Goal: Communication & Community: Participate in discussion

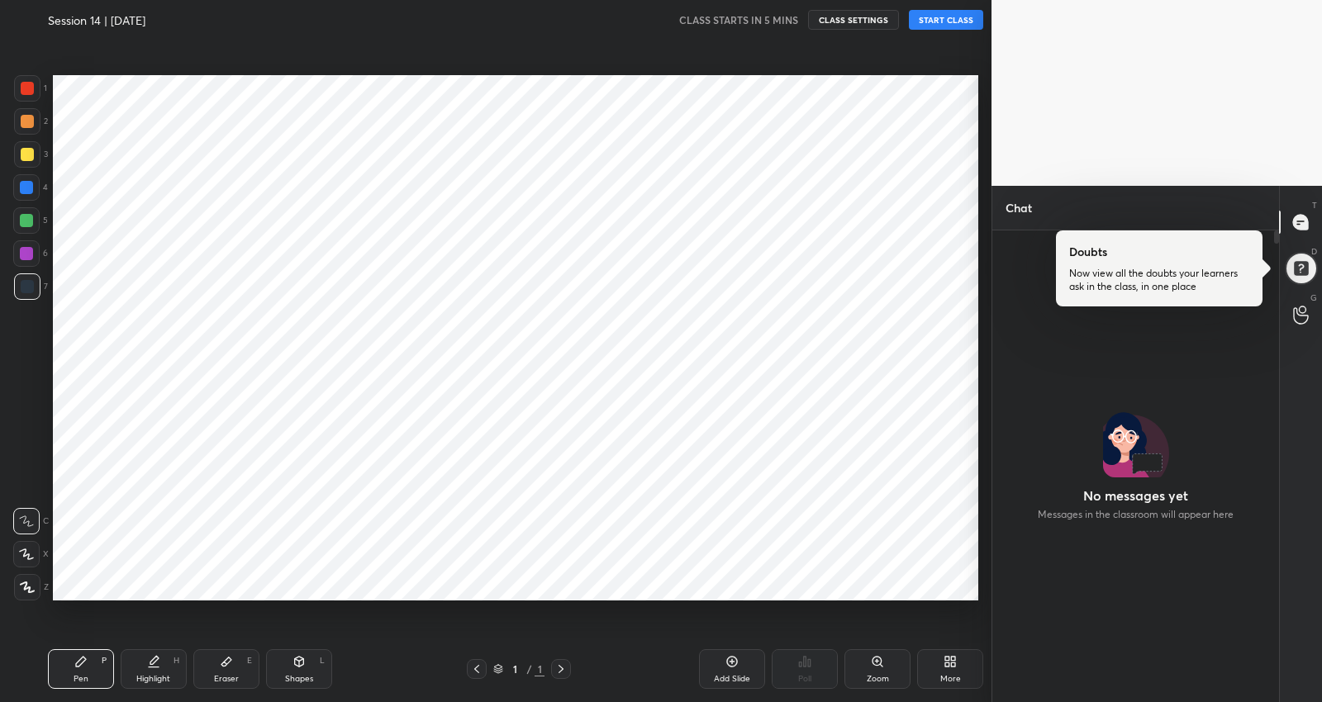
scroll to position [82012, 81684]
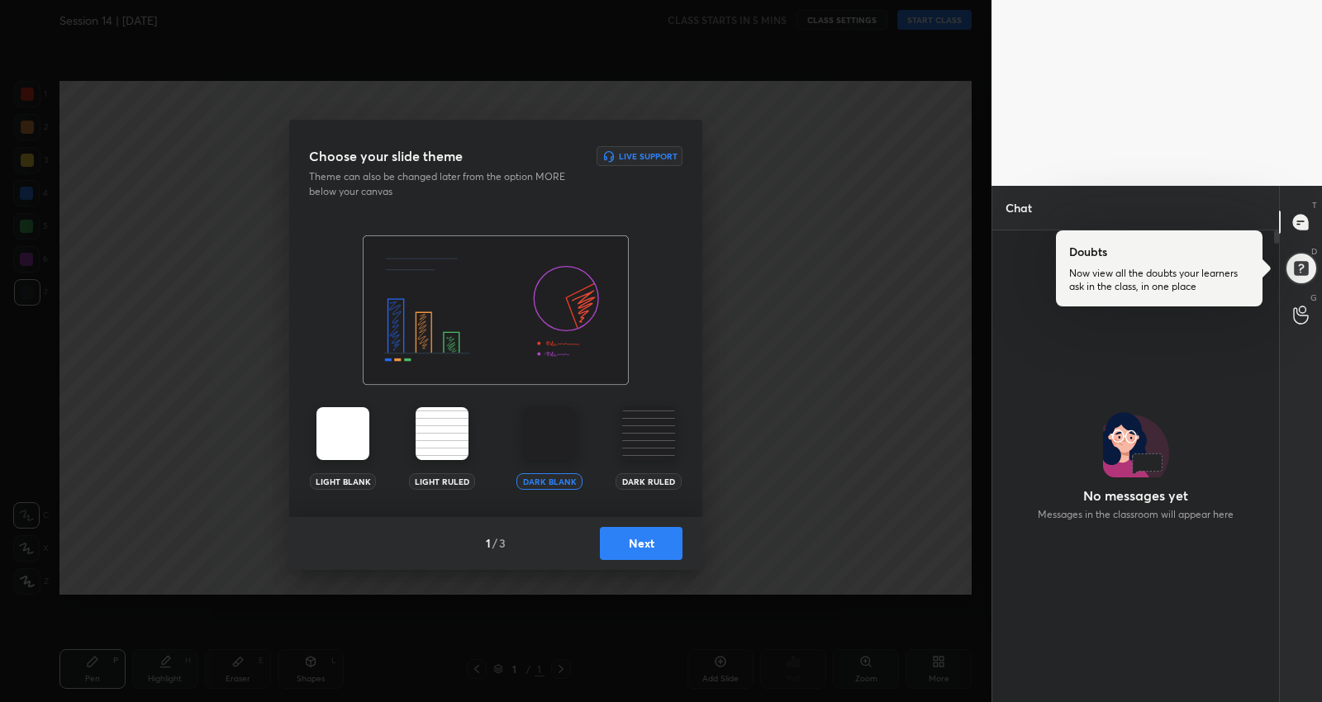
click at [657, 554] on button "Next" at bounding box center [641, 543] width 83 height 33
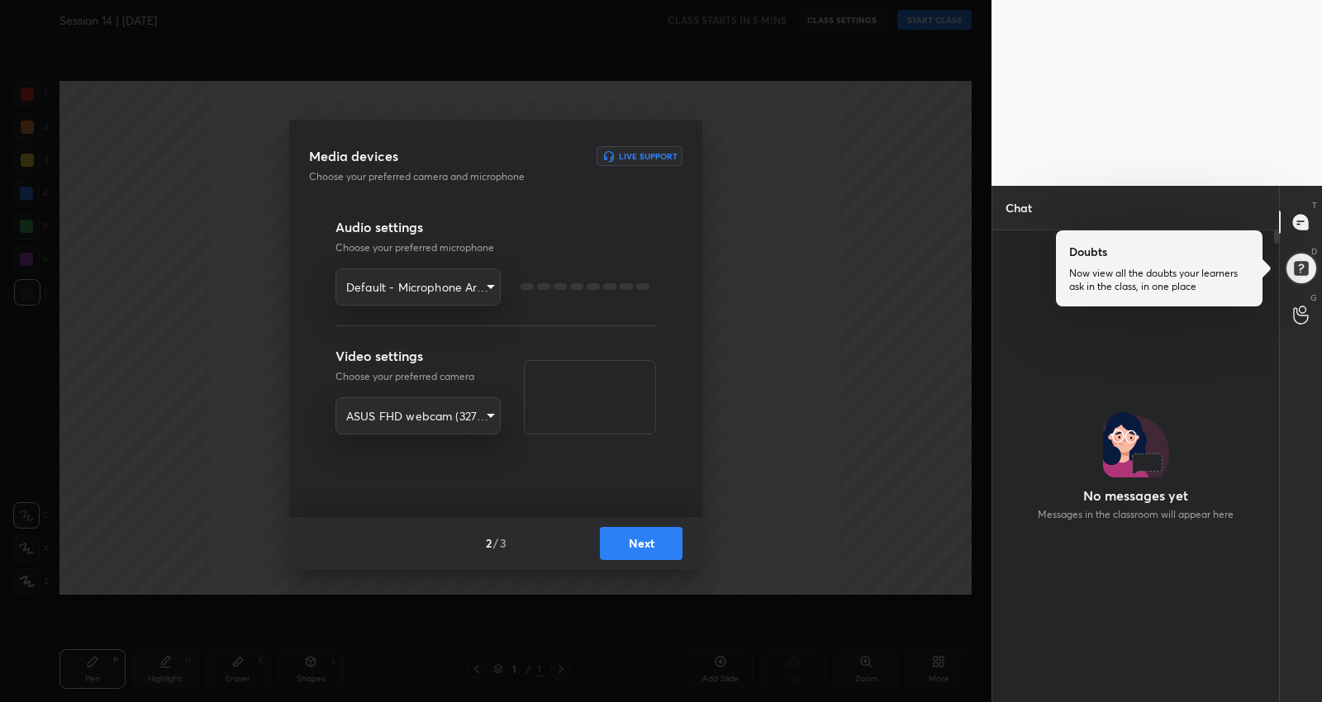
click at [657, 554] on button "Next" at bounding box center [641, 543] width 83 height 33
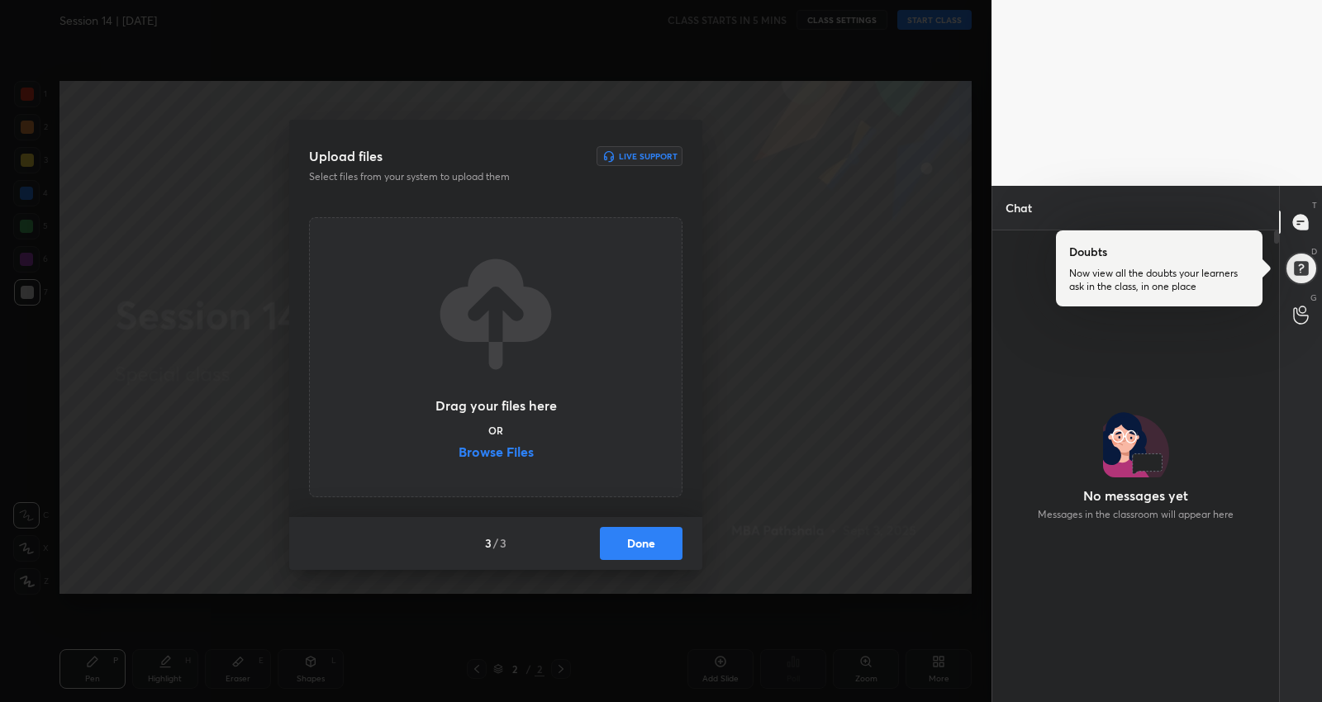
click at [657, 554] on button "Done" at bounding box center [641, 543] width 83 height 33
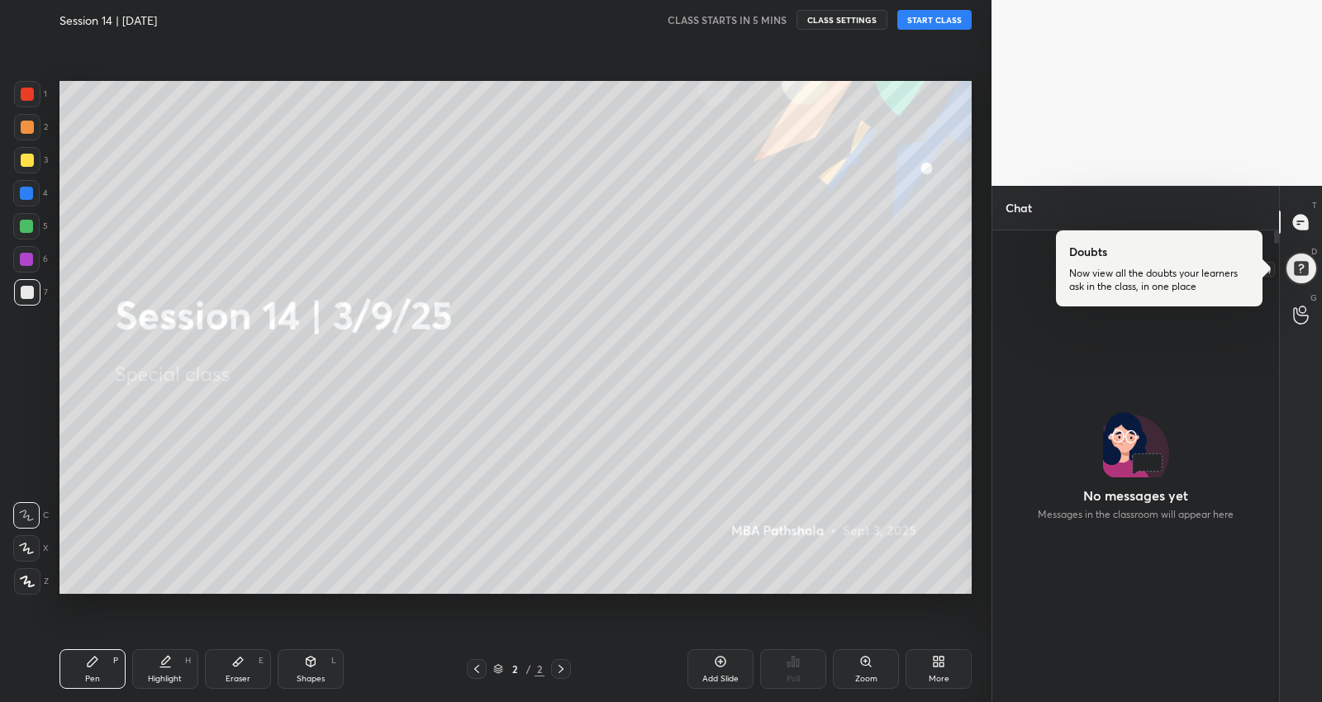
click at [1306, 261] on div at bounding box center [1300, 268] width 33 height 33
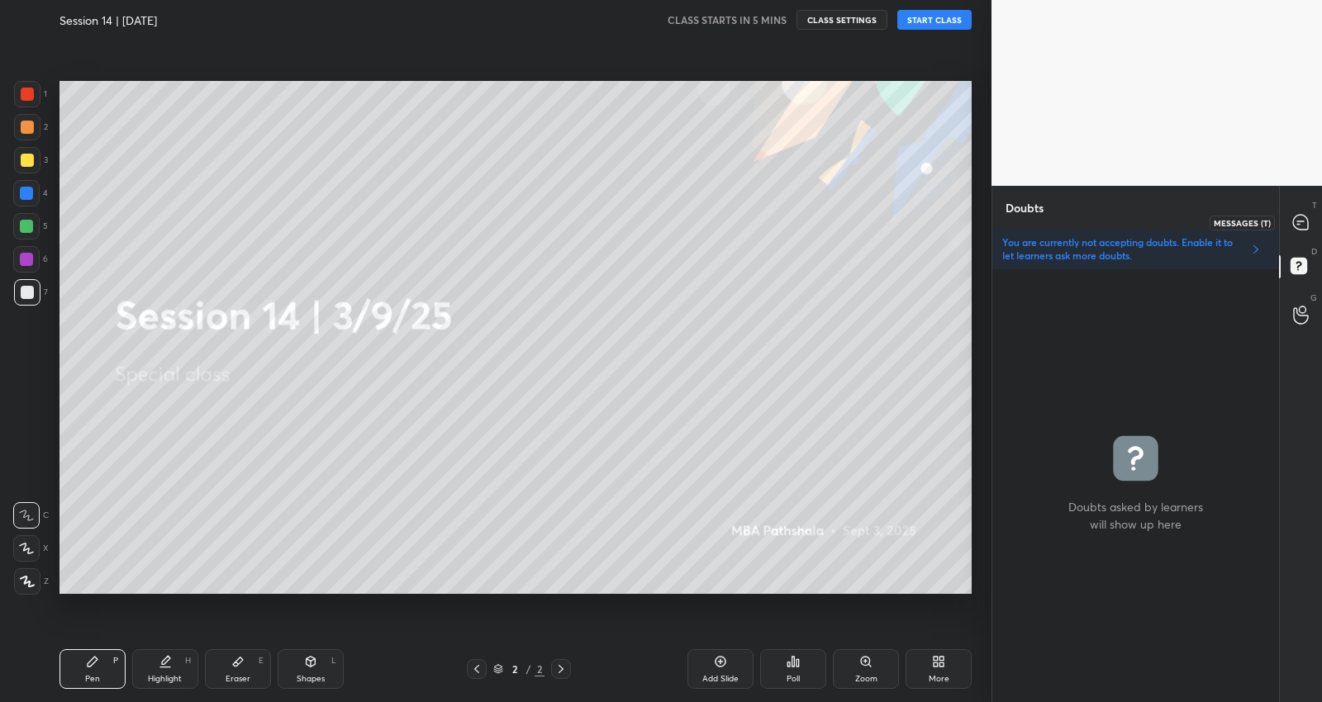
click at [1304, 223] on icon at bounding box center [1300, 222] width 15 height 15
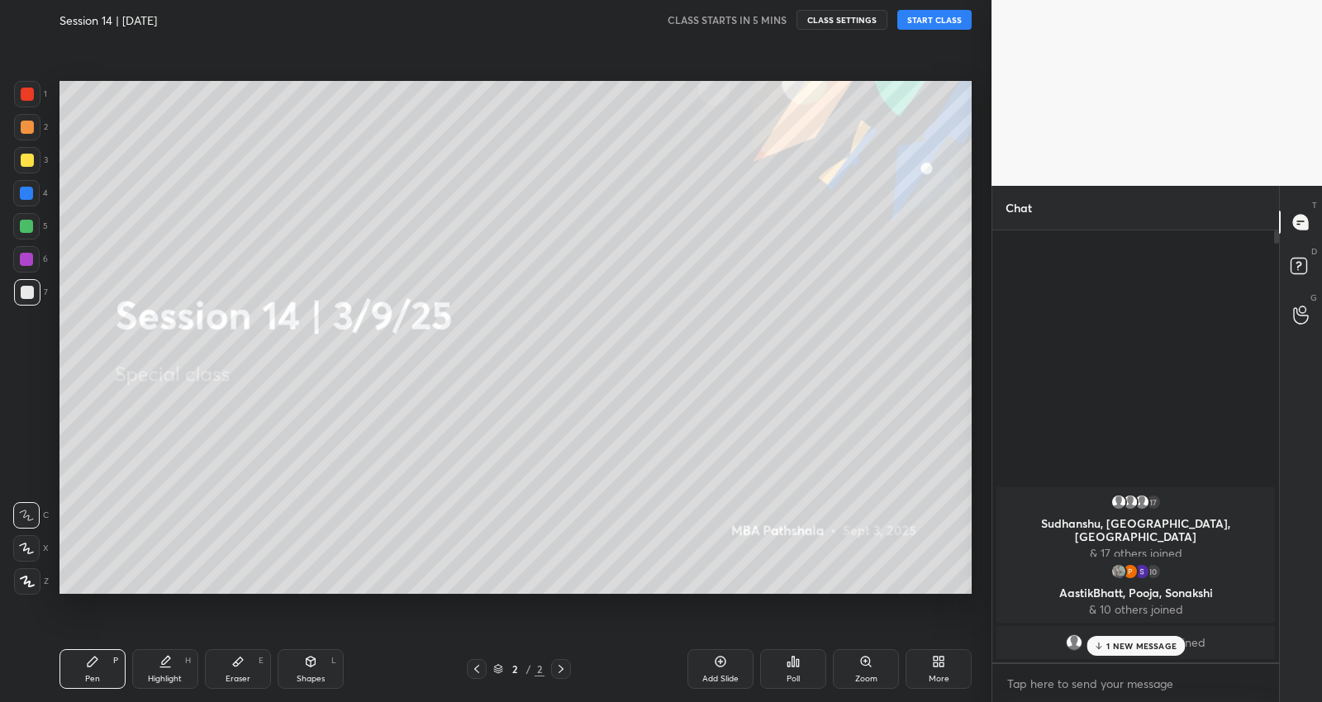
scroll to position [427, 283]
click at [1124, 648] on p "1 NEW MESSAGE" at bounding box center [1141, 646] width 70 height 10
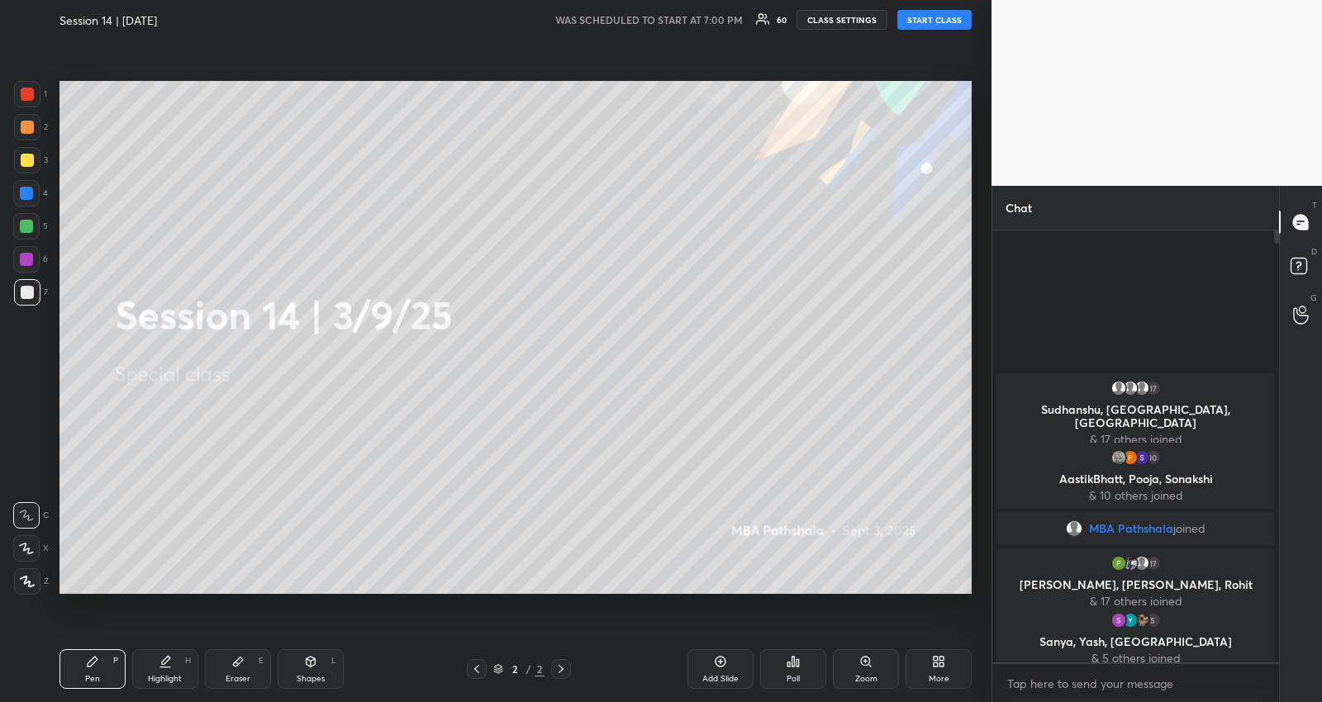
click at [927, 21] on button "START CLASS" at bounding box center [934, 20] width 74 height 20
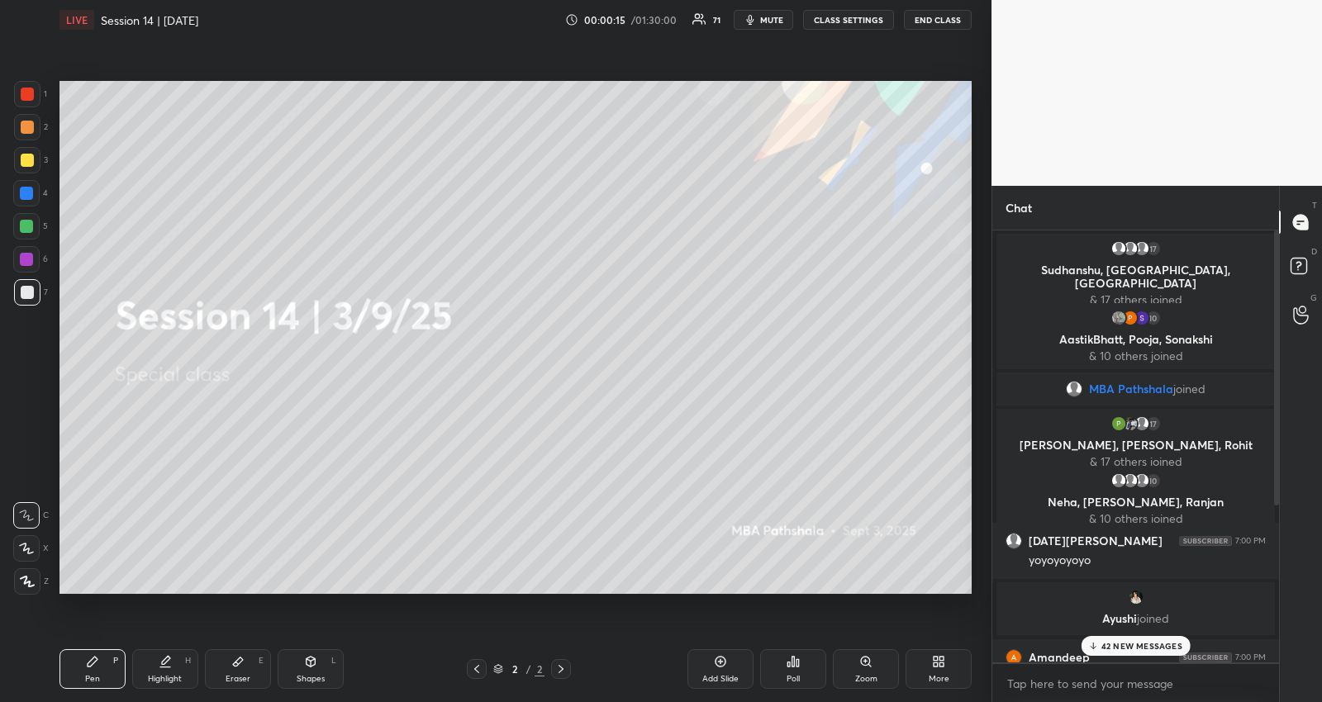
click at [17, 225] on div at bounding box center [26, 226] width 26 height 26
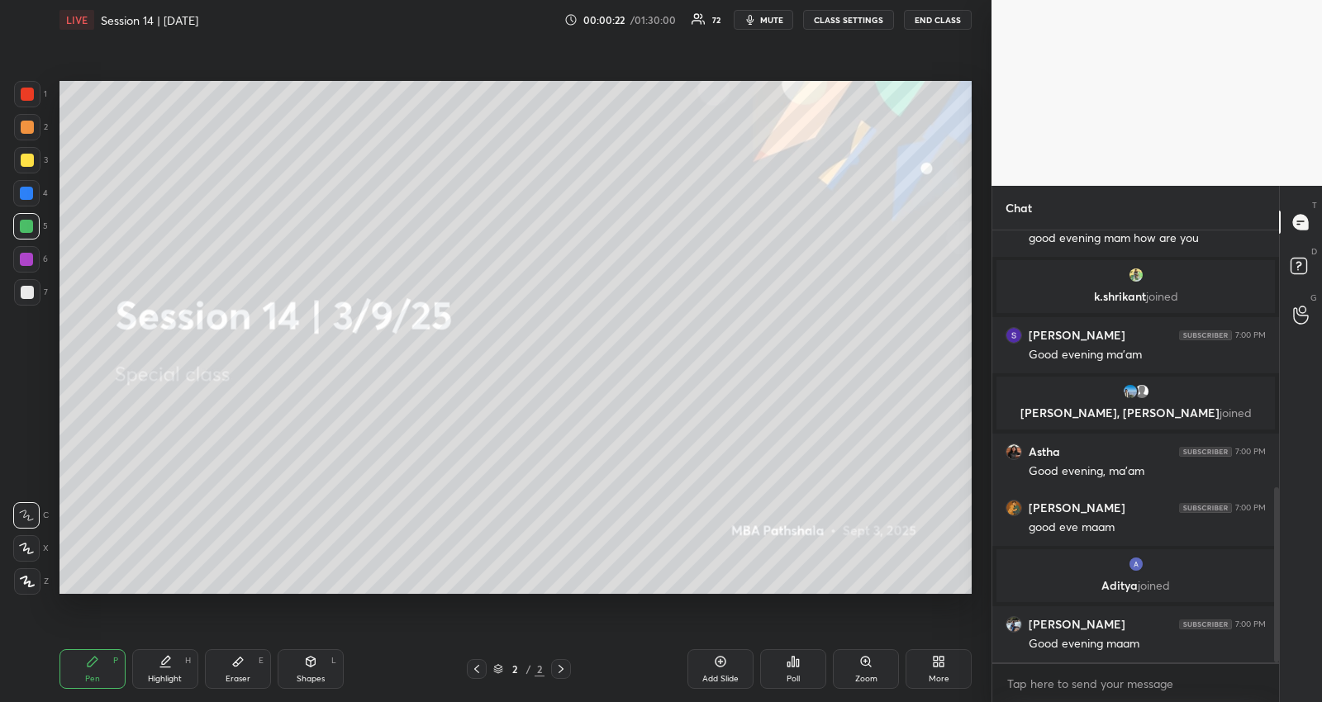
scroll to position [748, 0]
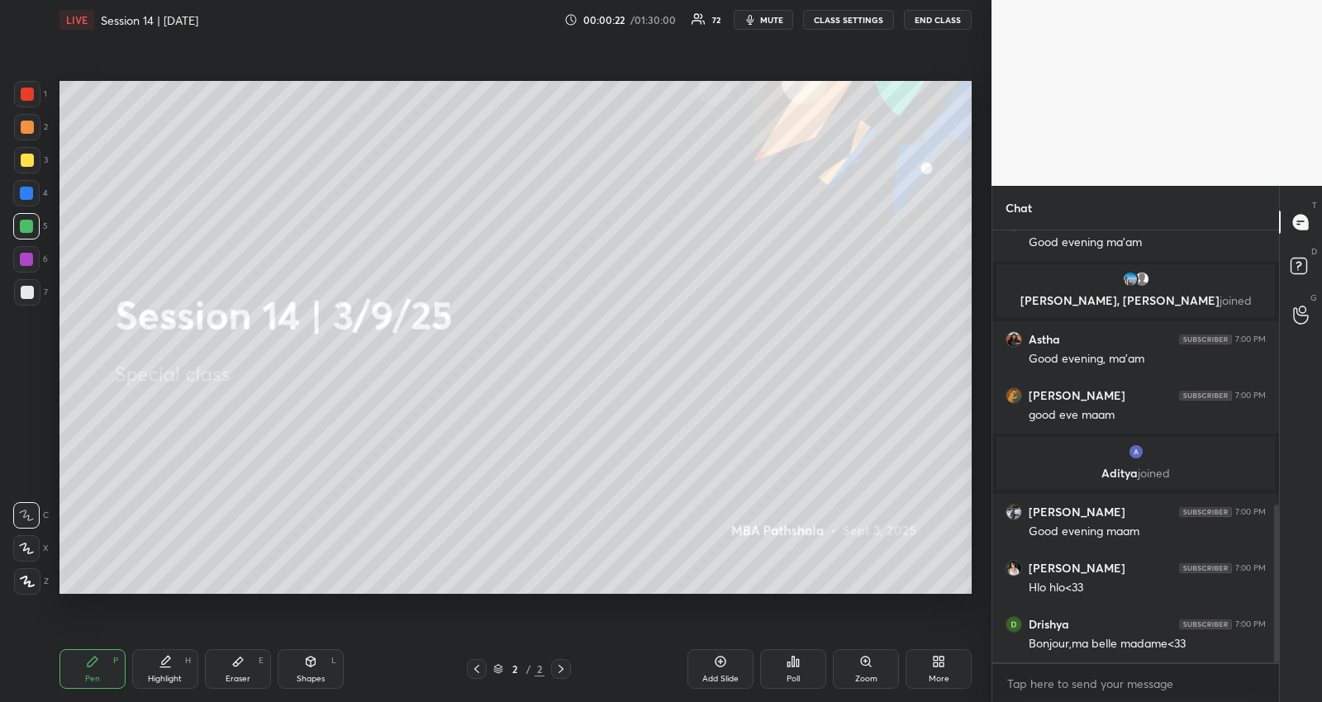
click at [25, 547] on icon at bounding box center [26, 549] width 13 height 10
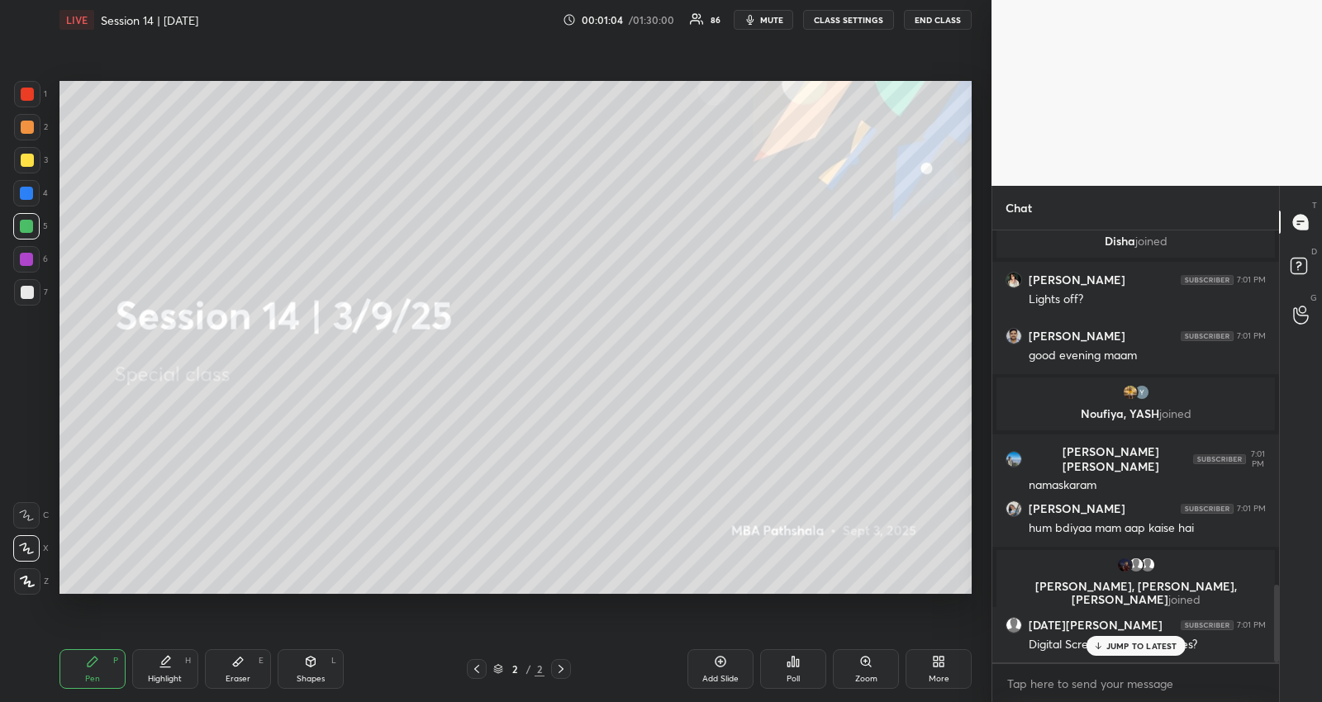
scroll to position [2042, 0]
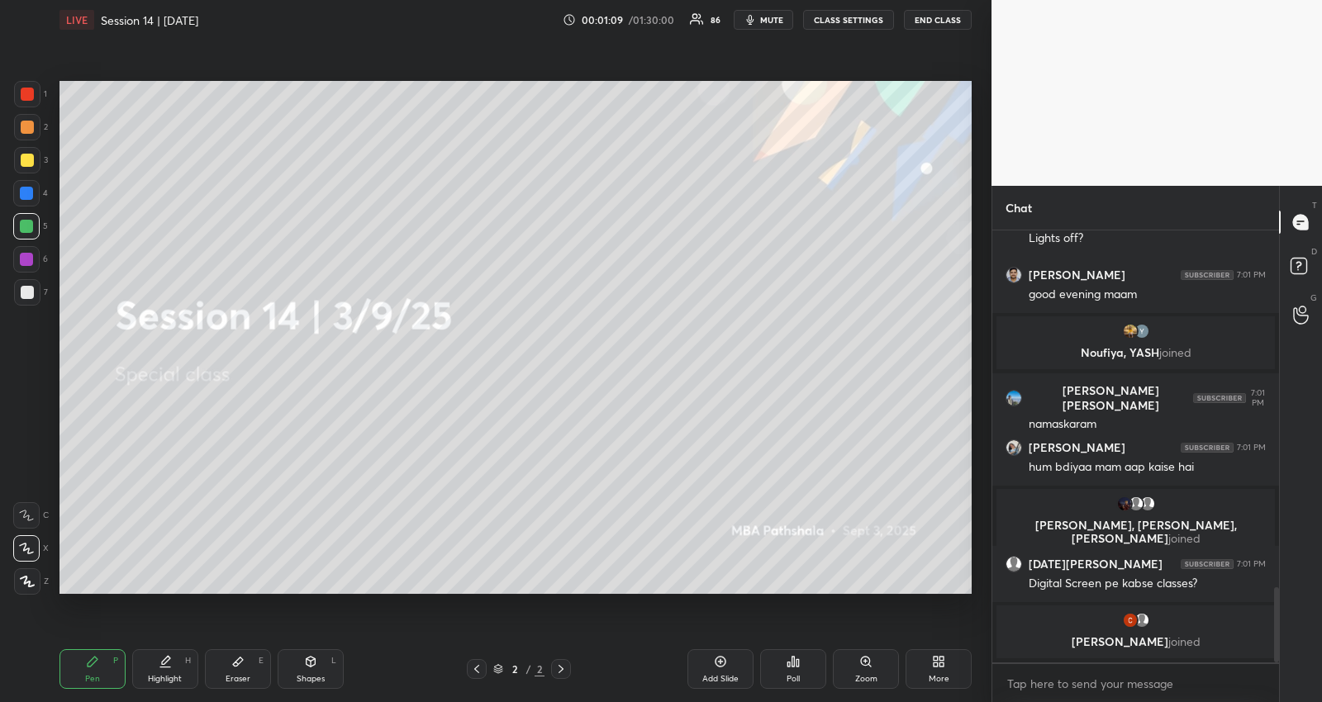
click at [31, 288] on div at bounding box center [27, 292] width 13 height 13
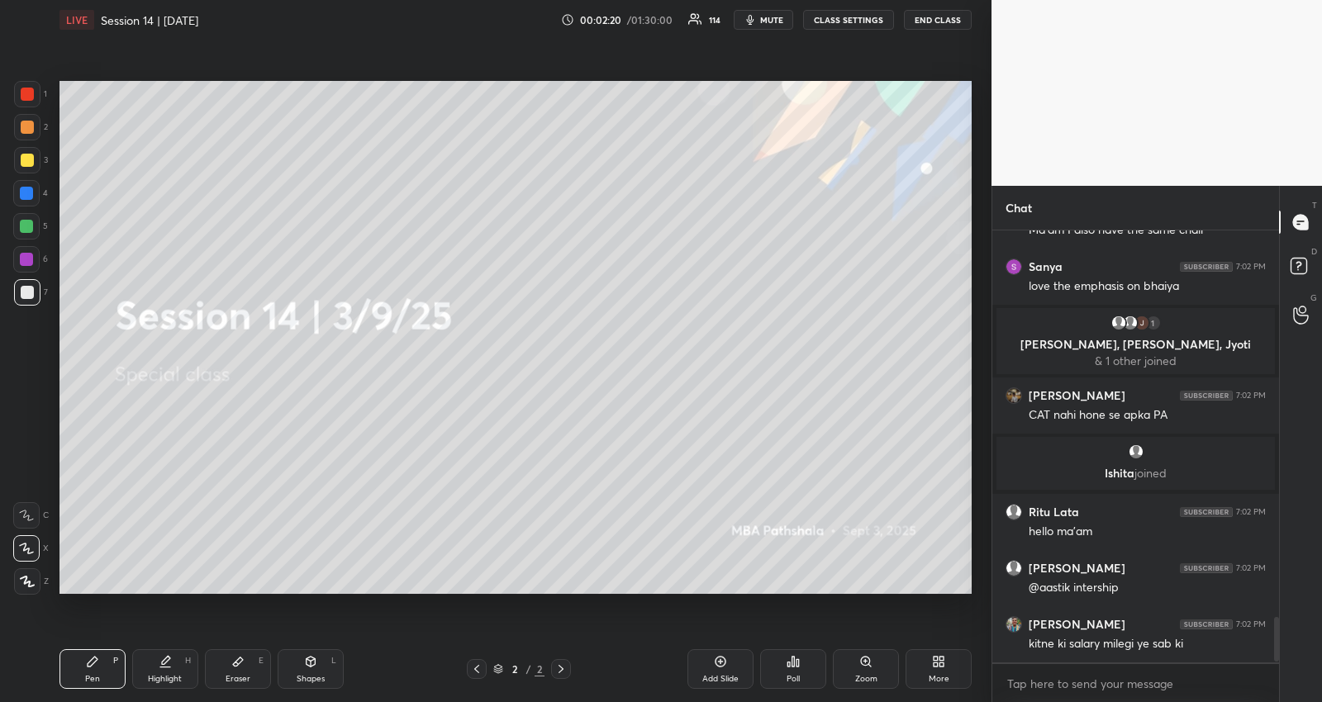
scroll to position [3731, 0]
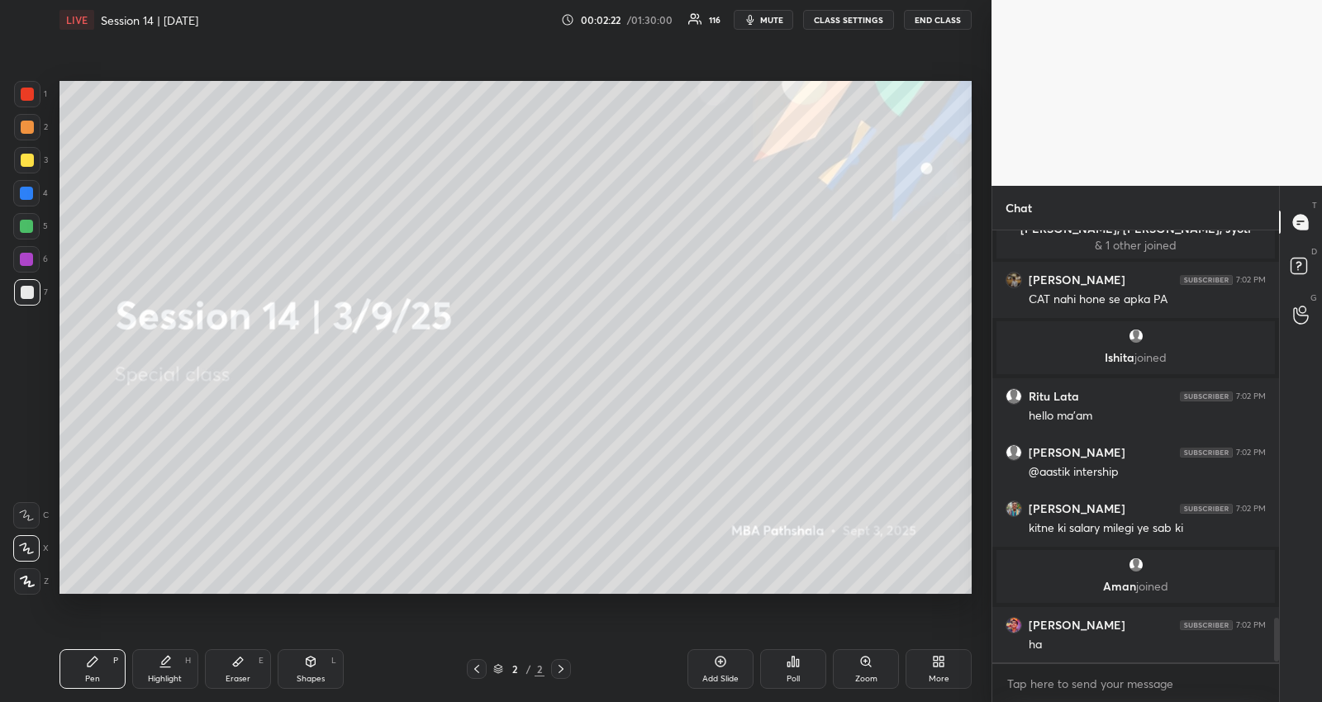
click at [766, 30] on div "LIVE Session 14 | [DATE] 00:02:22 / 01:30:00 116 mute CLASS SETTINGS END CLASS" at bounding box center [515, 20] width 912 height 40
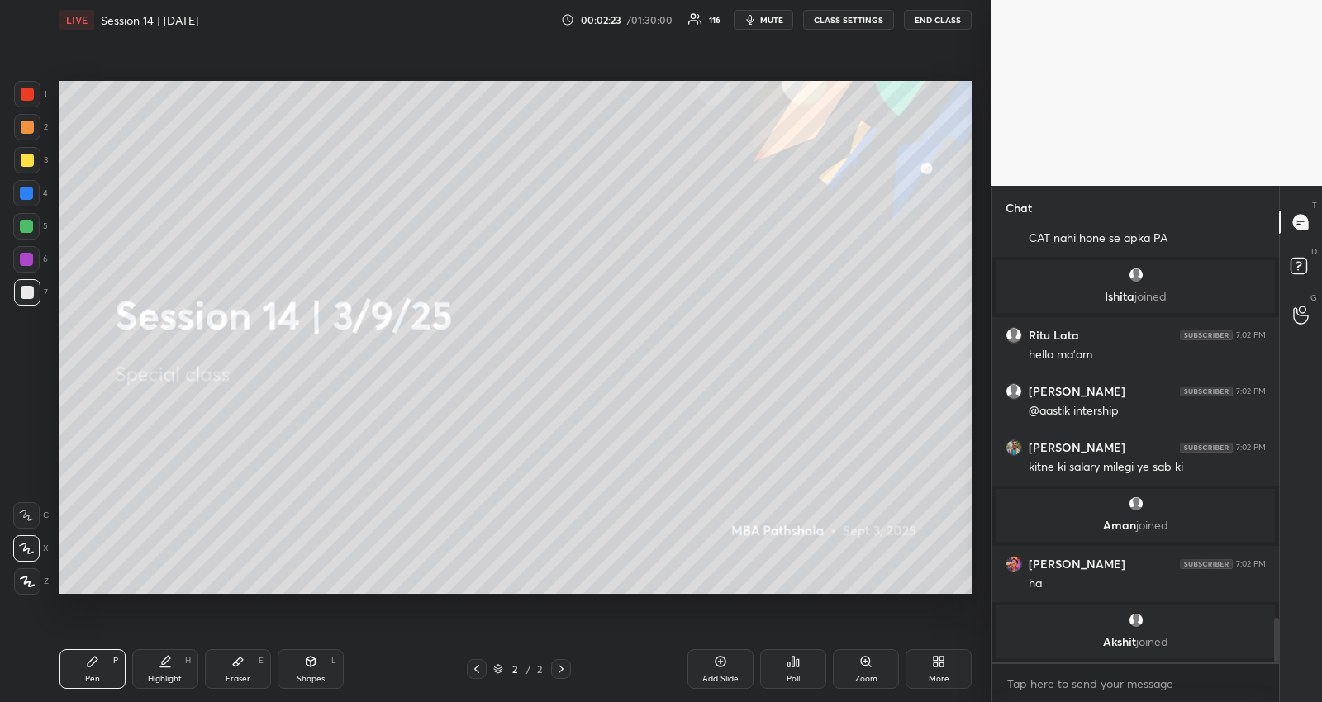
click at [762, 14] on button "mute" at bounding box center [763, 20] width 59 height 20
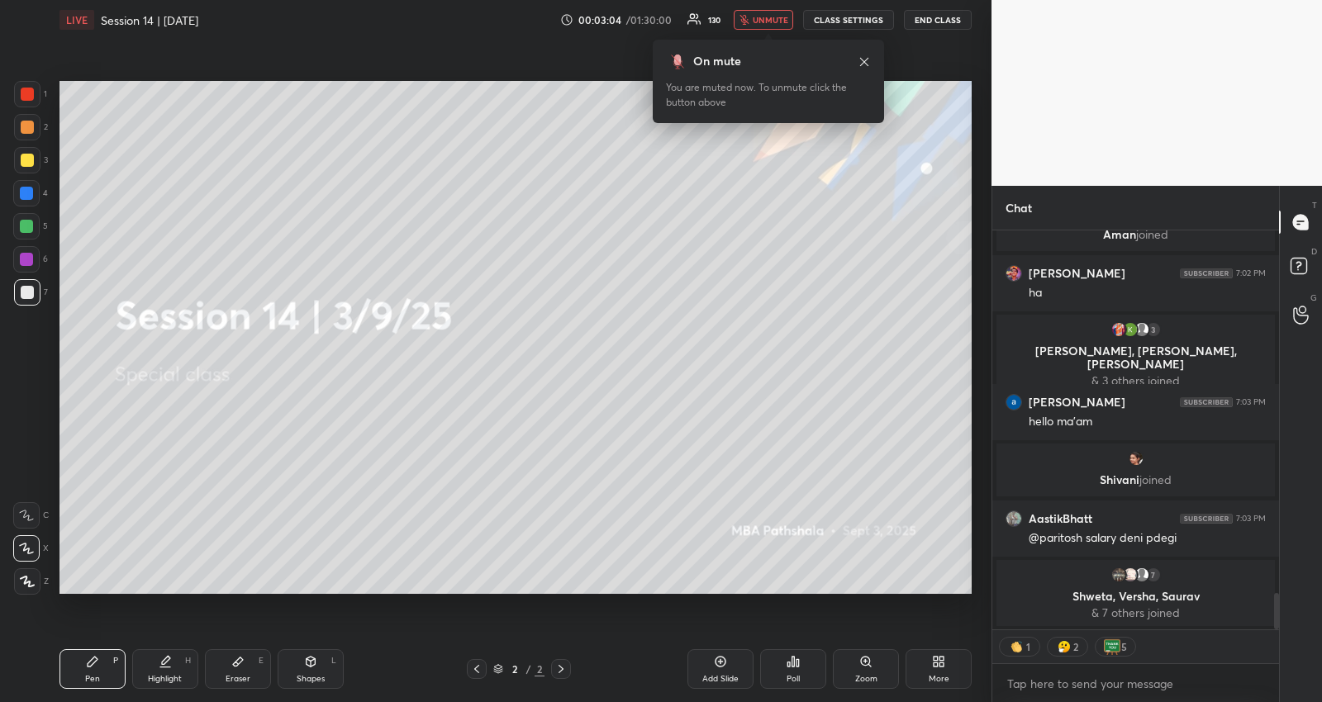
scroll to position [4058, 0]
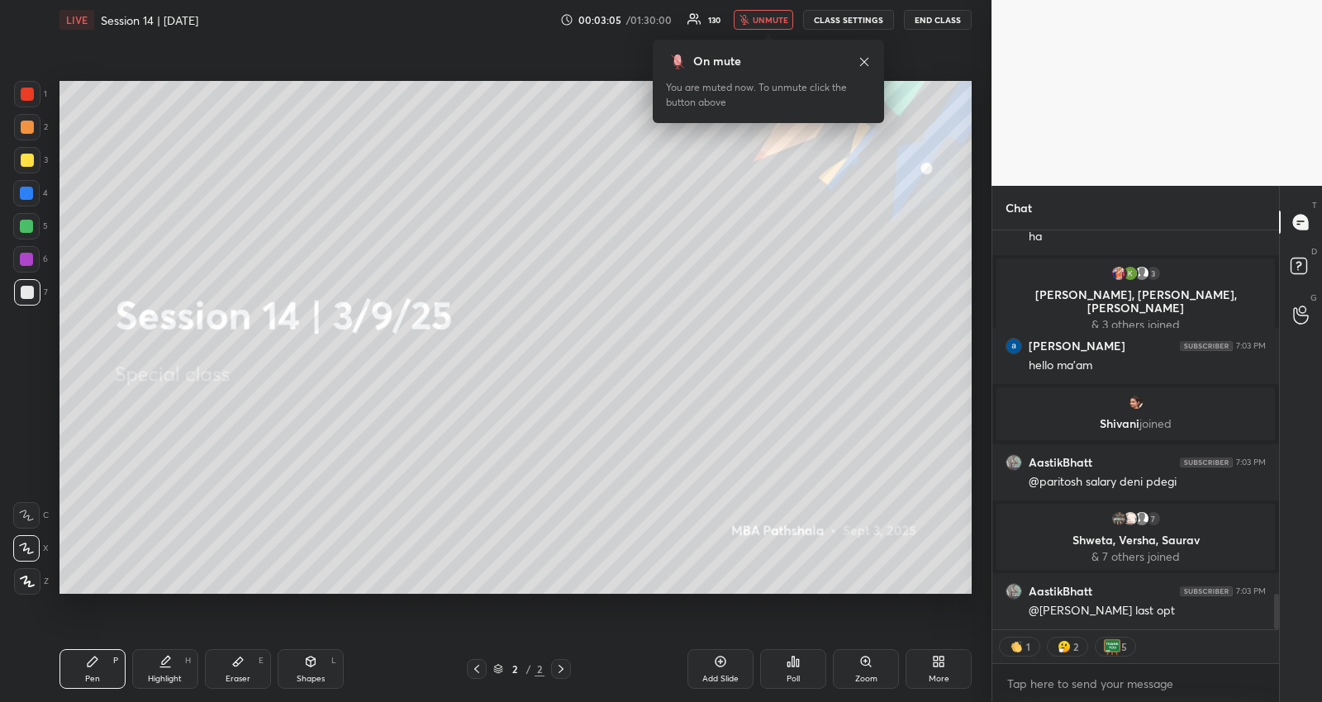
click at [762, 14] on span "unmute" at bounding box center [771, 20] width 36 height 12
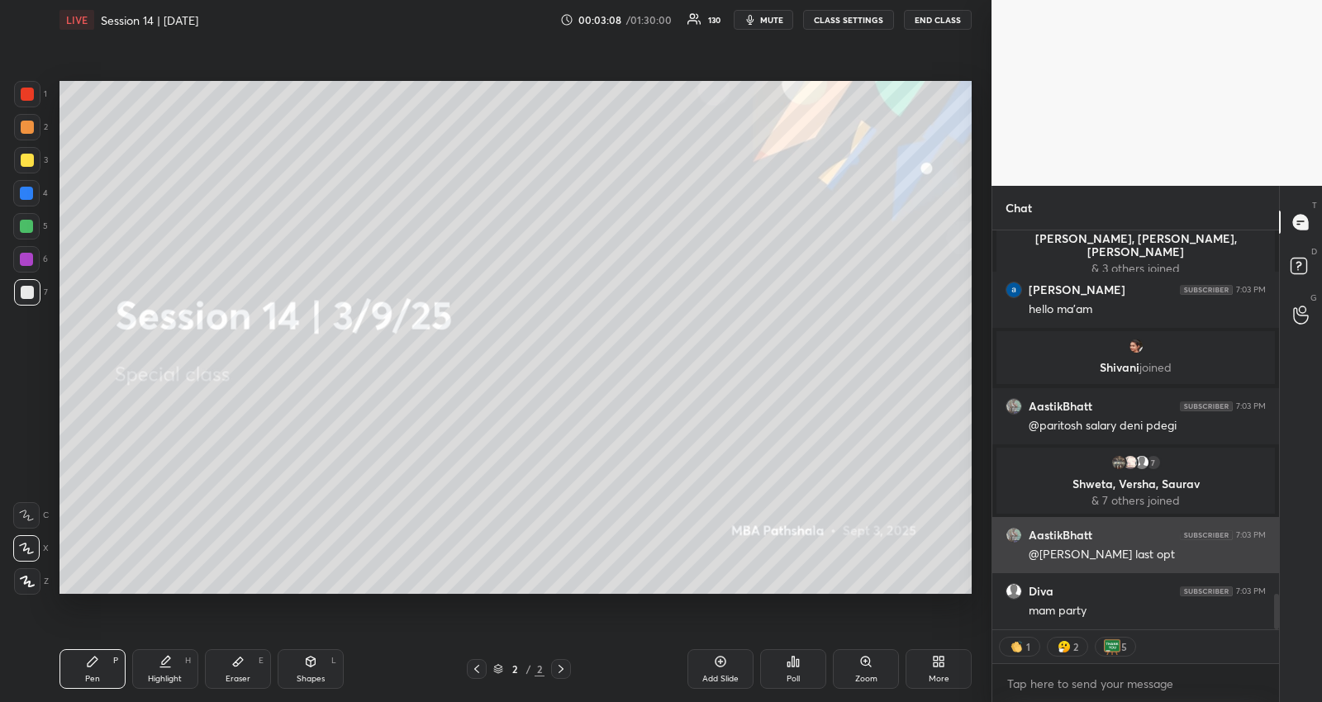
scroll to position [4316, 0]
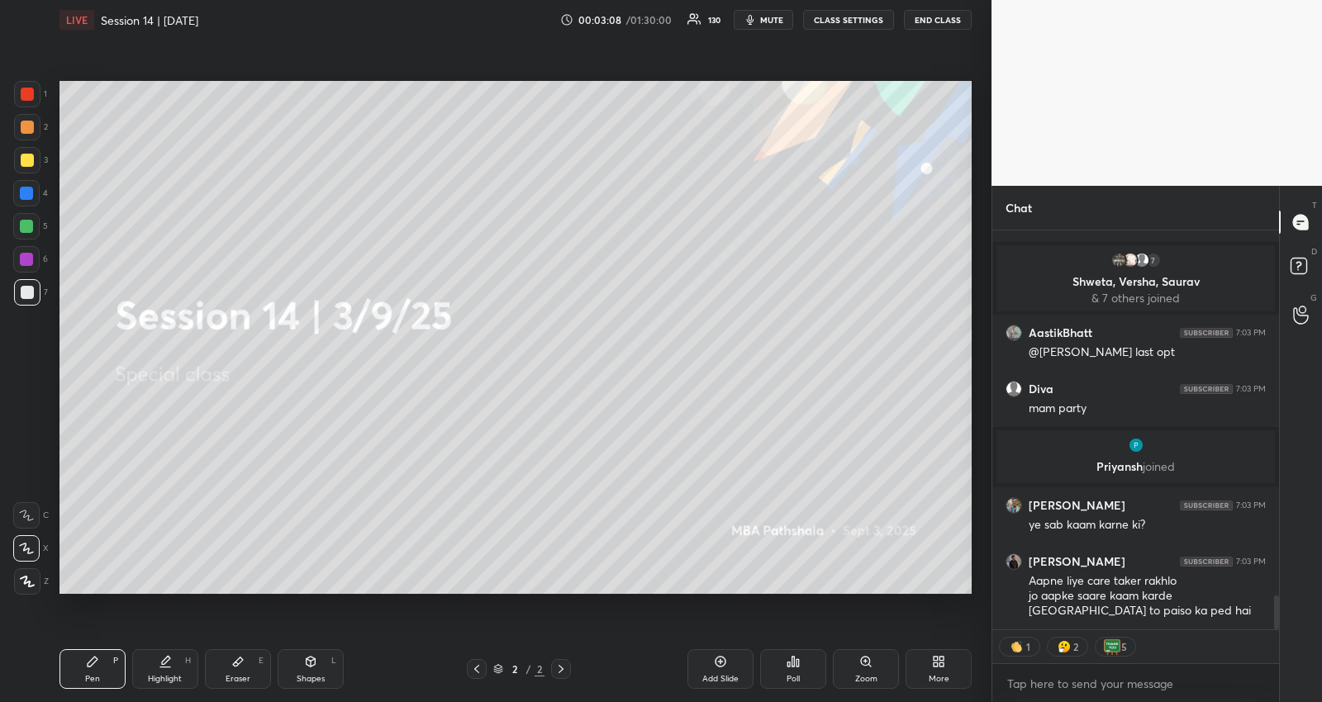
type textarea "x"
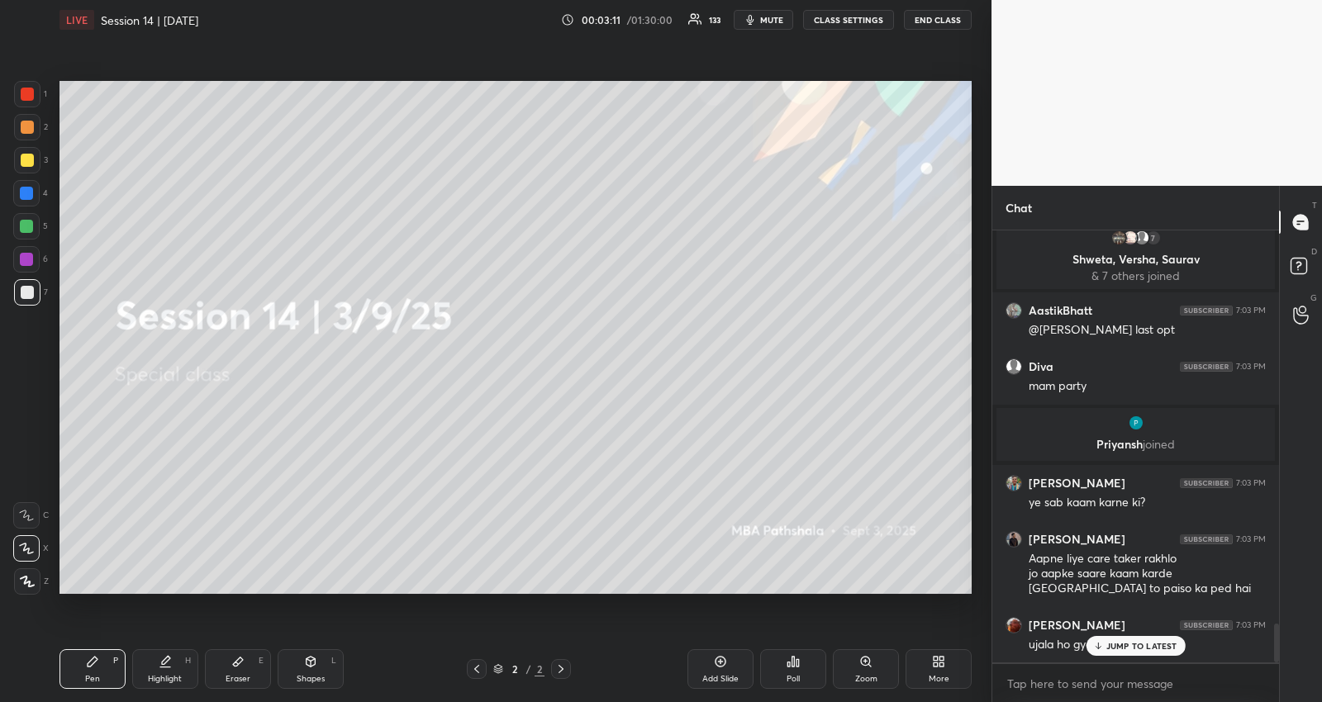
scroll to position [4410, 0]
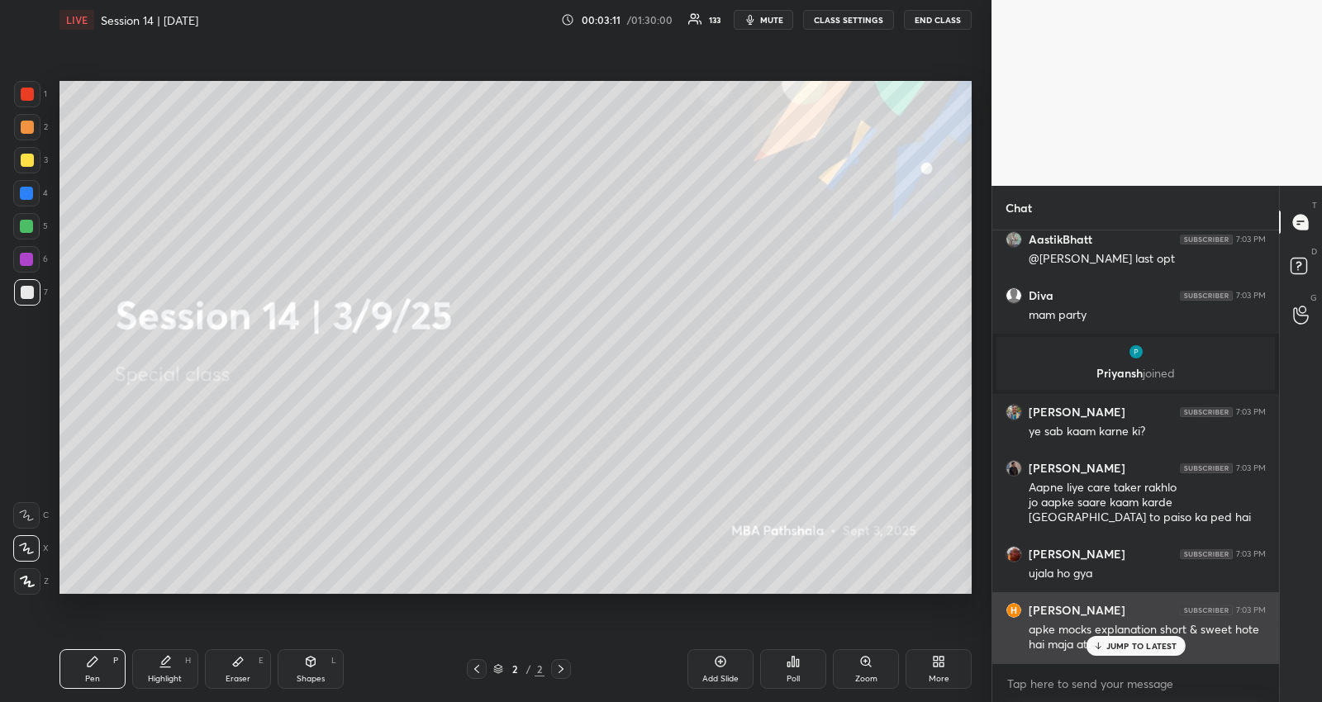
click at [1093, 648] on icon at bounding box center [1097, 646] width 11 height 10
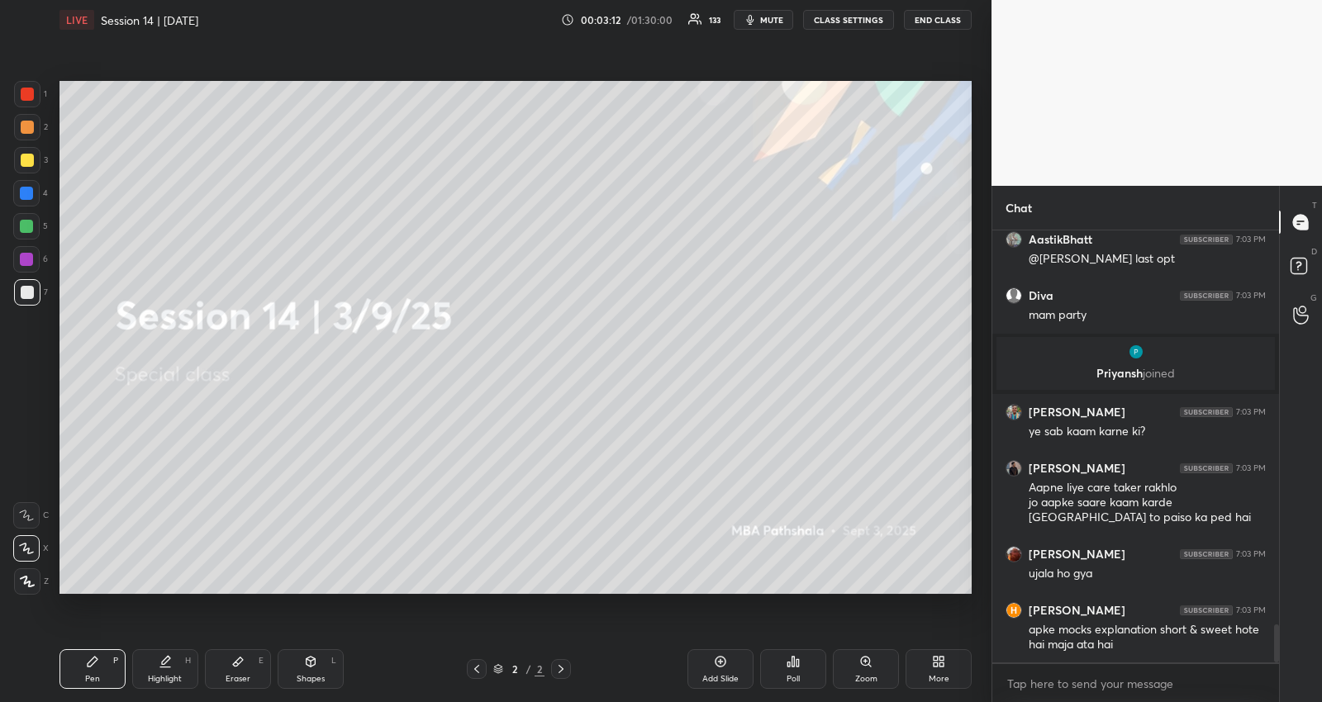
scroll to position [4467, 0]
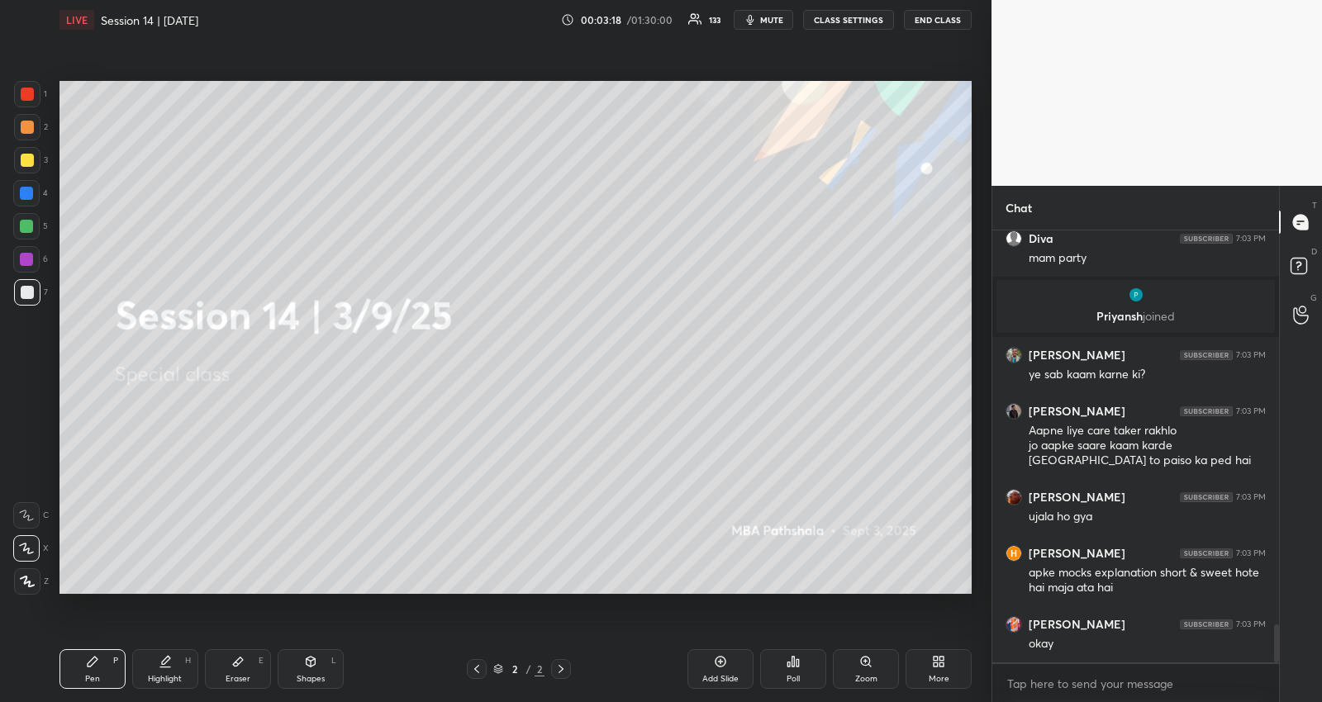
click at [942, 667] on icon at bounding box center [938, 661] width 13 height 13
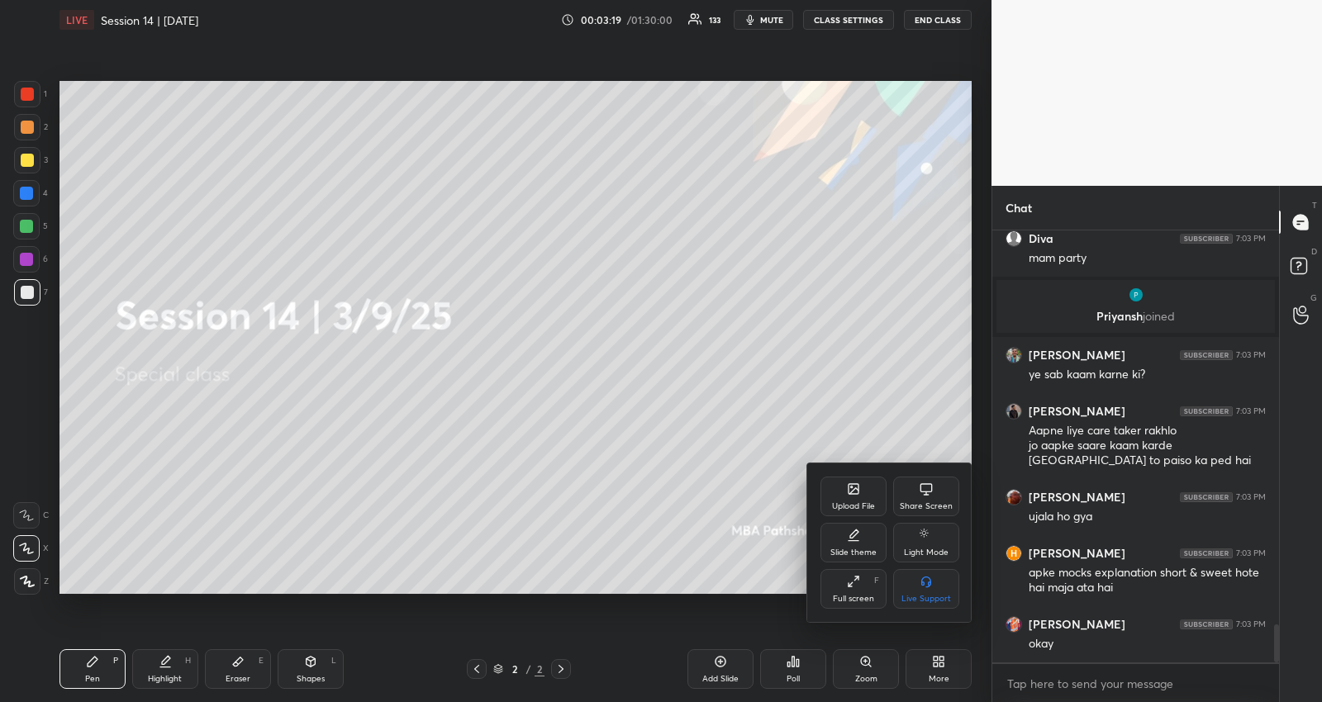
click at [860, 502] on div "Upload File" at bounding box center [853, 506] width 43 height 8
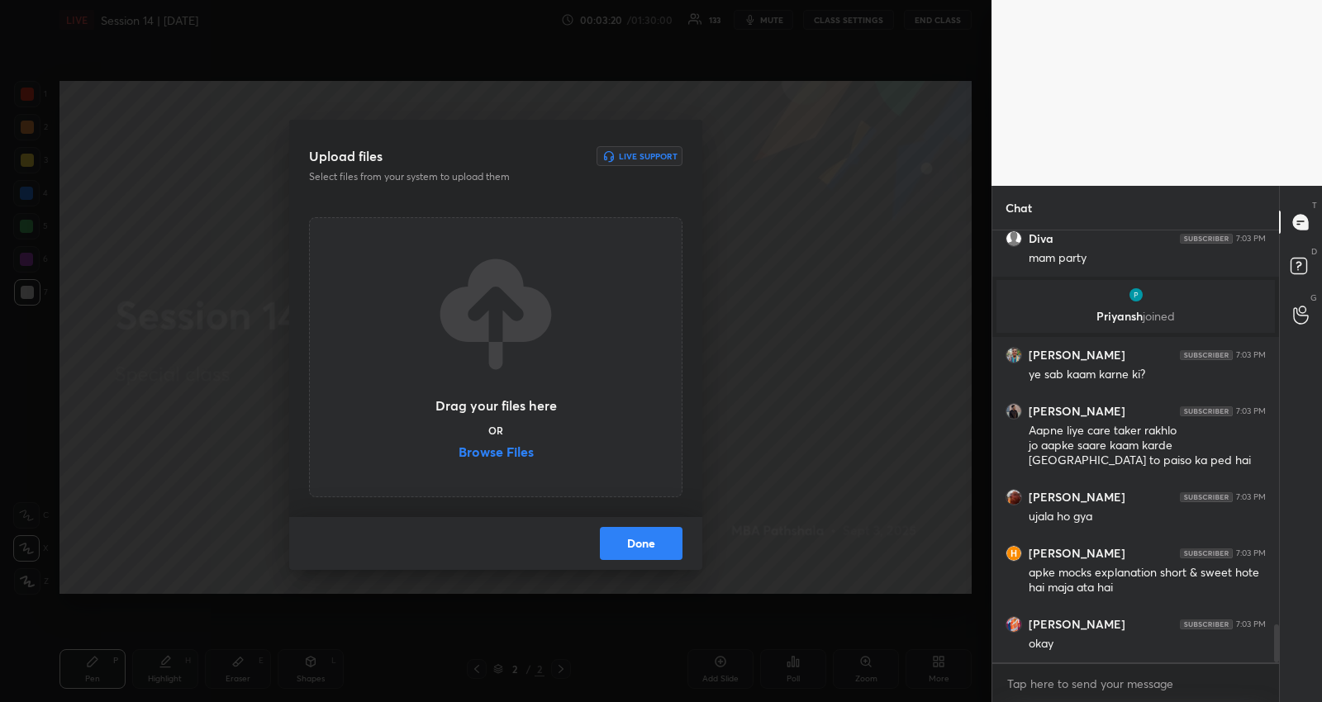
scroll to position [4523, 0]
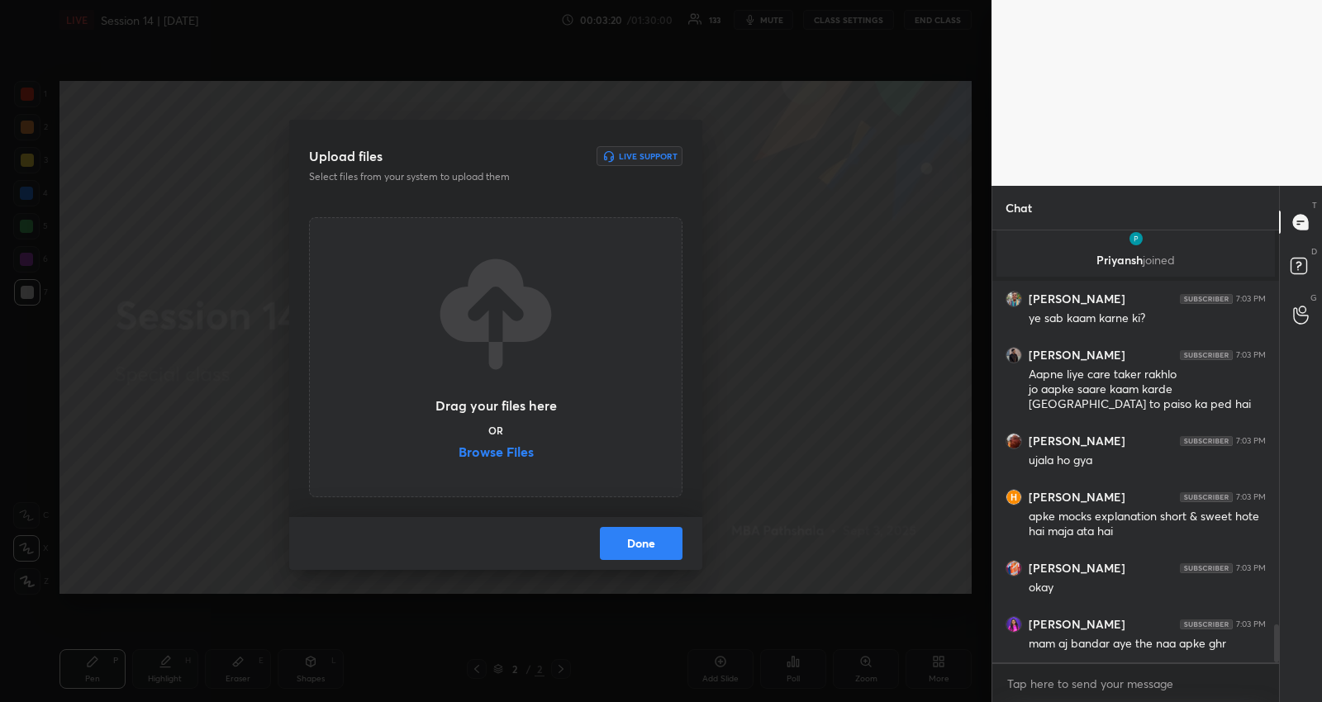
click at [520, 451] on label "Browse Files" at bounding box center [495, 453] width 75 height 17
click at [458, 451] on input "Browse Files" at bounding box center [458, 453] width 0 height 17
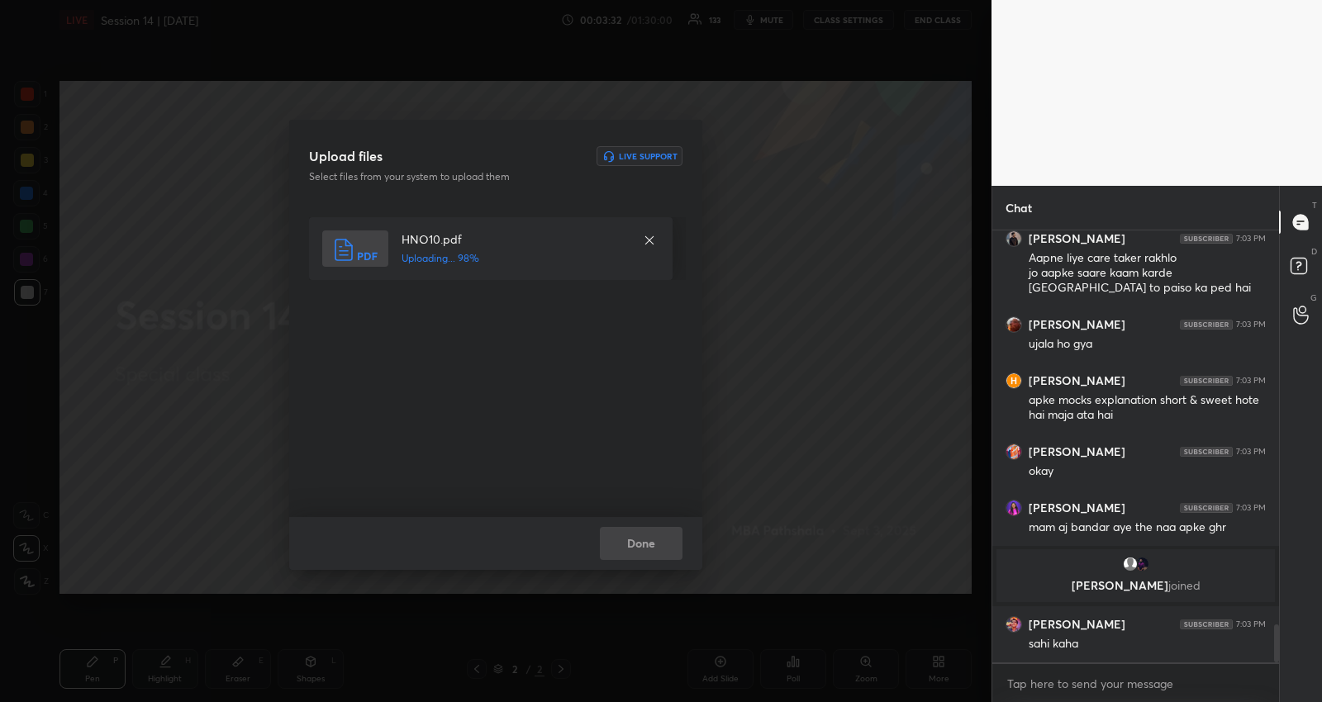
scroll to position [4432, 0]
click at [663, 545] on button "Done" at bounding box center [641, 543] width 83 height 33
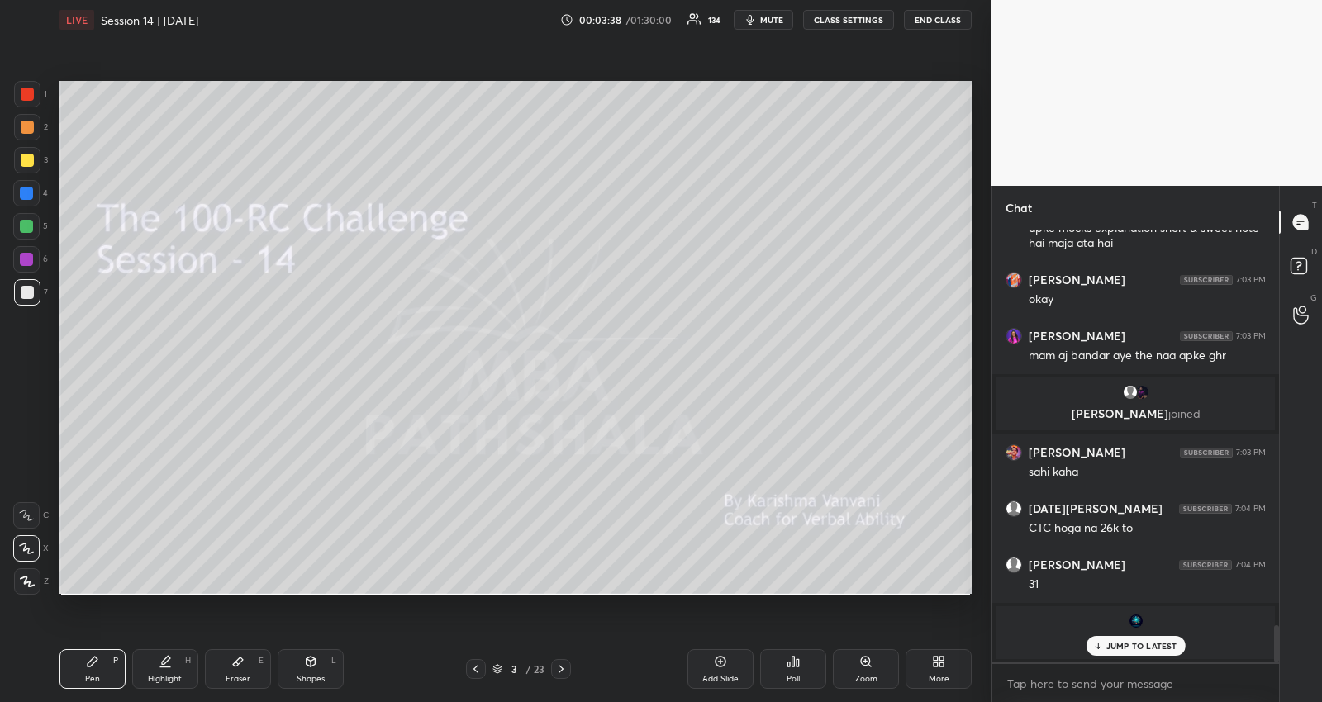
scroll to position [4595, 0]
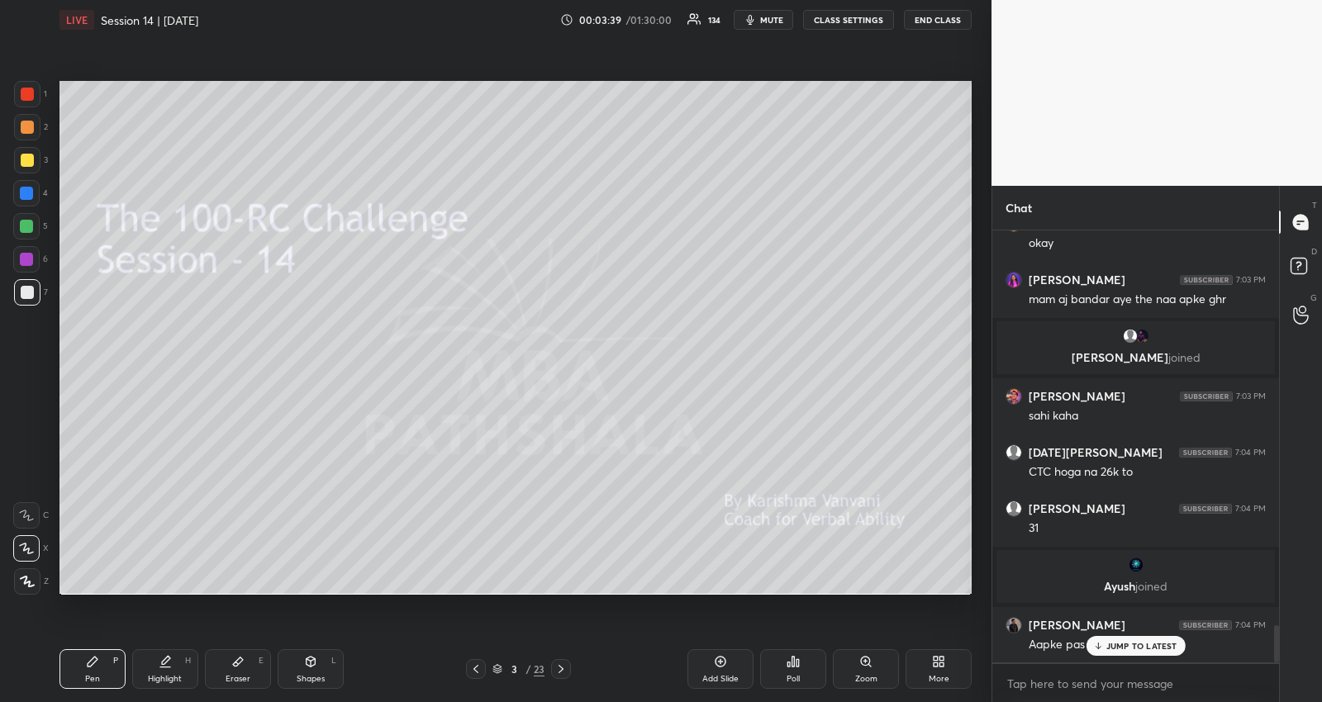
click at [494, 667] on icon at bounding box center [497, 667] width 8 height 4
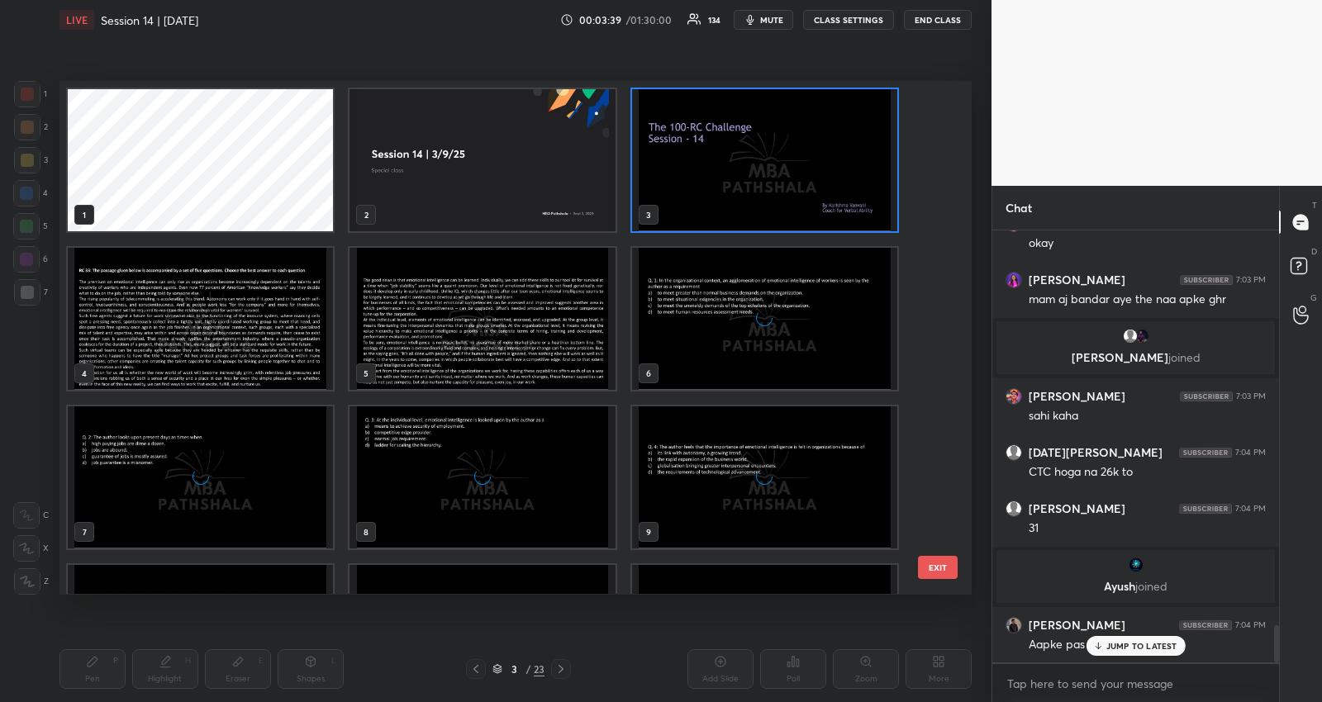
scroll to position [4962, 0]
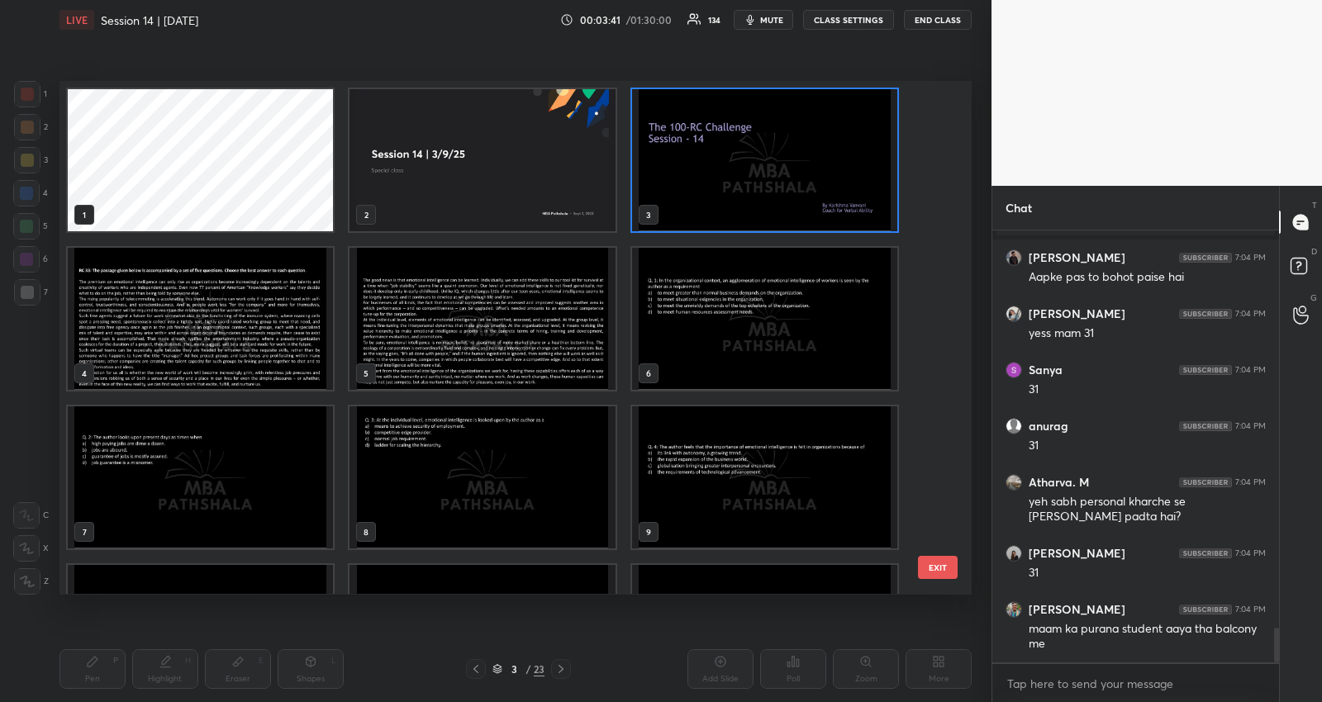
click at [709, 178] on img "grid" at bounding box center [764, 160] width 265 height 142
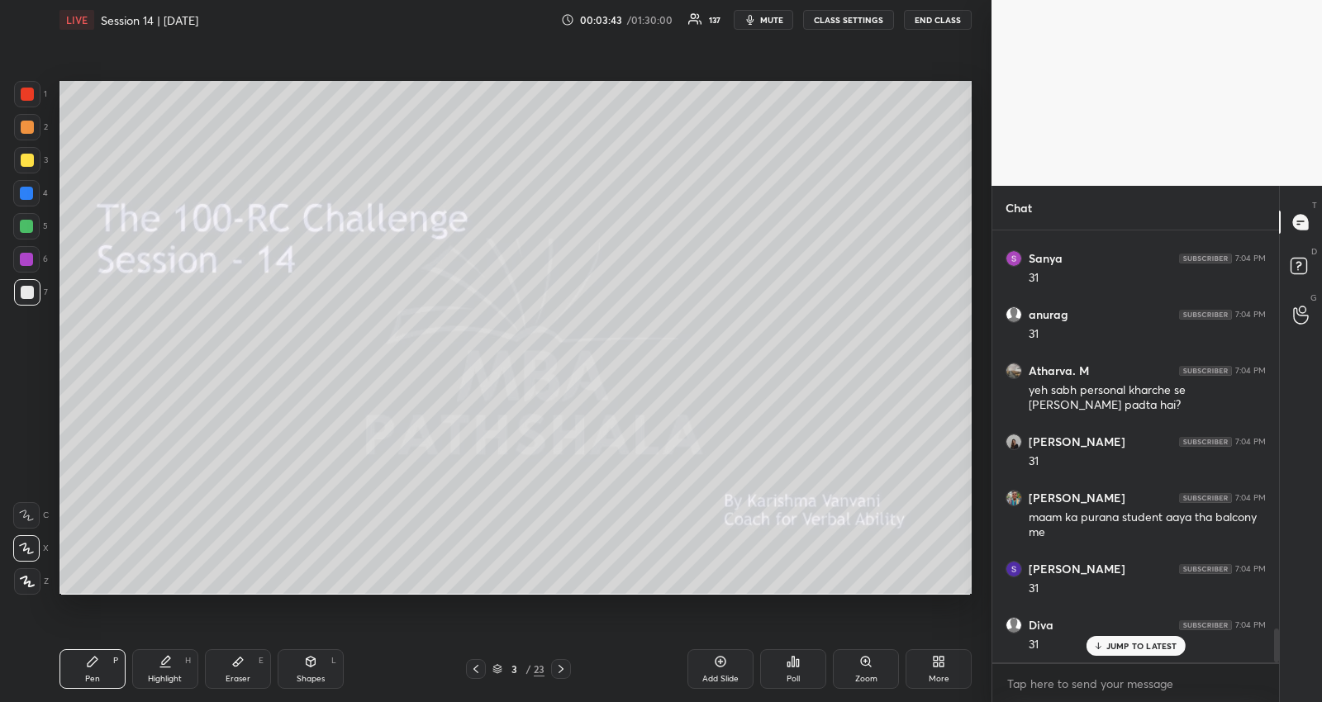
scroll to position [5135, 0]
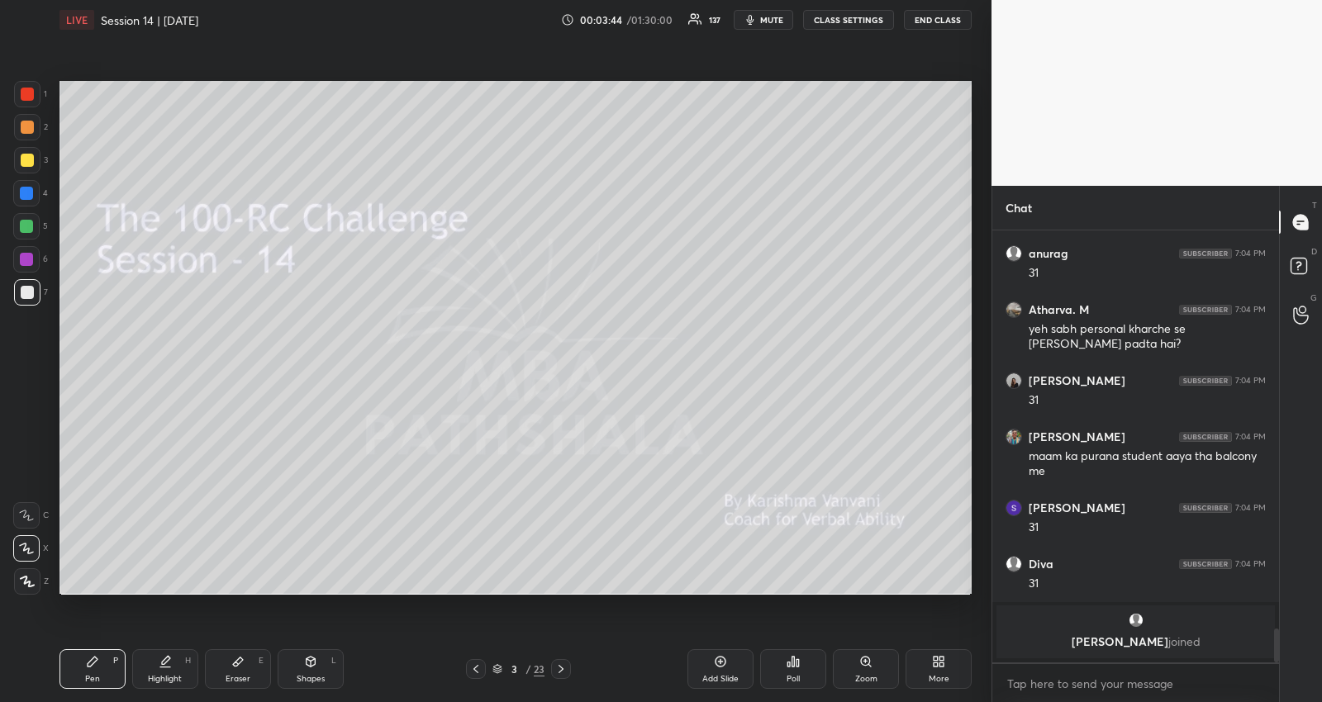
click at [560, 667] on icon at bounding box center [560, 669] width 13 height 13
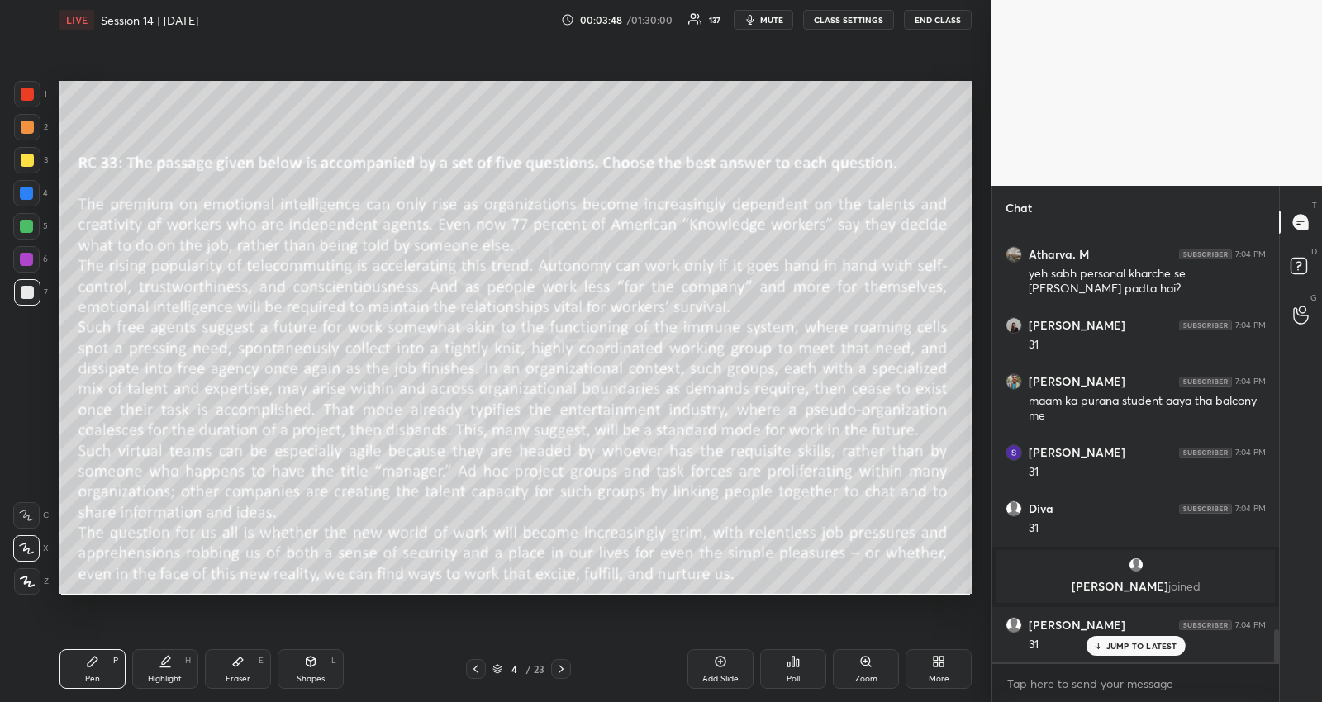
click at [563, 672] on icon at bounding box center [560, 669] width 13 height 13
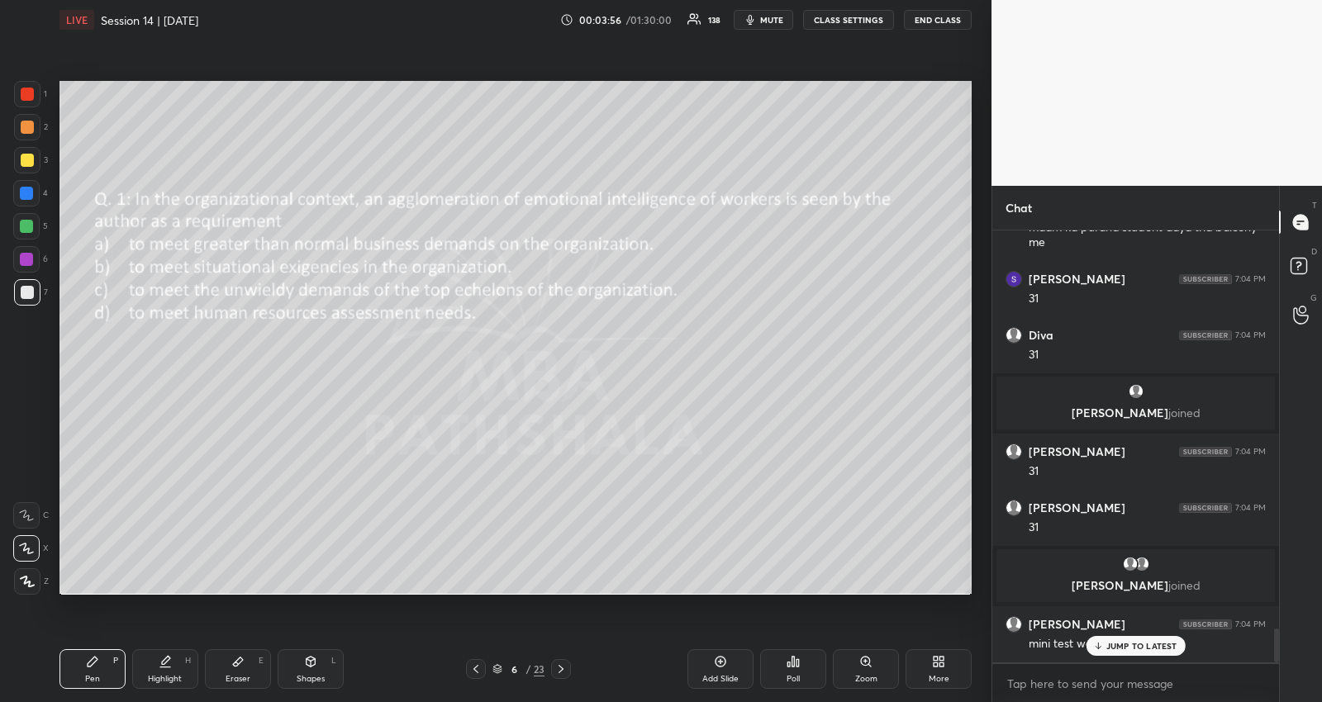
scroll to position [5115, 0]
click at [557, 667] on icon at bounding box center [560, 669] width 13 height 13
click at [558, 667] on icon at bounding box center [560, 669] width 13 height 13
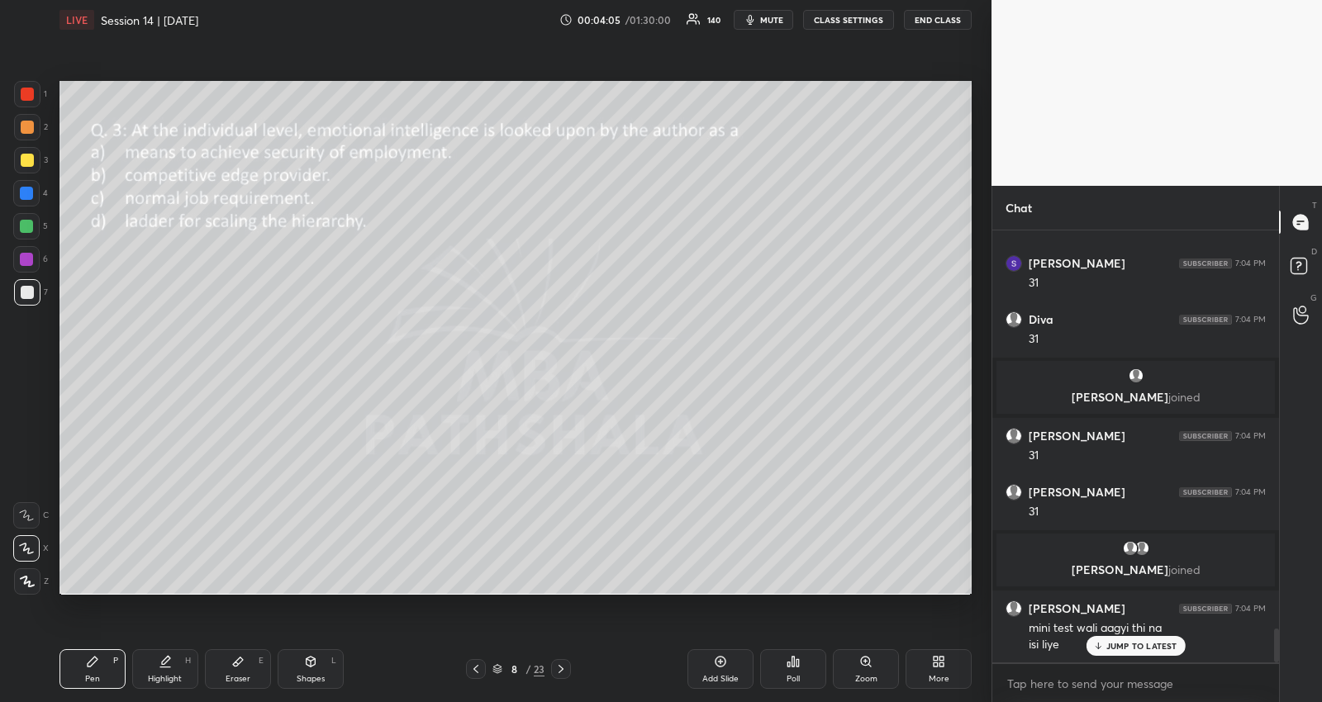
click at [558, 667] on icon at bounding box center [560, 669] width 13 height 13
click at [561, 663] on icon at bounding box center [560, 669] width 13 height 13
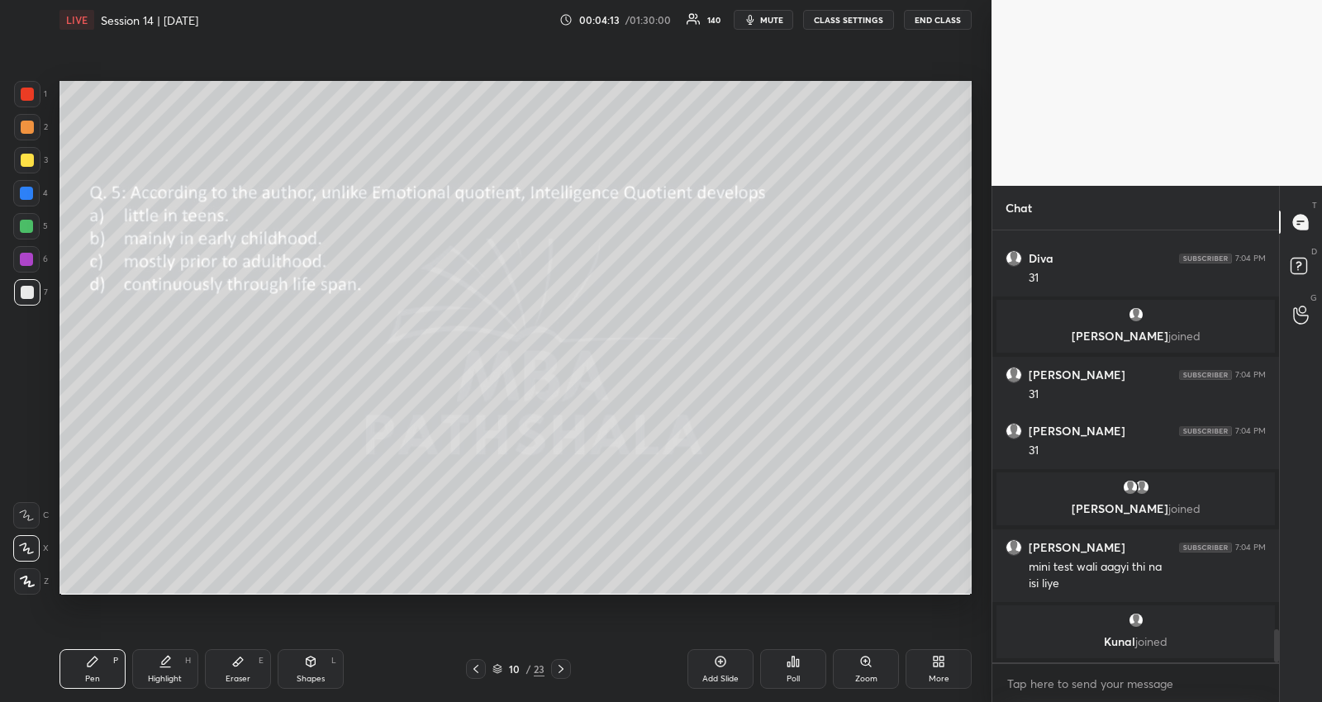
click at [481, 666] on icon at bounding box center [475, 669] width 13 height 13
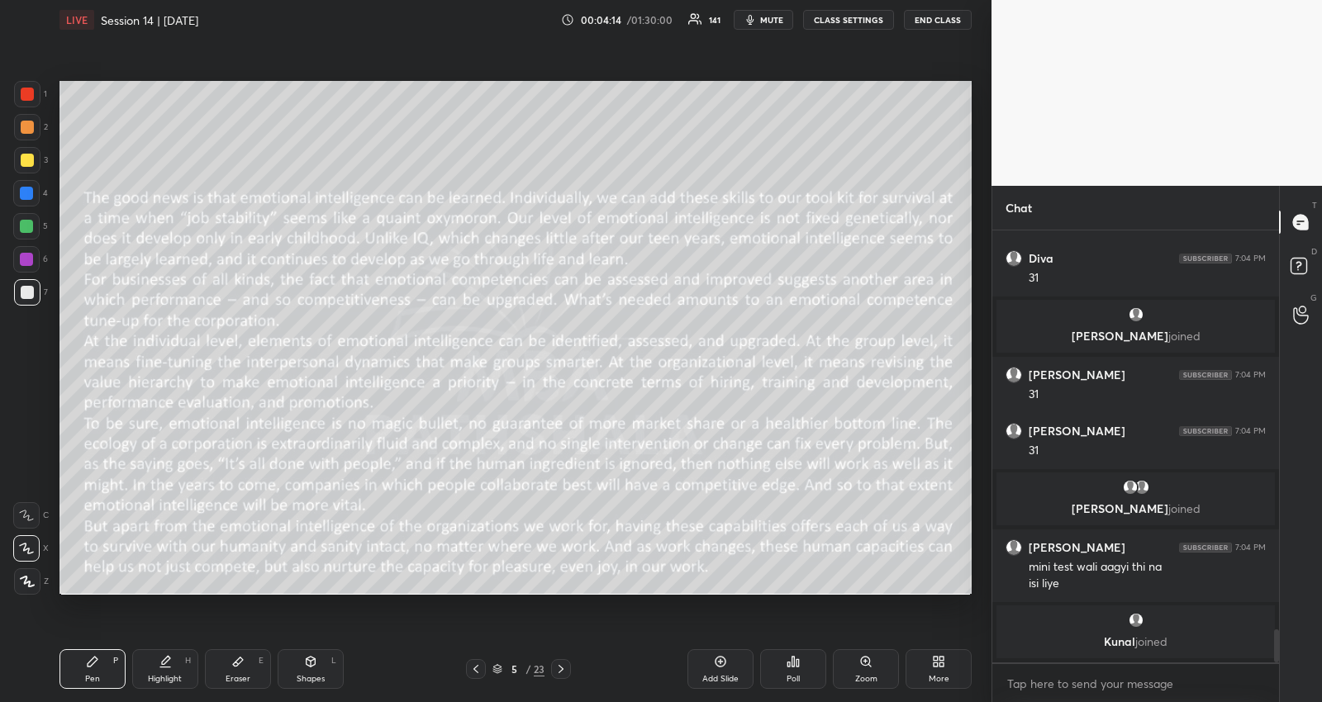
click at [481, 666] on icon at bounding box center [475, 669] width 13 height 13
click at [800, 683] on div "Poll" at bounding box center [793, 669] width 66 height 40
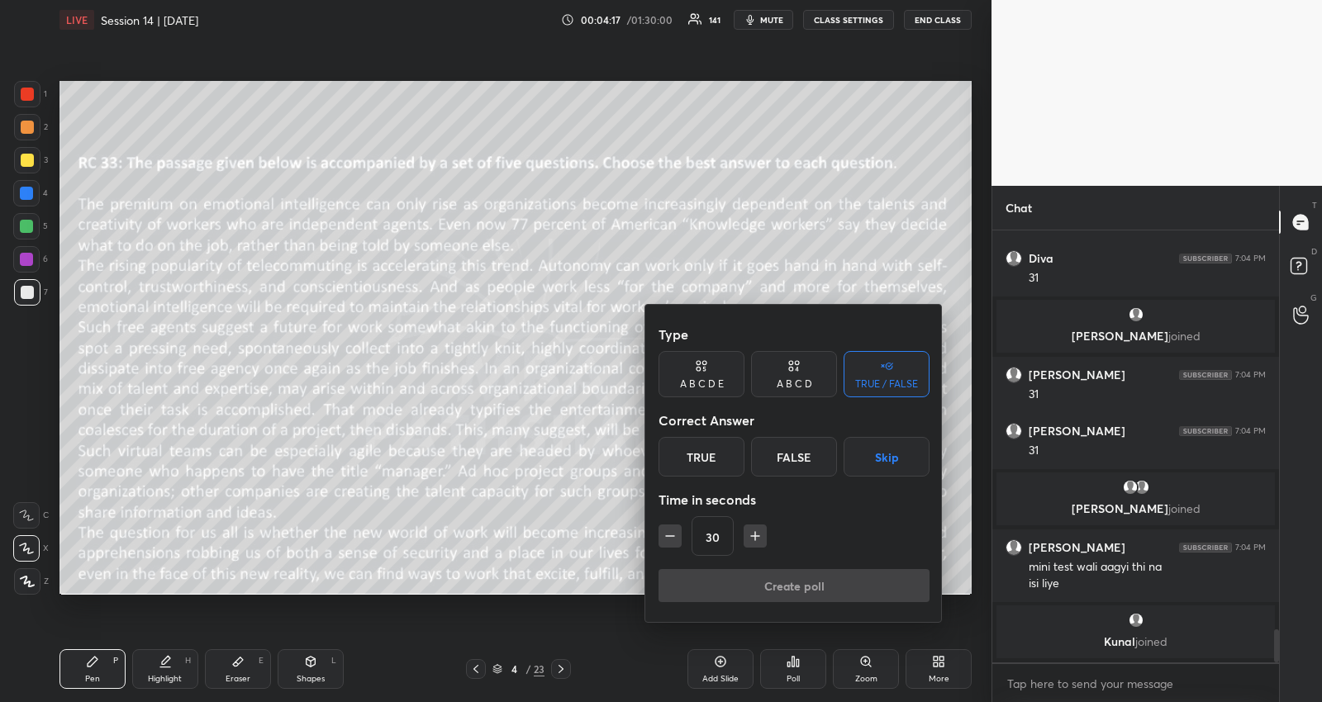
click at [881, 458] on button "Skip" at bounding box center [886, 457] width 86 height 40
click at [751, 534] on icon "button" at bounding box center [755, 536] width 17 height 17
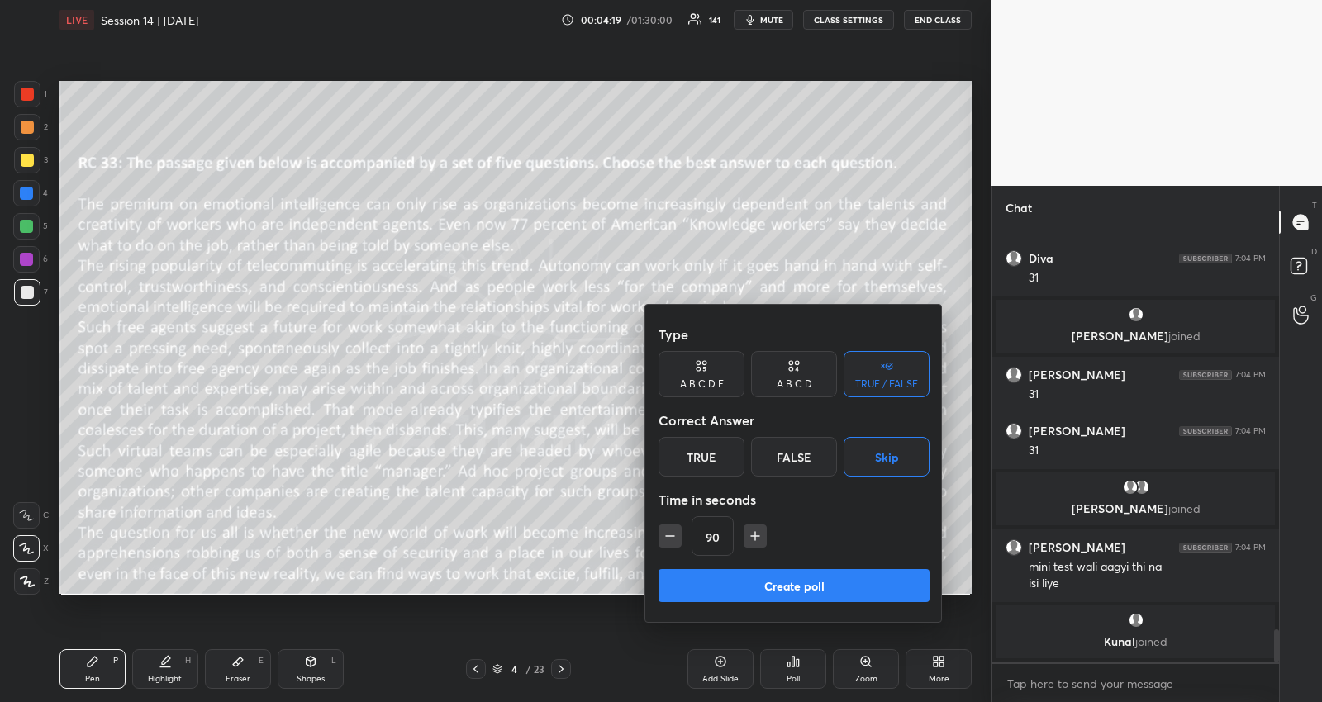
click at [751, 534] on icon "button" at bounding box center [755, 536] width 17 height 17
click at [751, 534] on button "button" at bounding box center [762, 536] width 23 height 23
drag, startPoint x: 768, startPoint y: 538, endPoint x: 764, endPoint y: 551, distance: 13.8
click at [767, 538] on icon "button" at bounding box center [762, 536] width 17 height 17
type input "135"
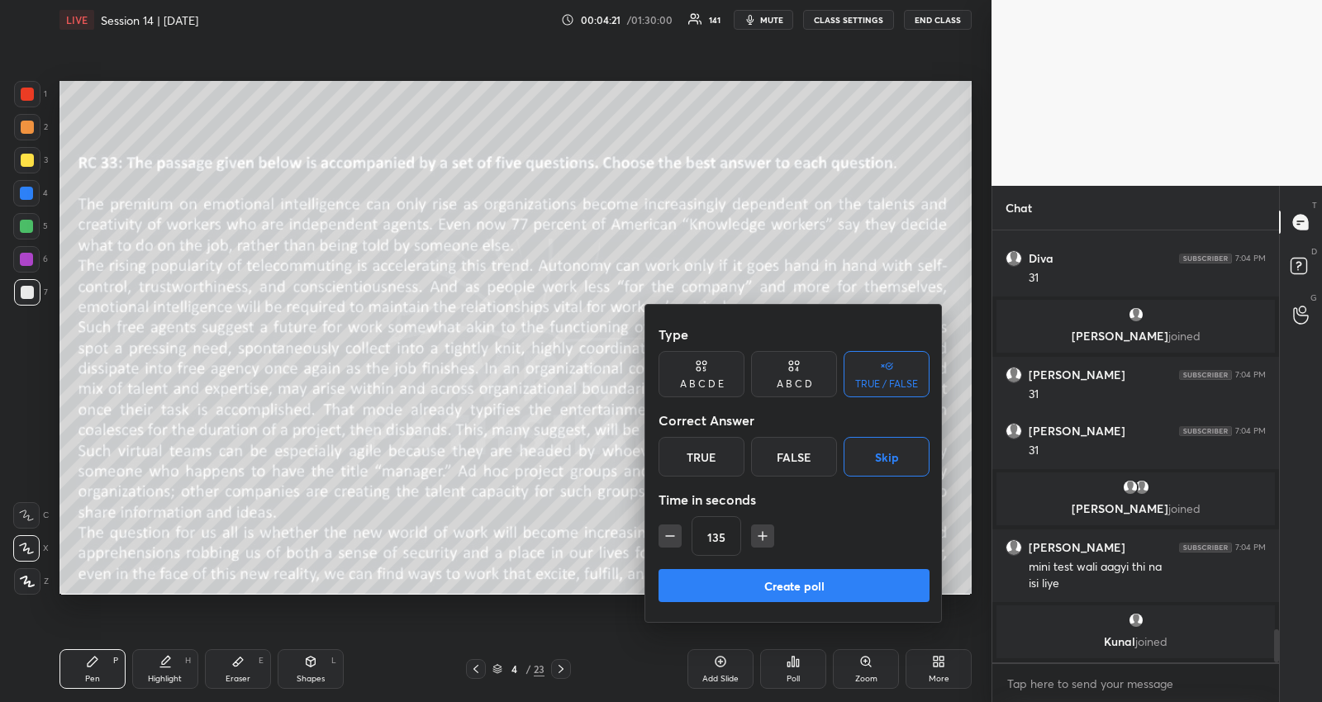
click at [755, 591] on button "Create poll" at bounding box center [793, 585] width 271 height 33
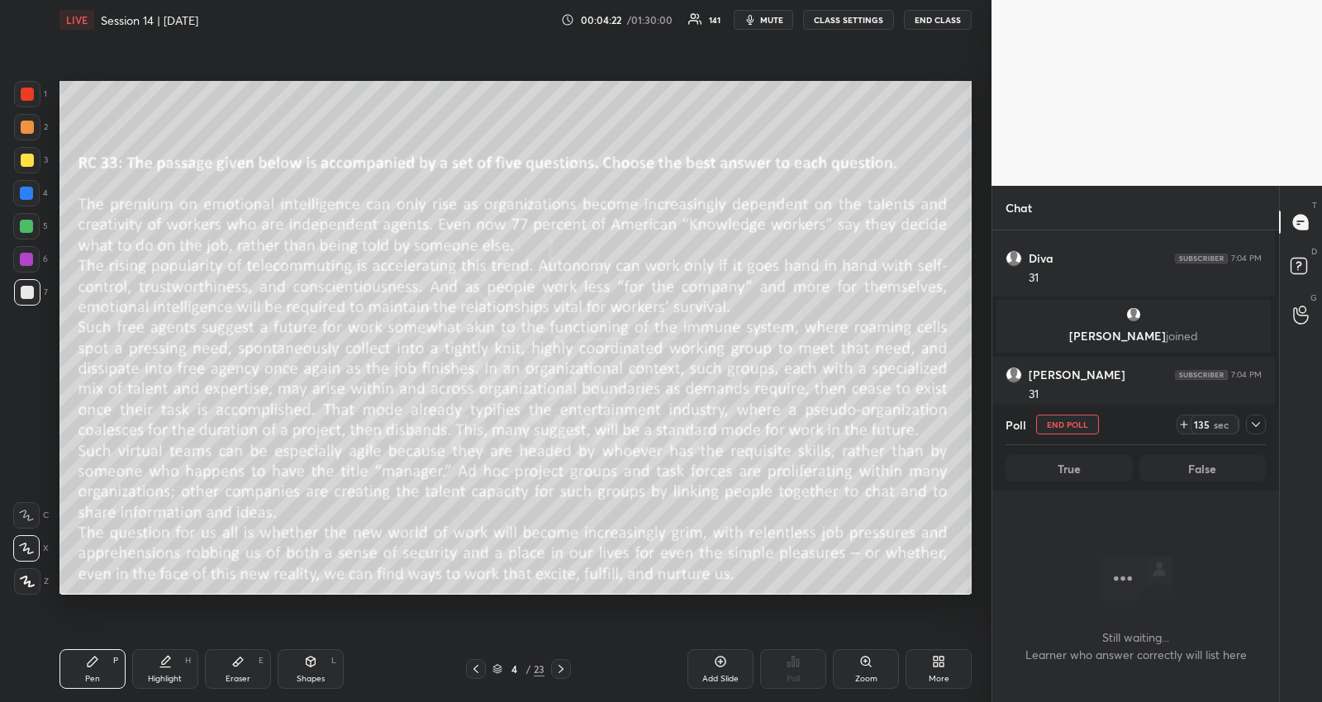
scroll to position [382, 283]
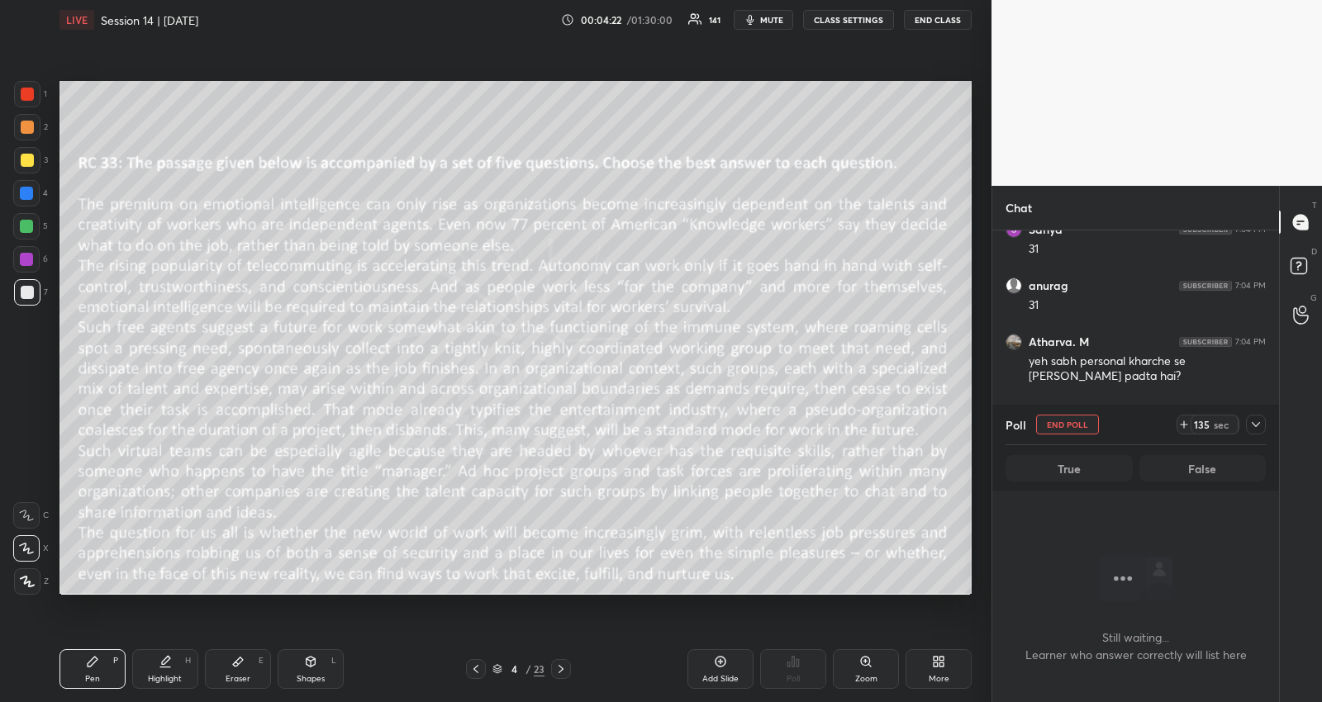
click at [763, 21] on button "mute" at bounding box center [763, 20] width 59 height 20
click at [769, 21] on span "unmute" at bounding box center [771, 20] width 36 height 12
click at [1256, 421] on icon at bounding box center [1255, 424] width 13 height 13
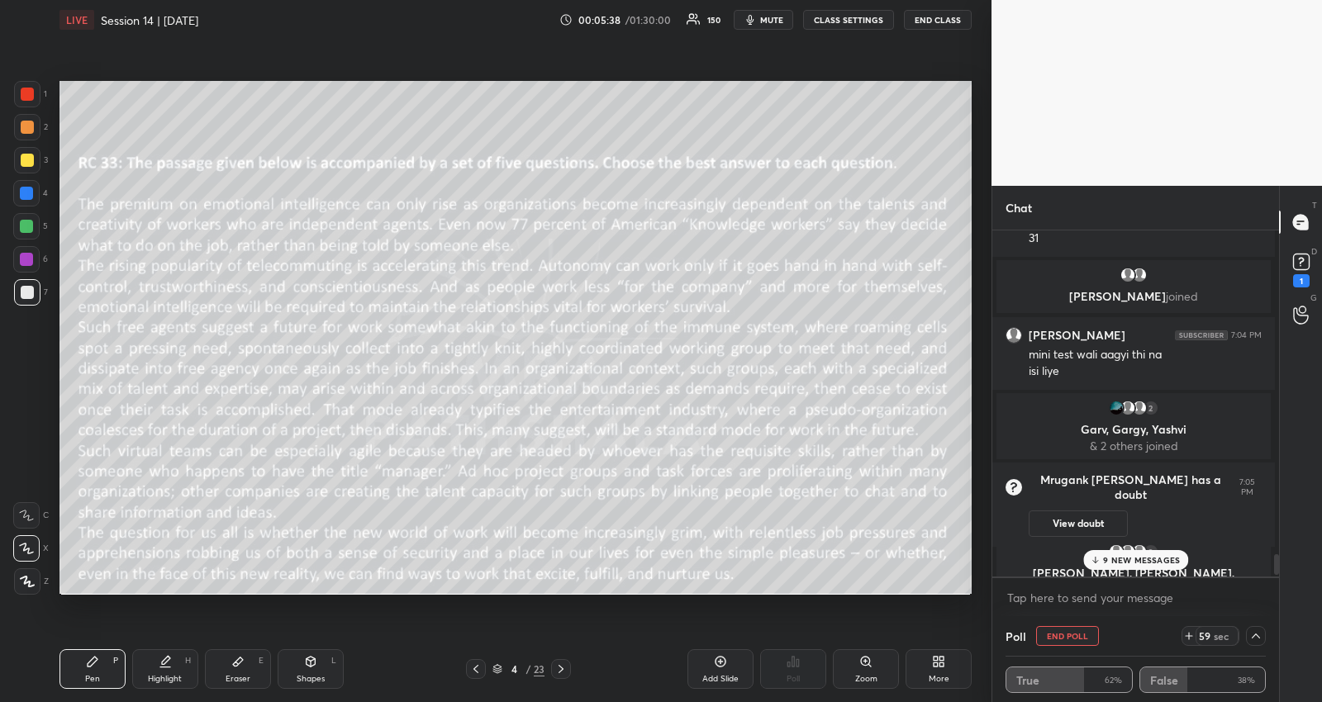
scroll to position [5536, 0]
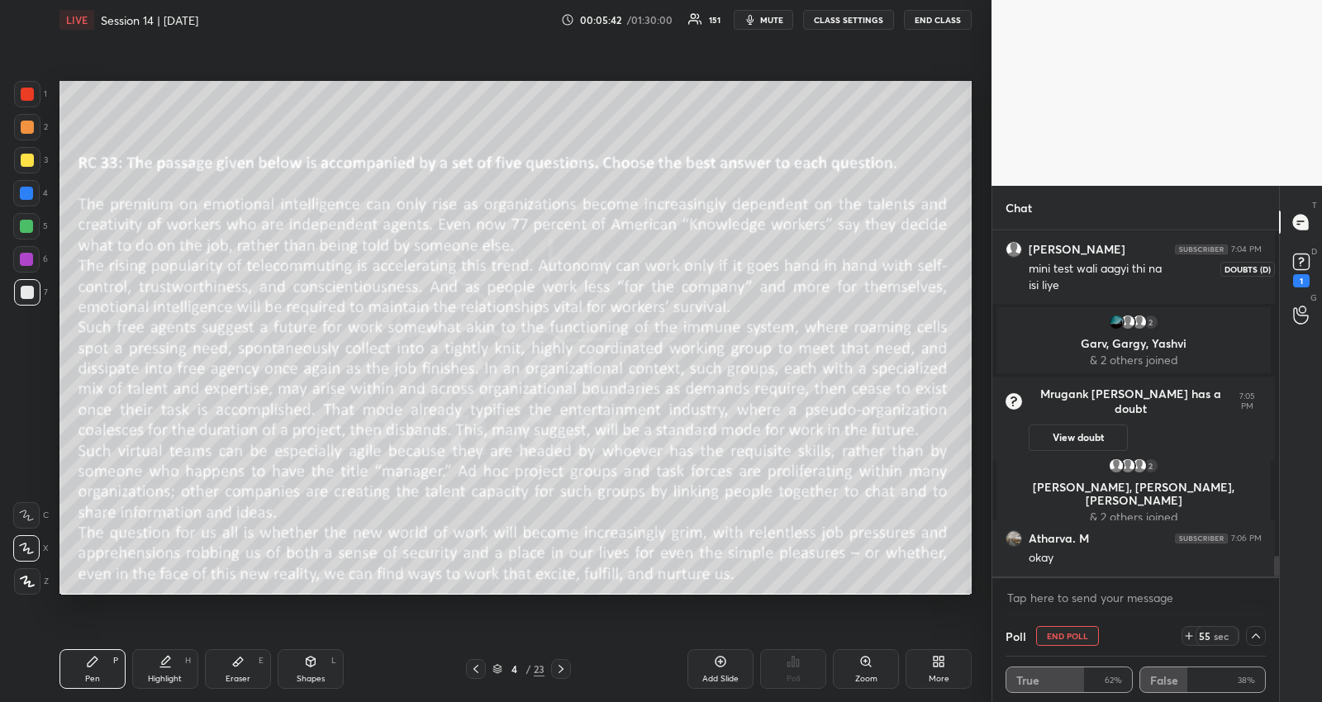
click at [1305, 257] on rect at bounding box center [1301, 262] width 16 height 16
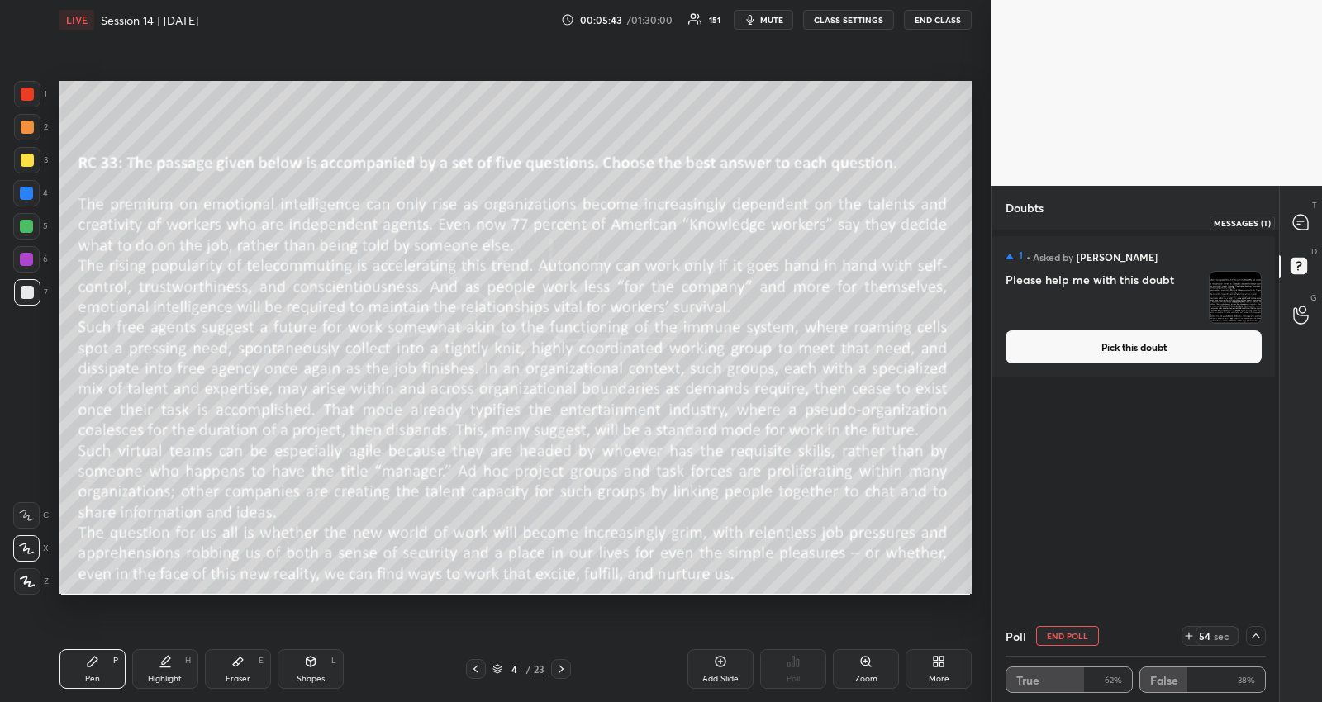
click at [1303, 221] on icon at bounding box center [1300, 222] width 15 height 15
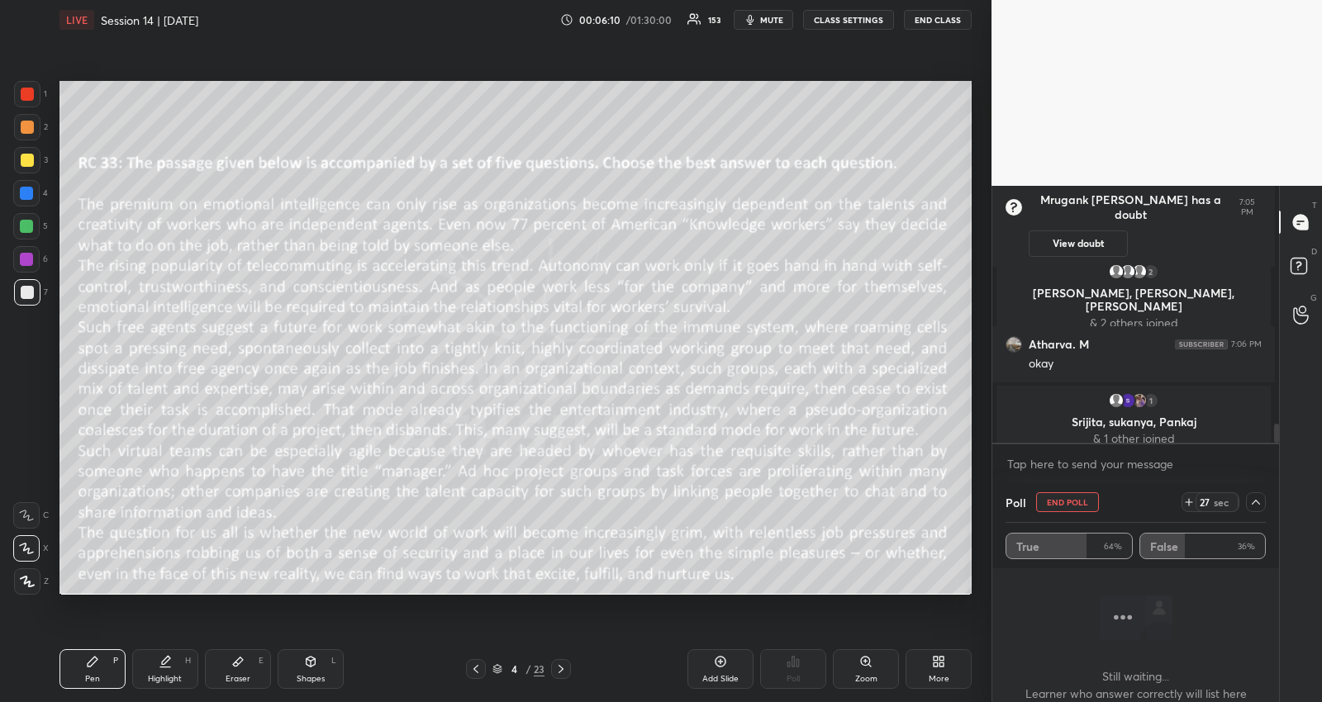
scroll to position [5948, 0]
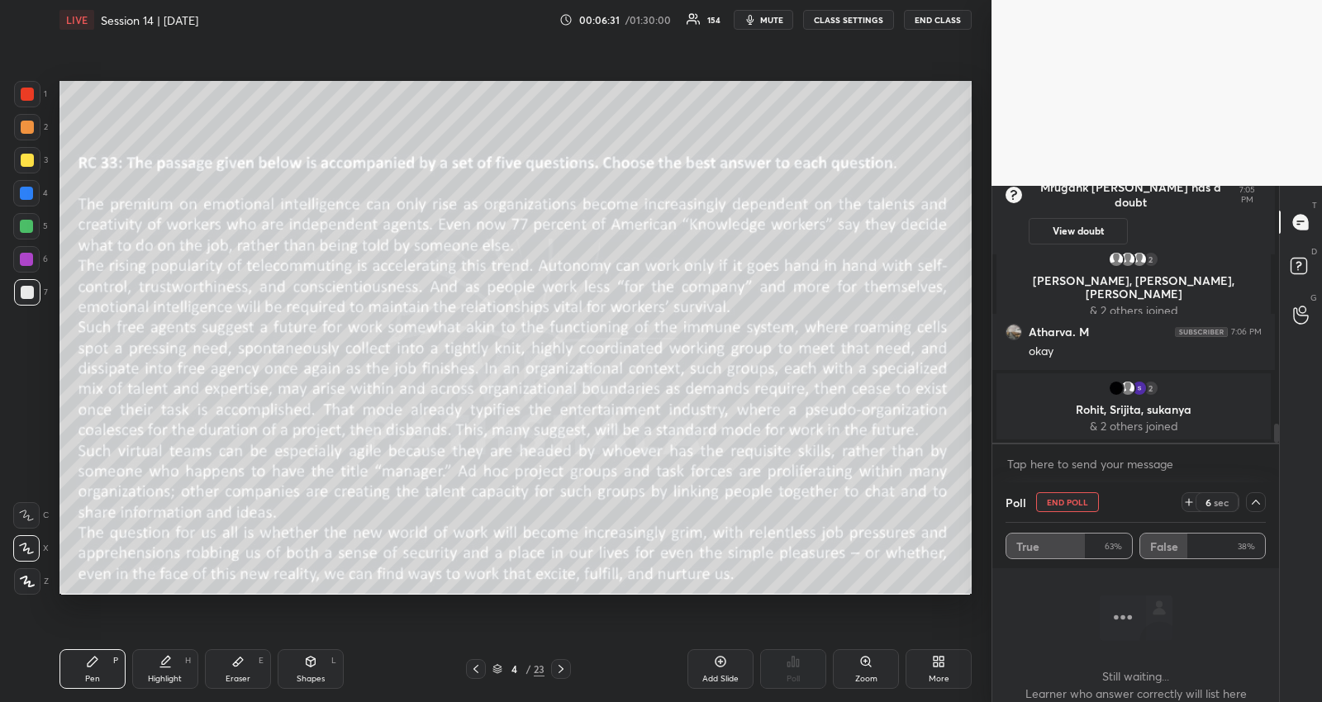
click at [1255, 508] on icon at bounding box center [1255, 502] width 13 height 13
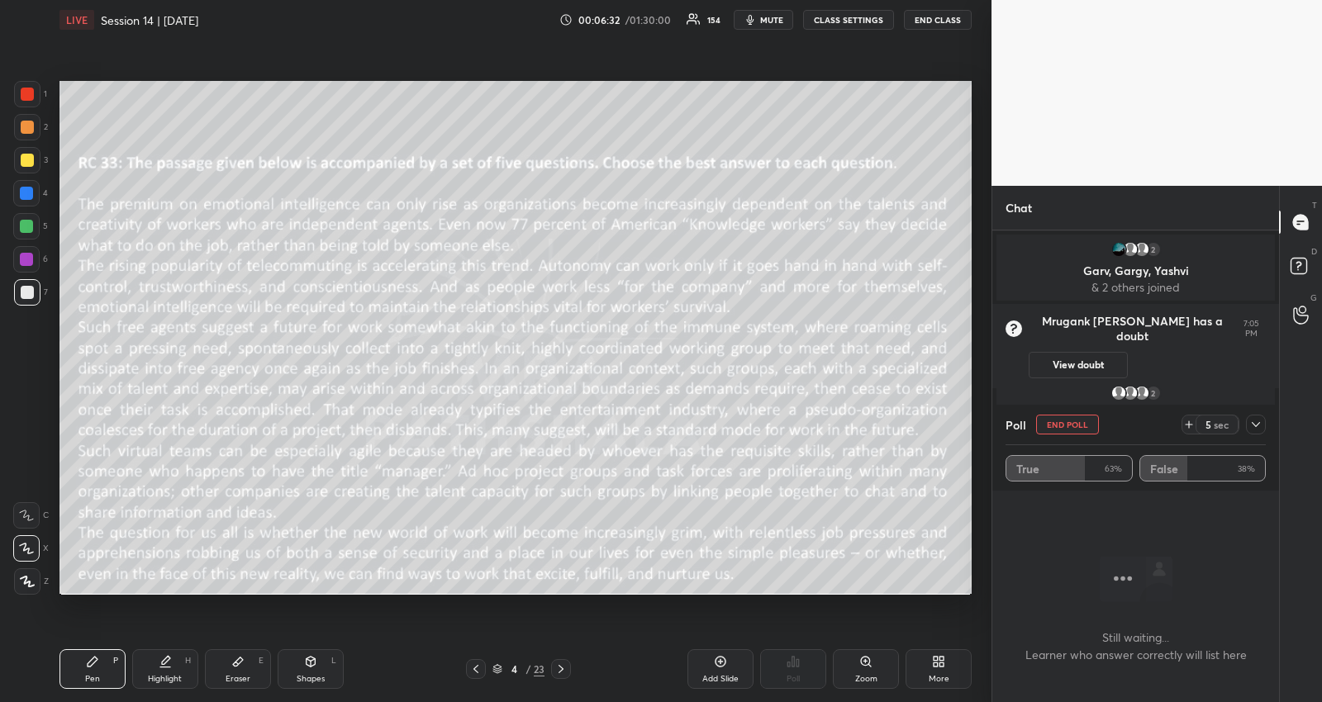
scroll to position [5111, 0]
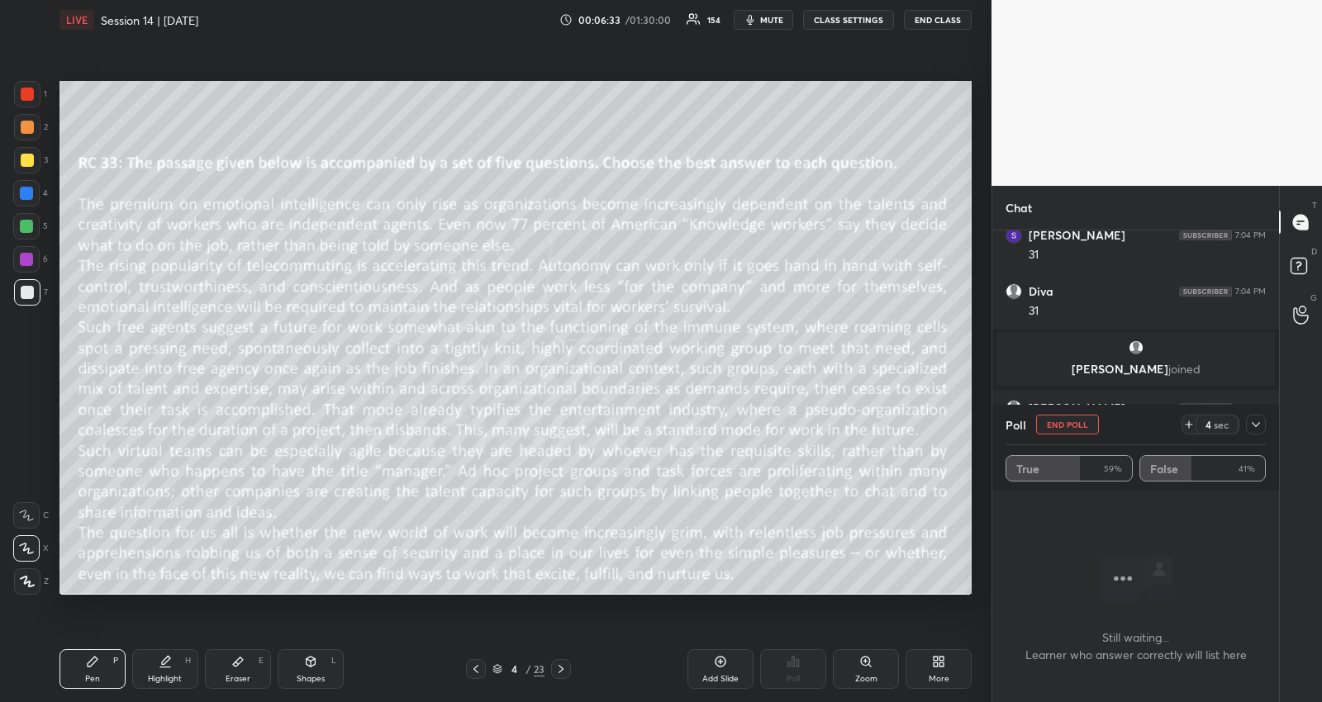
click at [1260, 421] on icon at bounding box center [1255, 424] width 13 height 13
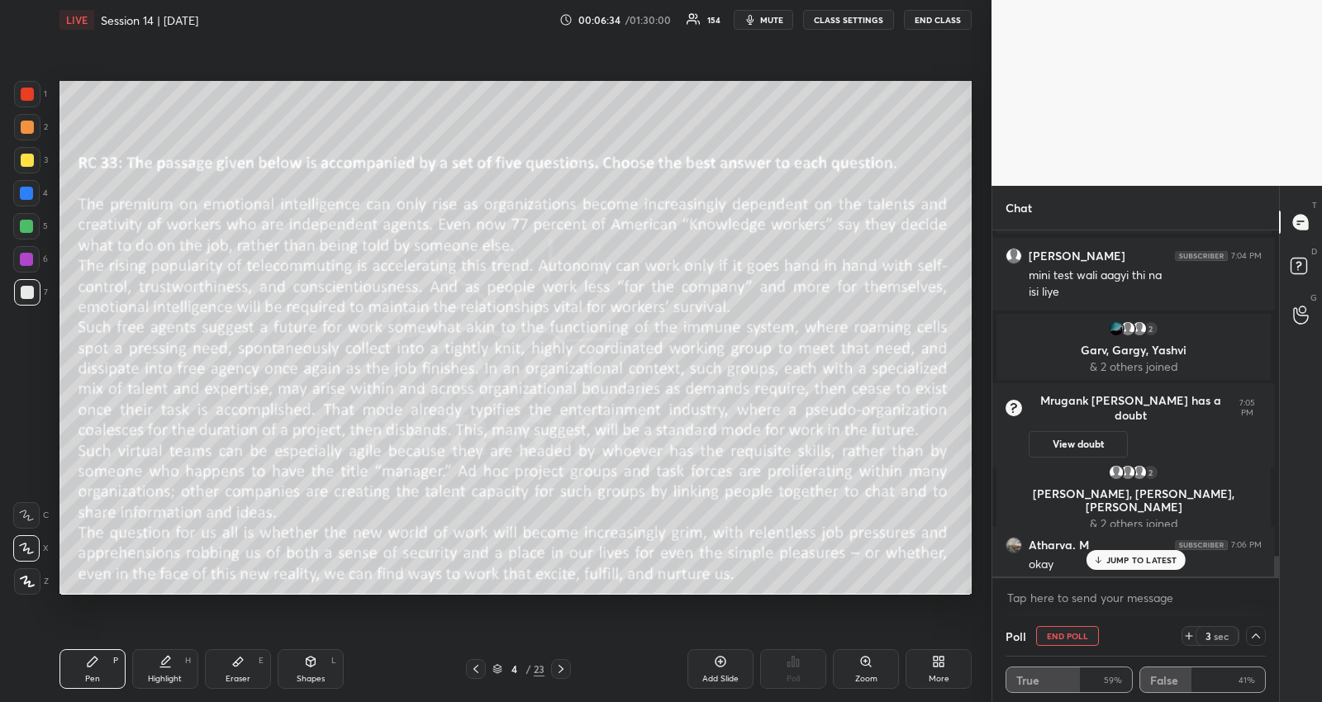
scroll to position [5529, 0]
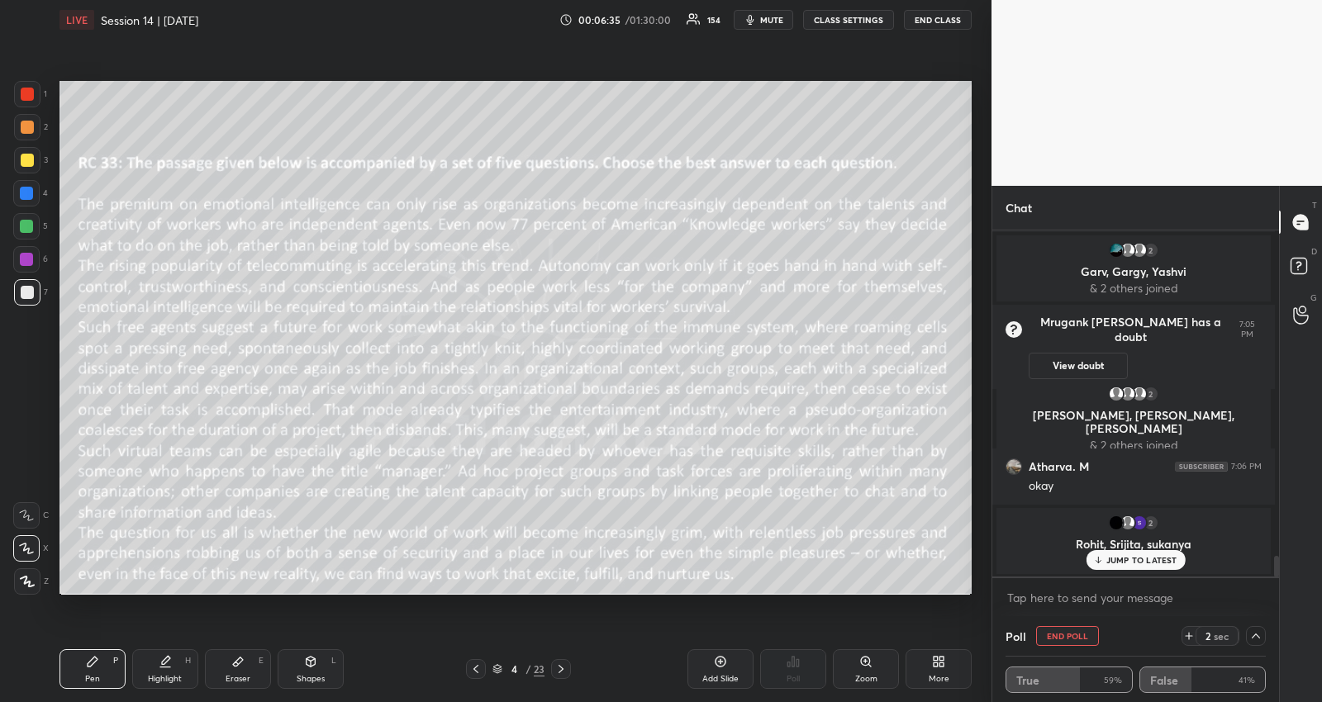
click at [1133, 560] on p "JUMP TO LATEST" at bounding box center [1141, 560] width 71 height 10
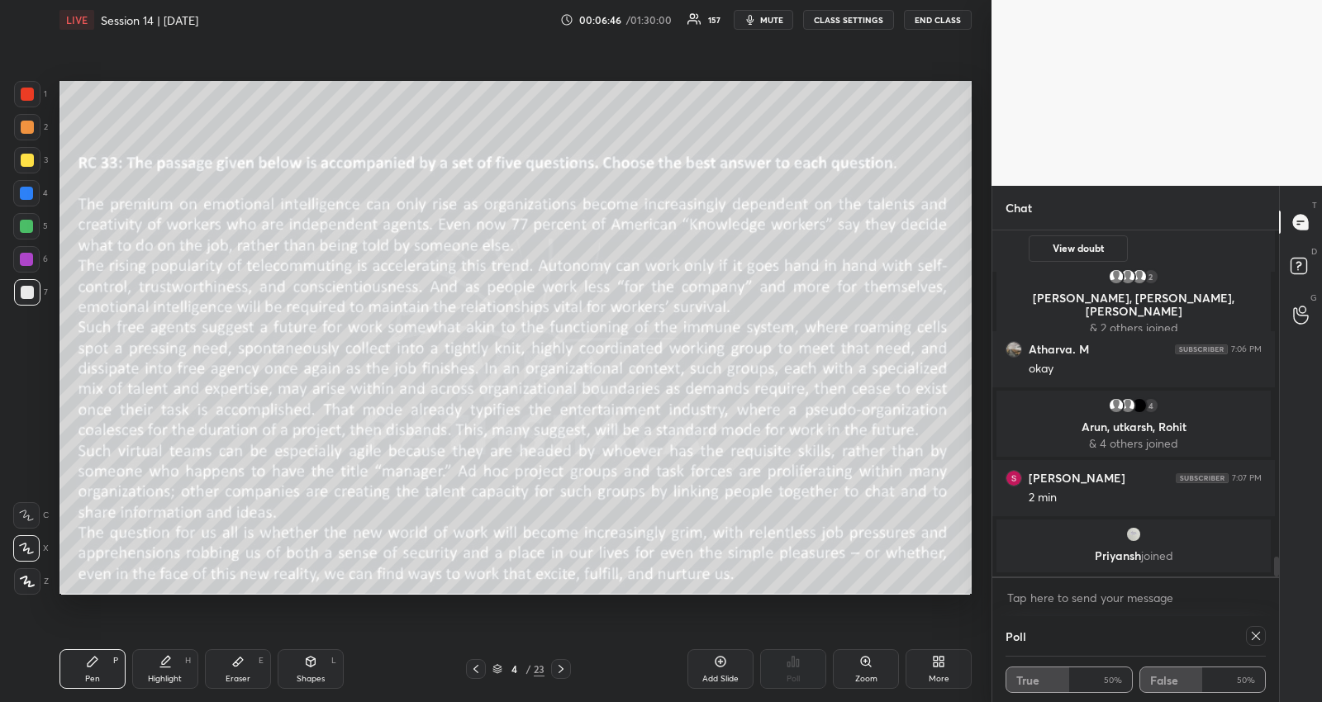
scroll to position [5579, 0]
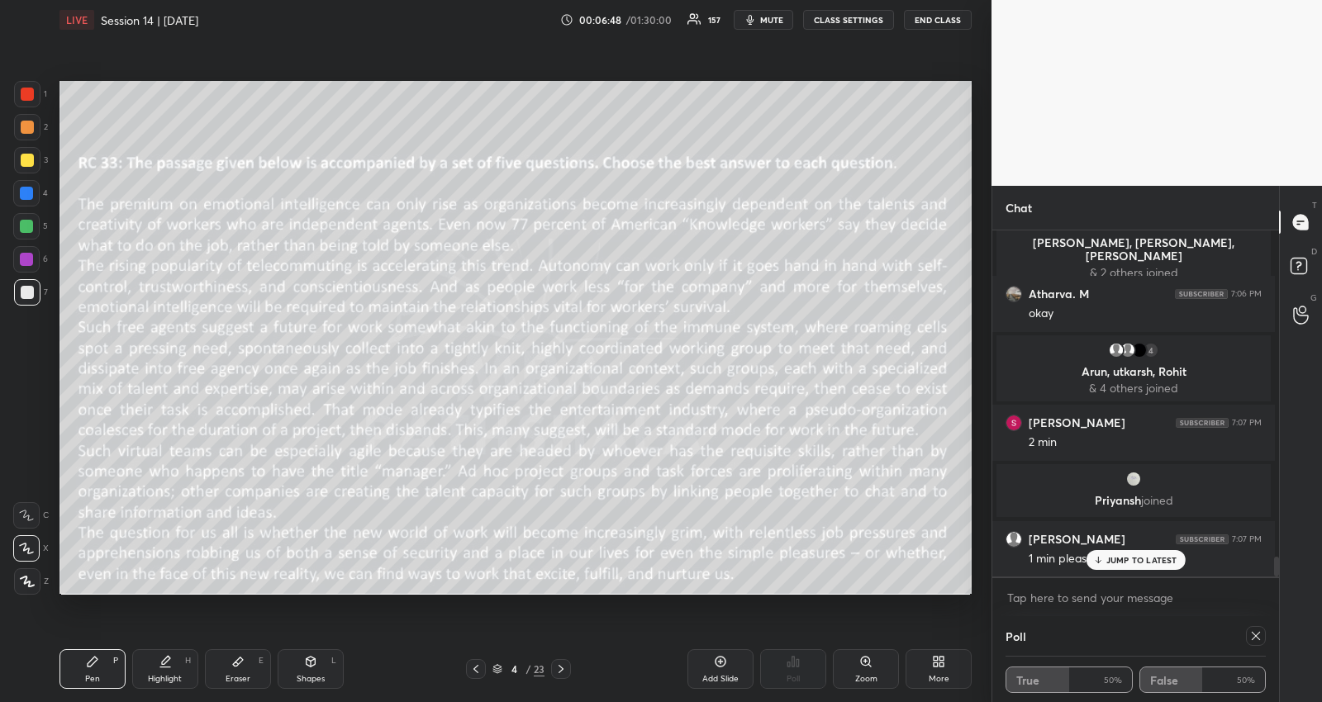
click at [1114, 562] on p "JUMP TO LATEST" at bounding box center [1141, 560] width 71 height 10
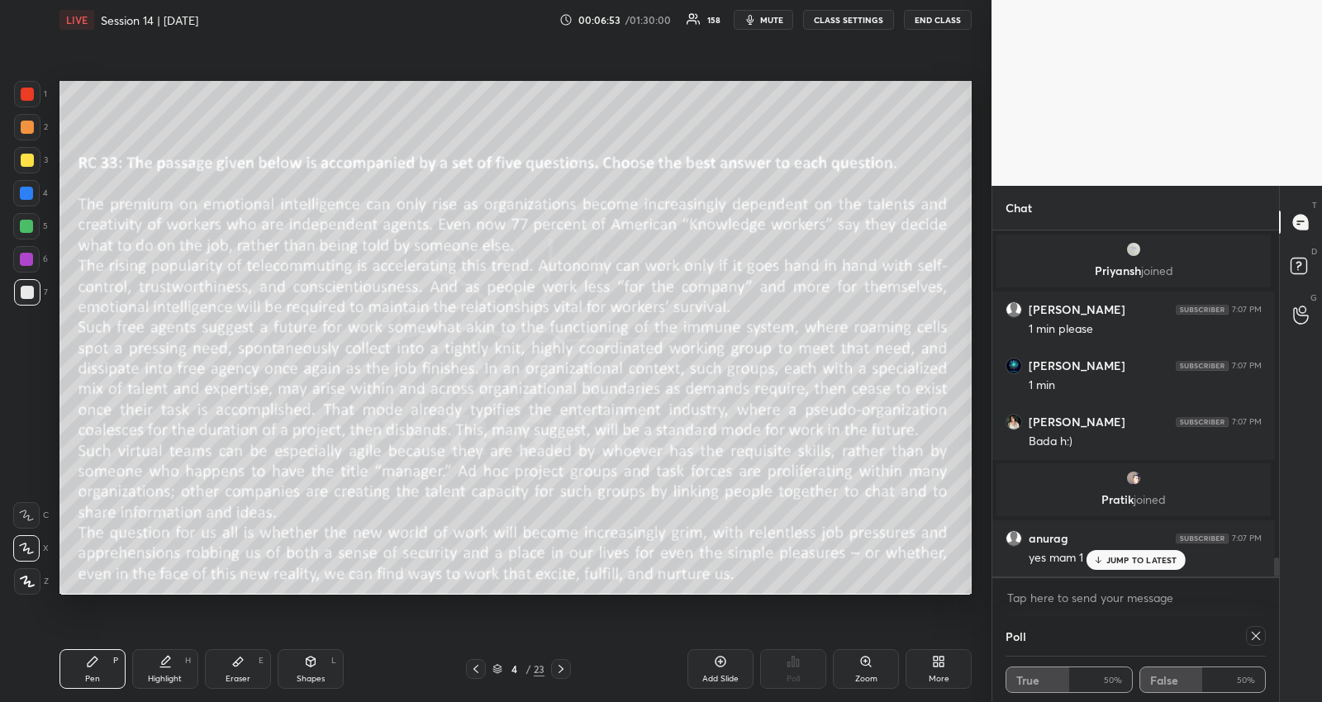
scroll to position [5864, 0]
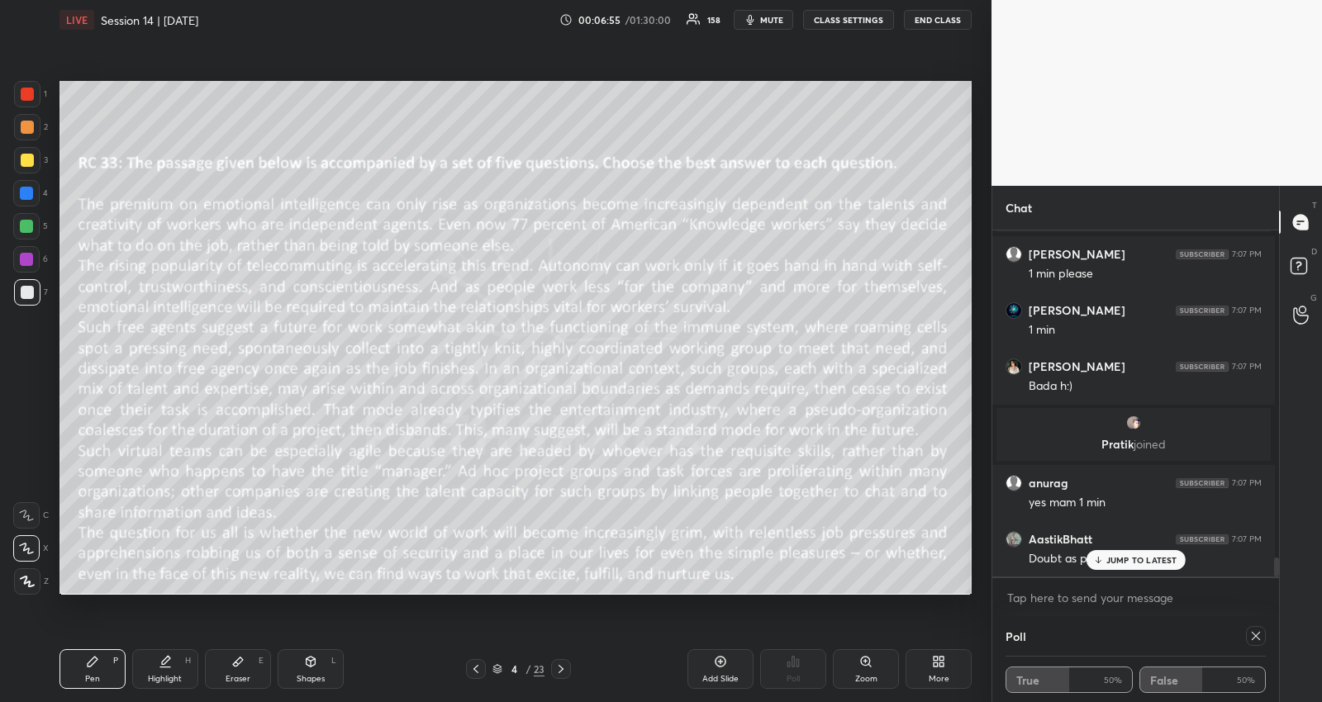
click at [1095, 552] on div "JUMP TO LATEST" at bounding box center [1134, 560] width 99 height 20
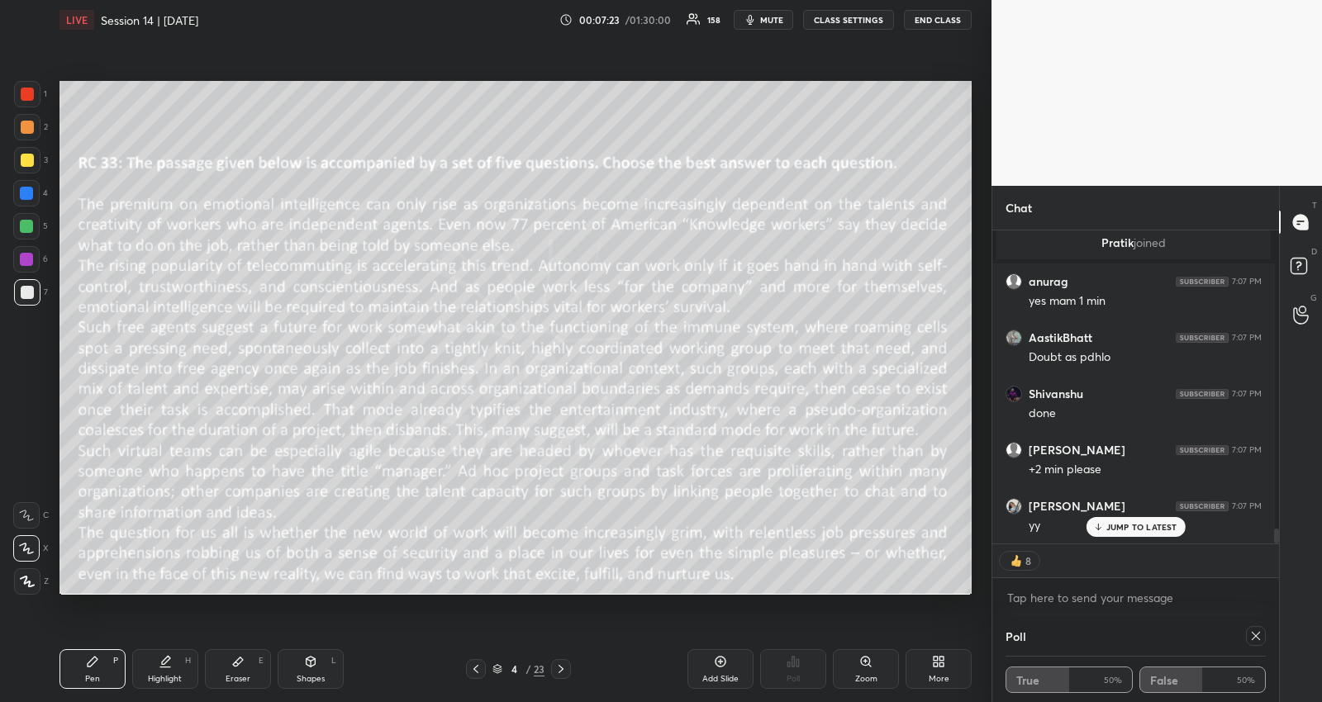
scroll to position [6177, 0]
click at [1128, 531] on p "JUMP TO LATEST" at bounding box center [1141, 527] width 71 height 10
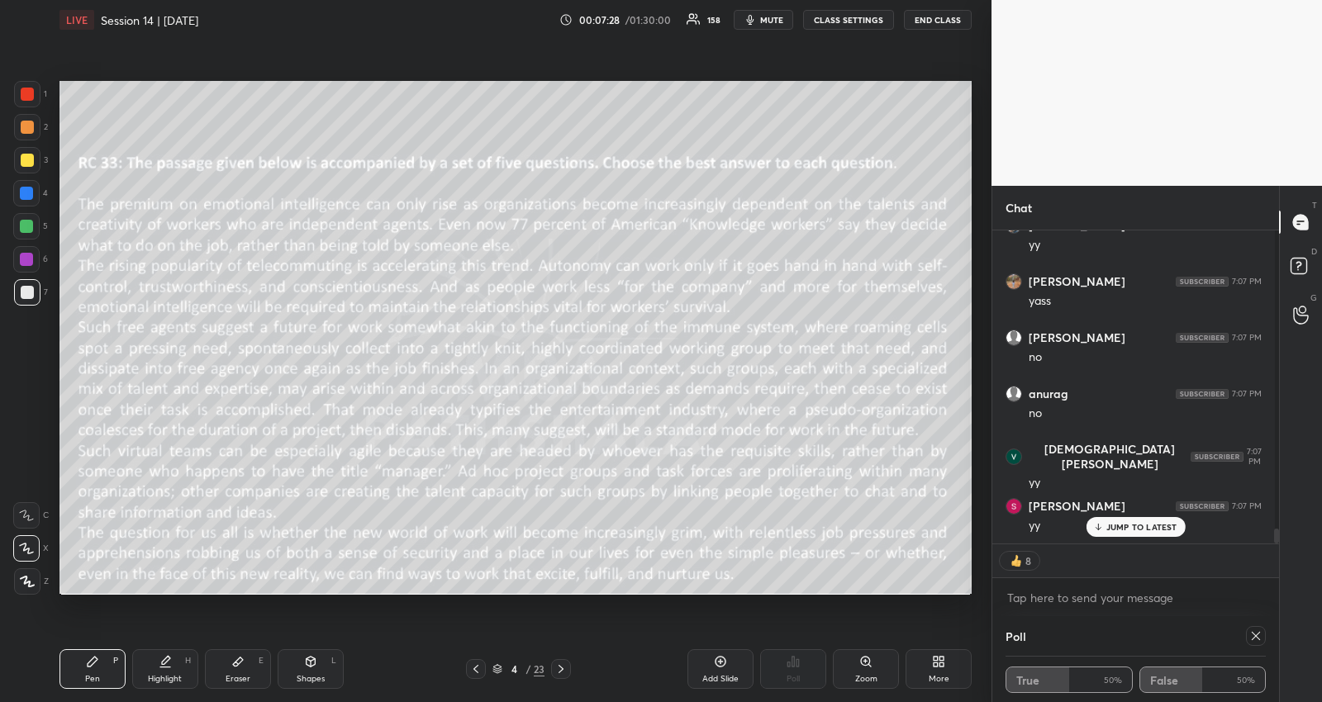
scroll to position [6403, 0]
click at [1097, 520] on div "[PERSON_NAME] 7:07 PM 2 min [PERSON_NAME] joined [PERSON_NAME] 7:07 PM 1 min pl…" at bounding box center [1135, 386] width 287 height 313
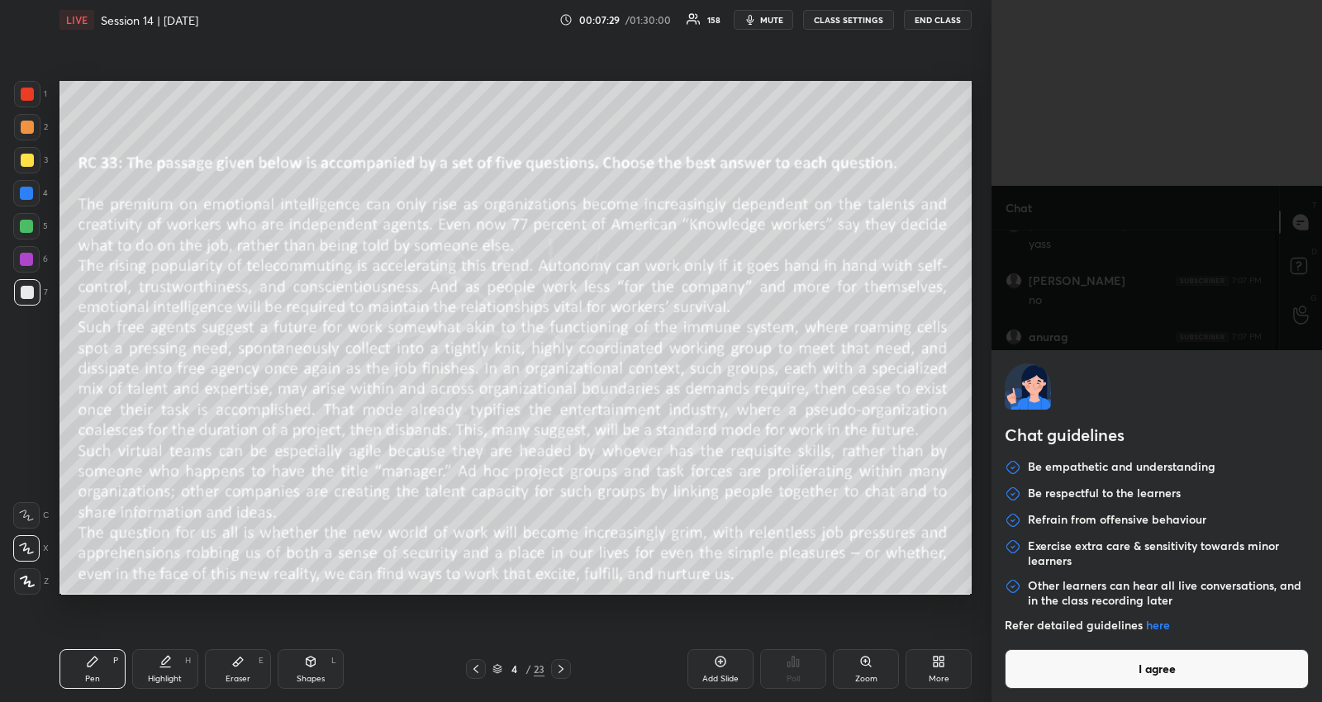
click at [1084, 600] on body "1 2 3 4 5 6 7 R O A L C X Z Erase all C X Z LIVE Session 14 | [DATE] 00:07:29 /…" at bounding box center [661, 351] width 1322 height 702
click at [1109, 663] on button "I agree" at bounding box center [1157, 669] width 304 height 40
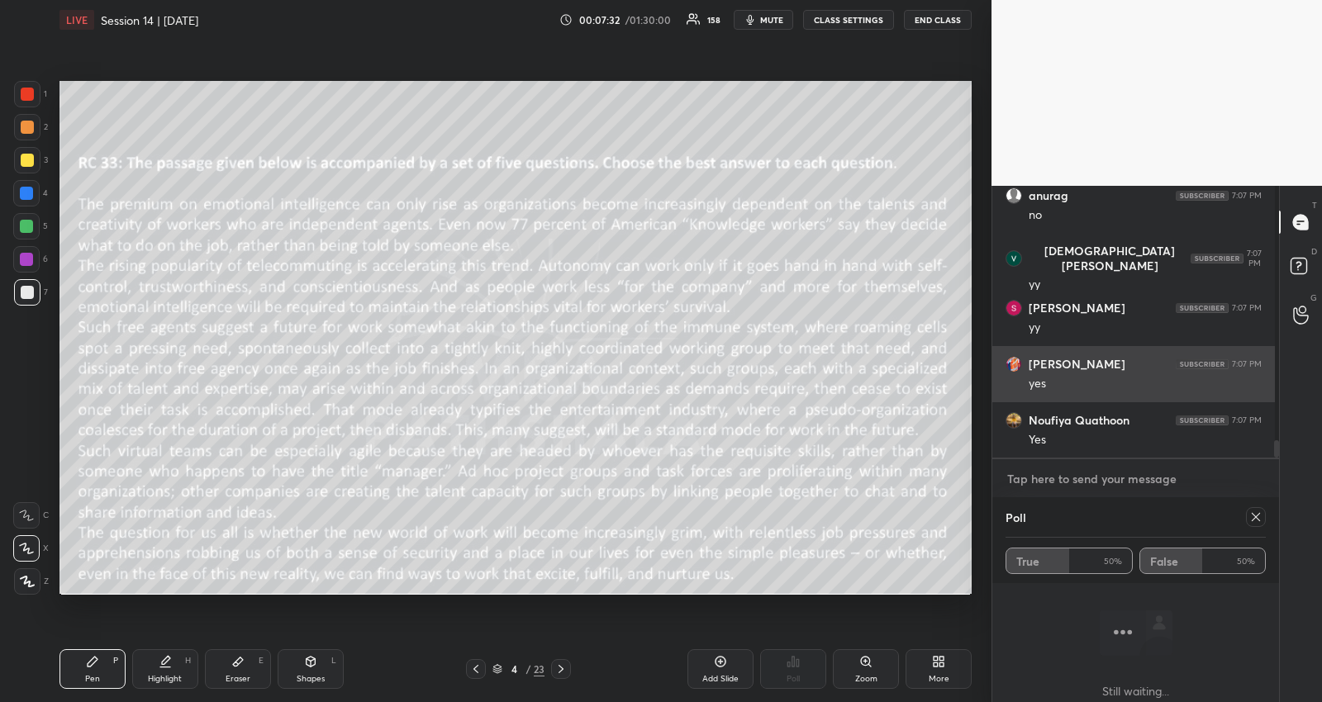
scroll to position [134, 0]
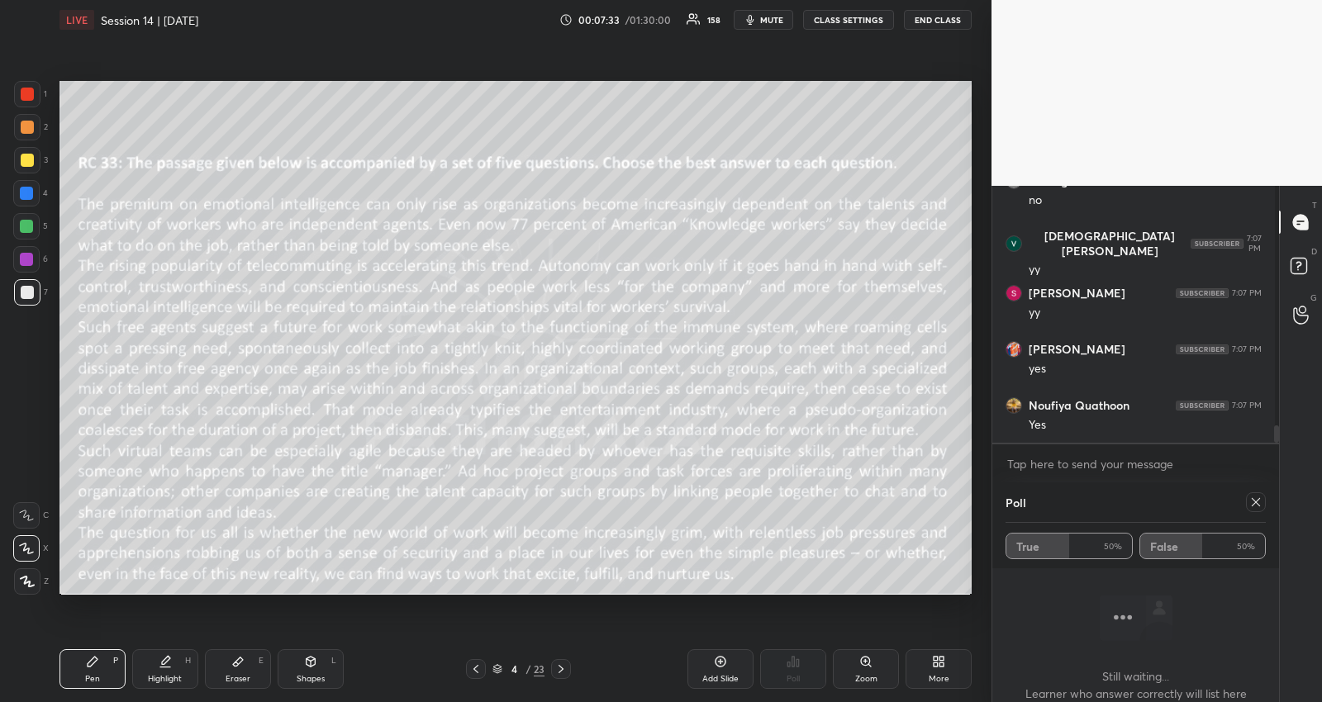
click at [1252, 502] on icon at bounding box center [1256, 502] width 8 height 8
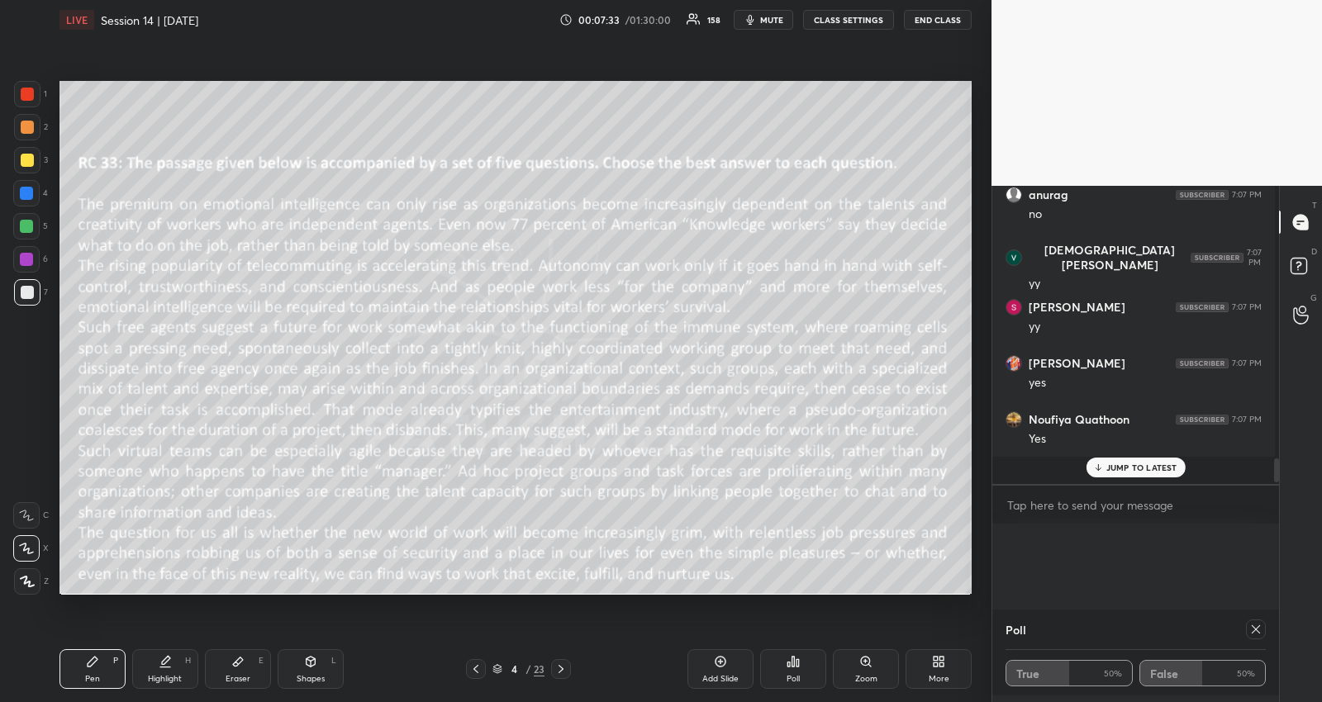
scroll to position [201, 0]
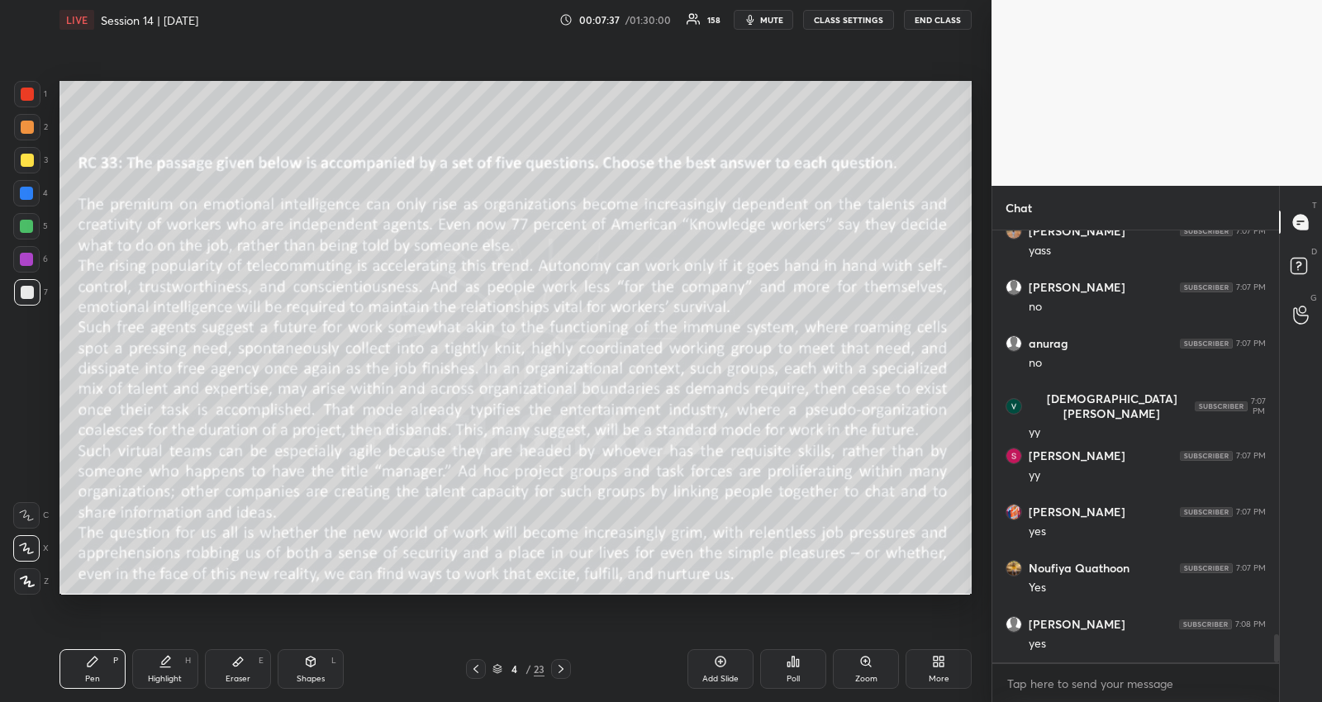
click at [556, 667] on icon at bounding box center [560, 669] width 13 height 13
click at [784, 668] on div "Poll" at bounding box center [793, 669] width 66 height 40
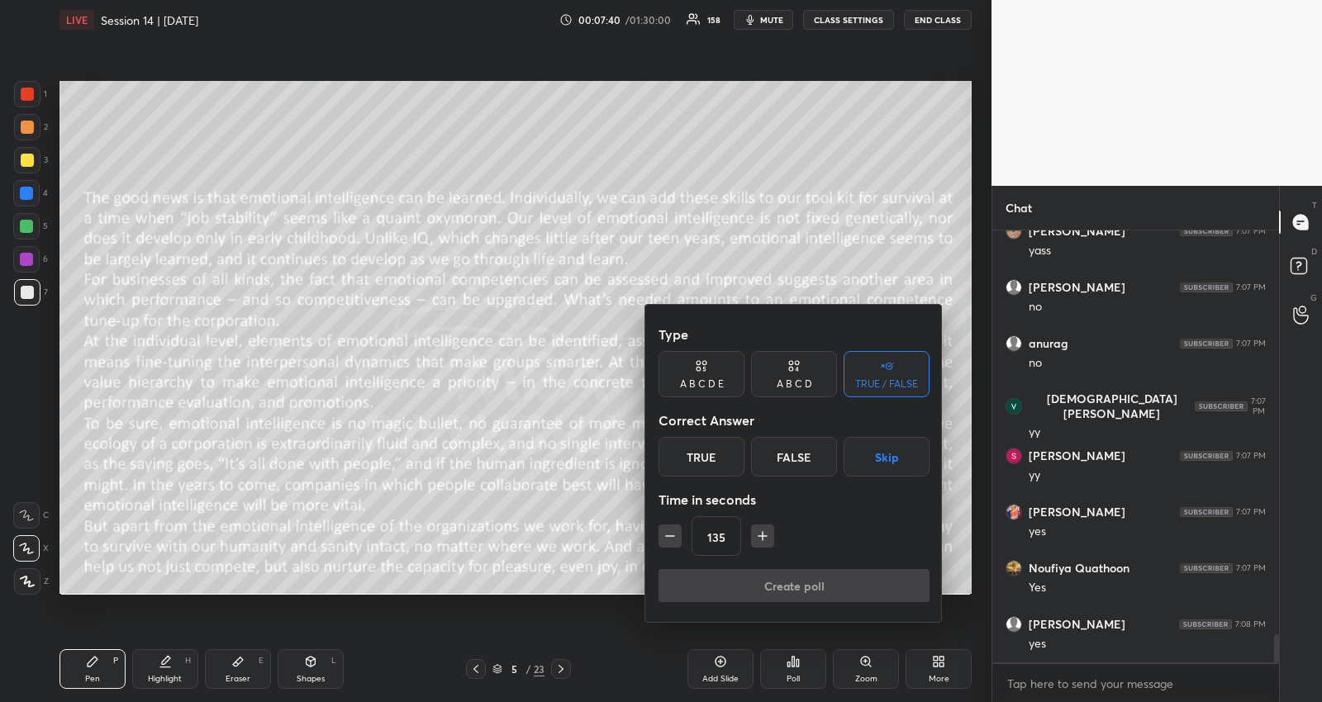
click at [899, 450] on button "Skip" at bounding box center [886, 457] width 86 height 40
click at [686, 581] on button "Create poll" at bounding box center [793, 585] width 271 height 33
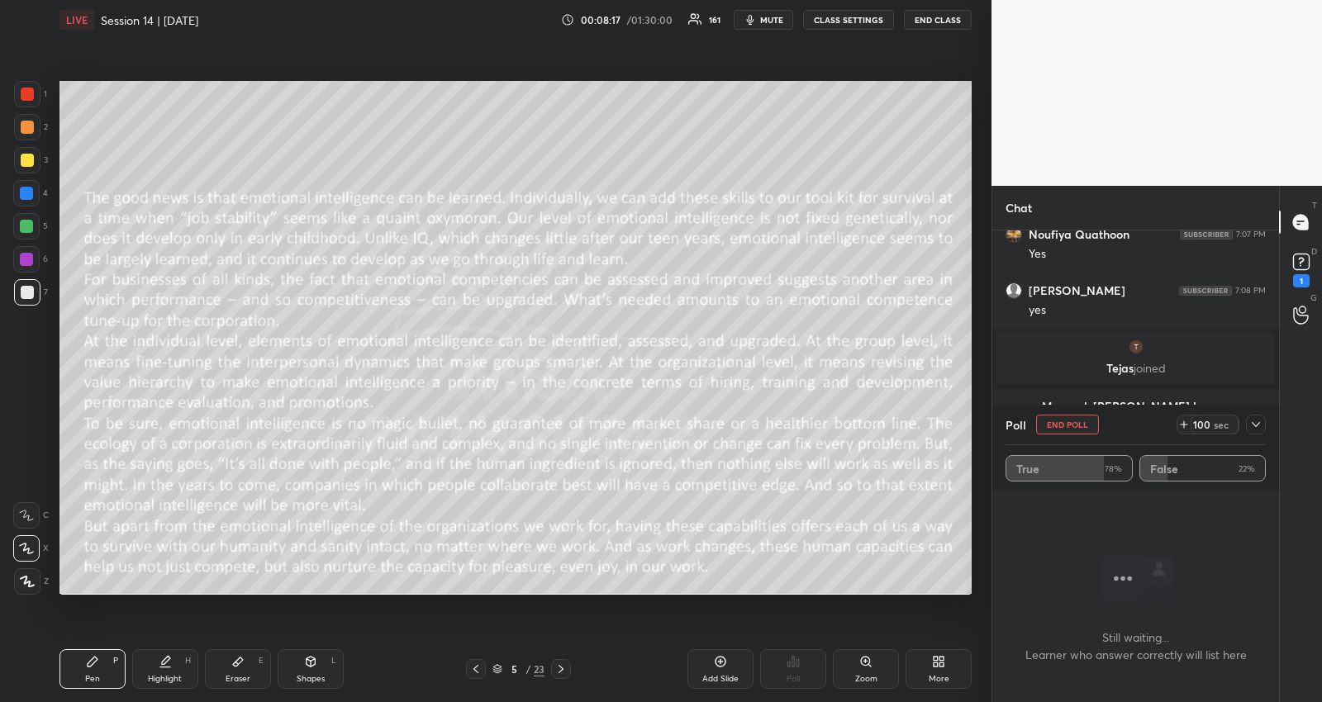
click at [1258, 420] on icon at bounding box center [1255, 424] width 13 height 13
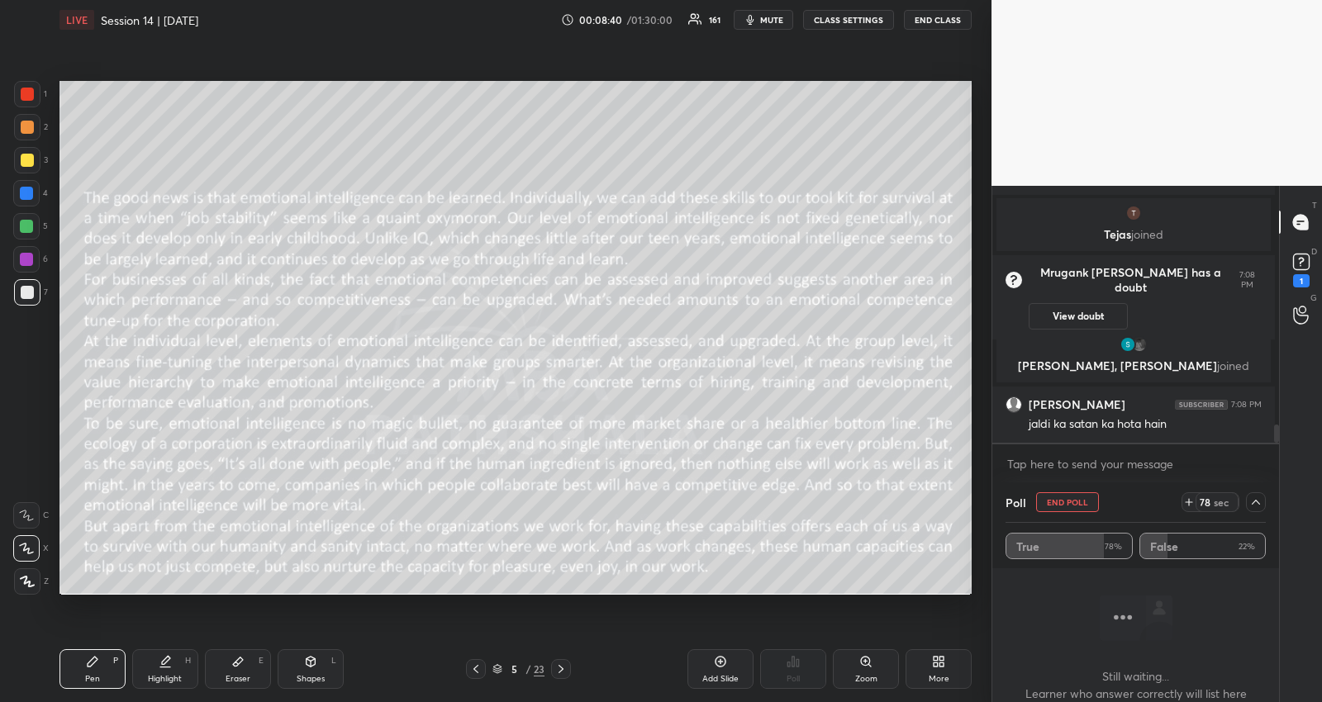
click at [1252, 500] on icon at bounding box center [1255, 502] width 13 height 13
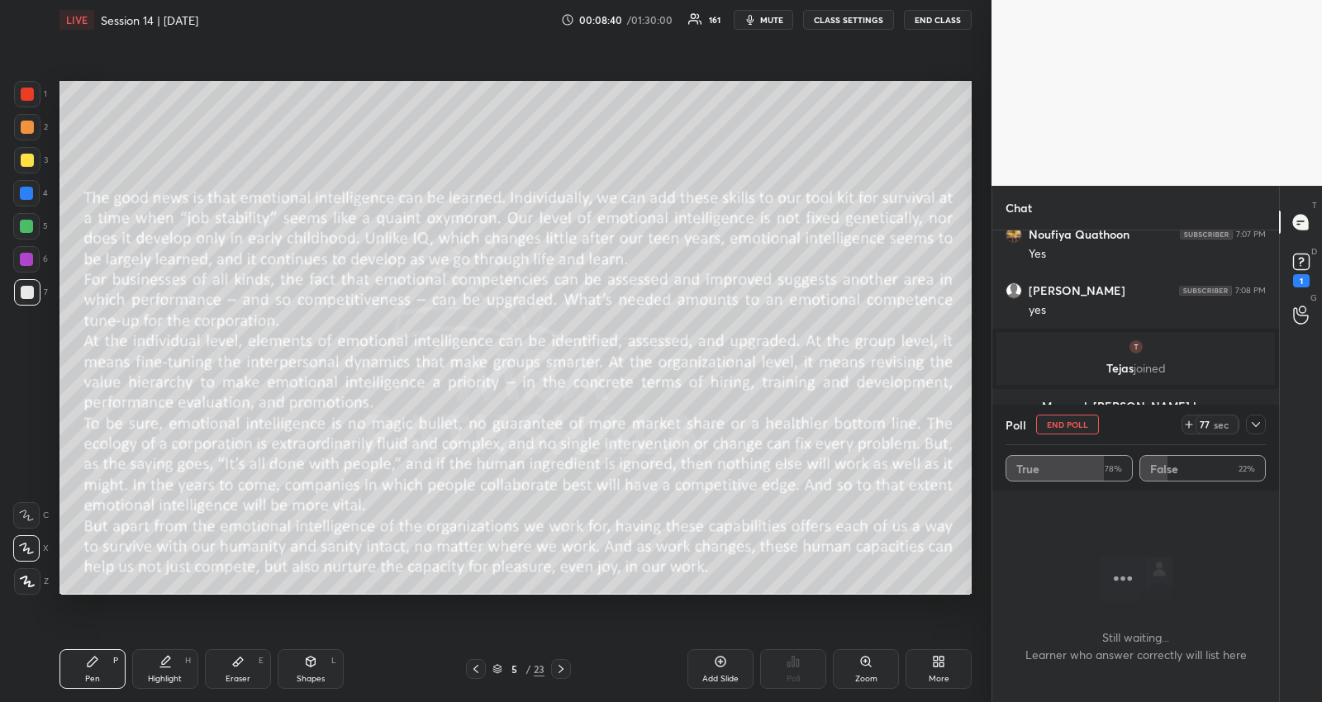
scroll to position [6015, 0]
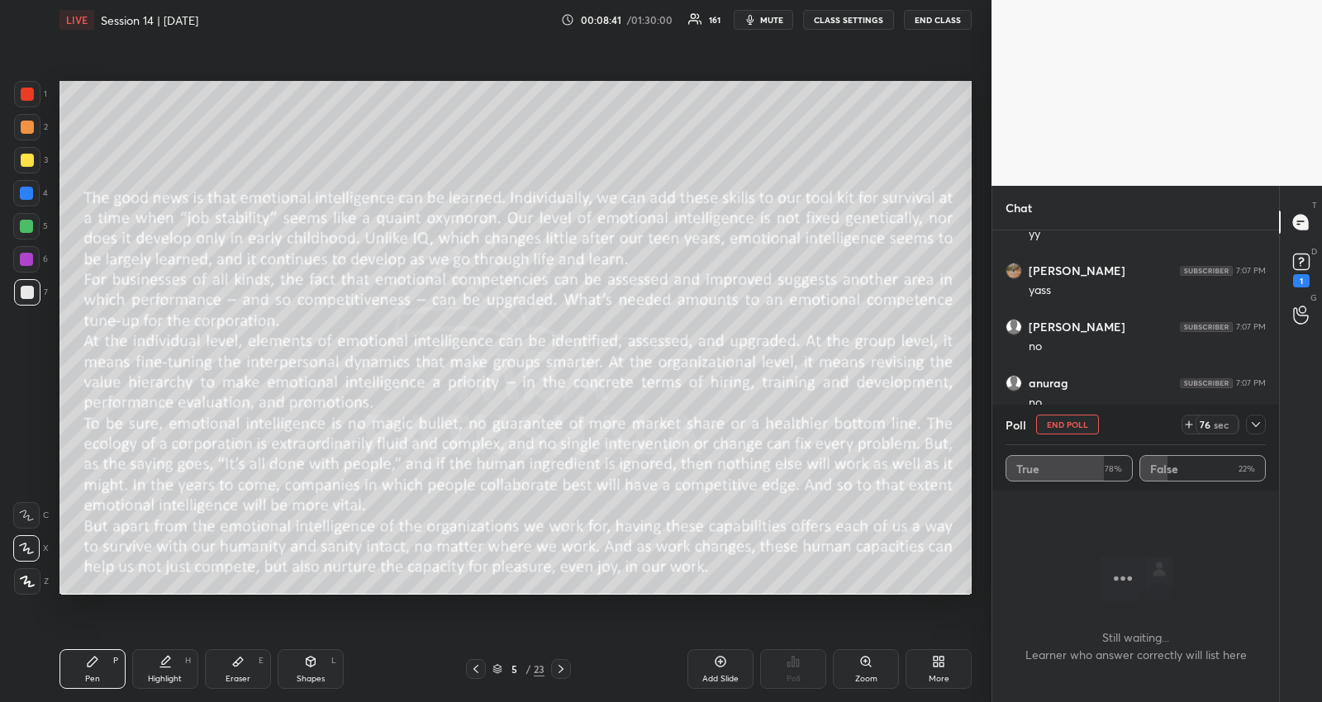
click at [1254, 425] on icon at bounding box center [1256, 424] width 8 height 5
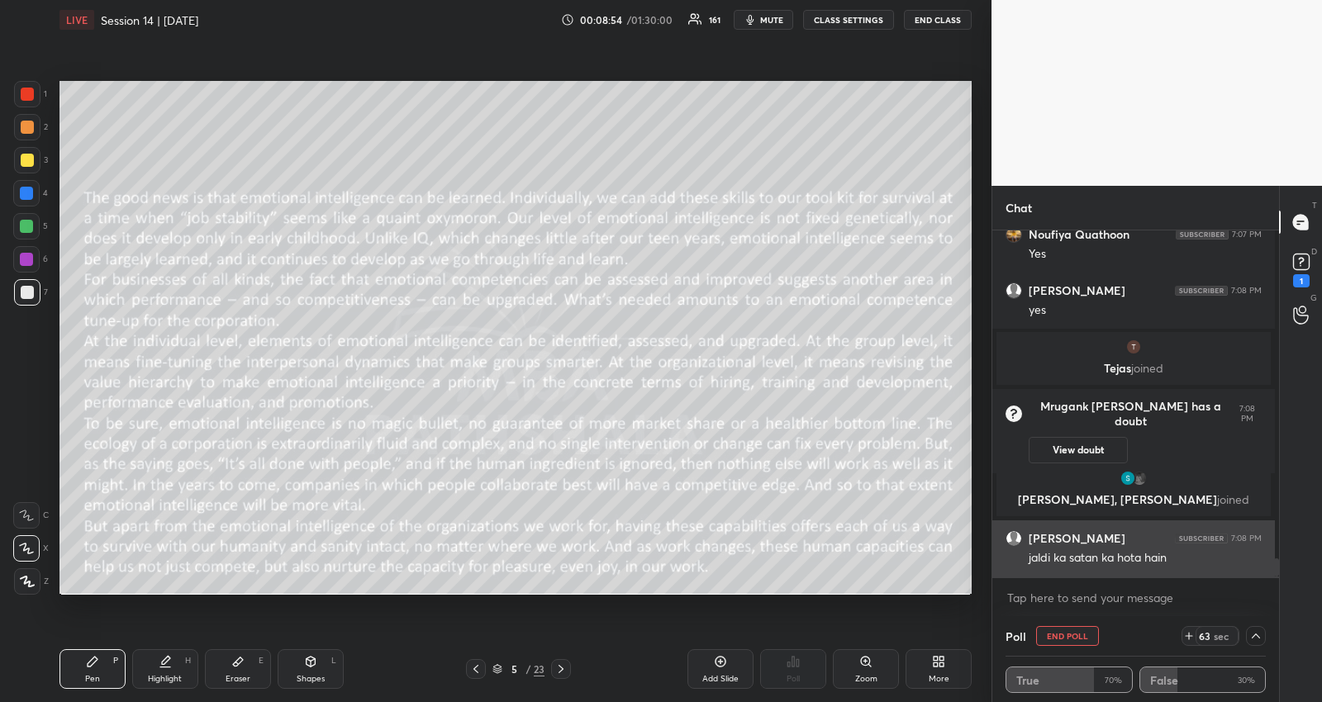
scroll to position [6448, 0]
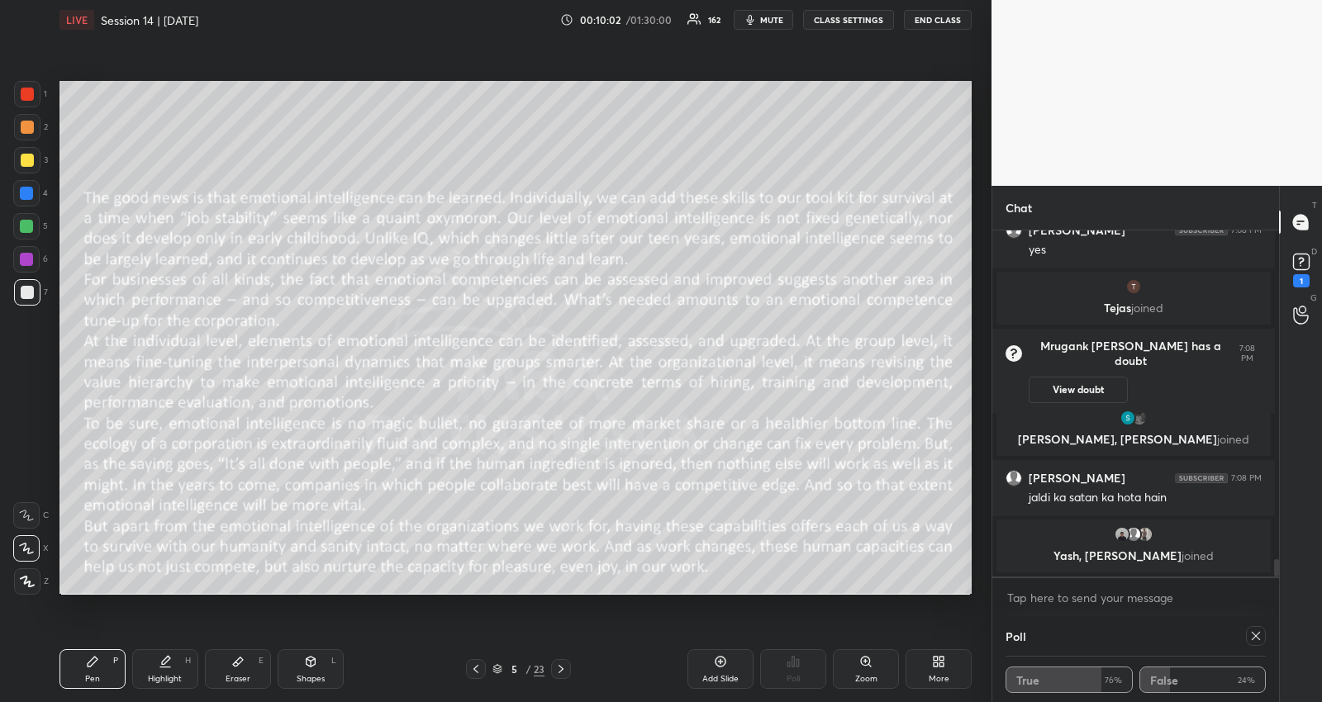
click at [1250, 634] on icon at bounding box center [1255, 635] width 13 height 13
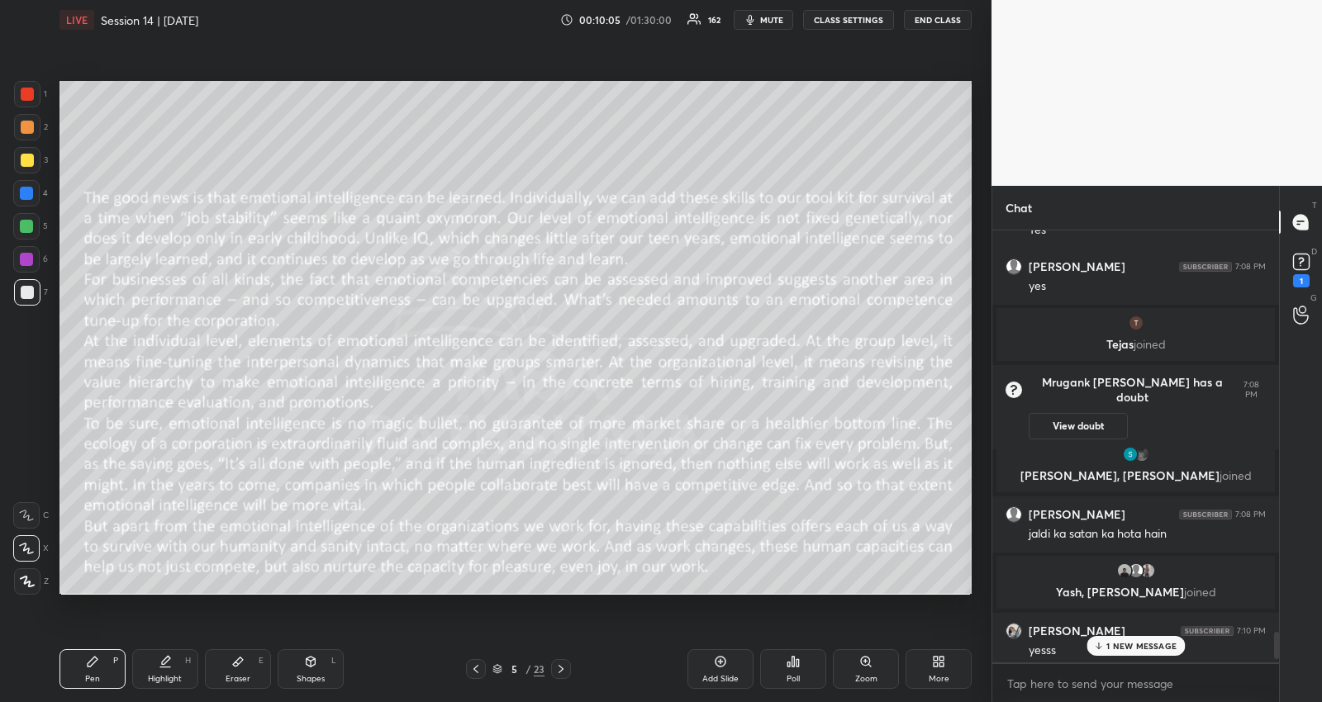
scroll to position [6450, 0]
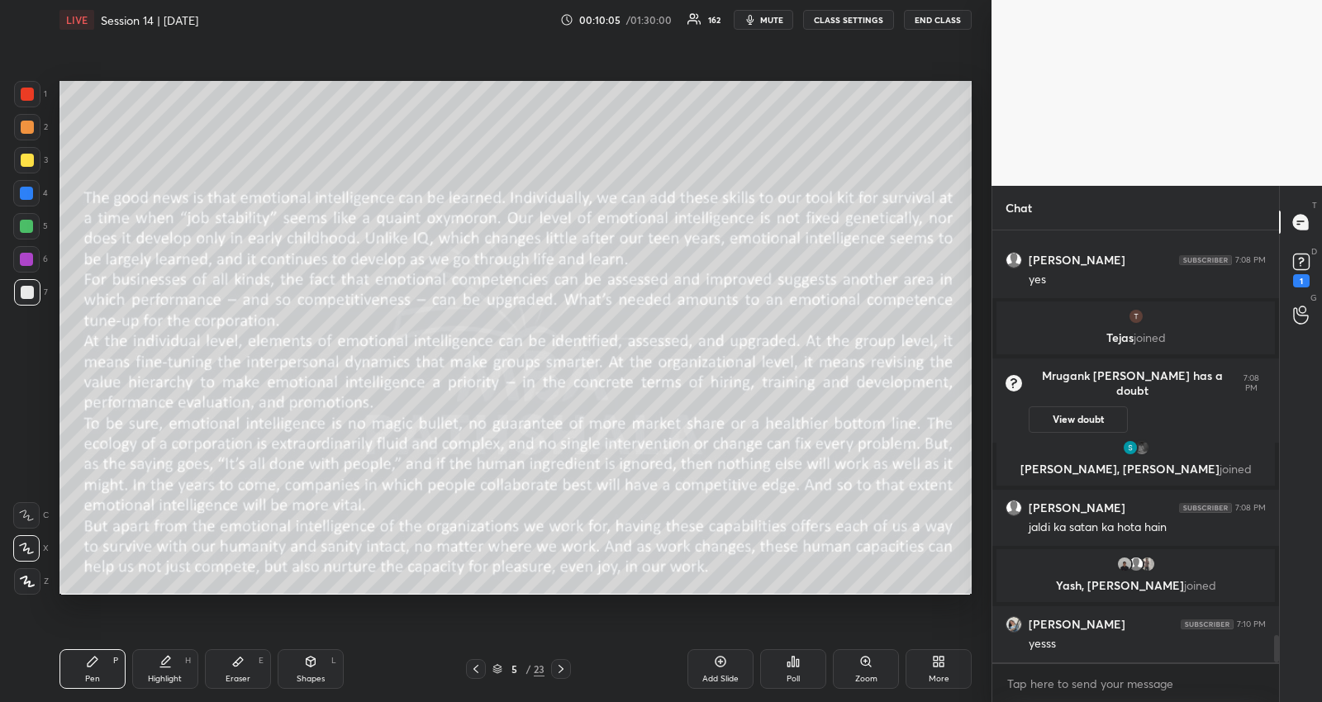
type textarea "x"
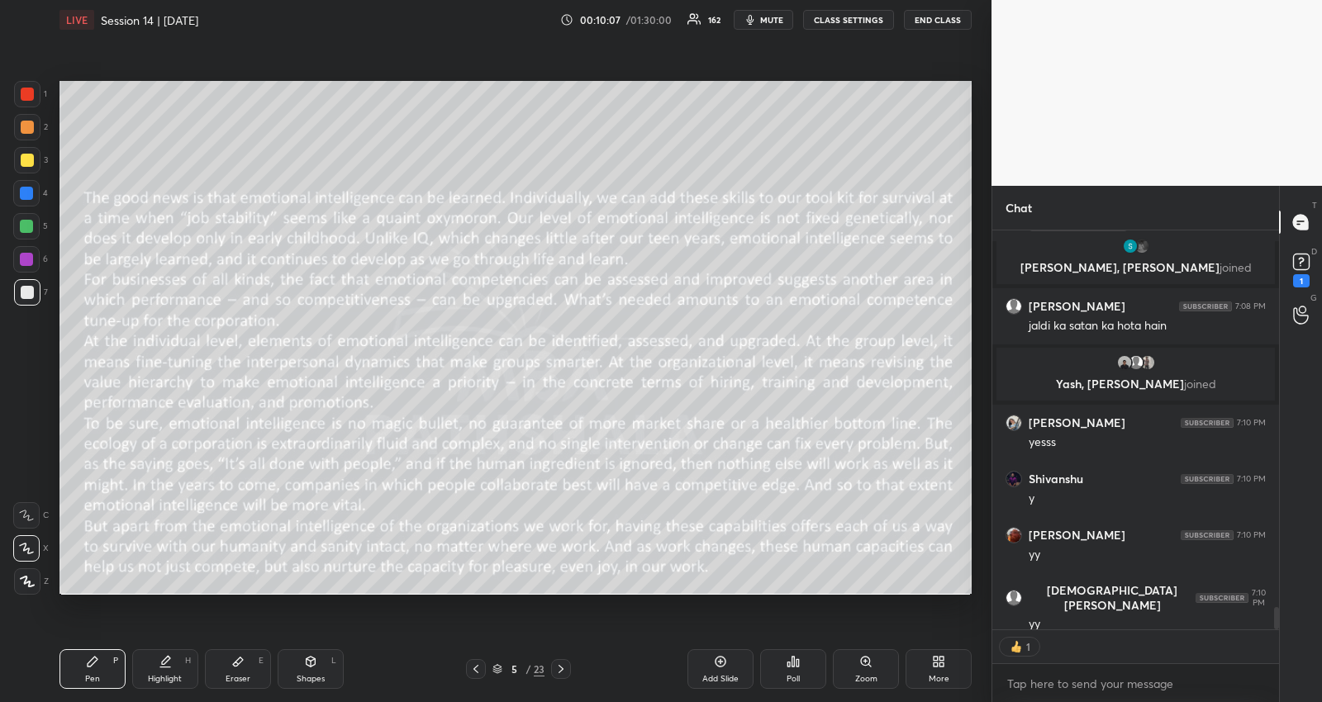
scroll to position [6763, 0]
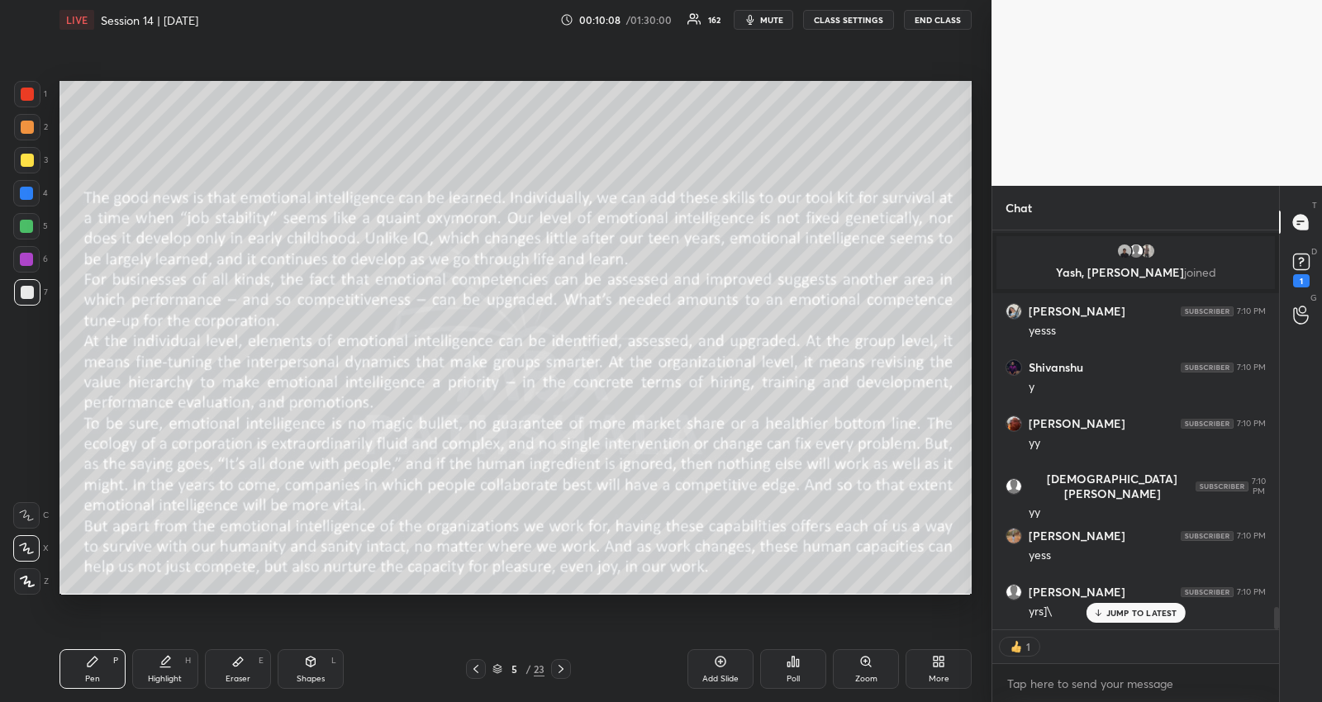
click at [561, 672] on icon at bounding box center [560, 669] width 13 height 13
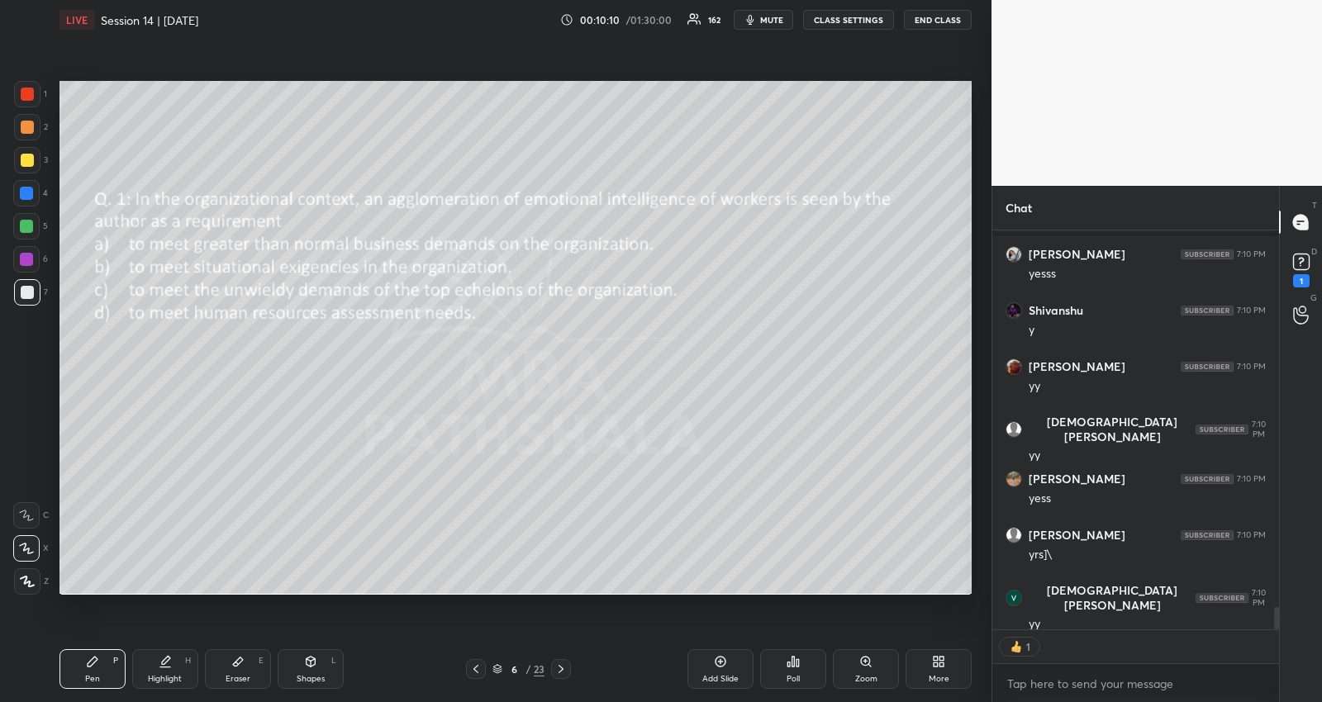
click at [786, 665] on icon at bounding box center [792, 661] width 13 height 13
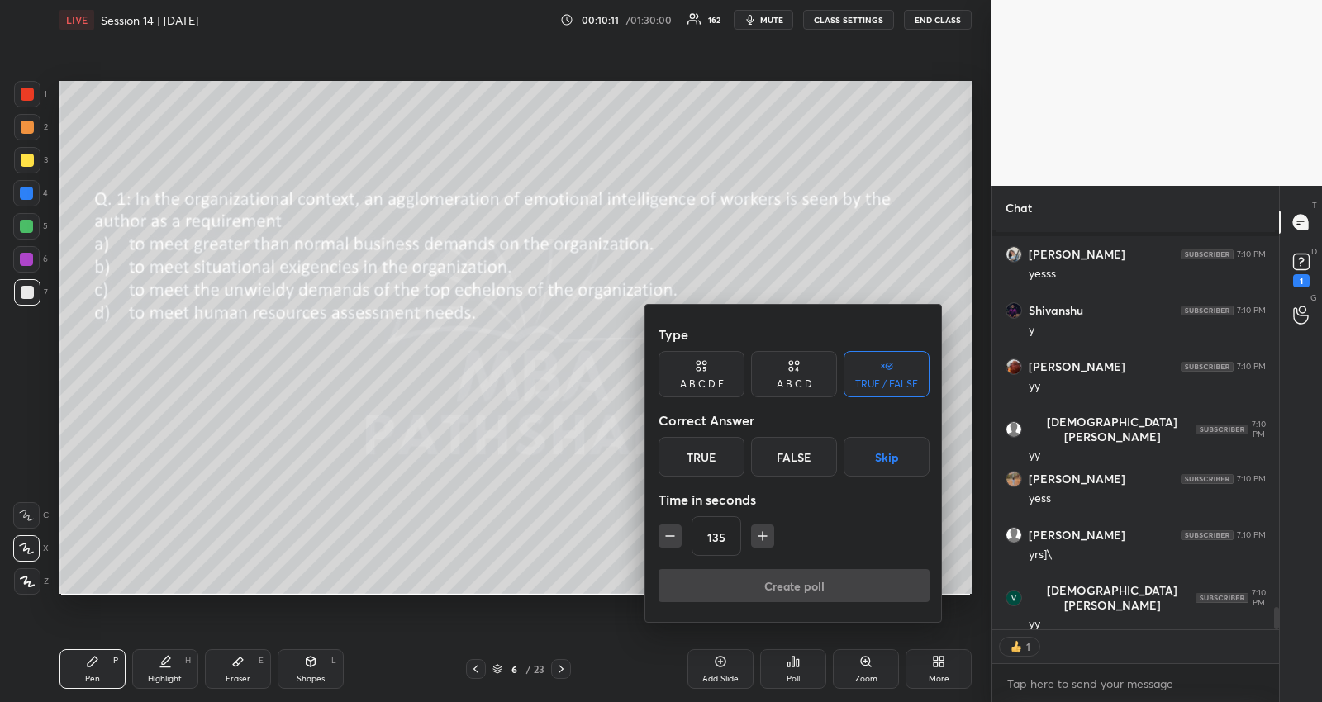
click at [877, 455] on button "Skip" at bounding box center [886, 457] width 86 height 40
click at [801, 376] on div "A B C D" at bounding box center [794, 374] width 86 height 46
click at [671, 540] on icon "button" at bounding box center [670, 536] width 17 height 17
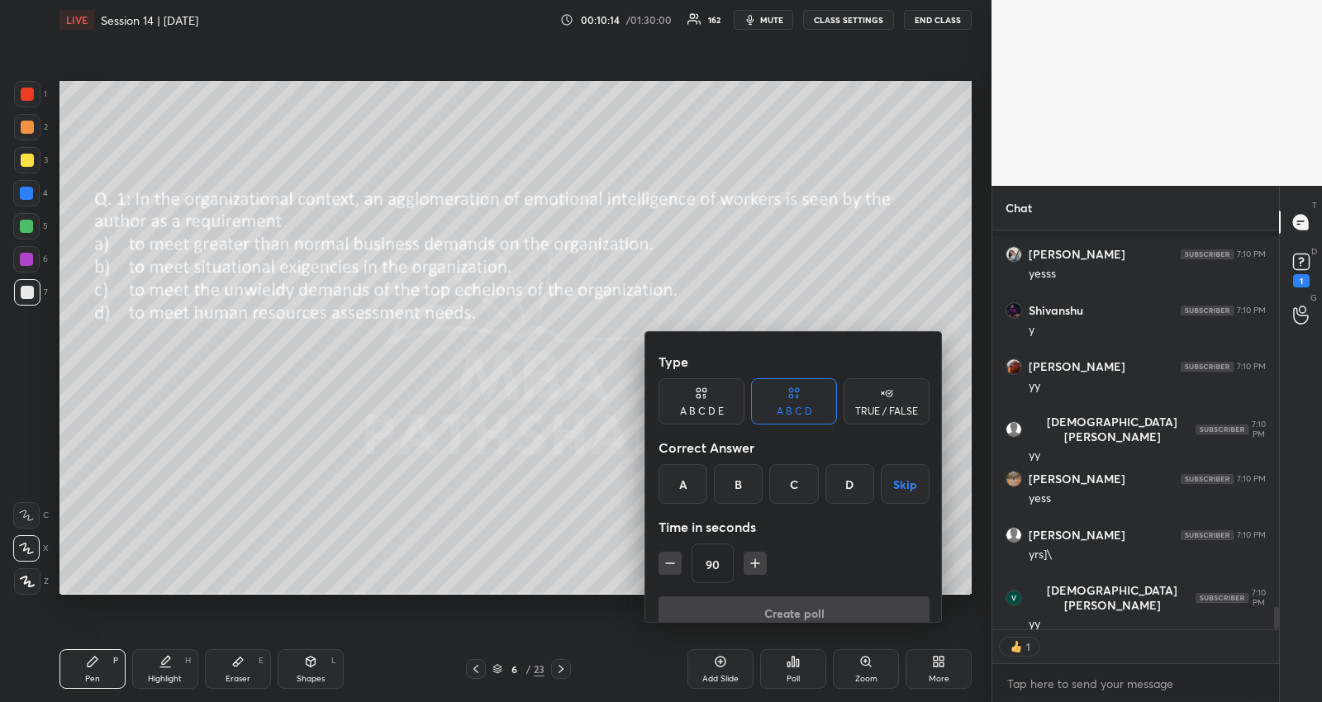
click at [671, 555] on icon "button" at bounding box center [670, 563] width 17 height 17
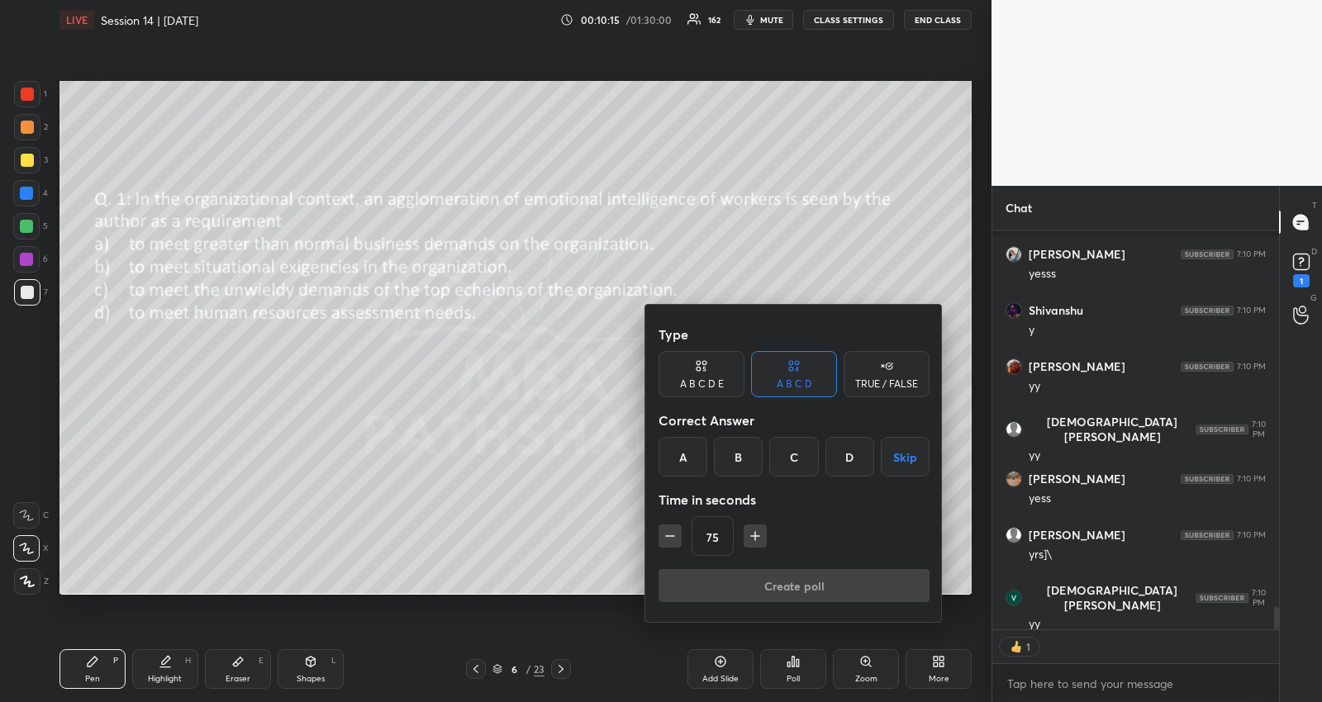
click at [671, 540] on icon "button" at bounding box center [670, 536] width 17 height 17
type input "60"
type textarea "x"
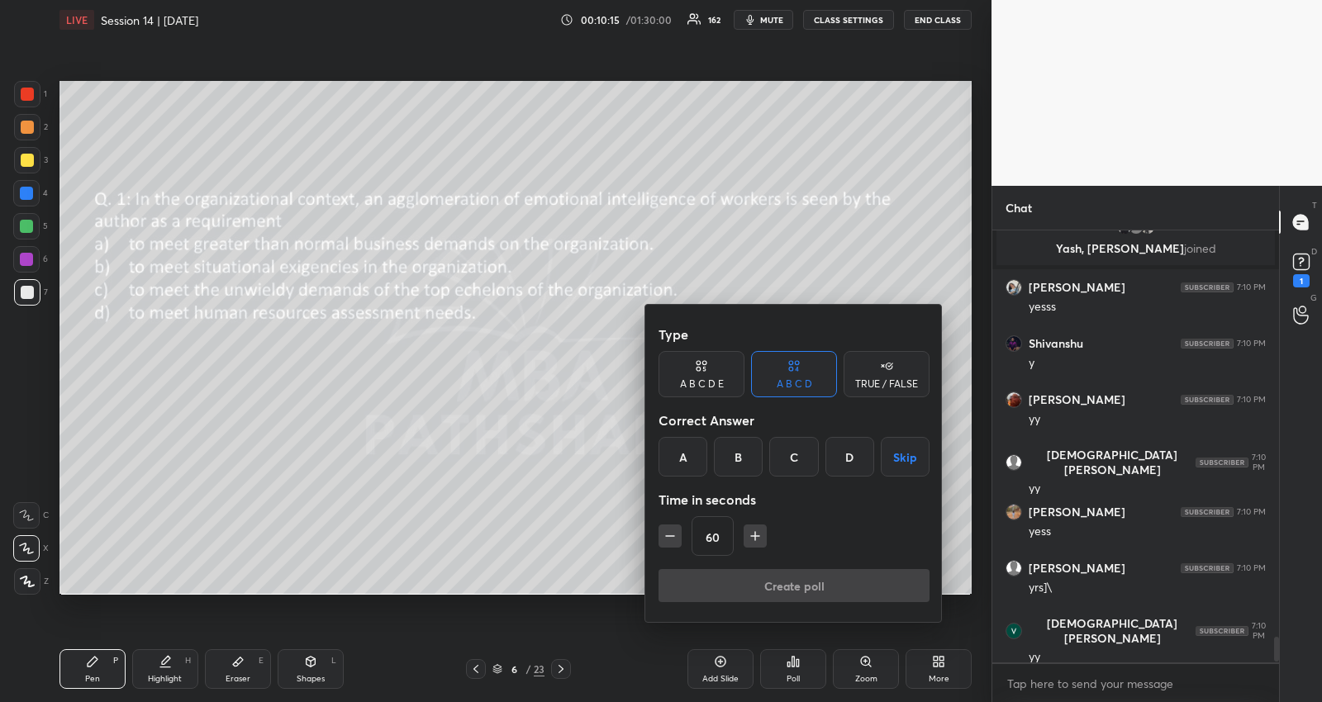
scroll to position [6787, 0]
click at [905, 462] on button "Skip" at bounding box center [905, 457] width 49 height 40
click at [758, 534] on icon "button" at bounding box center [755, 536] width 17 height 17
type input "75"
click at [728, 597] on button "Create poll" at bounding box center [793, 585] width 271 height 33
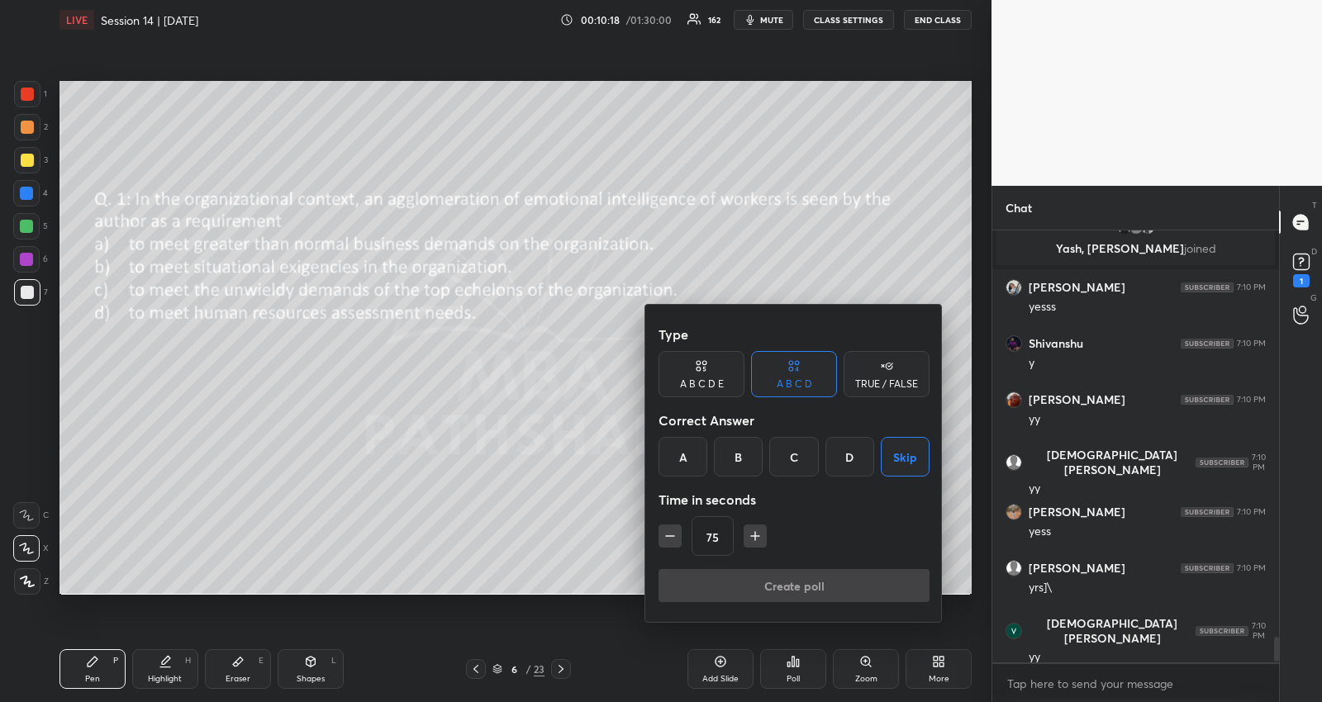
scroll to position [5, 5]
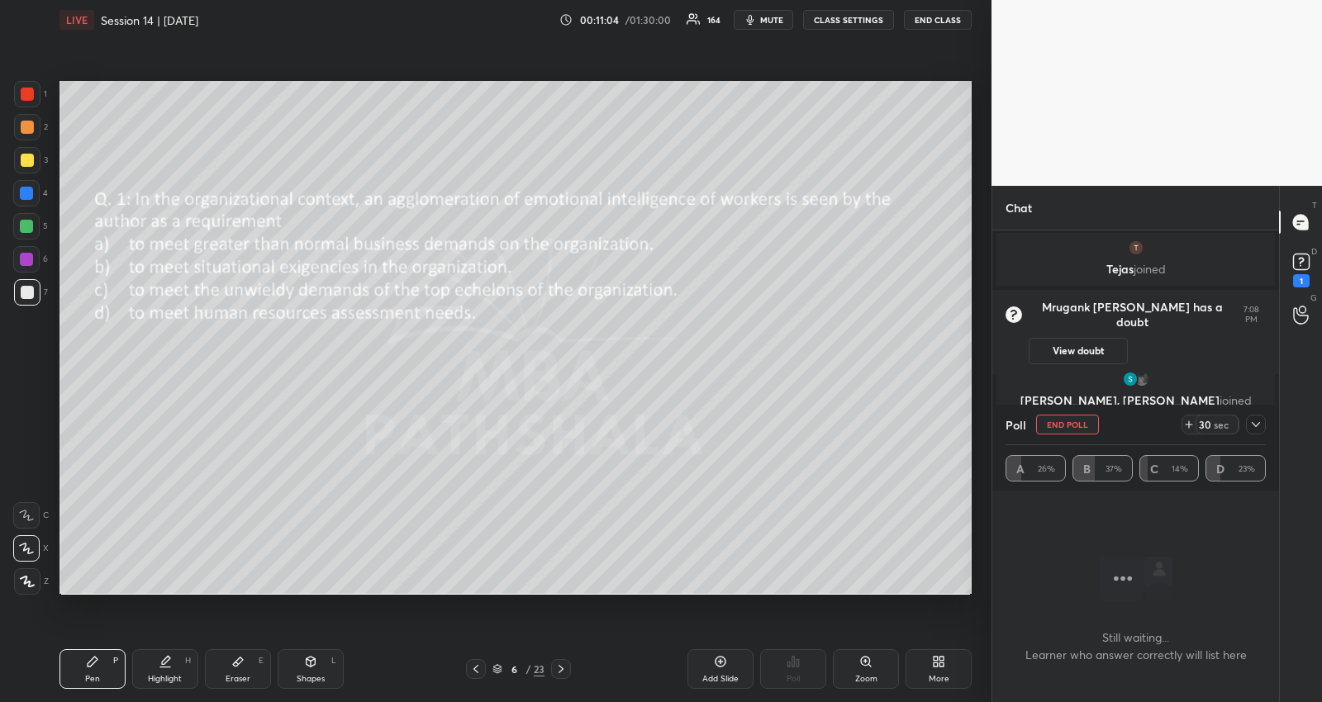
click at [1257, 424] on icon at bounding box center [1256, 424] width 8 height 5
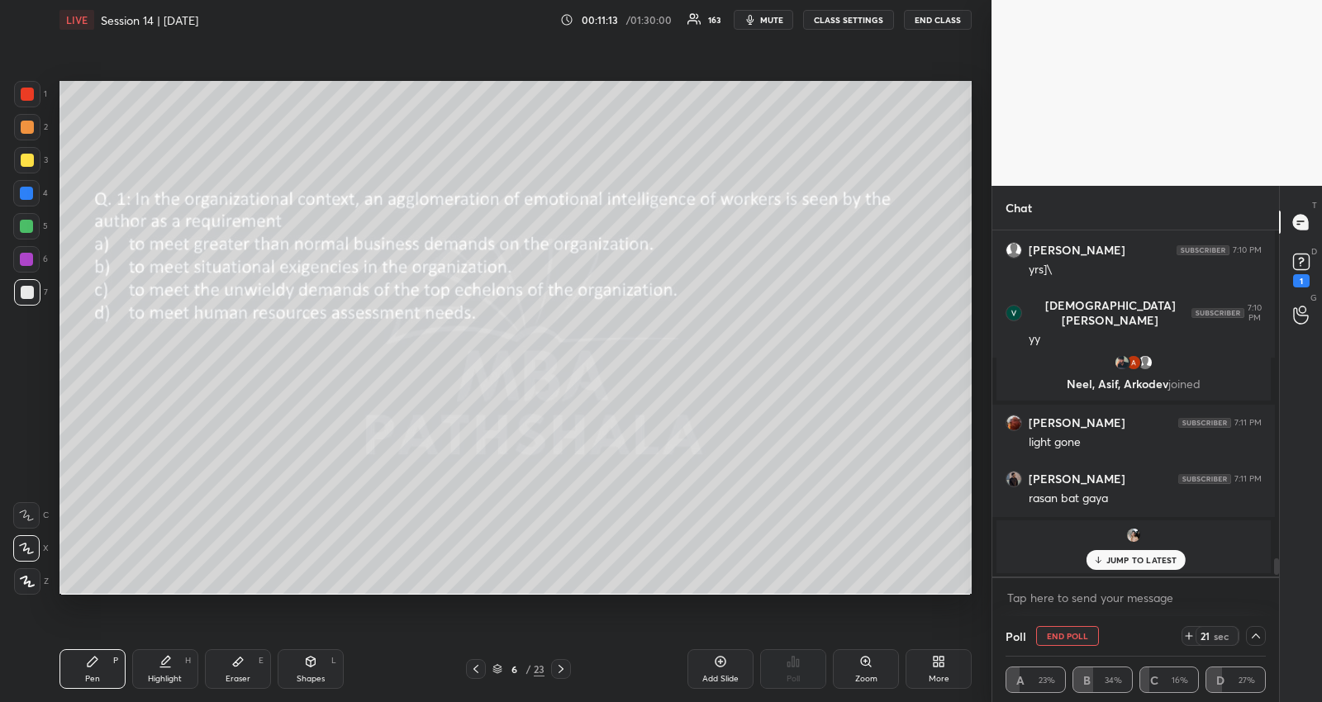
scroll to position [6814, 0]
click at [1204, 596] on textarea at bounding box center [1135, 598] width 260 height 26
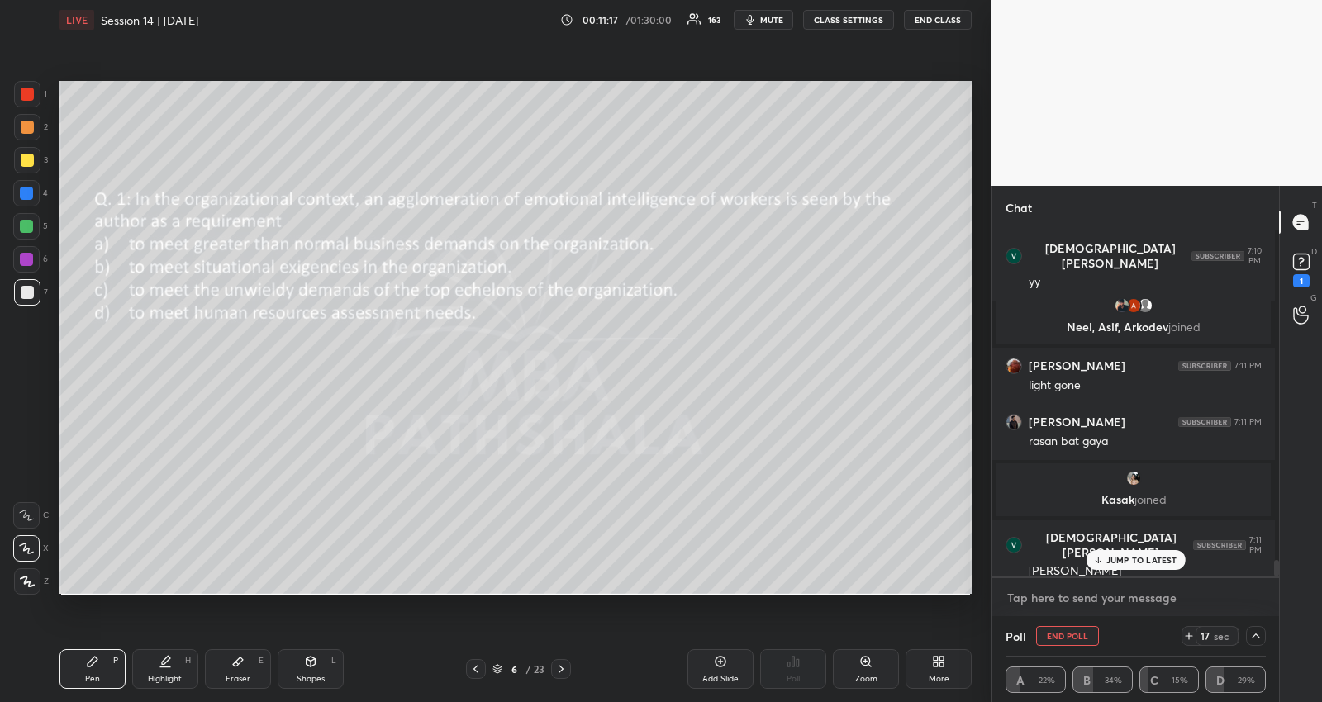
scroll to position [6925, 0]
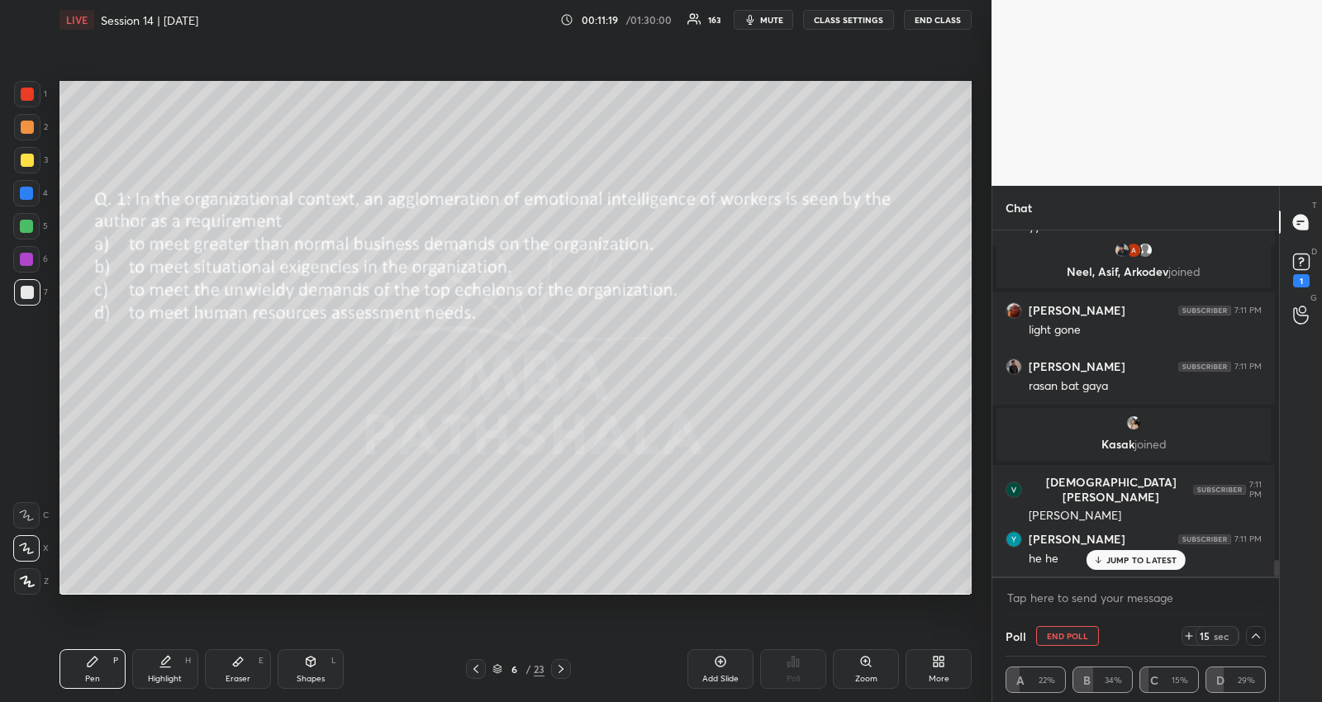
click at [1170, 563] on p "JUMP TO LATEST" at bounding box center [1141, 560] width 71 height 10
click at [1158, 613] on div "x" at bounding box center [1135, 597] width 287 height 39
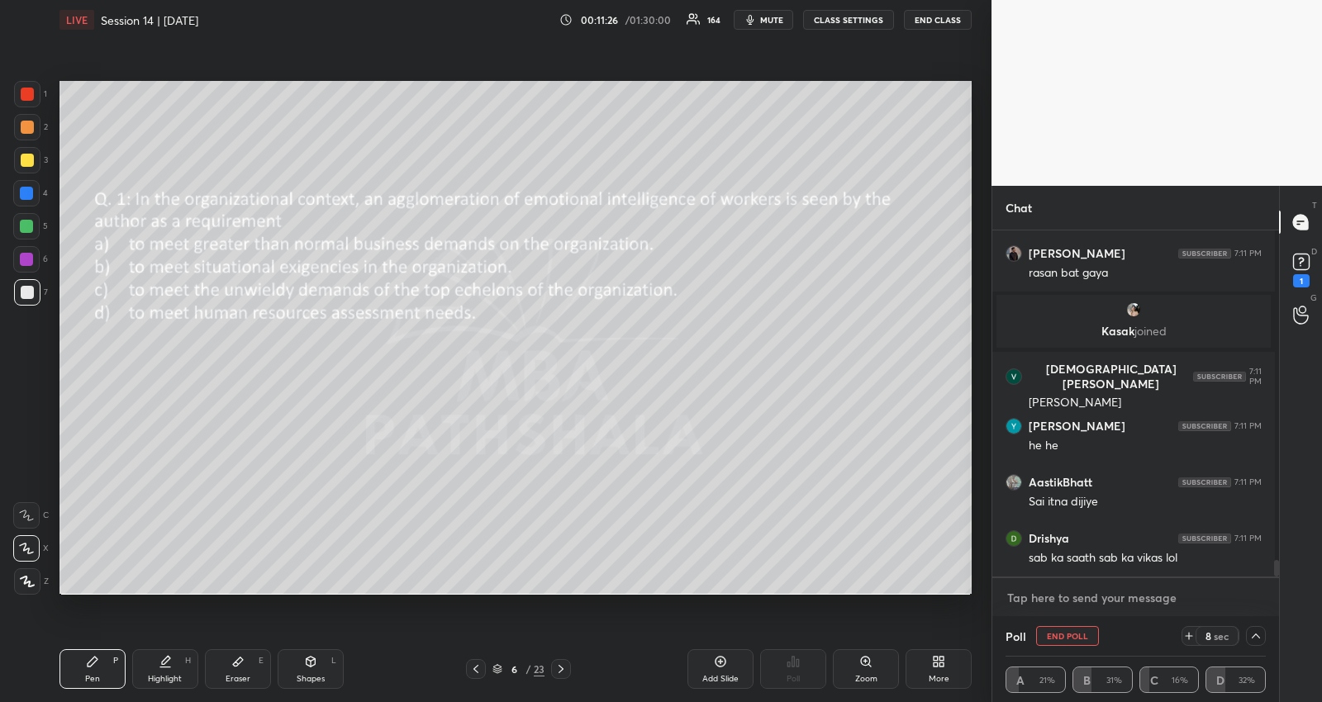
scroll to position [7094, 0]
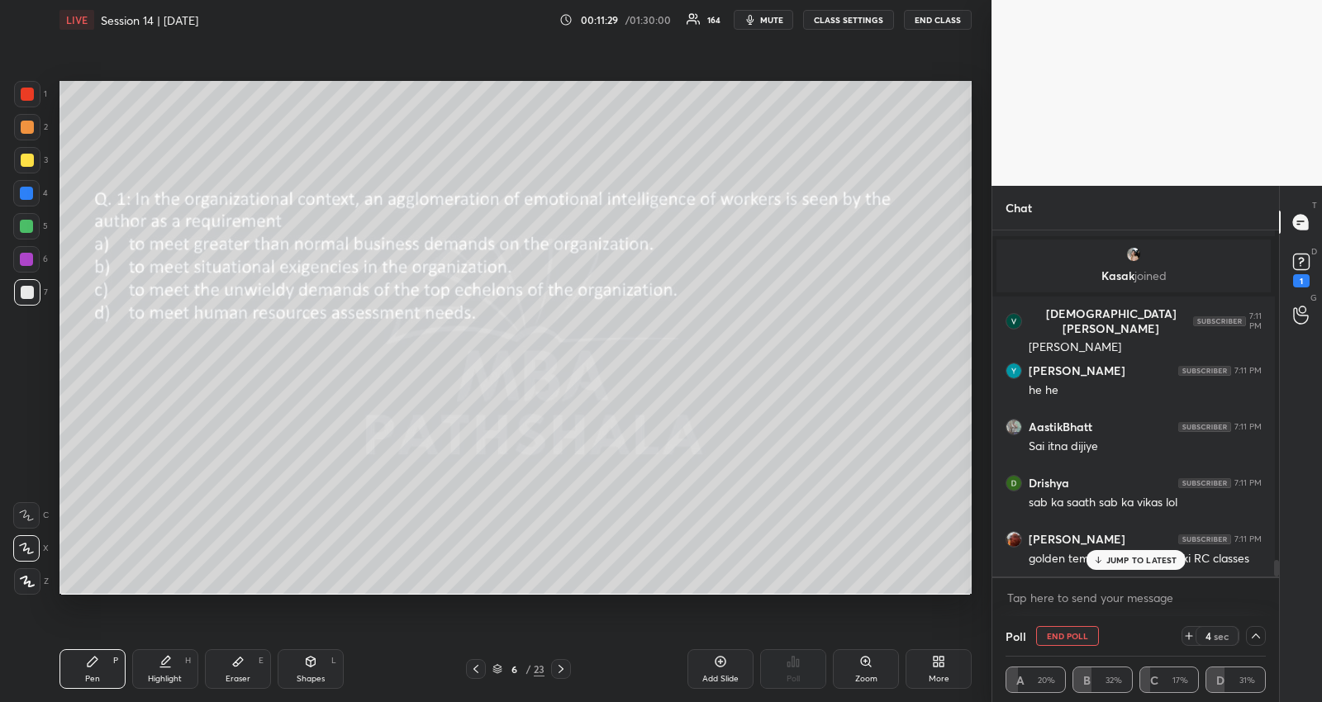
click at [1160, 562] on p "JUMP TO LATEST" at bounding box center [1141, 560] width 71 height 10
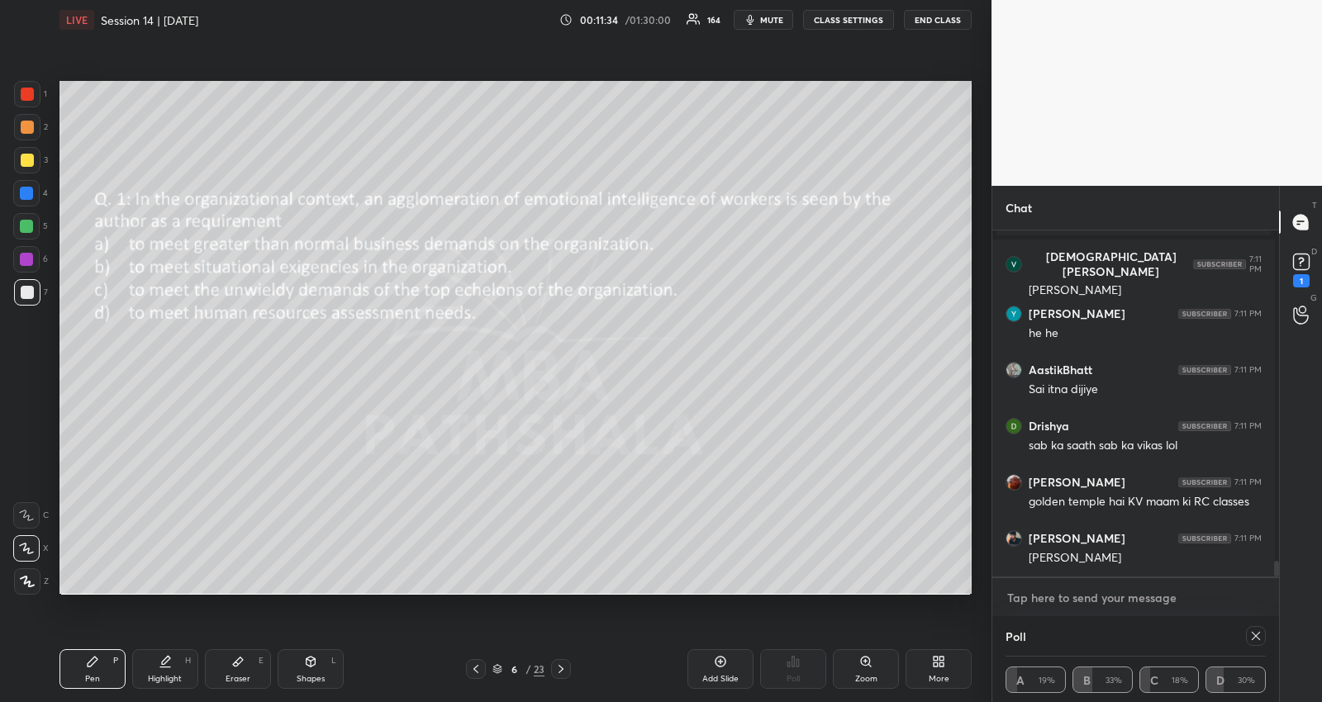
click at [1157, 597] on textarea at bounding box center [1135, 598] width 260 height 26
click at [1249, 632] on icon at bounding box center [1255, 635] width 13 height 13
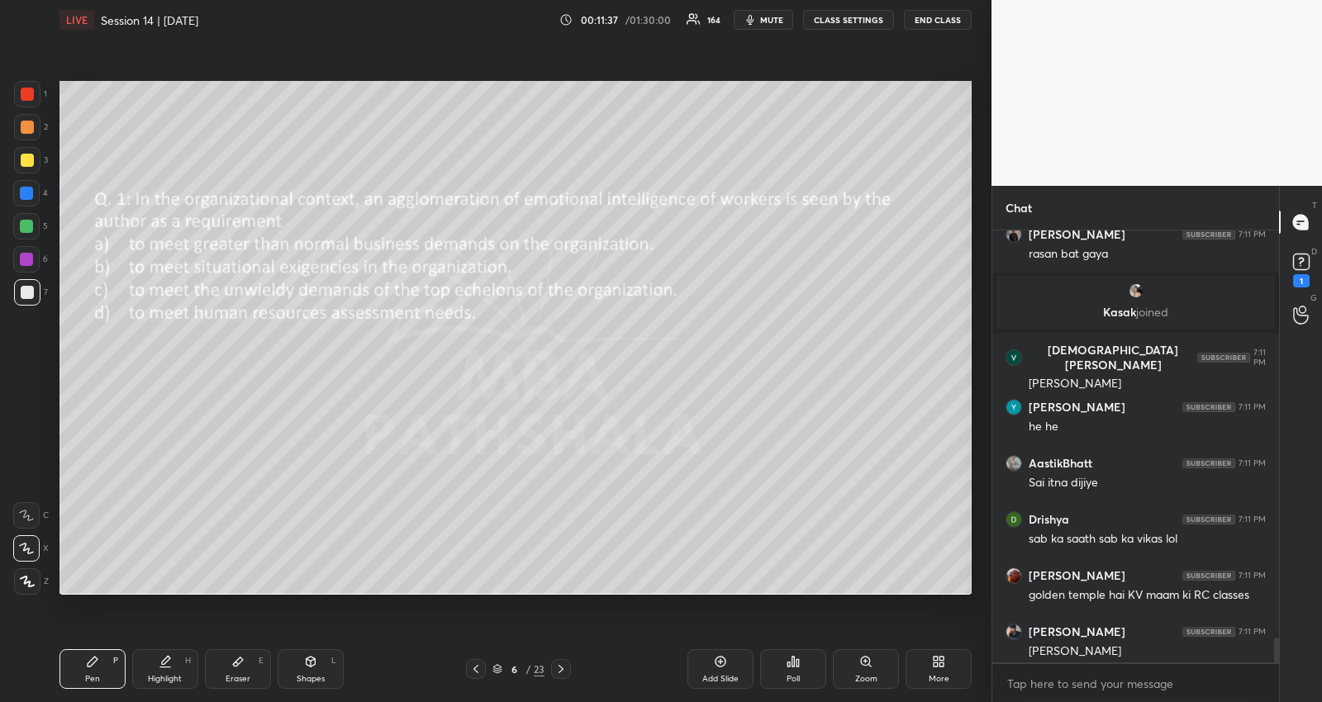
scroll to position [7080, 0]
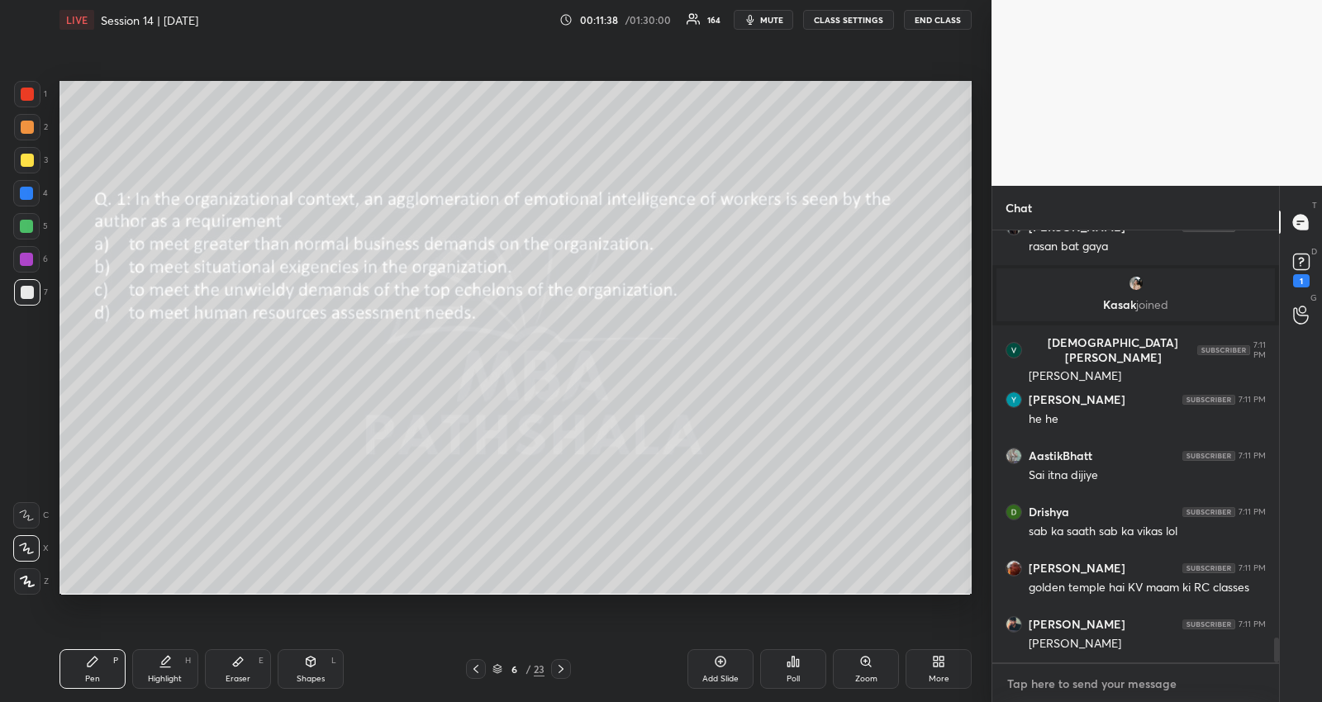
click at [1114, 689] on textarea at bounding box center [1135, 684] width 260 height 26
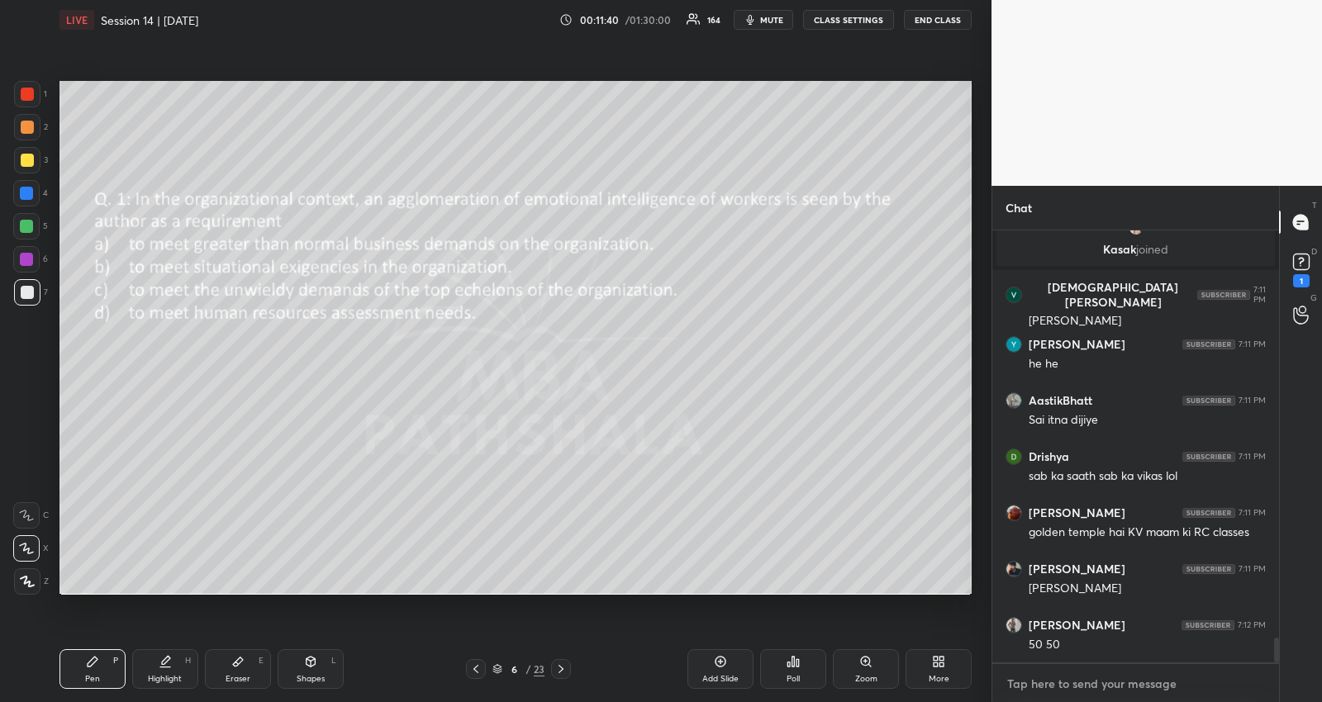
scroll to position [7196, 0]
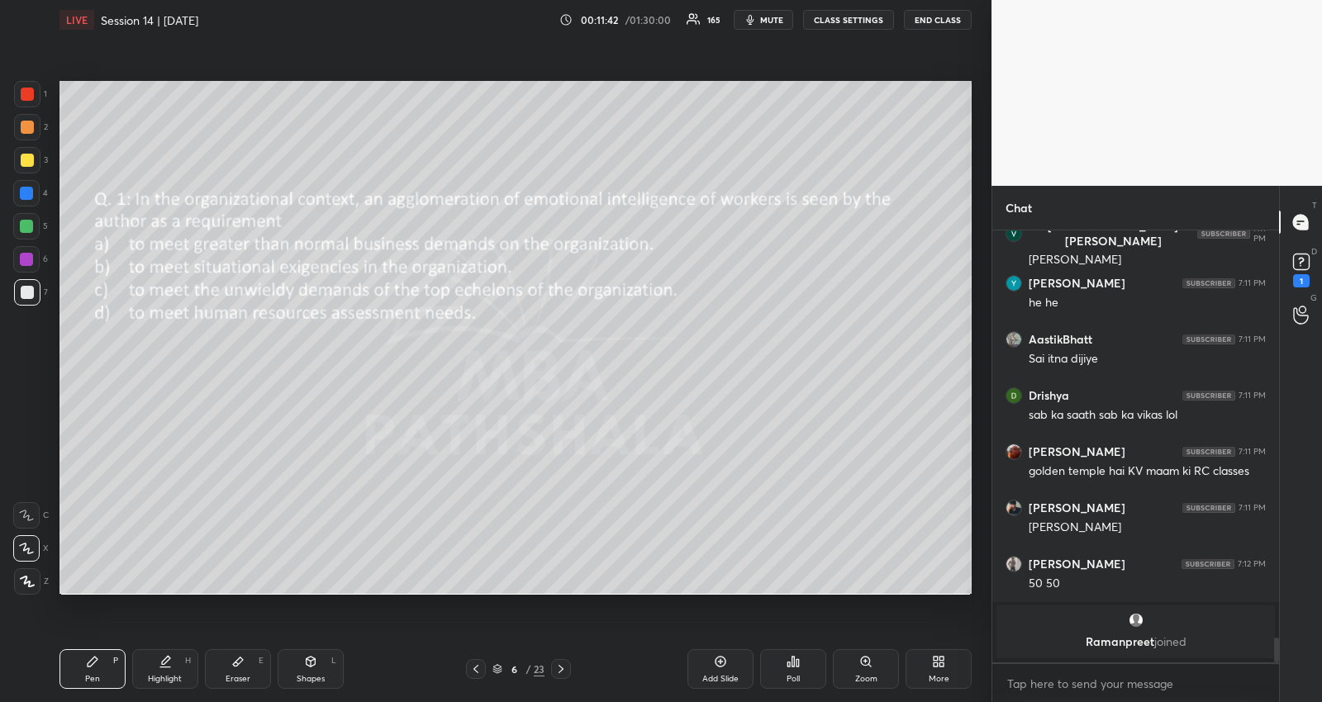
type textarea "x"
click at [565, 665] on icon at bounding box center [560, 669] width 13 height 13
click at [797, 672] on div "Poll" at bounding box center [793, 669] width 66 height 40
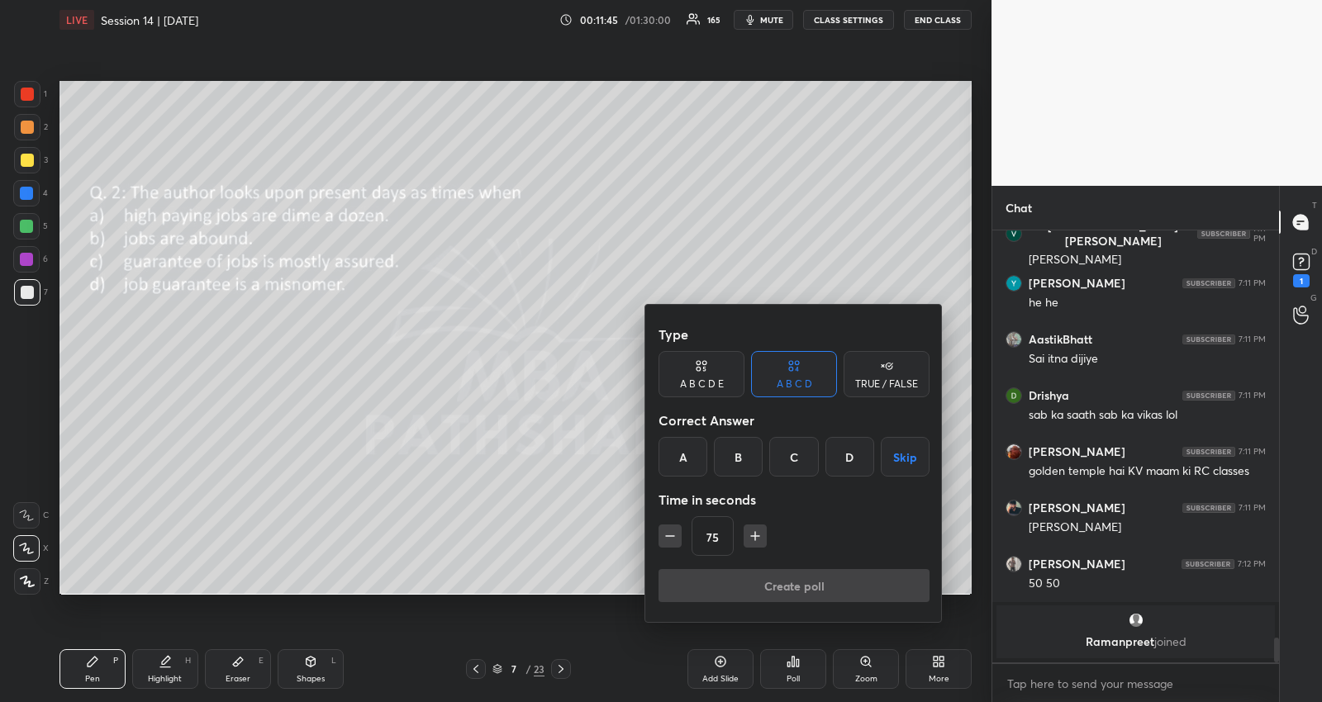
click at [903, 452] on button "Skip" at bounding box center [905, 457] width 49 height 40
click at [663, 537] on icon "button" at bounding box center [670, 536] width 17 height 17
type input "60"
click at [663, 591] on button "Create poll" at bounding box center [793, 585] width 271 height 33
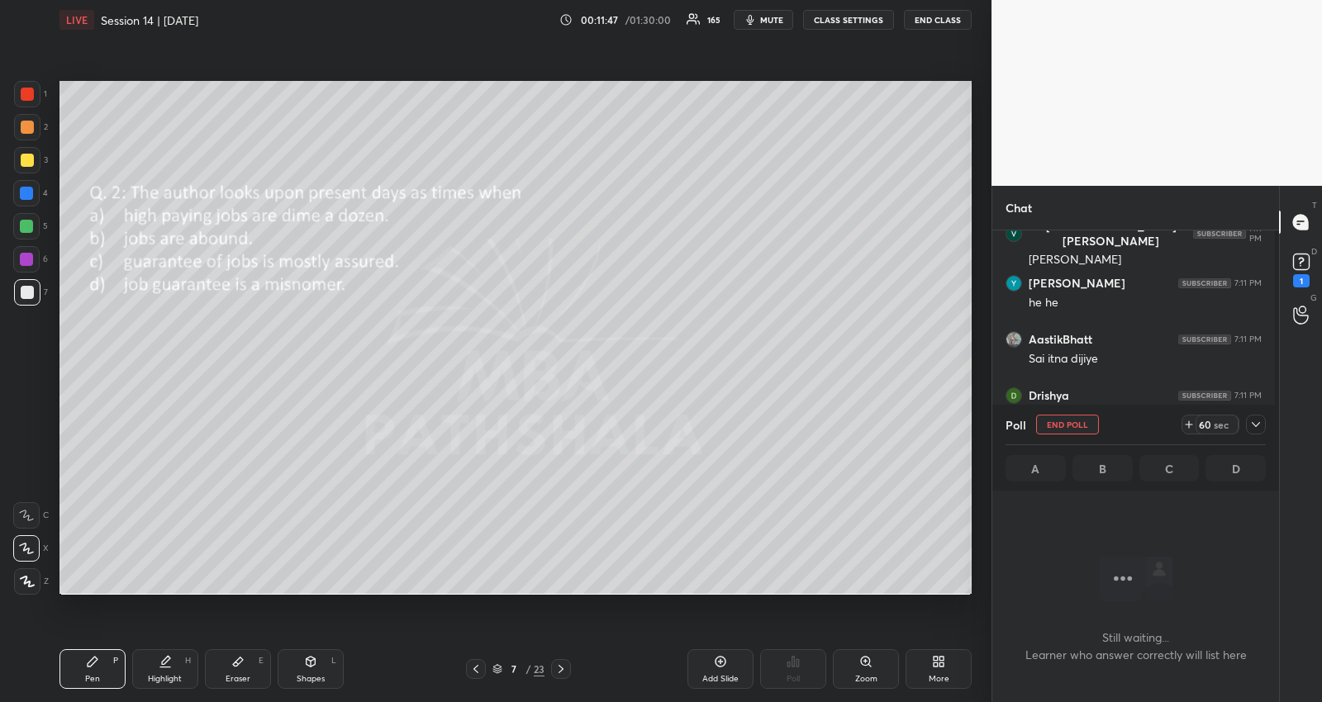
scroll to position [348, 278]
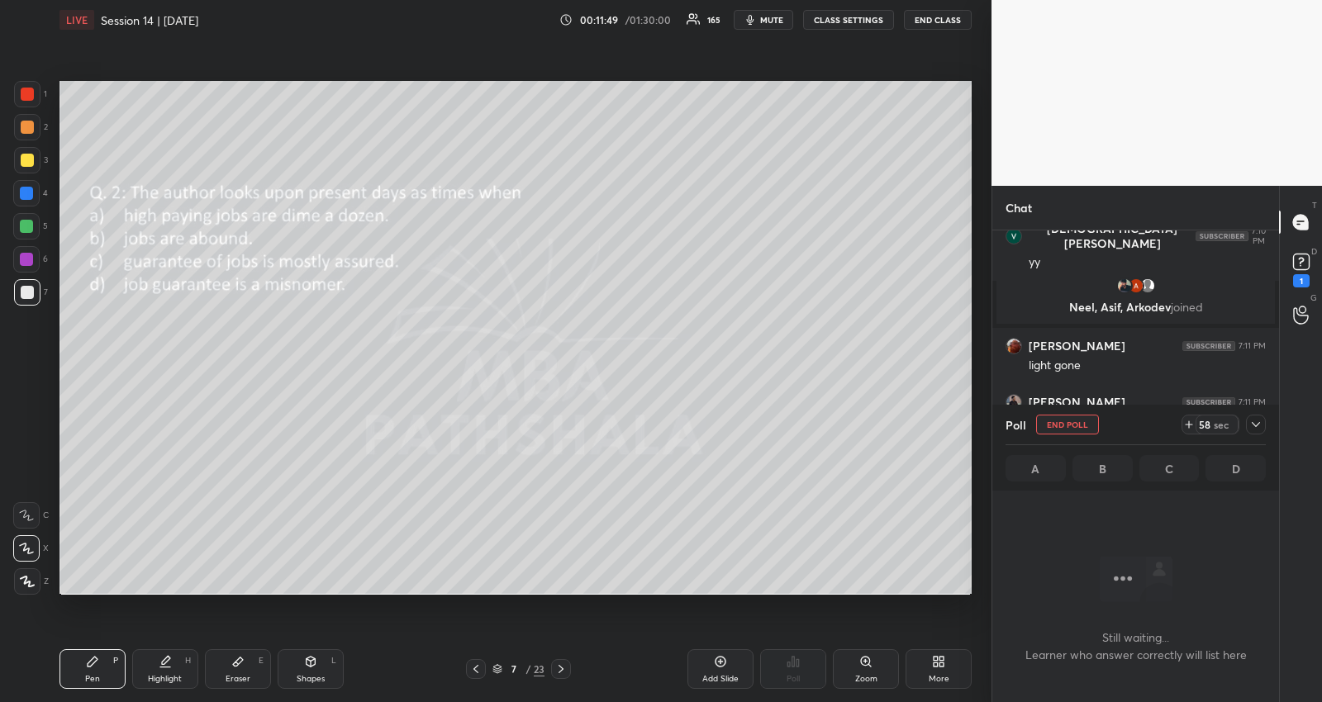
click at [1260, 422] on icon at bounding box center [1256, 424] width 8 height 5
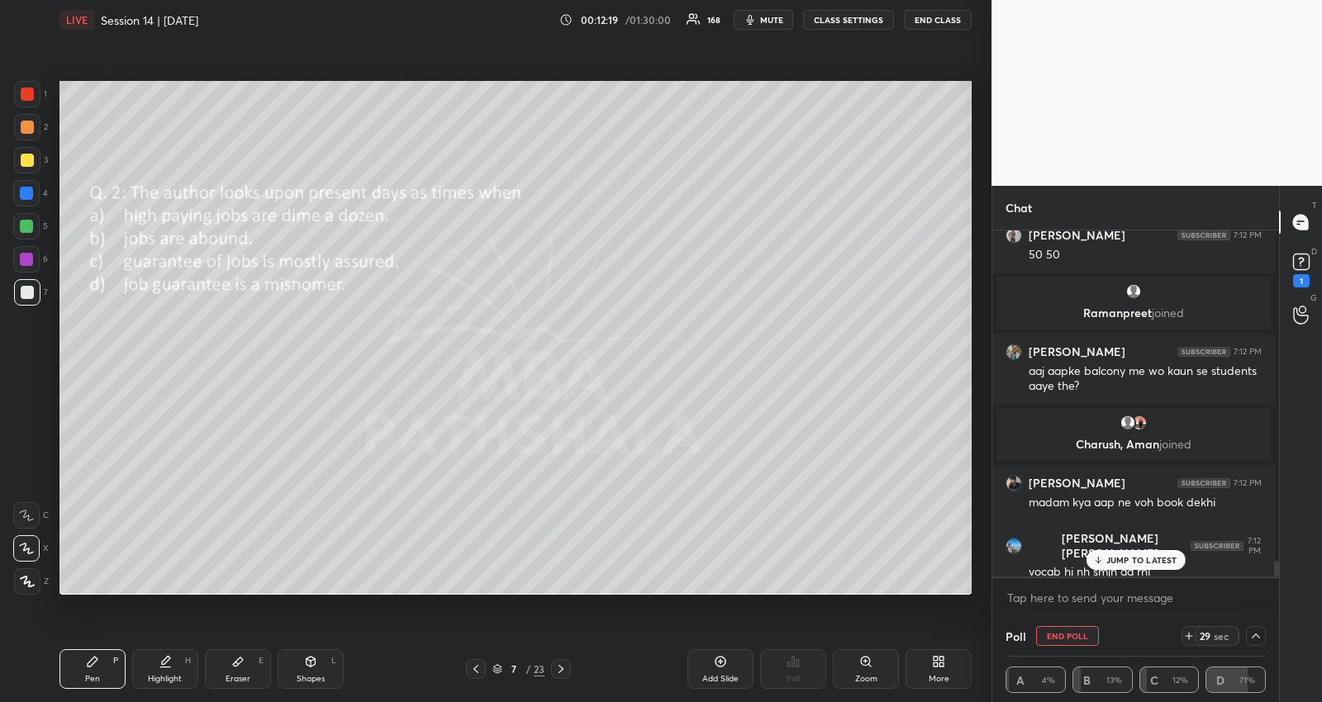
click at [1160, 560] on p "JUMP TO LATEST" at bounding box center [1141, 560] width 71 height 10
click at [1152, 597] on textarea at bounding box center [1135, 598] width 260 height 26
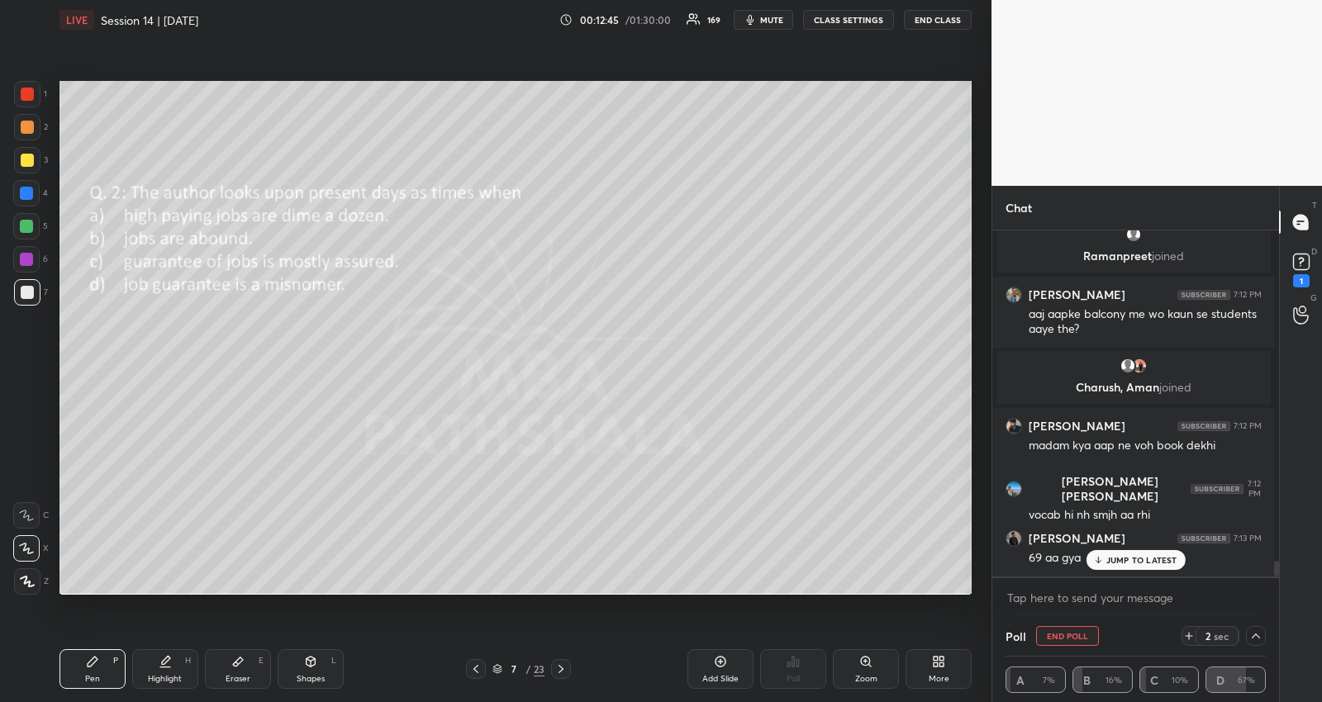
scroll to position [7417, 0]
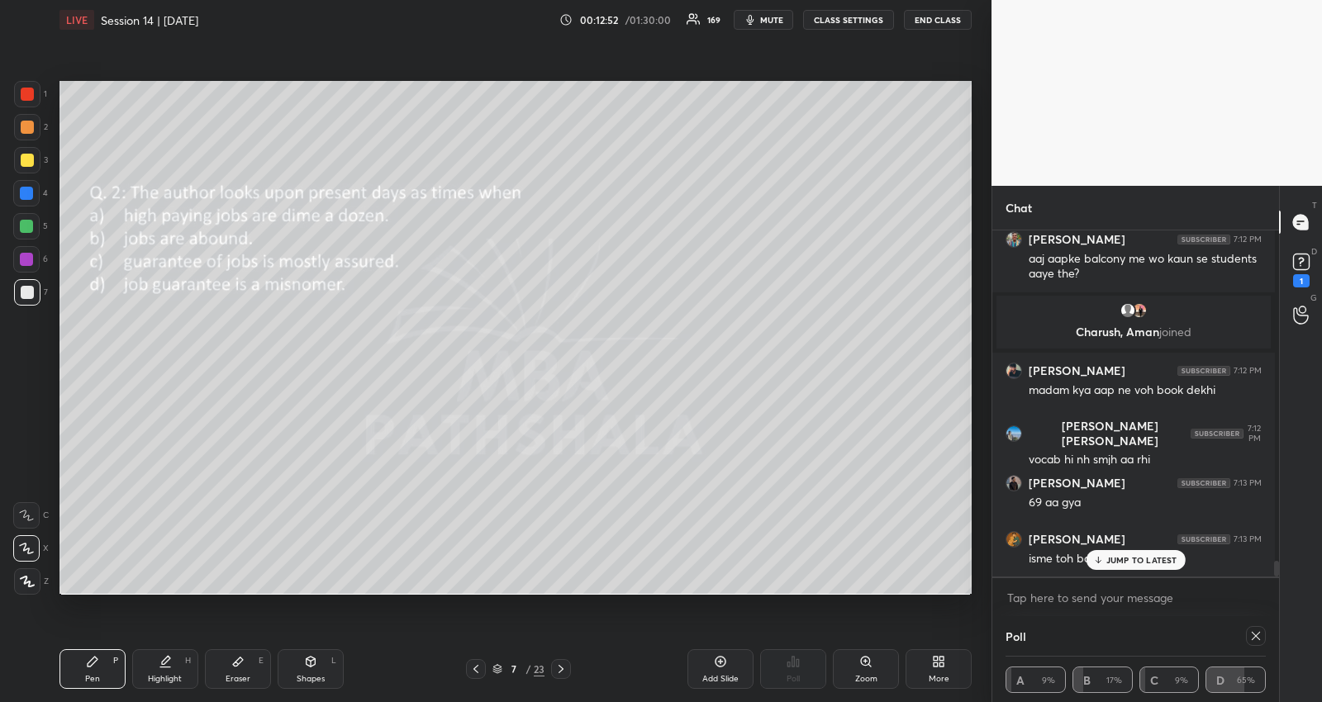
click at [1138, 559] on p "JUMP TO LATEST" at bounding box center [1141, 560] width 71 height 10
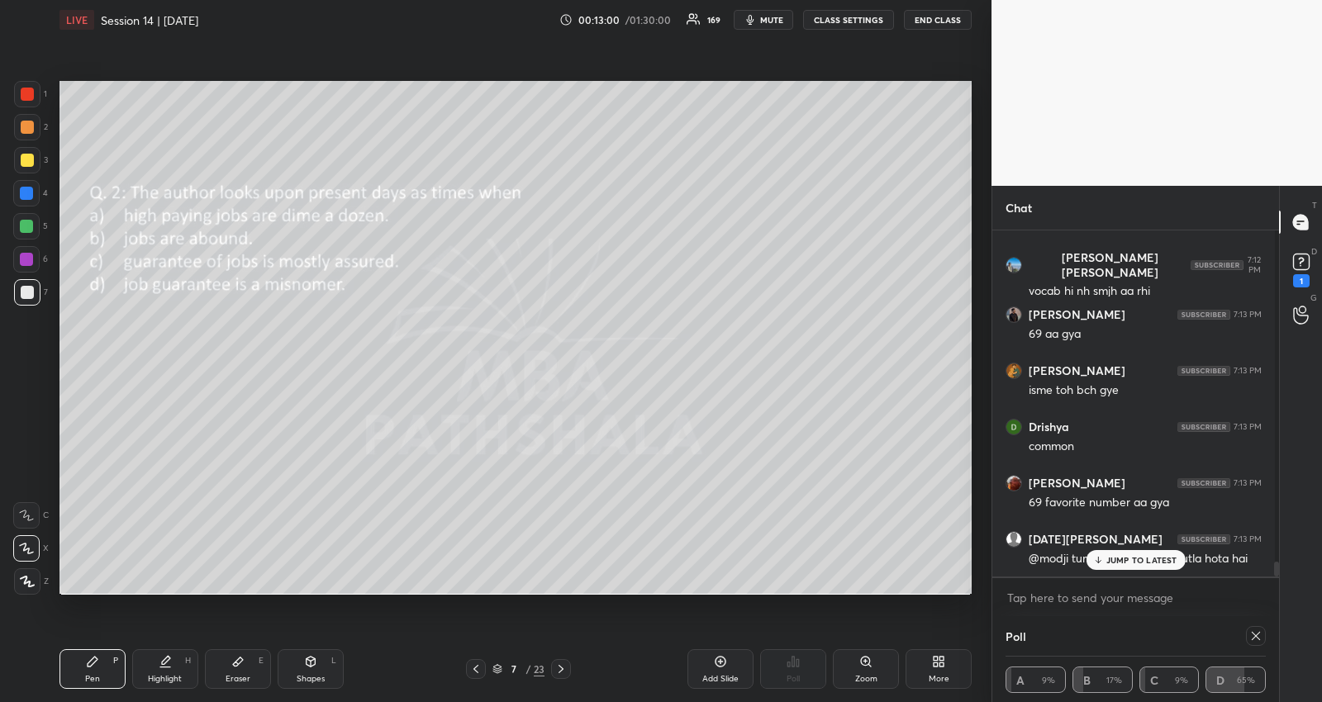
scroll to position [7656, 0]
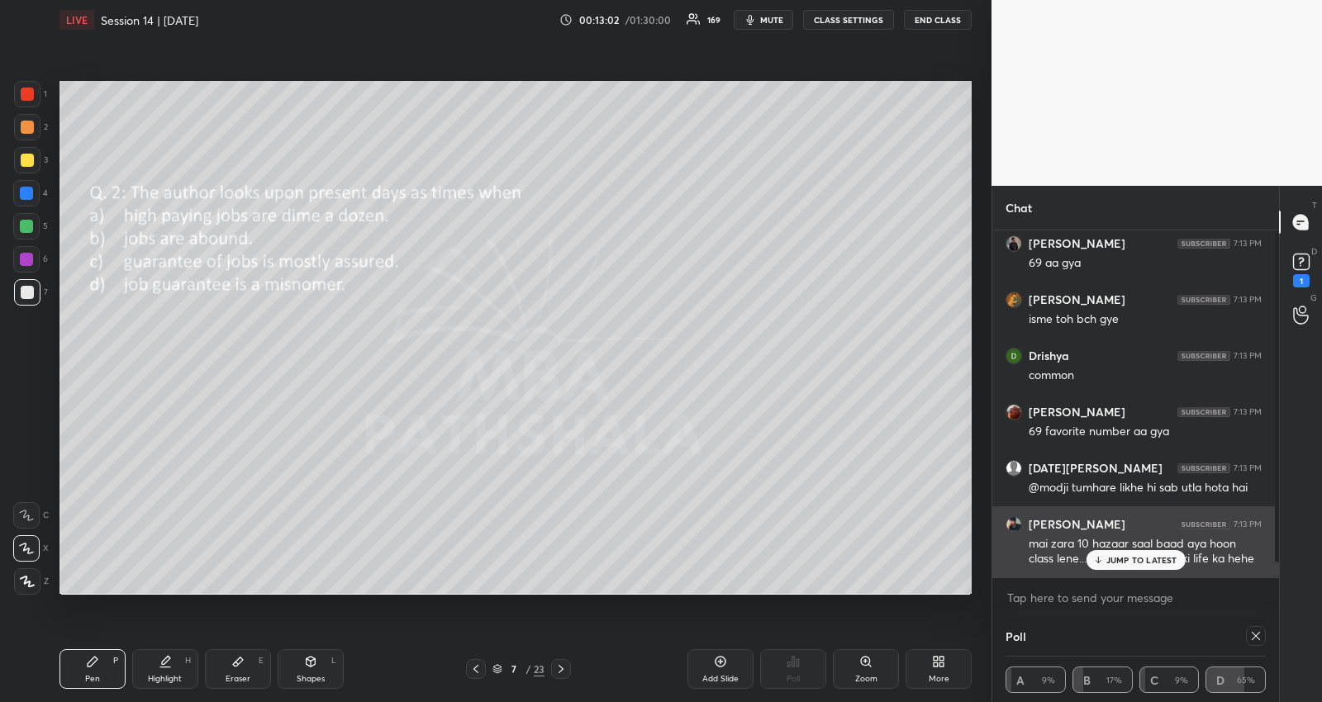
click at [1147, 557] on p "JUMP TO LATEST" at bounding box center [1141, 560] width 71 height 10
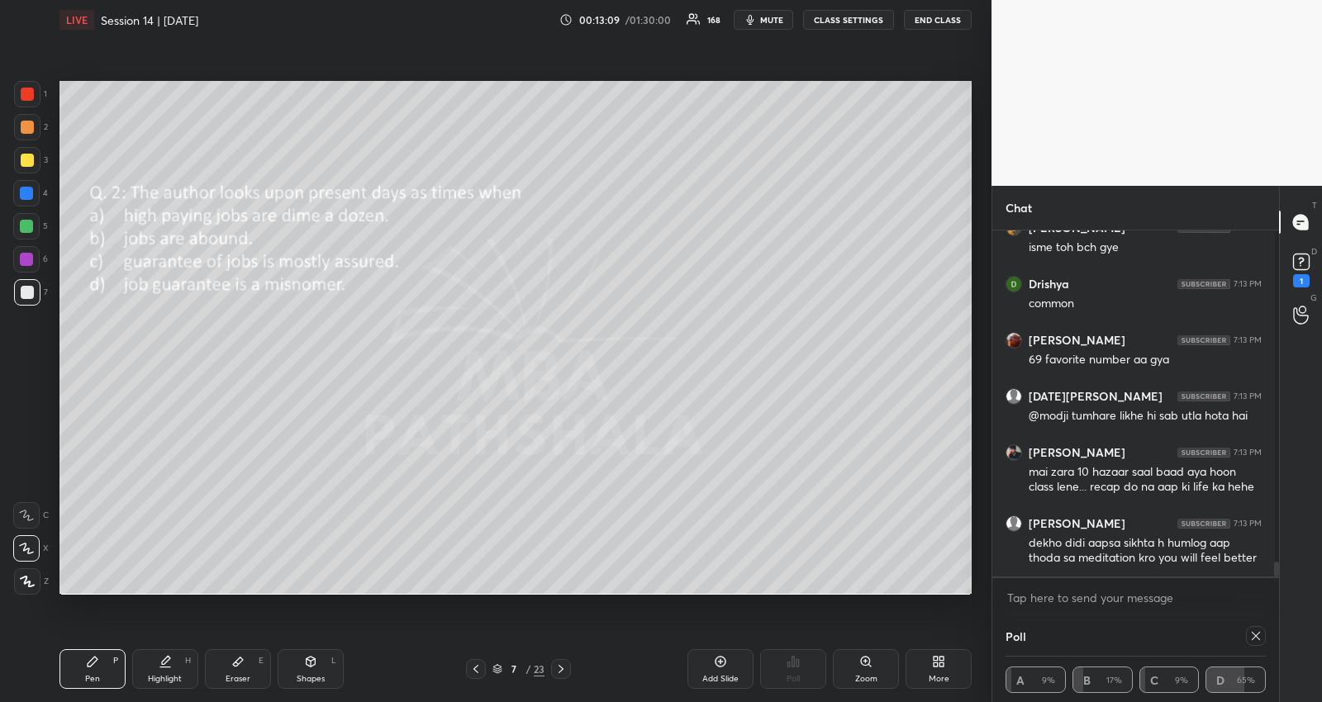
scroll to position [7783, 0]
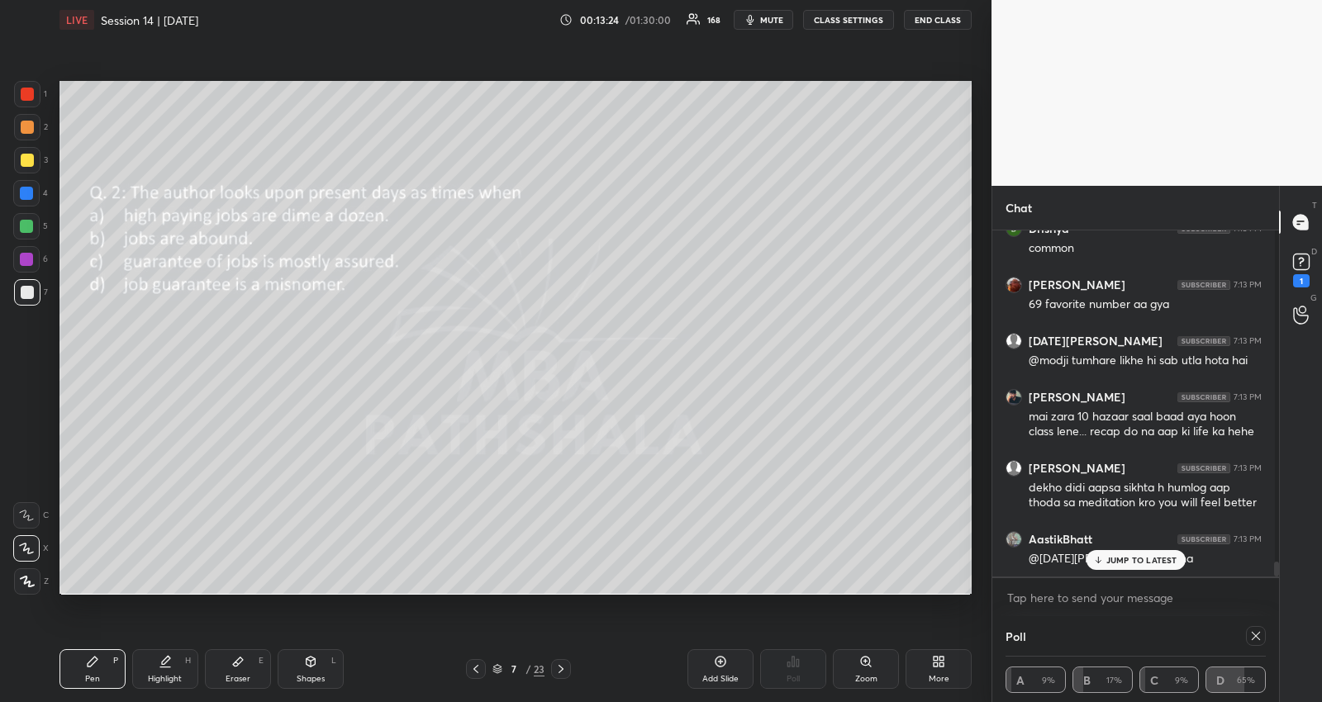
click at [1106, 558] on p "JUMP TO LATEST" at bounding box center [1141, 560] width 71 height 10
click at [1083, 601] on textarea at bounding box center [1135, 598] width 260 height 26
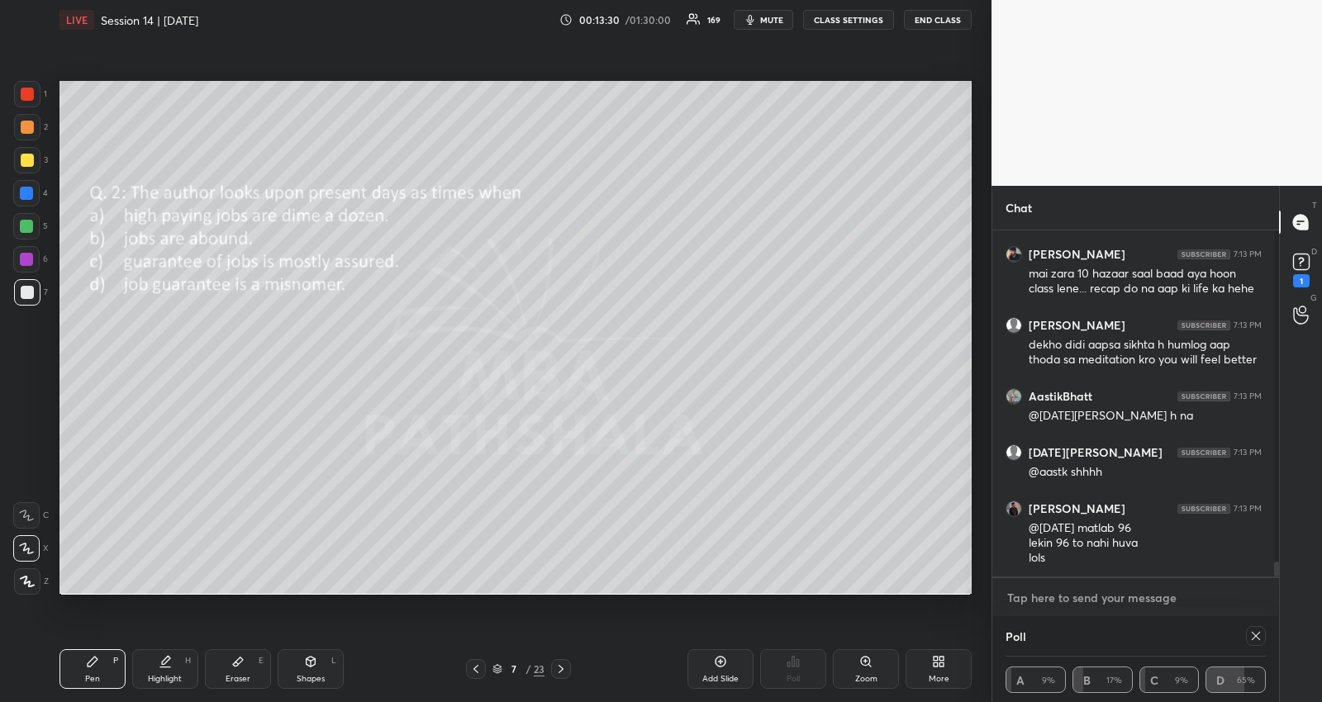
scroll to position [7982, 0]
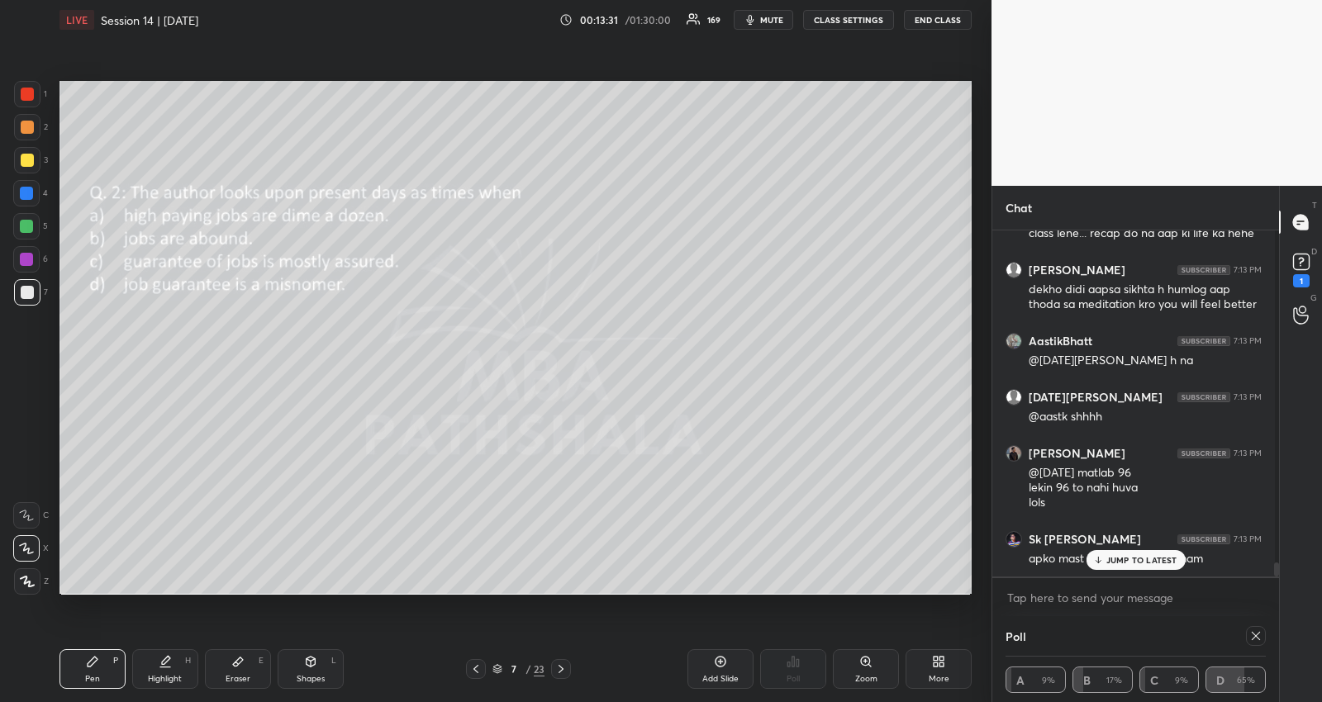
click at [555, 673] on icon at bounding box center [560, 669] width 13 height 13
click at [1118, 558] on p "JUMP TO LATEST" at bounding box center [1141, 560] width 71 height 10
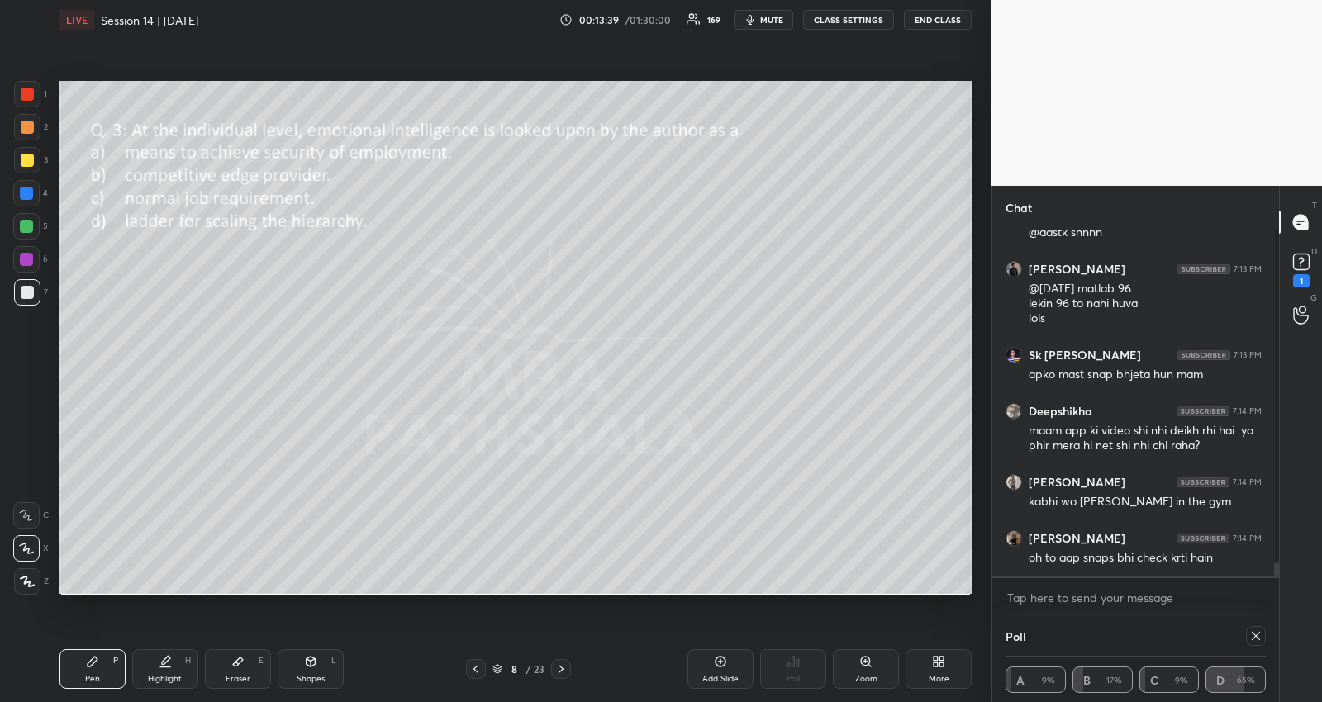
scroll to position [8292, 0]
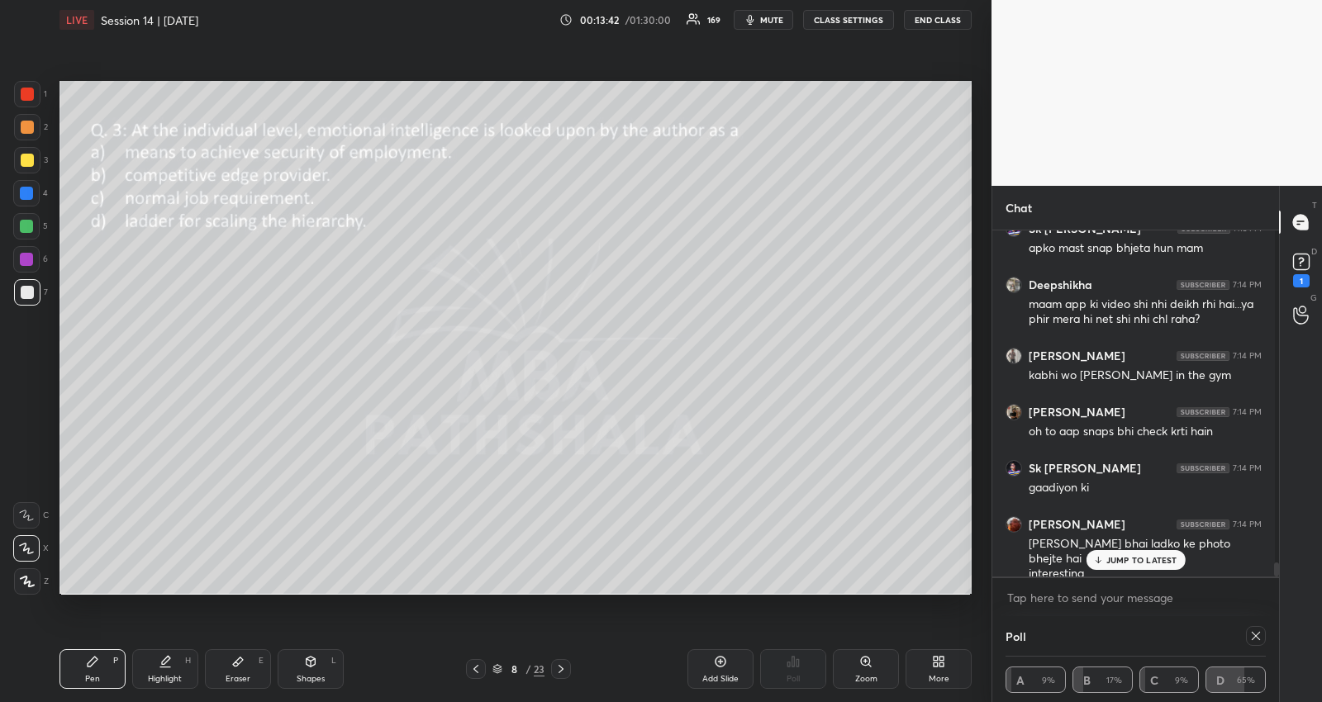
click at [1114, 557] on p "JUMP TO LATEST" at bounding box center [1141, 560] width 71 height 10
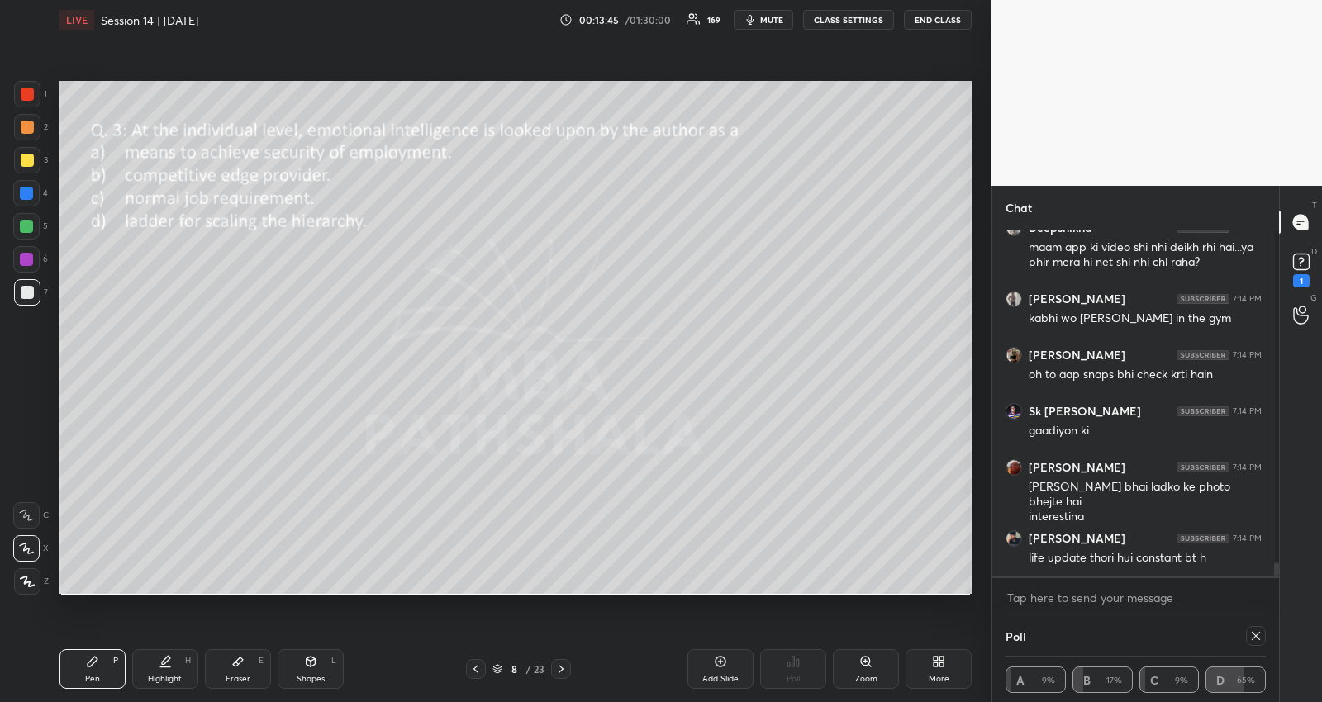
scroll to position [8405, 0]
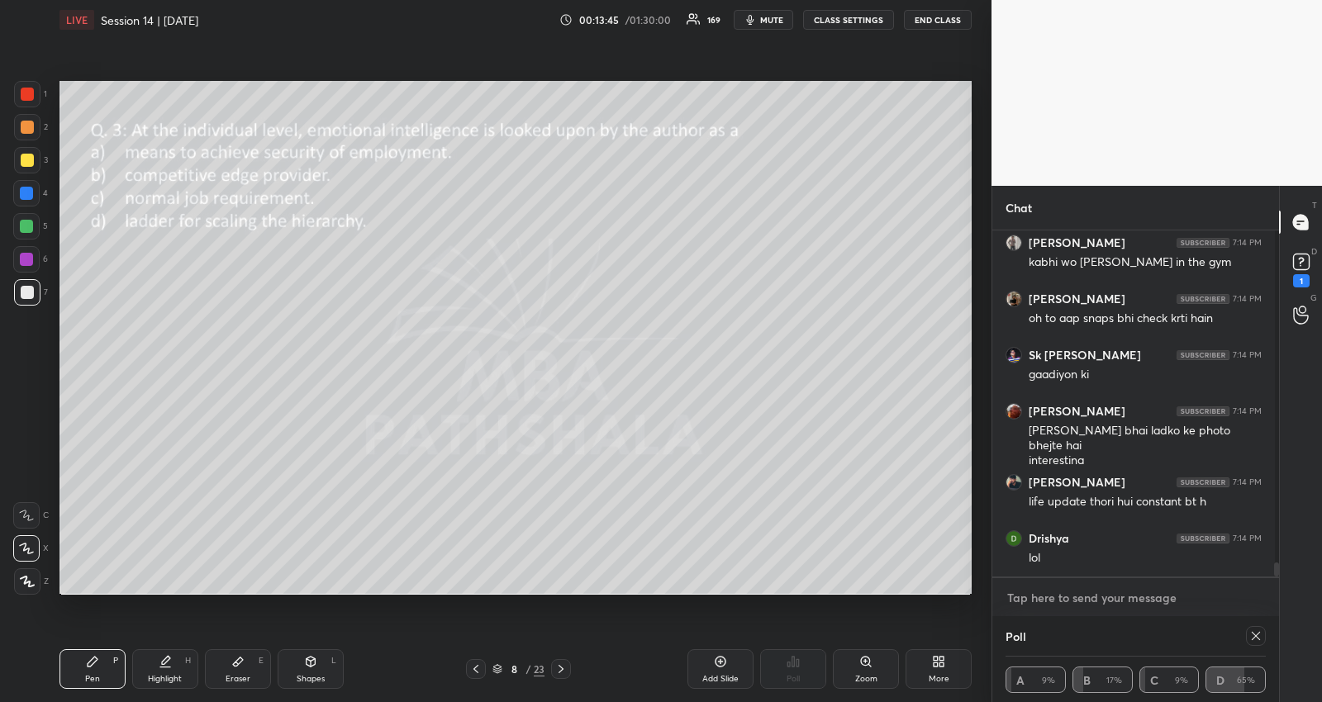
click at [1126, 607] on textarea at bounding box center [1135, 598] width 260 height 26
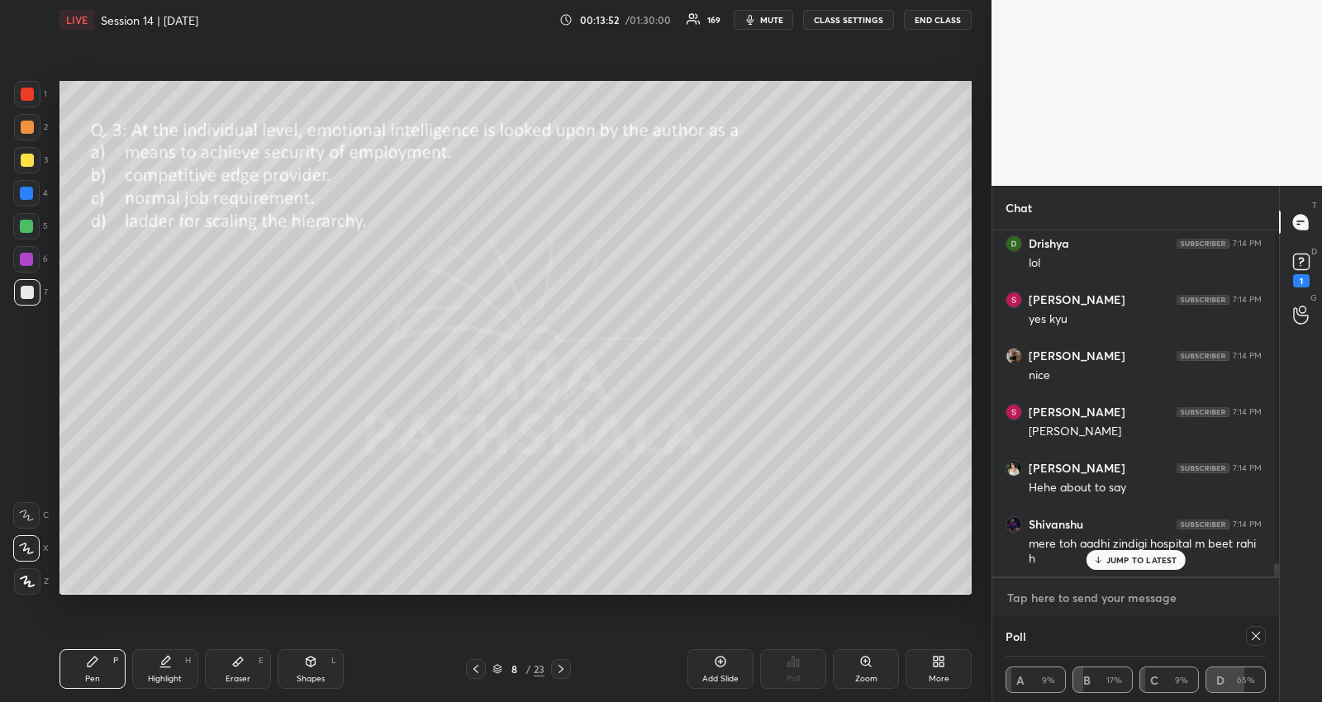
scroll to position [8817, 0]
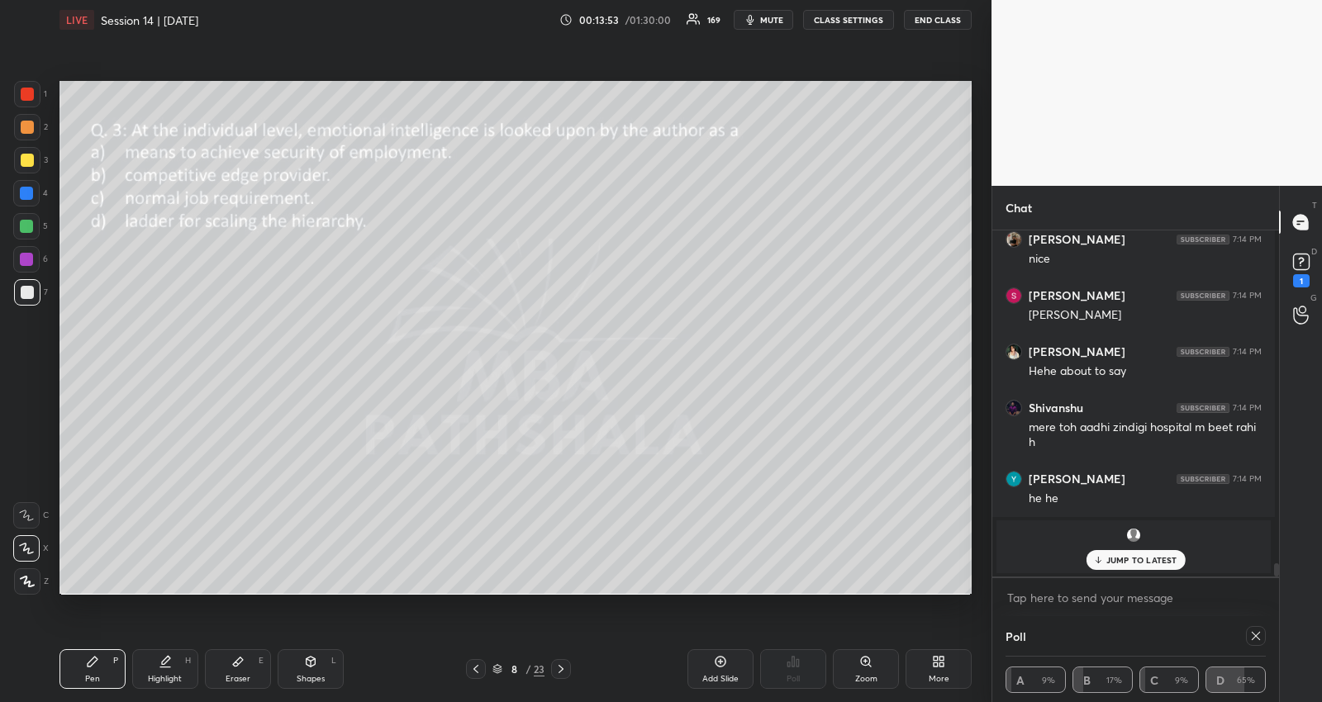
click at [1132, 558] on p "JUMP TO LATEST" at bounding box center [1141, 560] width 71 height 10
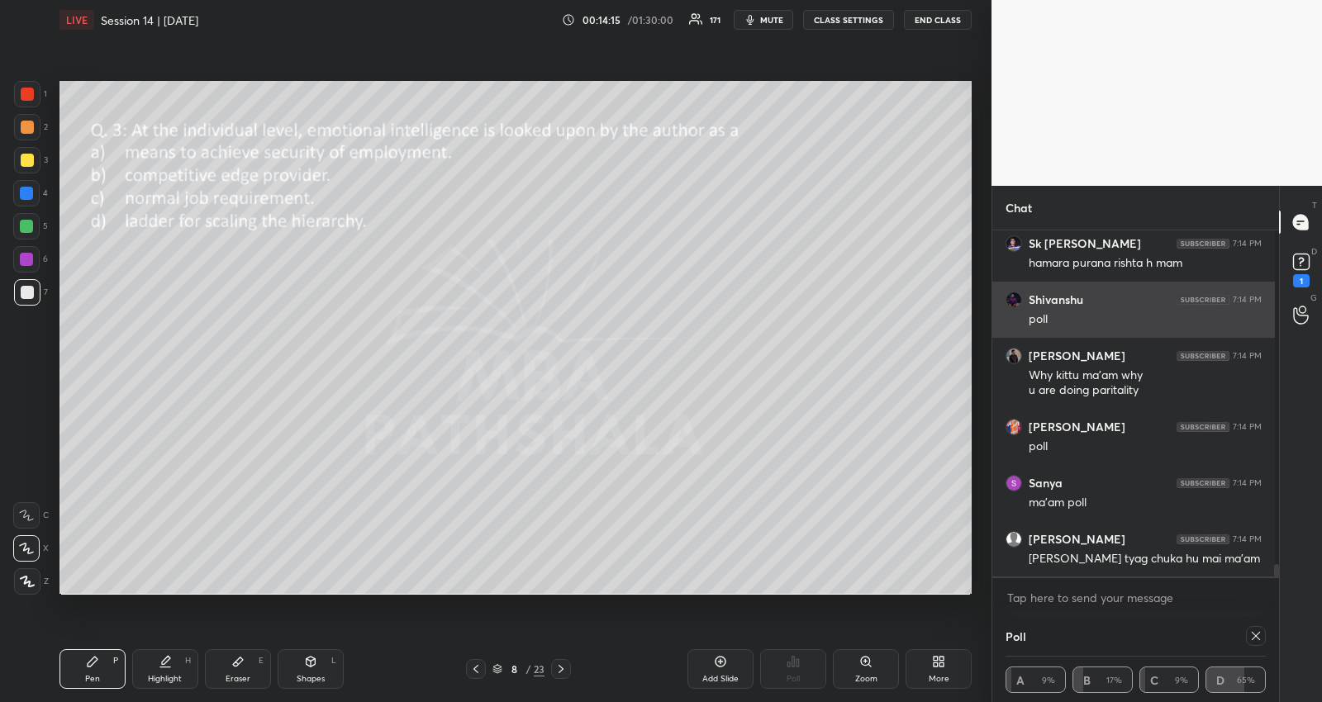
scroll to position [9329, 0]
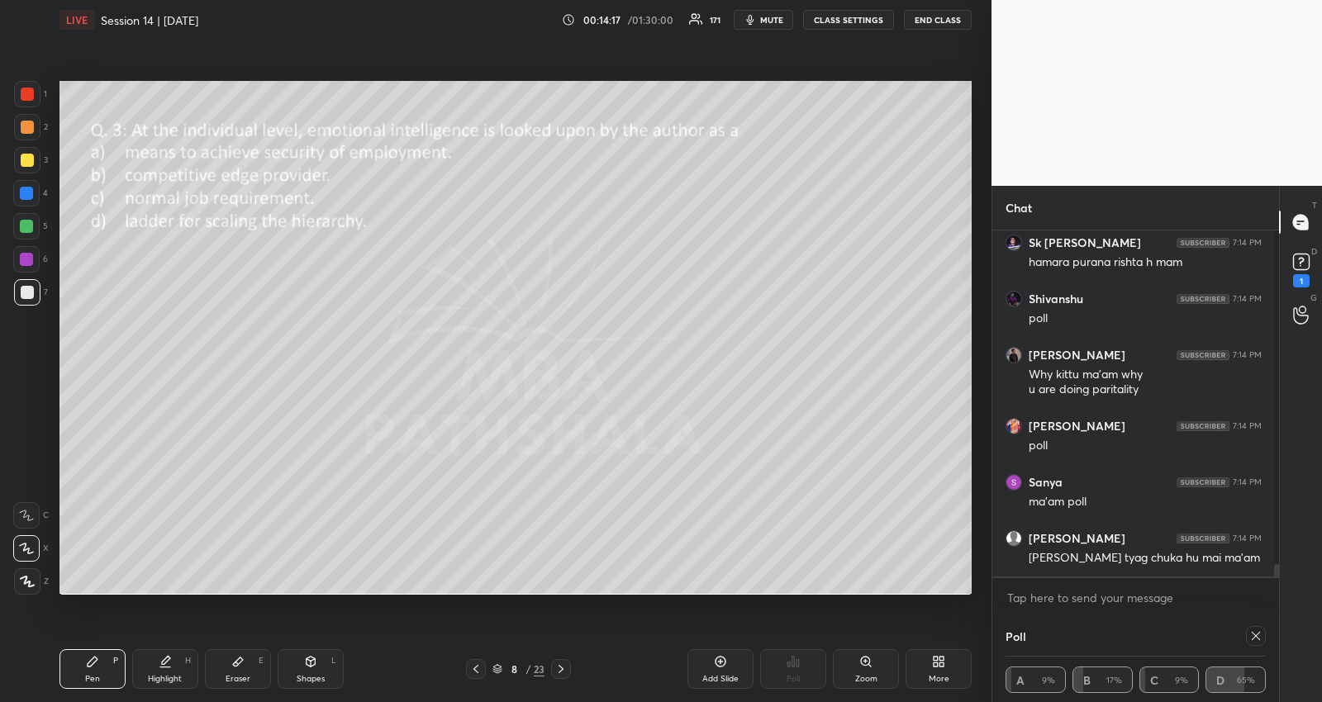
click at [1253, 636] on icon at bounding box center [1255, 635] width 13 height 13
type textarea "x"
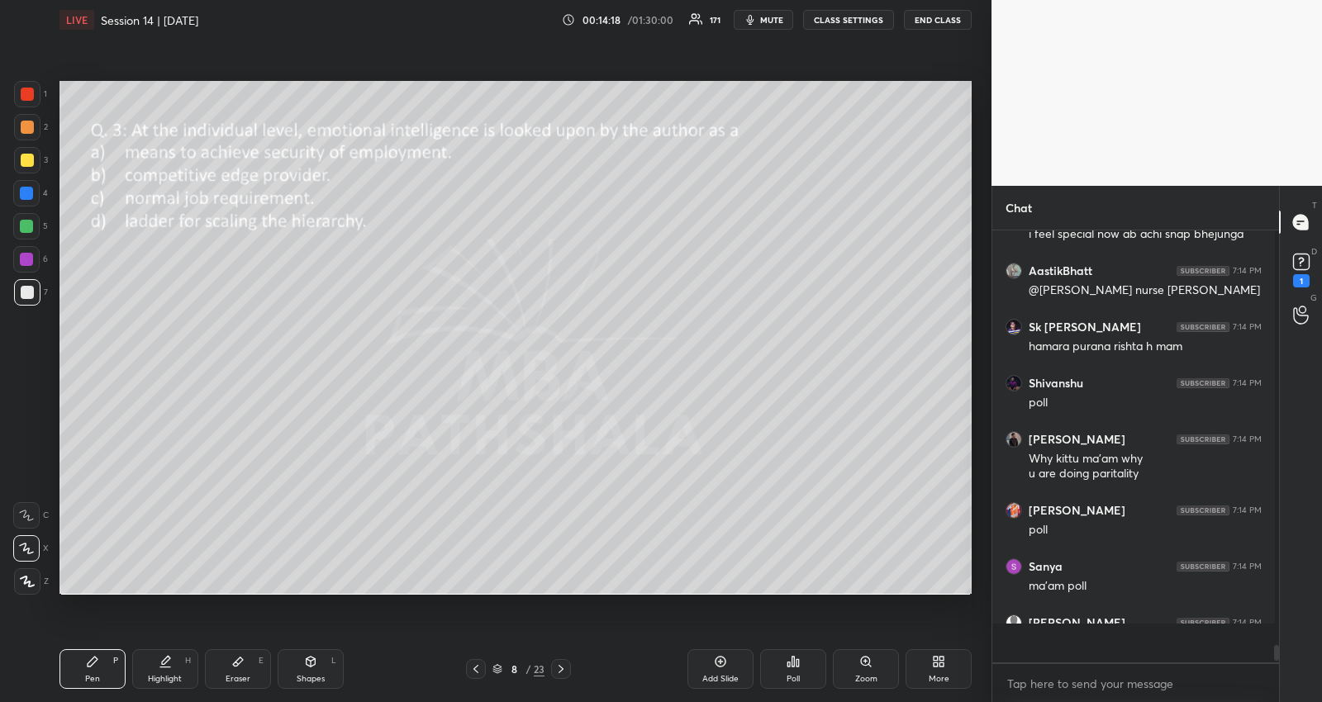
scroll to position [9243, 0]
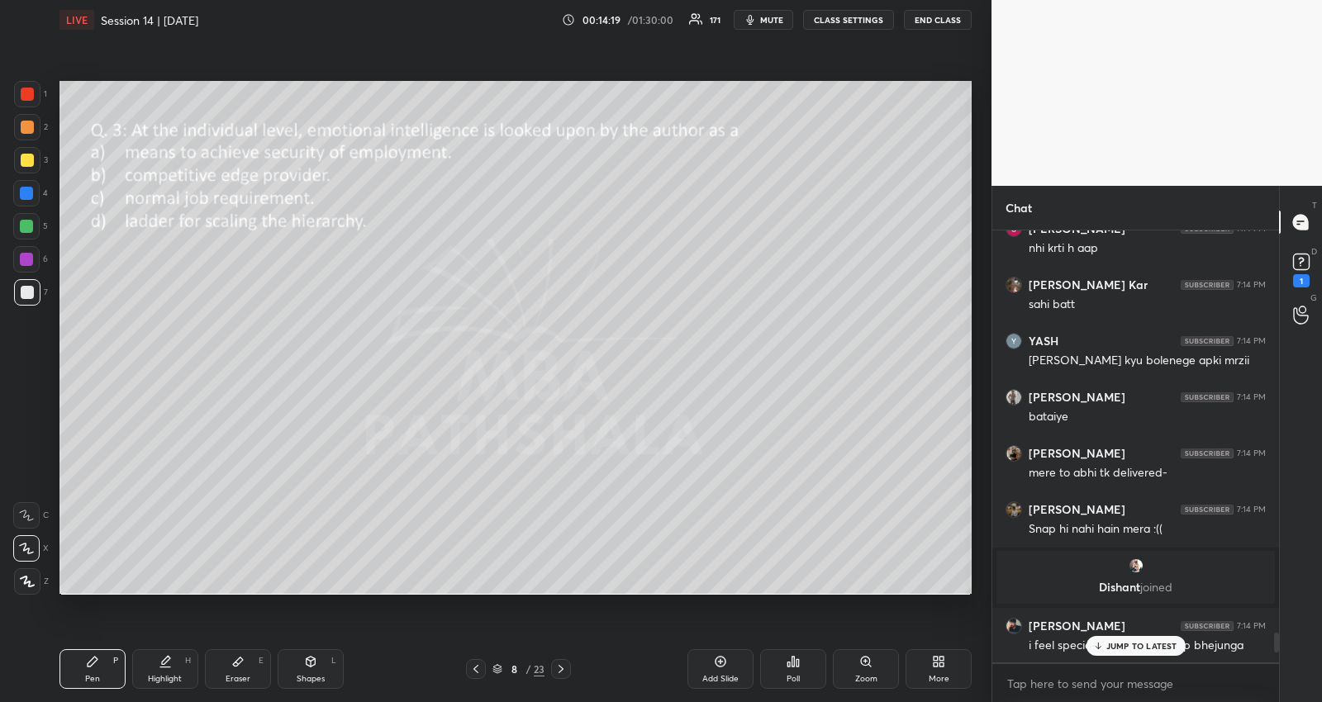
click at [790, 669] on div "Poll" at bounding box center [793, 669] width 66 height 40
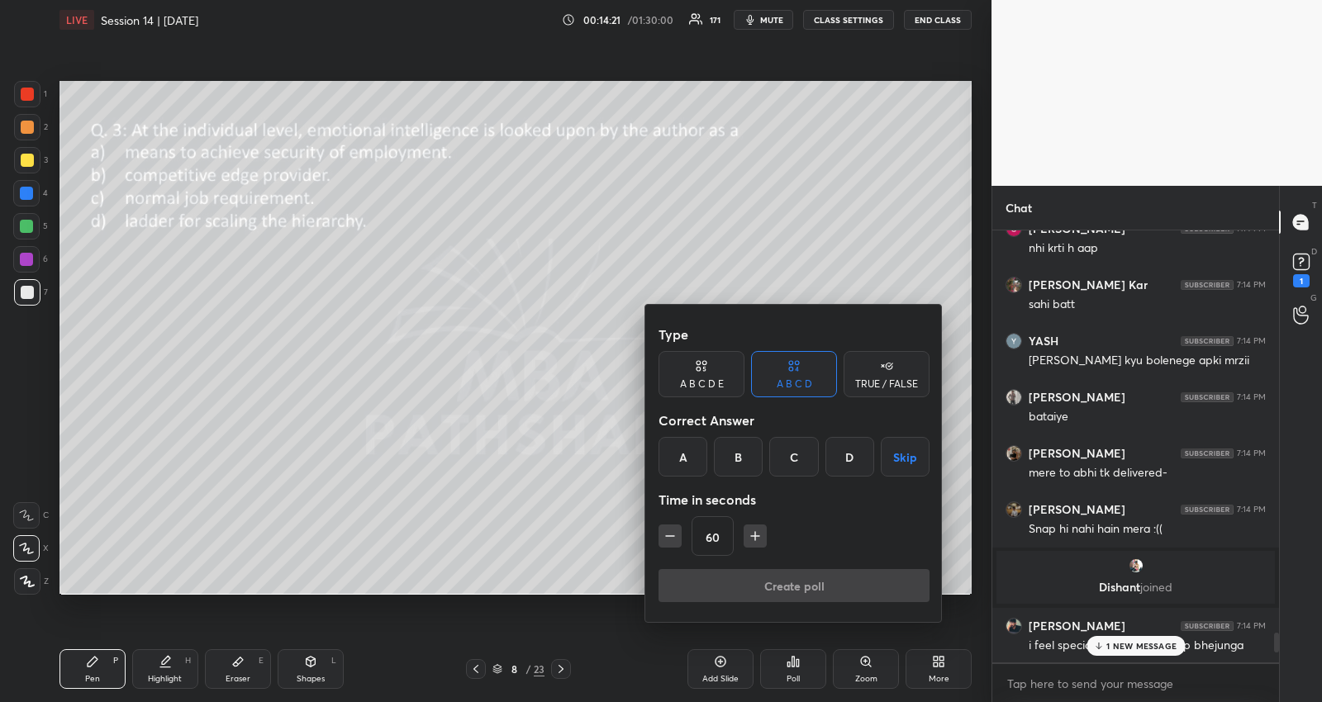
click at [676, 539] on icon "button" at bounding box center [670, 536] width 17 height 17
type input "45"
click at [906, 453] on button "Skip" at bounding box center [905, 457] width 49 height 40
click at [818, 582] on button "Create poll" at bounding box center [793, 585] width 271 height 33
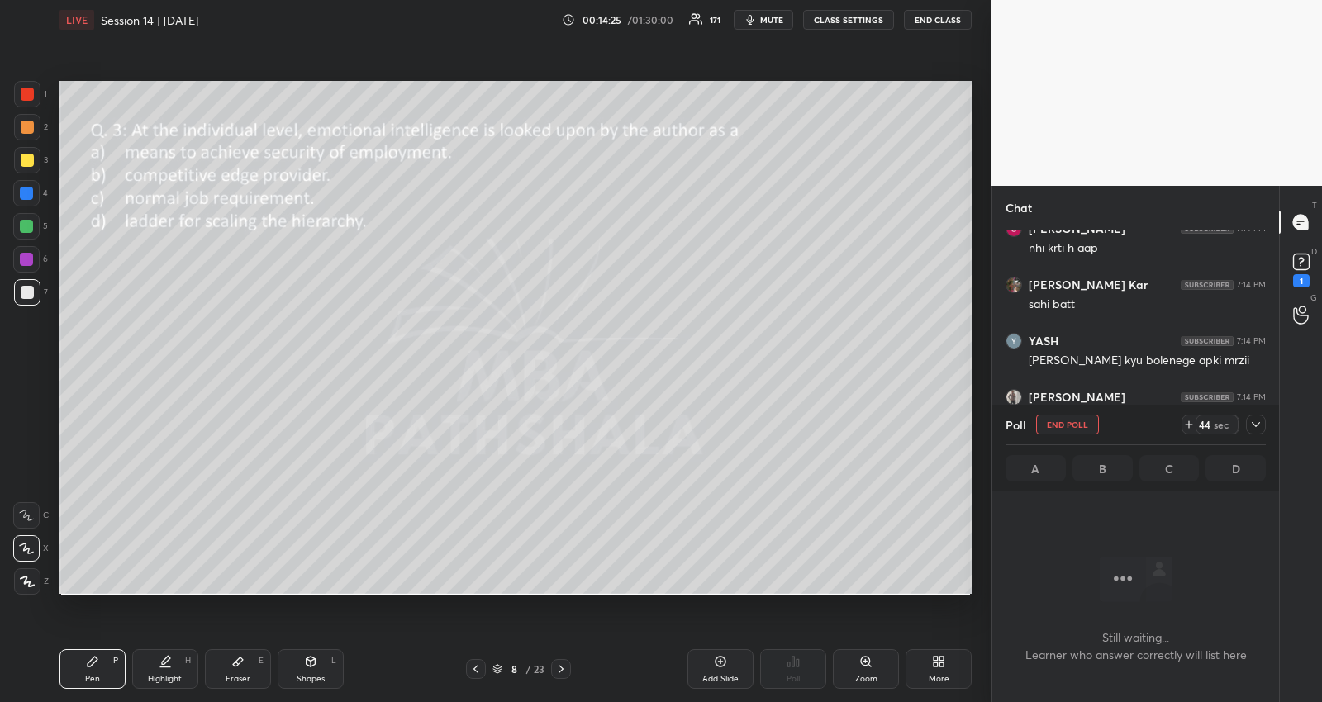
click at [1256, 420] on icon at bounding box center [1255, 424] width 13 height 13
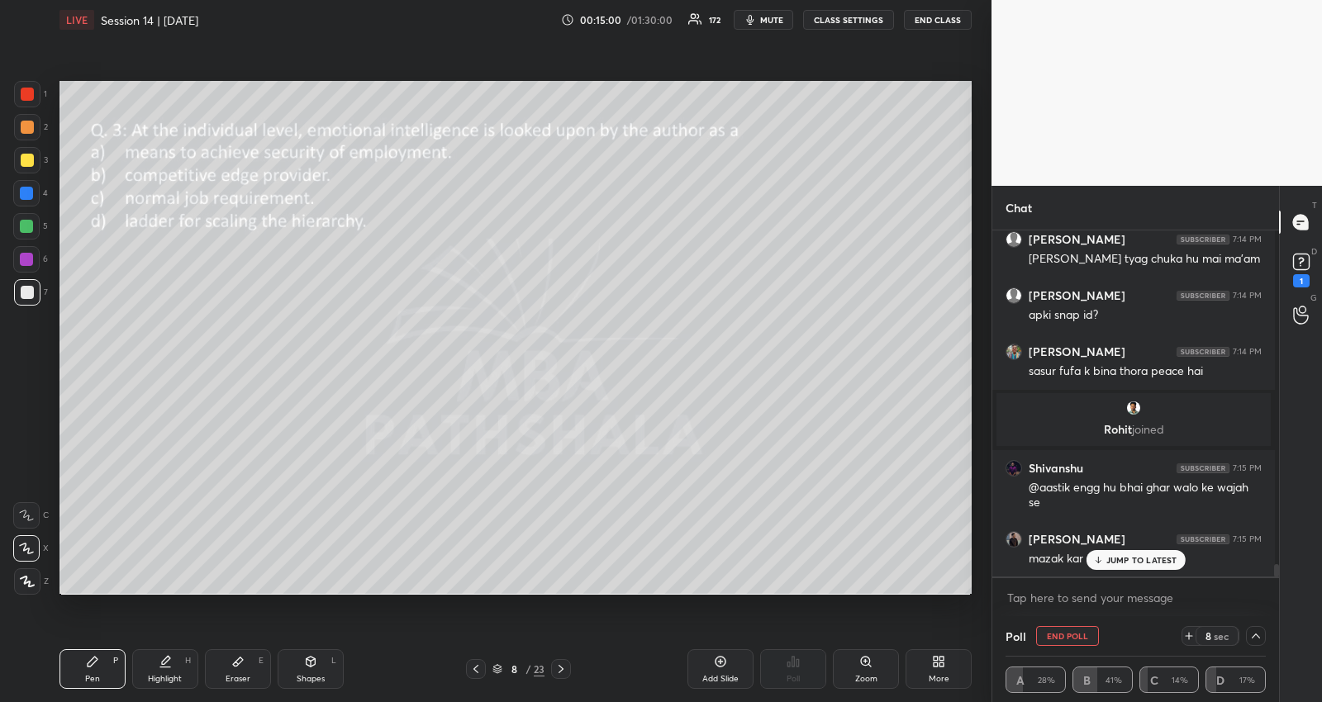
click at [1123, 558] on p "JUMP TO LATEST" at bounding box center [1141, 560] width 71 height 10
click at [561, 667] on icon at bounding box center [560, 669] width 5 height 8
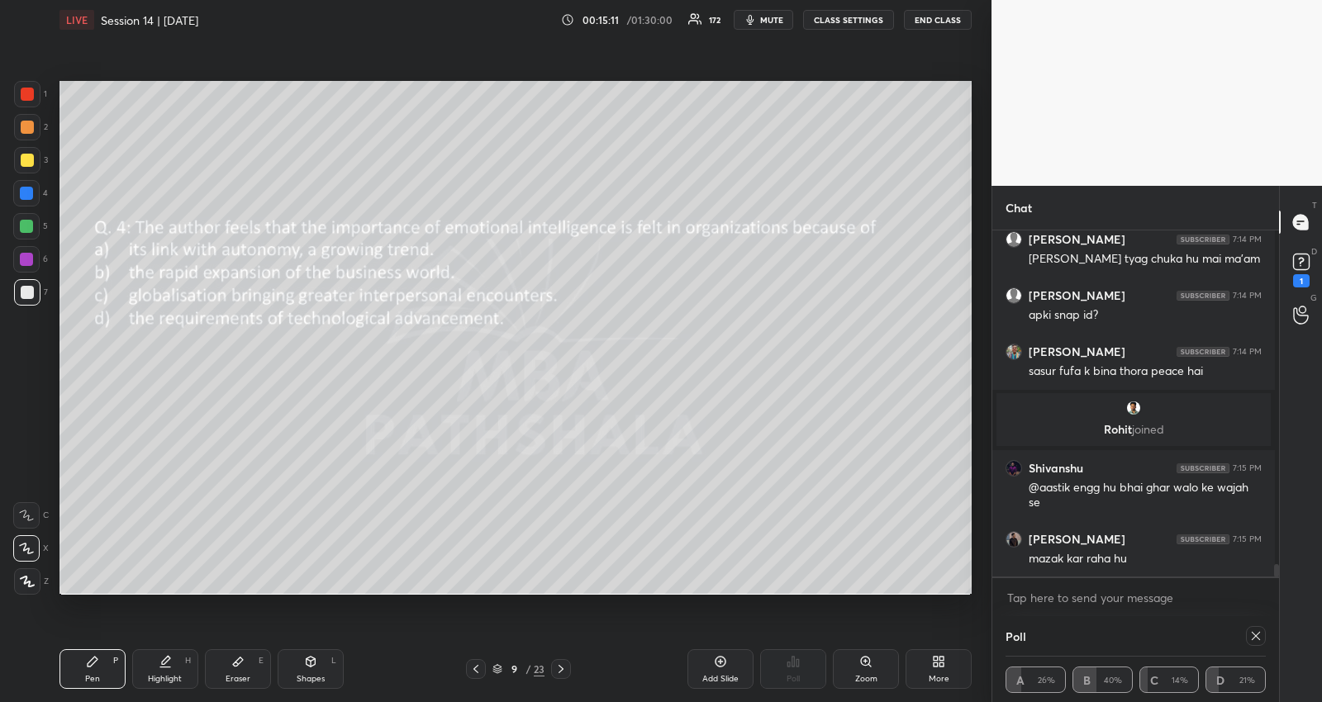
click at [1254, 632] on icon at bounding box center [1255, 635] width 13 height 13
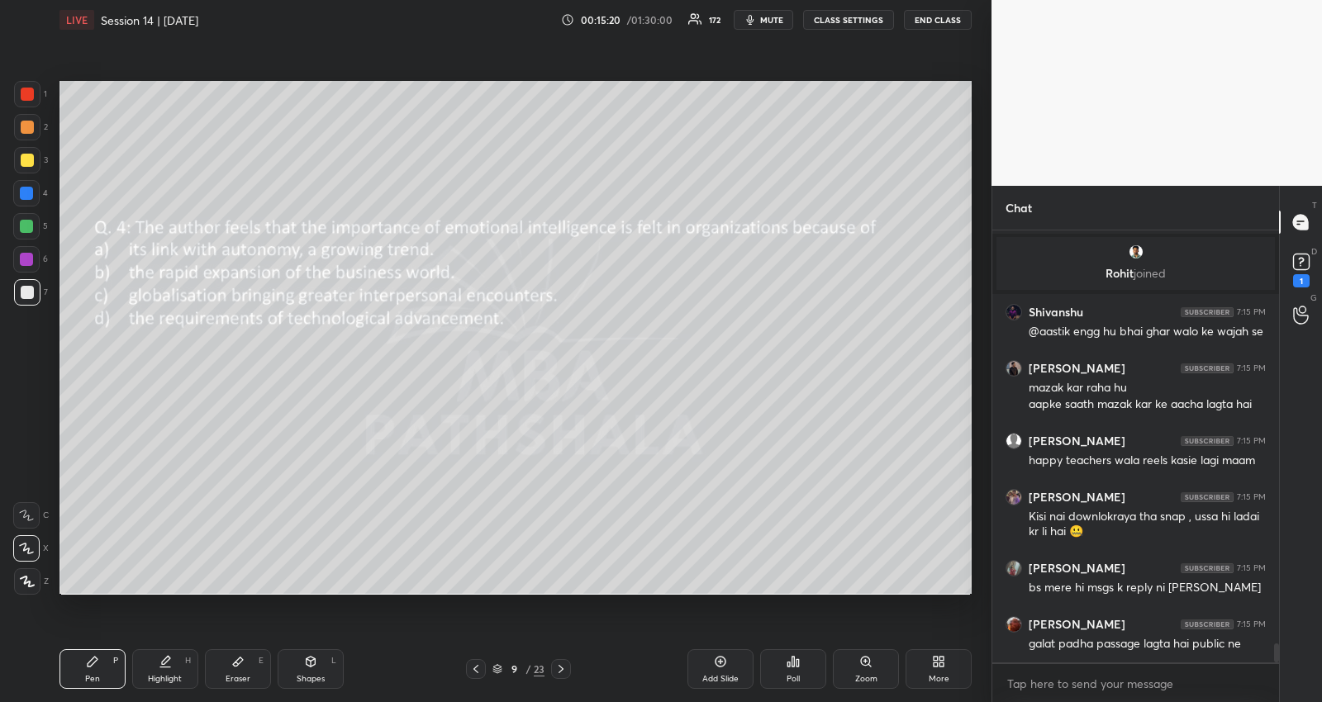
click at [1141, 640] on div "[PERSON_NAME] 7:14 PM apki snap id? [PERSON_NAME] 7:14 PM sasur fufa k bina tho…" at bounding box center [1135, 446] width 287 height 432
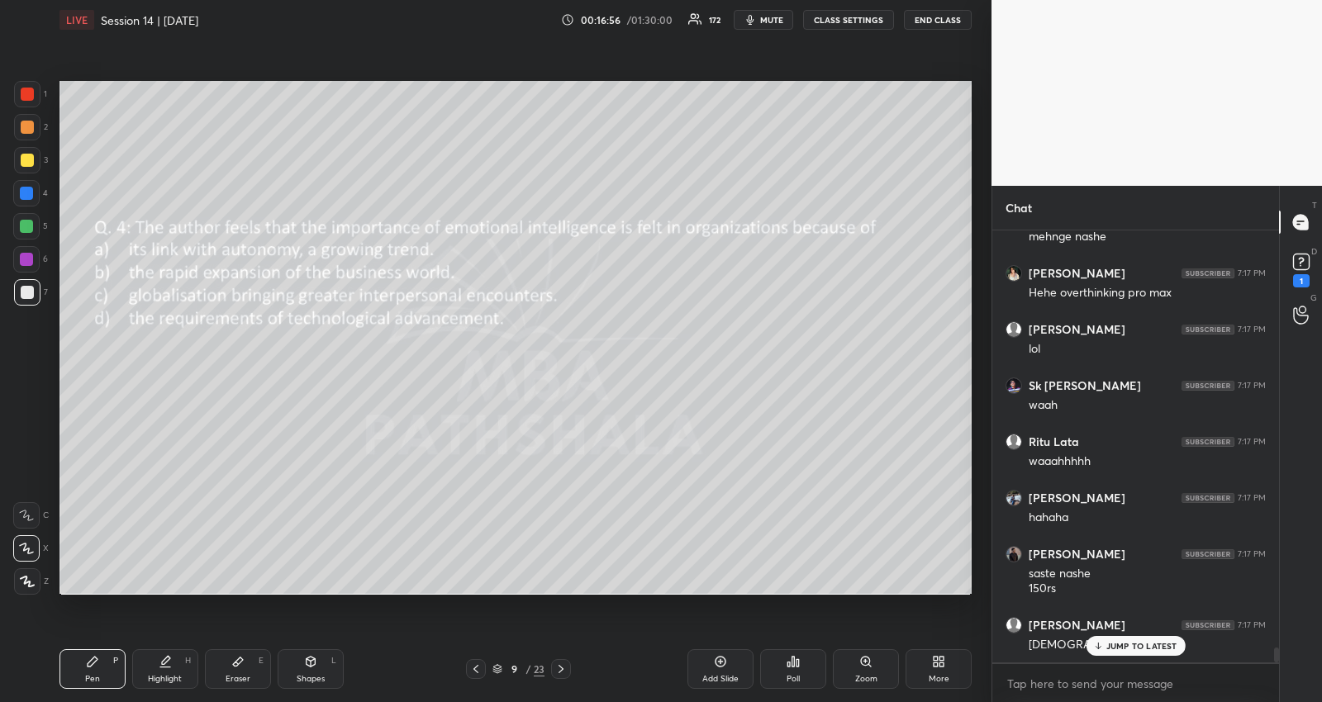
scroll to position [12485, 0]
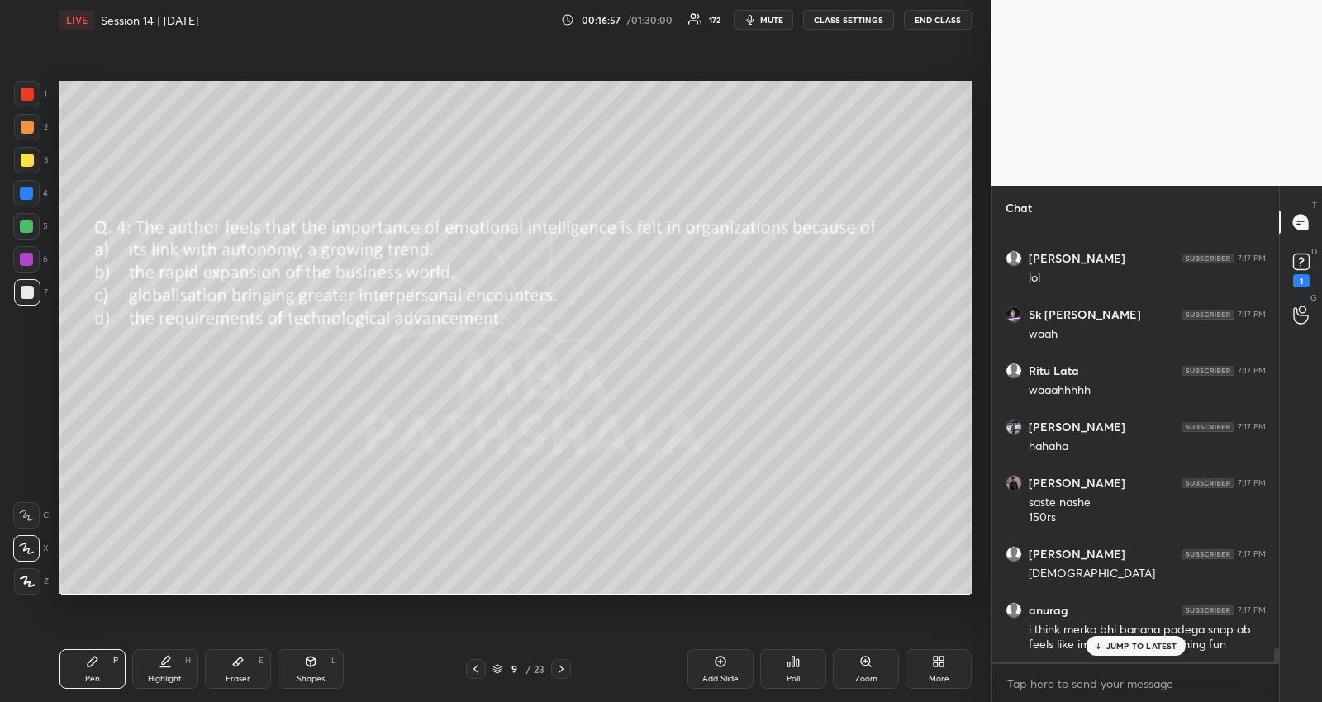
click at [1136, 641] on p "JUMP TO LATEST" at bounding box center [1141, 646] width 71 height 10
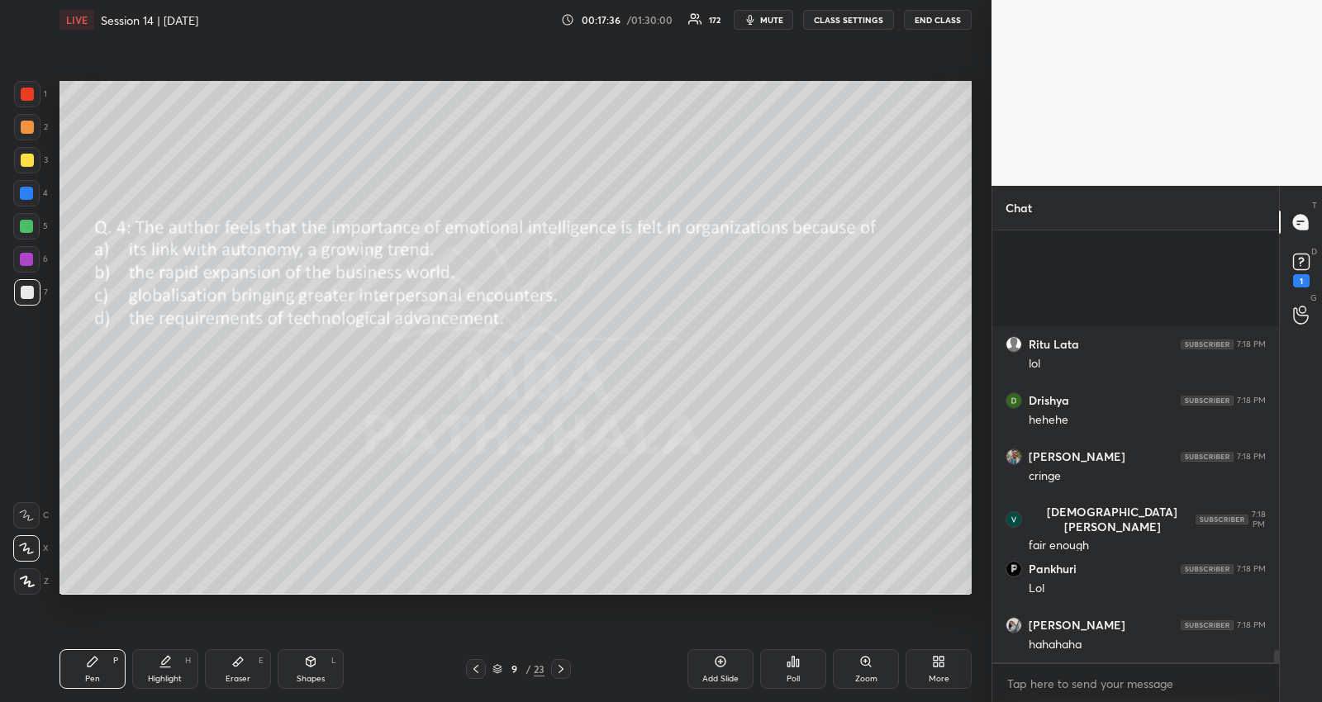
scroll to position [14384, 0]
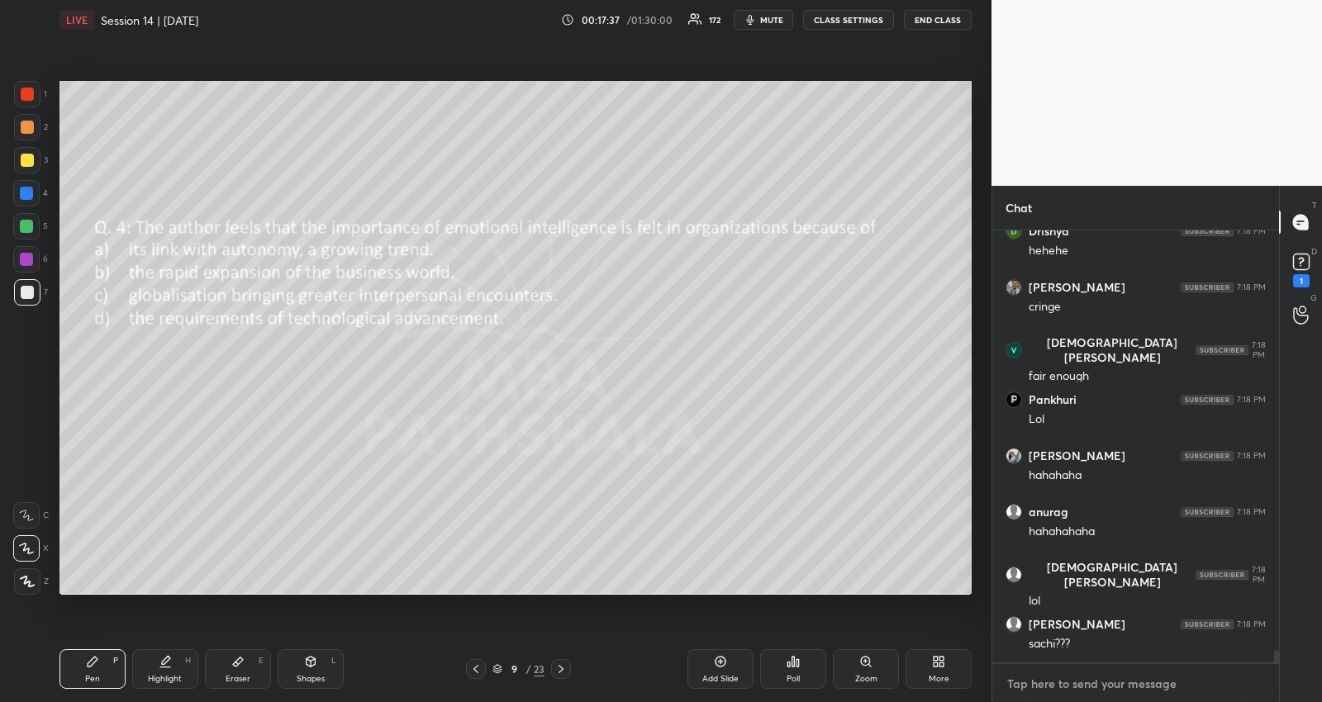
click at [1117, 692] on textarea at bounding box center [1135, 684] width 260 height 26
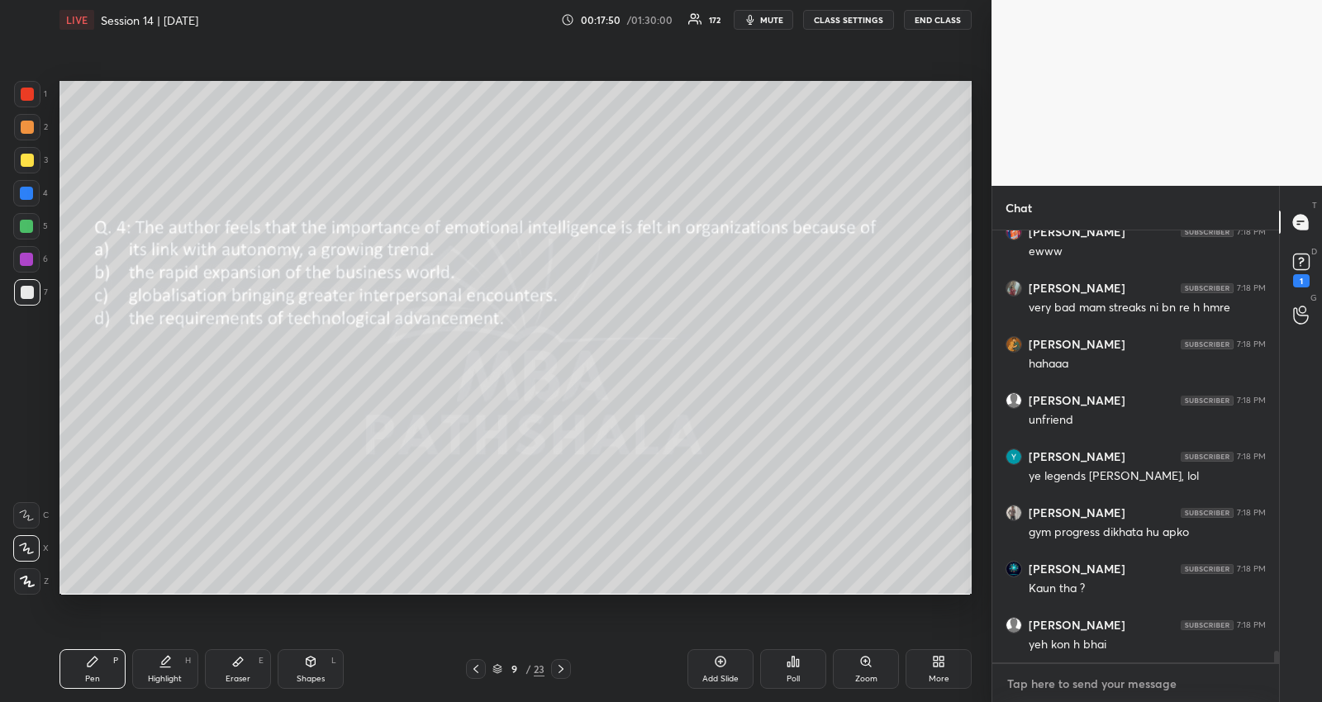
scroll to position [15747, 0]
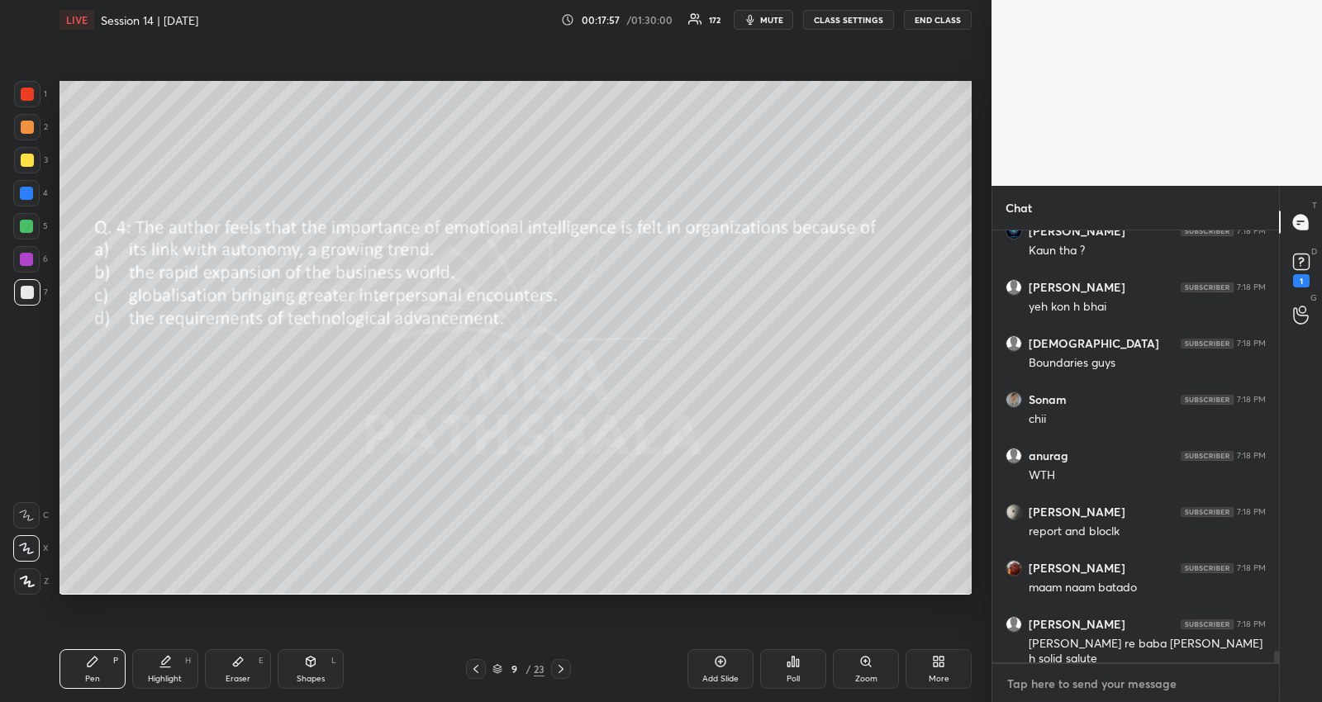
click at [1062, 683] on textarea at bounding box center [1135, 684] width 260 height 26
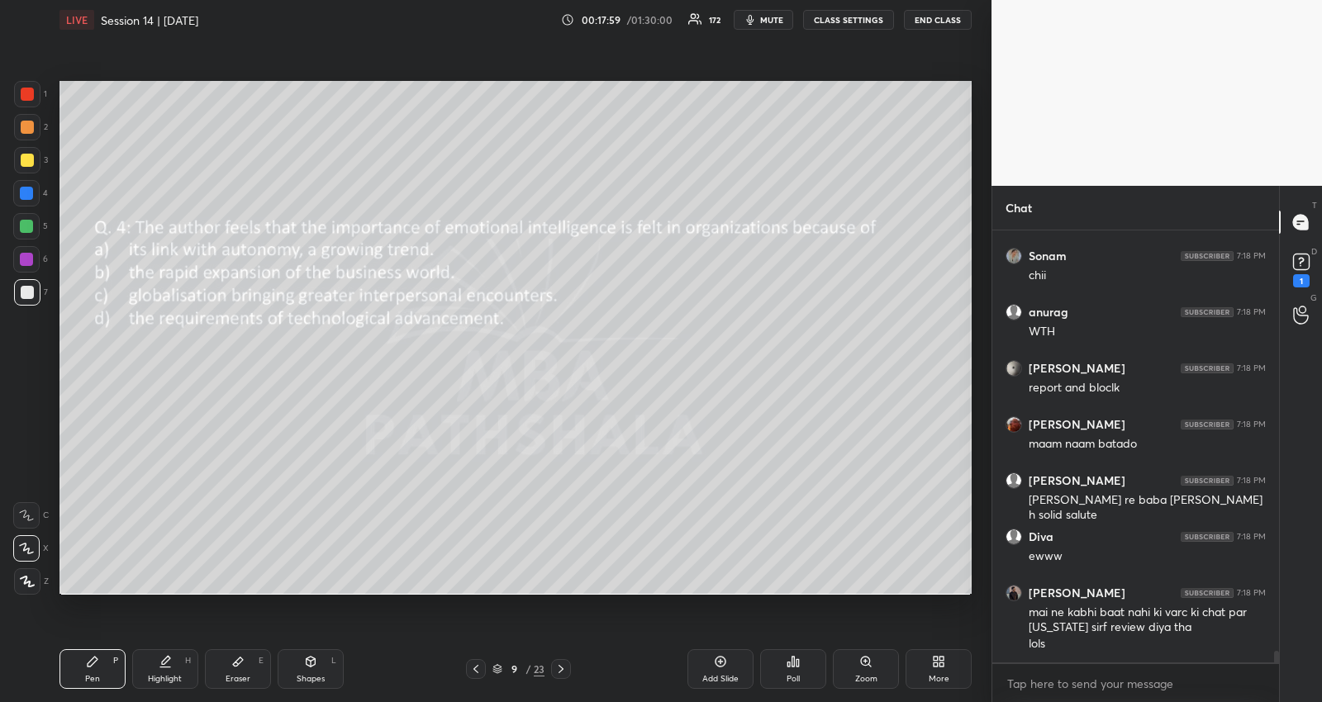
type textarea "x"
click at [558, 673] on icon at bounding box center [560, 669] width 13 height 13
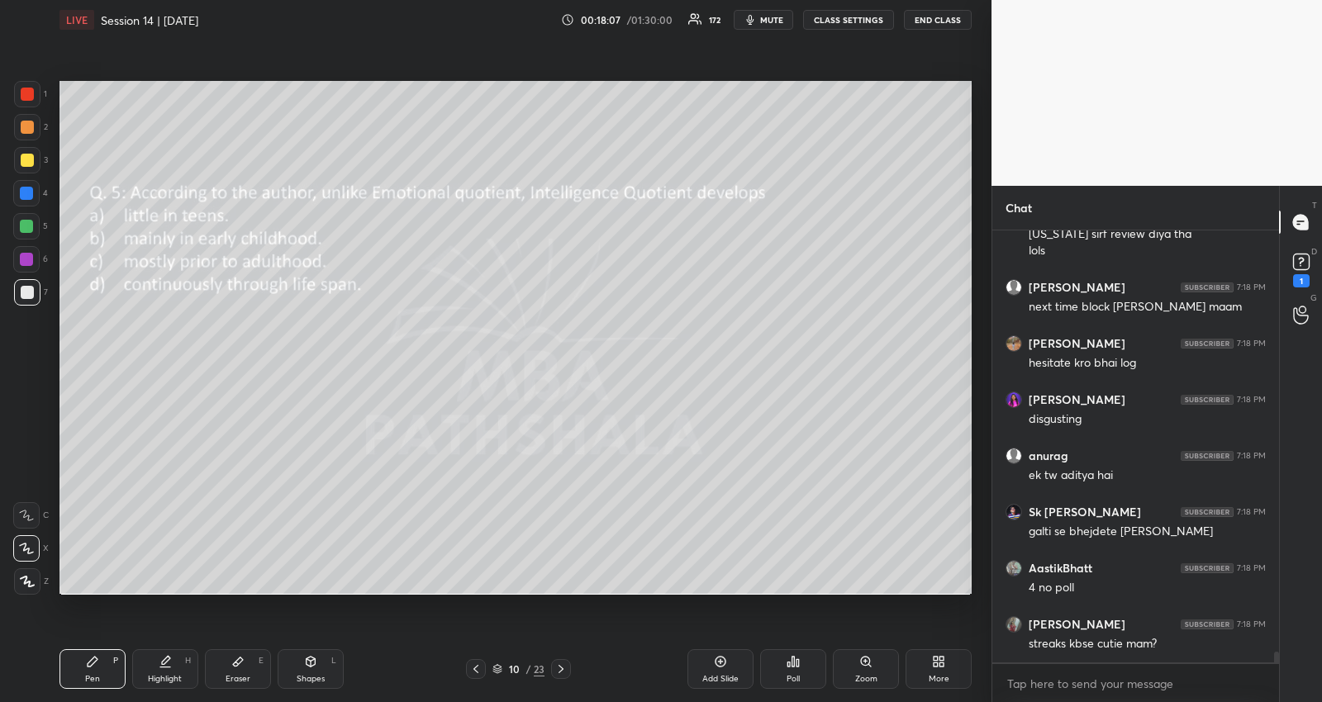
click at [789, 668] on div "Poll" at bounding box center [793, 669] width 66 height 40
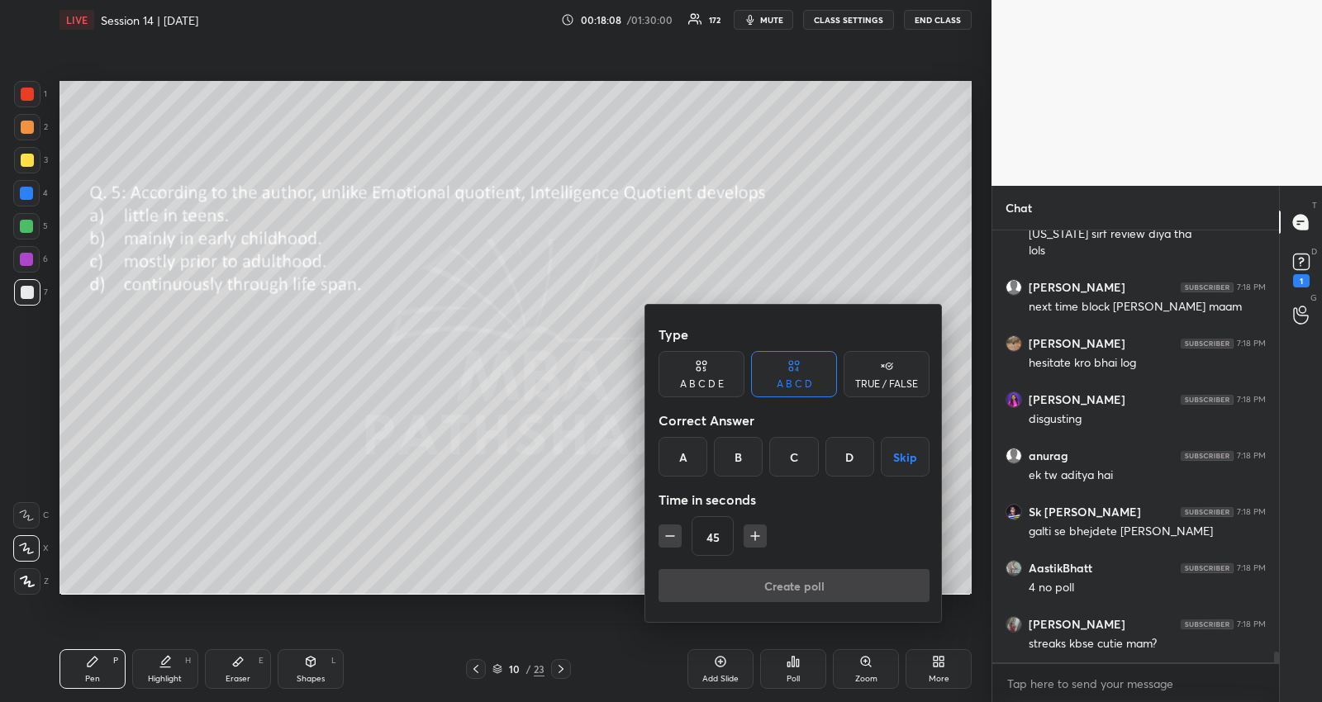
click at [886, 454] on button "Skip" at bounding box center [905, 457] width 49 height 40
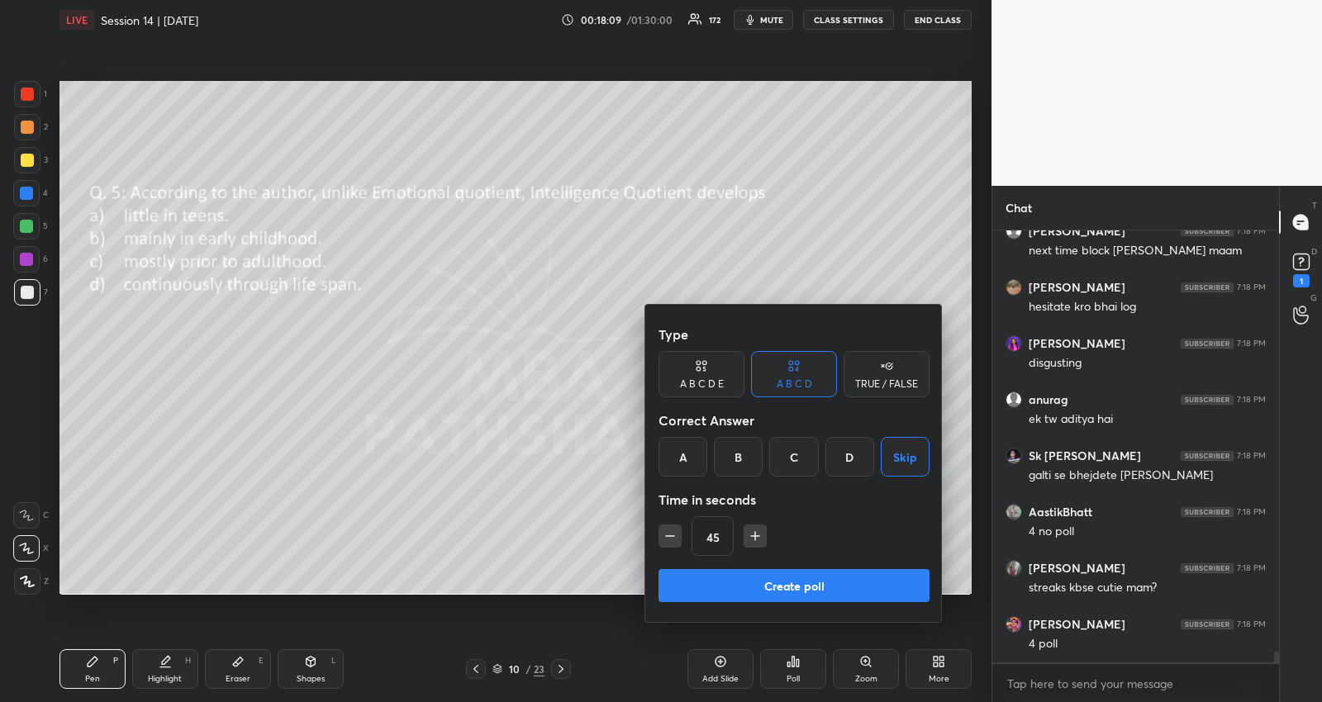
click at [430, 500] on div at bounding box center [661, 351] width 1322 height 702
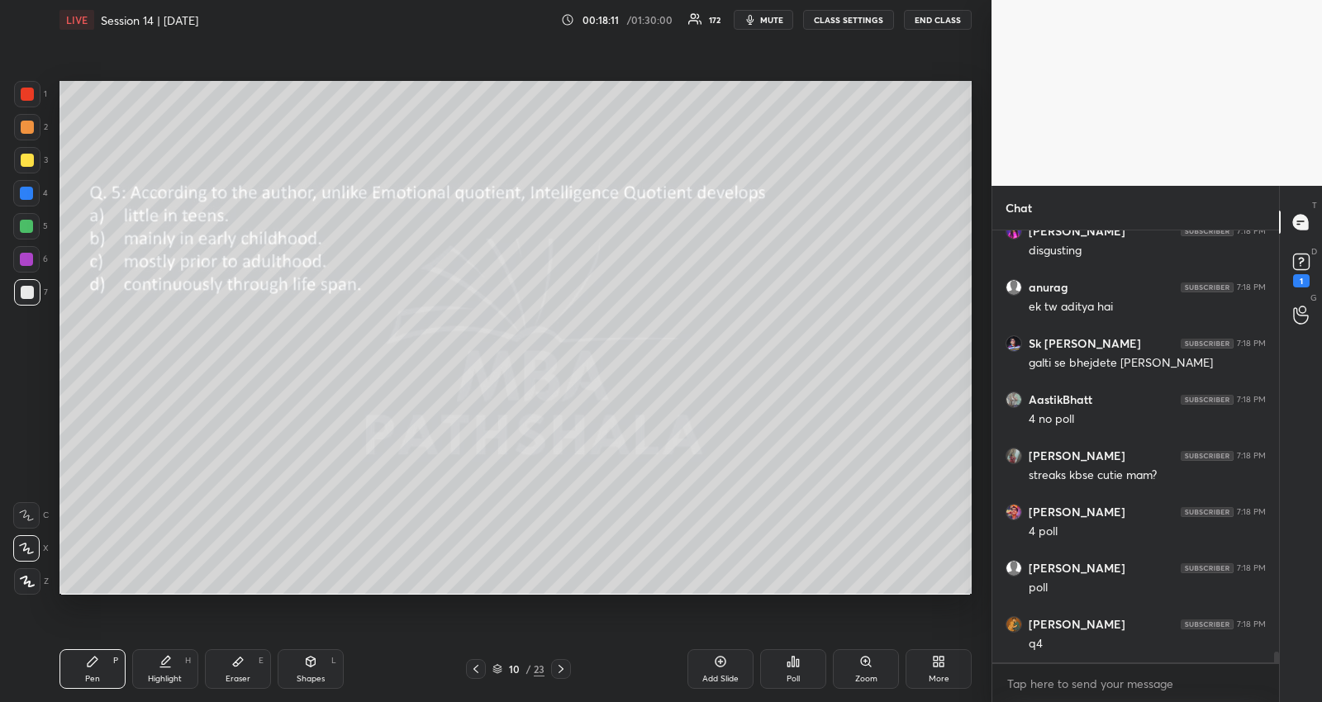
click at [473, 671] on icon at bounding box center [475, 669] width 13 height 13
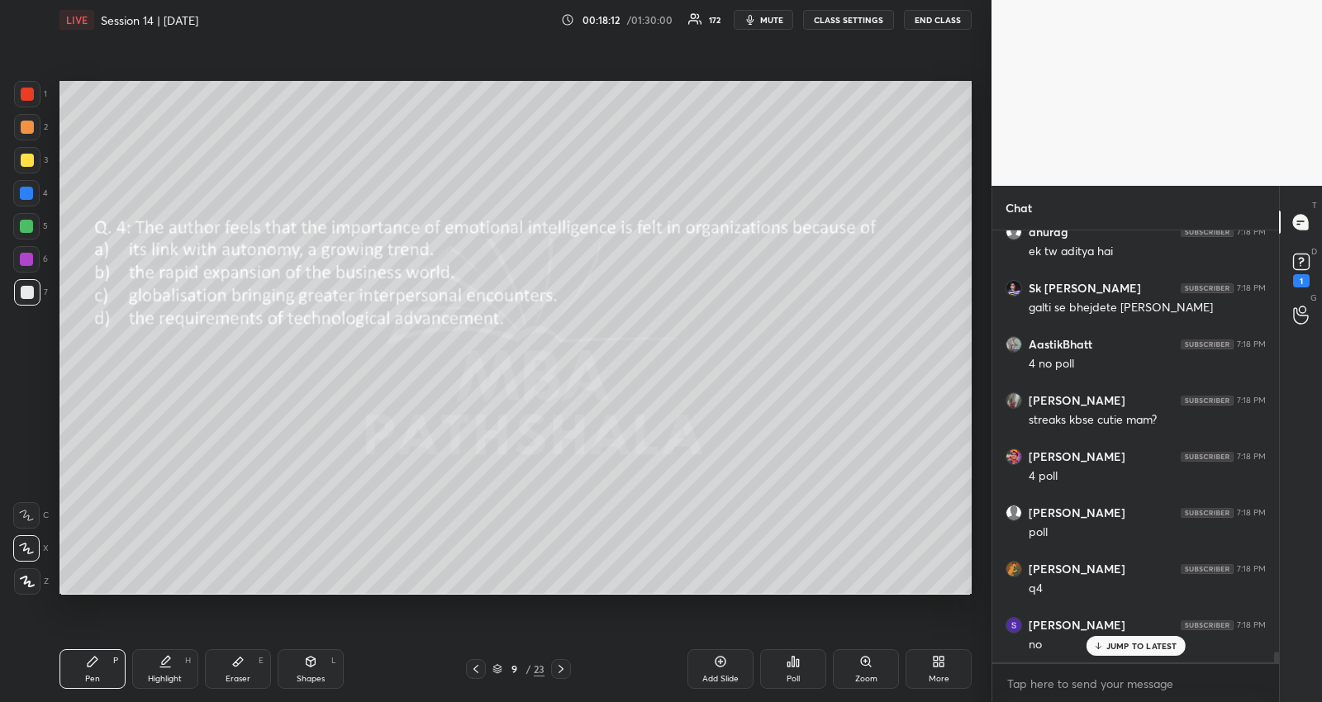
click at [788, 677] on div "Poll" at bounding box center [792, 679] width 13 height 8
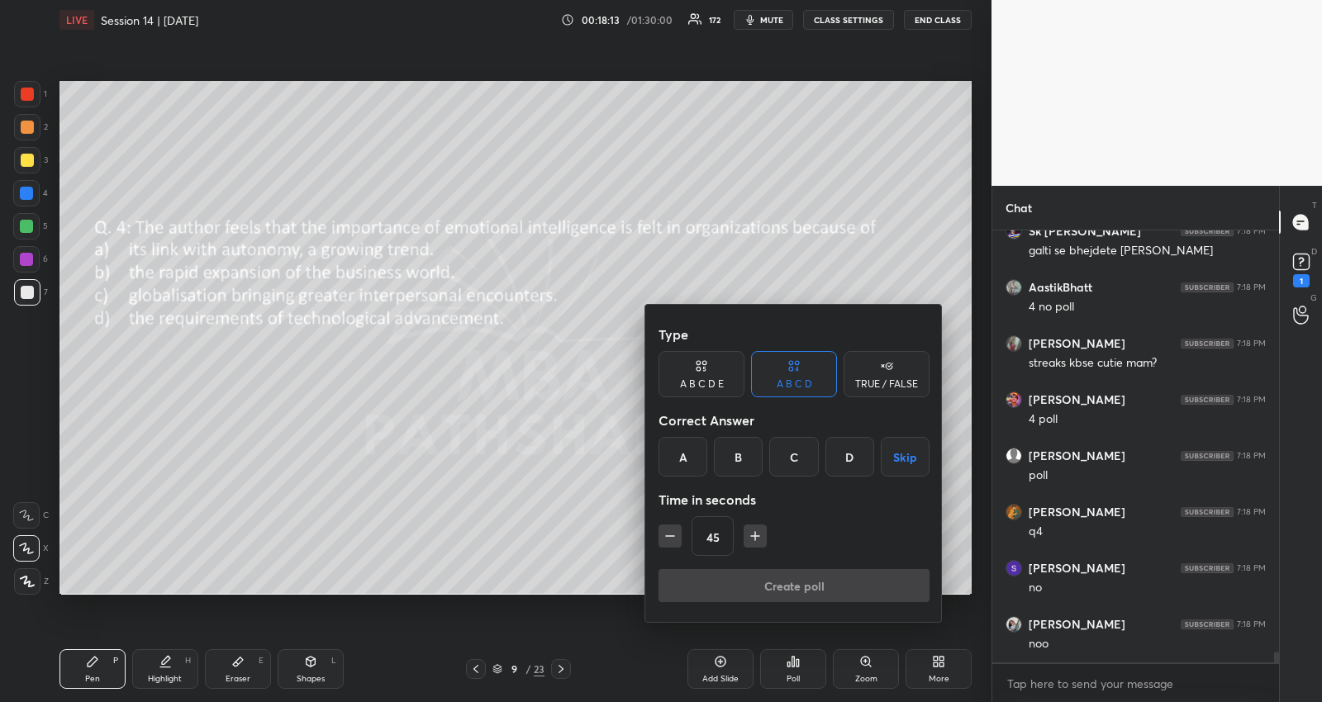
click at [663, 535] on icon "button" at bounding box center [670, 536] width 17 height 17
type input "30"
drag, startPoint x: 904, startPoint y: 464, endPoint x: 904, endPoint y: 515, distance: 50.4
click at [904, 463] on button "Skip" at bounding box center [905, 457] width 49 height 40
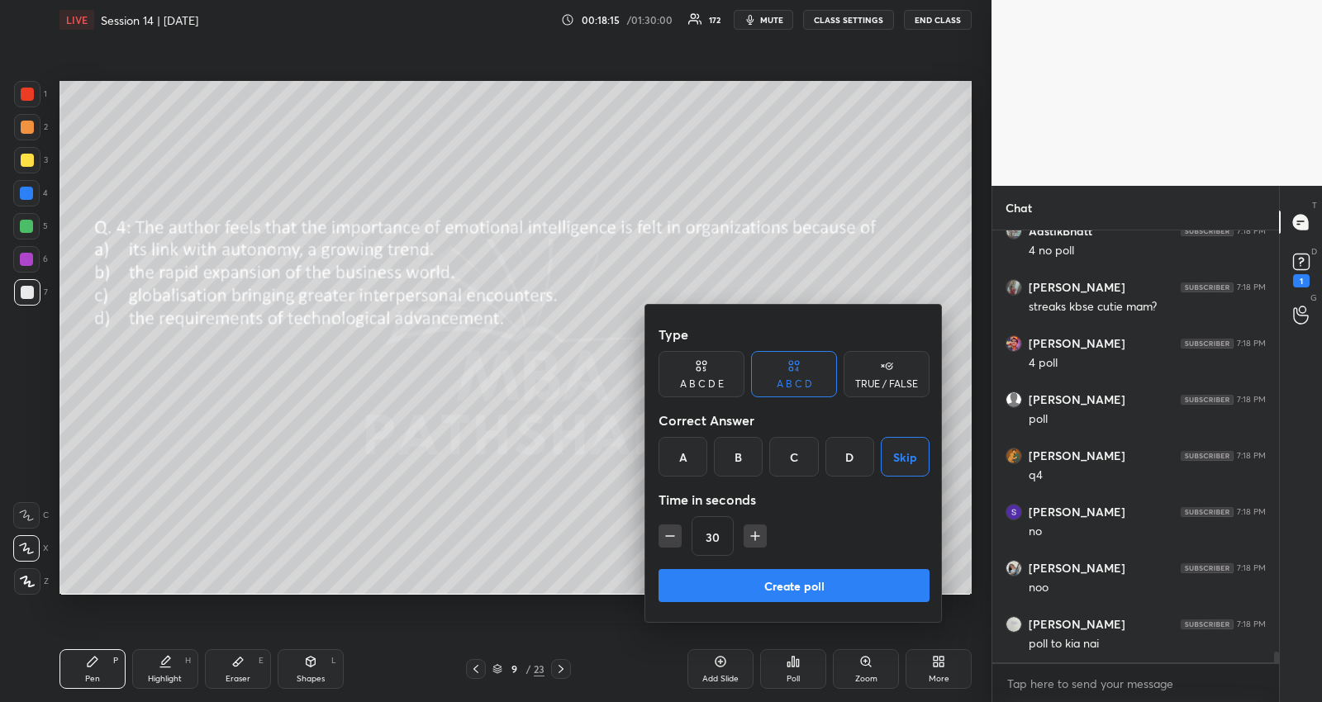
click at [890, 581] on button "Create poll" at bounding box center [793, 585] width 271 height 33
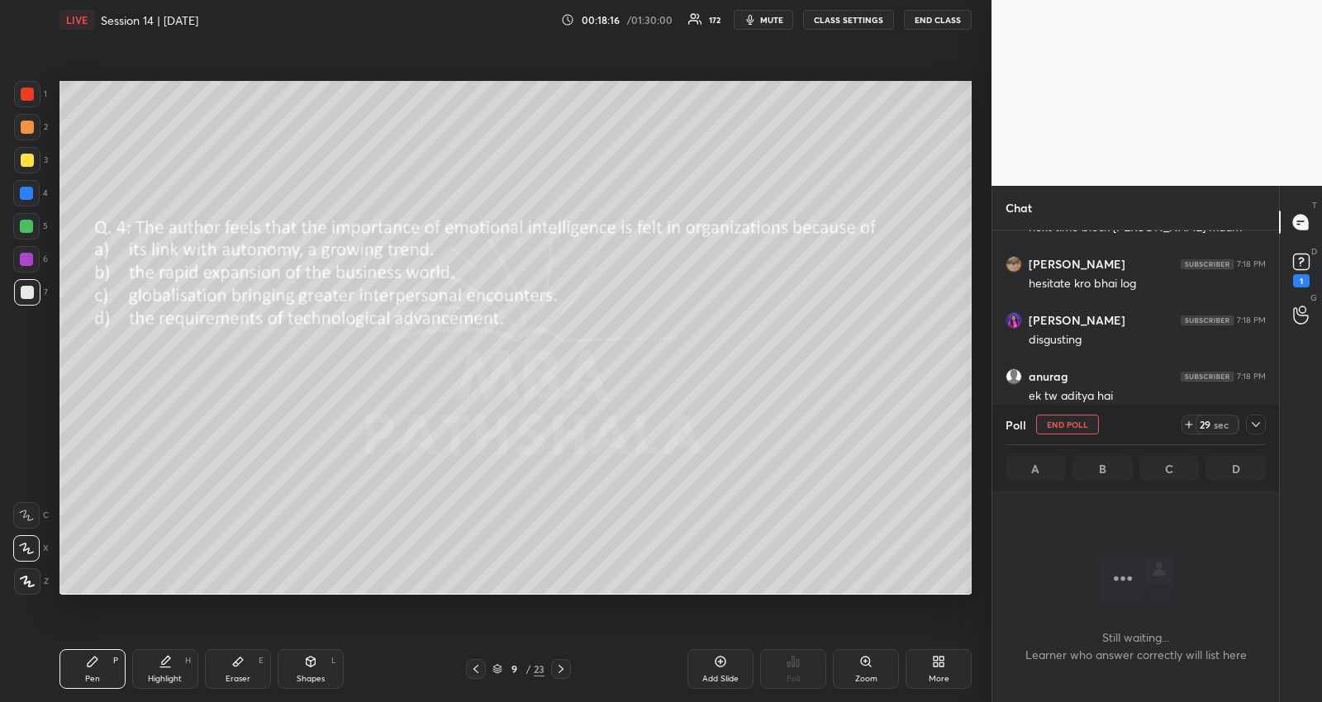
click at [1259, 426] on icon at bounding box center [1255, 424] width 13 height 13
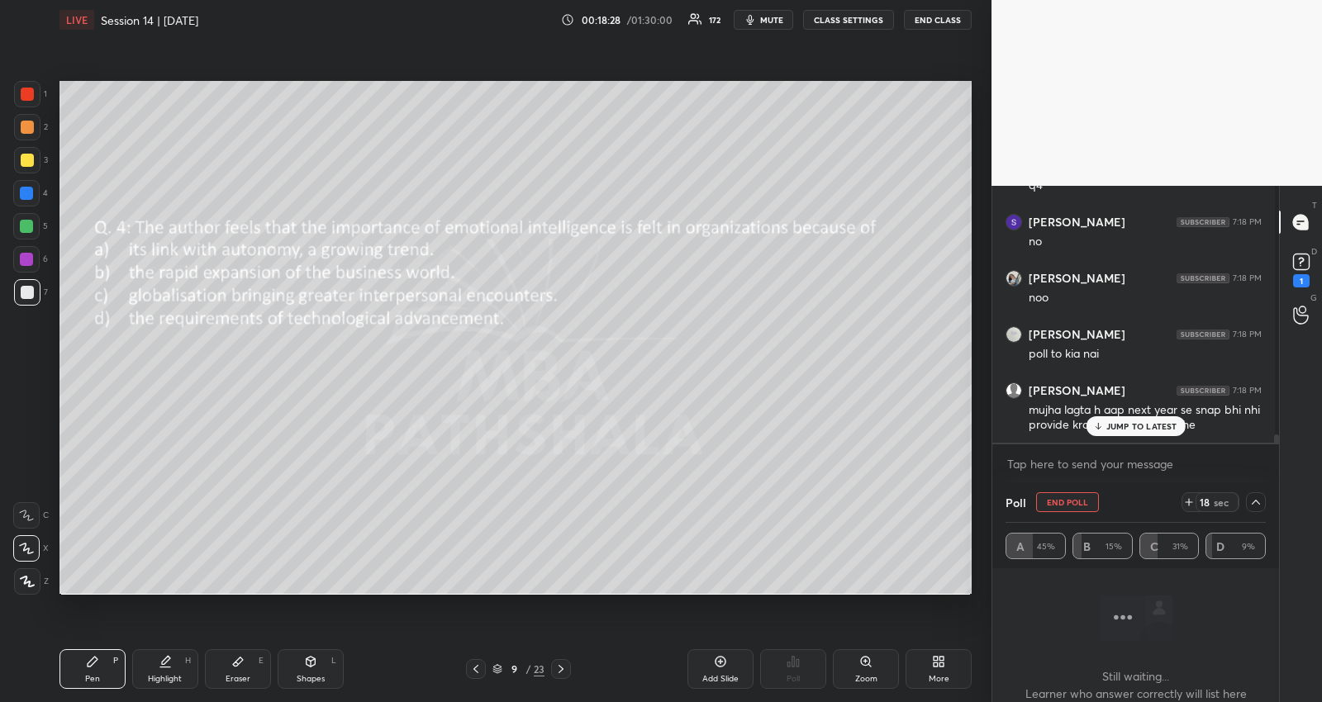
click at [1108, 423] on p "JUMP TO LATEST" at bounding box center [1141, 426] width 71 height 10
click at [1138, 429] on p "JUMP TO LATEST" at bounding box center [1141, 426] width 71 height 10
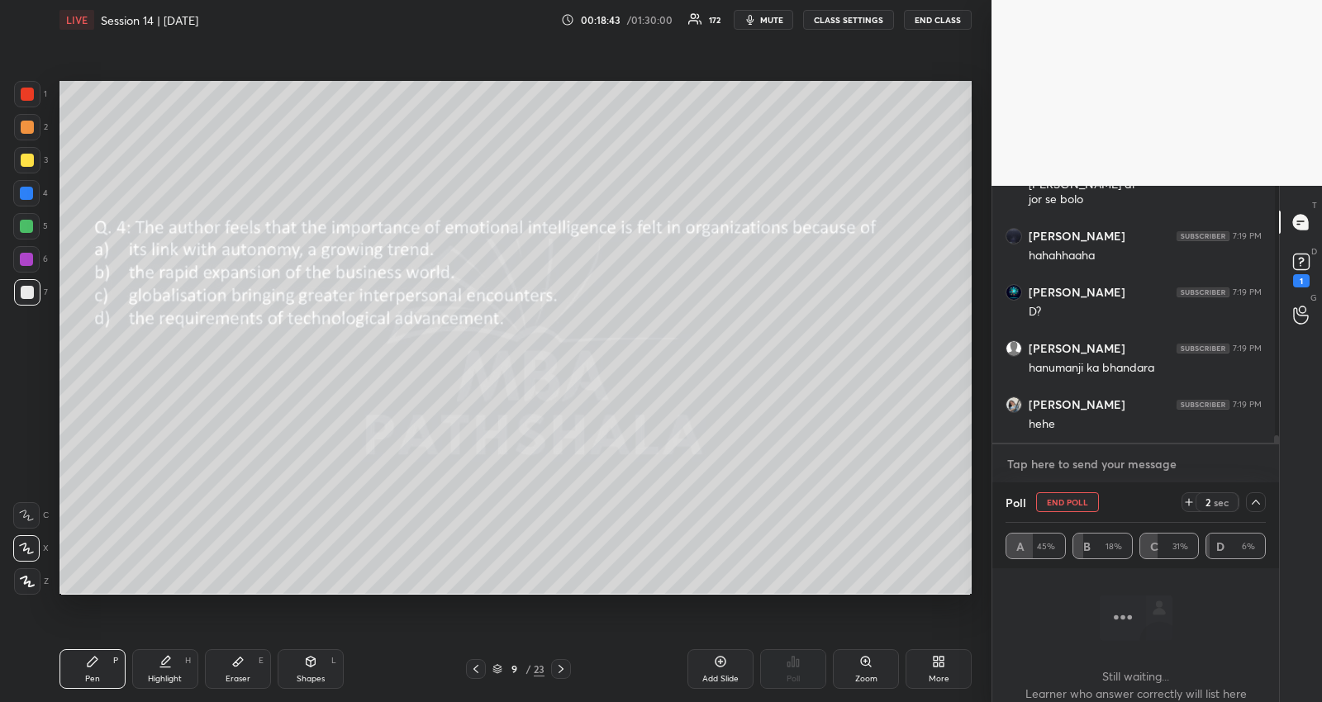
click at [1146, 472] on textarea at bounding box center [1135, 464] width 260 height 26
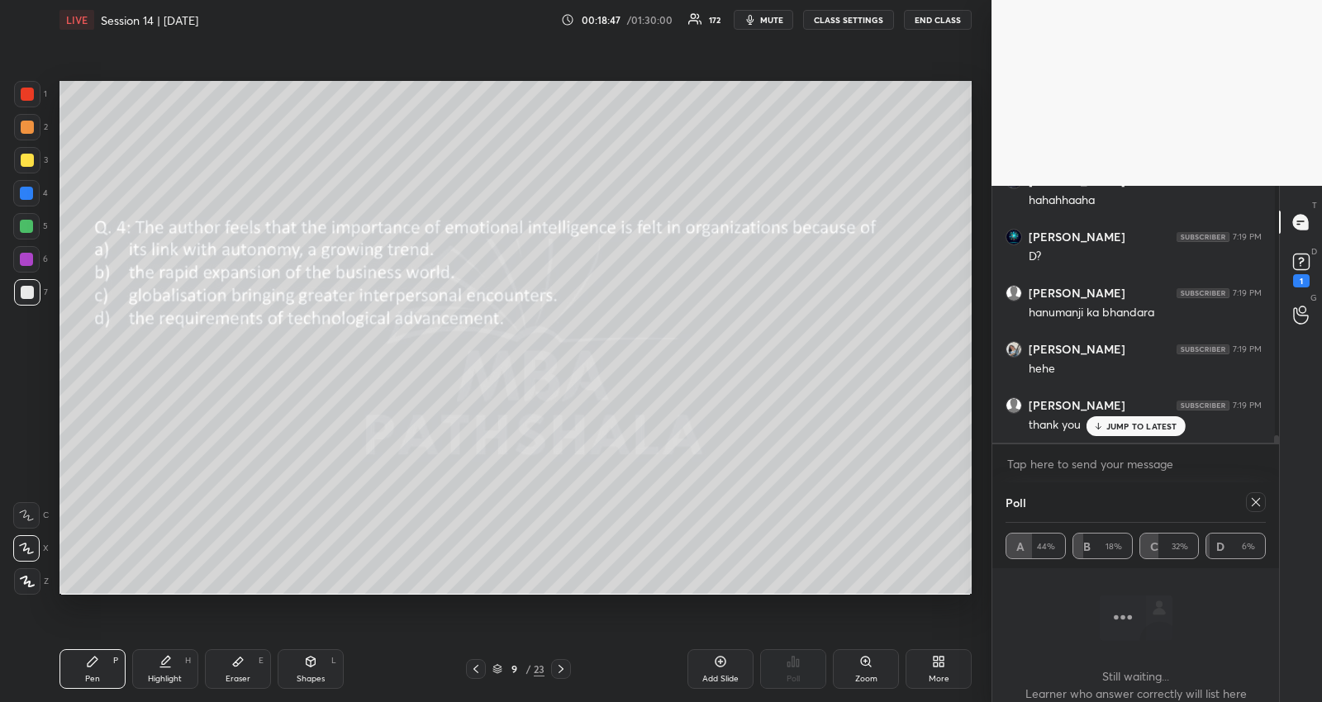
click at [1249, 497] on icon at bounding box center [1255, 502] width 13 height 13
type textarea "x"
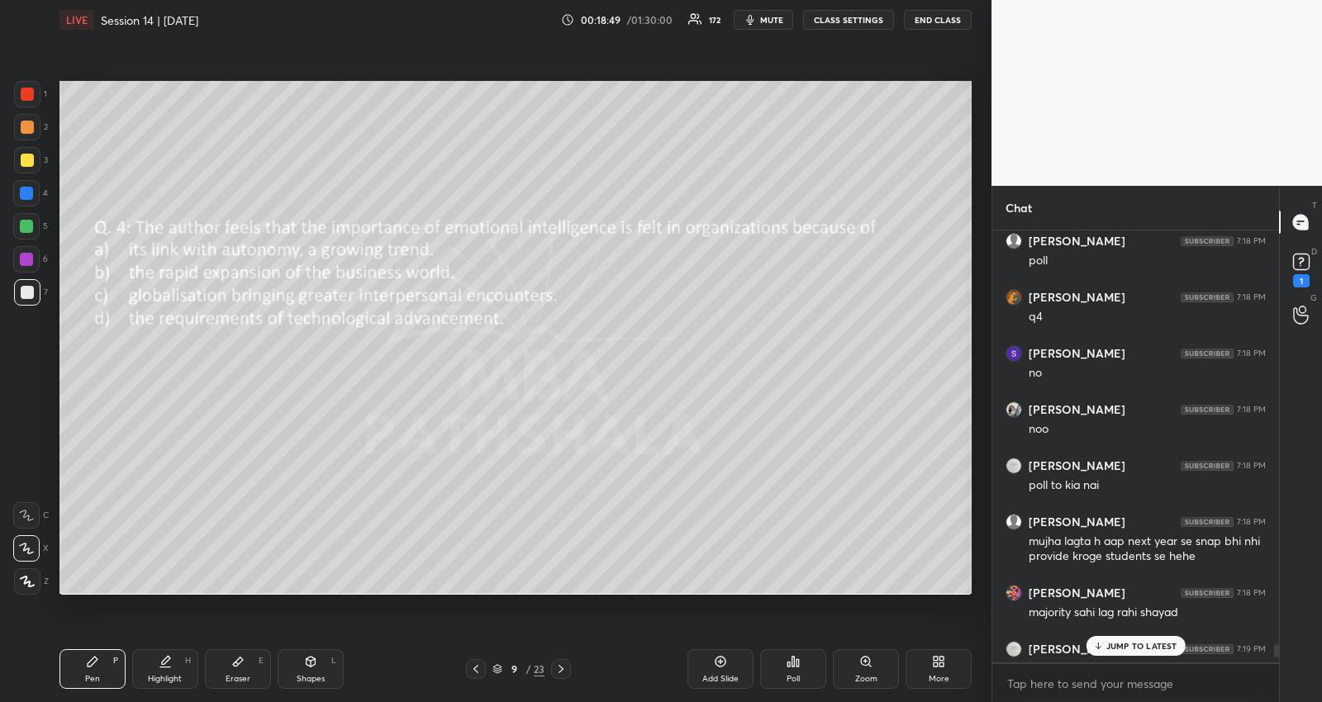
click at [1169, 644] on p "JUMP TO LATEST" at bounding box center [1141, 646] width 71 height 10
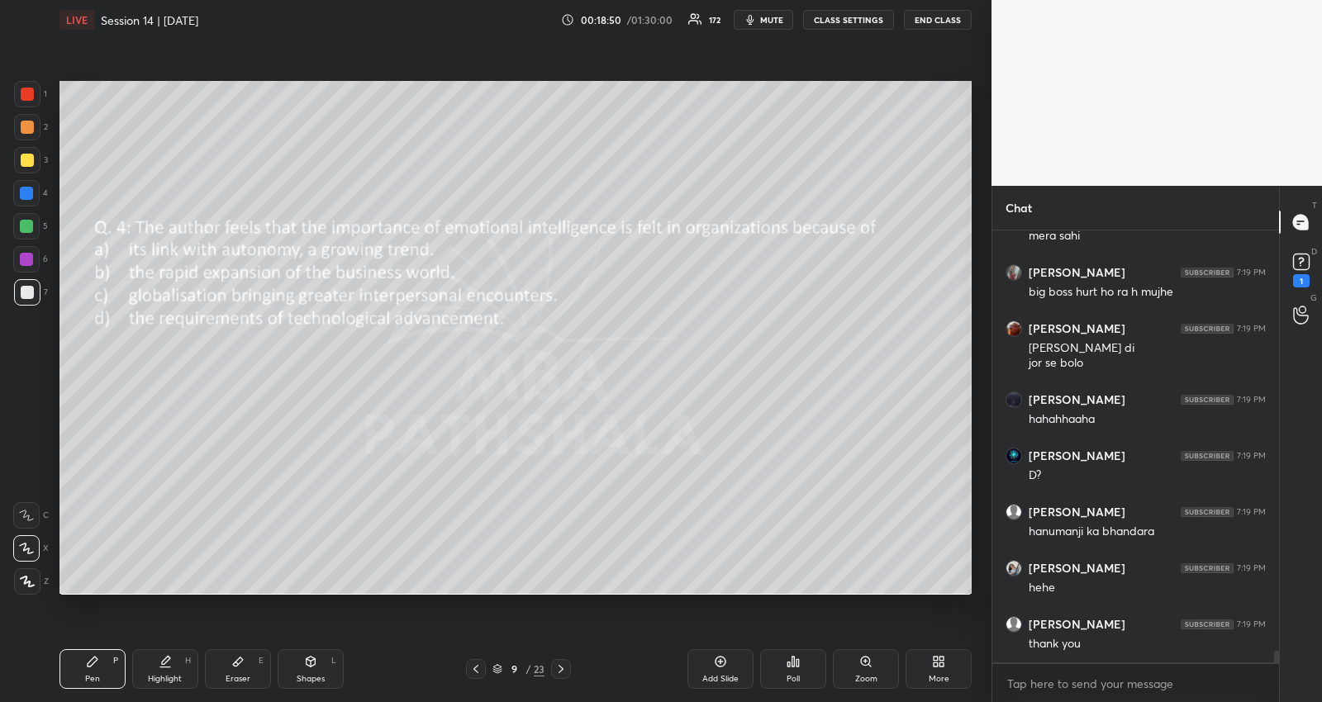
click at [557, 663] on icon at bounding box center [560, 669] width 13 height 13
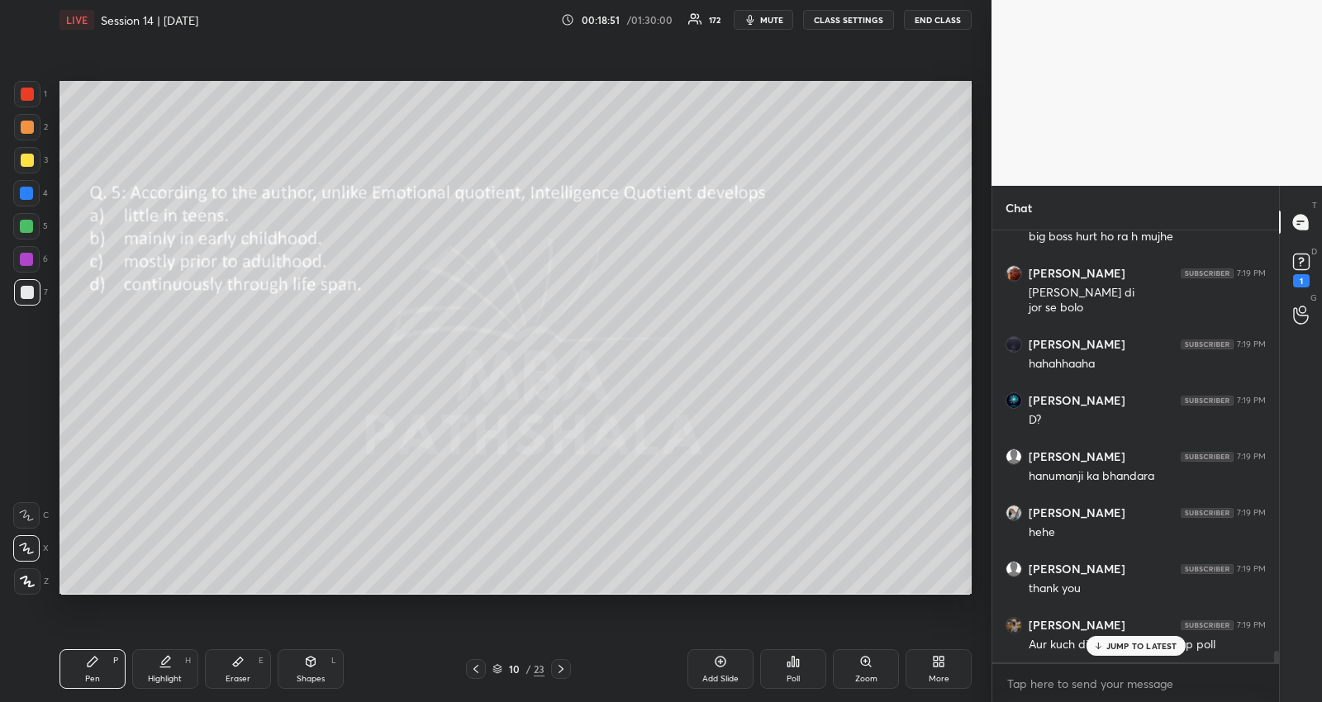
click at [798, 667] on icon at bounding box center [792, 661] width 13 height 13
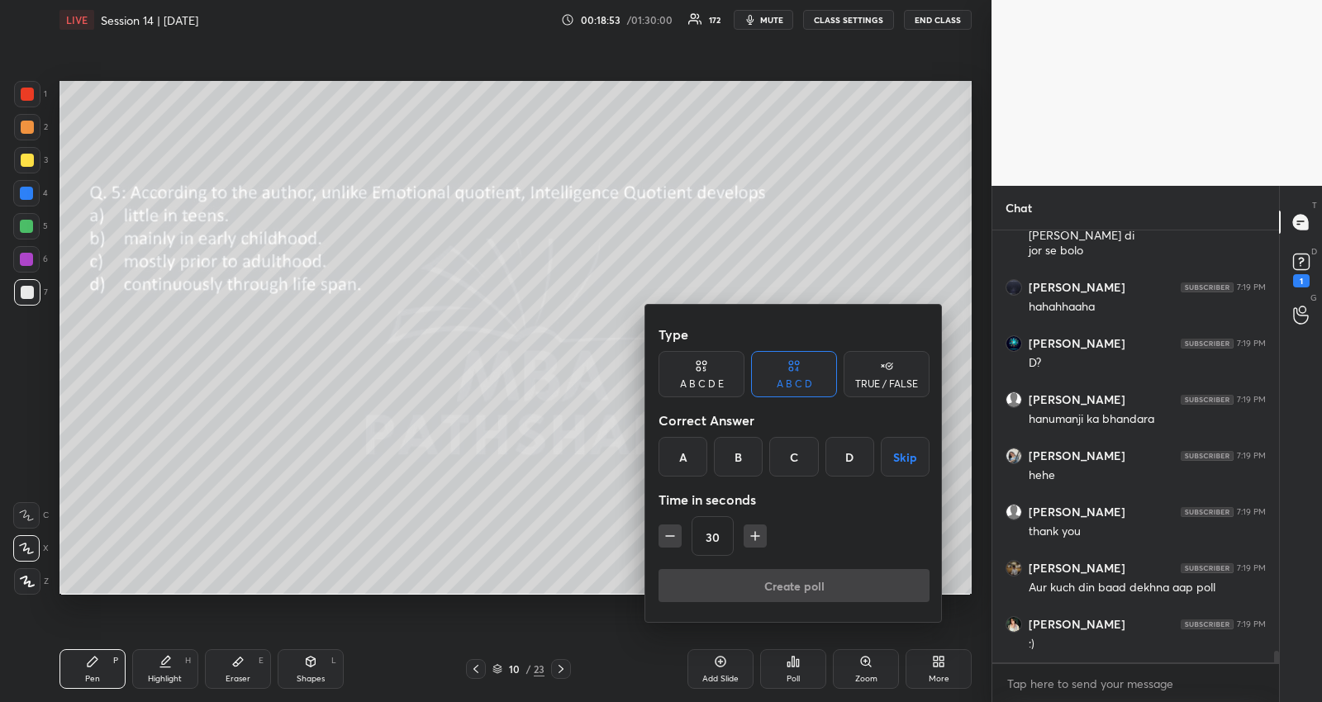
click at [909, 463] on button "Skip" at bounding box center [905, 457] width 49 height 40
click at [749, 539] on icon "button" at bounding box center [755, 536] width 17 height 17
type input "45"
click at [752, 583] on button "Create poll" at bounding box center [793, 585] width 271 height 33
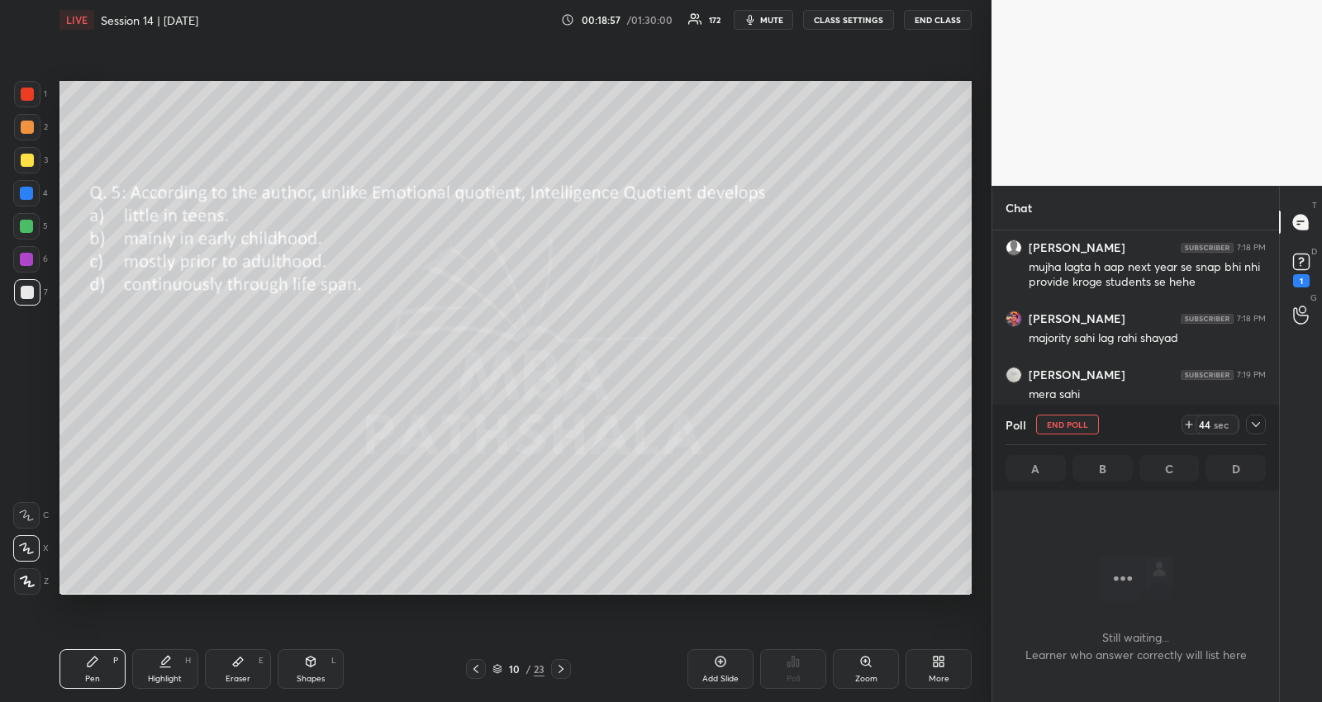
drag, startPoint x: 1261, startPoint y: 424, endPoint x: 1252, endPoint y: 435, distance: 14.1
click at [1261, 423] on icon at bounding box center [1255, 424] width 13 height 13
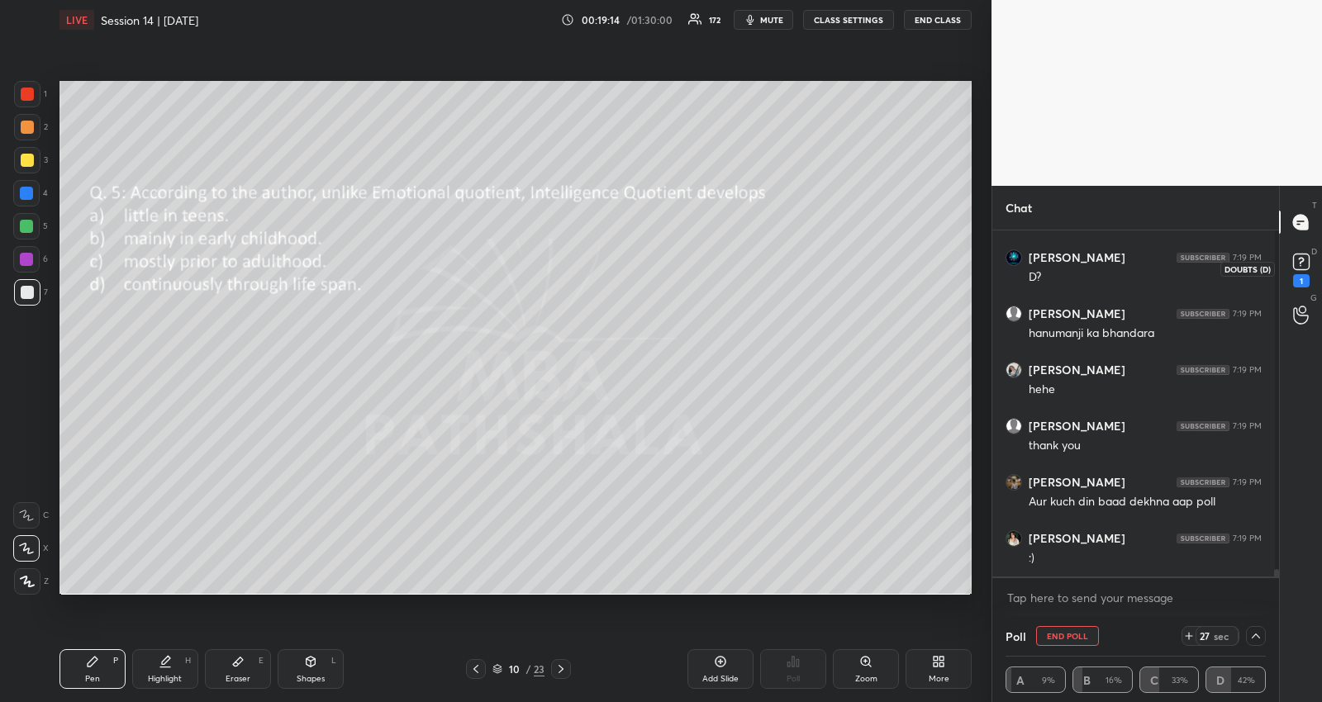
click at [1304, 258] on rect at bounding box center [1301, 262] width 16 height 16
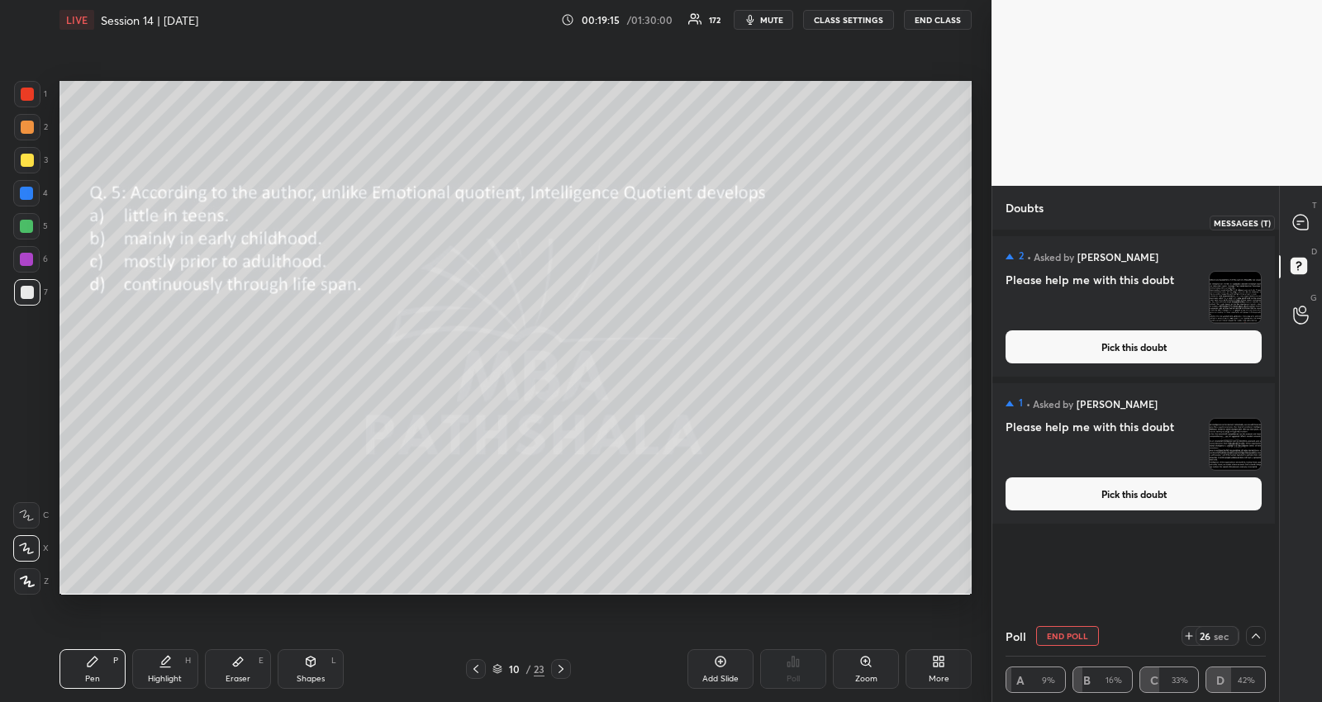
click at [1301, 226] on icon at bounding box center [1300, 222] width 15 height 15
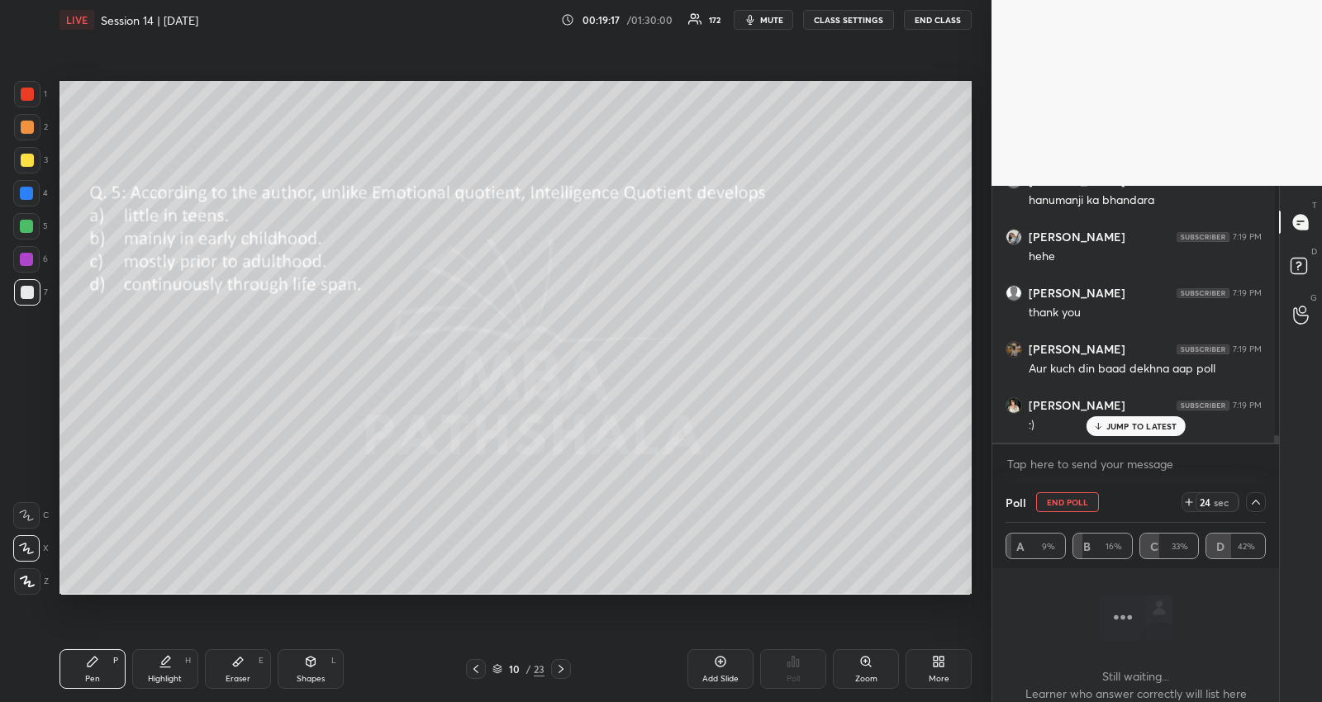
click at [1125, 428] on p "JUMP TO LATEST" at bounding box center [1141, 426] width 71 height 10
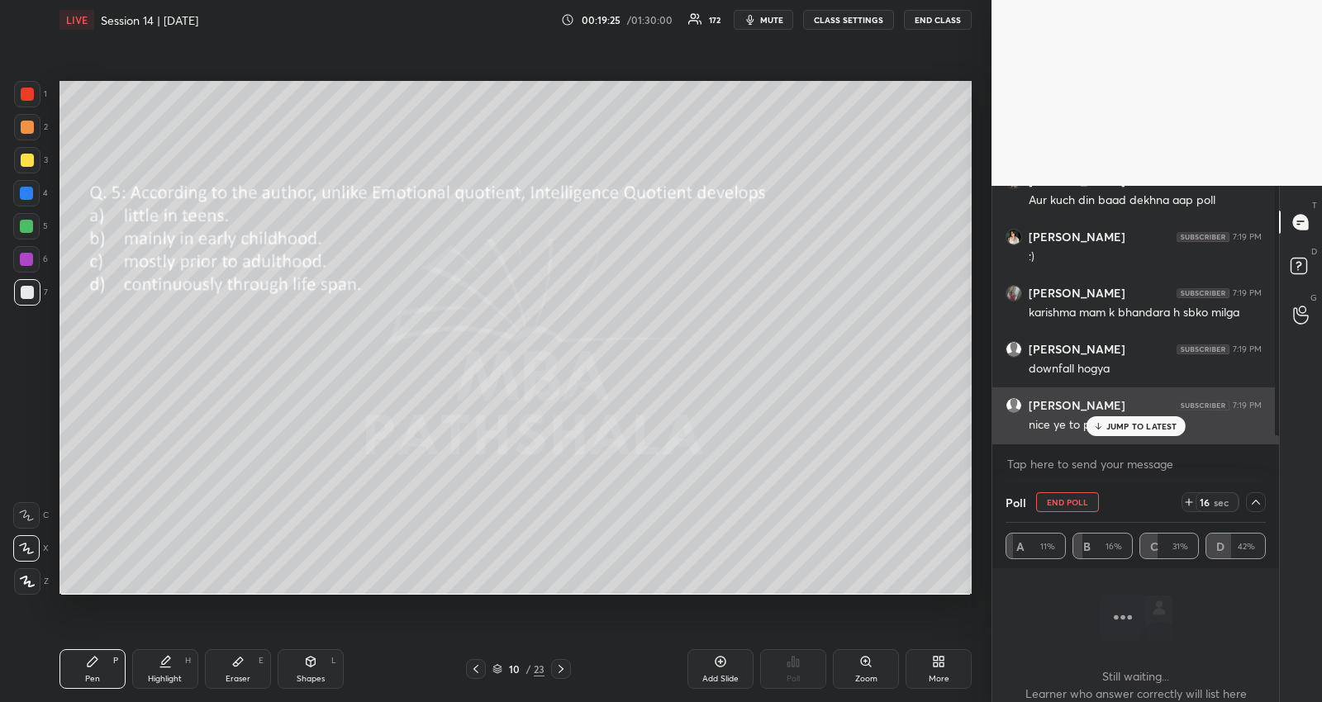
click at [1128, 431] on div "JUMP TO LATEST" at bounding box center [1134, 426] width 99 height 20
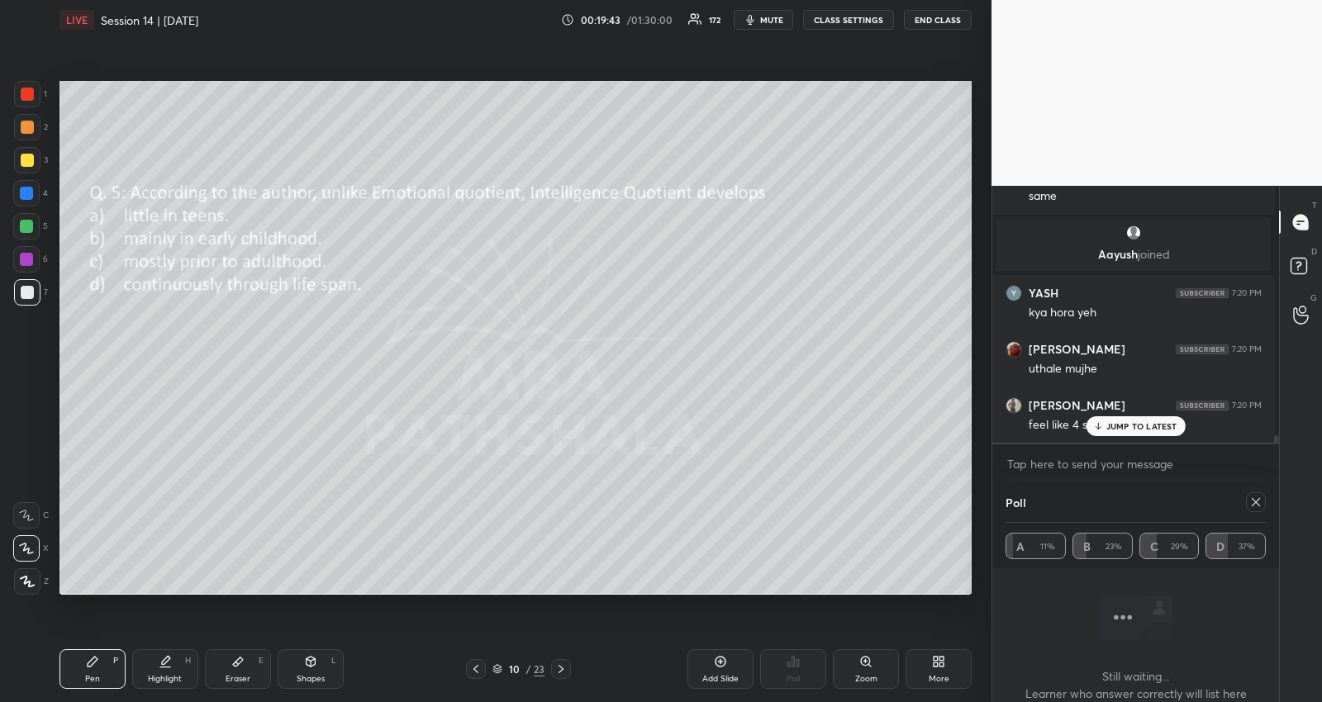
click at [1109, 418] on div "JUMP TO LATEST" at bounding box center [1134, 426] width 99 height 20
click at [1101, 469] on textarea at bounding box center [1135, 464] width 260 height 26
click at [1148, 427] on p "JUMP TO LATEST" at bounding box center [1141, 426] width 71 height 10
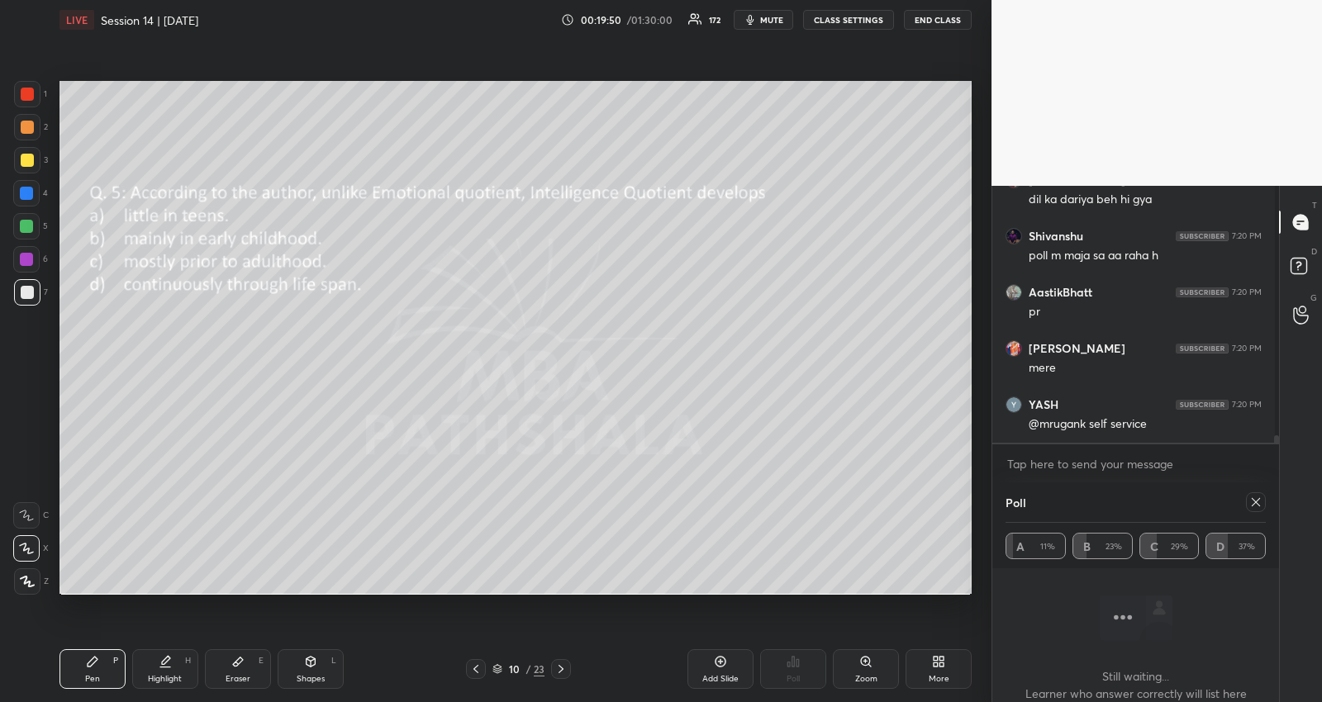
click at [1157, 420] on div "[PERSON_NAME] 7:20 PM [PERSON_NAME] mujhe [PERSON_NAME] 7:20 PM feel like 4 sah…" at bounding box center [1133, 270] width 283 height 346
click at [1252, 501] on icon at bounding box center [1256, 502] width 8 height 8
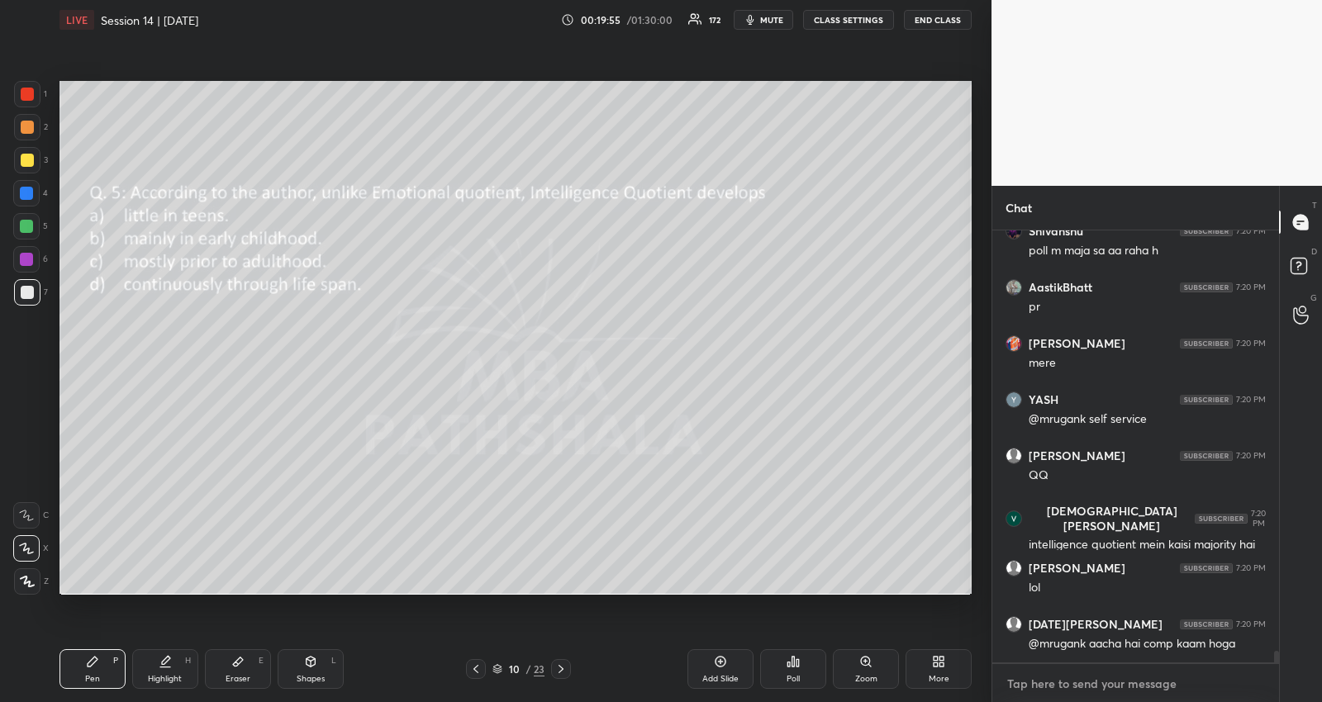
click at [1100, 680] on textarea at bounding box center [1135, 684] width 260 height 26
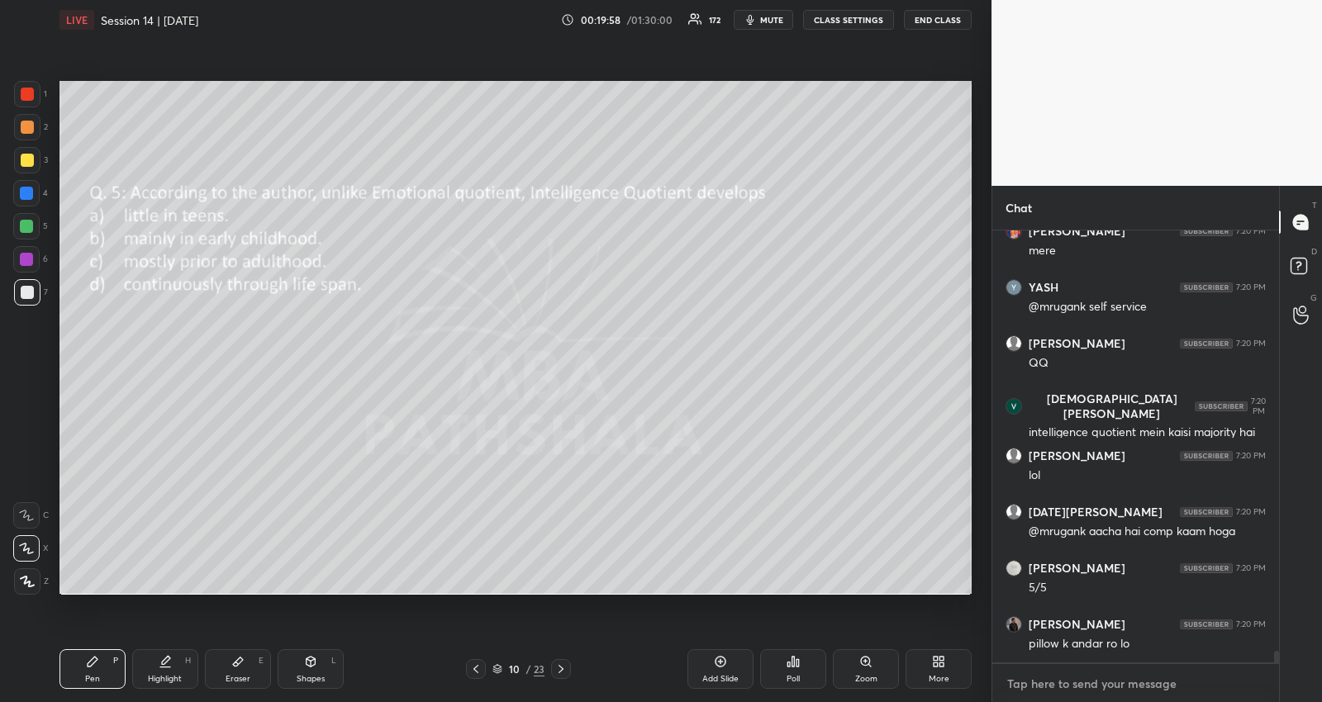
click at [1058, 686] on textarea at bounding box center [1135, 684] width 260 height 26
click at [477, 666] on icon at bounding box center [475, 669] width 5 height 8
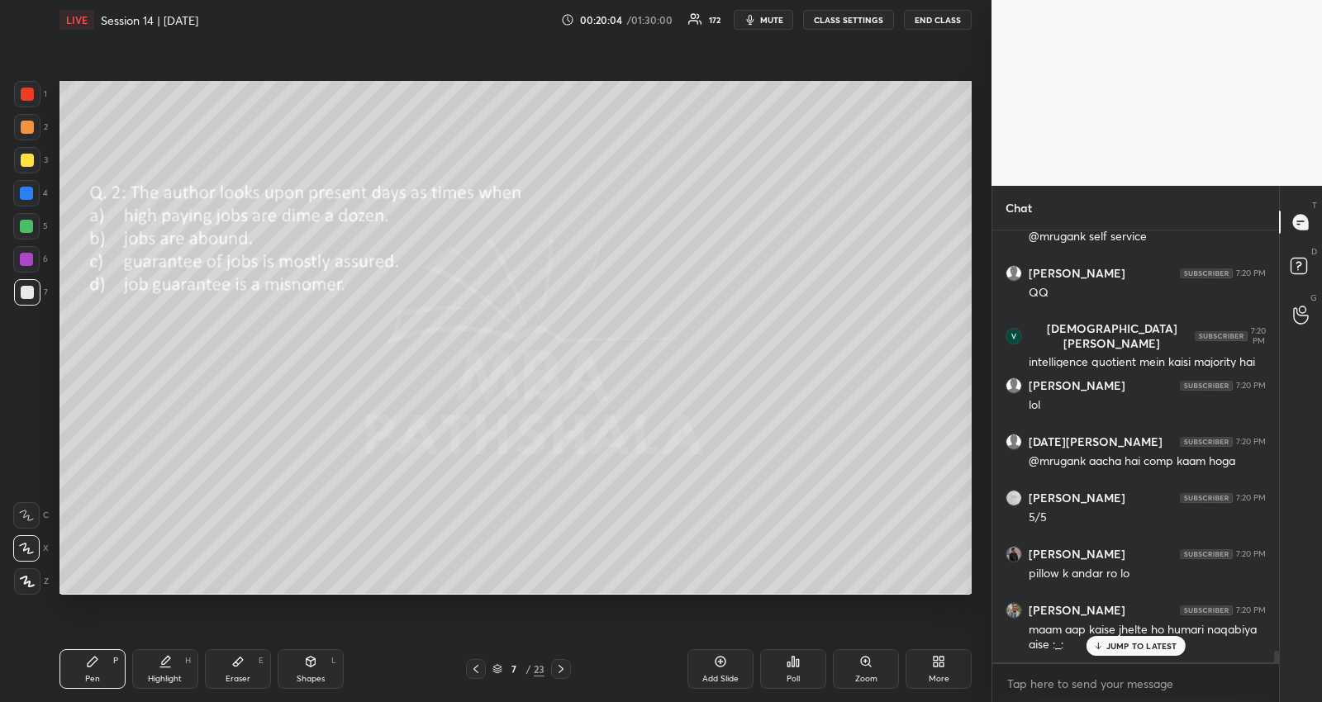
click at [477, 666] on icon at bounding box center [475, 669] width 5 height 8
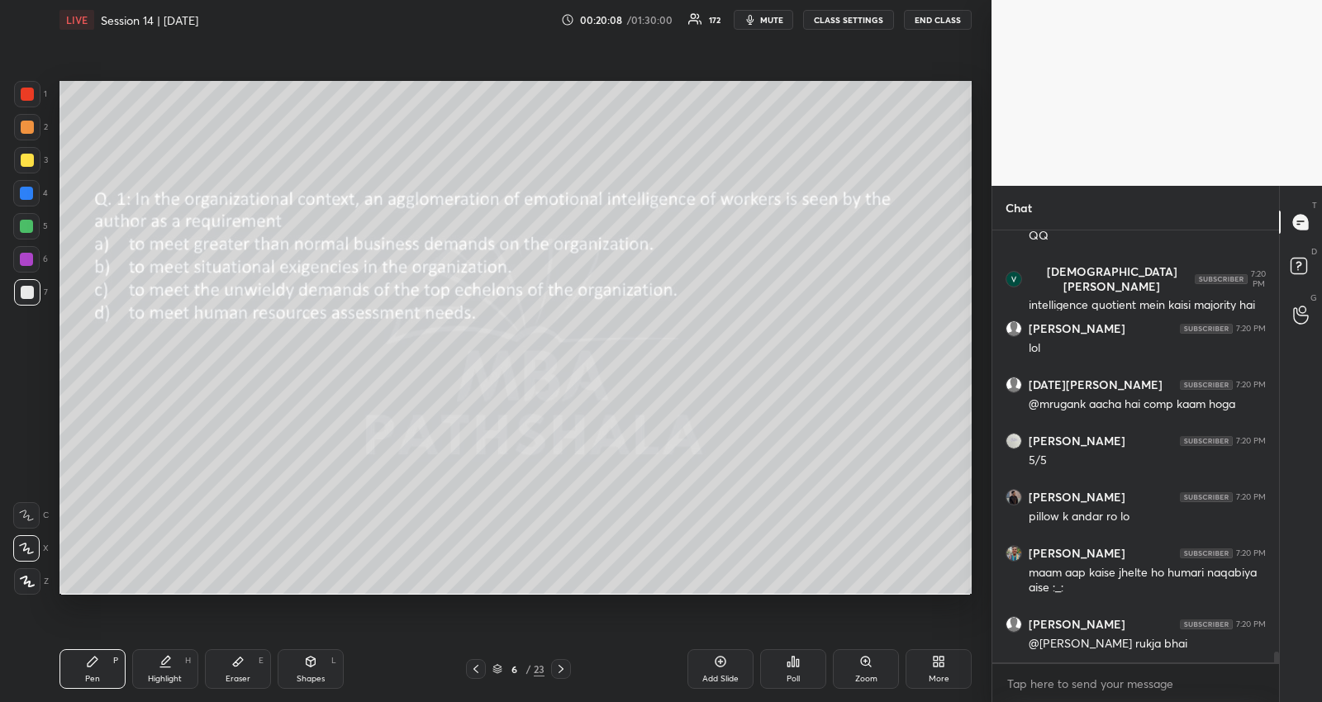
click at [477, 666] on icon at bounding box center [475, 669] width 5 height 8
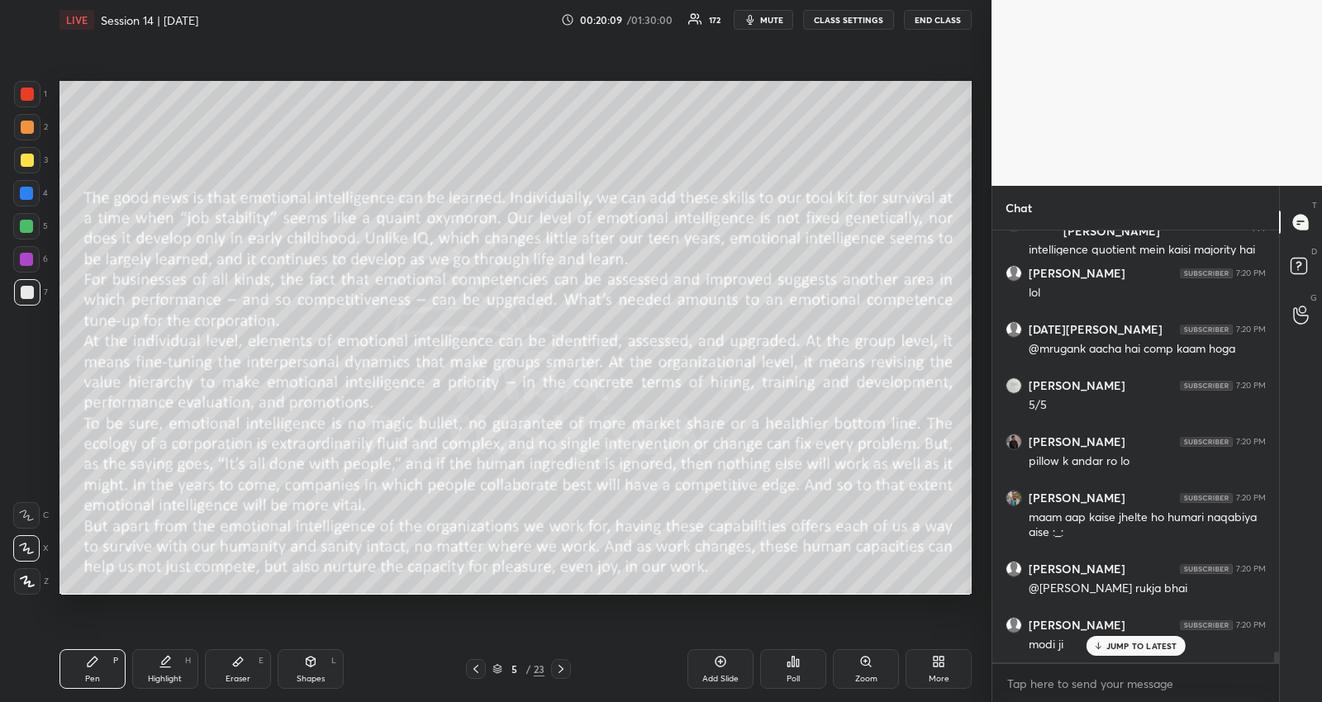
click at [477, 666] on icon at bounding box center [475, 669] width 5 height 8
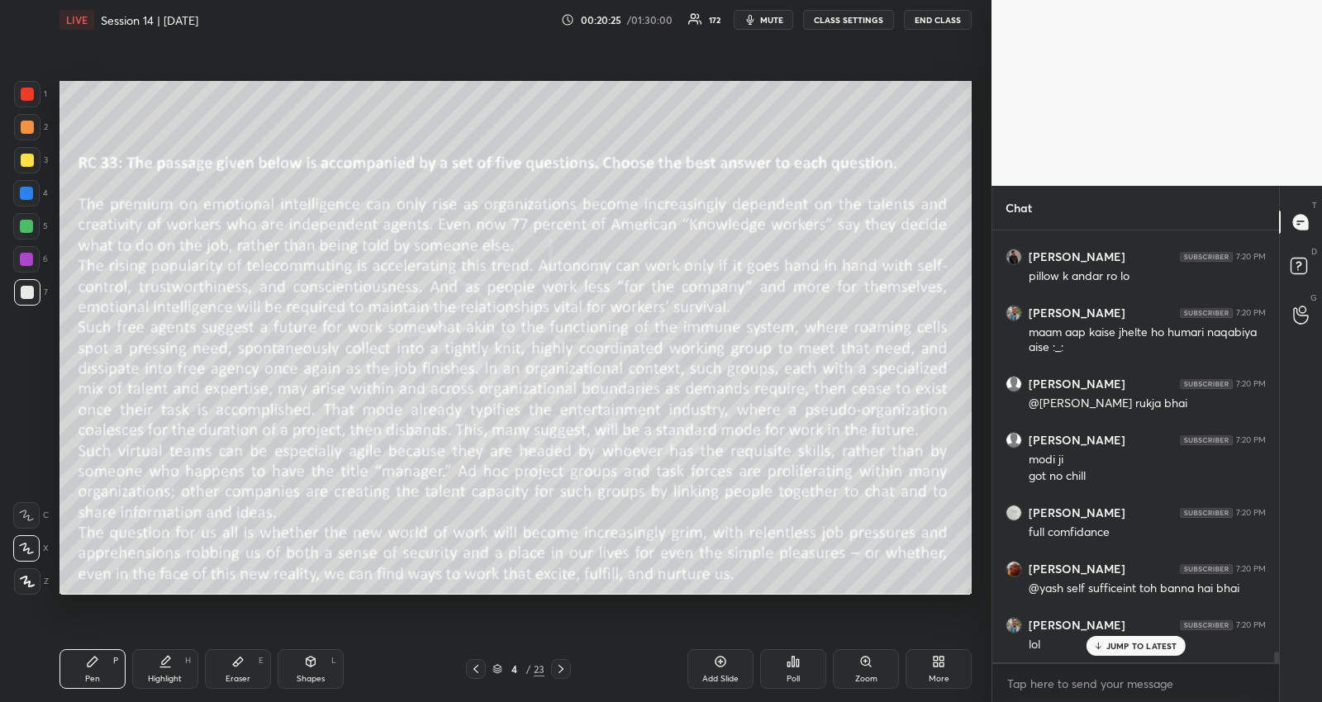
click at [1132, 649] on p "JUMP TO LATEST" at bounding box center [1141, 646] width 71 height 10
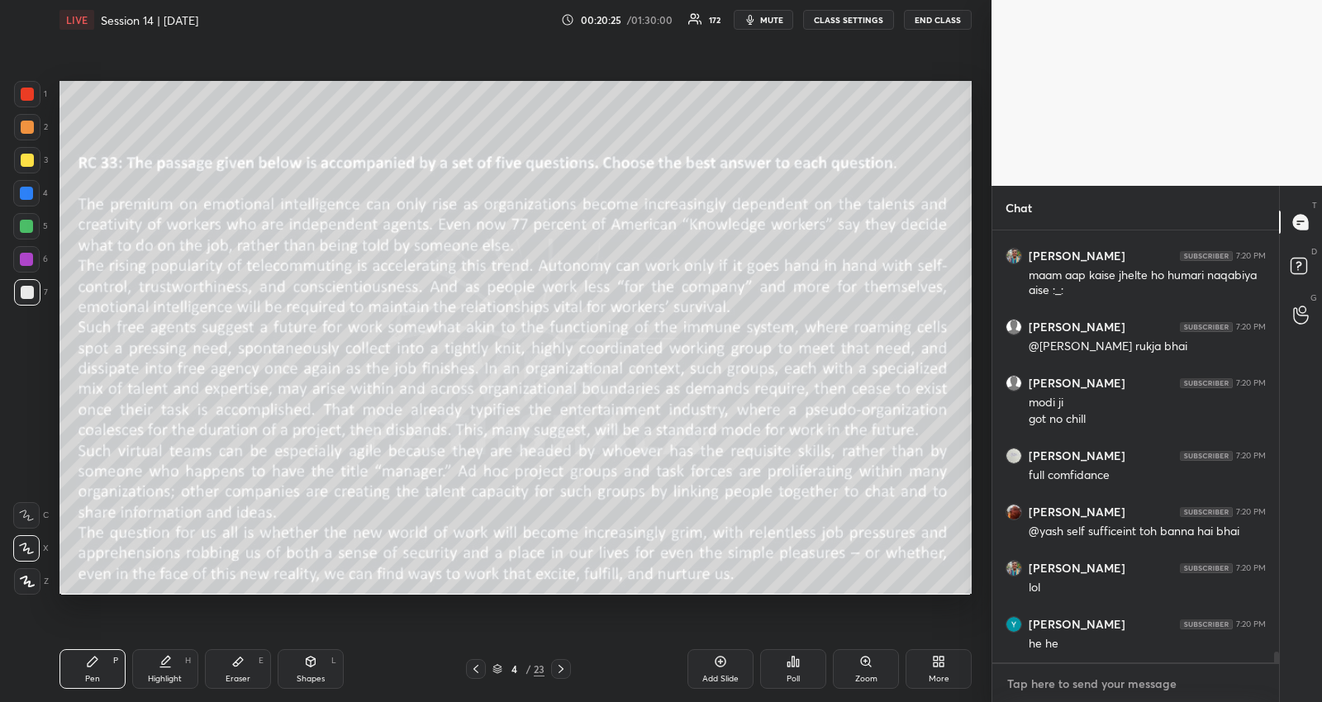
click at [1105, 683] on textarea at bounding box center [1135, 684] width 260 height 26
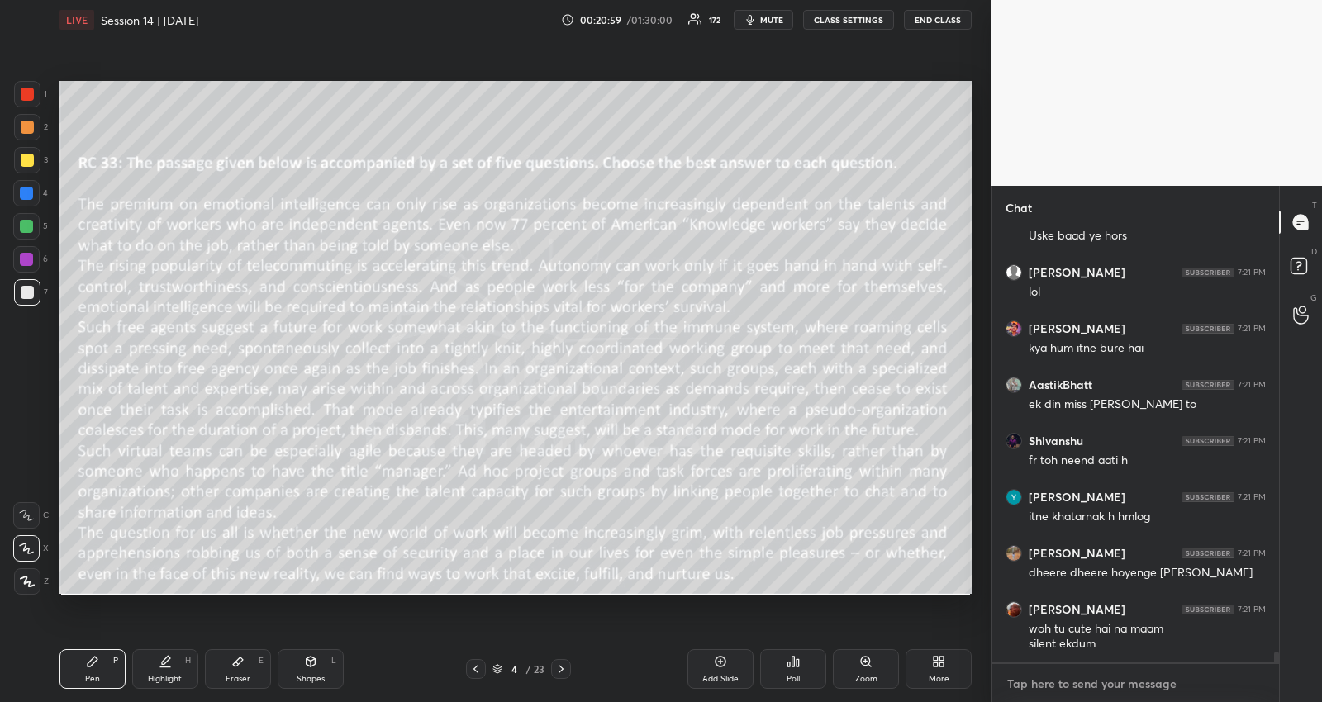
scroll to position [17408, 0]
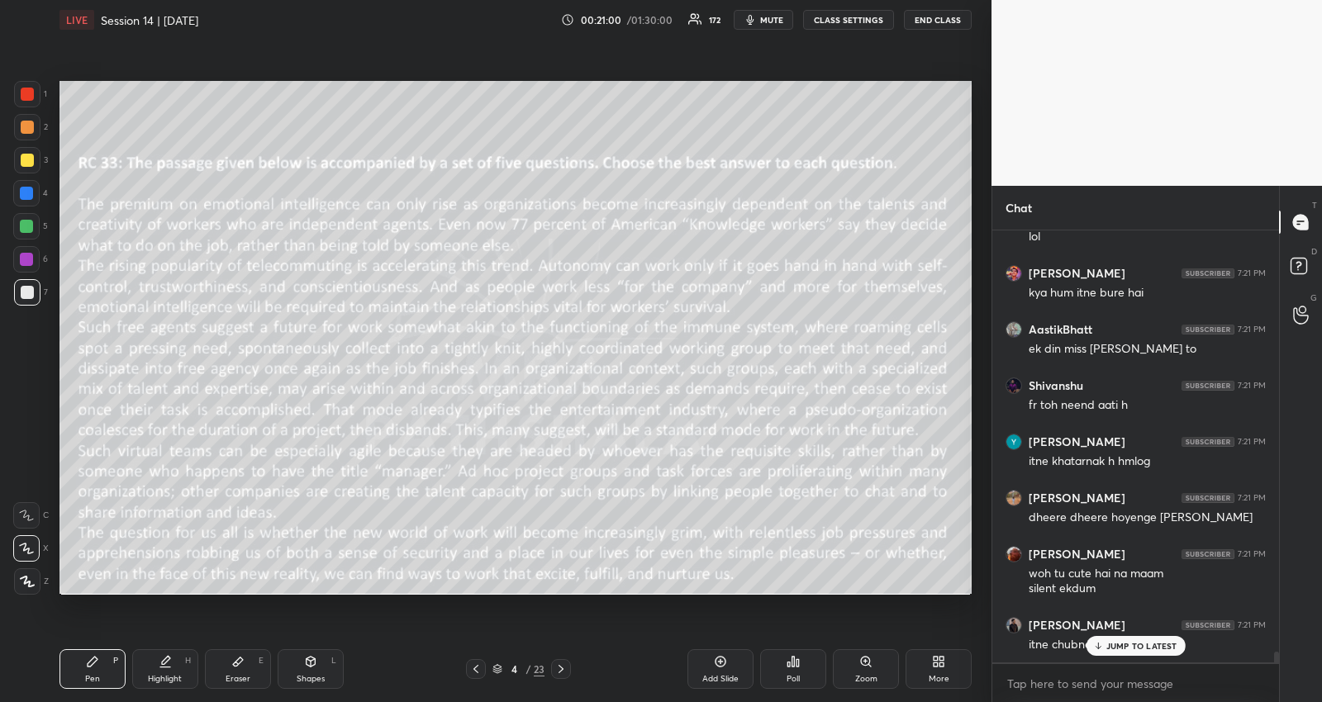
click at [29, 159] on div at bounding box center [27, 160] width 13 height 13
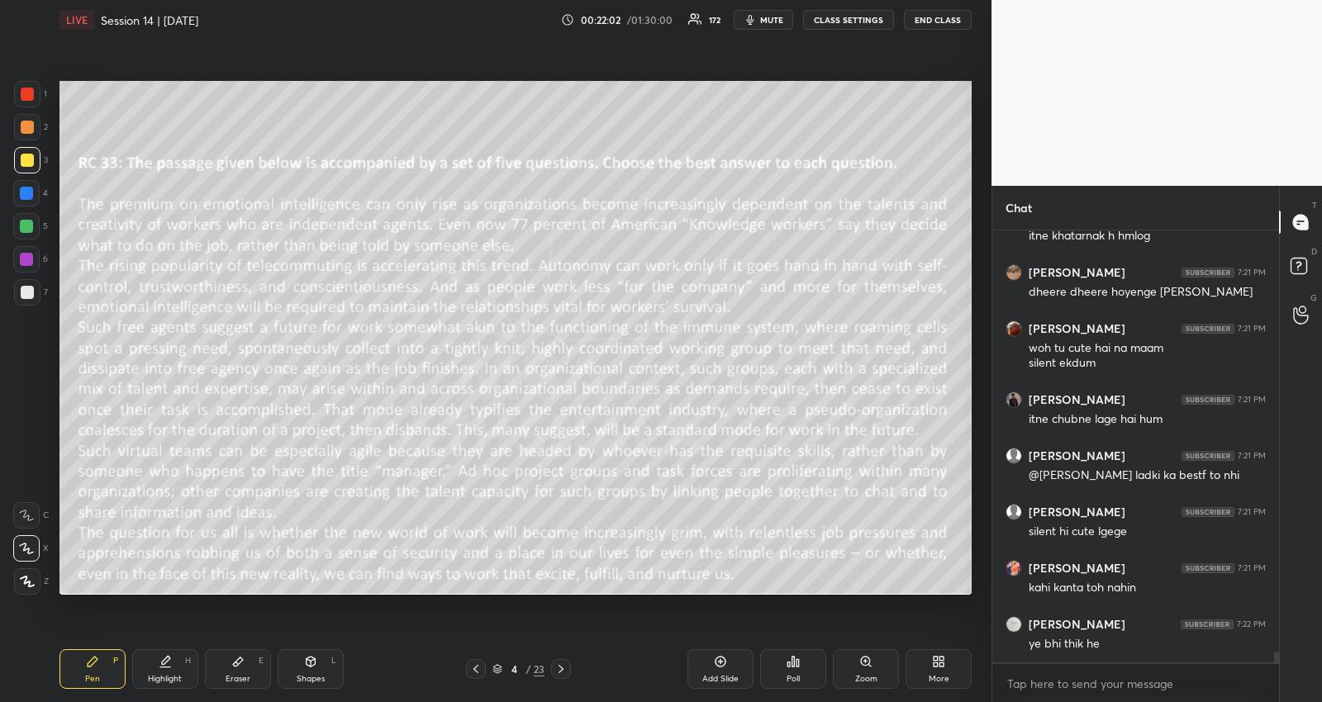
scroll to position [17689, 0]
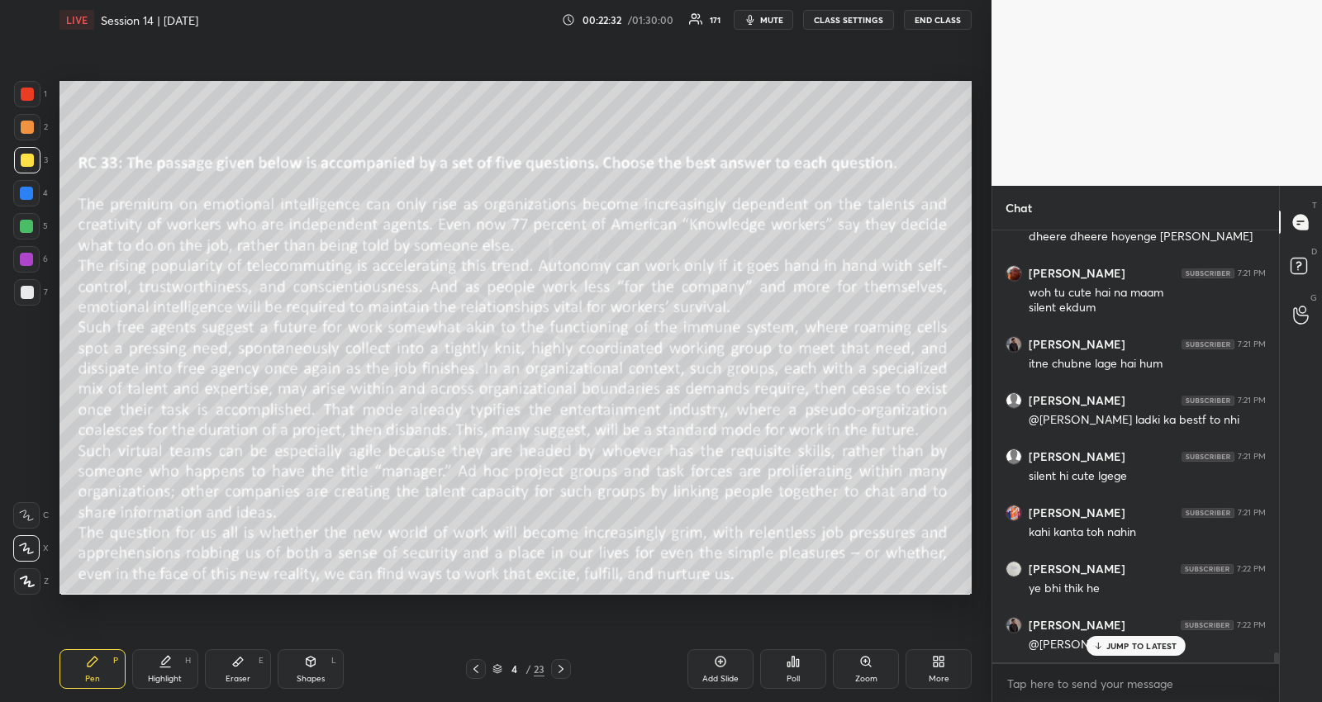
click at [1109, 646] on p "JUMP TO LATEST" at bounding box center [1141, 646] width 71 height 10
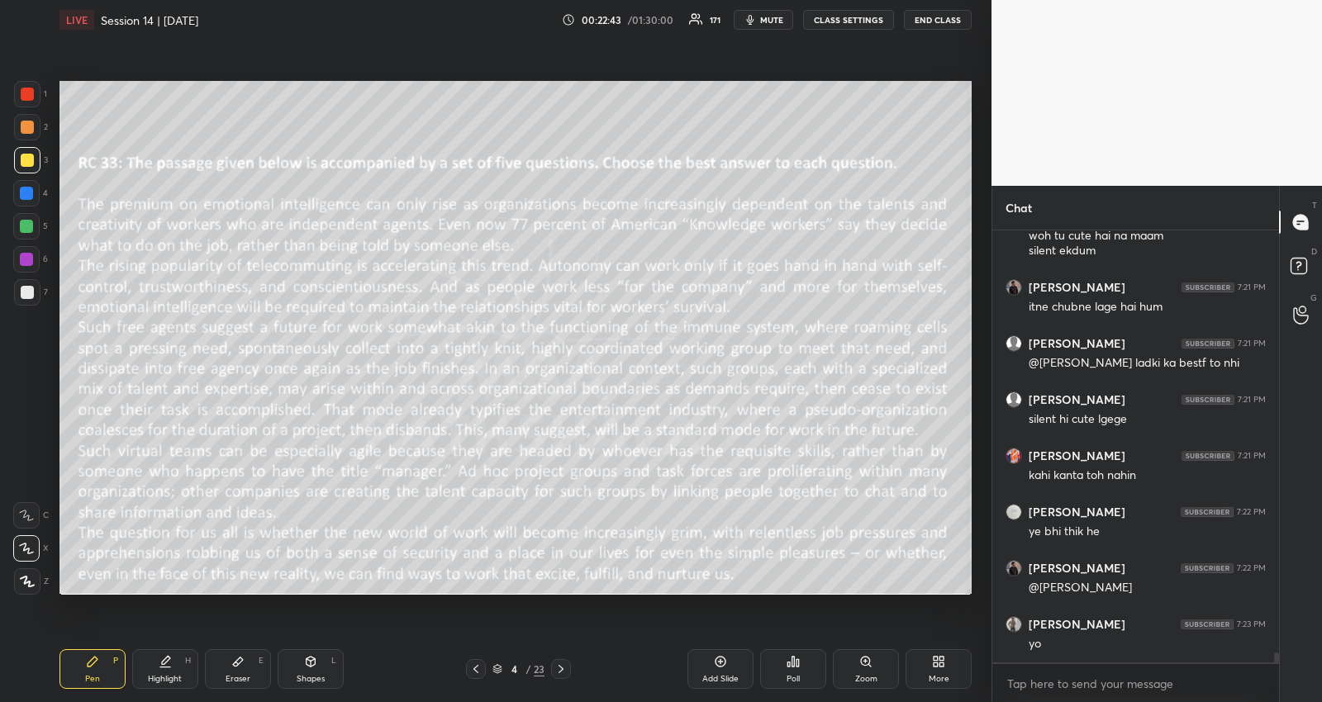
scroll to position [17816, 0]
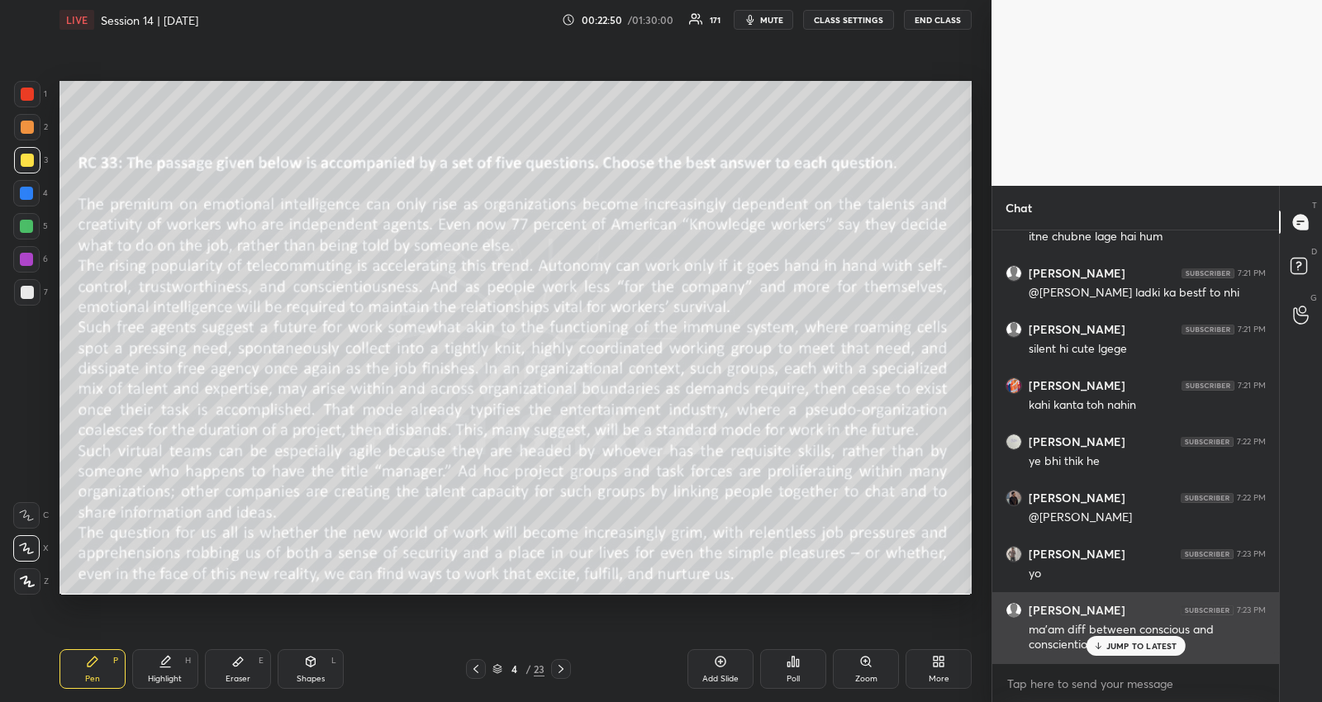
drag, startPoint x: 1121, startPoint y: 644, endPoint x: 1112, endPoint y: 643, distance: 9.2
click at [1121, 644] on p "JUMP TO LATEST" at bounding box center [1141, 646] width 71 height 10
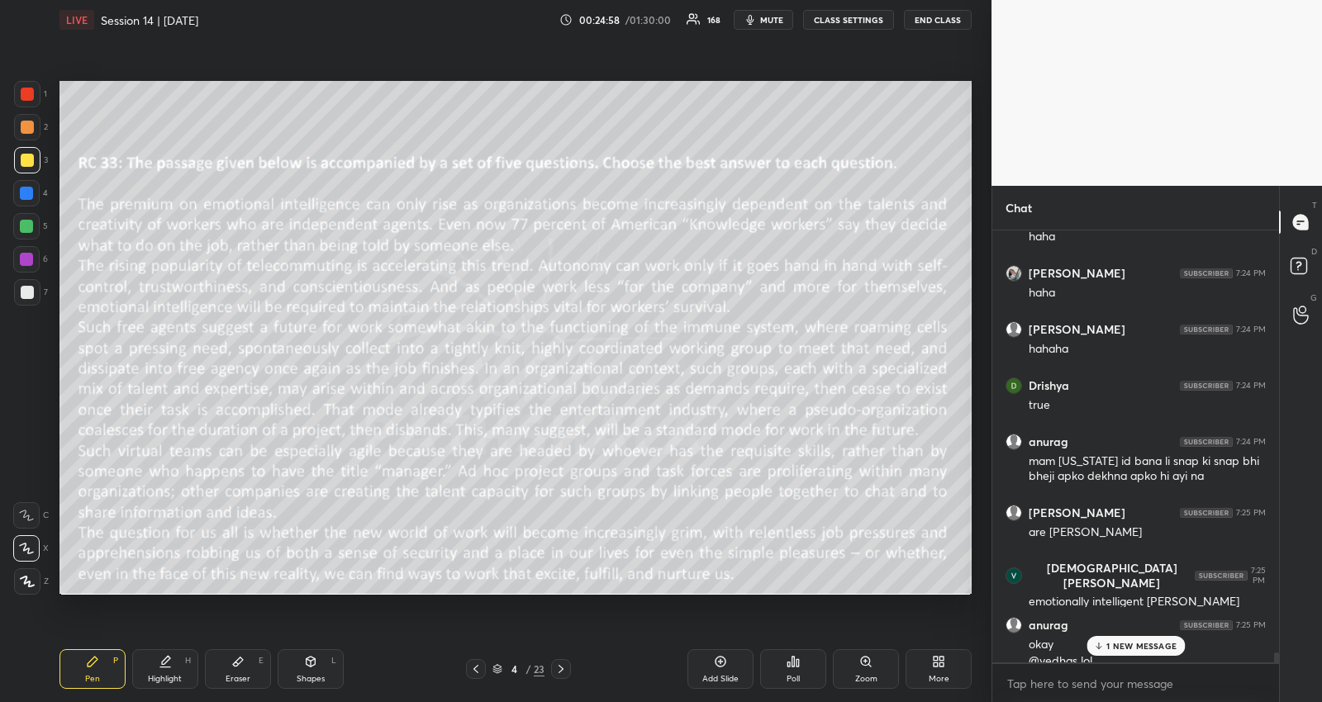
scroll to position [18482, 0]
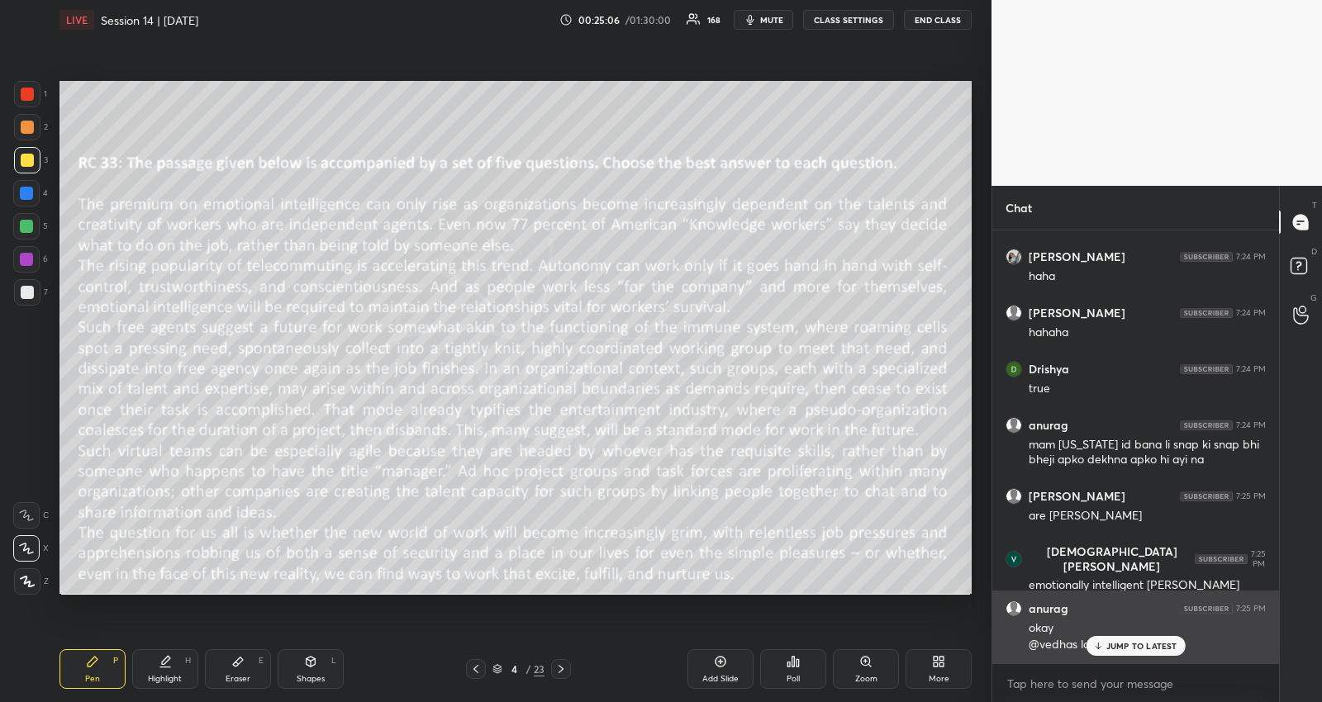
drag, startPoint x: 1103, startPoint y: 646, endPoint x: 1030, endPoint y: 643, distance: 72.8
click at [1100, 646] on icon at bounding box center [1097, 646] width 11 height 10
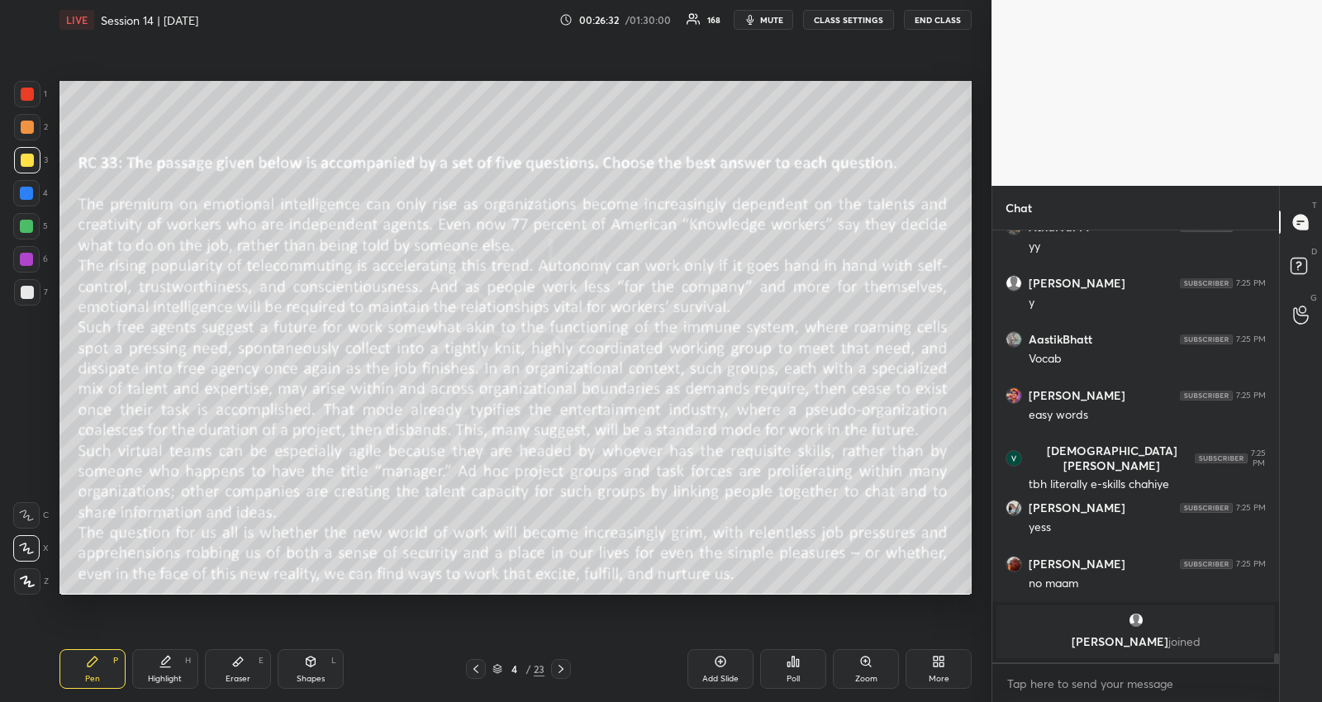
scroll to position [19568, 0]
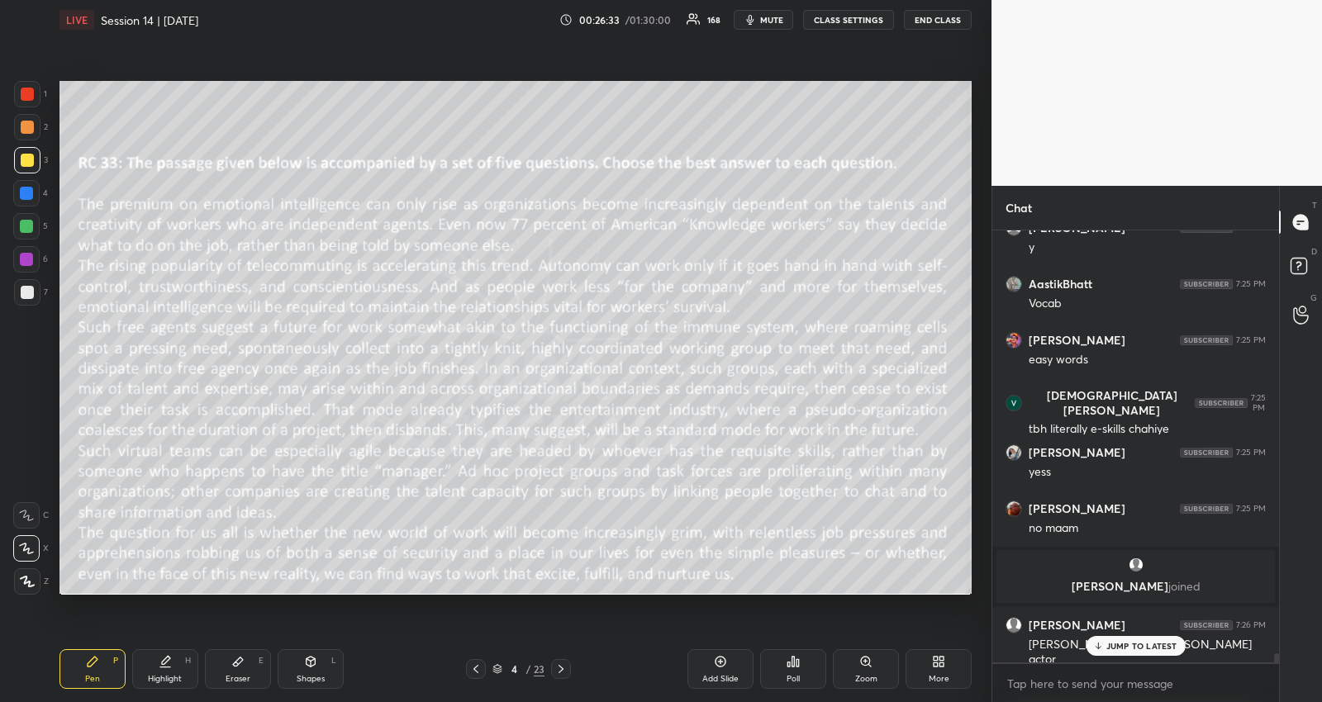
click at [902, 628] on div "Setting up your live class Poll for secs No correct answer Start poll" at bounding box center [515, 338] width 925 height 596
drag, startPoint x: 1109, startPoint y: 641, endPoint x: 1101, endPoint y: 645, distance: 8.5
click at [1108, 641] on p "JUMP TO LATEST" at bounding box center [1141, 646] width 71 height 10
click at [565, 659] on div at bounding box center [561, 669] width 20 height 20
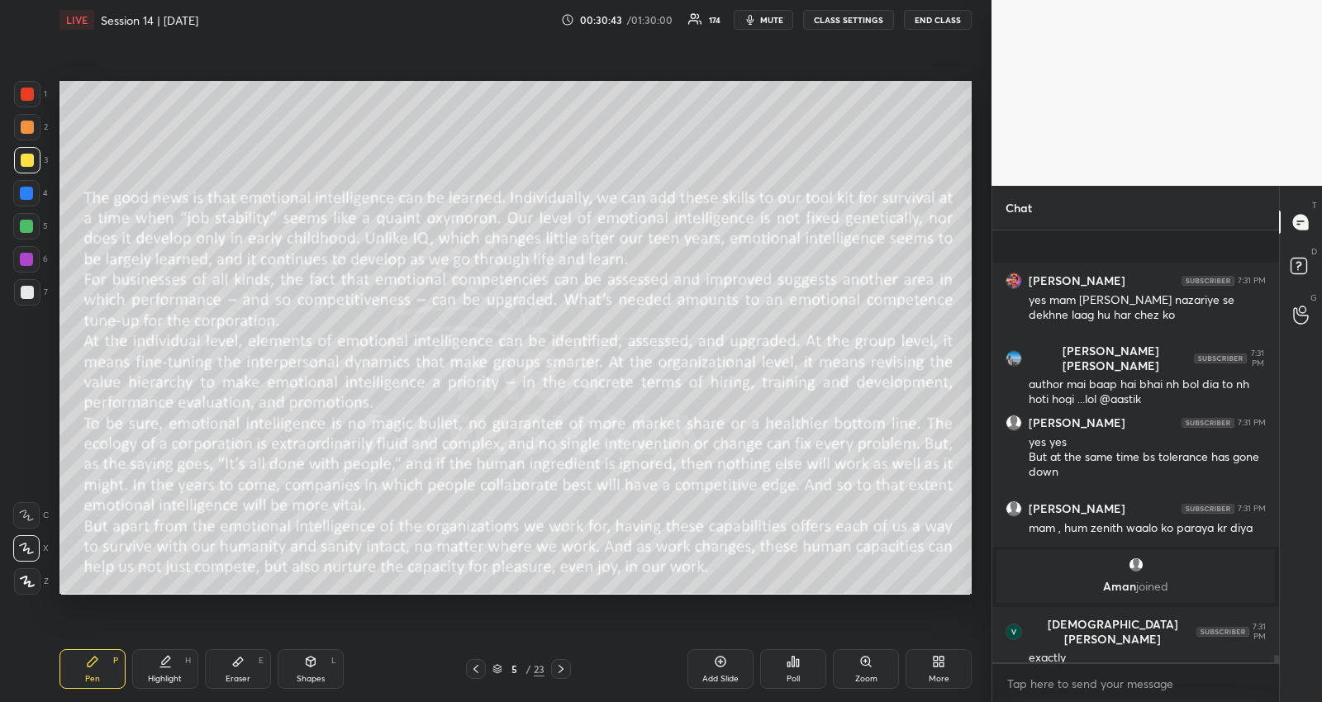
scroll to position [25928, 0]
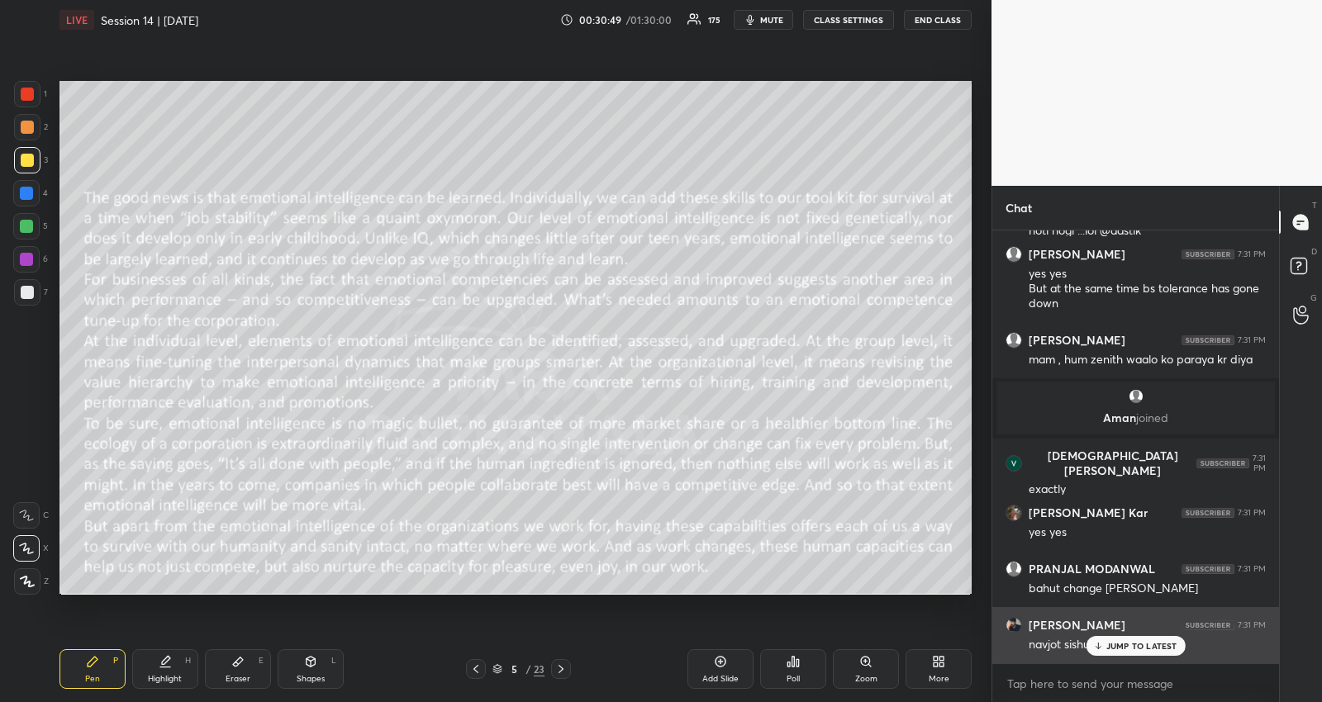
click at [1111, 642] on p "JUMP TO LATEST" at bounding box center [1141, 646] width 71 height 10
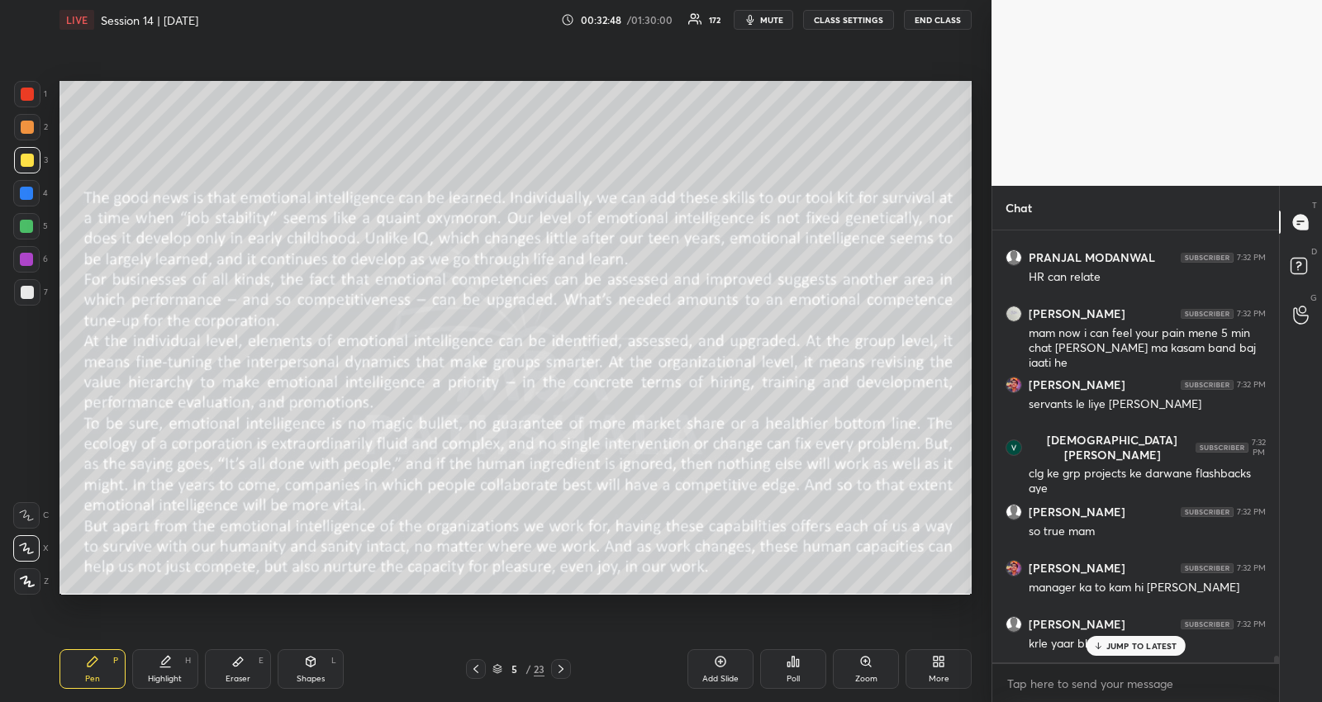
scroll to position [27239, 0]
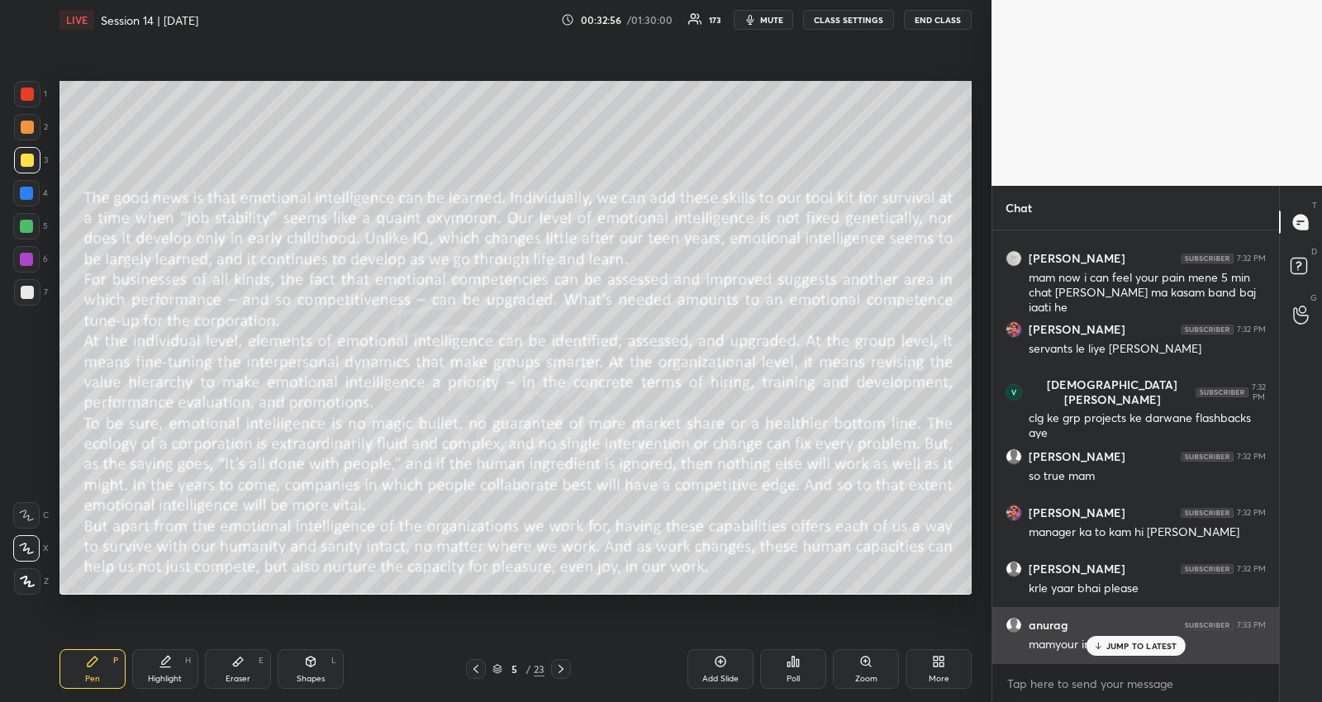
click at [1138, 642] on p "JUMP TO LATEST" at bounding box center [1141, 646] width 71 height 10
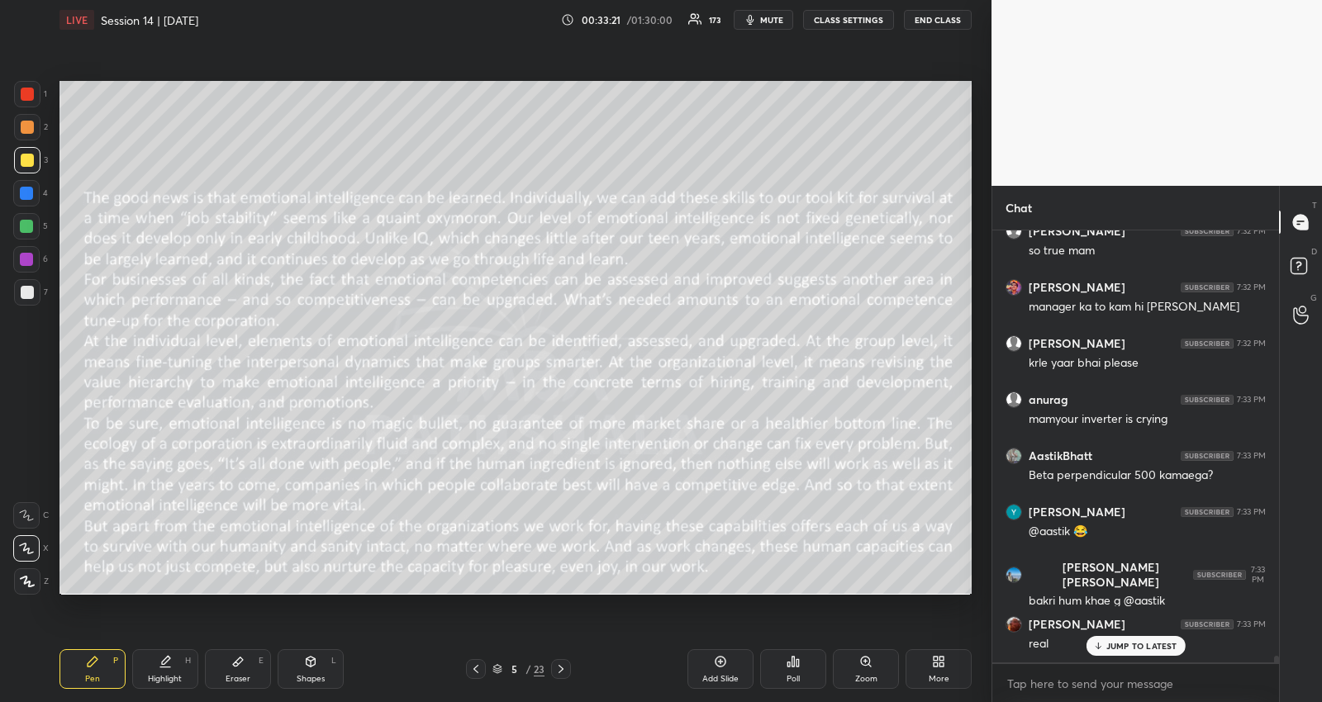
scroll to position [27520, 0]
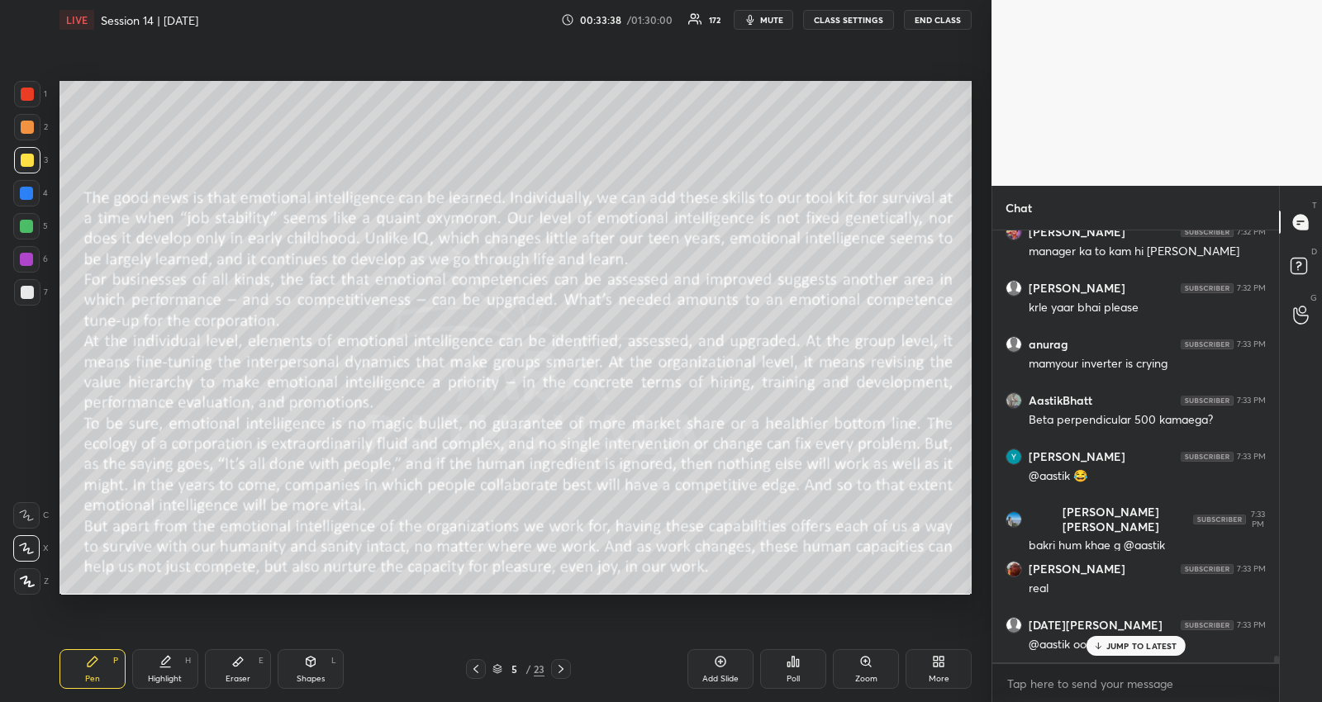
drag, startPoint x: 1120, startPoint y: 643, endPoint x: 1071, endPoint y: 636, distance: 49.2
click at [1120, 643] on p "JUMP TO LATEST" at bounding box center [1141, 646] width 71 height 10
click at [560, 667] on icon at bounding box center [560, 669] width 13 height 13
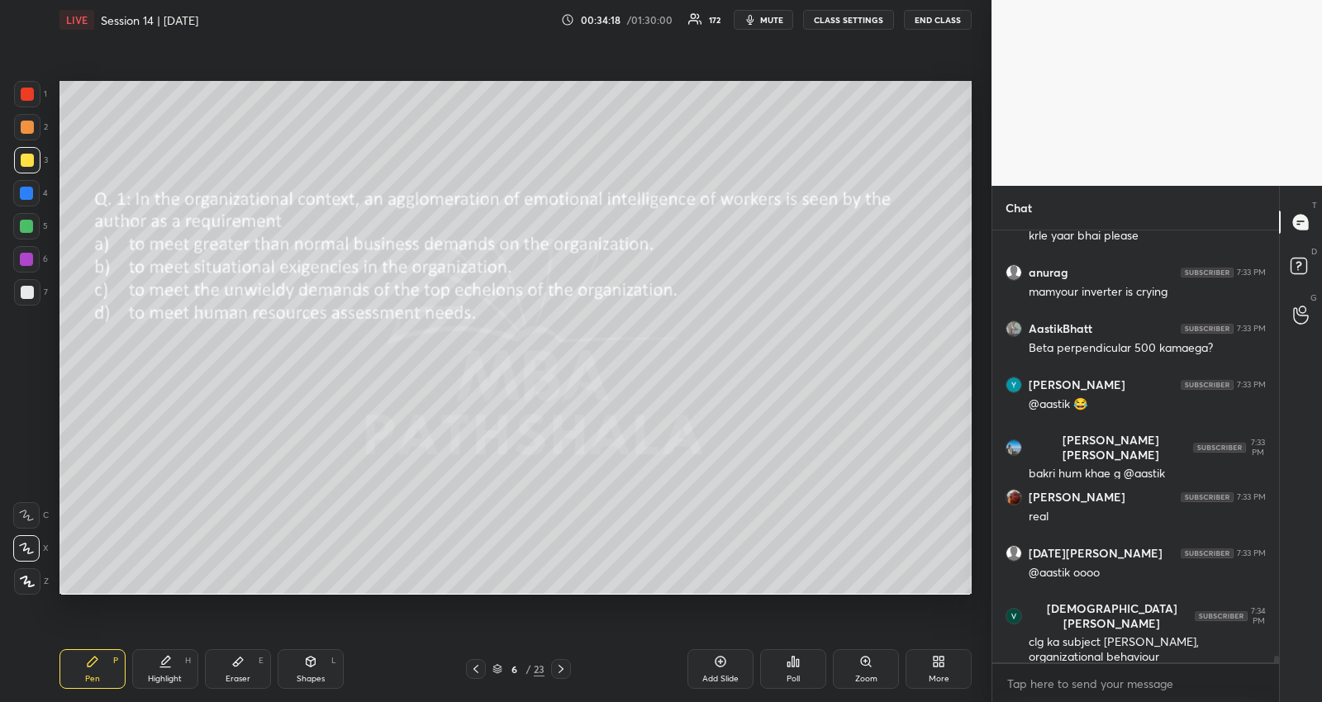
scroll to position [27647, 0]
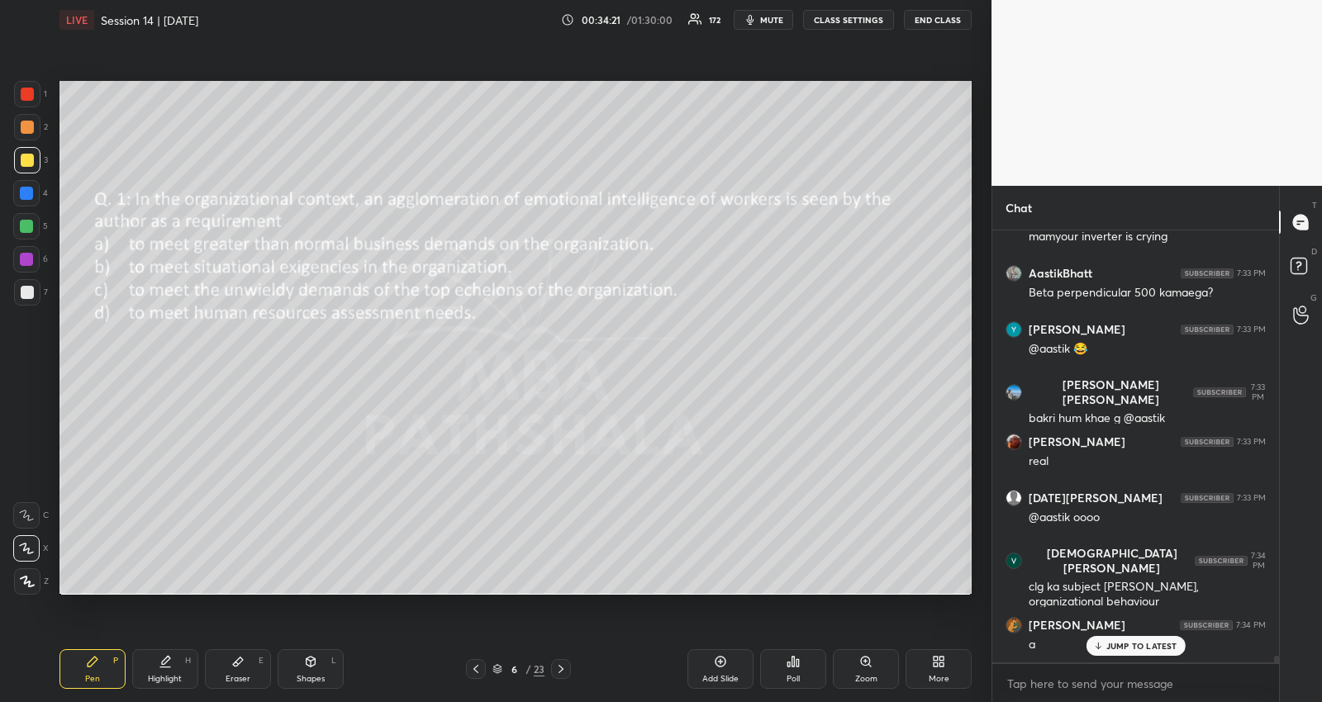
click at [1115, 637] on div "JUMP TO LATEST" at bounding box center [1134, 646] width 99 height 20
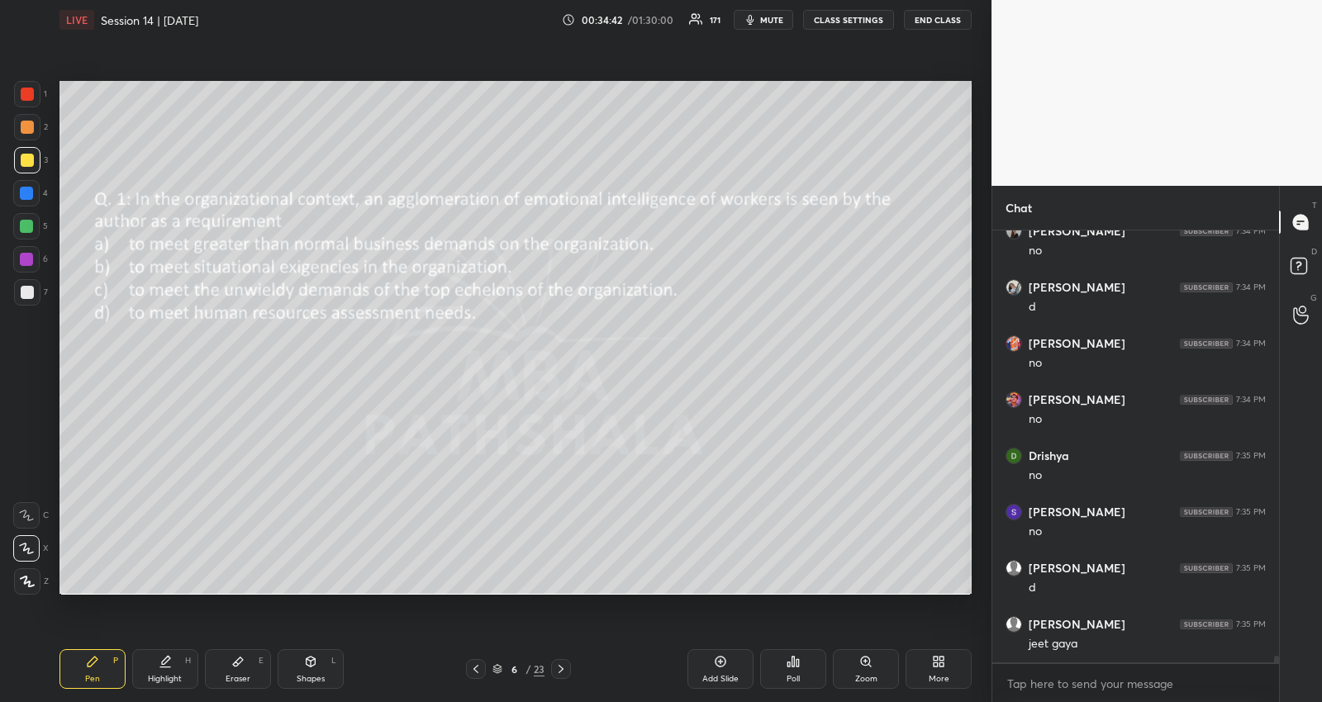
scroll to position [28434, 0]
click at [475, 668] on icon at bounding box center [475, 669] width 5 height 8
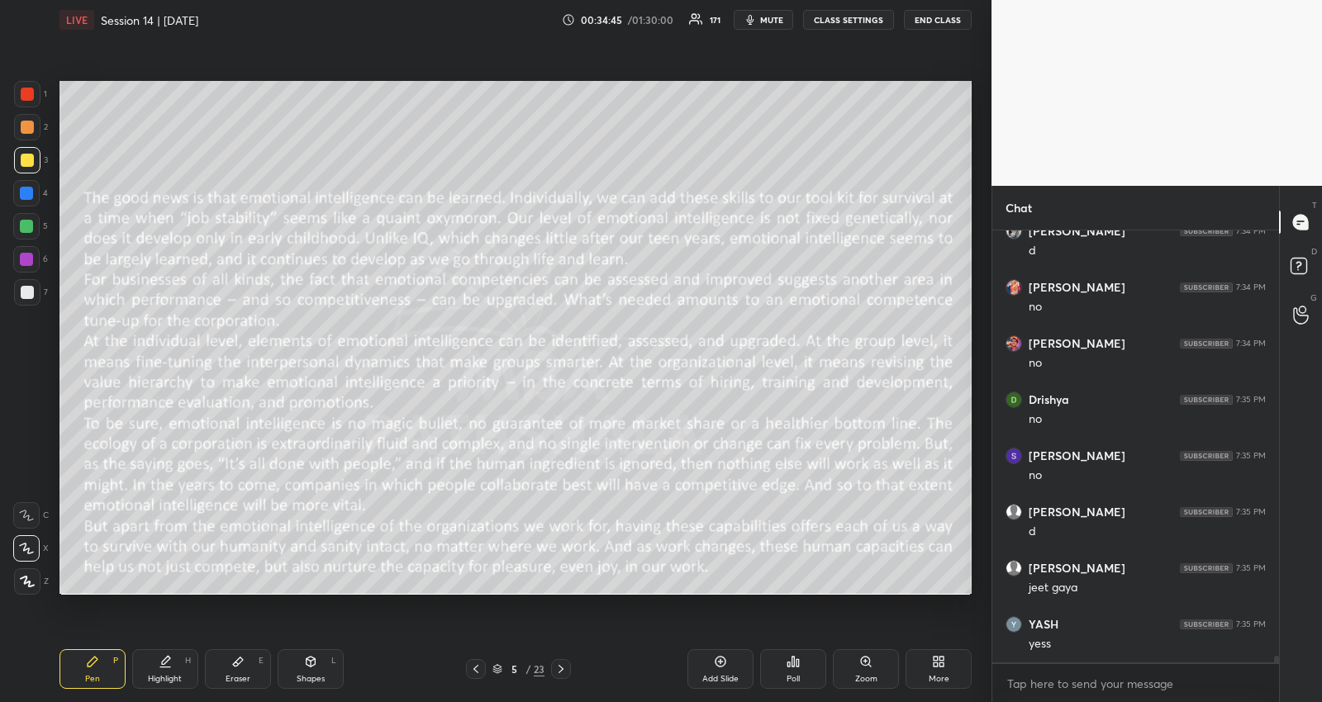
click at [477, 667] on icon at bounding box center [475, 669] width 13 height 13
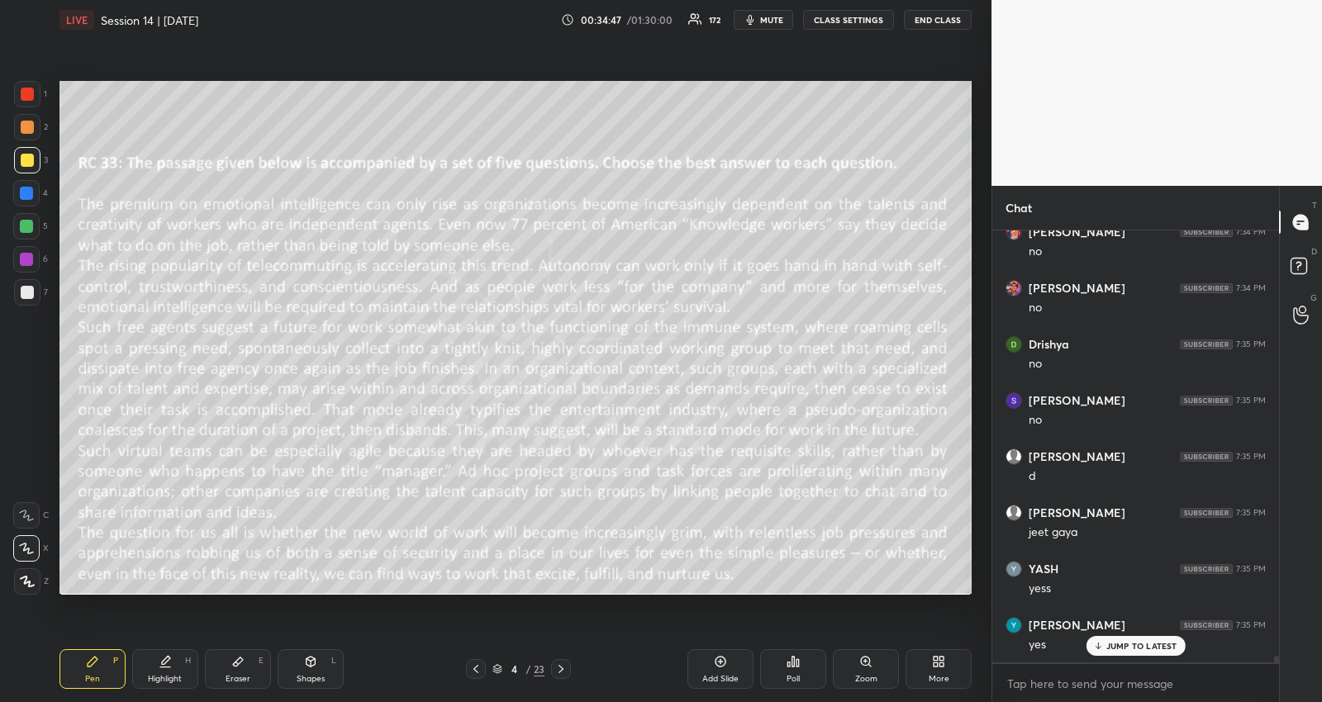
click at [30, 225] on div at bounding box center [26, 226] width 13 height 13
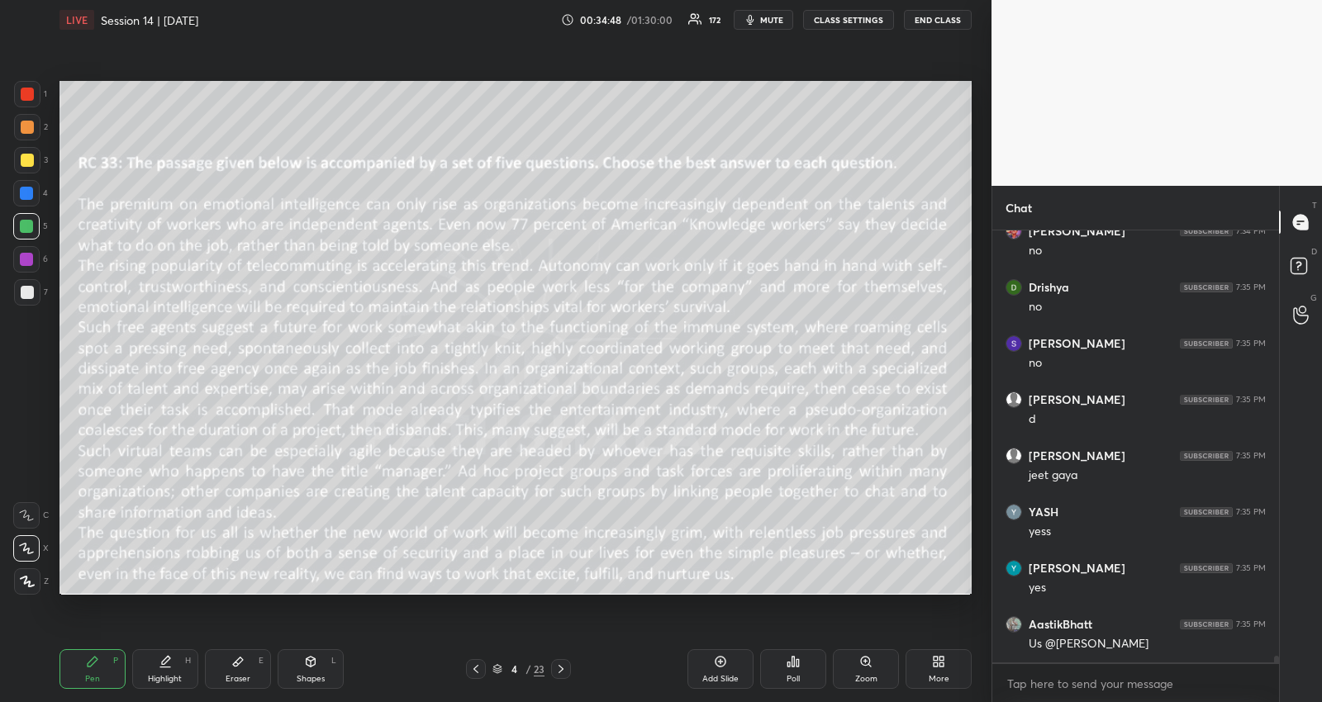
drag, startPoint x: 165, startPoint y: 671, endPoint x: 173, endPoint y: 603, distance: 68.2
click at [164, 672] on div "Highlight H" at bounding box center [165, 669] width 66 height 40
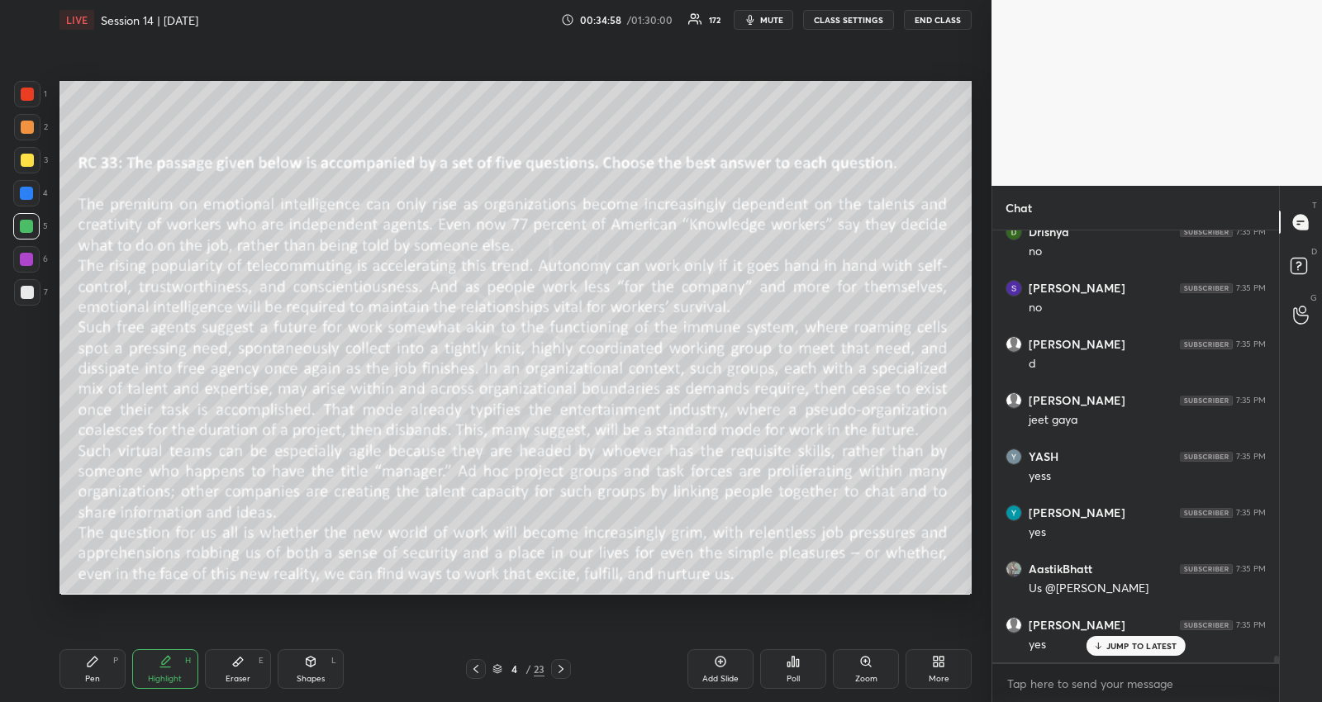
scroll to position [28659, 0]
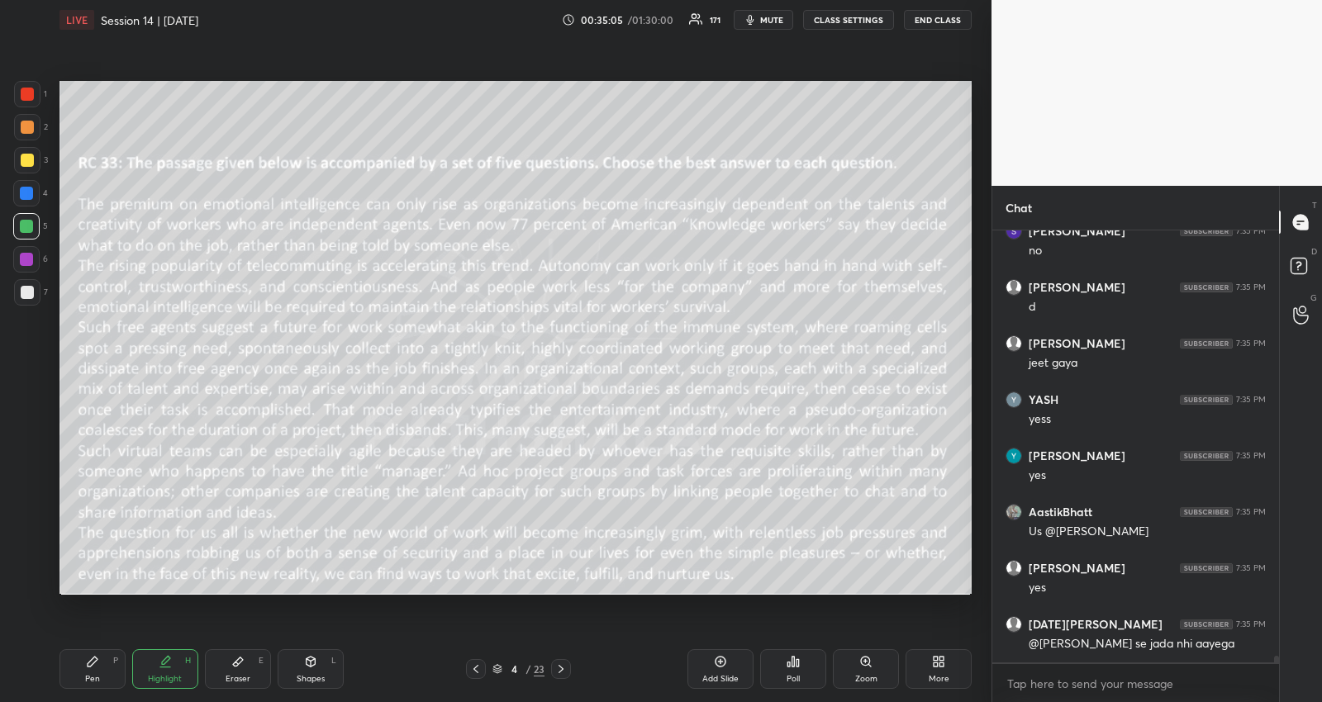
click at [562, 663] on icon at bounding box center [560, 669] width 13 height 13
click at [563, 666] on icon at bounding box center [560, 669] width 13 height 13
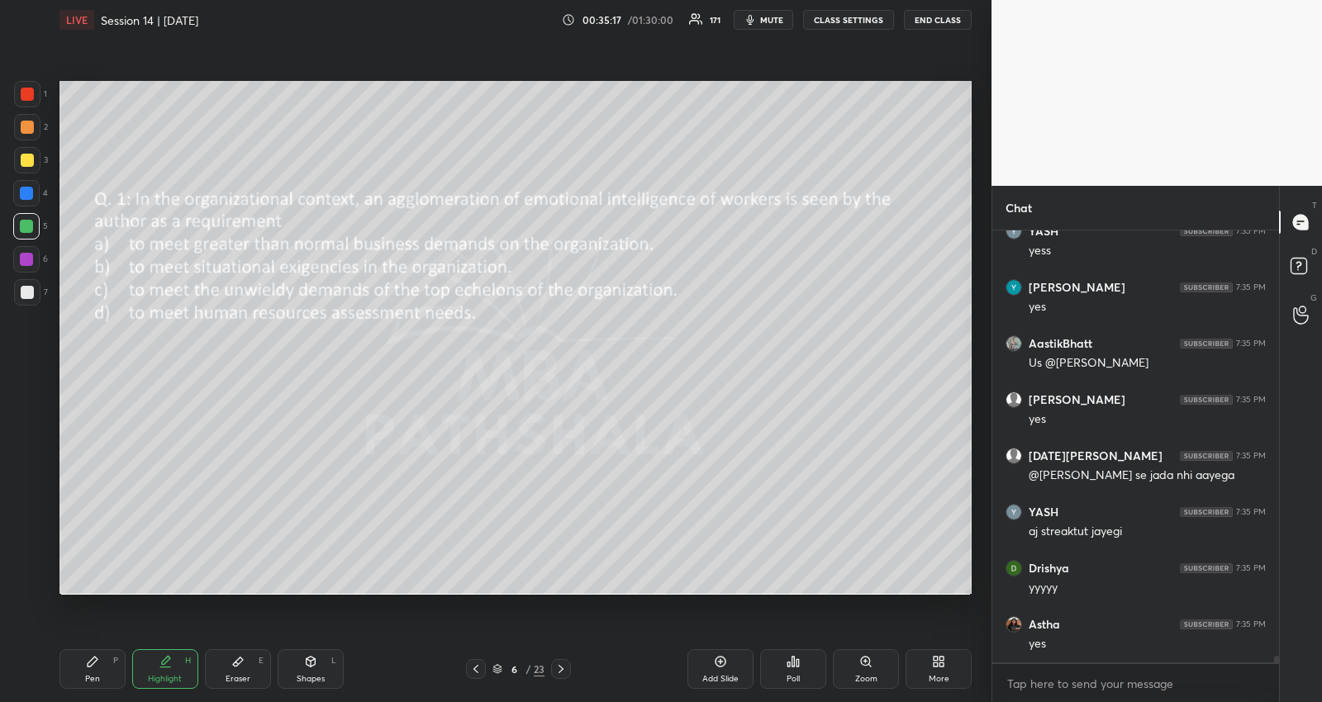
scroll to position [28883, 0]
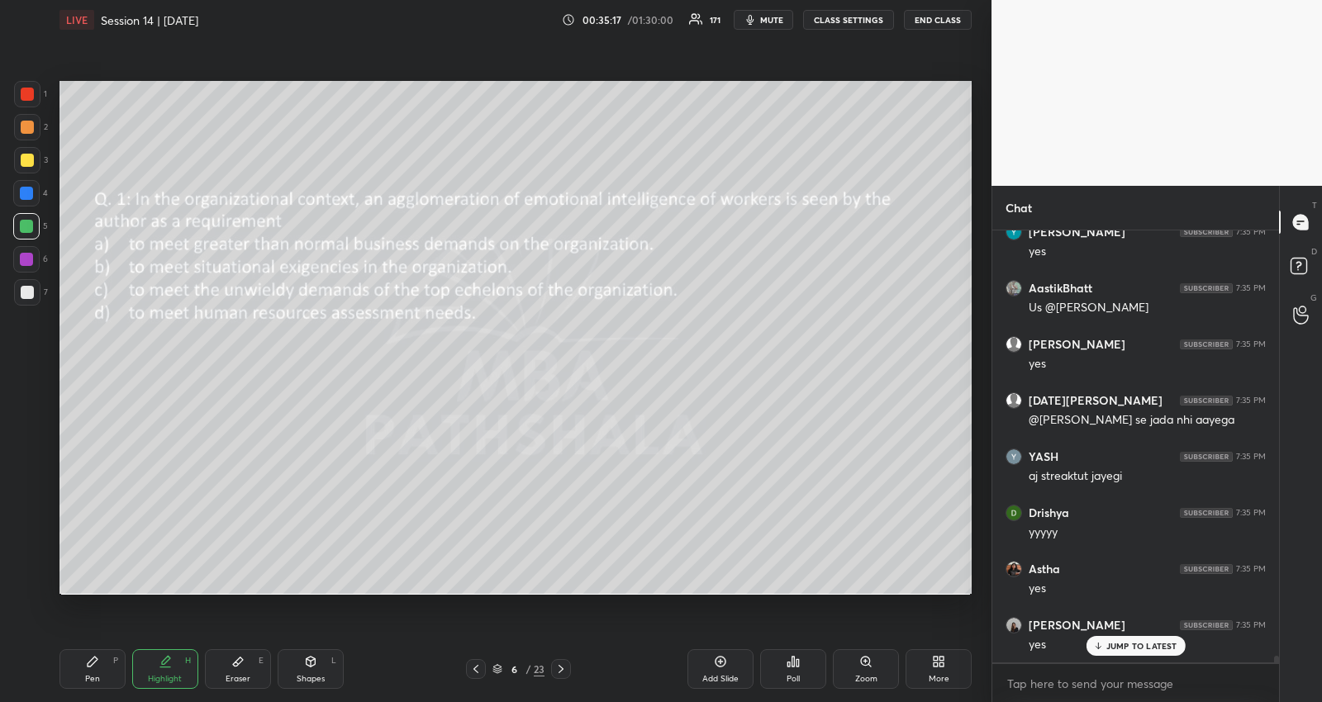
click at [93, 670] on div "Pen P" at bounding box center [92, 669] width 66 height 40
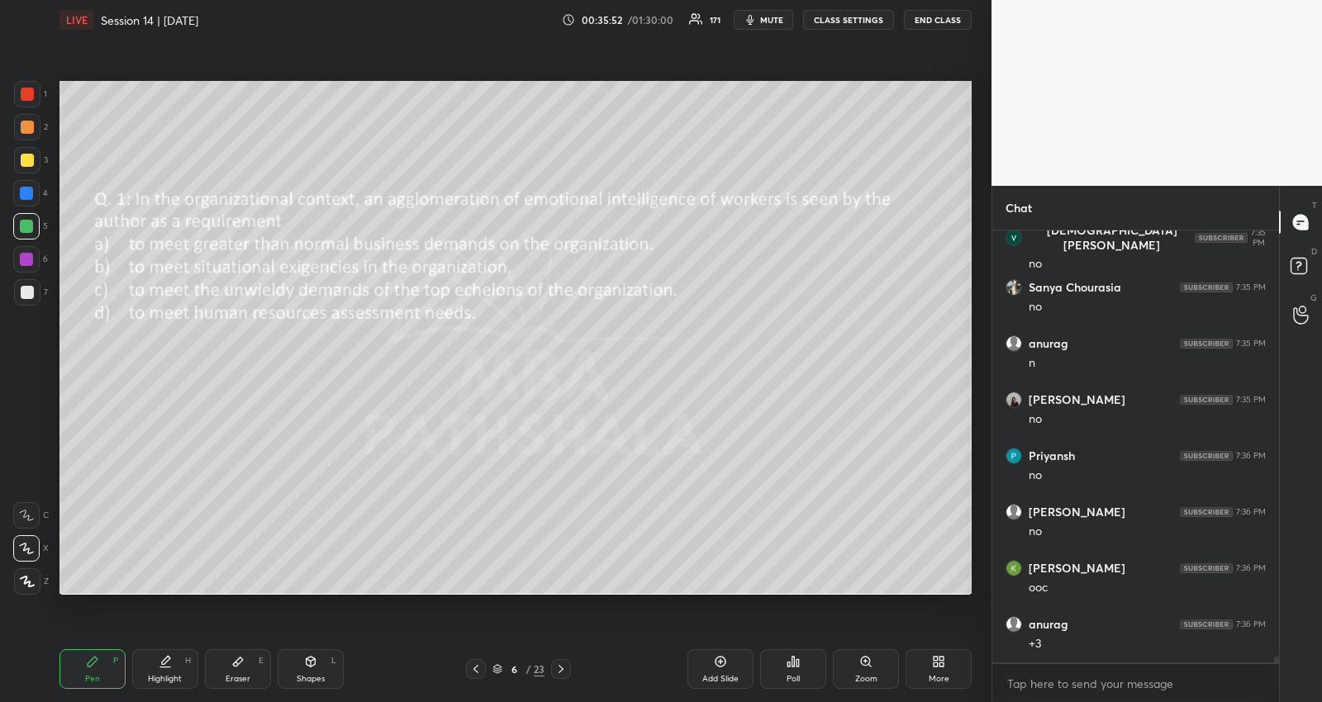
scroll to position [29838, 0]
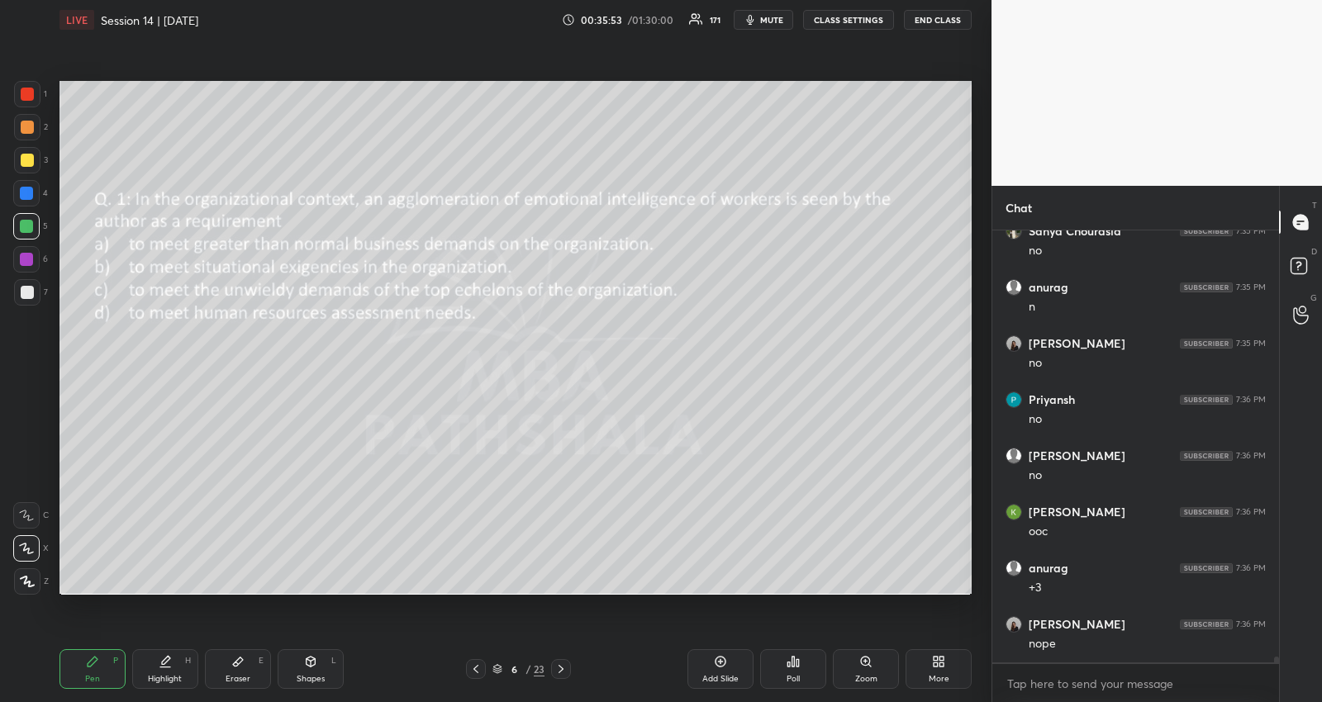
click at [560, 667] on icon at bounding box center [560, 669] width 13 height 13
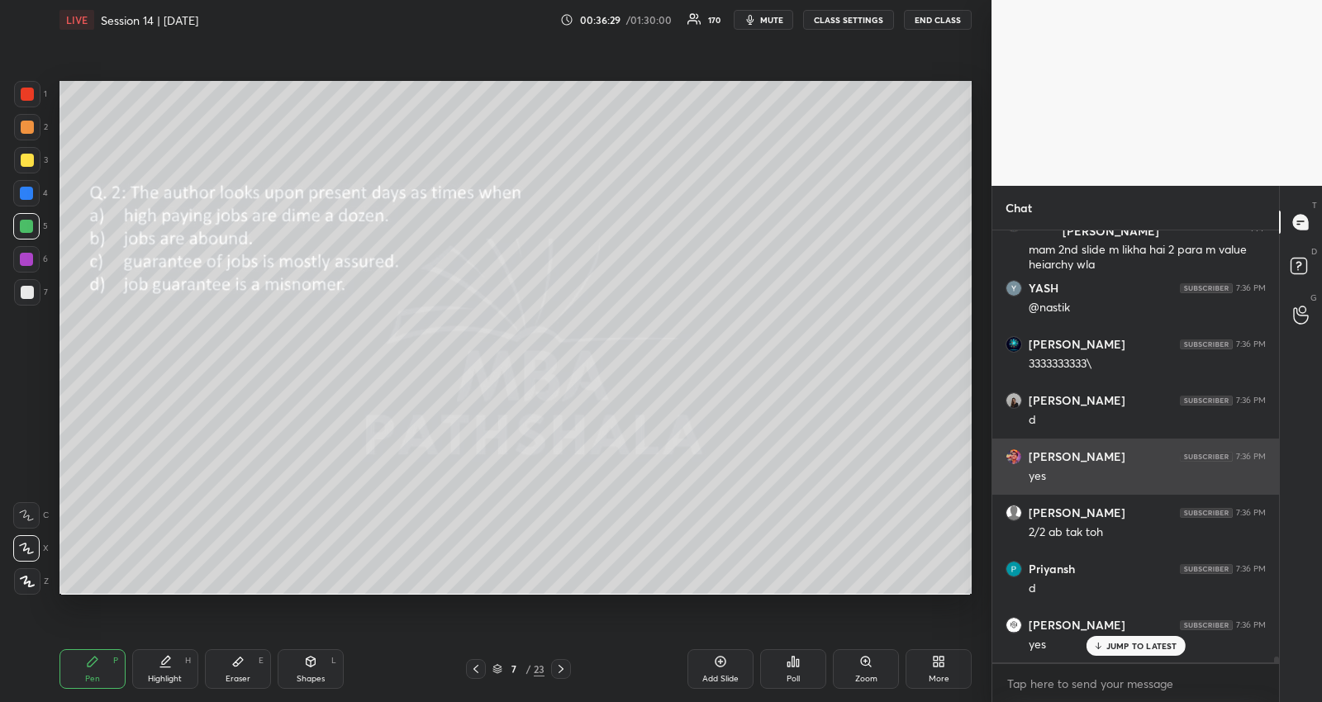
scroll to position [31314, 0]
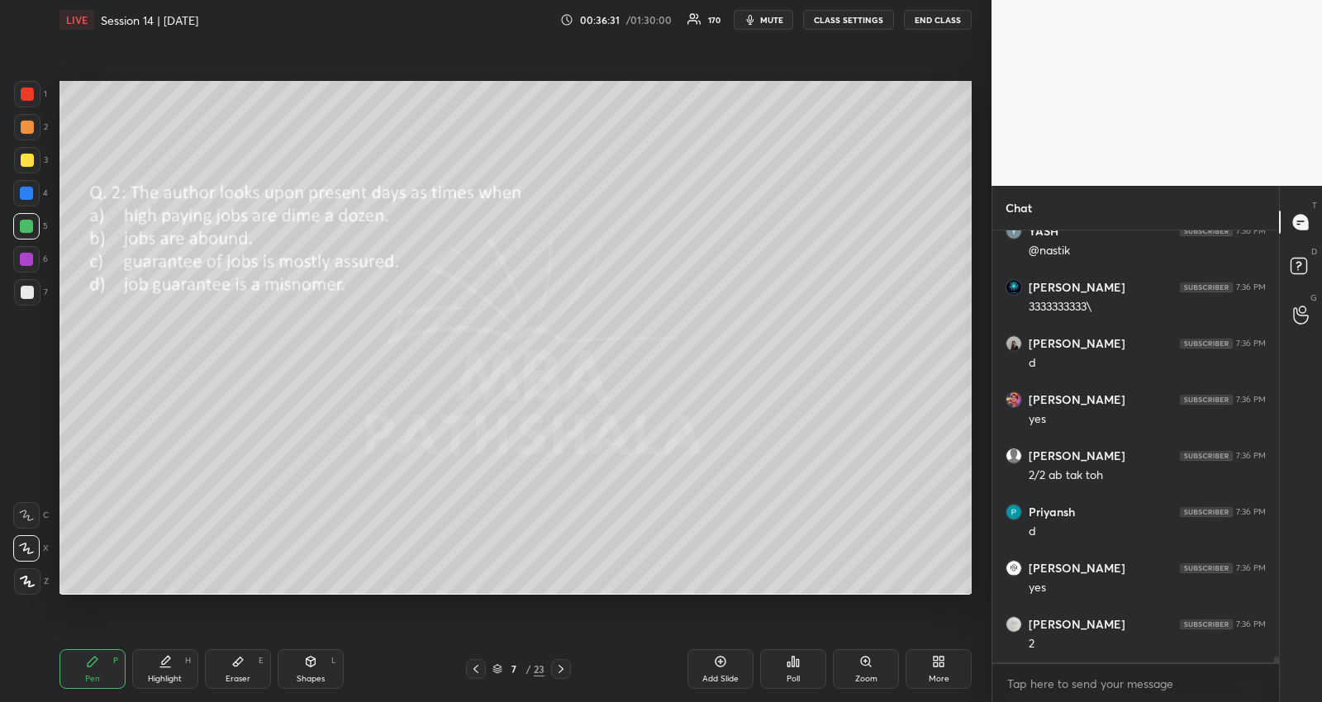
click at [469, 669] on icon at bounding box center [475, 669] width 13 height 13
click at [146, 666] on div "Highlight H" at bounding box center [165, 669] width 66 height 40
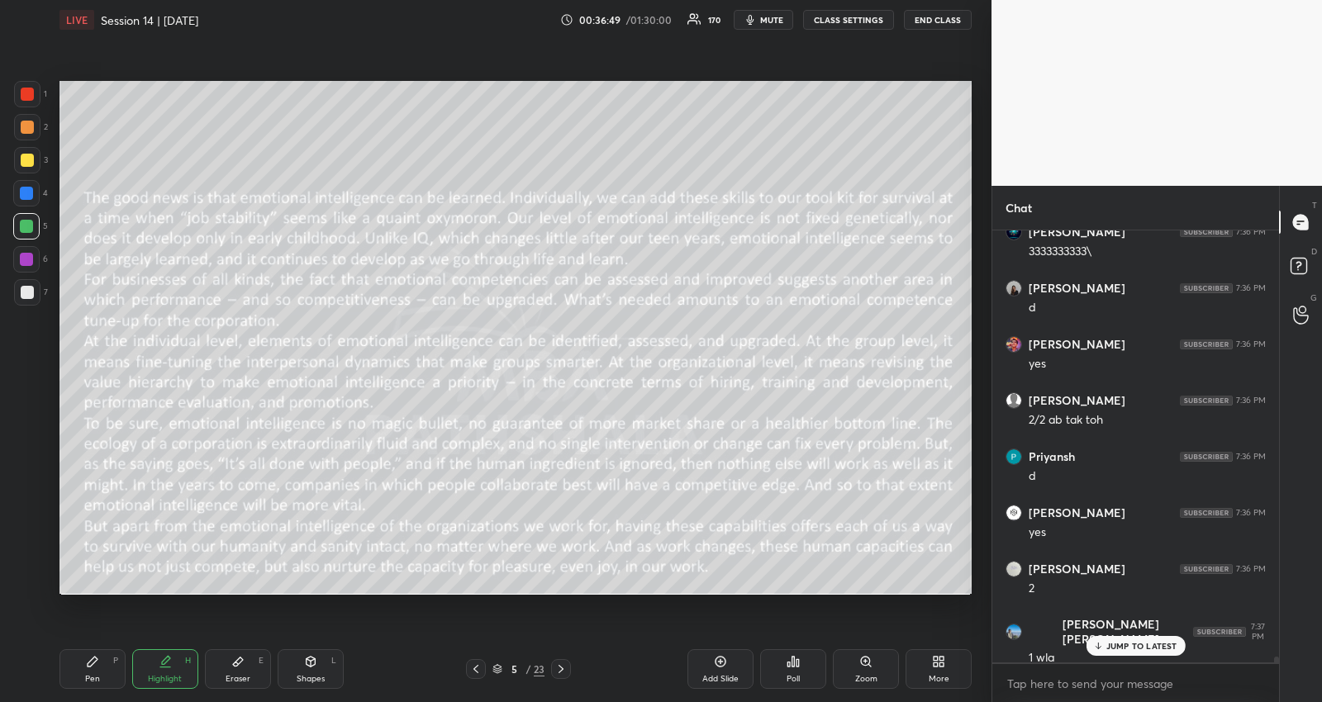
scroll to position [31386, 0]
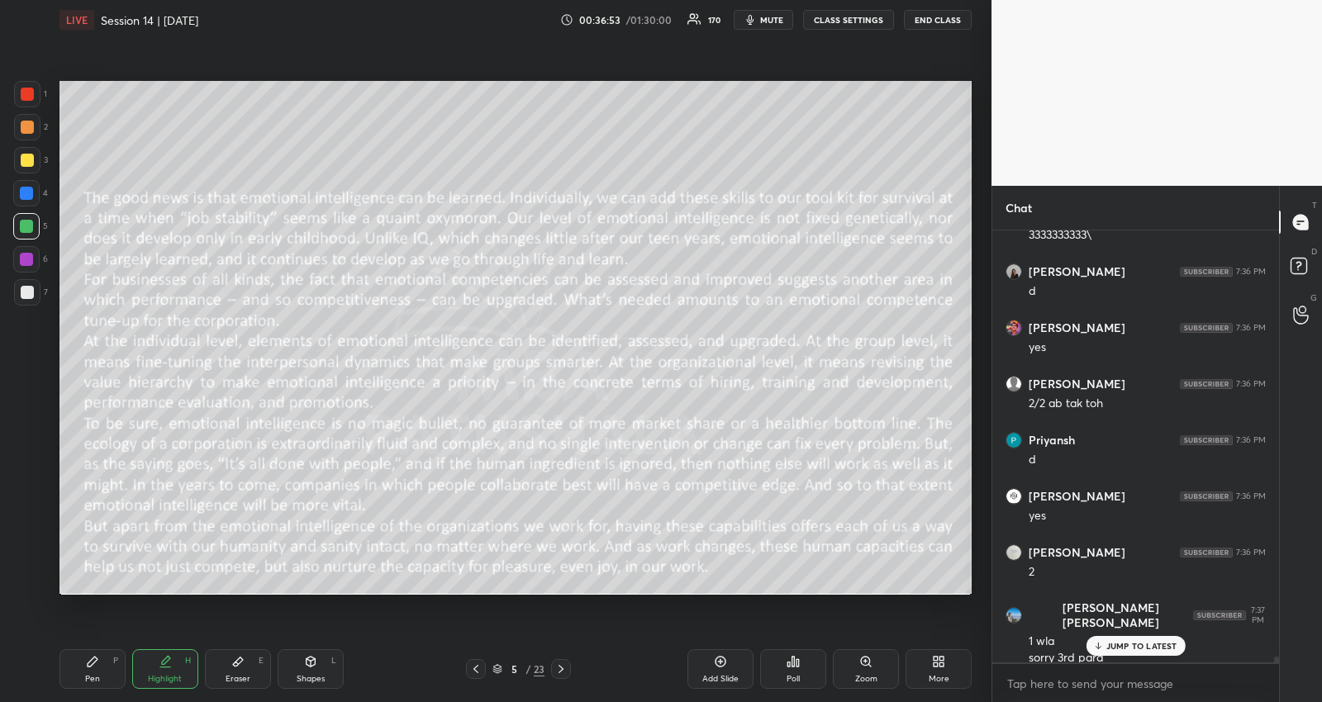
click at [1118, 642] on p "JUMP TO LATEST" at bounding box center [1141, 646] width 71 height 10
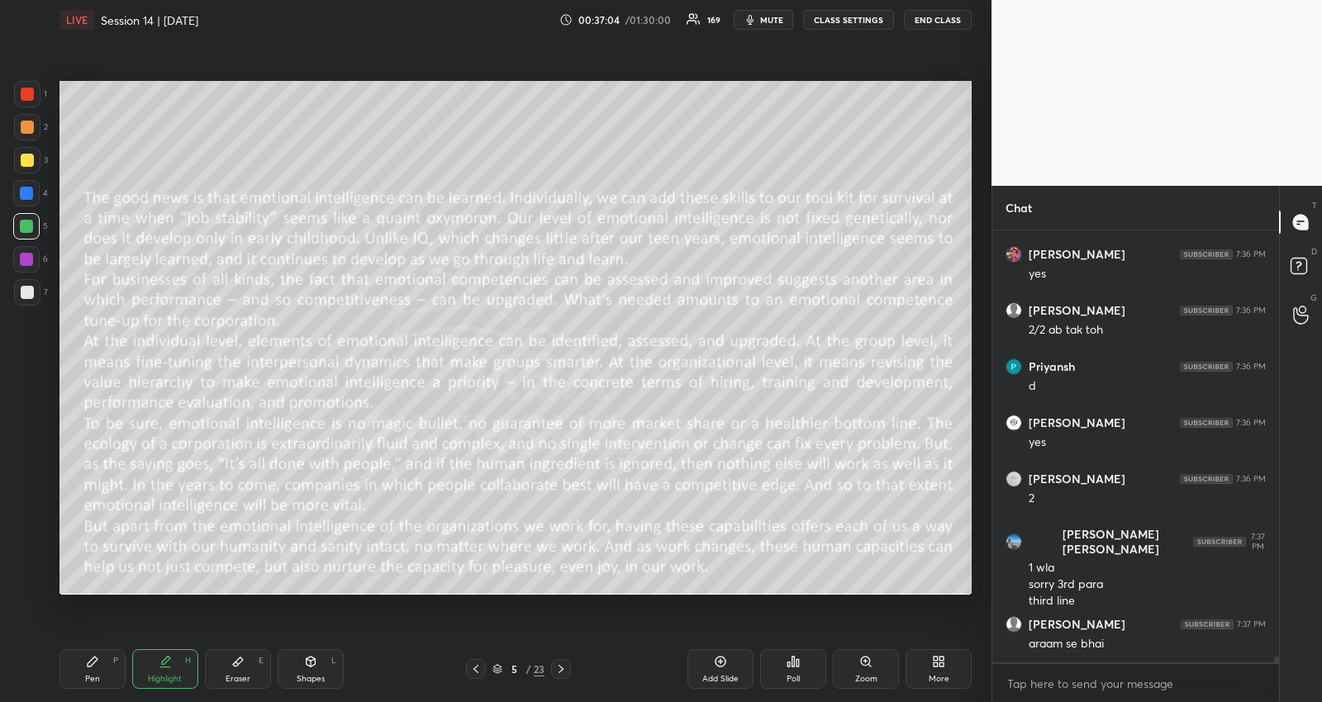
scroll to position [31515, 0]
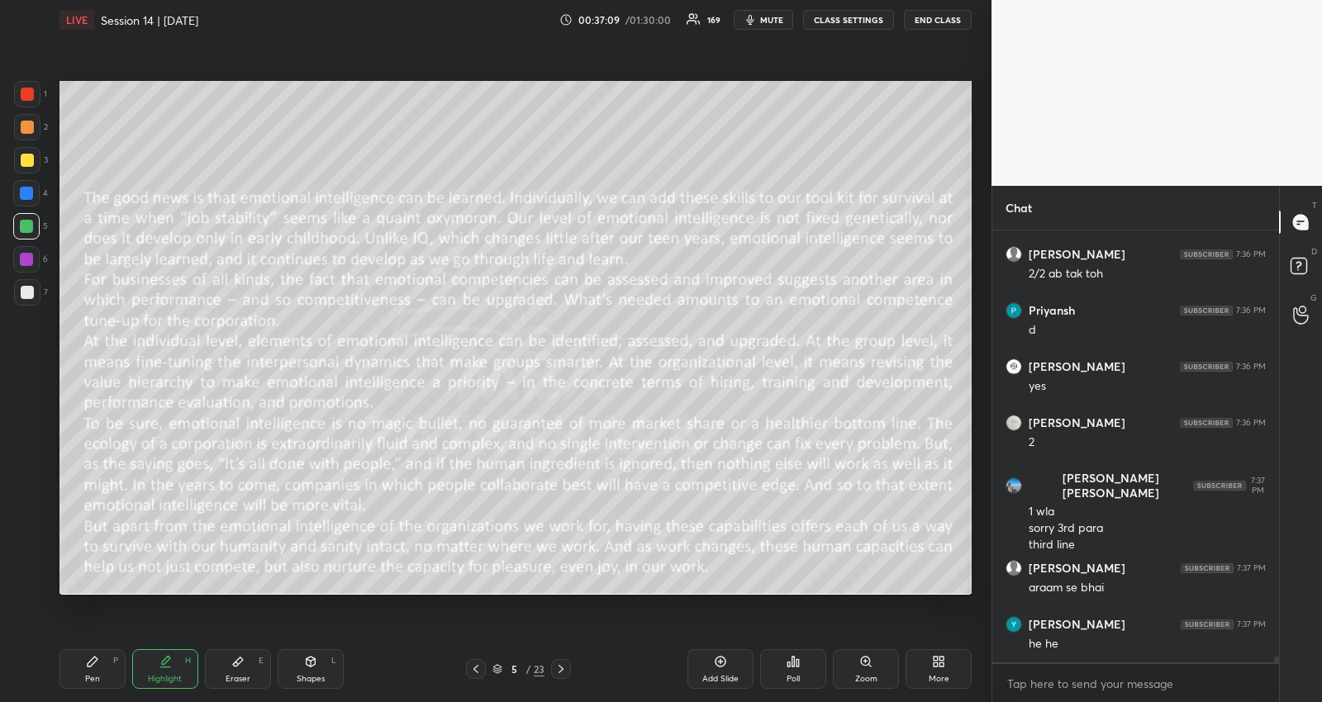
click at [564, 672] on icon at bounding box center [560, 669] width 13 height 13
click at [475, 665] on icon at bounding box center [475, 669] width 13 height 13
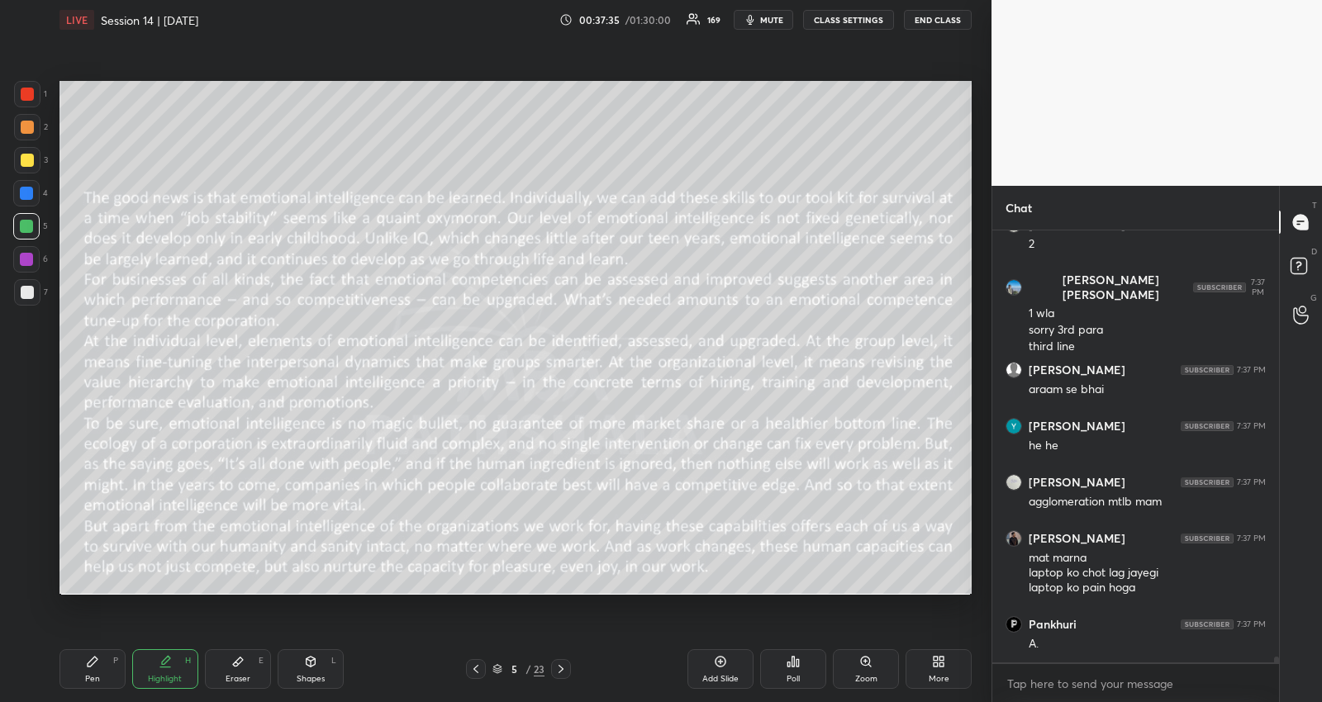
scroll to position [31769, 0]
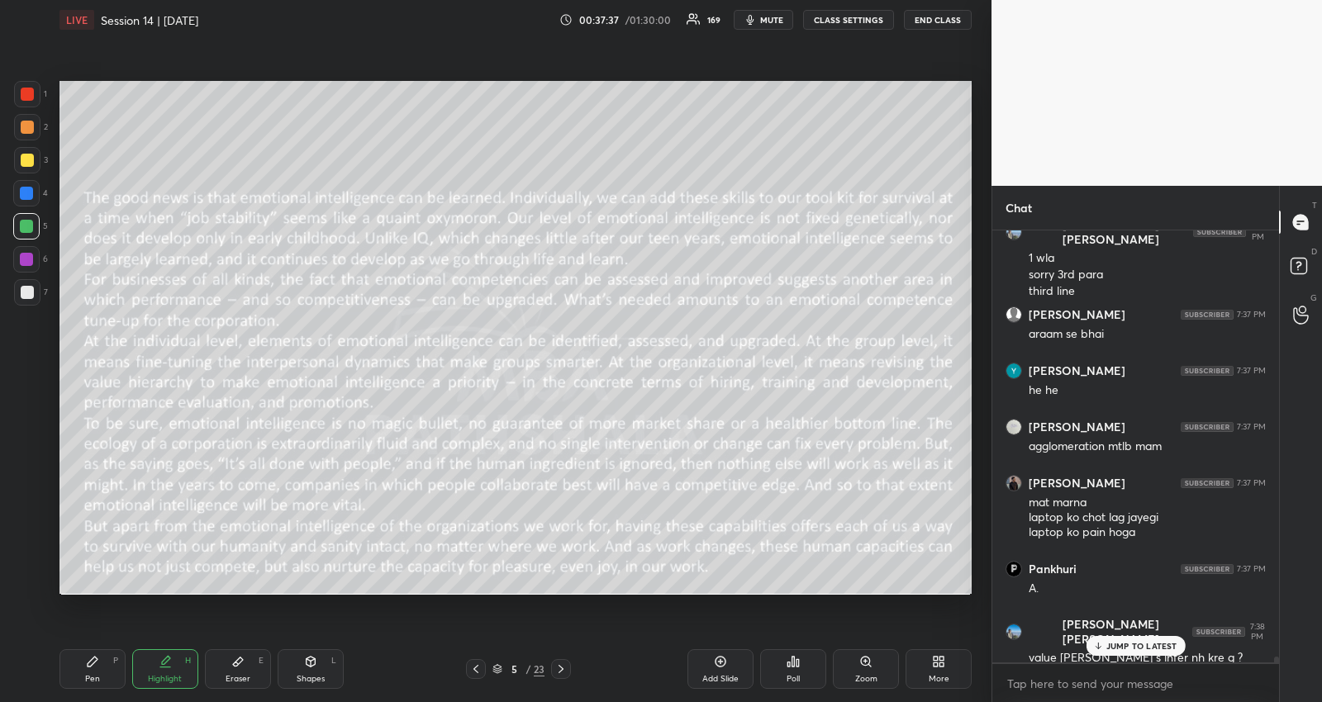
click at [1129, 651] on div "JUMP TO LATEST" at bounding box center [1134, 646] width 99 height 20
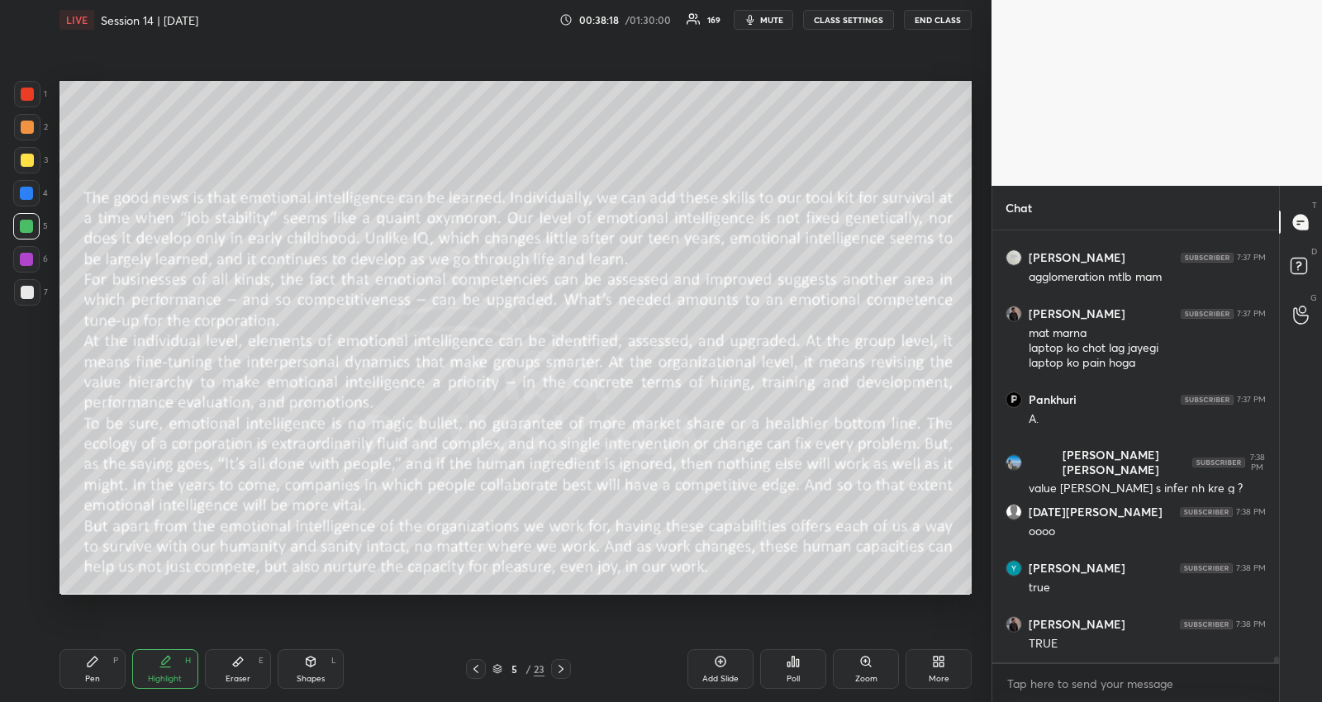
scroll to position [31994, 0]
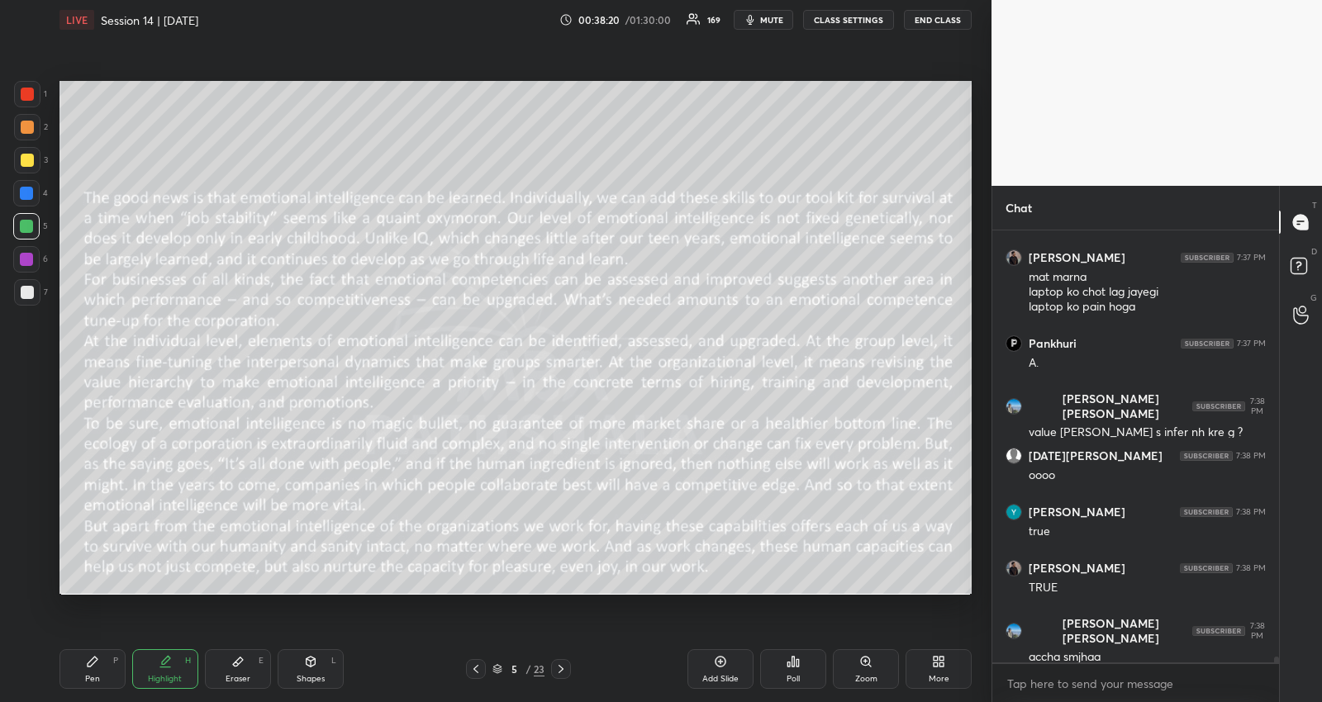
click at [562, 667] on icon at bounding box center [560, 669] width 13 height 13
click at [471, 669] on icon at bounding box center [475, 669] width 13 height 13
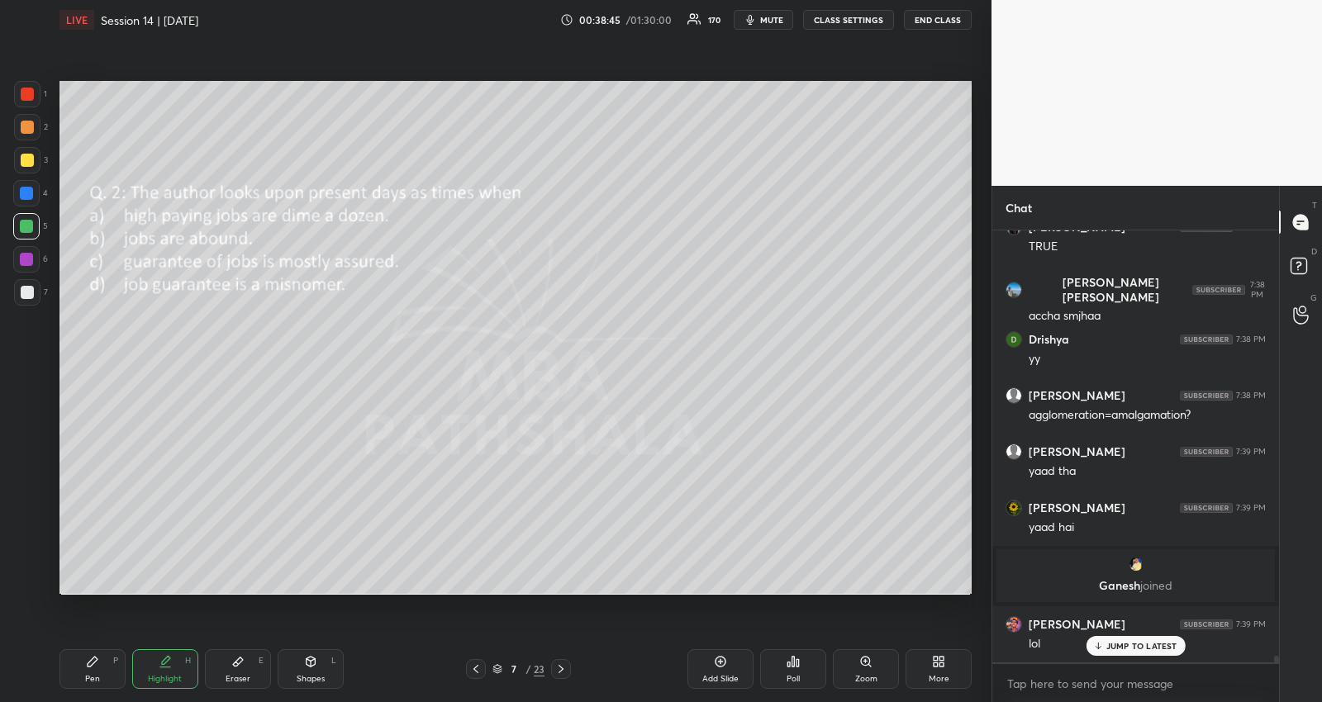
scroll to position [28998, 0]
click at [1139, 641] on p "JUMP TO LATEST" at bounding box center [1141, 646] width 71 height 10
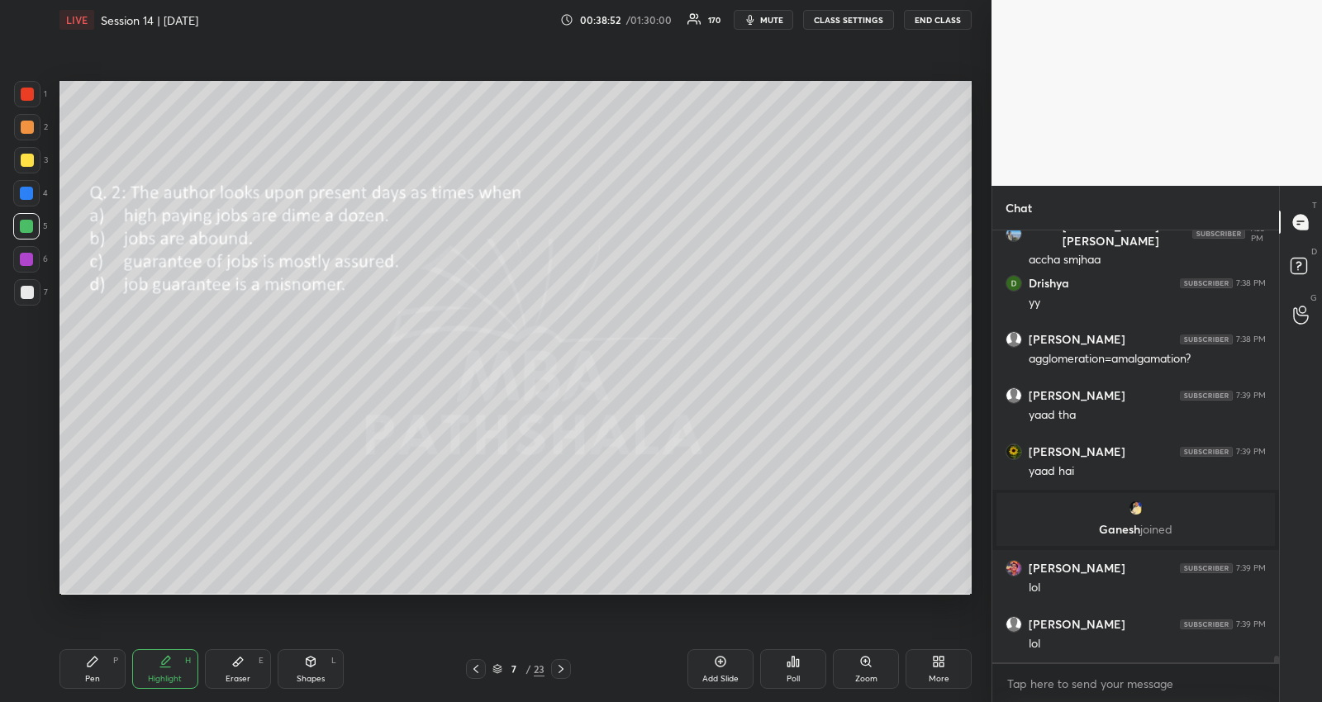
click at [563, 665] on icon at bounding box center [560, 669] width 13 height 13
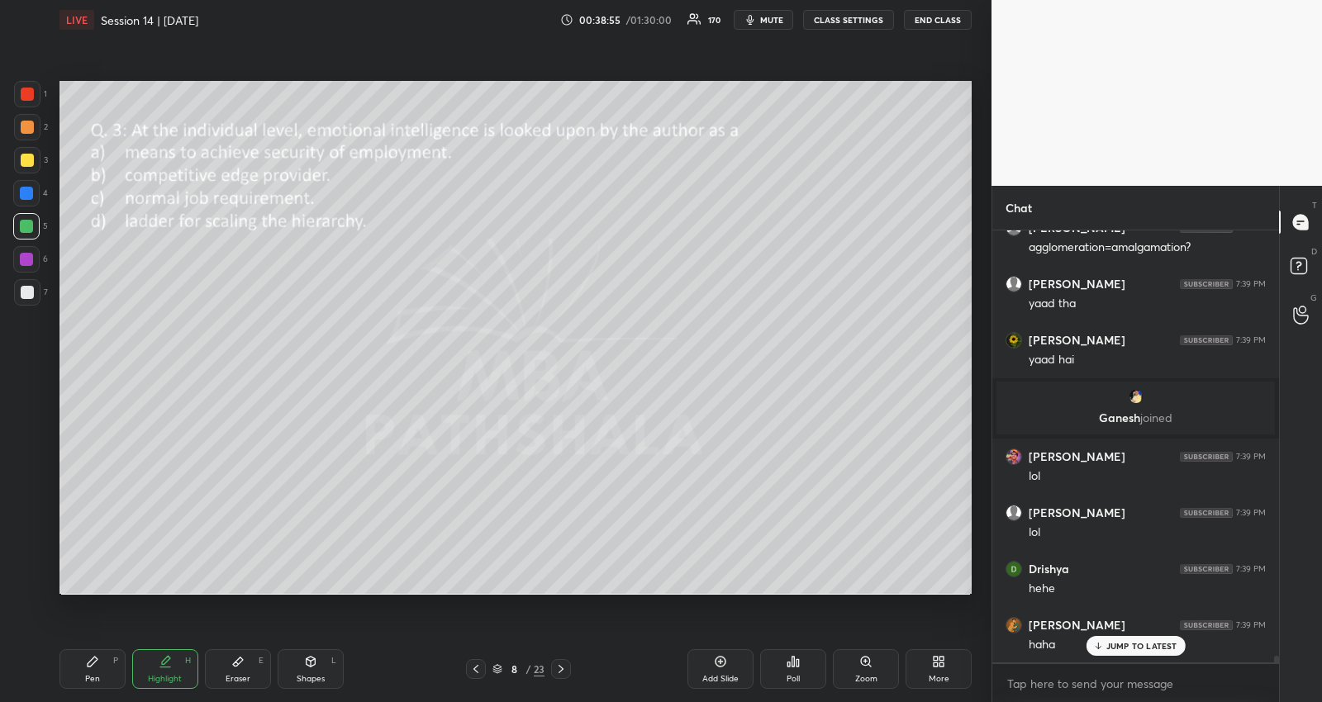
scroll to position [29224, 0]
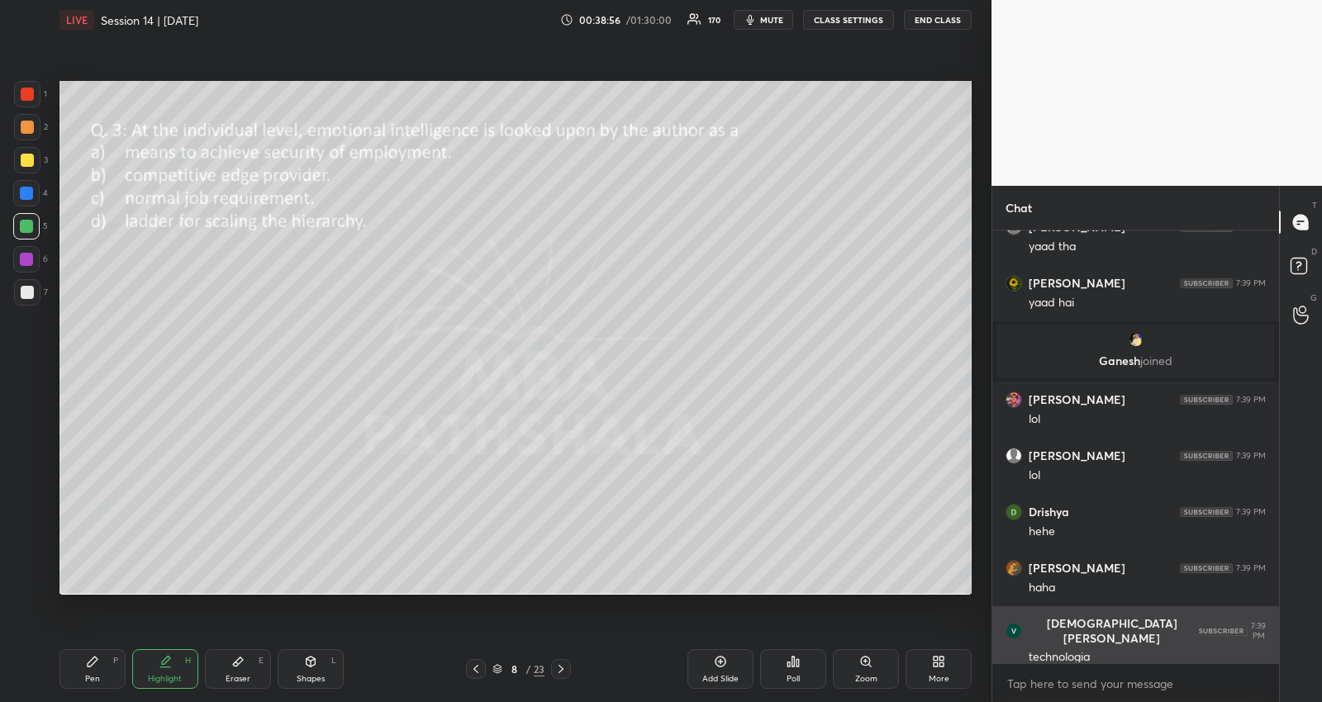
click at [1166, 649] on div "technologia" at bounding box center [1146, 657] width 237 height 17
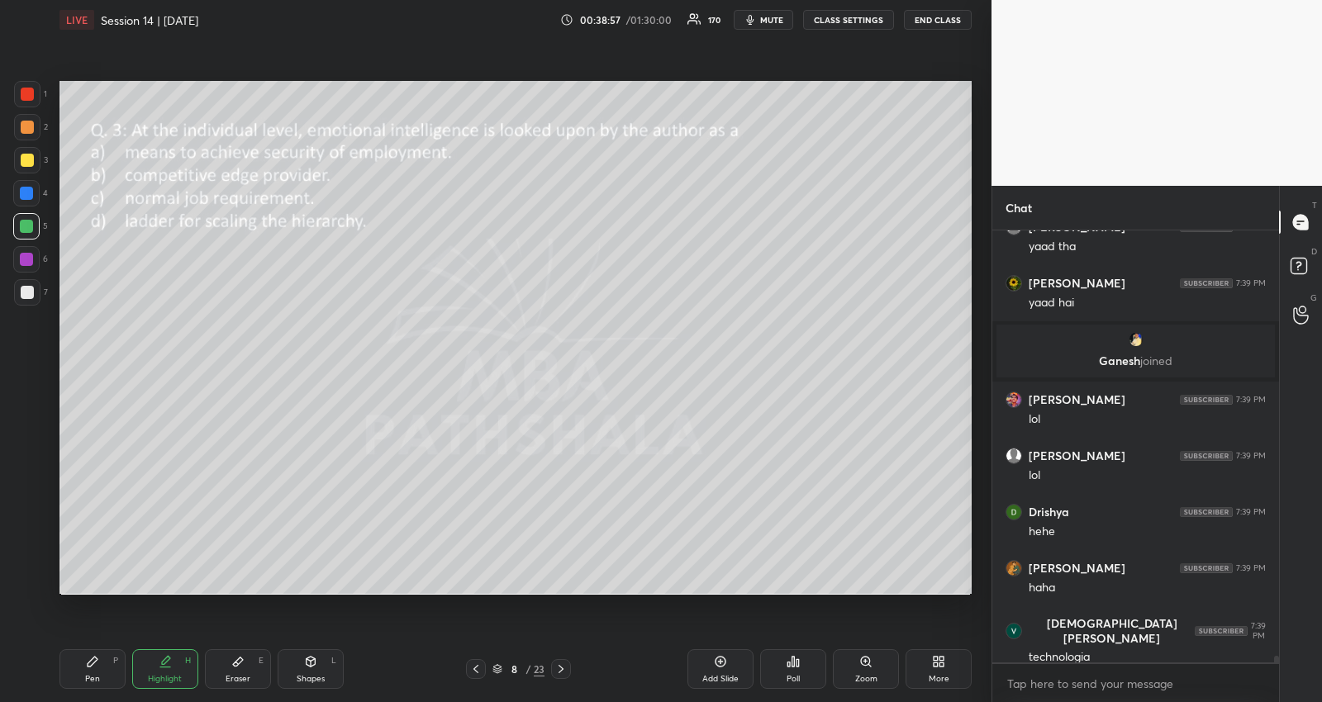
scroll to position [29279, 0]
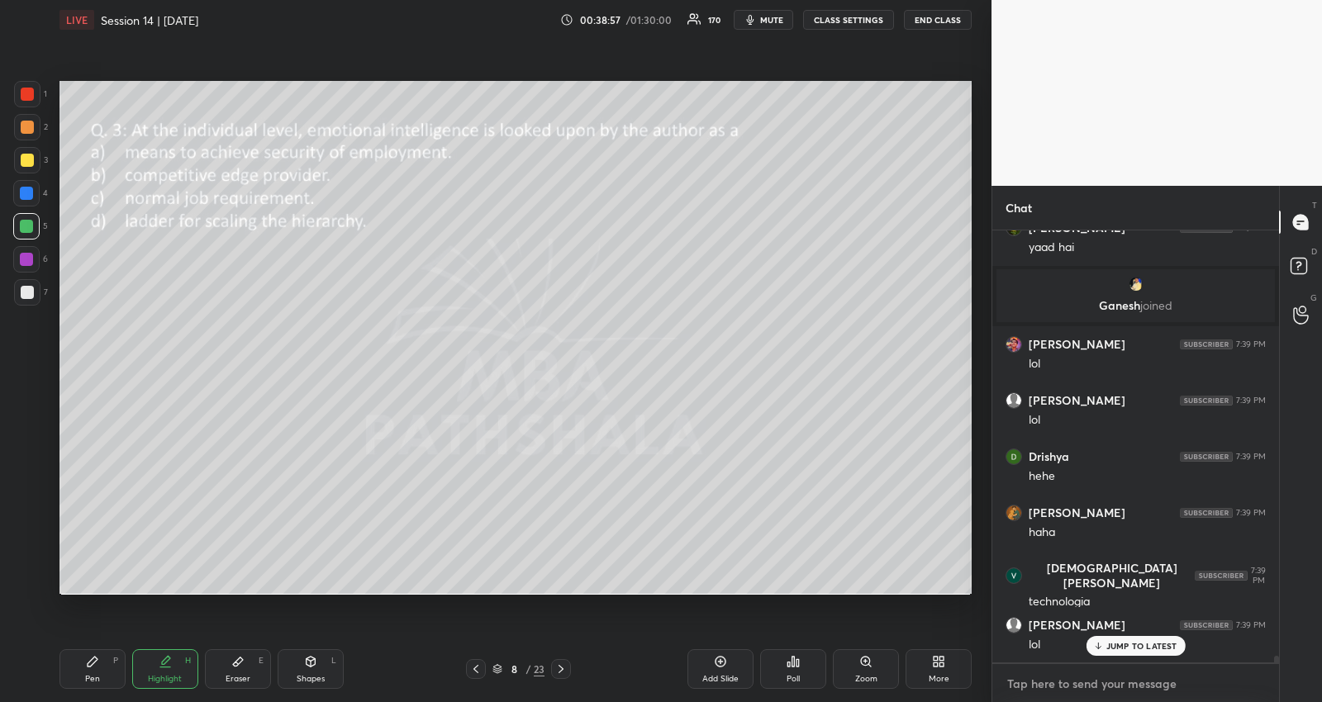
click at [1138, 686] on textarea at bounding box center [1135, 684] width 260 height 26
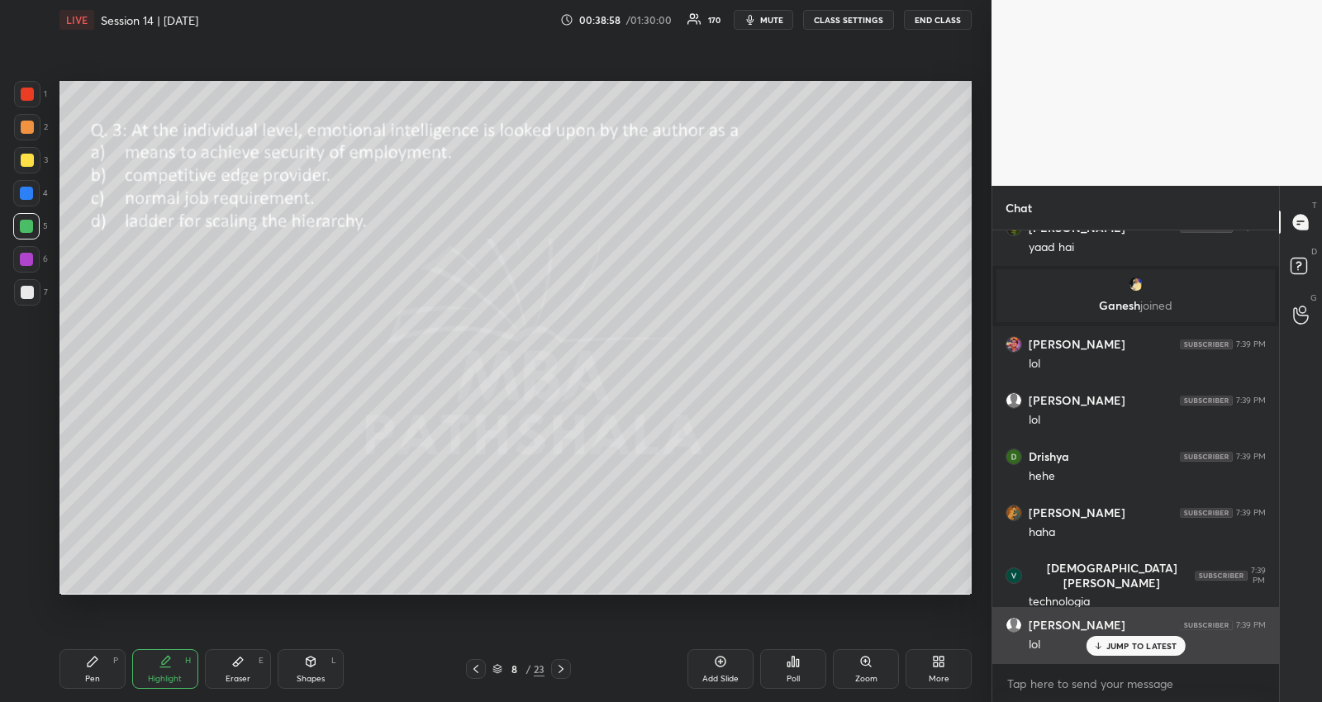
click at [1166, 639] on div "JUMP TO LATEST" at bounding box center [1134, 646] width 99 height 20
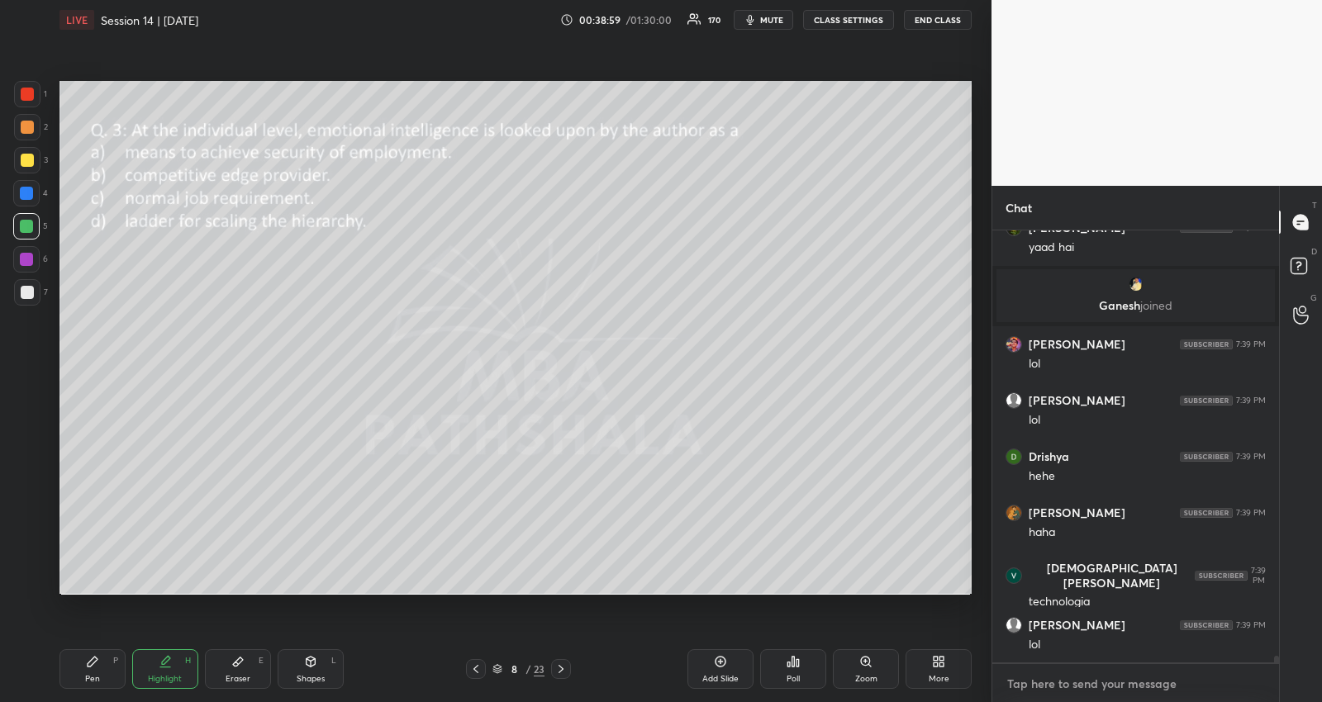
click at [1124, 676] on textarea at bounding box center [1135, 684] width 260 height 26
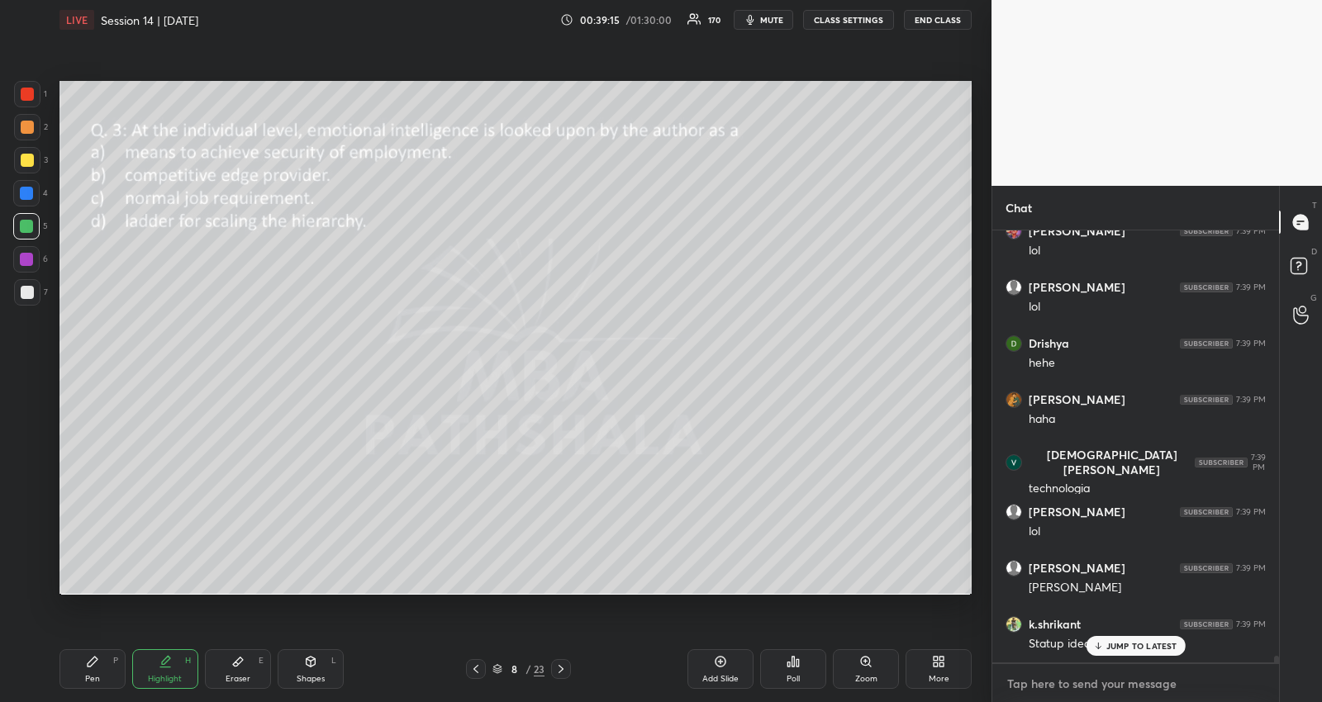
scroll to position [29448, 0]
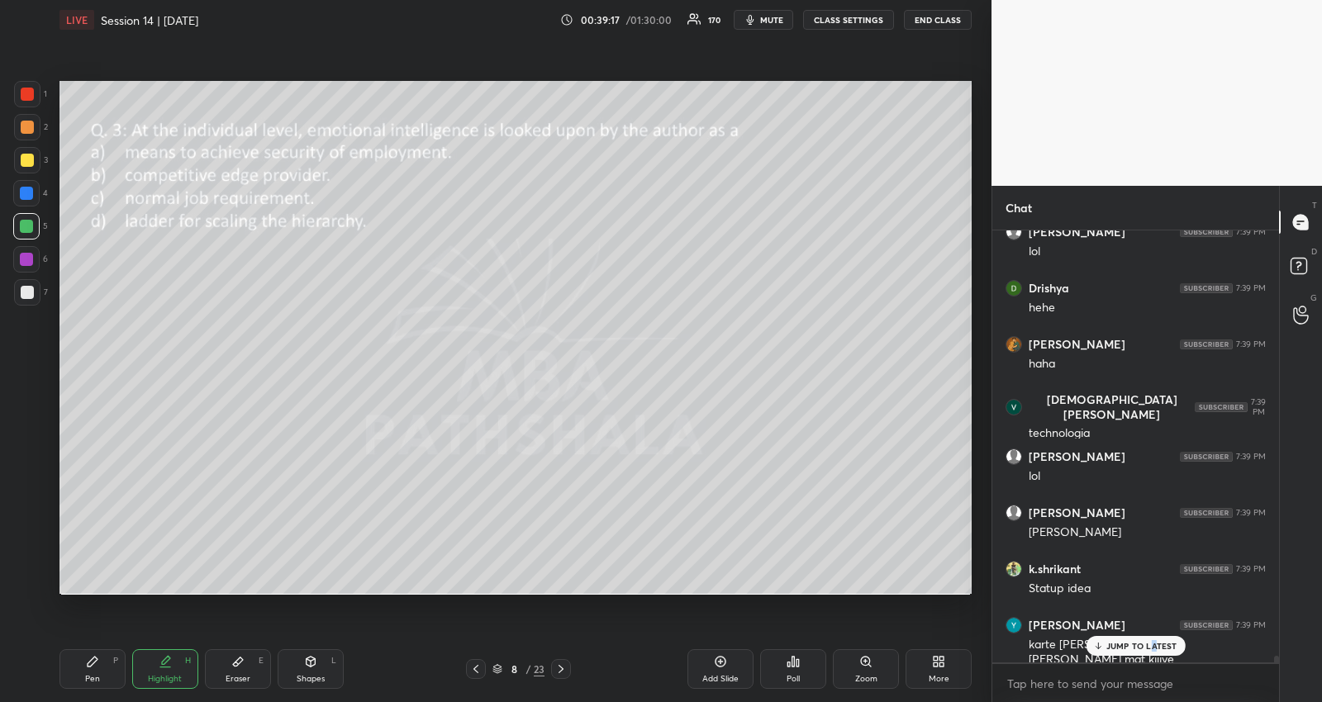
click at [1152, 642] on p "JUMP TO LATEST" at bounding box center [1141, 646] width 71 height 10
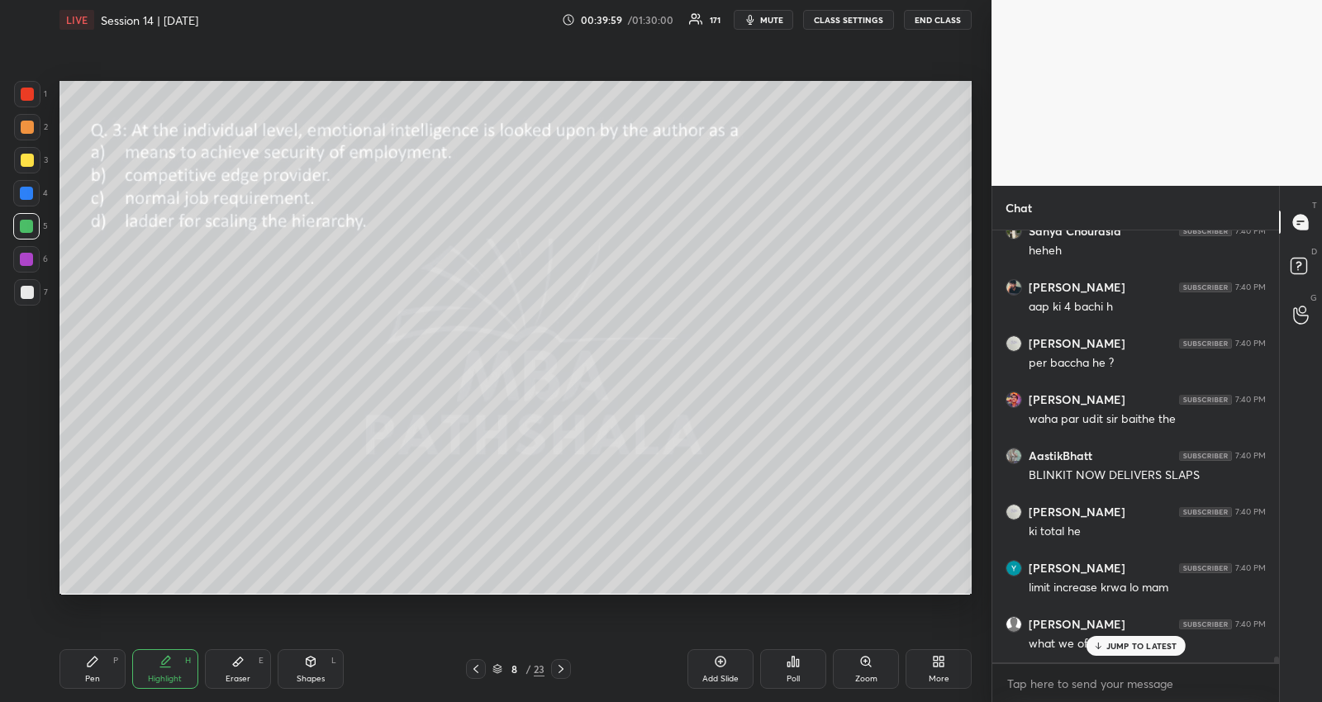
scroll to position [30009, 0]
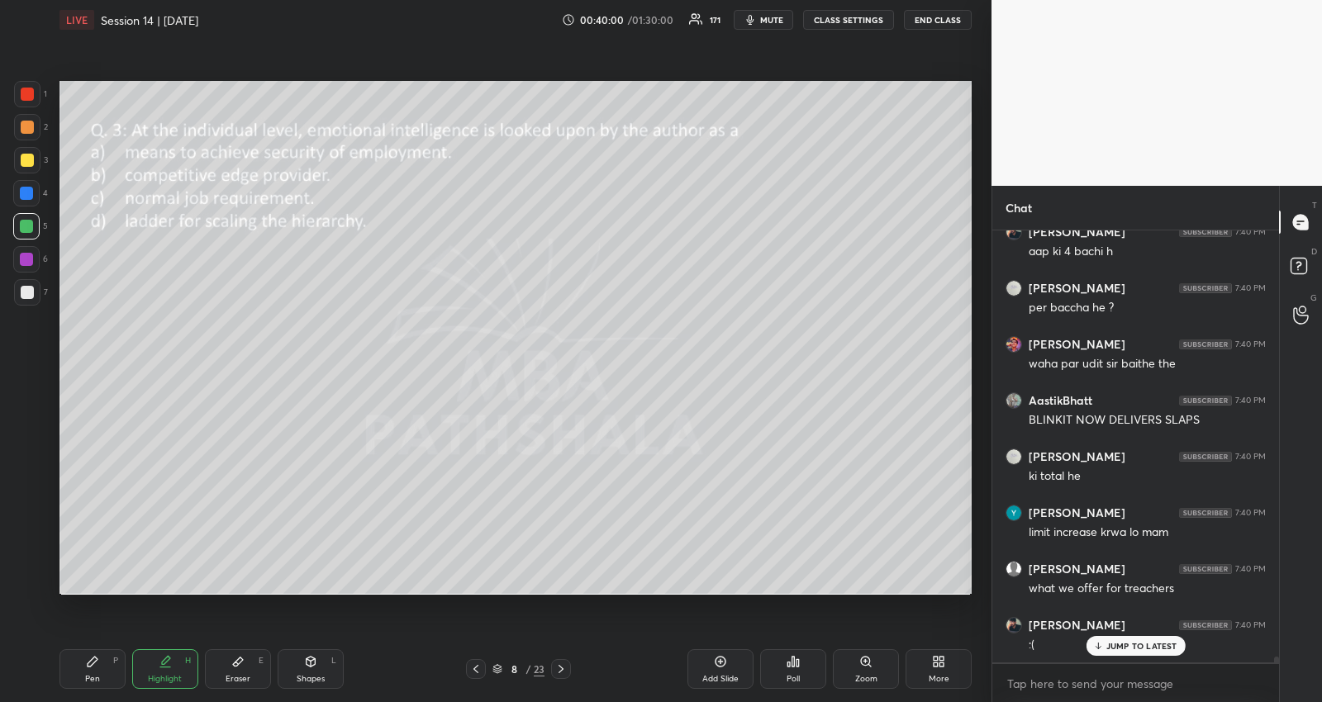
click at [1104, 644] on div "JUMP TO LATEST" at bounding box center [1134, 646] width 99 height 20
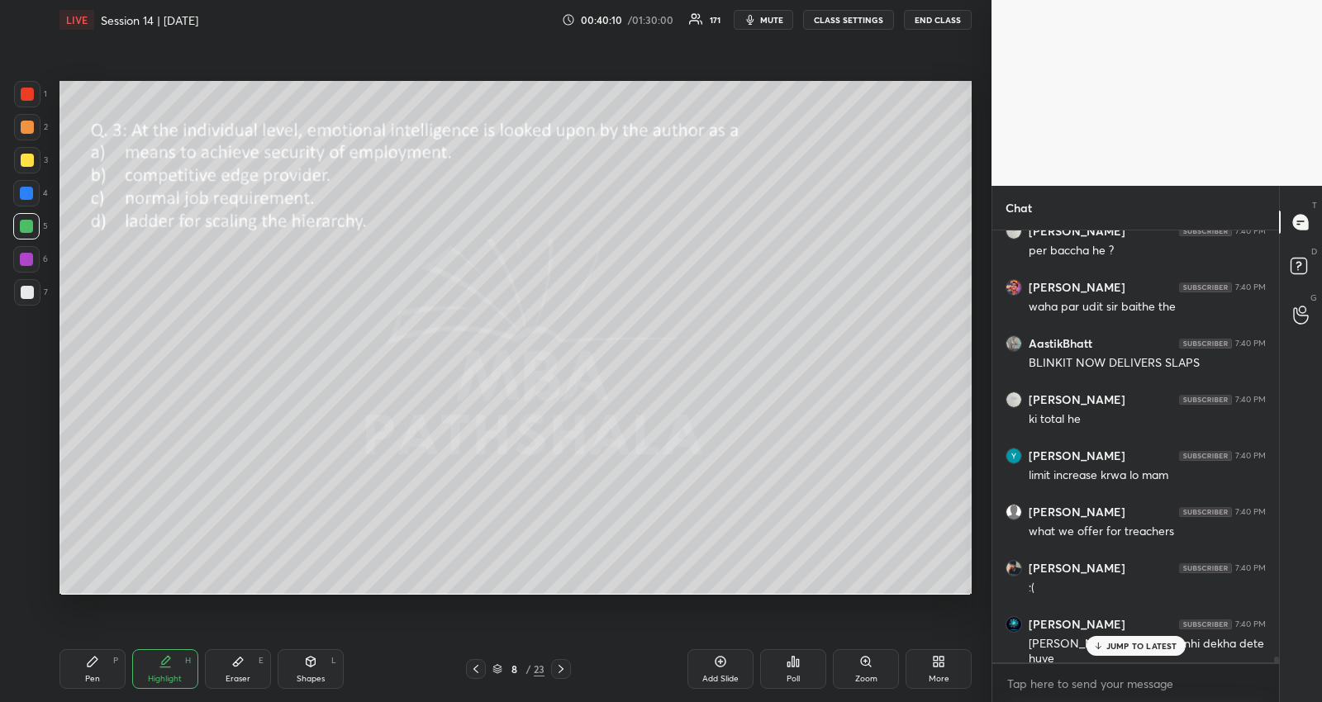
scroll to position [30122, 0]
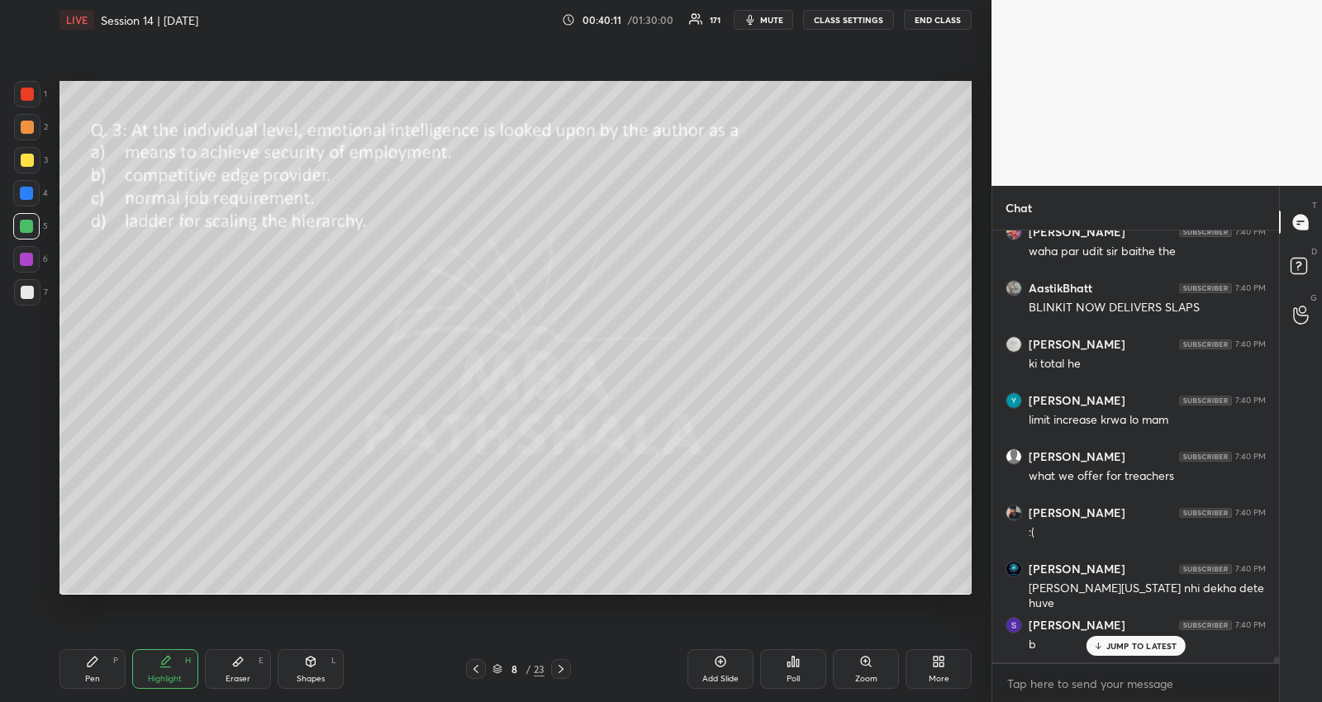
click at [104, 661] on div "Pen P" at bounding box center [92, 669] width 66 height 40
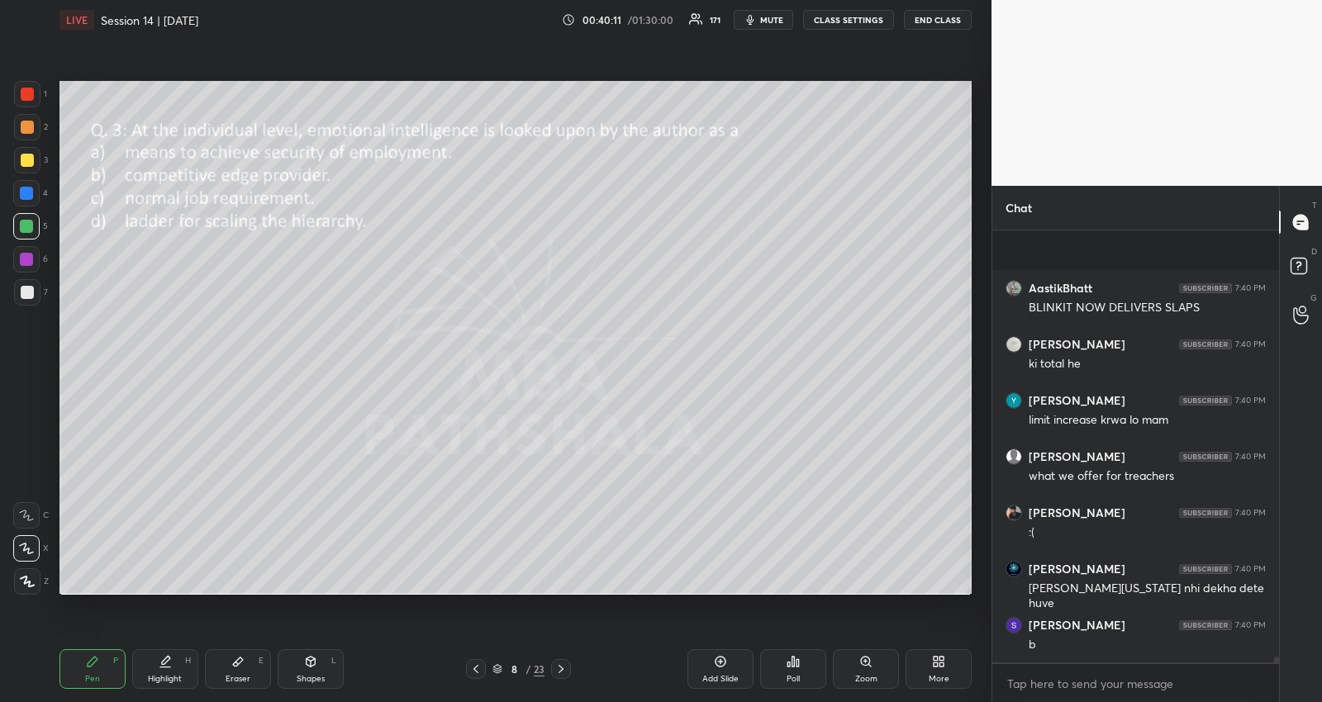
scroll to position [30235, 0]
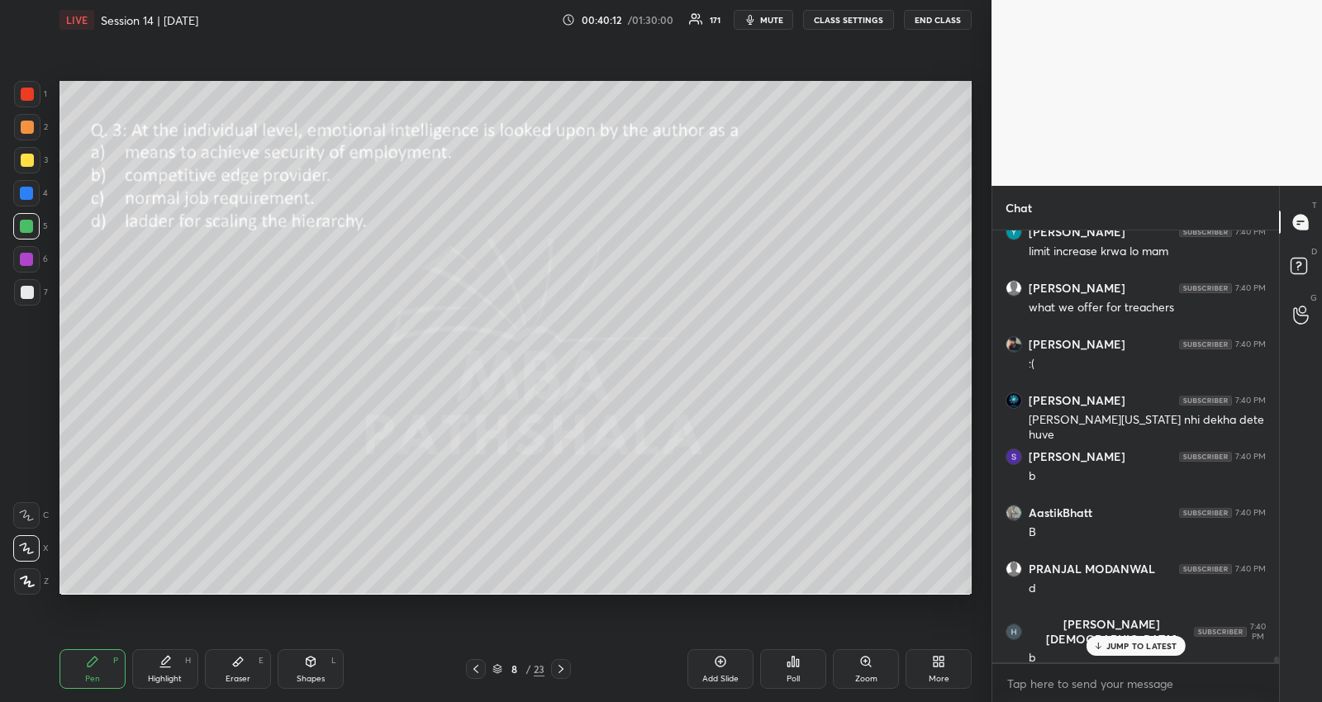
click at [164, 672] on div "Highlight H" at bounding box center [165, 669] width 66 height 40
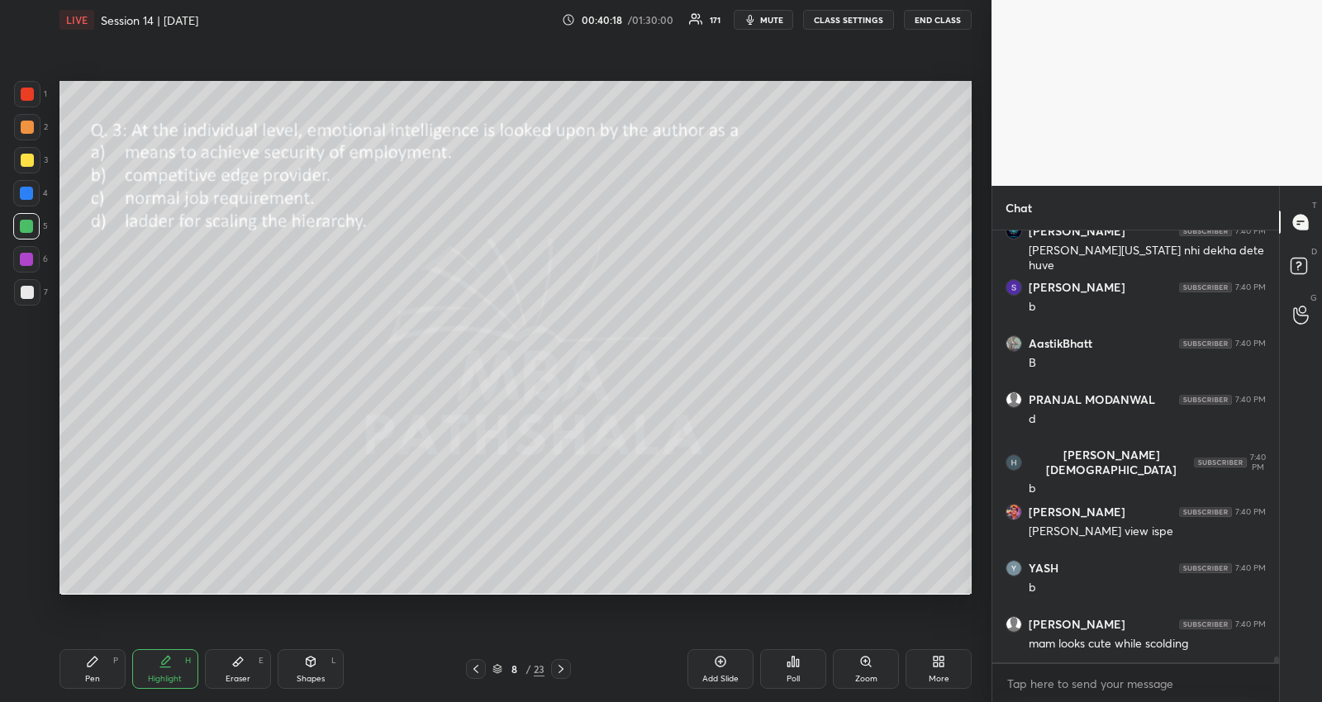
scroll to position [30516, 0]
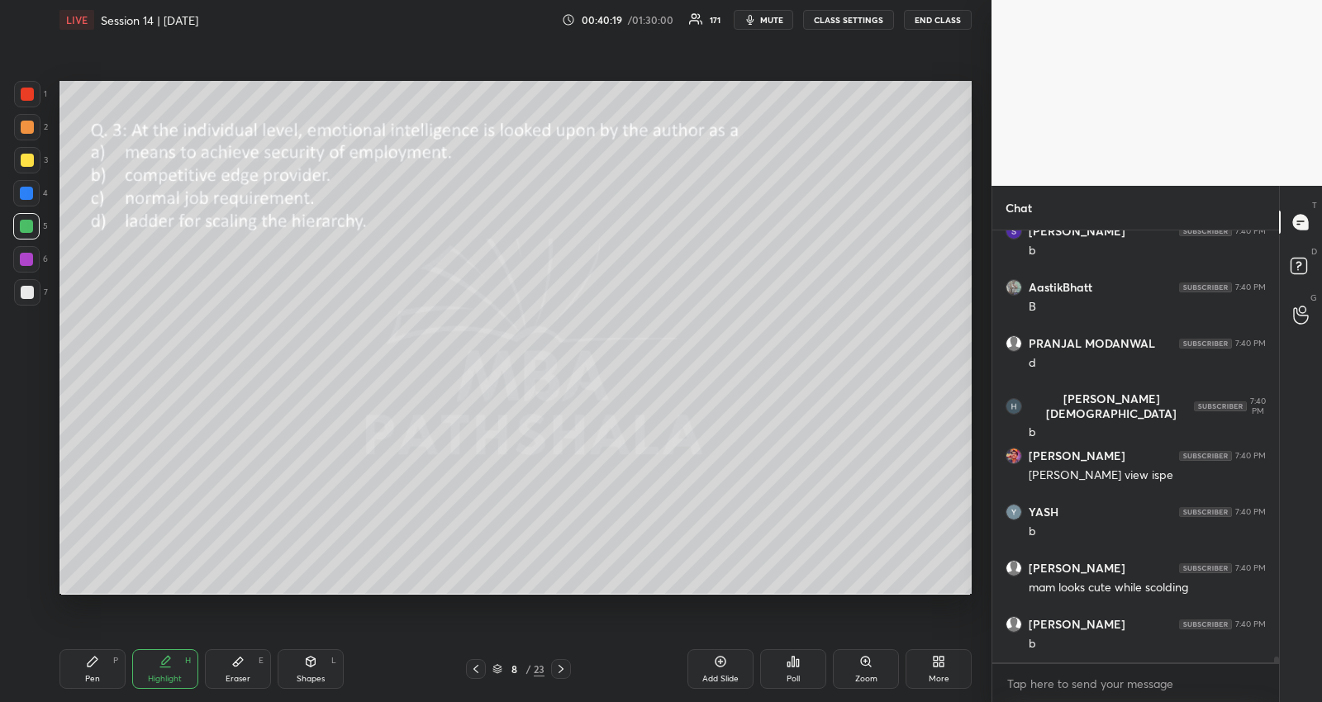
drag, startPoint x: 104, startPoint y: 662, endPoint x: 120, endPoint y: 625, distance: 39.6
click at [105, 662] on div "Pen P" at bounding box center [92, 669] width 66 height 40
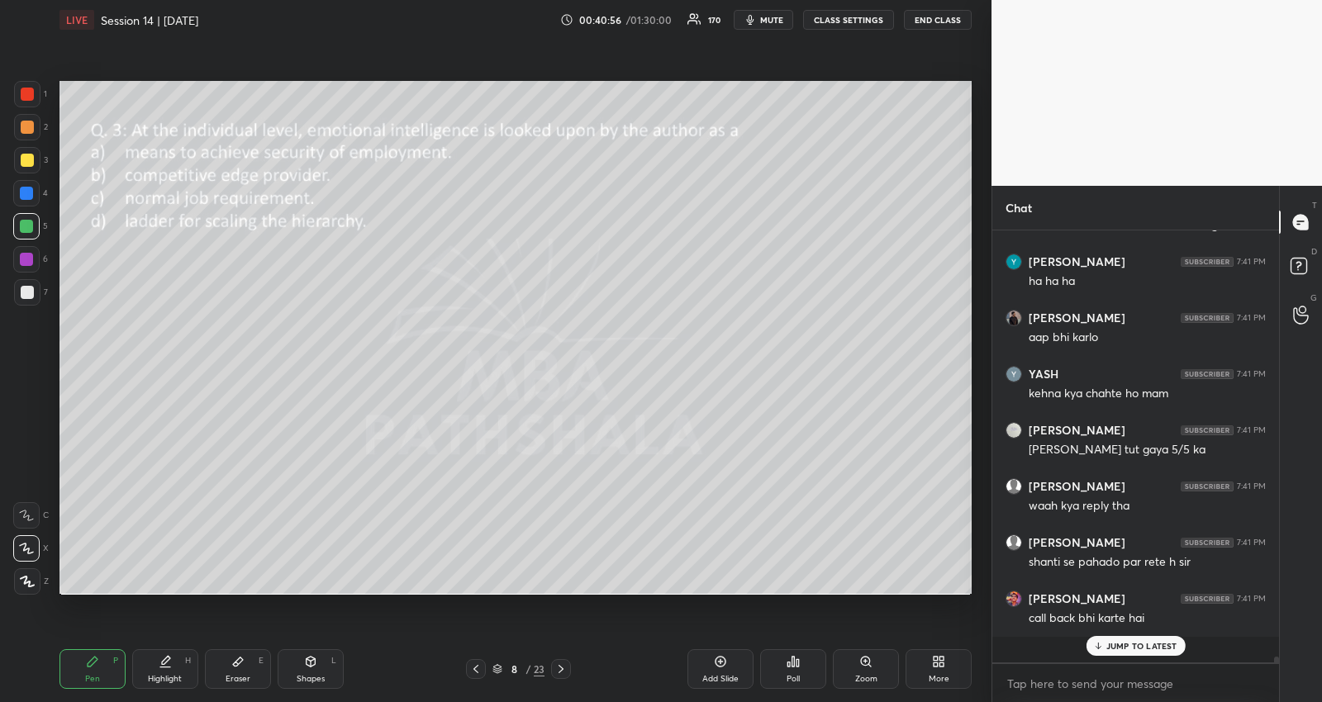
scroll to position [427, 283]
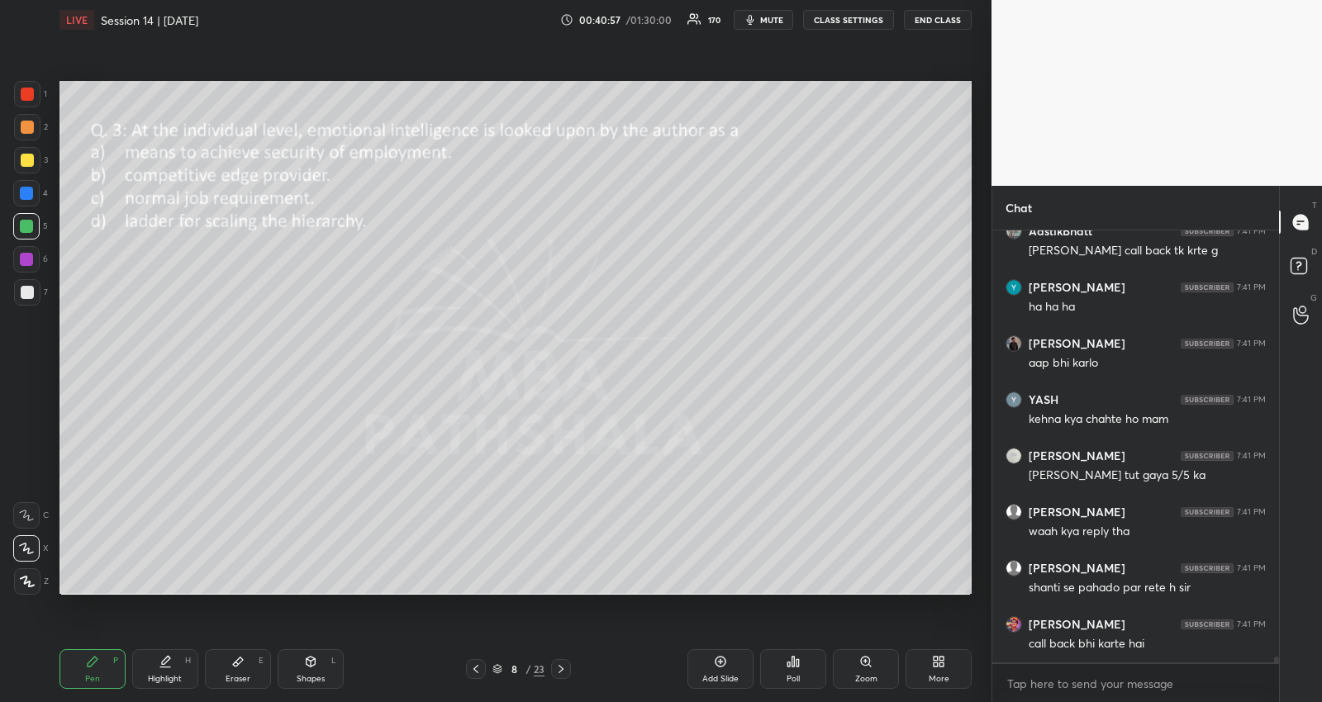
click at [475, 667] on icon at bounding box center [475, 669] width 13 height 13
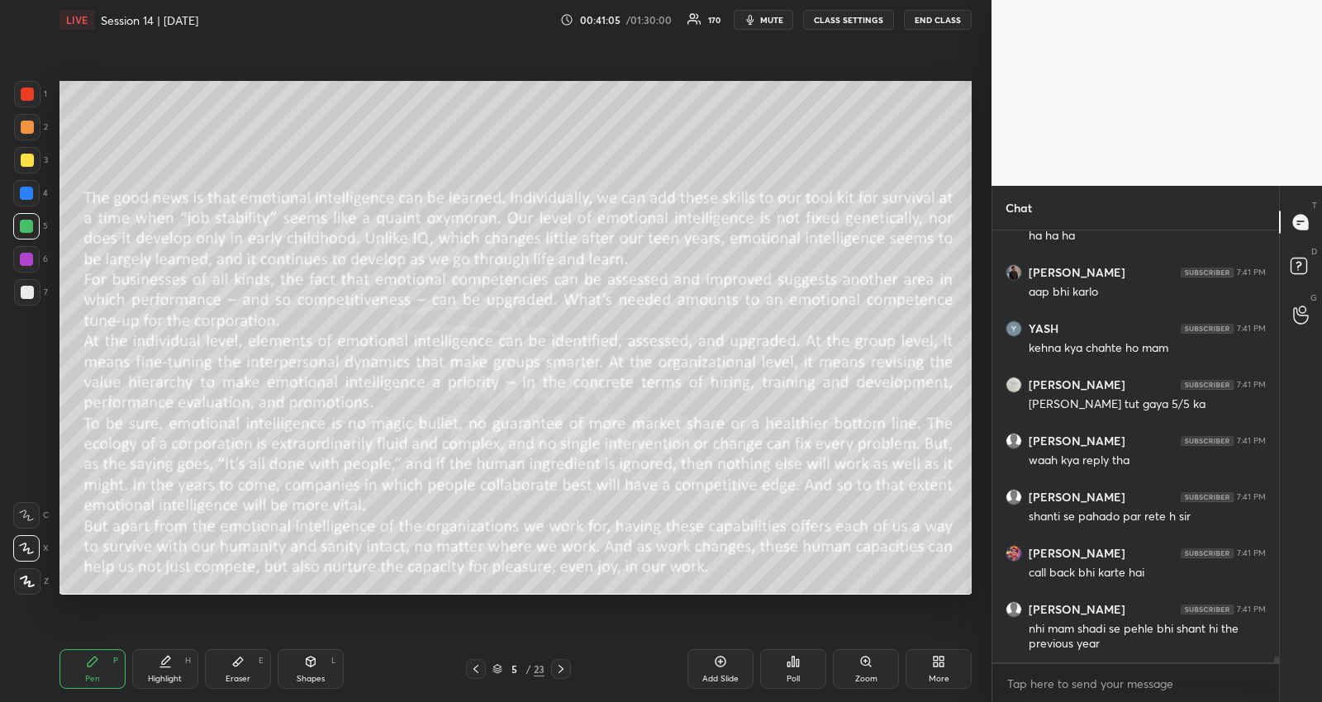
scroll to position [31879, 0]
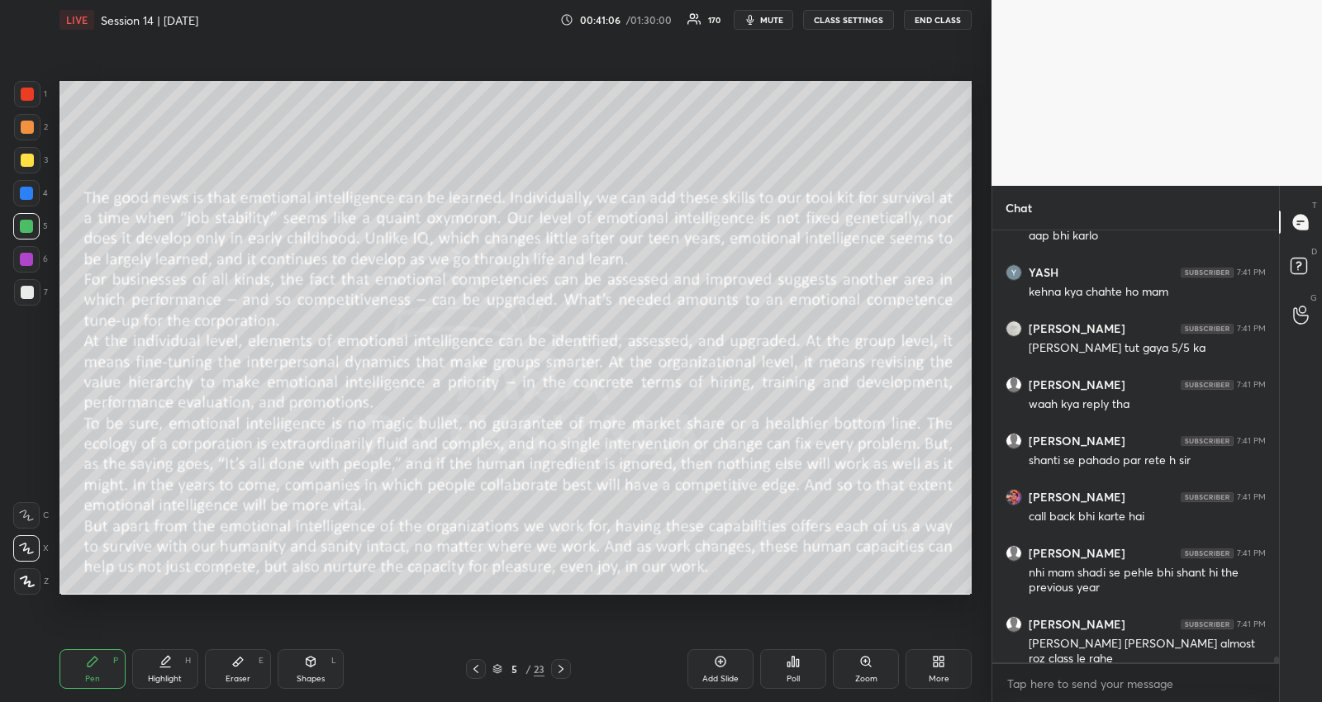
click at [26, 166] on div at bounding box center [27, 160] width 13 height 13
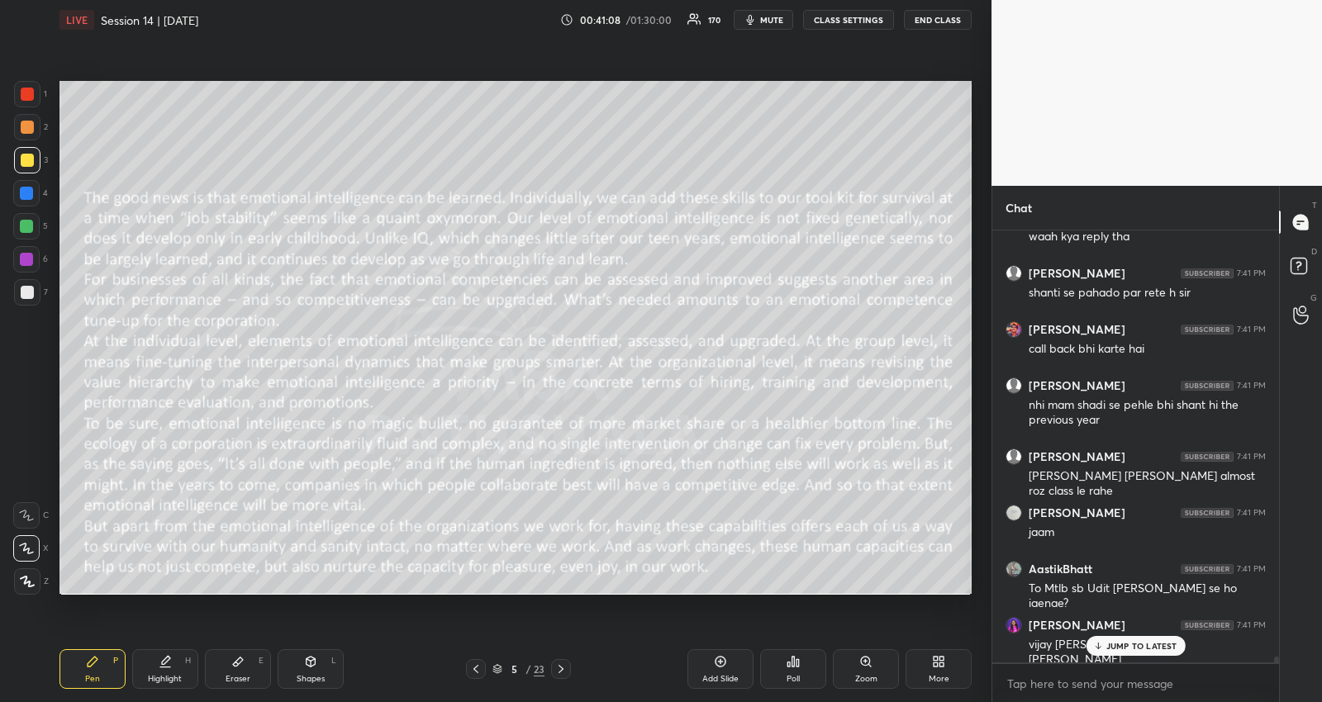
click at [174, 670] on div "Highlight H" at bounding box center [165, 669] width 66 height 40
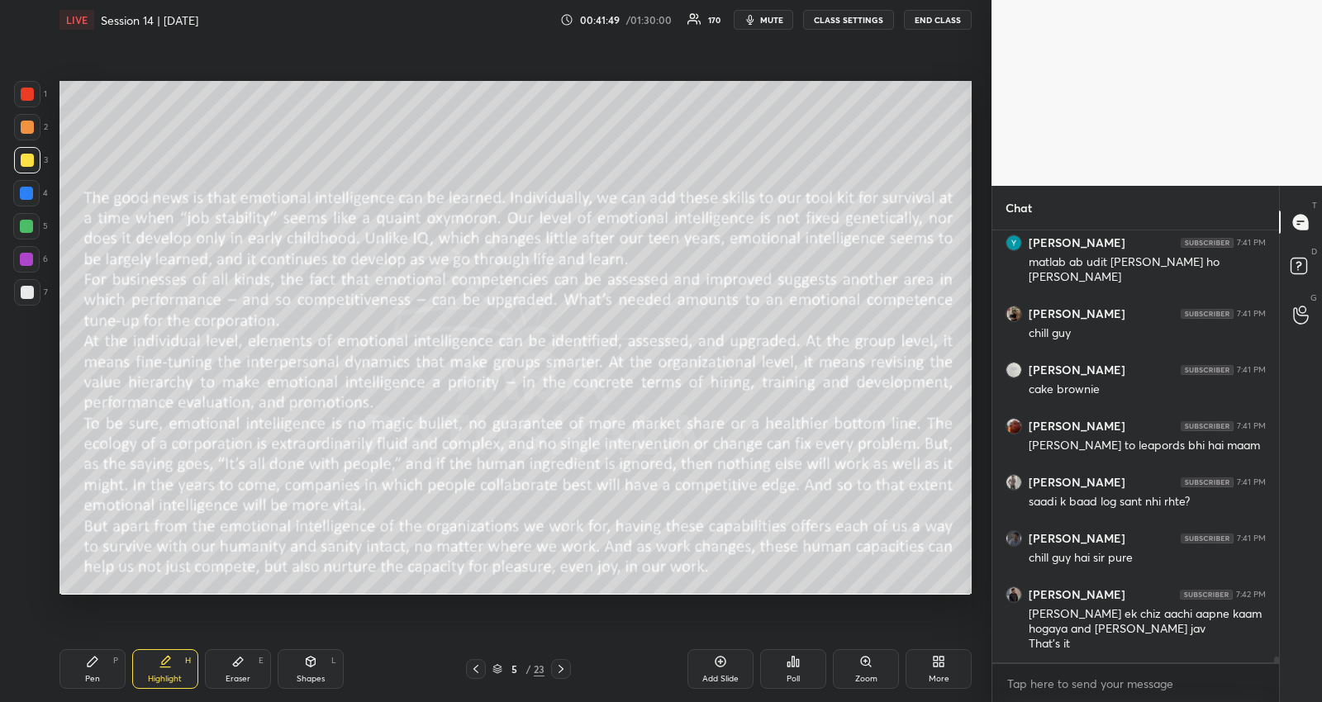
scroll to position [32598, 0]
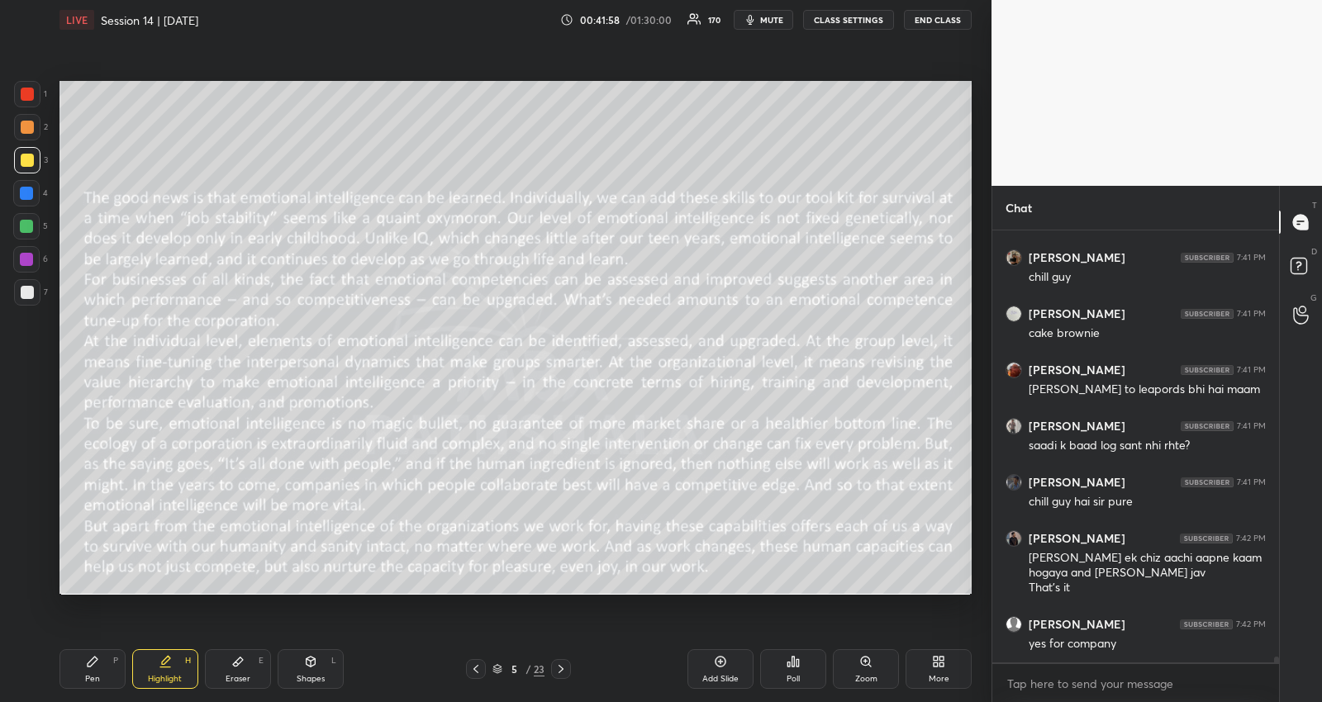
click at [563, 671] on icon at bounding box center [560, 669] width 13 height 13
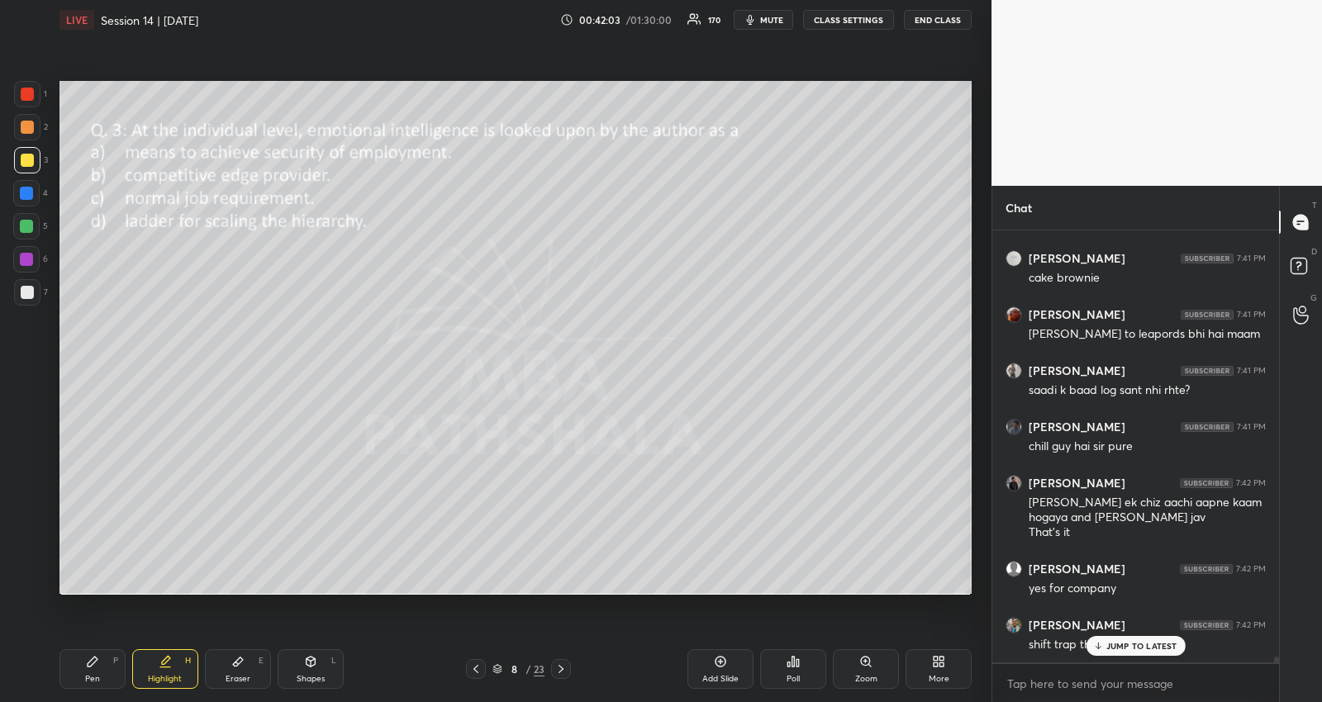
drag, startPoint x: 95, startPoint y: 674, endPoint x: 95, endPoint y: 665, distance: 9.1
click at [95, 673] on div "Pen P" at bounding box center [92, 669] width 66 height 40
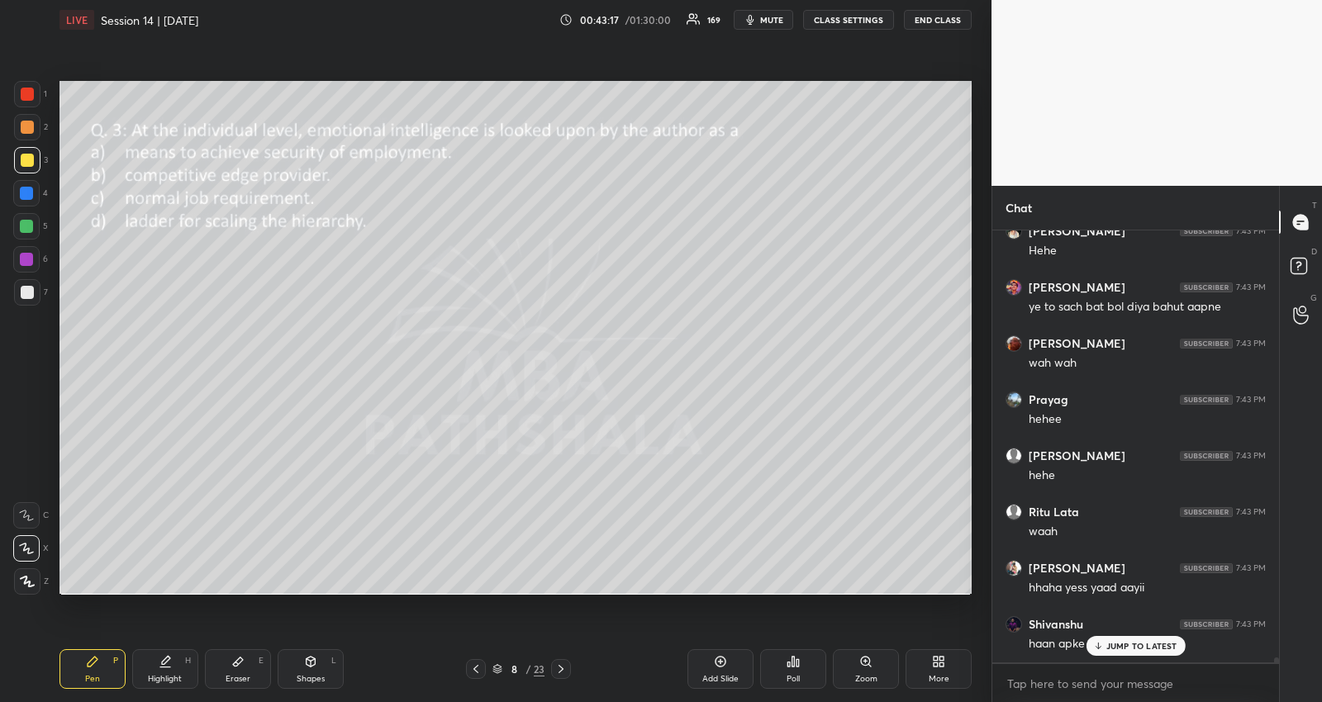
scroll to position [34578, 0]
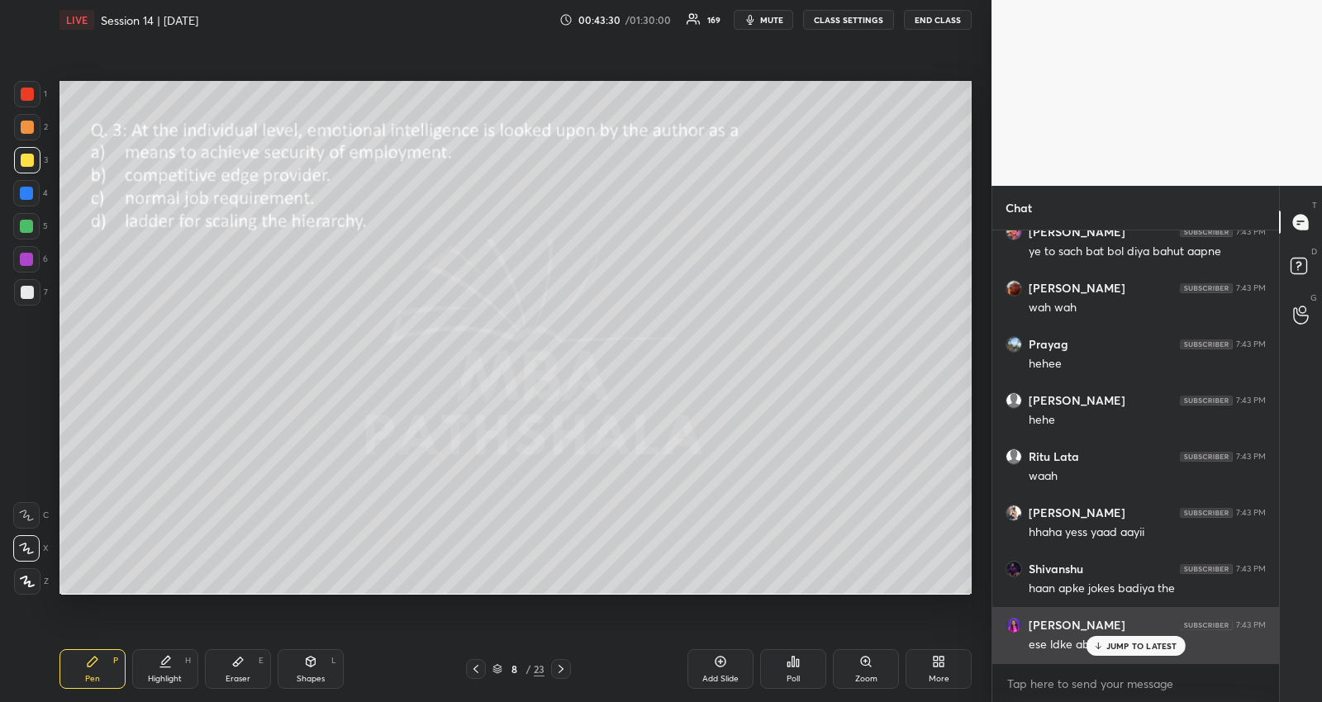
click at [1108, 641] on p "JUMP TO LATEST" at bounding box center [1141, 646] width 71 height 10
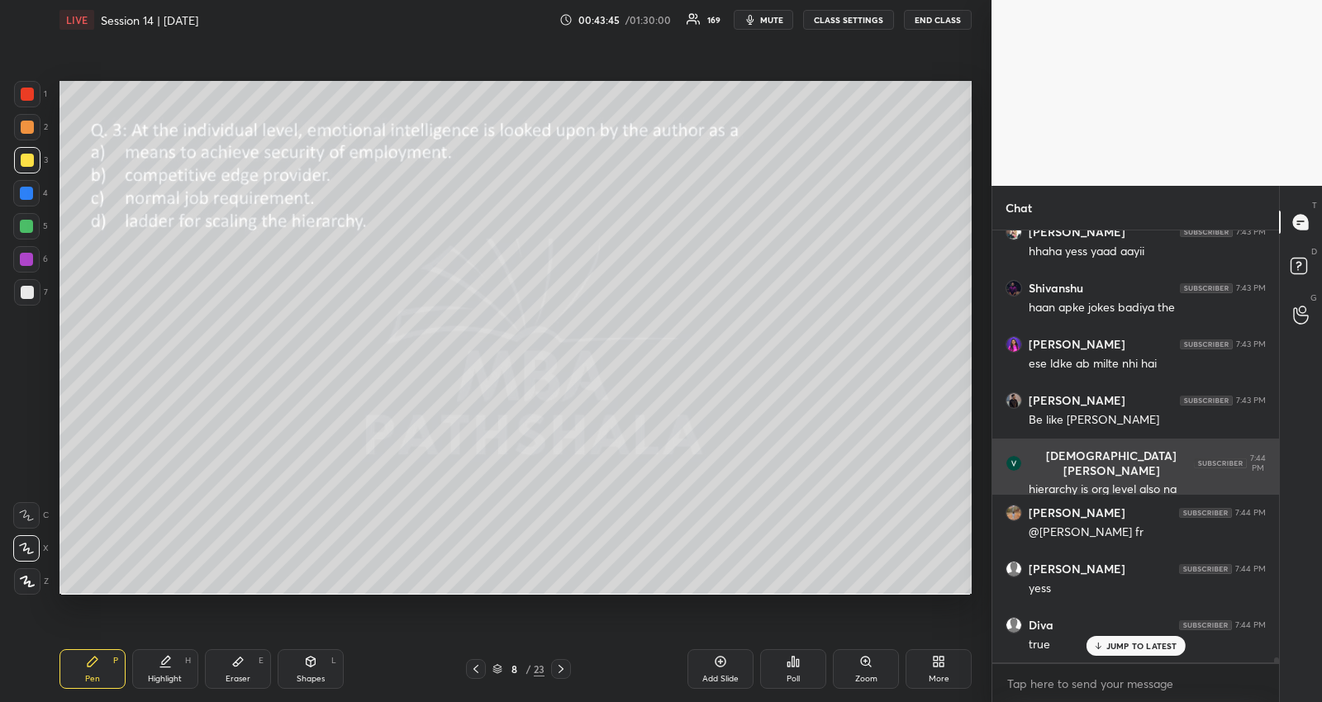
scroll to position [34916, 0]
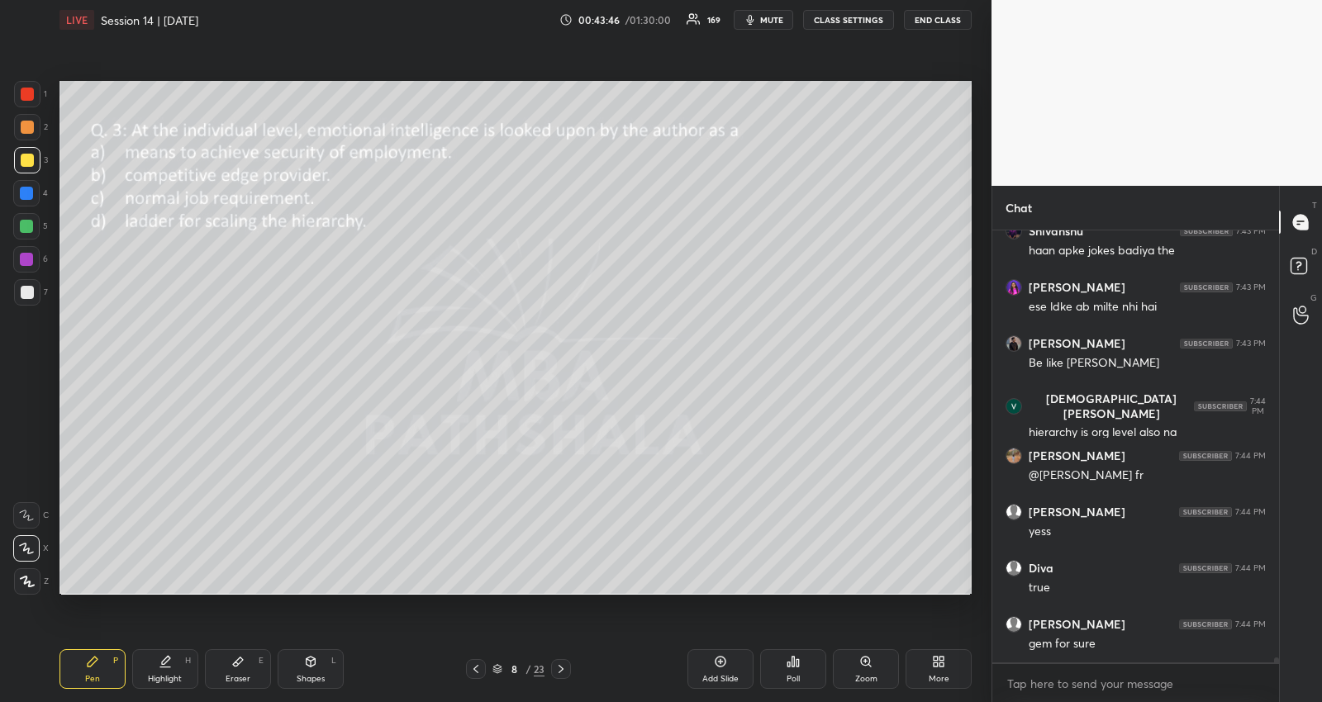
click at [473, 667] on icon at bounding box center [475, 669] width 13 height 13
click at [154, 673] on div "Highlight H" at bounding box center [165, 669] width 66 height 40
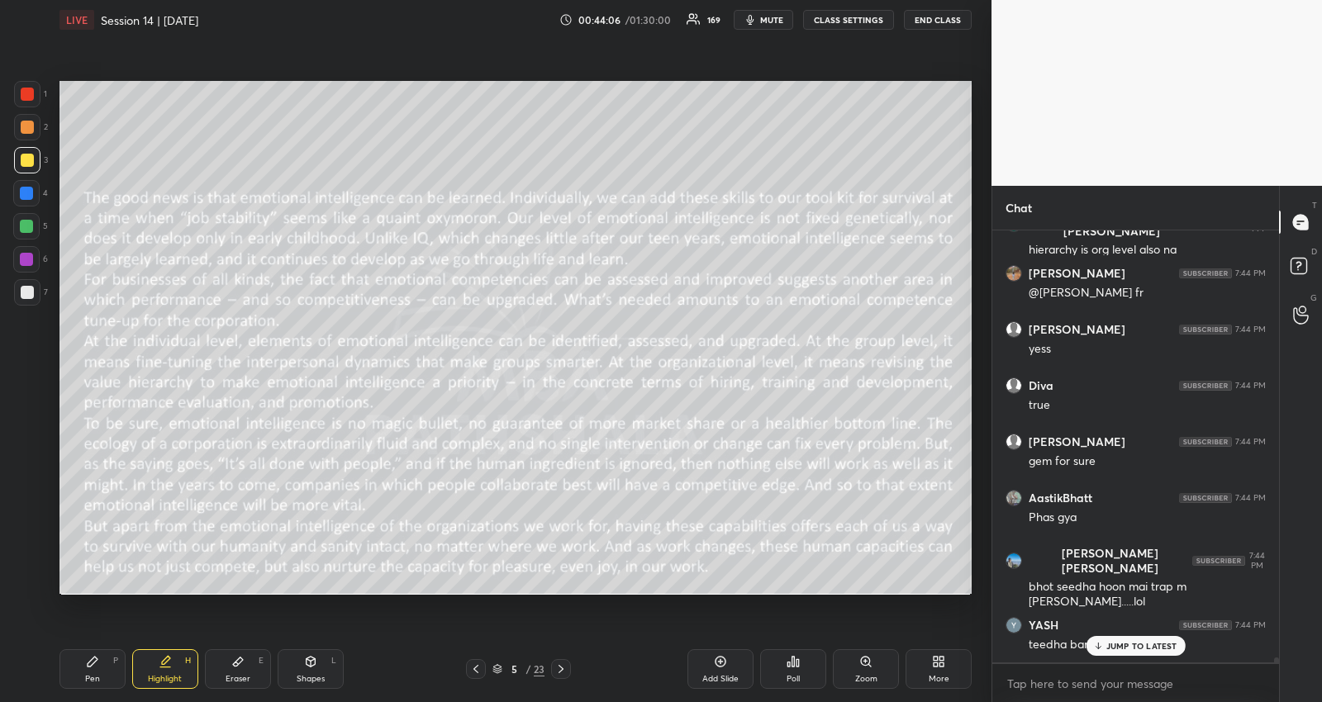
scroll to position [35169, 0]
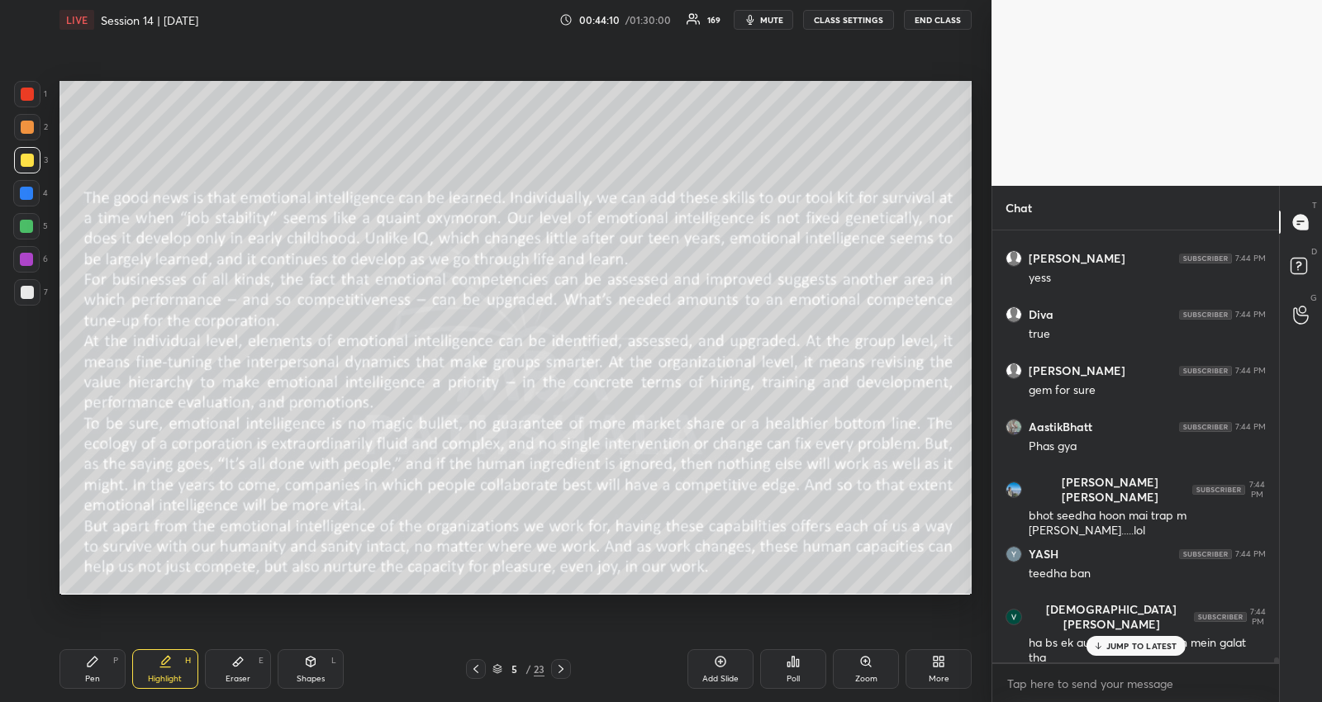
click at [563, 667] on icon at bounding box center [560, 669] width 5 height 8
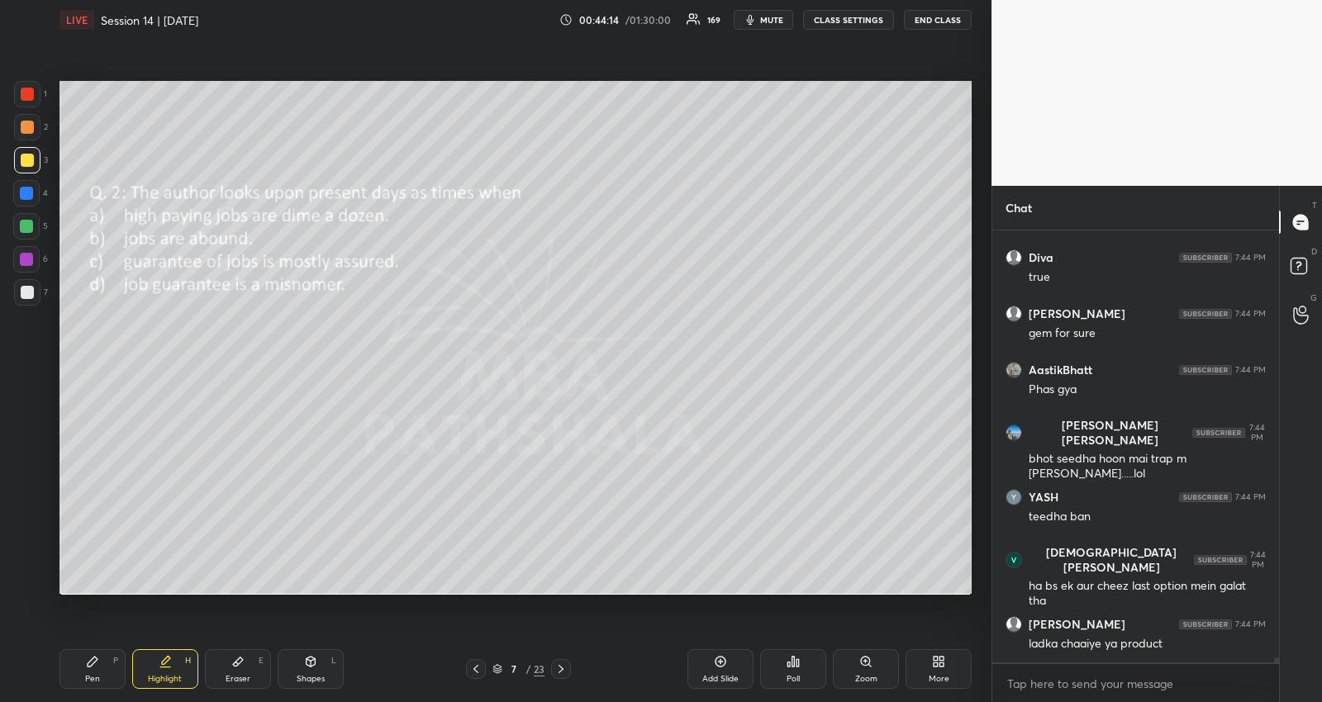
click at [563, 667] on icon at bounding box center [560, 669] width 5 height 8
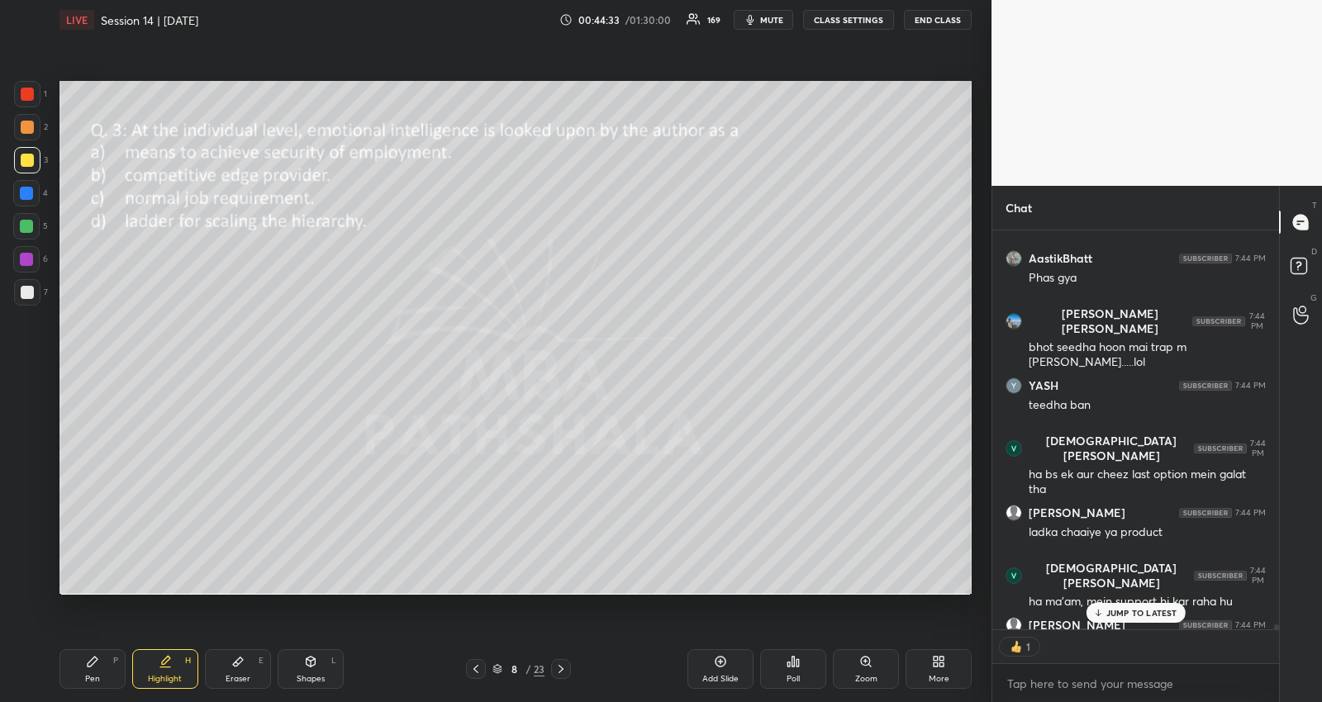
scroll to position [35428, 0]
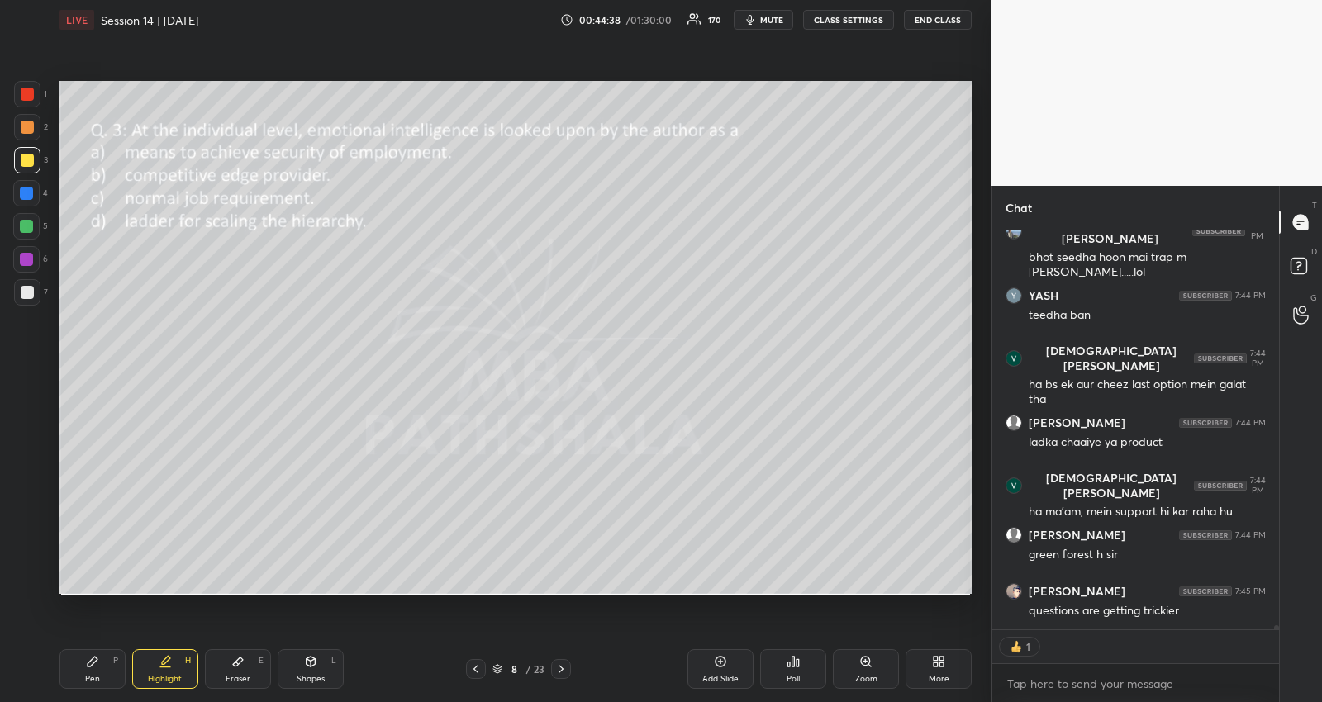
click at [563, 675] on icon at bounding box center [560, 669] width 13 height 13
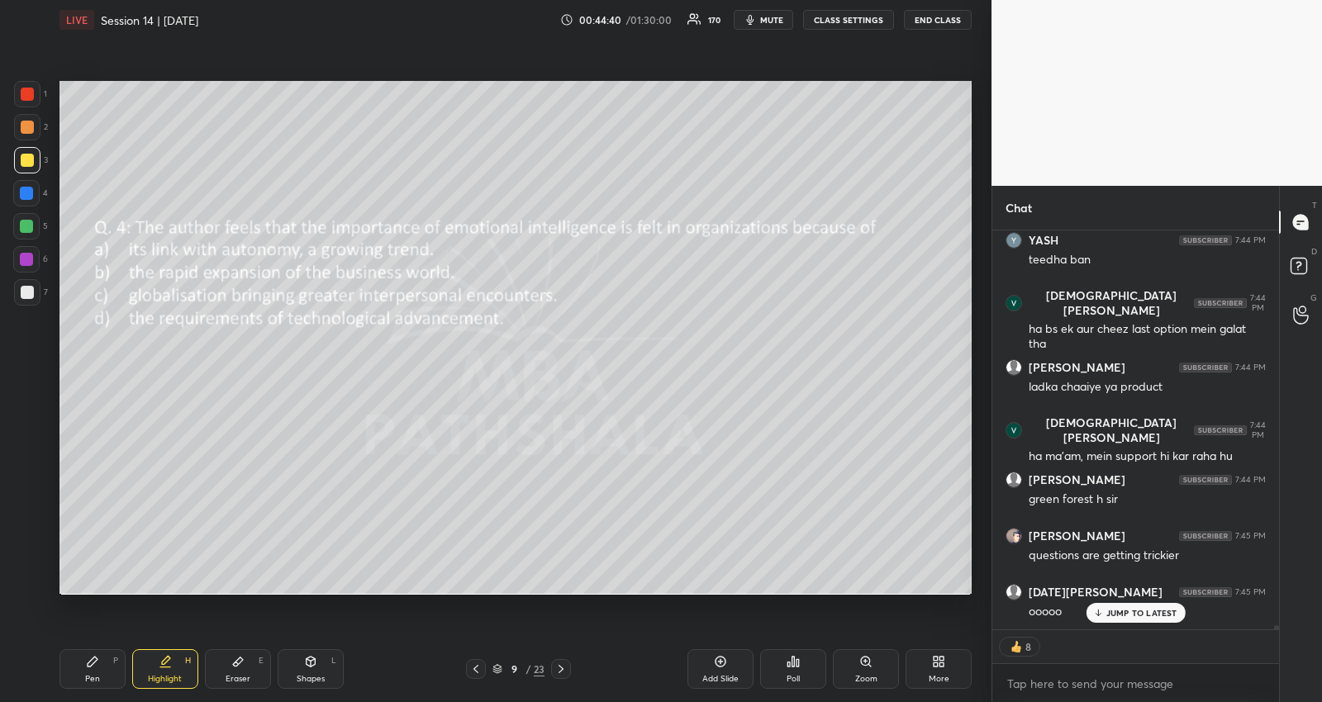
click at [240, 669] on div "Eraser E" at bounding box center [238, 669] width 66 height 40
click at [25, 471] on div "Erase all" at bounding box center [26, 482] width 26 height 26
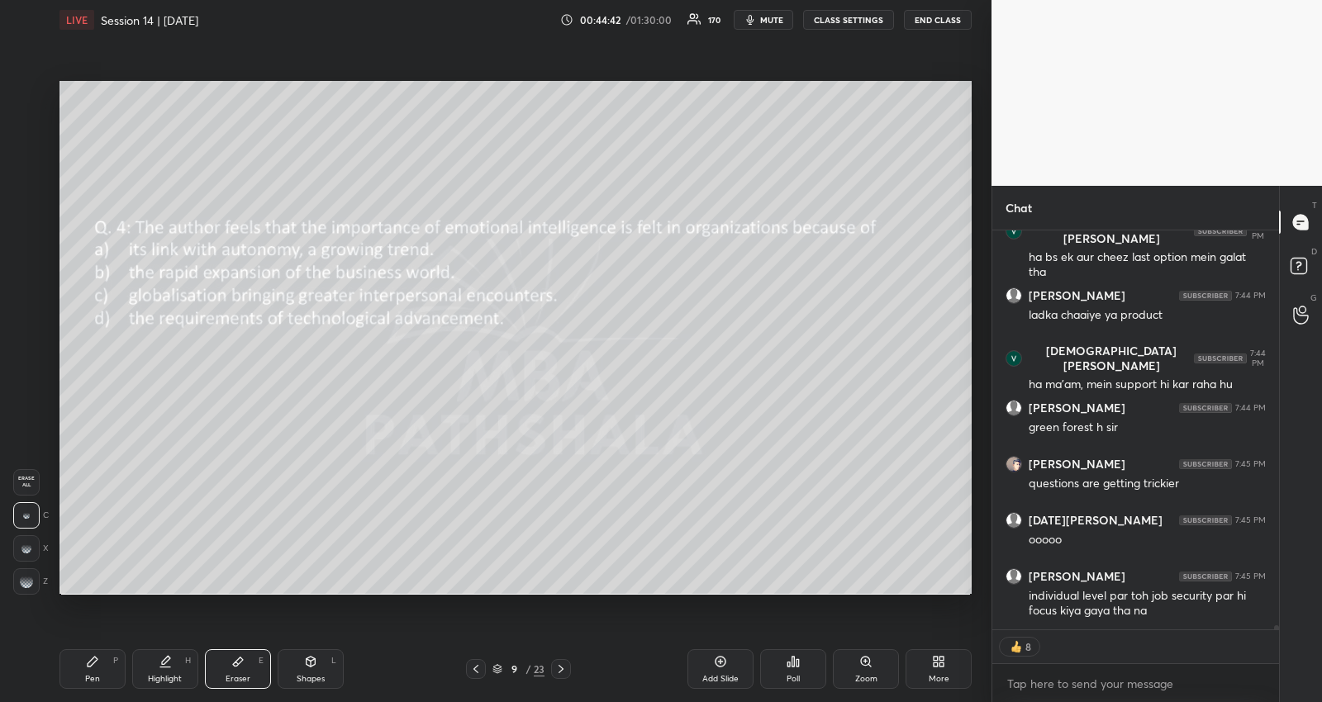
click at [112, 676] on div "Pen P" at bounding box center [92, 669] width 66 height 40
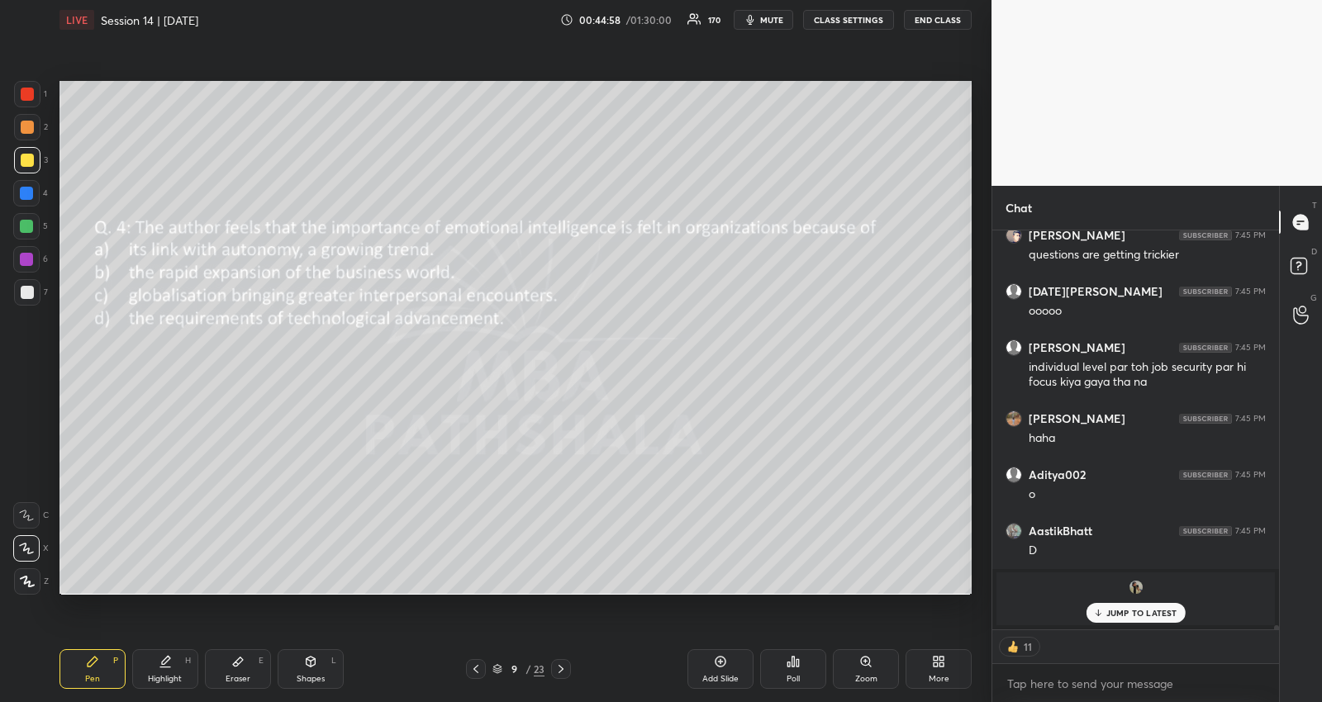
scroll to position [35854, 0]
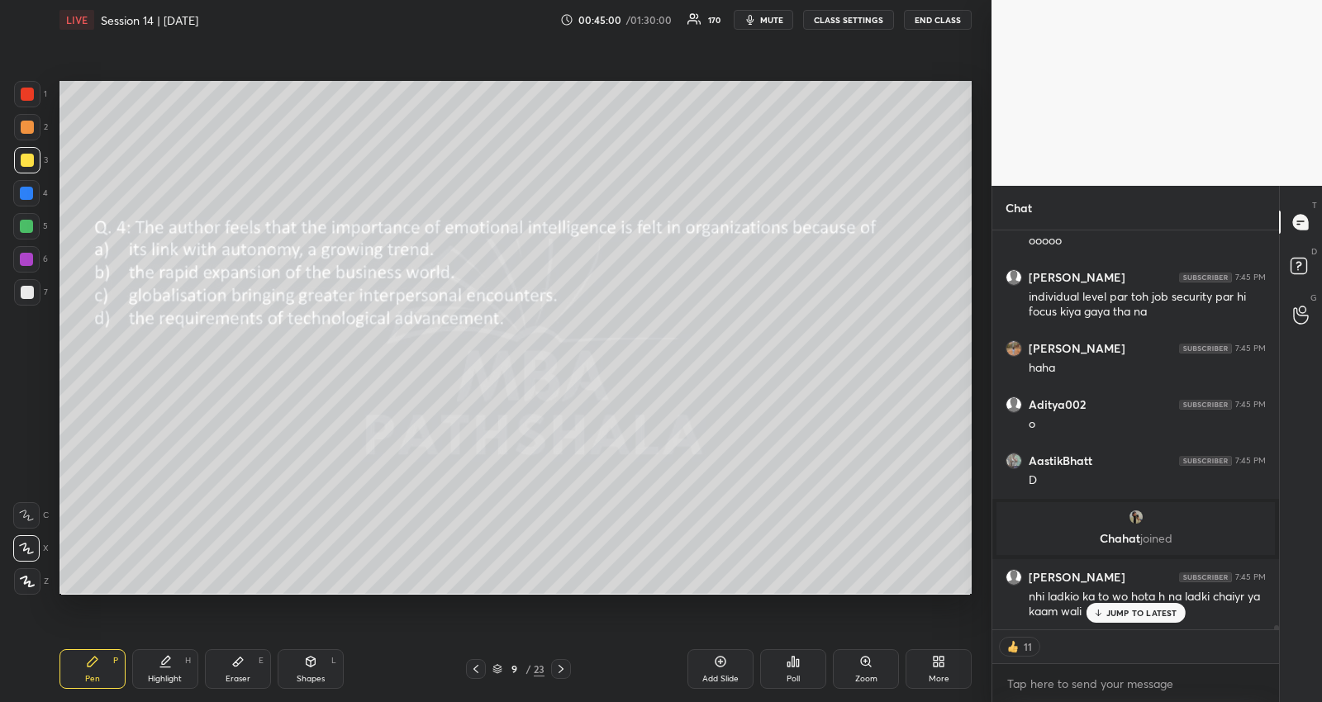
type textarea "x"
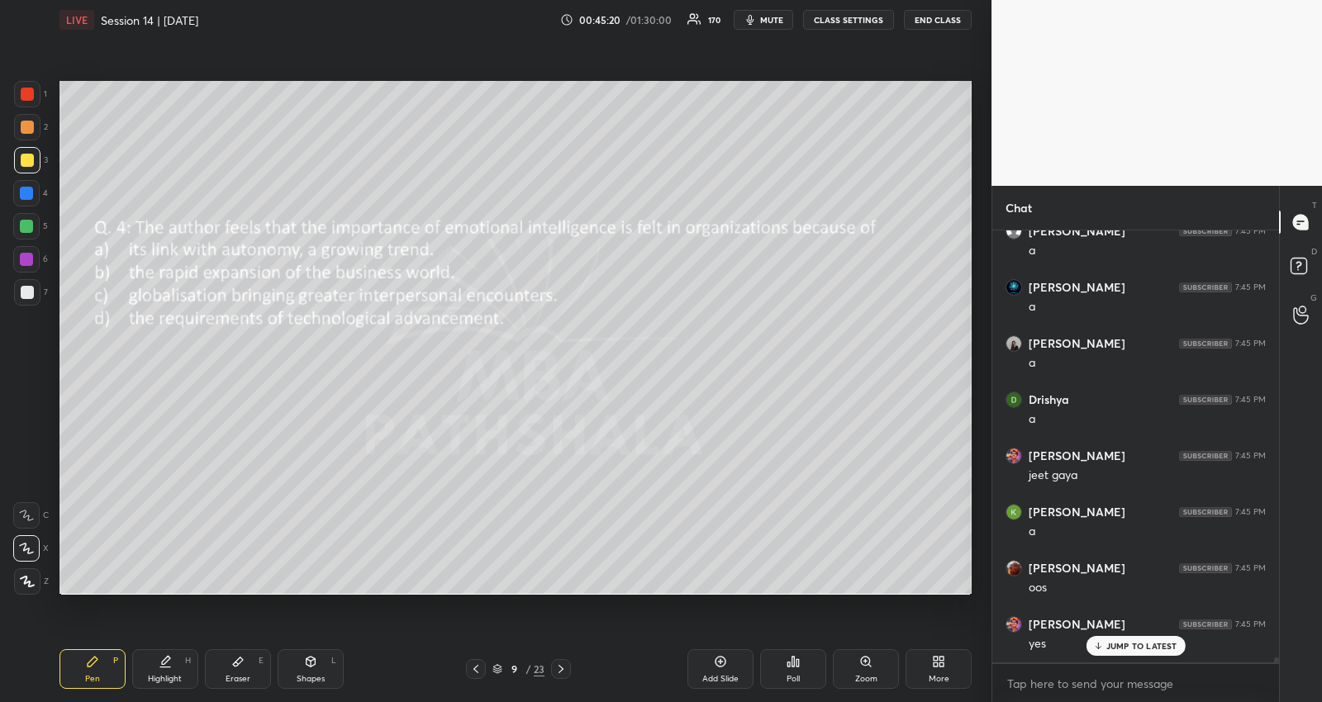
scroll to position [36383, 0]
click at [563, 661] on div at bounding box center [561, 669] width 20 height 20
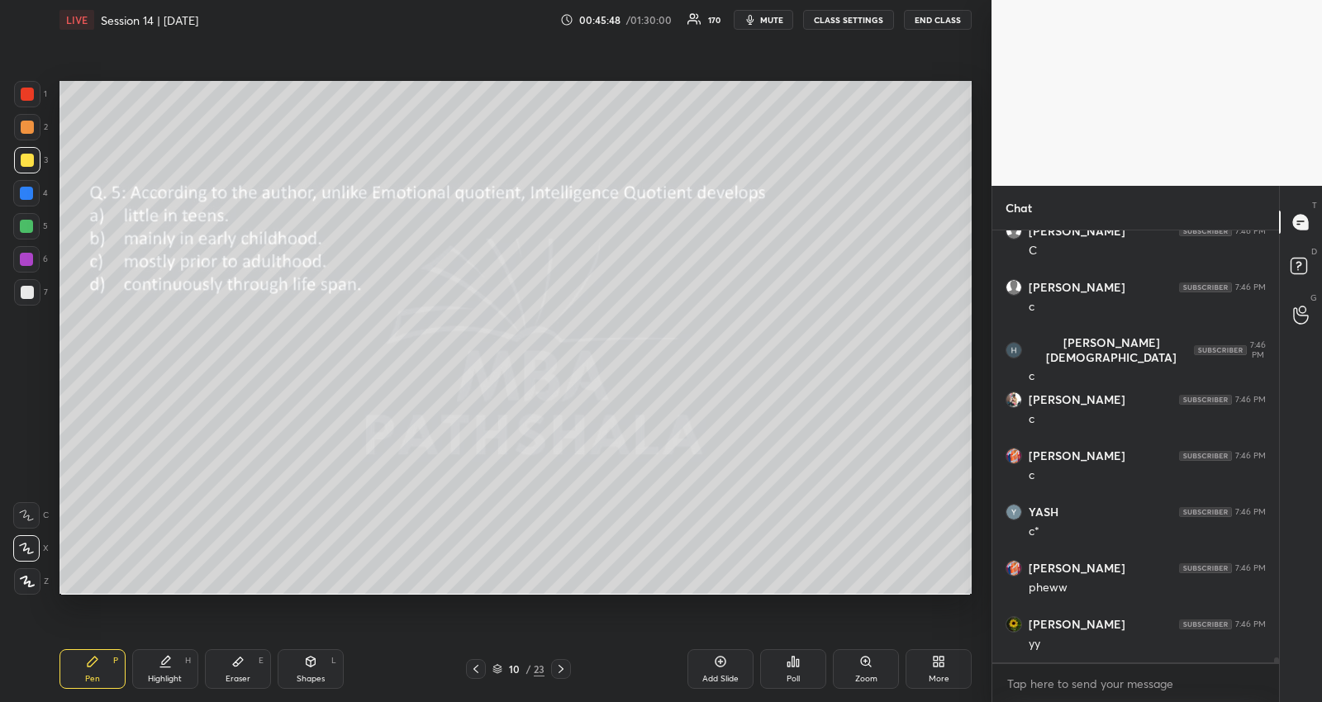
scroll to position [37899, 0]
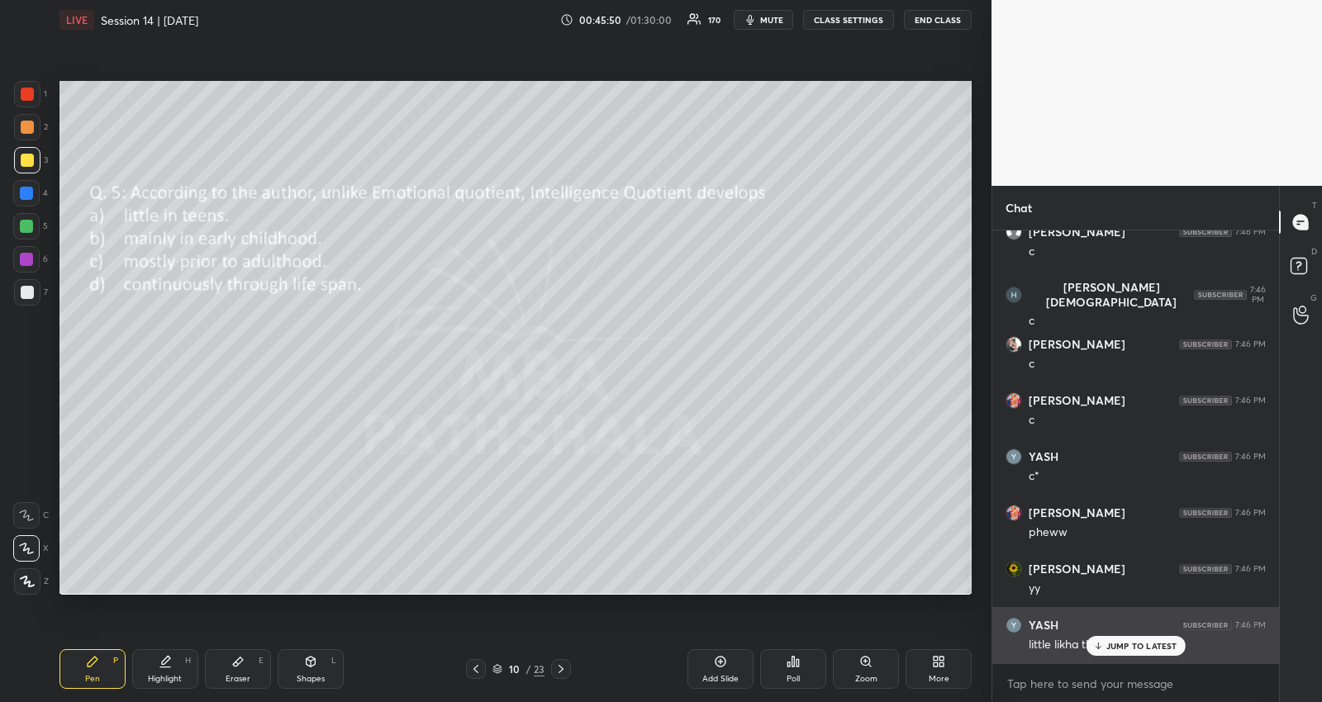
click at [1101, 647] on icon at bounding box center [1097, 646] width 11 height 10
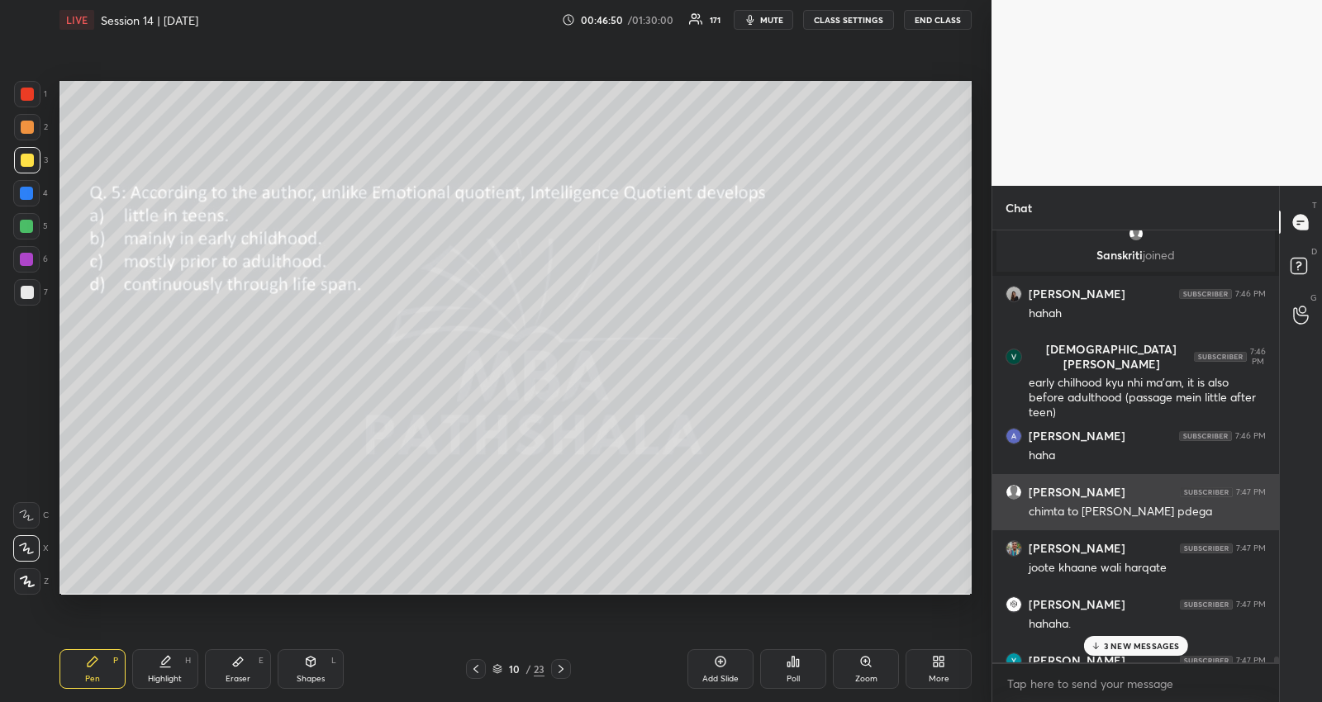
scroll to position [37705, 0]
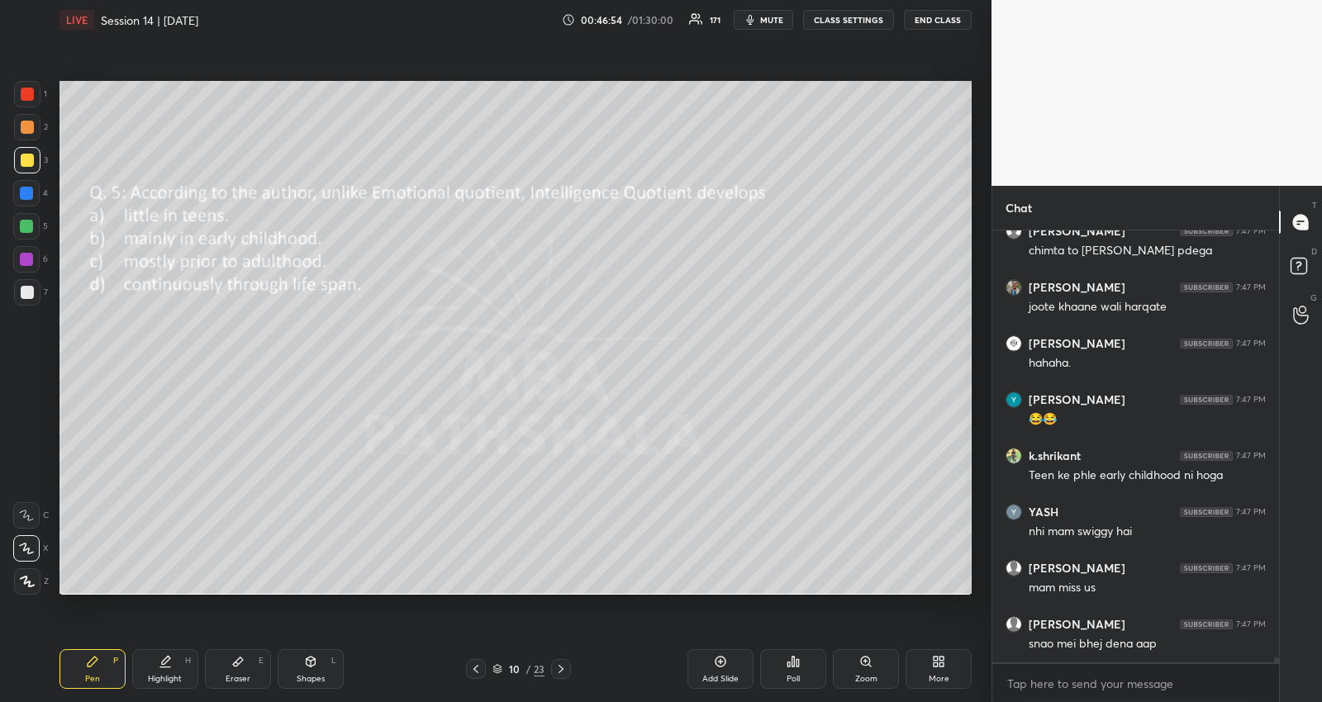
click at [464, 663] on div "10 / 23" at bounding box center [518, 669] width 156 height 20
click at [476, 663] on icon at bounding box center [475, 669] width 13 height 13
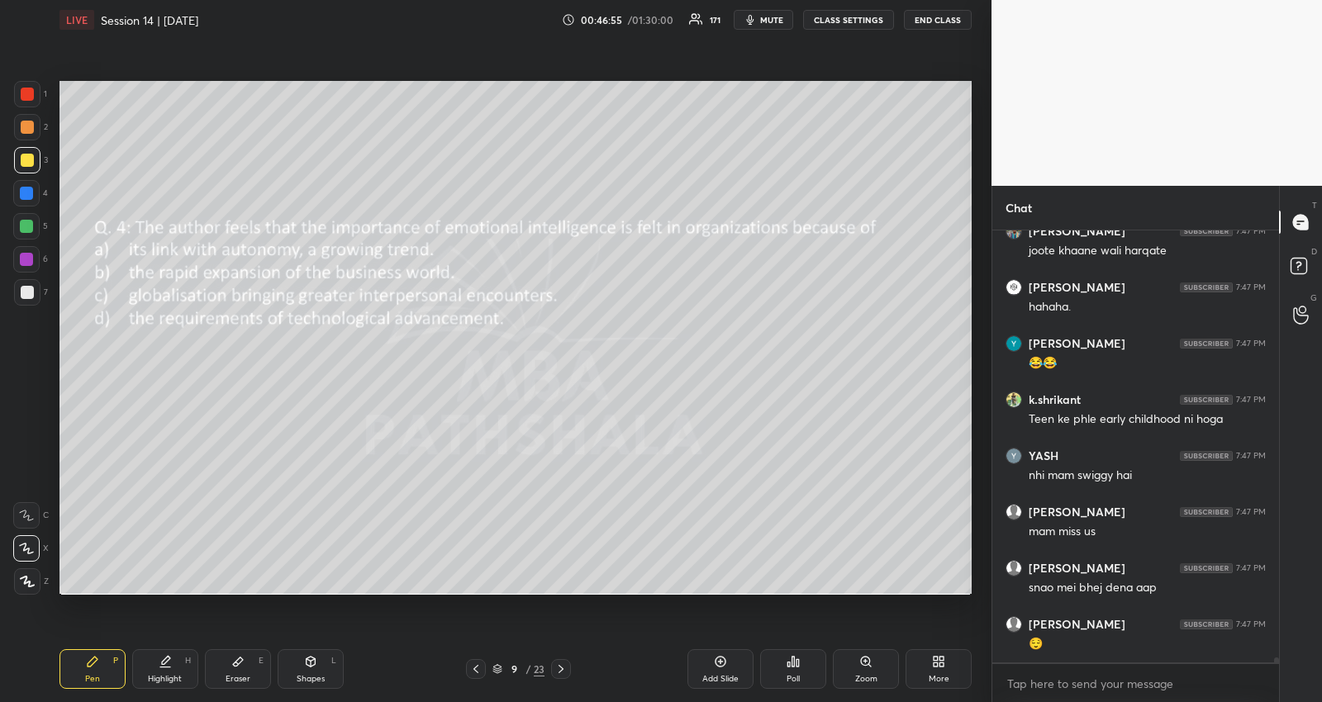
click at [476, 663] on icon at bounding box center [475, 669] width 13 height 13
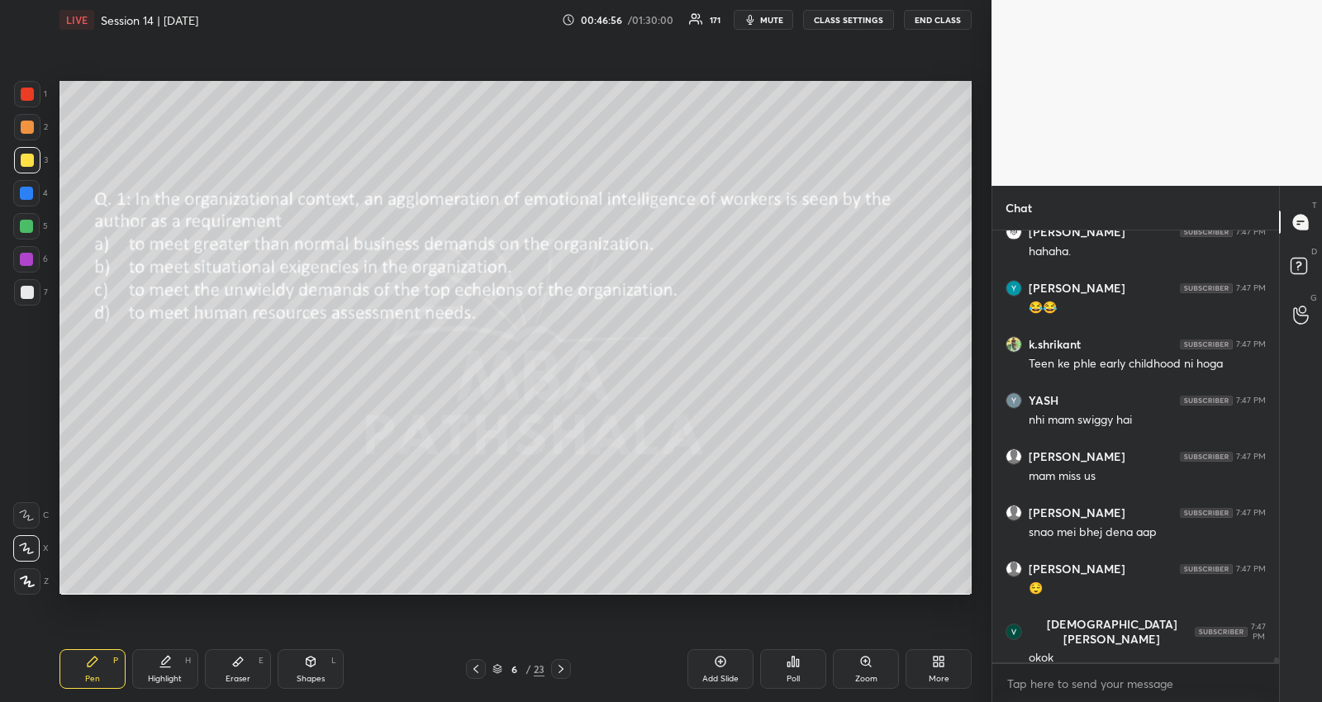
click at [476, 663] on icon at bounding box center [475, 669] width 13 height 13
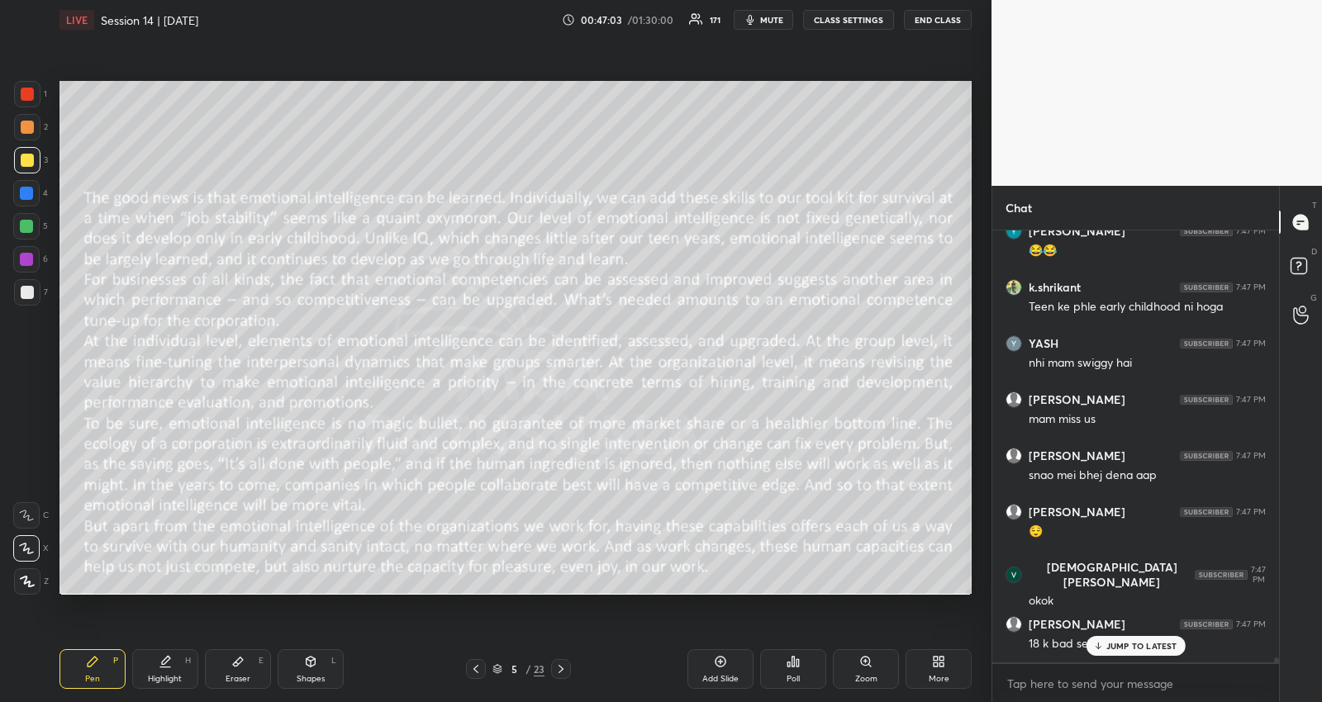
scroll to position [37944, 0]
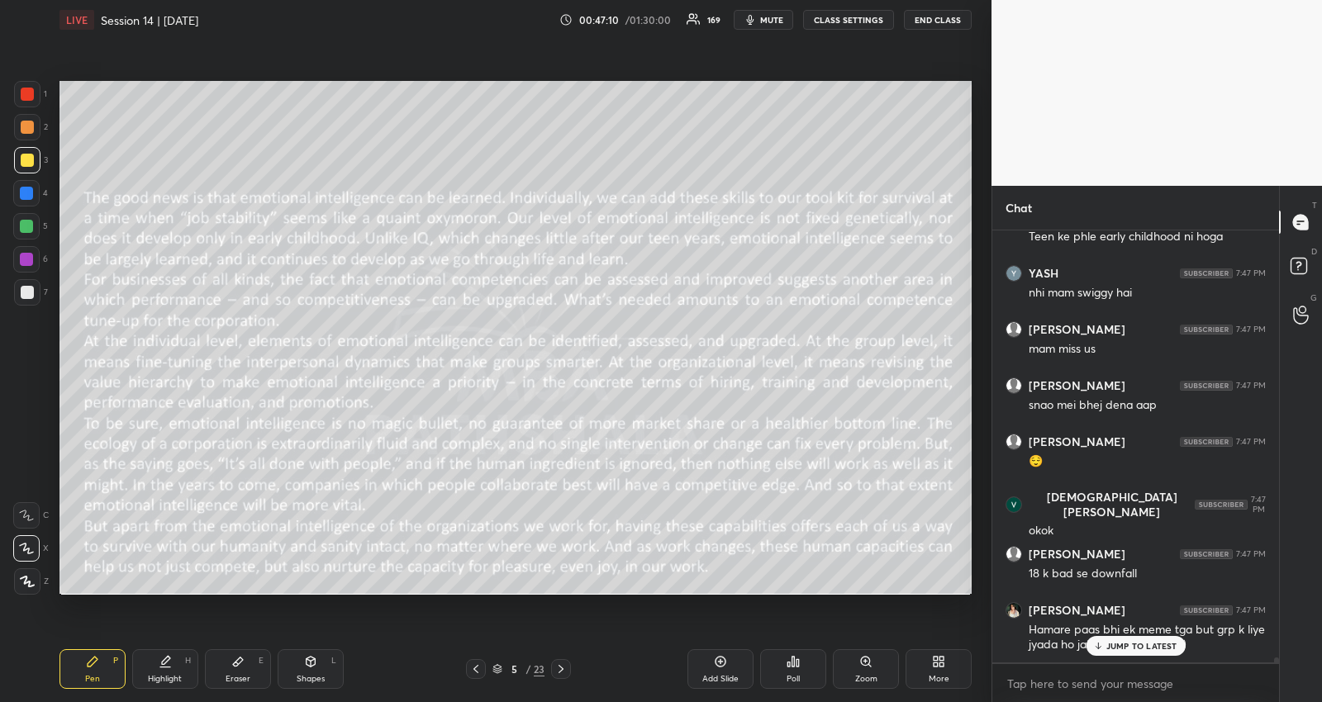
click at [558, 672] on icon at bounding box center [560, 669] width 5 height 8
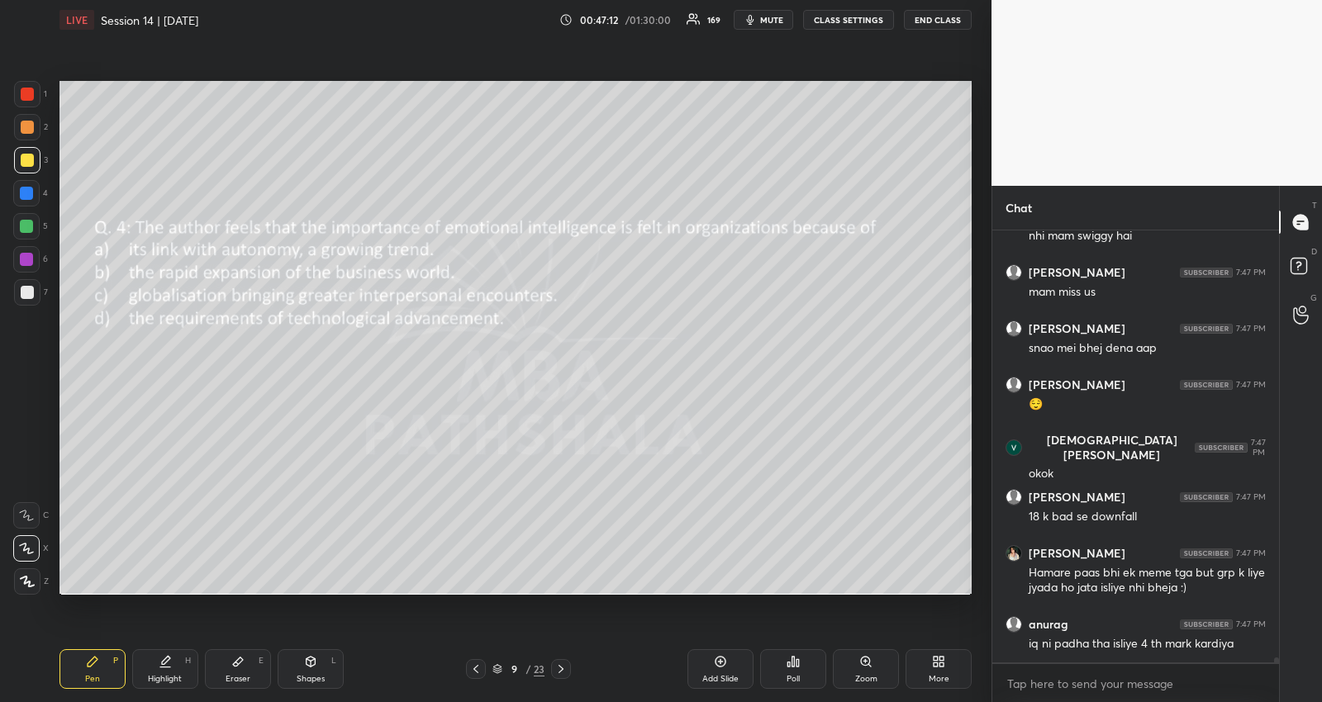
click at [558, 672] on icon at bounding box center [560, 669] width 5 height 8
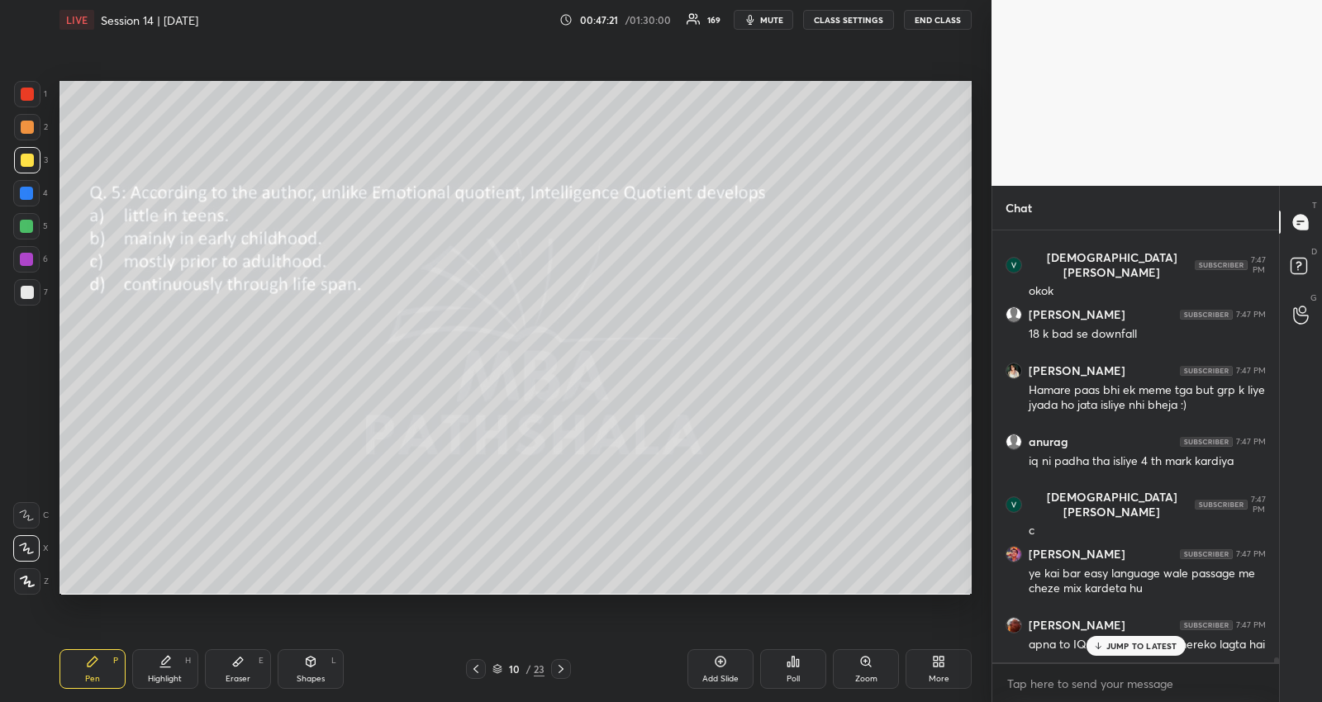
scroll to position [38296, 0]
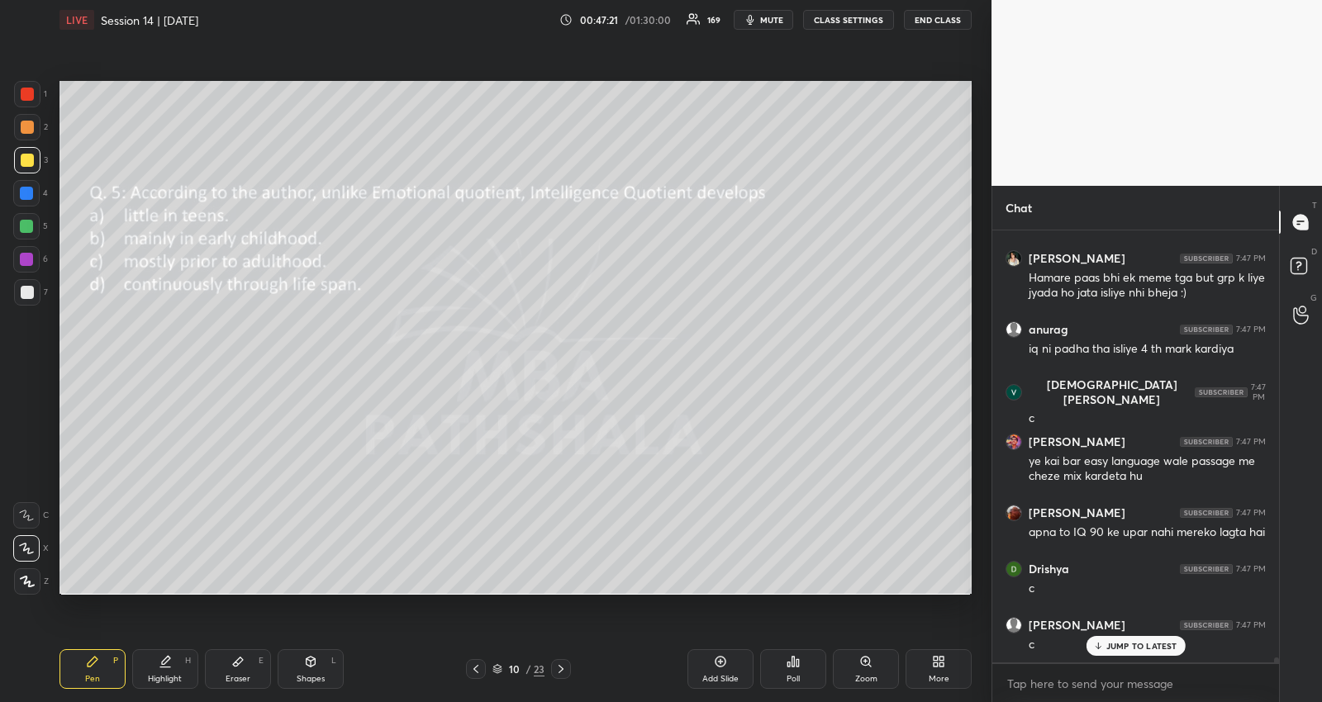
click at [496, 668] on icon at bounding box center [497, 667] width 8 height 4
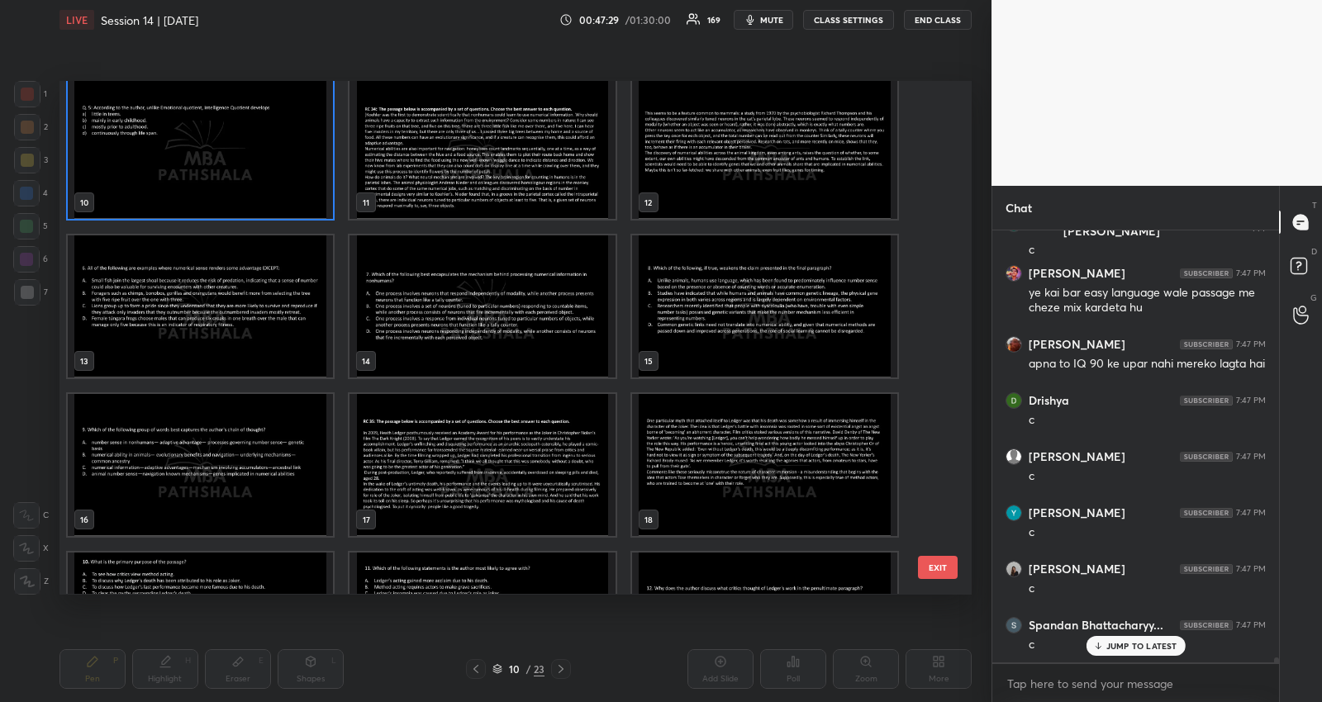
scroll to position [488, 0]
click at [229, 463] on img "grid" at bounding box center [200, 465] width 265 height 142
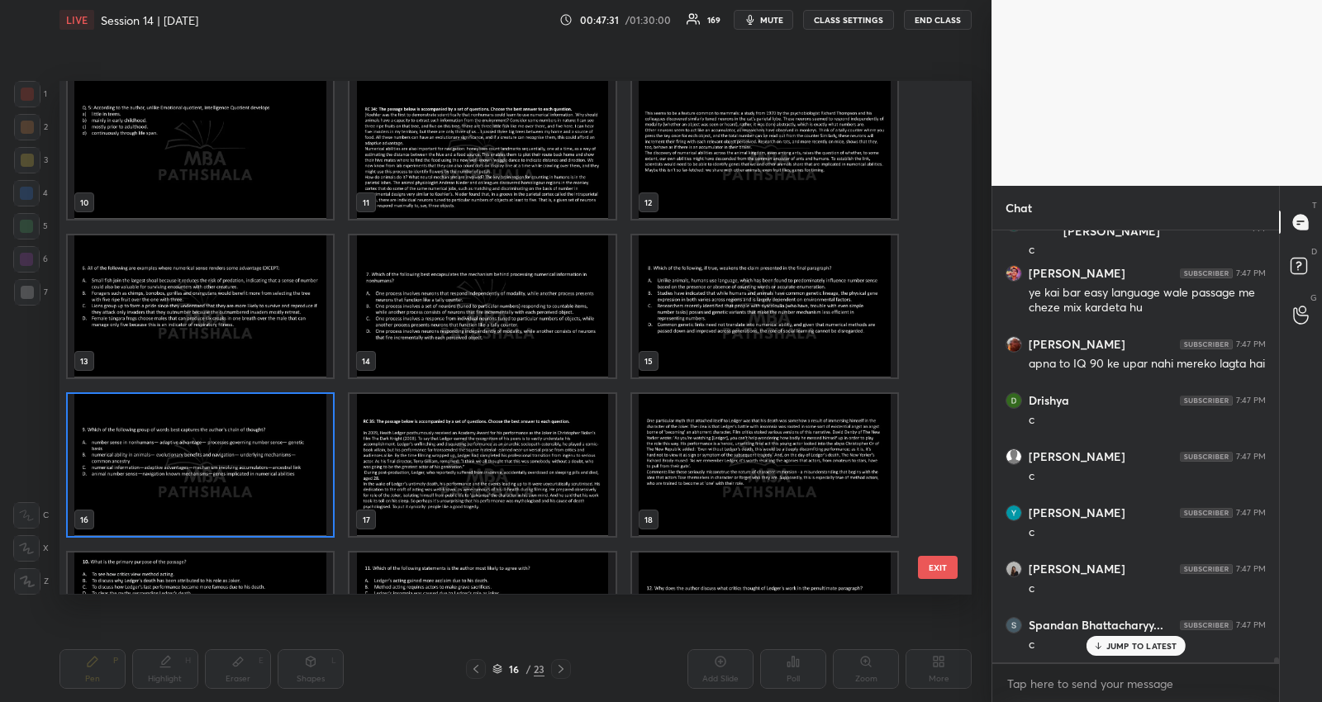
drag, startPoint x: 230, startPoint y: 463, endPoint x: 245, endPoint y: 448, distance: 22.2
click at [234, 459] on img "grid" at bounding box center [200, 465] width 265 height 142
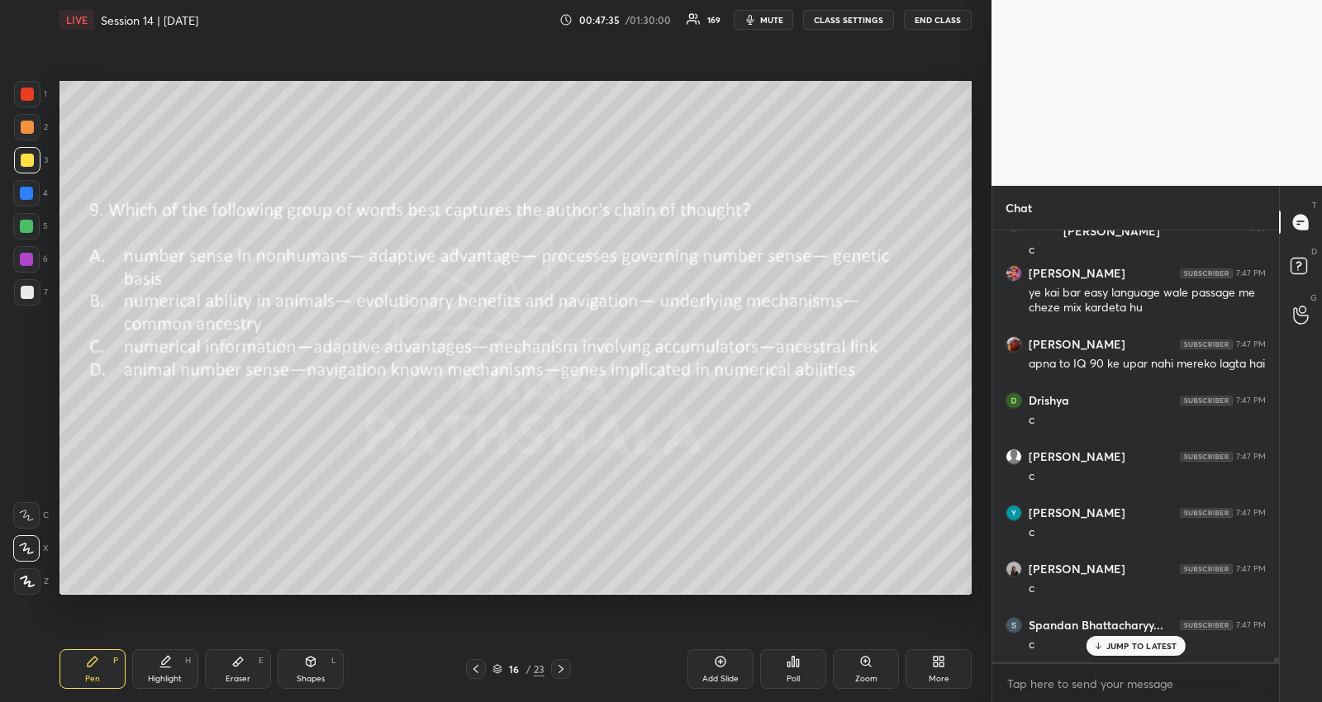
click at [1124, 642] on p "JUMP TO LATEST" at bounding box center [1141, 646] width 71 height 10
click at [468, 666] on div at bounding box center [476, 669] width 20 height 20
click at [477, 670] on icon at bounding box center [475, 669] width 13 height 13
click at [473, 671] on icon at bounding box center [475, 669] width 13 height 13
click at [473, 667] on icon at bounding box center [475, 669] width 13 height 13
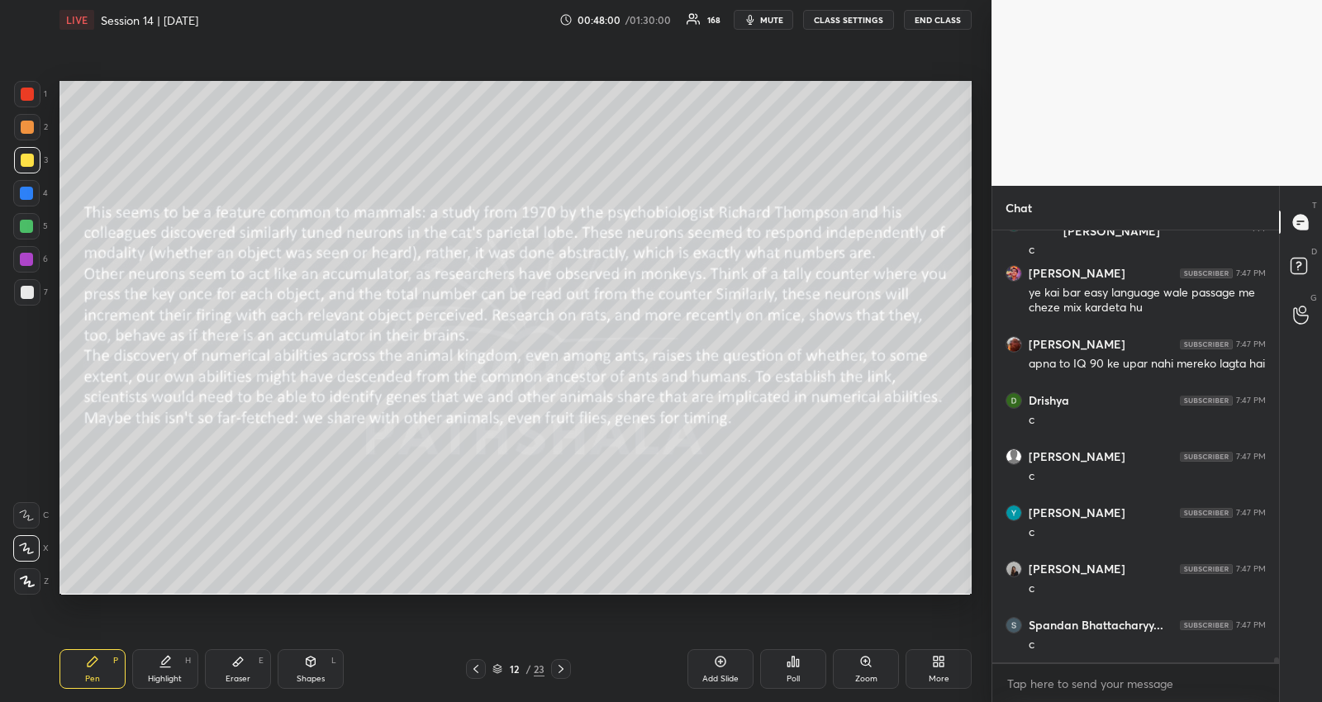
click at [473, 667] on icon at bounding box center [475, 669] width 13 height 13
click at [793, 660] on icon at bounding box center [793, 662] width 2 height 10
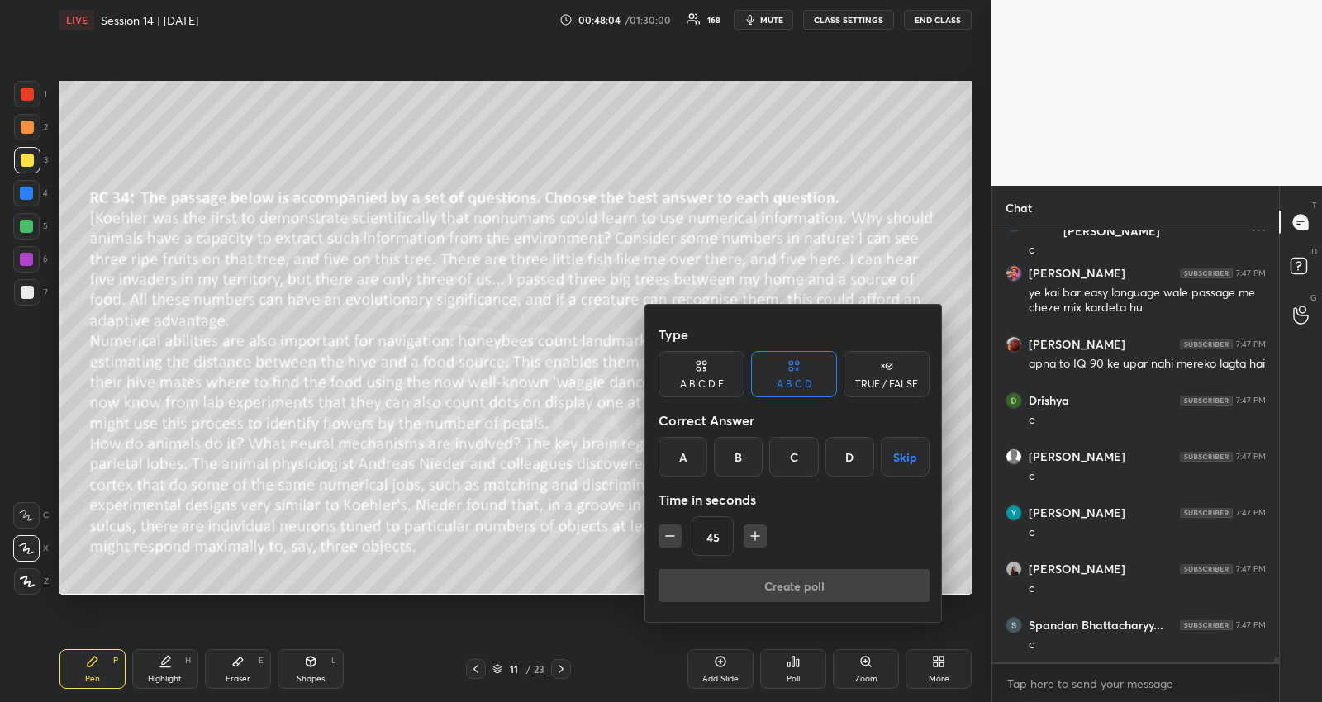
click at [906, 448] on button "Skip" at bounding box center [905, 457] width 49 height 40
click at [748, 538] on icon "button" at bounding box center [755, 536] width 17 height 17
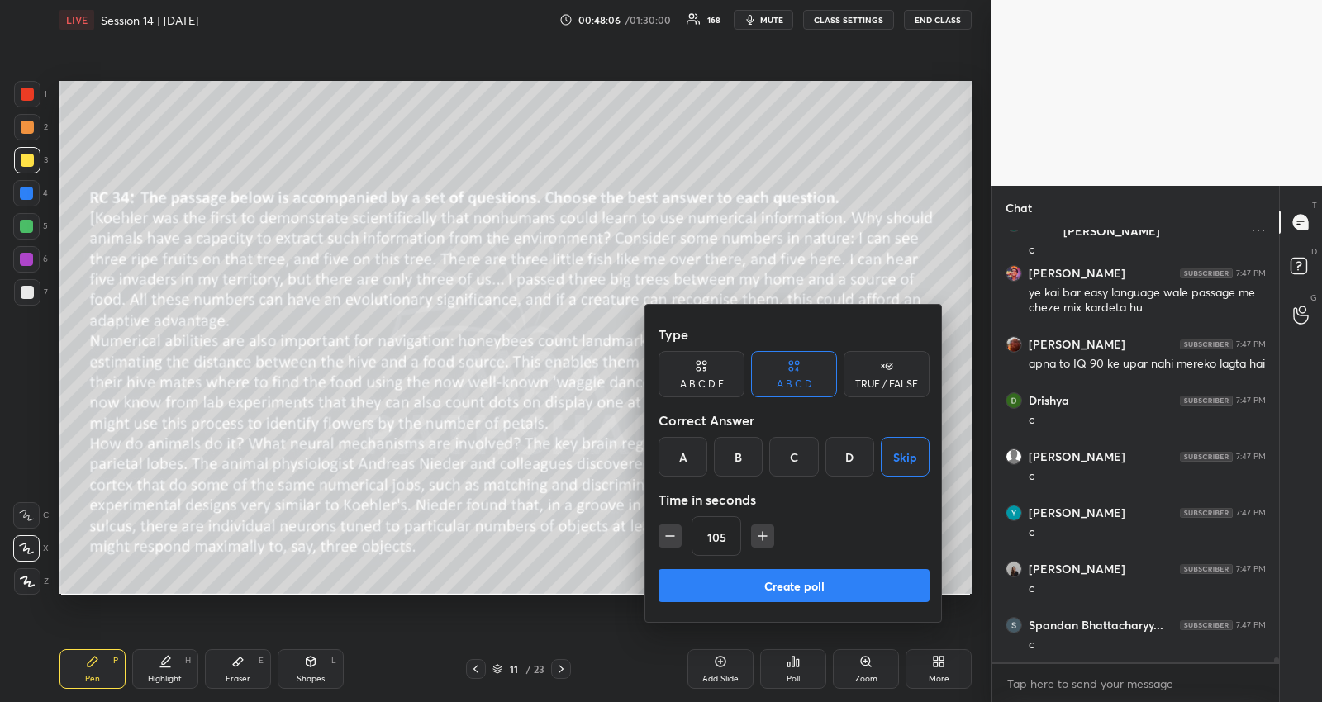
click at [748, 538] on div "105" at bounding box center [793, 536] width 271 height 40
click at [753, 517] on div "105" at bounding box center [793, 536] width 271 height 40
click at [754, 541] on icon "button" at bounding box center [762, 536] width 17 height 17
type input "120"
click at [755, 568] on div "Type A B C D E A B C D TRUE / FALSE Correct Answer A B C D Skip Time in seconds…" at bounding box center [793, 463] width 297 height 317
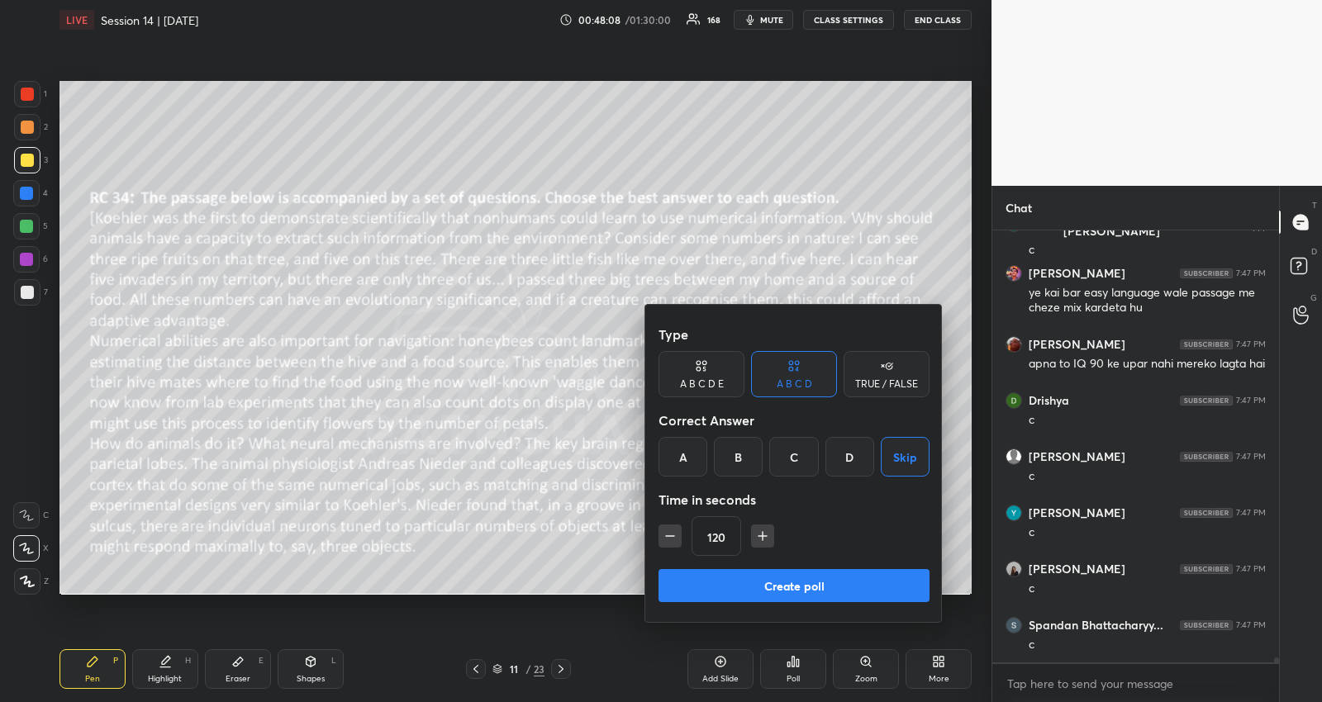
click at [768, 591] on button "Create poll" at bounding box center [793, 585] width 271 height 33
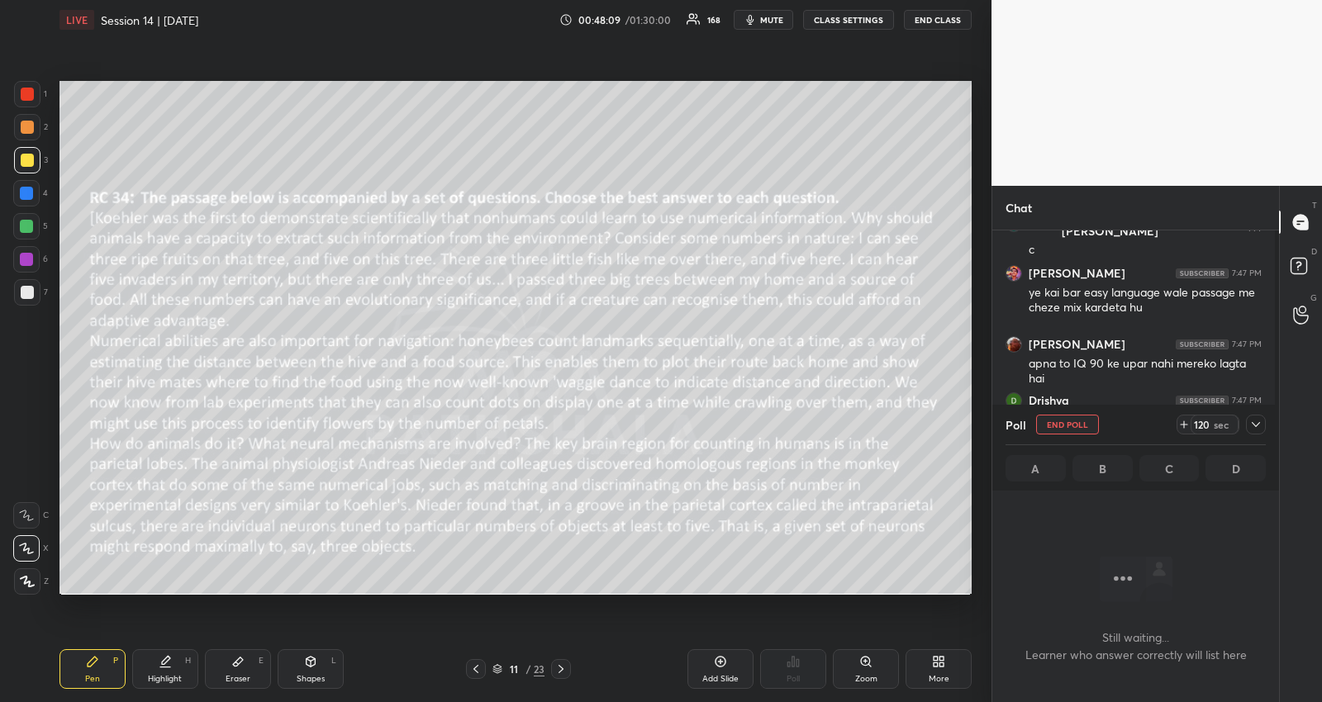
scroll to position [382, 283]
click at [766, 18] on span "mute" at bounding box center [771, 20] width 23 height 12
click at [1259, 419] on icon at bounding box center [1255, 424] width 13 height 13
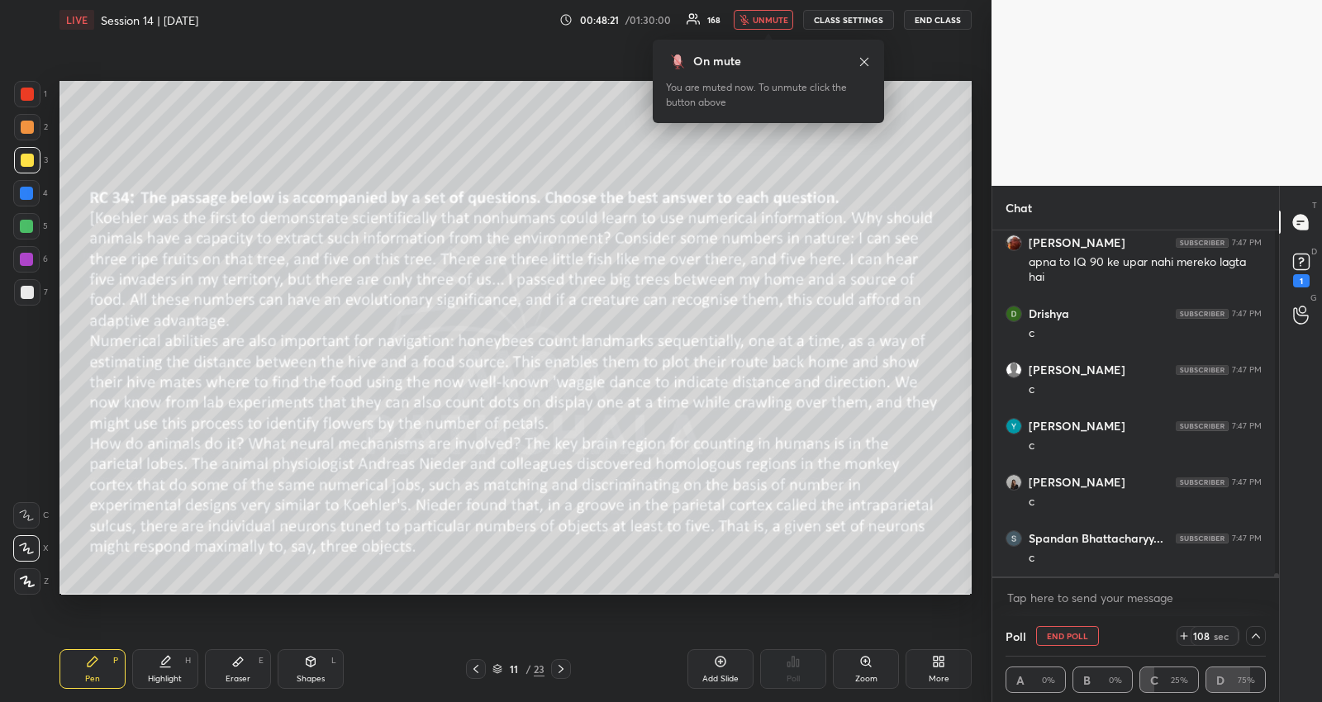
scroll to position [38138, 0]
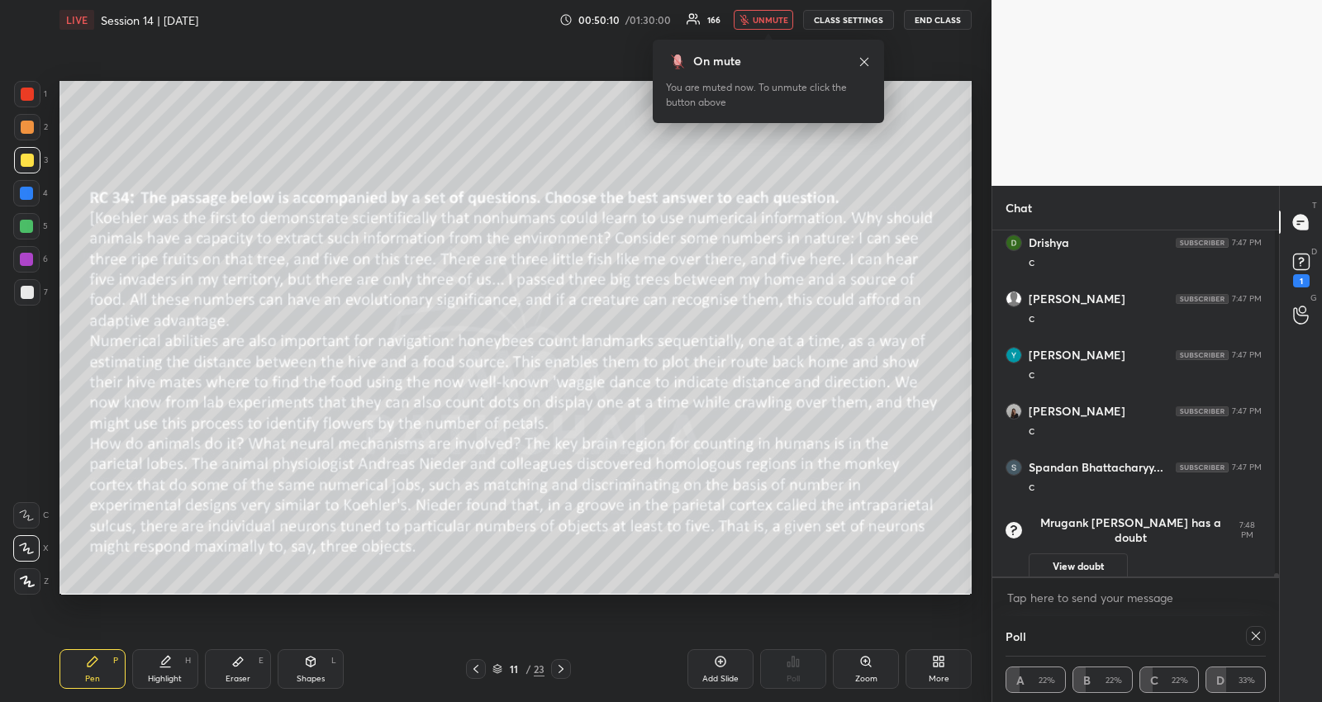
click at [563, 671] on icon at bounding box center [560, 669] width 13 height 13
click at [1252, 635] on icon at bounding box center [1255, 635] width 13 height 13
type textarea "x"
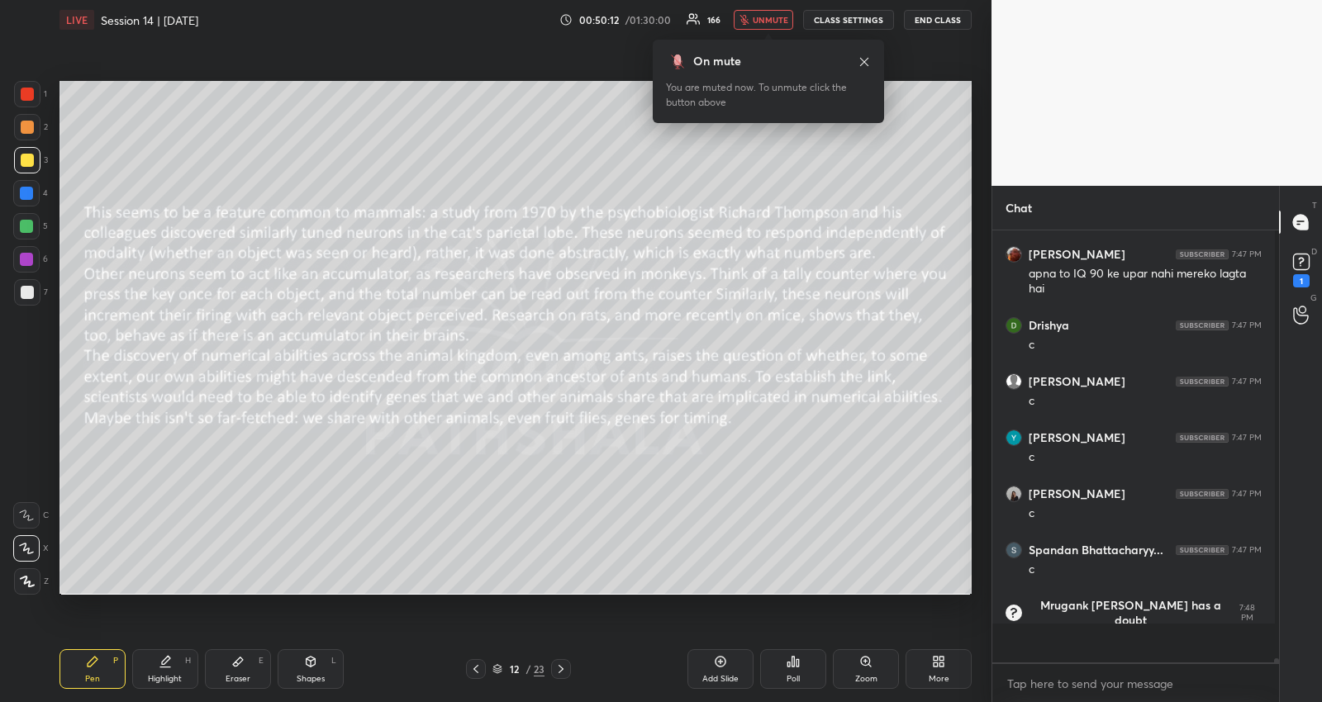
scroll to position [5, 5]
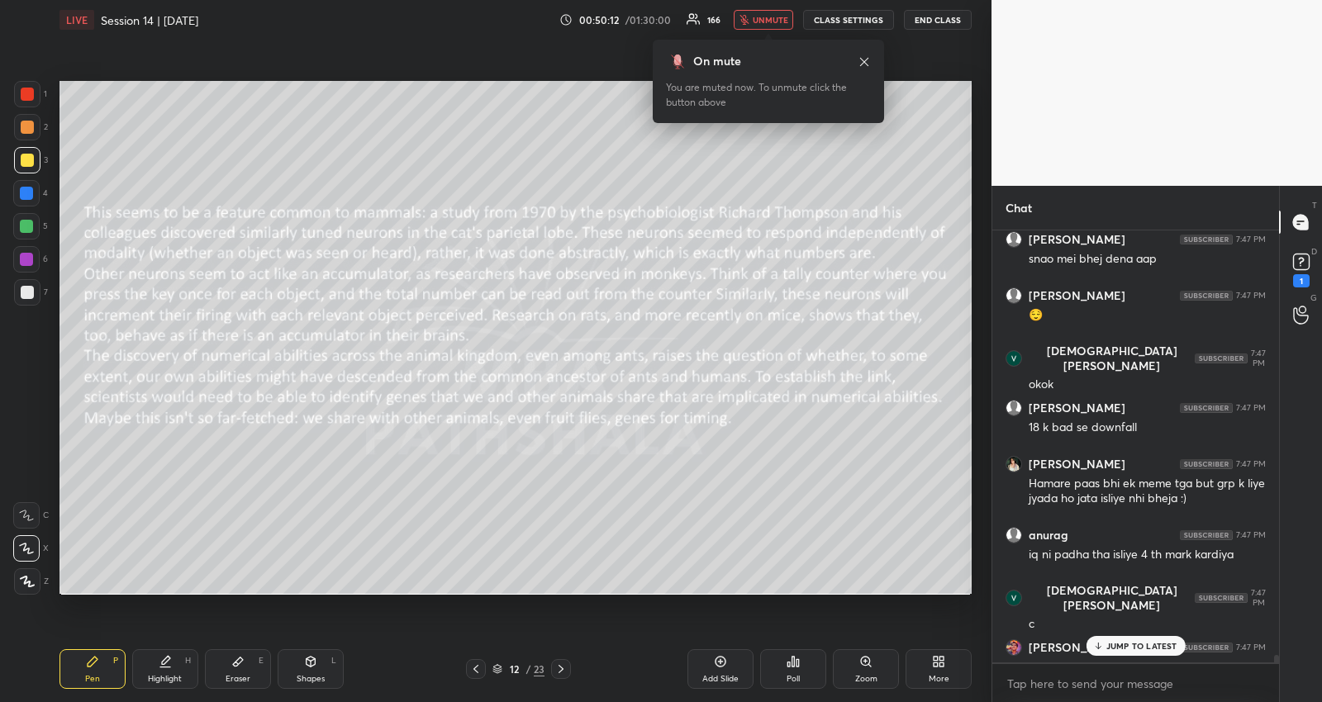
click at [783, 667] on div "Poll" at bounding box center [793, 669] width 66 height 40
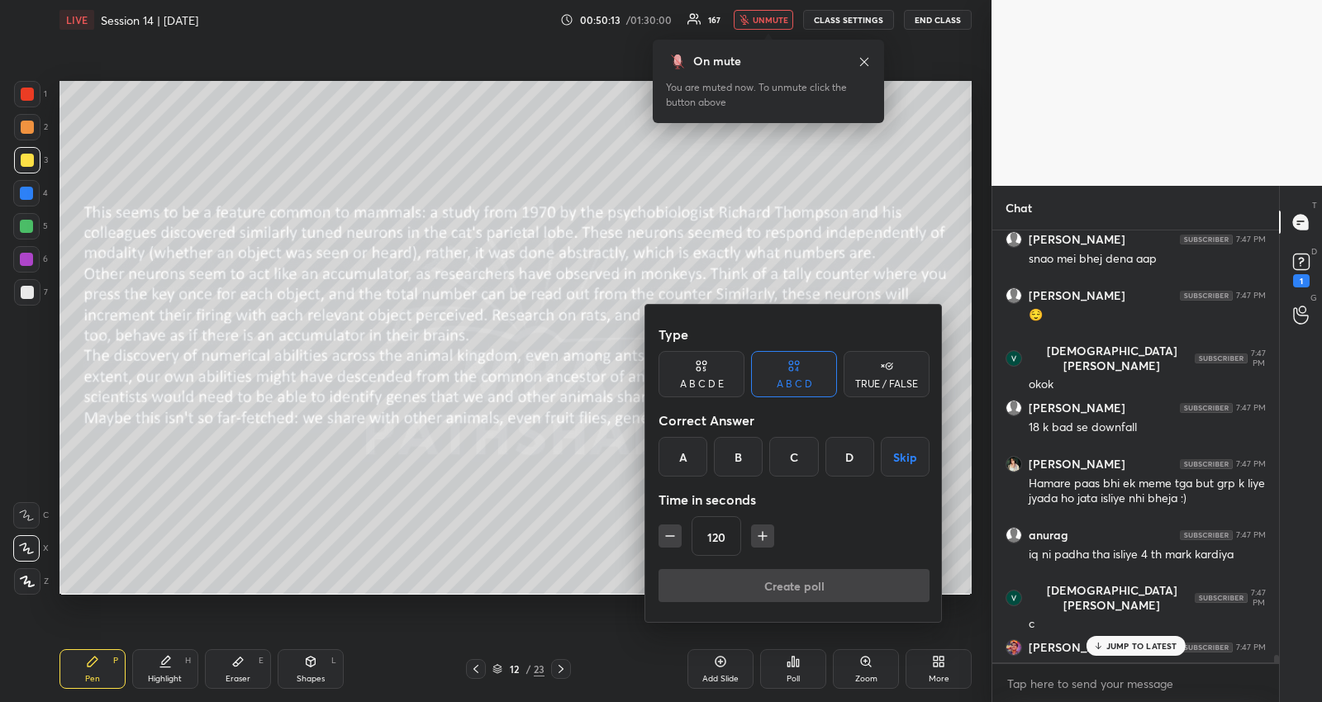
click at [906, 453] on button "Skip" at bounding box center [905, 457] width 49 height 40
click at [671, 540] on icon "button" at bounding box center [670, 536] width 17 height 17
type input "90"
click at [695, 588] on button "Create poll" at bounding box center [793, 585] width 271 height 33
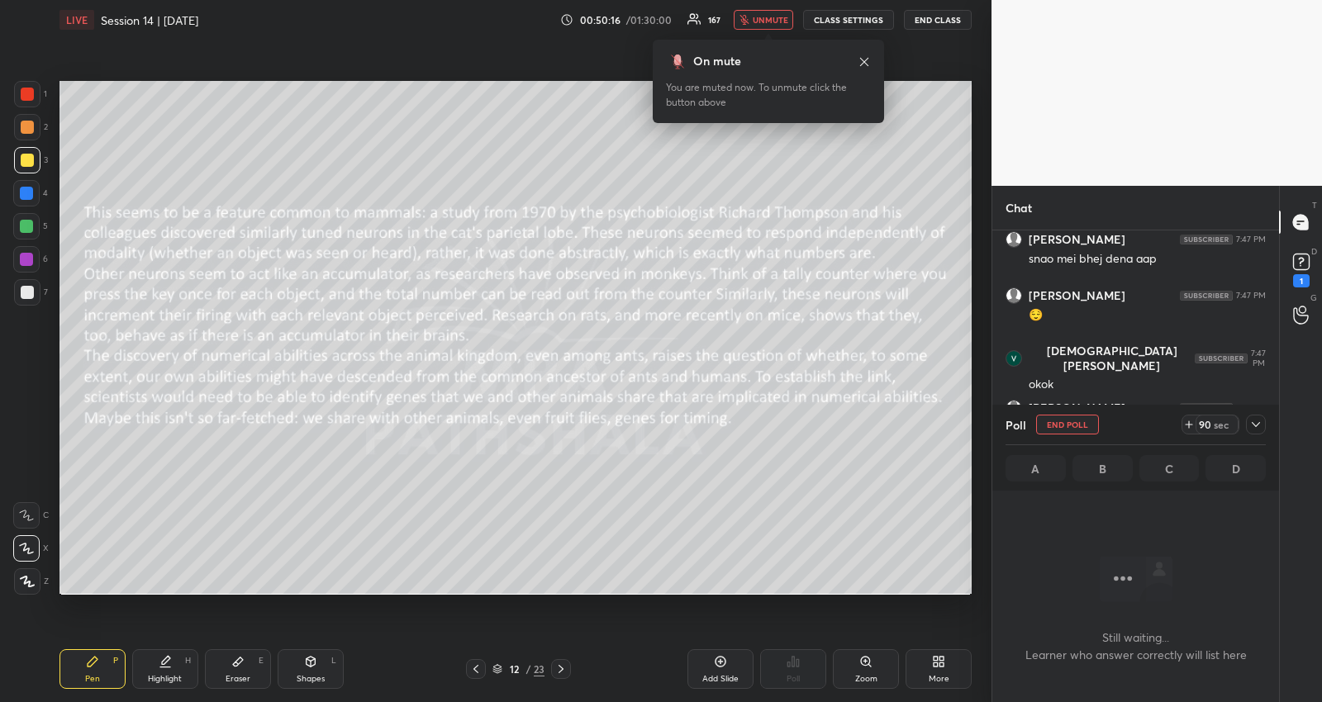
scroll to position [382, 283]
click at [1256, 423] on icon at bounding box center [1255, 424] width 13 height 13
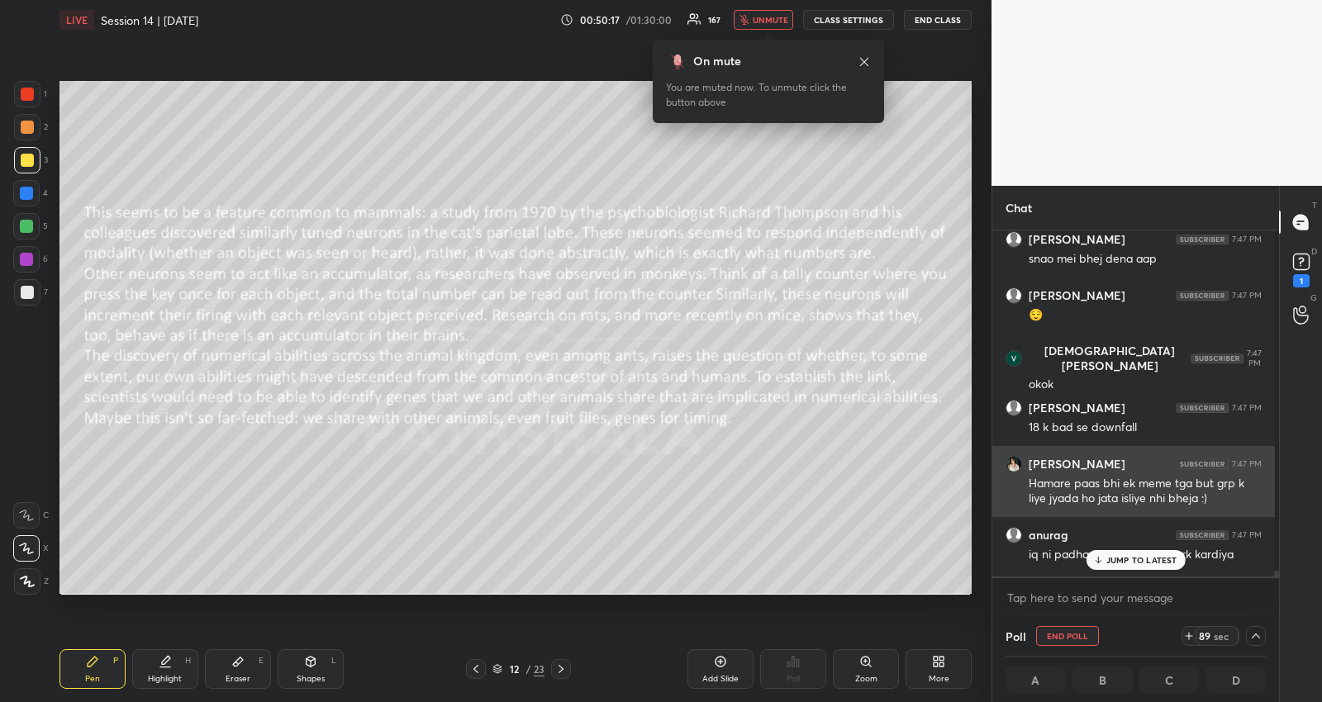
scroll to position [5, 5]
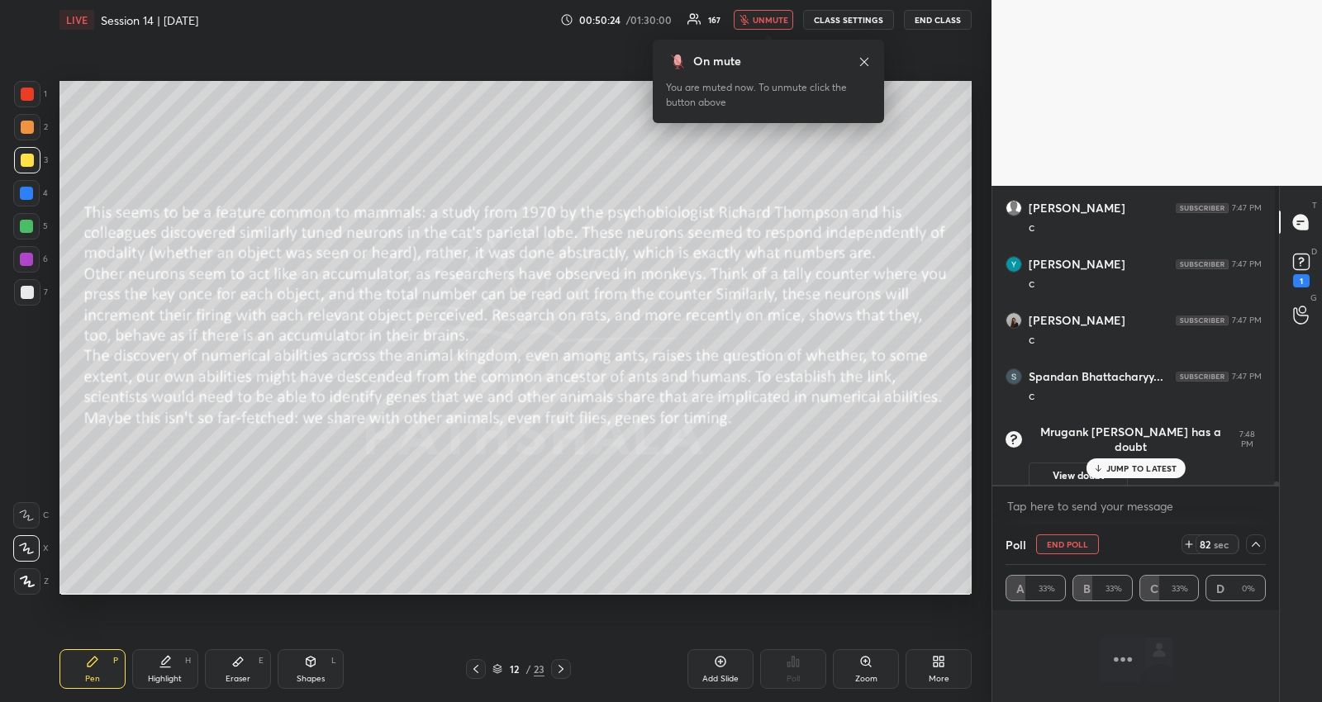
click at [1155, 467] on p "JUMP TO LATEST" at bounding box center [1141, 468] width 71 height 10
click at [1150, 507] on textarea at bounding box center [1135, 506] width 260 height 26
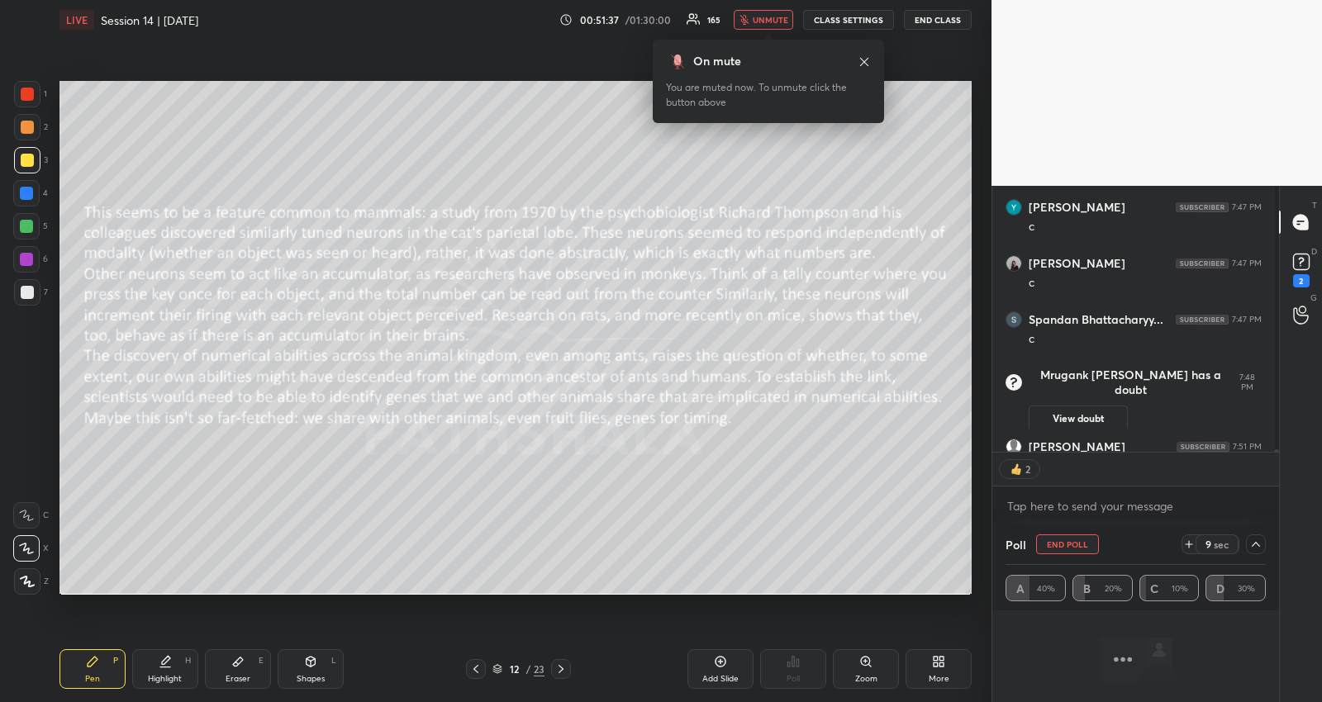
click at [1022, 468] on img at bounding box center [1016, 469] width 17 height 17
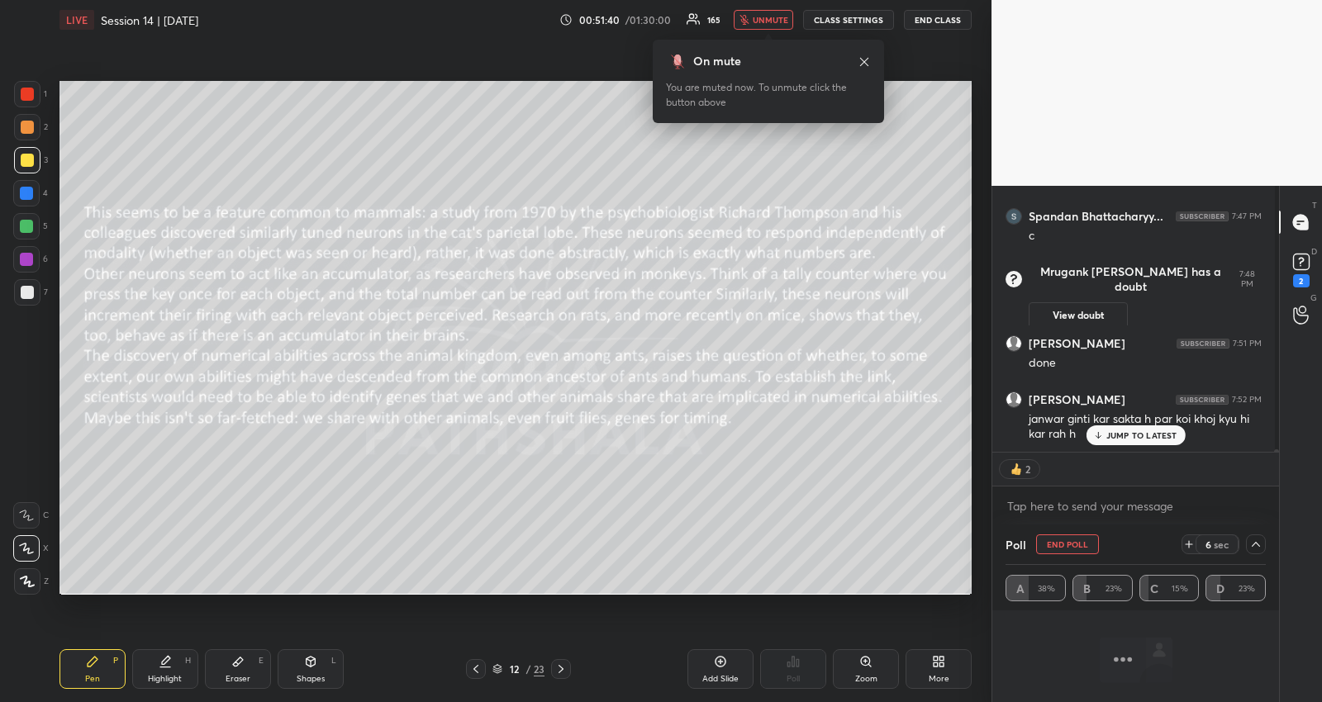
click at [1103, 439] on div "JUMP TO LATEST" at bounding box center [1134, 435] width 99 height 20
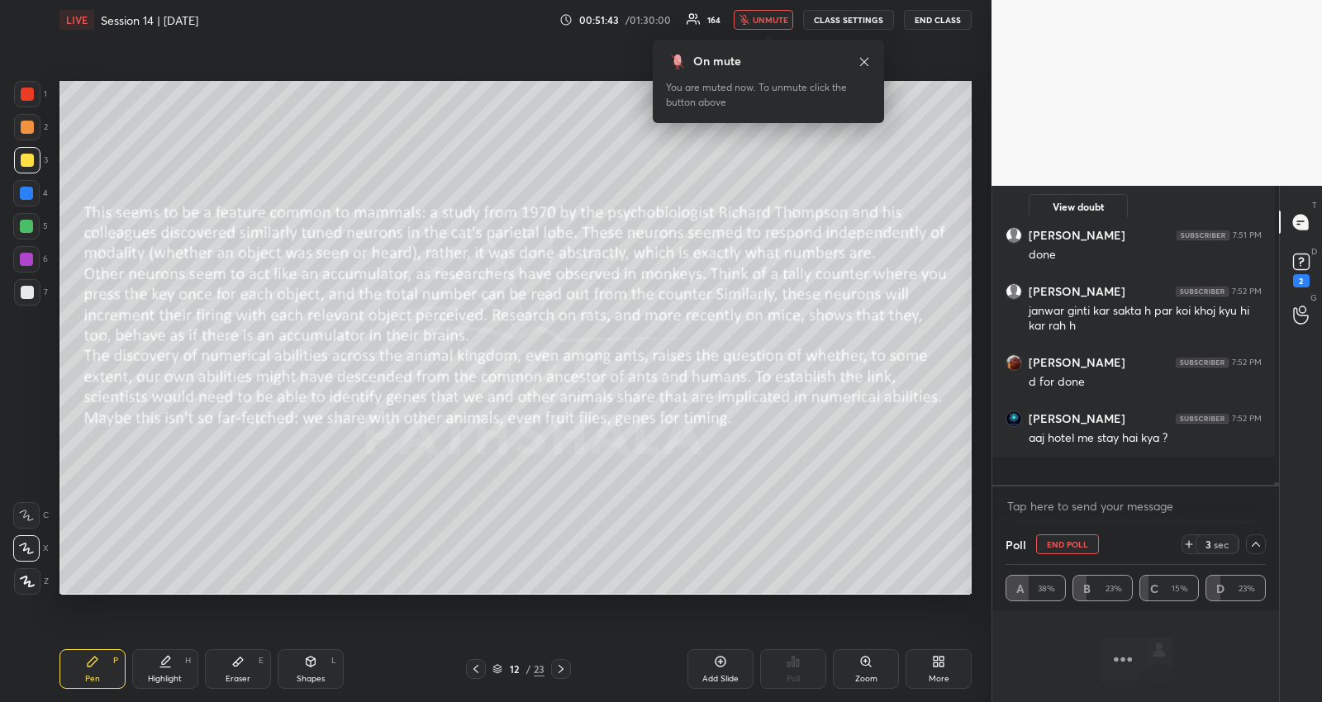
scroll to position [38362, 0]
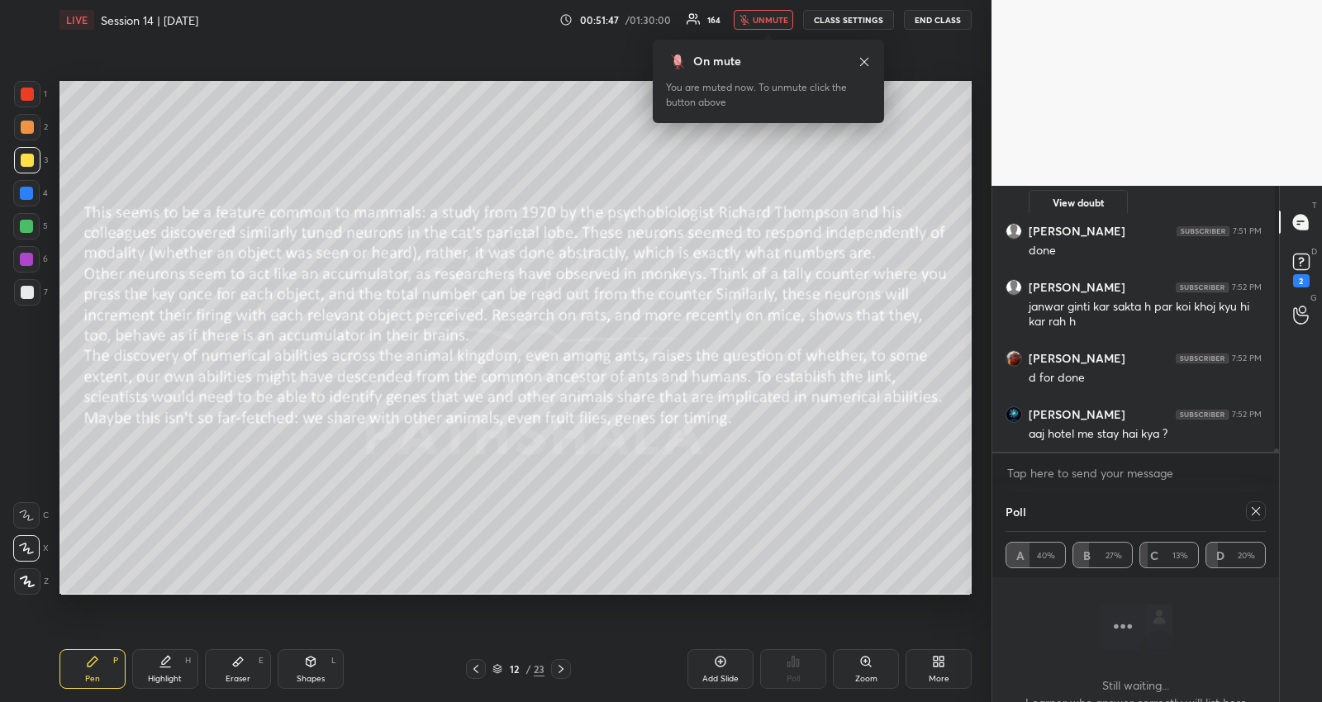
click at [781, 13] on button "unmute" at bounding box center [763, 20] width 59 height 20
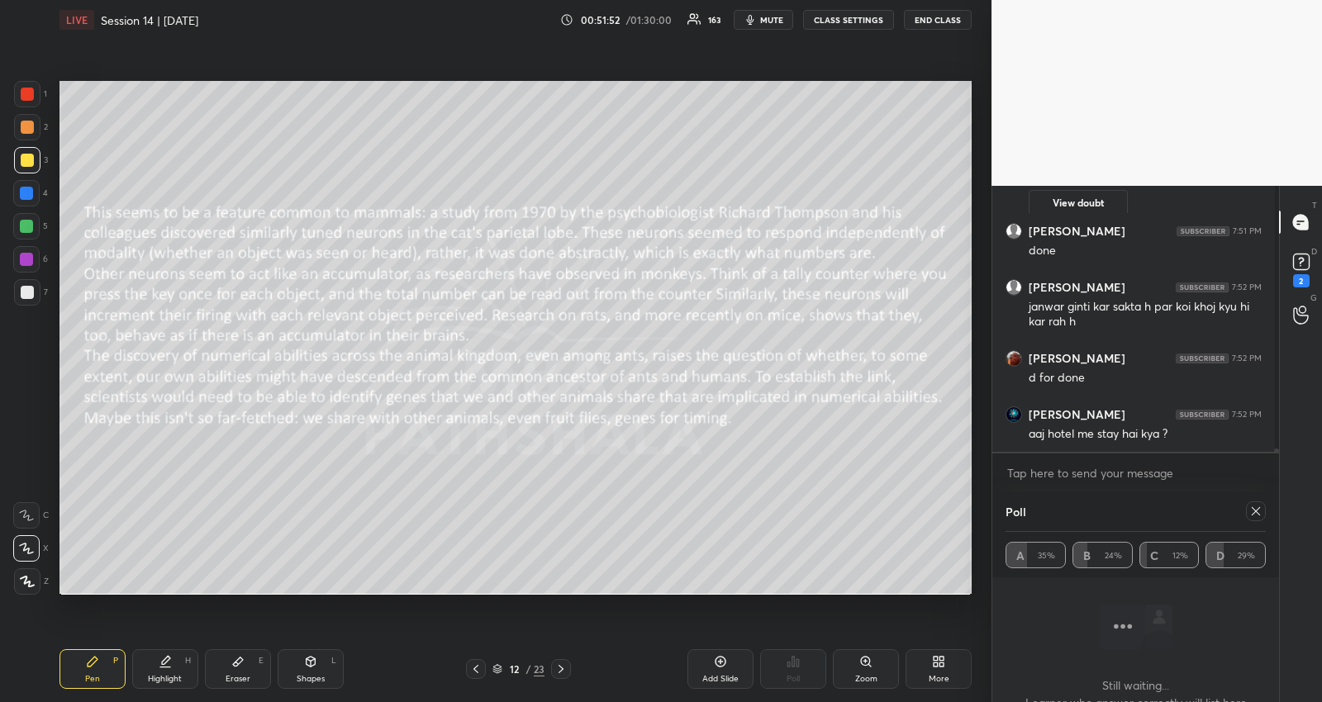
click at [1252, 513] on icon at bounding box center [1256, 511] width 8 height 8
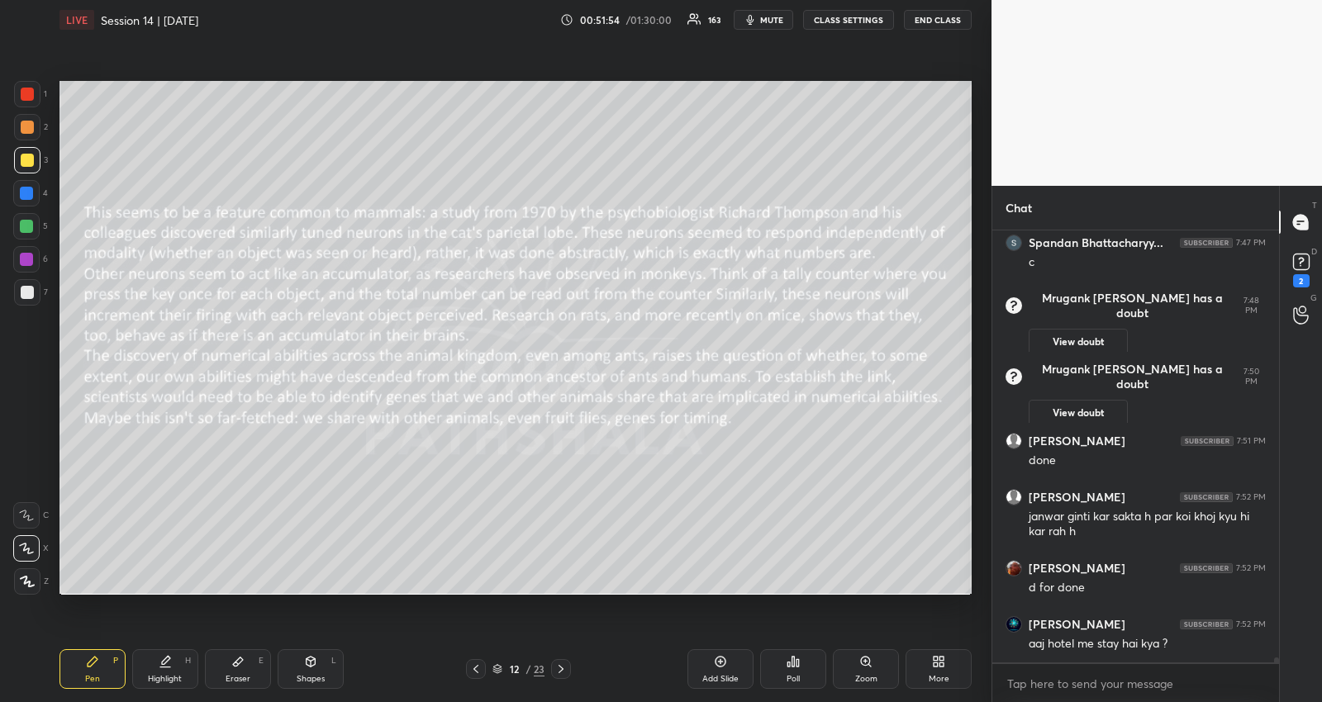
scroll to position [38359, 0]
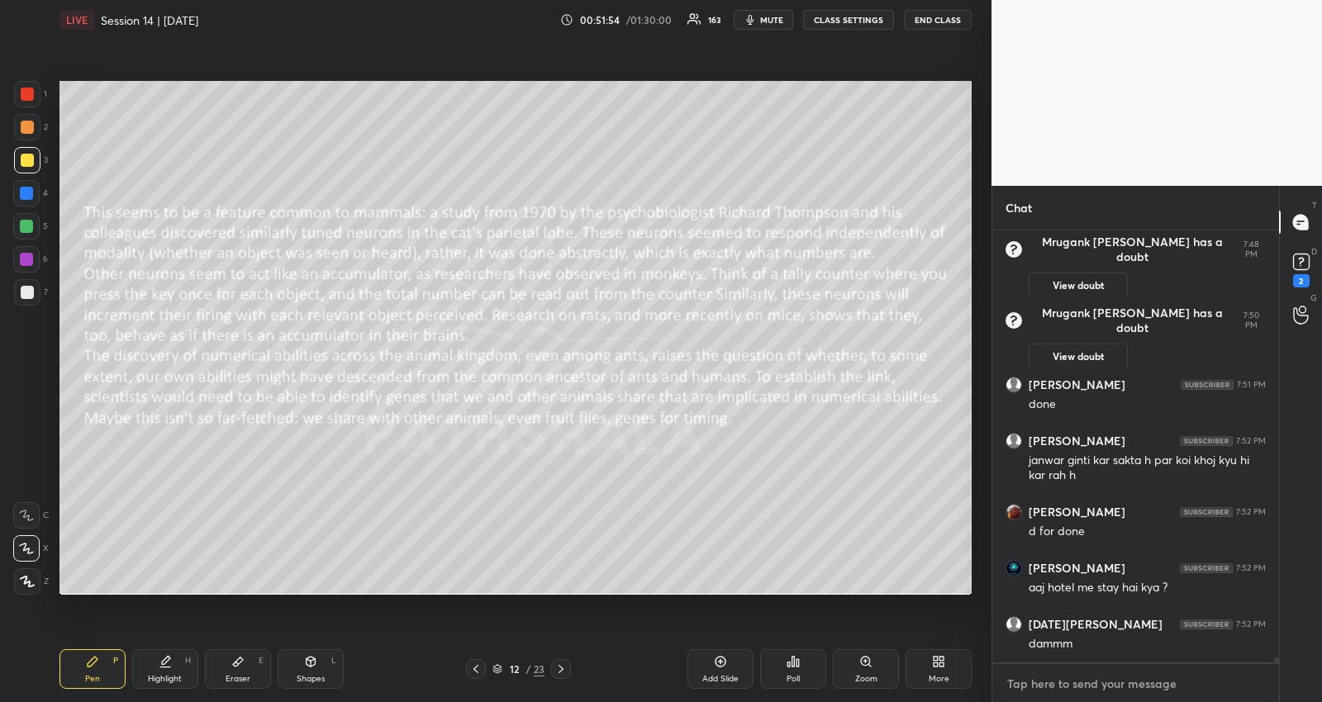
click at [1139, 686] on textarea at bounding box center [1135, 684] width 260 height 26
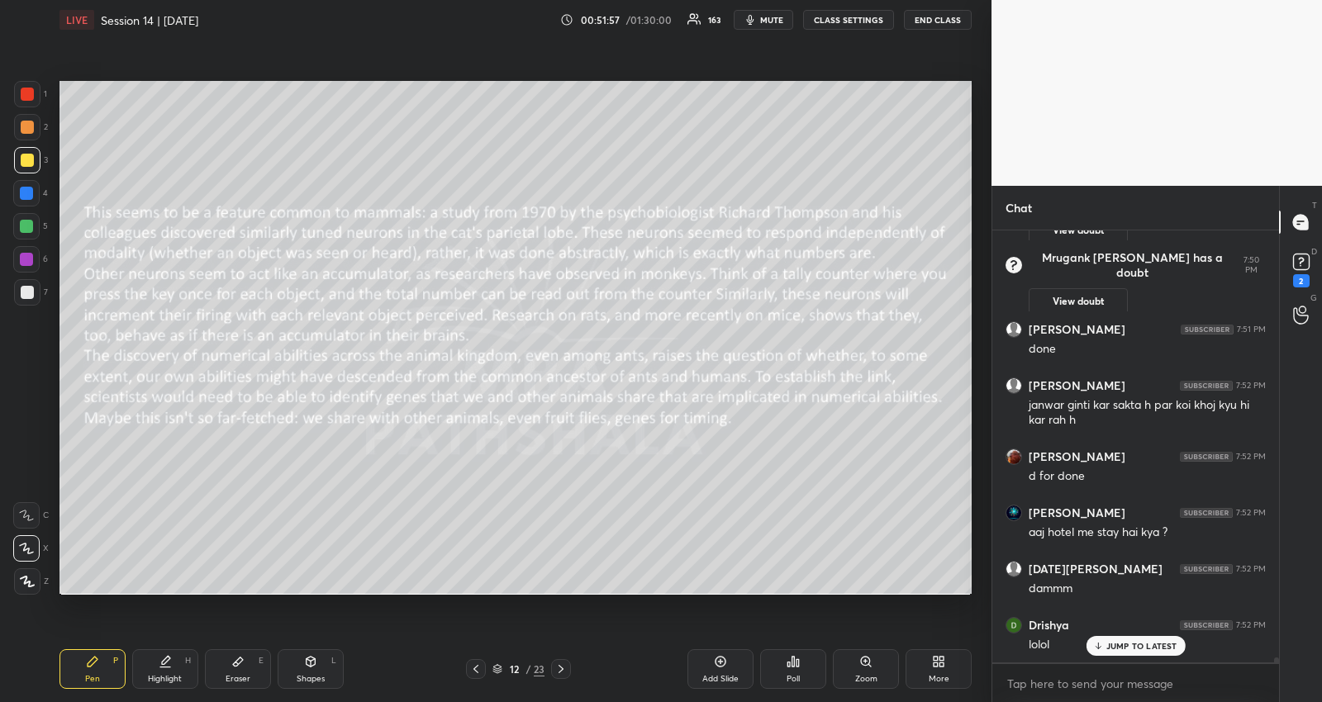
type textarea "x"
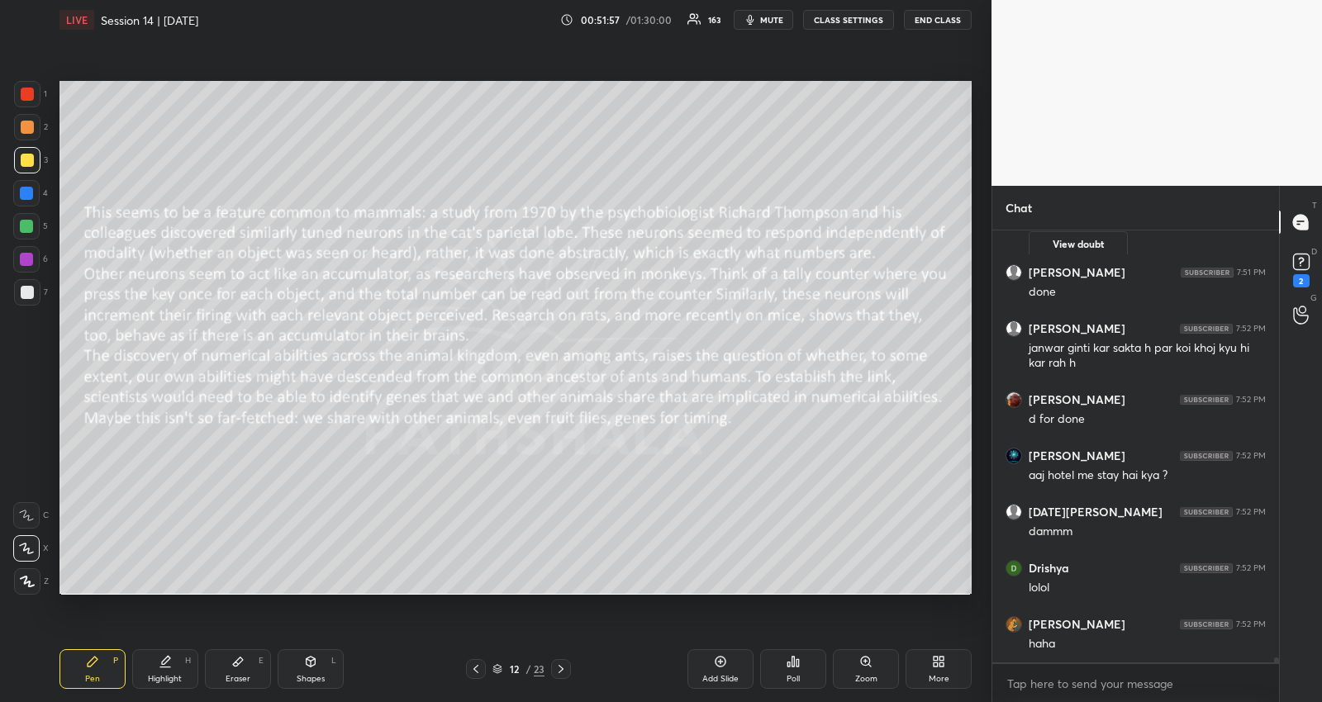
click at [562, 667] on icon at bounding box center [560, 669] width 5 height 8
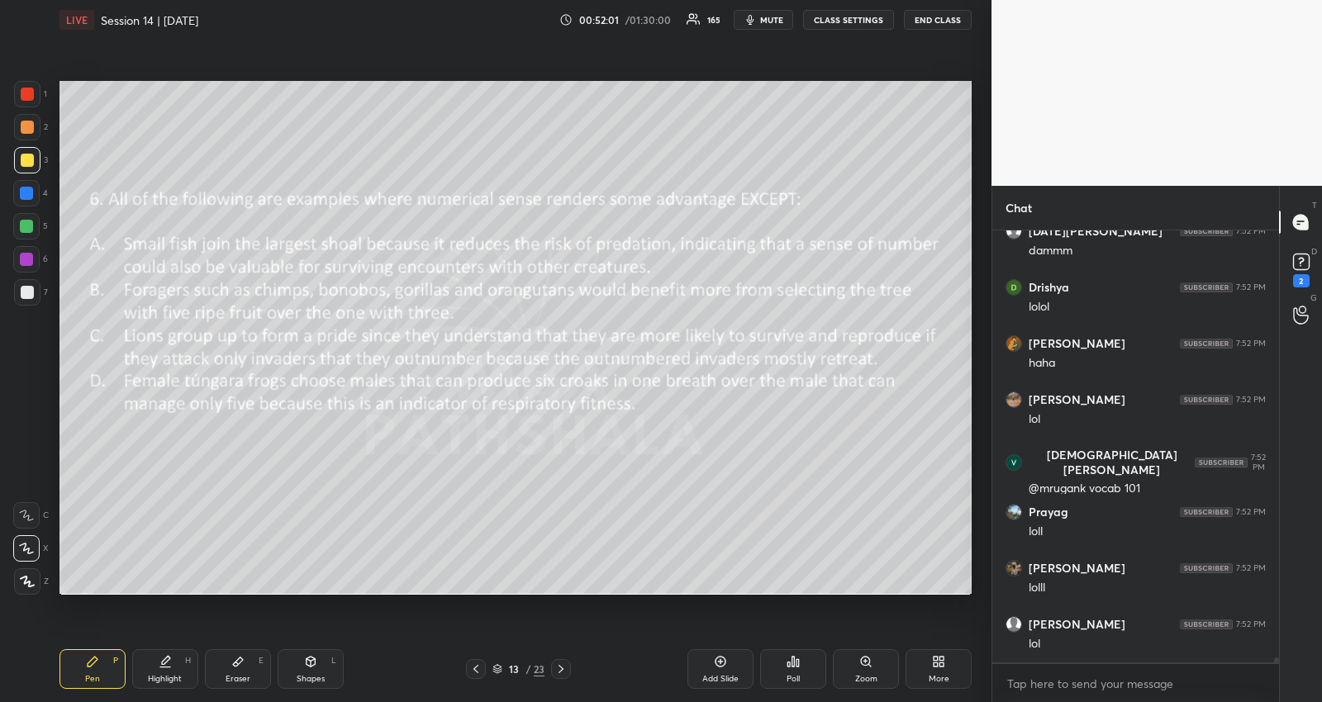
click at [790, 669] on div "Poll" at bounding box center [793, 669] width 66 height 40
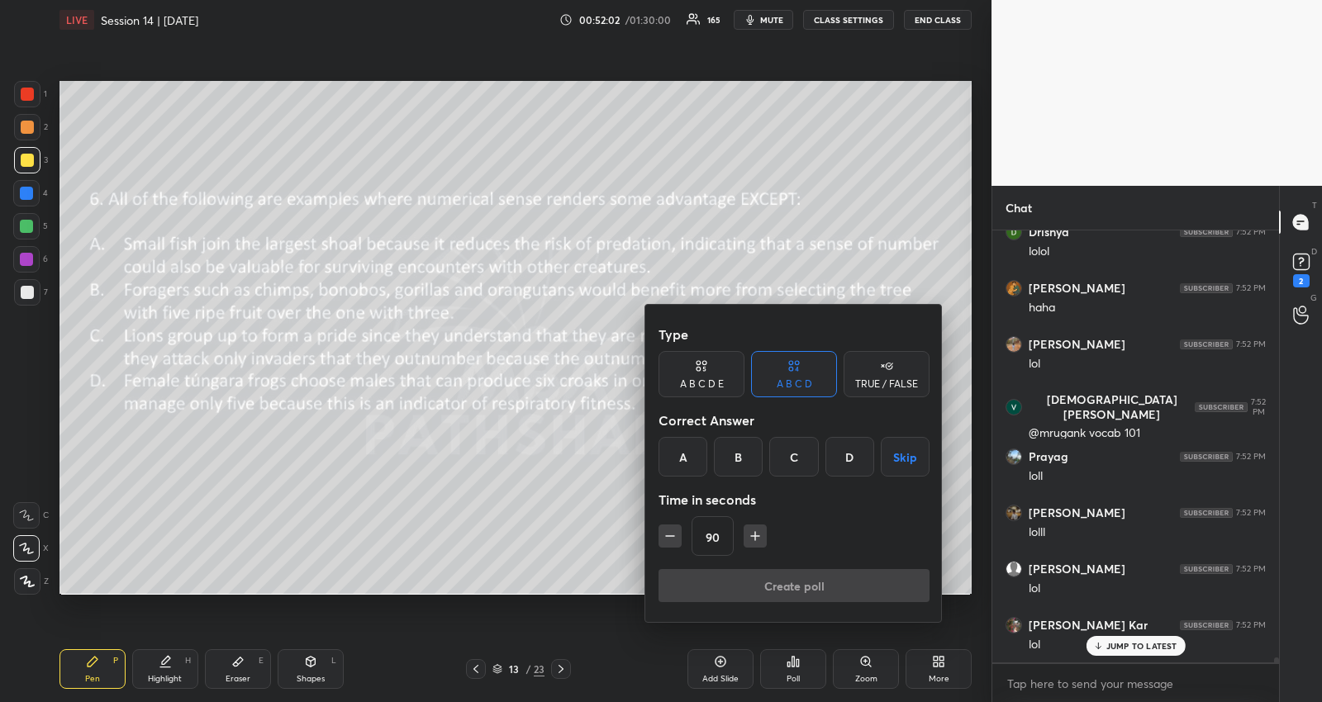
click at [889, 468] on button "Skip" at bounding box center [905, 457] width 49 height 40
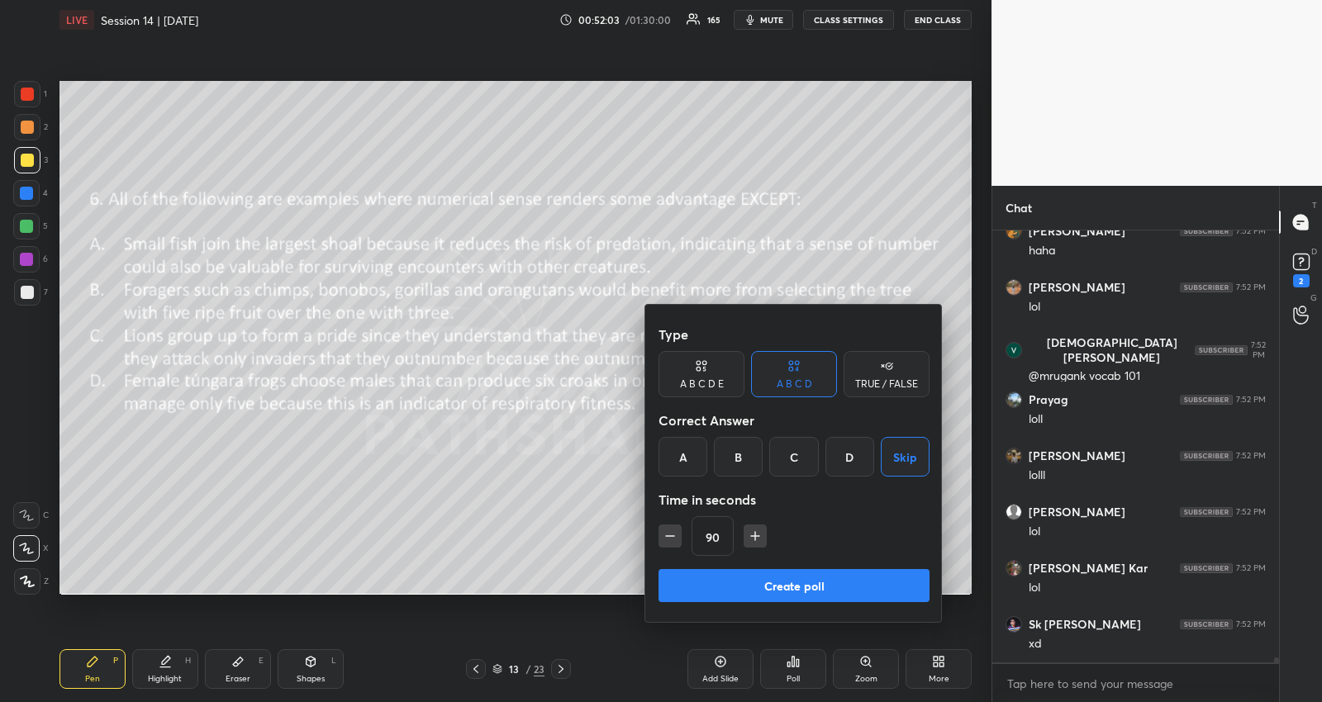
click at [665, 538] on icon "button" at bounding box center [670, 536] width 17 height 17
type input "75"
click at [683, 587] on button "Create poll" at bounding box center [793, 585] width 271 height 33
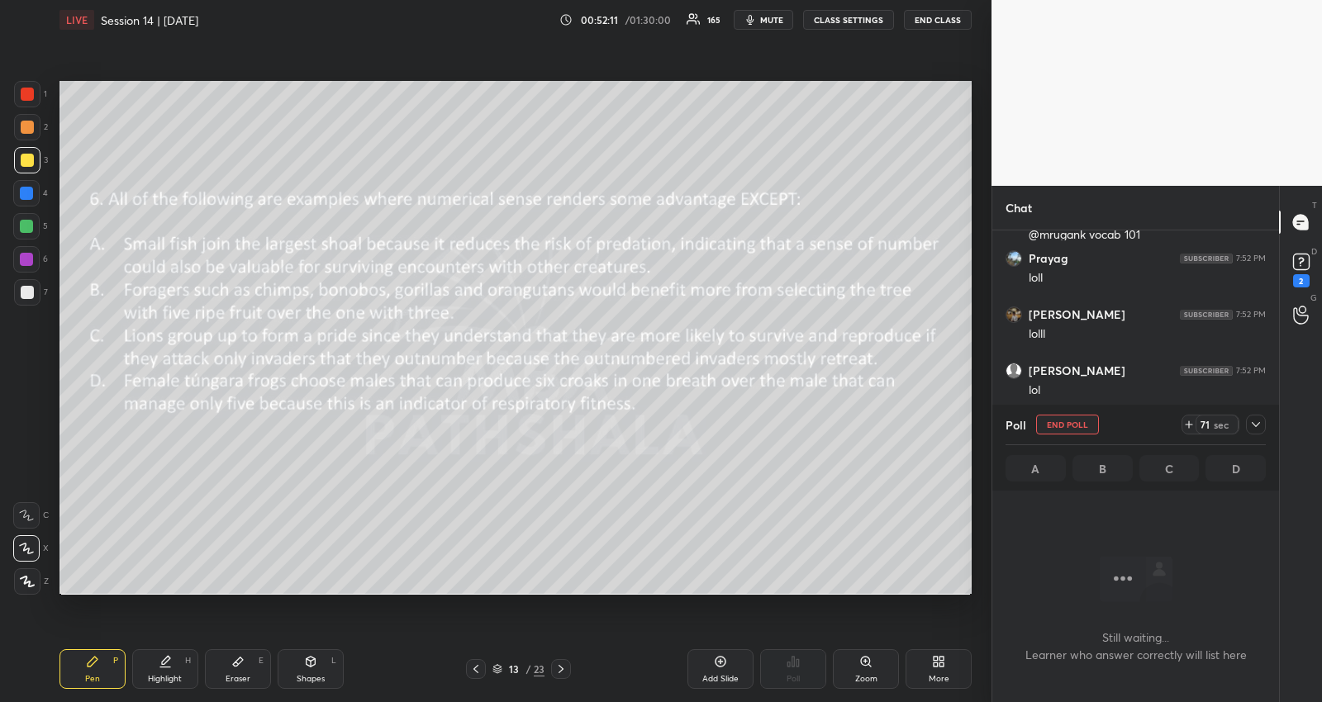
click at [1253, 425] on icon at bounding box center [1255, 424] width 13 height 13
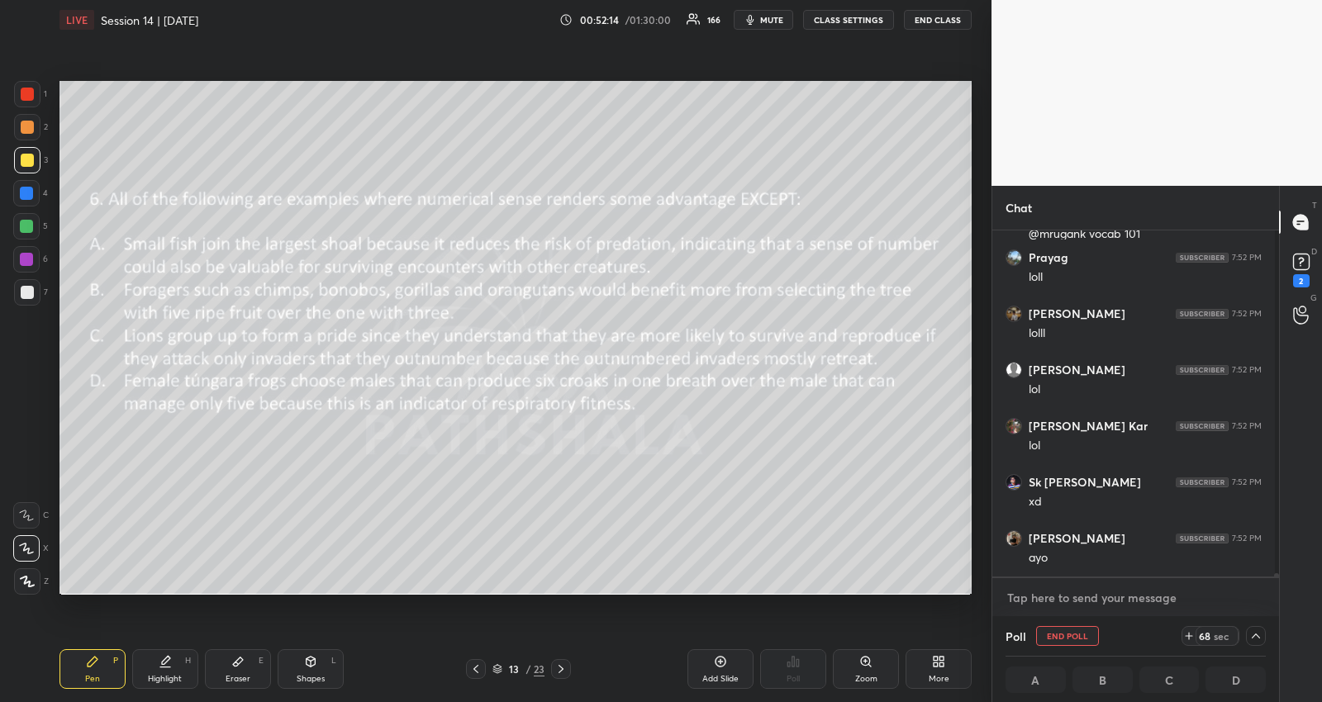
click at [1054, 604] on textarea at bounding box center [1135, 598] width 260 height 26
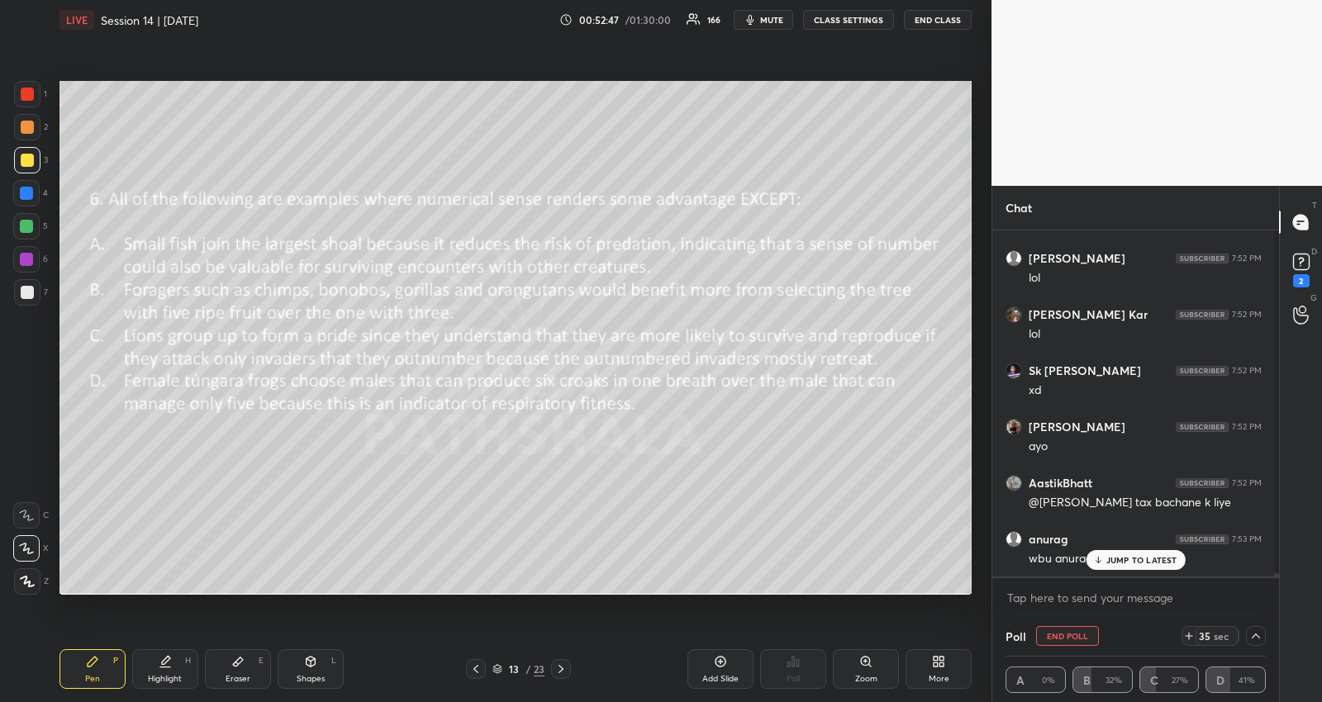
click at [1148, 558] on p "JUMP TO LATEST" at bounding box center [1141, 560] width 71 height 10
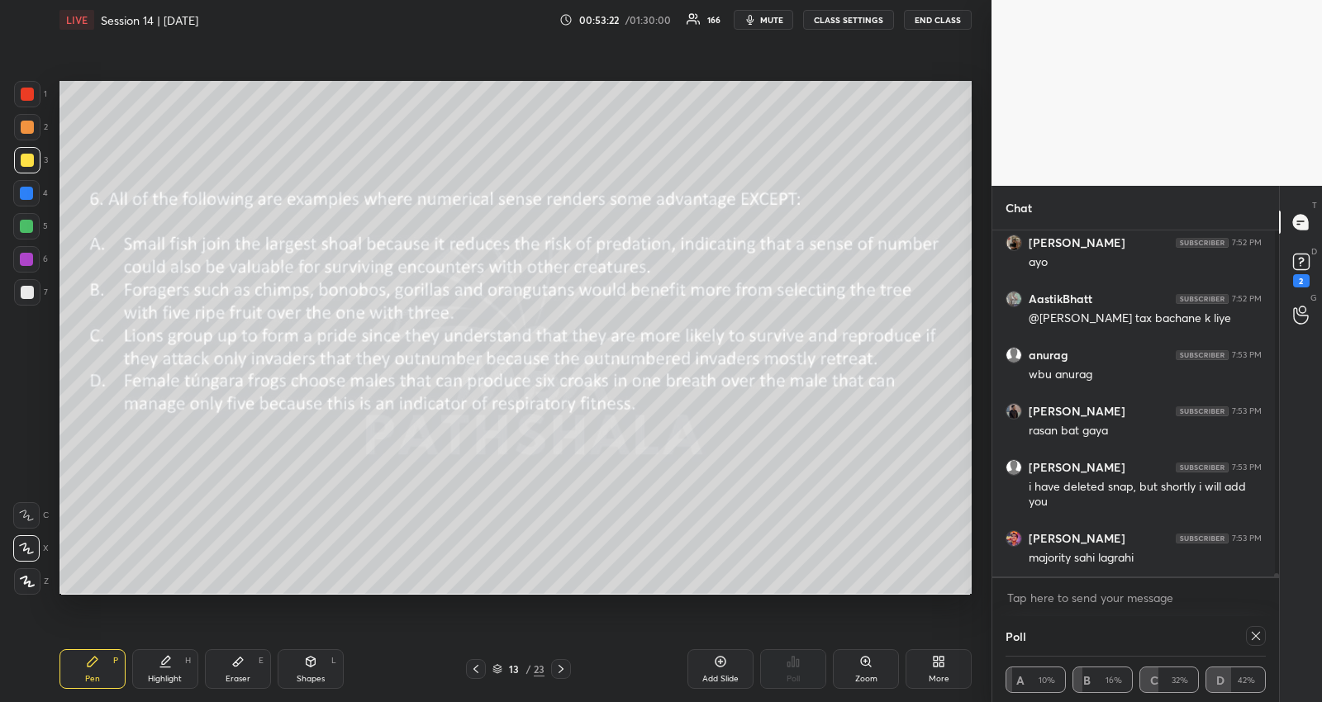
scroll to position [39180, 0]
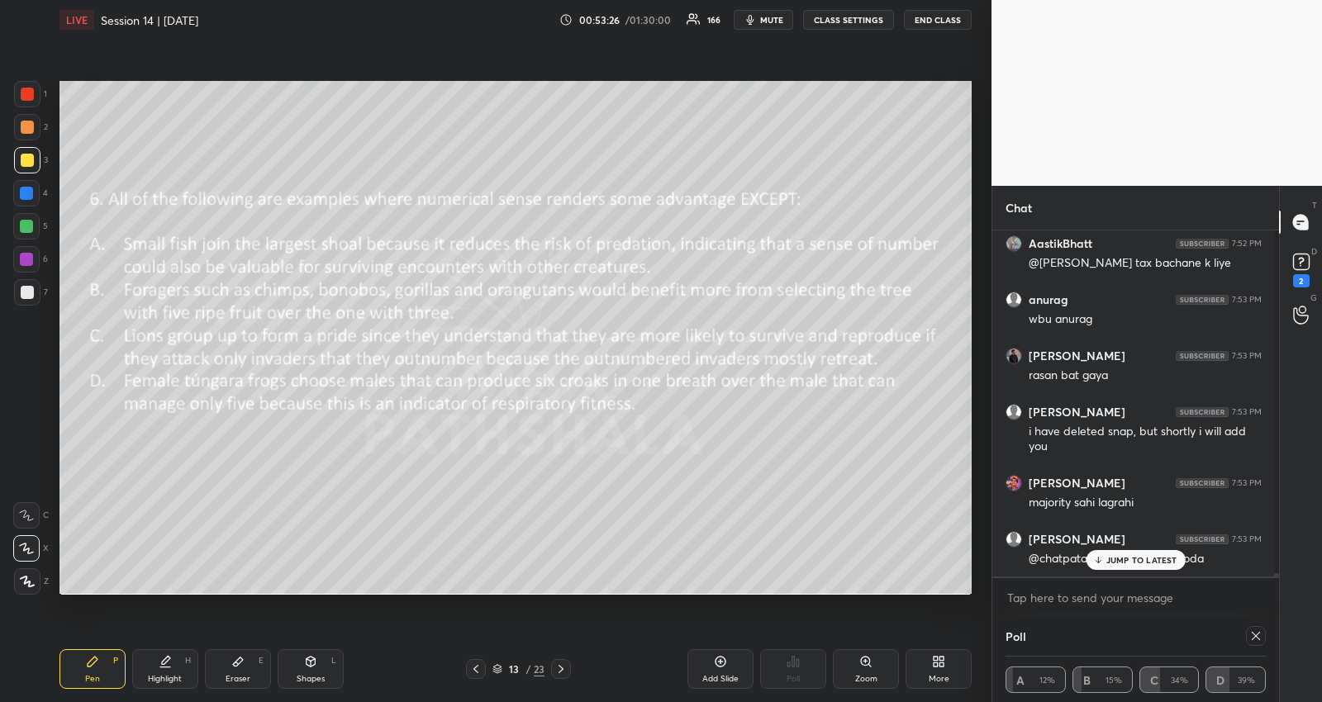
click at [1149, 558] on p "JUMP TO LATEST" at bounding box center [1141, 560] width 71 height 10
click at [1166, 593] on textarea at bounding box center [1135, 598] width 260 height 26
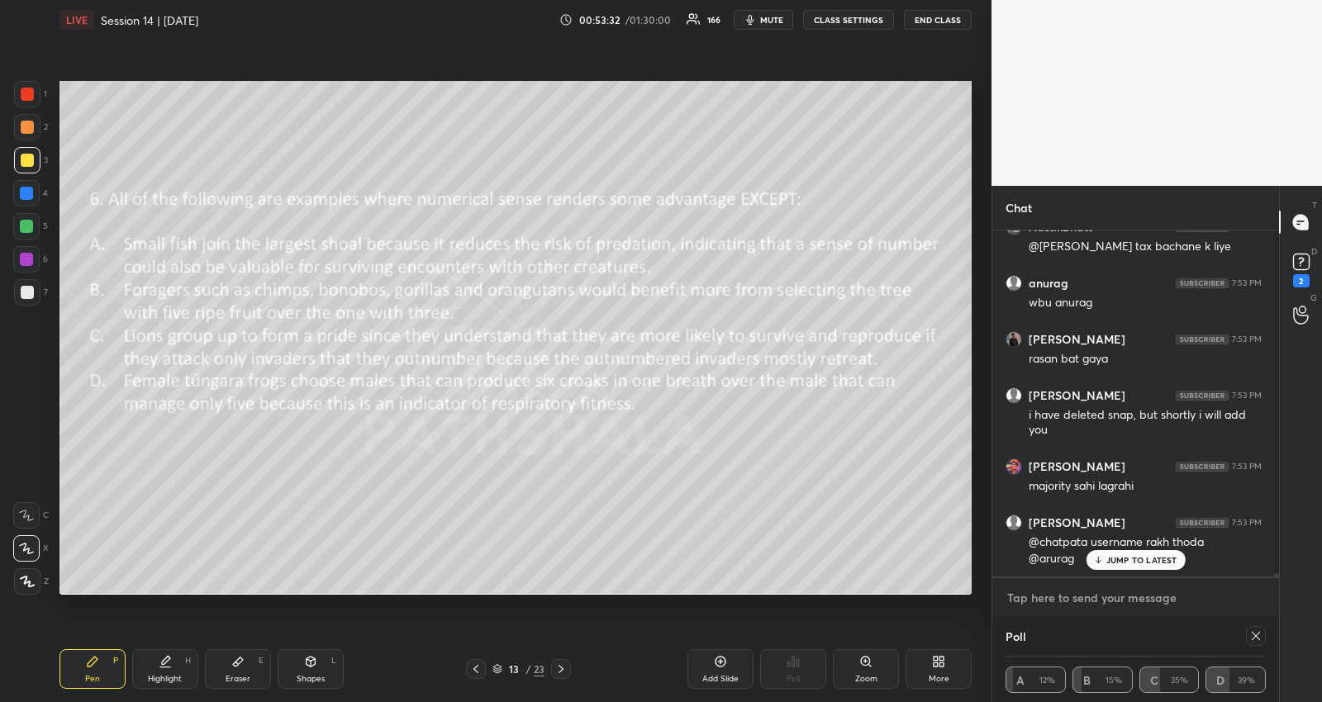
scroll to position [39253, 0]
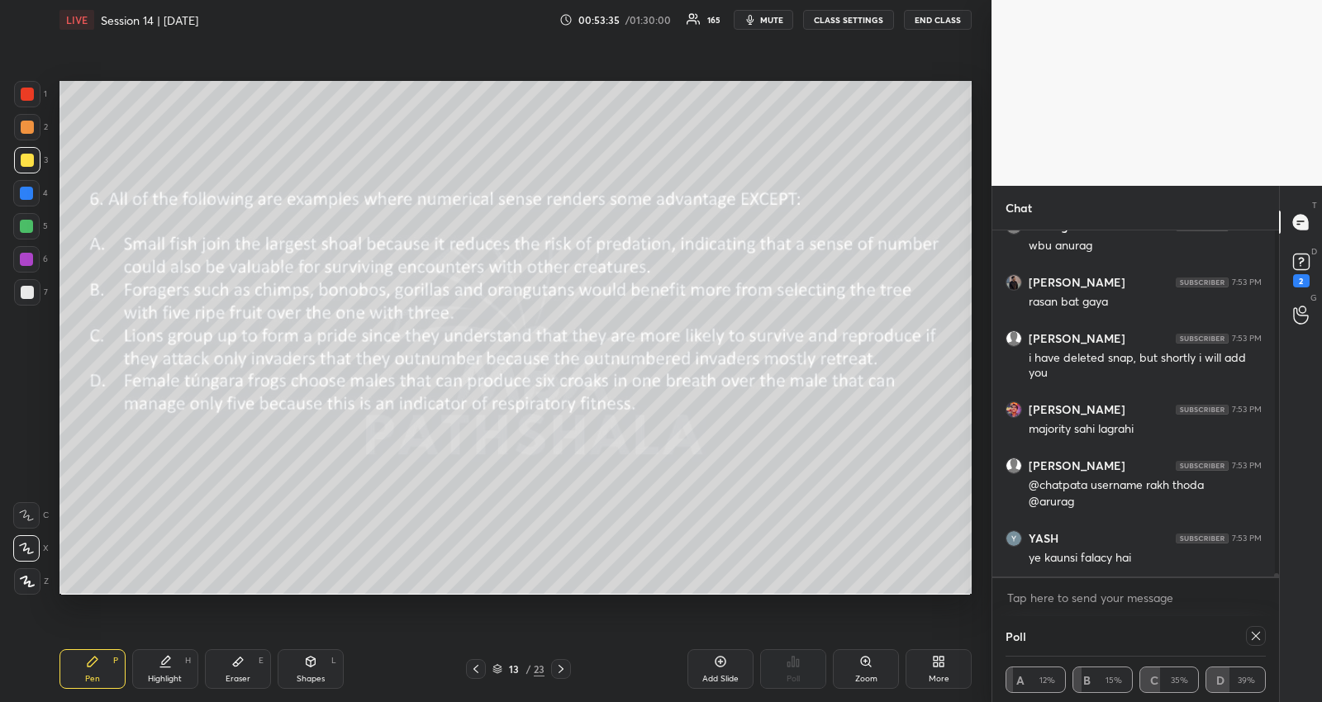
click at [557, 661] on div at bounding box center [561, 669] width 20 height 20
click at [1252, 629] on icon at bounding box center [1255, 635] width 13 height 13
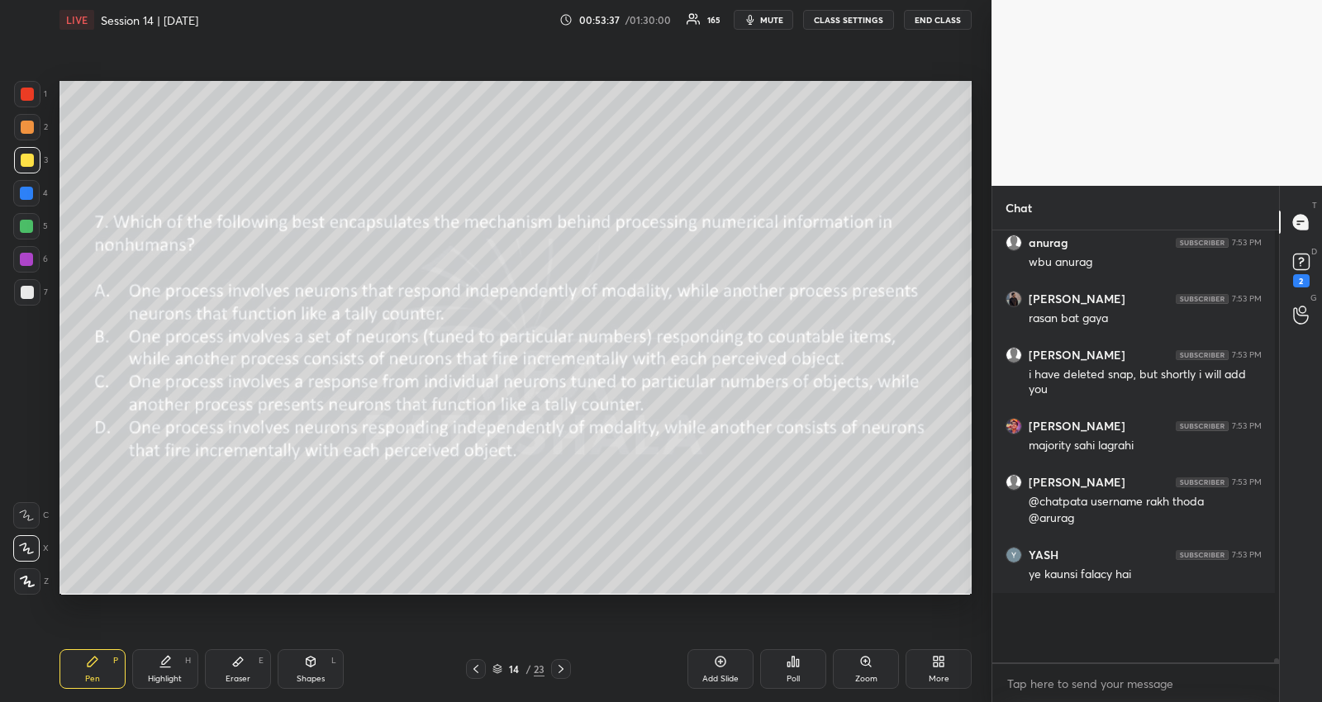
scroll to position [397, 278]
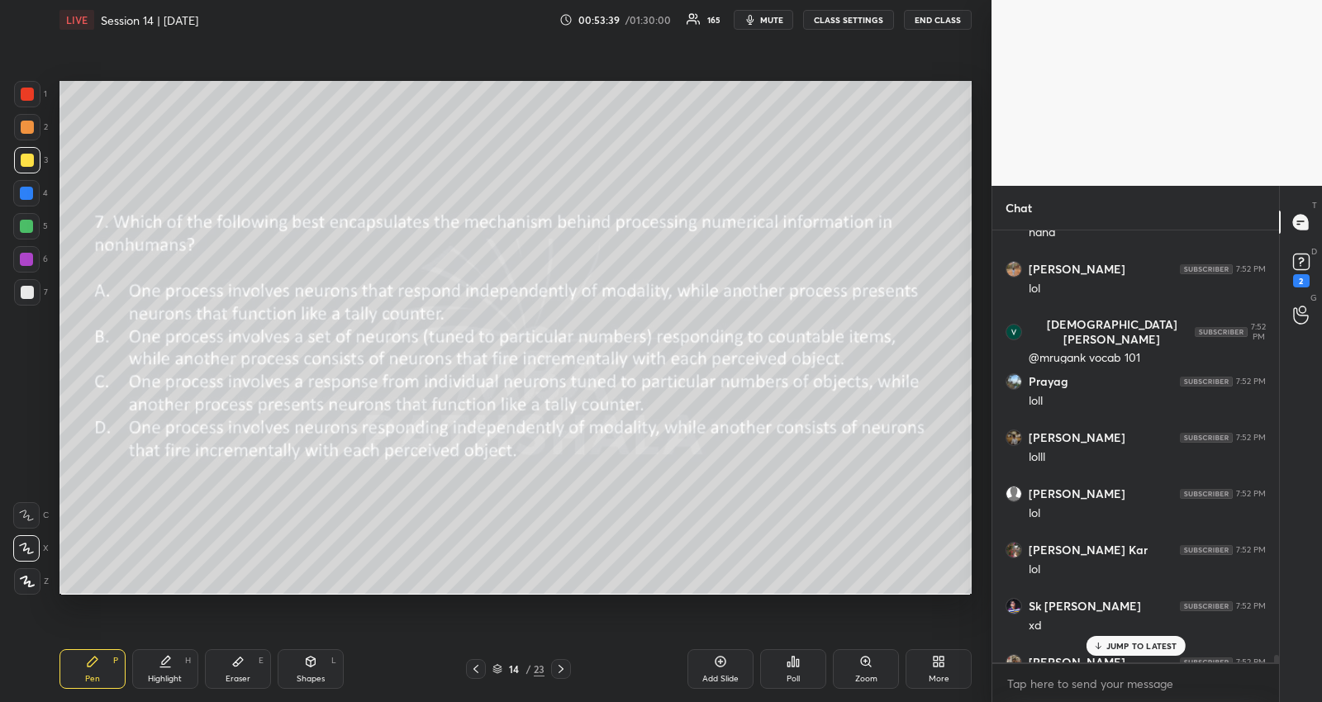
click at [796, 667] on icon at bounding box center [792, 661] width 13 height 13
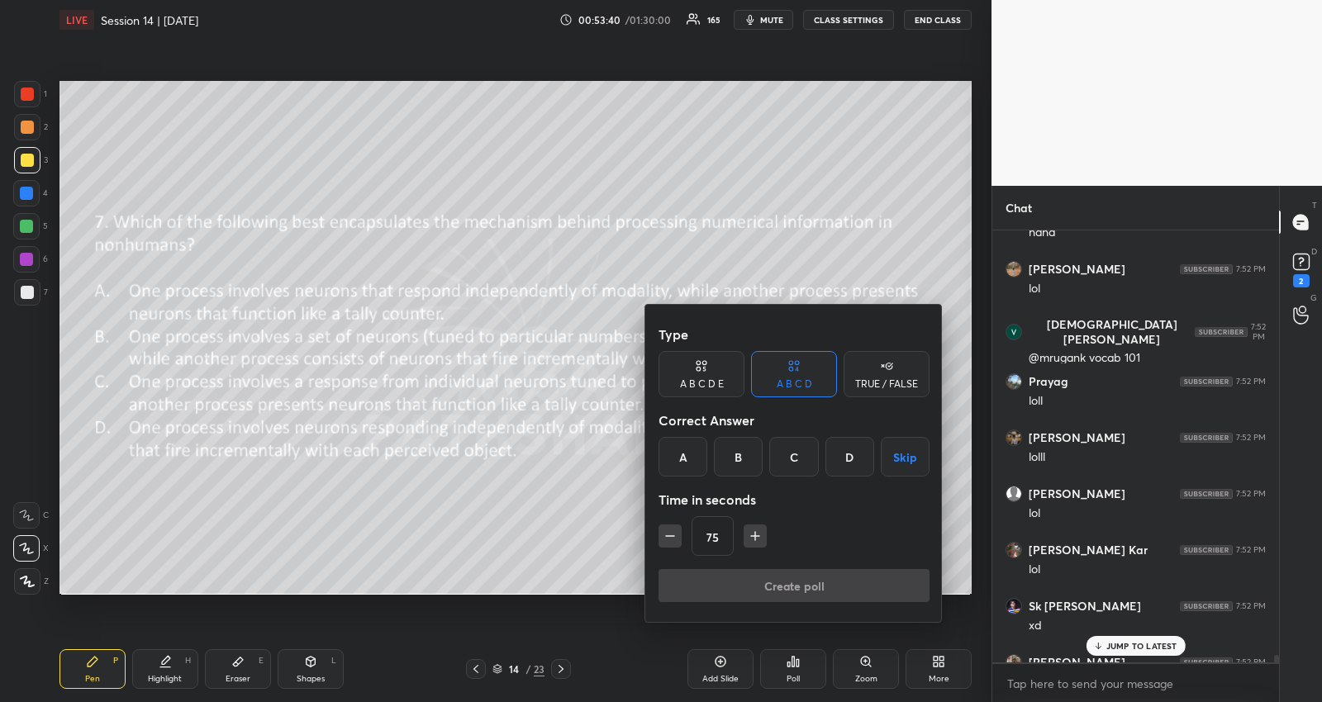
click at [894, 468] on button "Skip" at bounding box center [905, 457] width 49 height 40
click at [831, 585] on button "Create poll" at bounding box center [793, 585] width 271 height 33
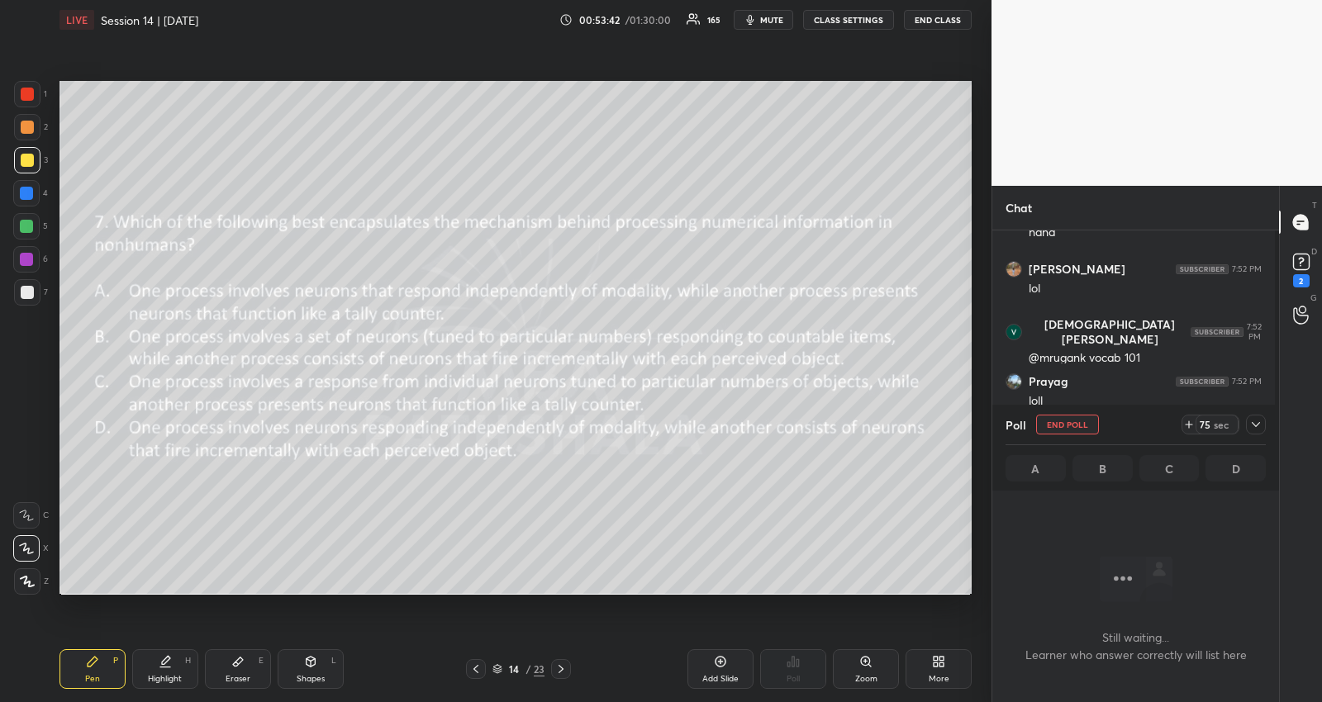
scroll to position [416, 278]
drag, startPoint x: 1258, startPoint y: 422, endPoint x: 1198, endPoint y: 450, distance: 66.5
click at [1257, 423] on icon at bounding box center [1255, 424] width 13 height 13
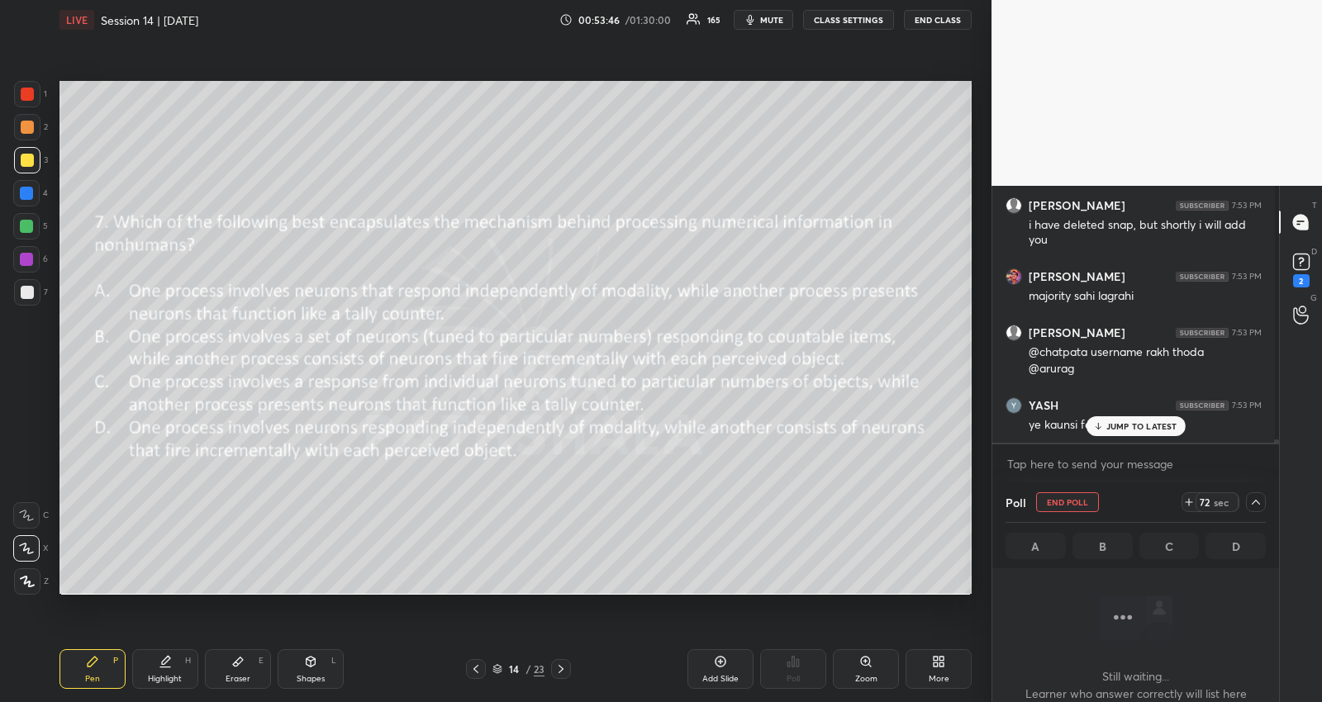
click at [1126, 423] on p "JUMP TO LATEST" at bounding box center [1141, 426] width 71 height 10
click at [1150, 455] on textarea at bounding box center [1135, 464] width 260 height 26
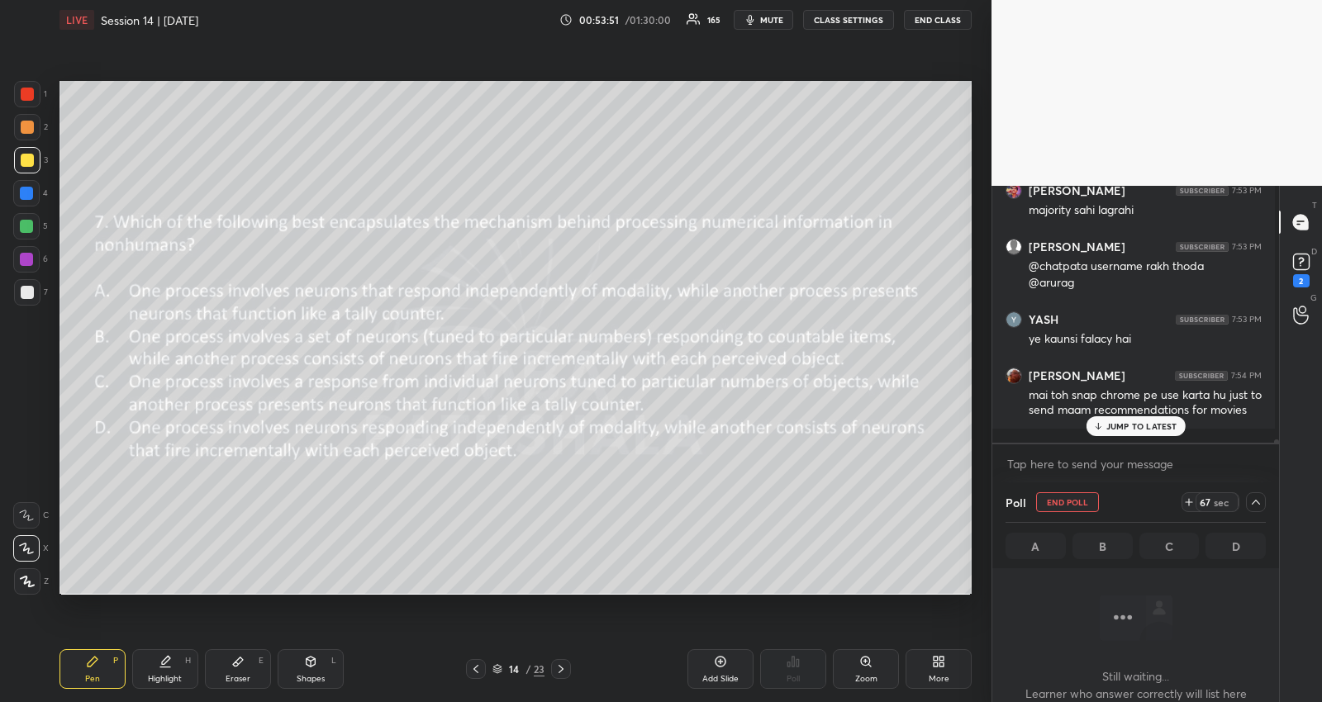
click at [1129, 424] on p "JUMP TO LATEST" at bounding box center [1141, 426] width 71 height 10
click at [1128, 463] on textarea at bounding box center [1135, 464] width 260 height 26
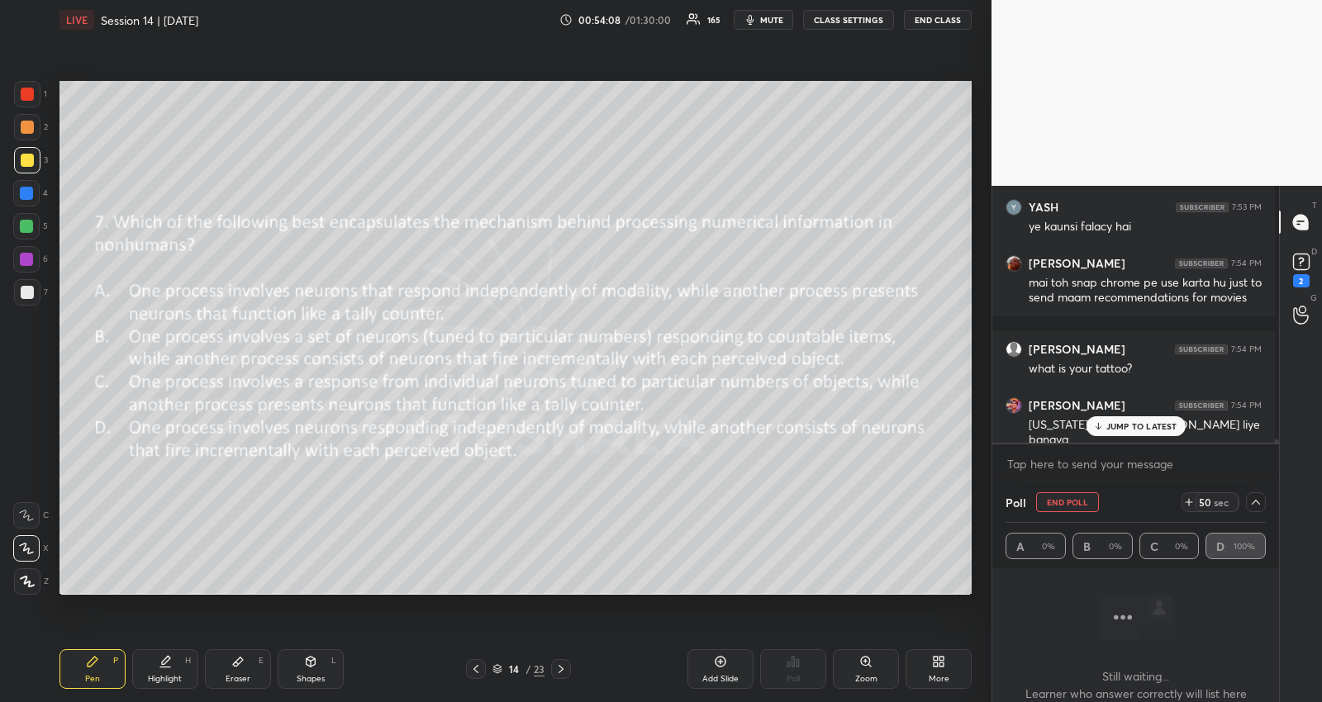
click at [1110, 430] on p "JUMP TO LATEST" at bounding box center [1141, 426] width 71 height 10
click at [1081, 460] on textarea at bounding box center [1135, 464] width 260 height 26
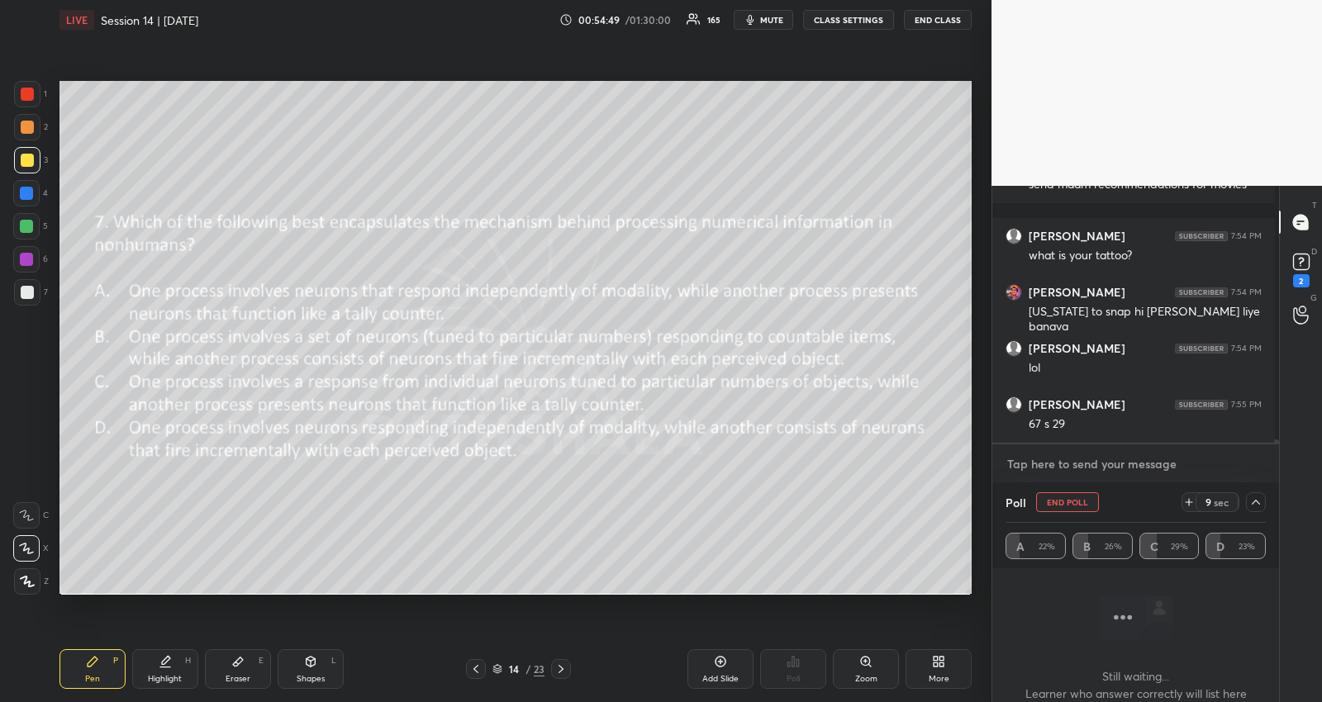
scroll to position [39456, 0]
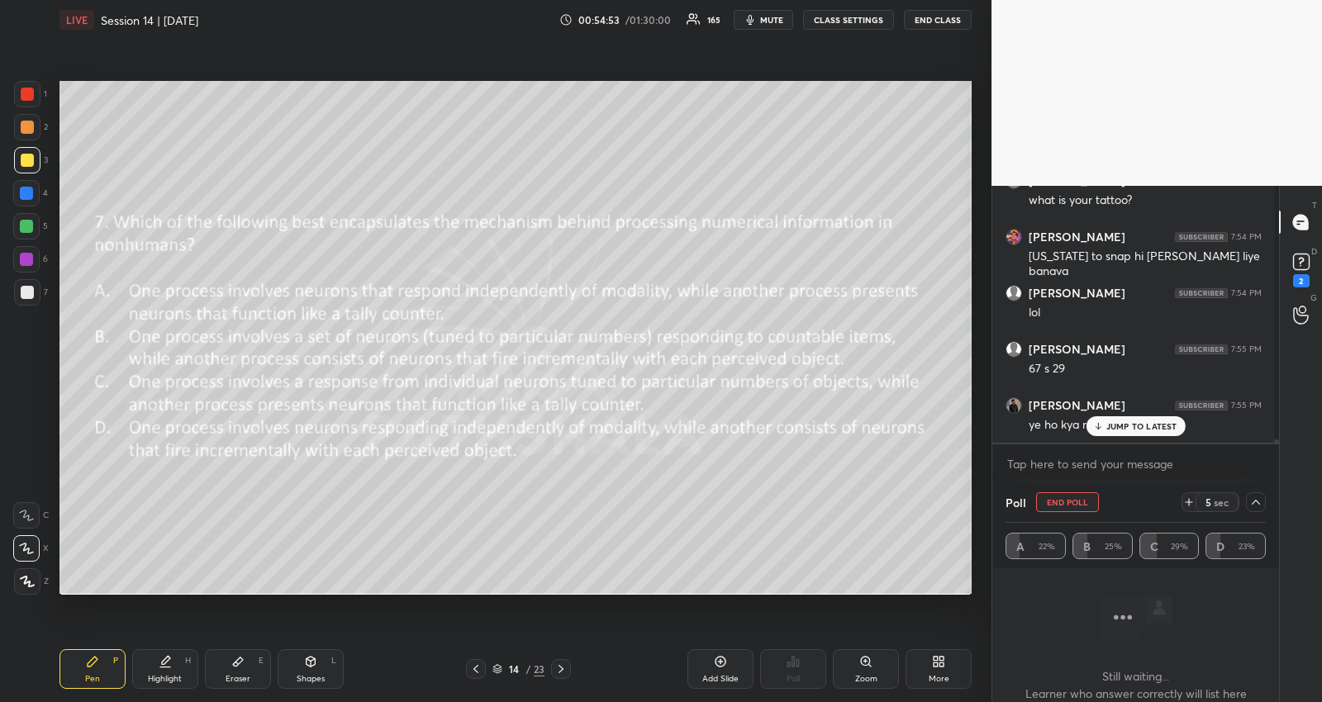
click at [1095, 430] on icon at bounding box center [1097, 426] width 11 height 10
click at [1083, 473] on textarea at bounding box center [1135, 464] width 260 height 26
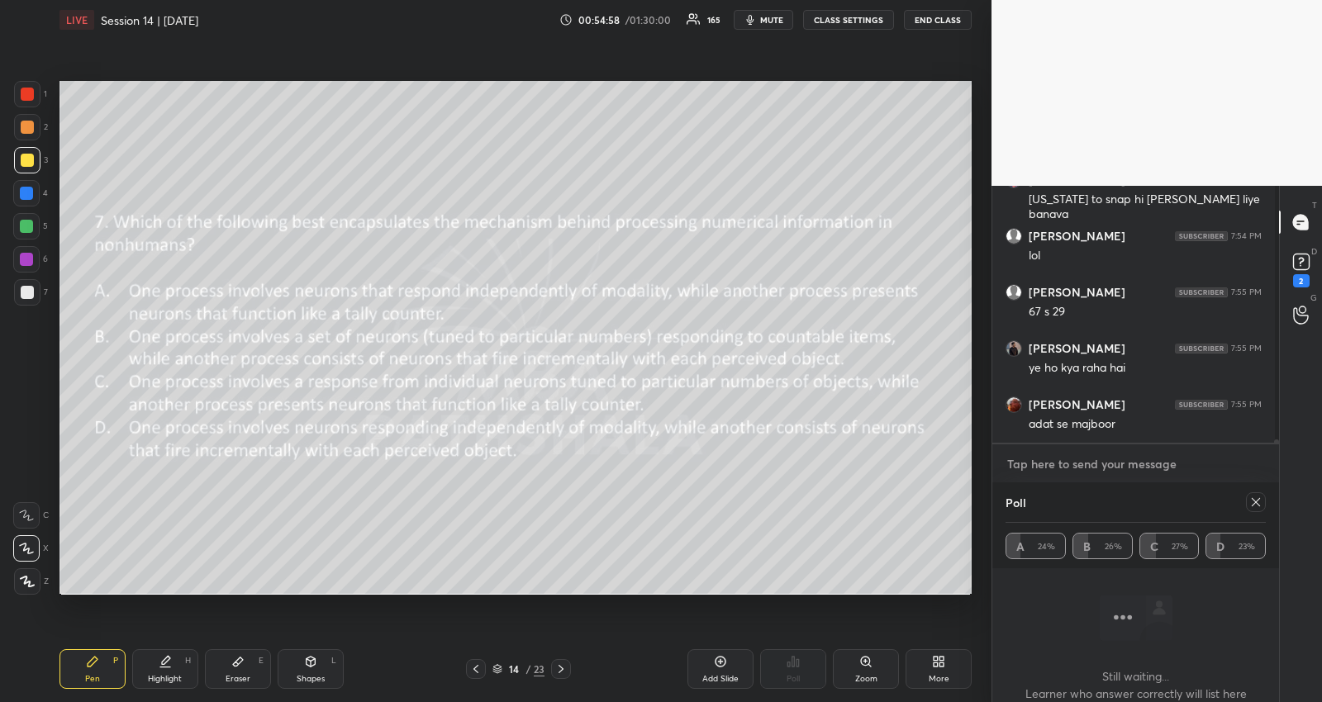
scroll to position [39568, 0]
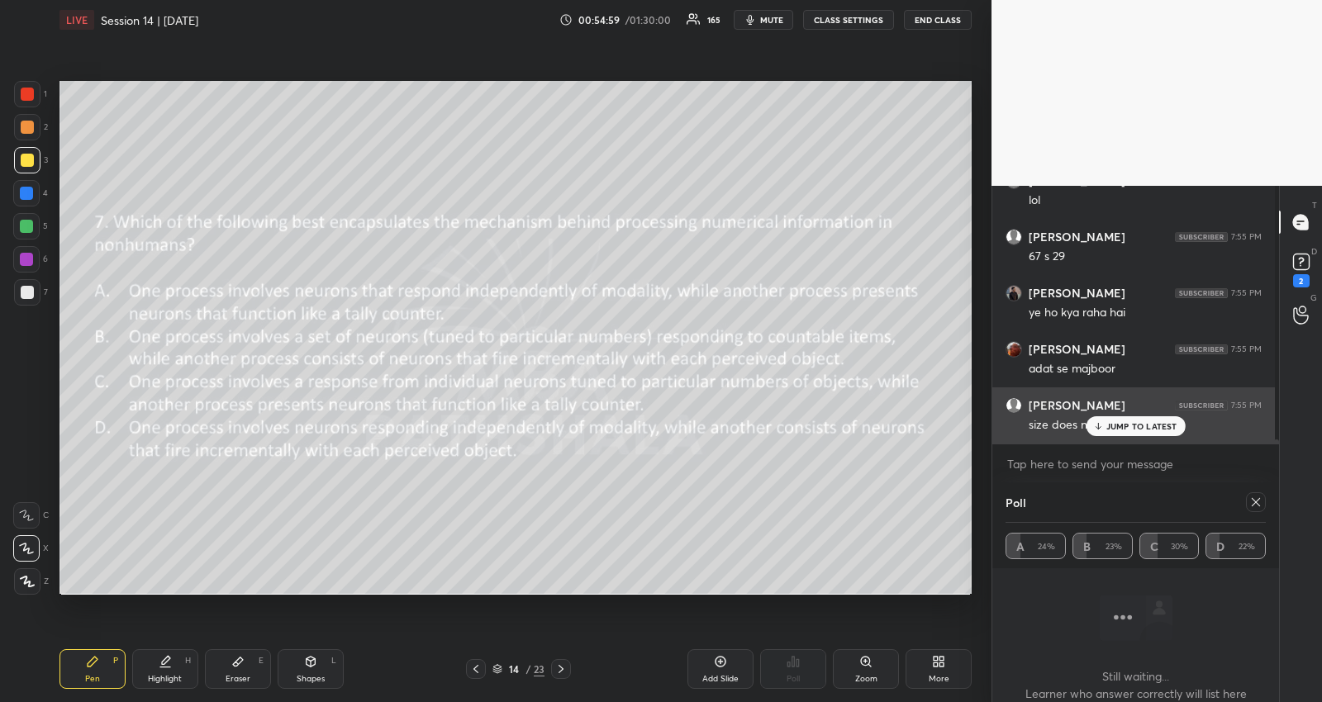
click at [1104, 425] on div "JUMP TO LATEST" at bounding box center [1134, 426] width 99 height 20
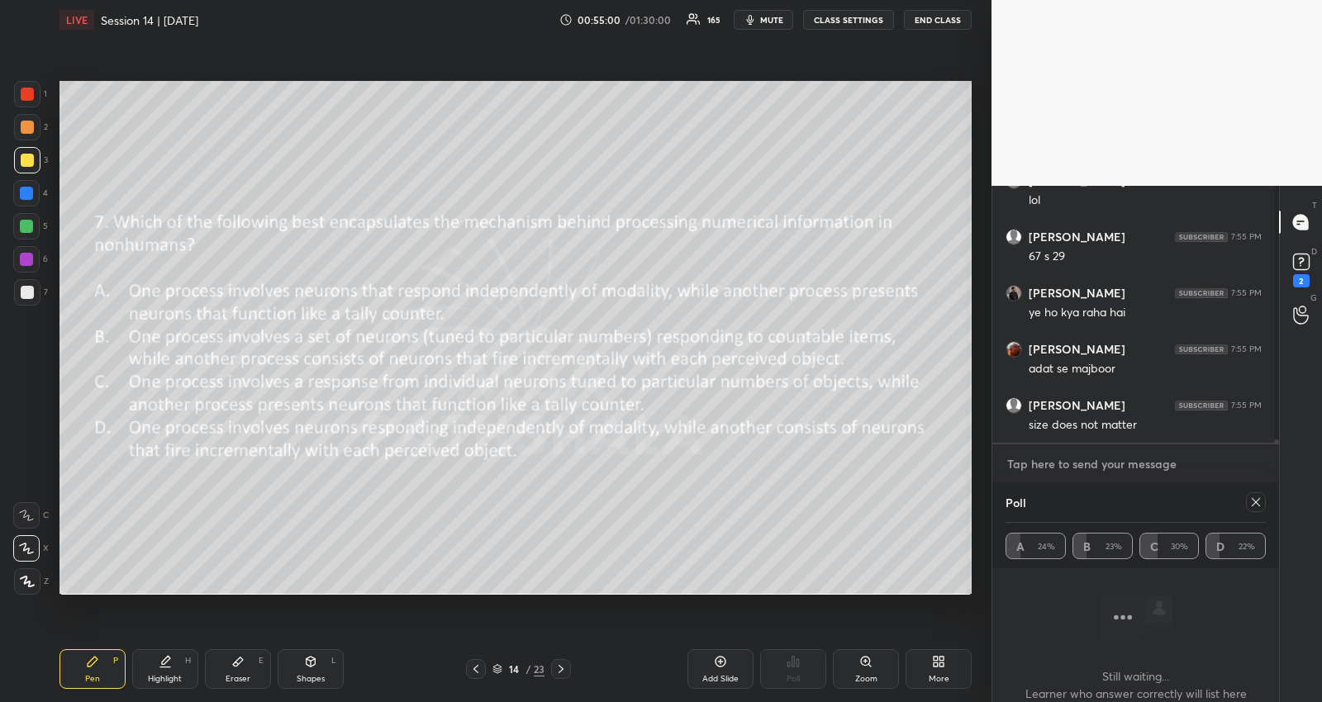
click at [1089, 463] on textarea at bounding box center [1135, 464] width 260 height 26
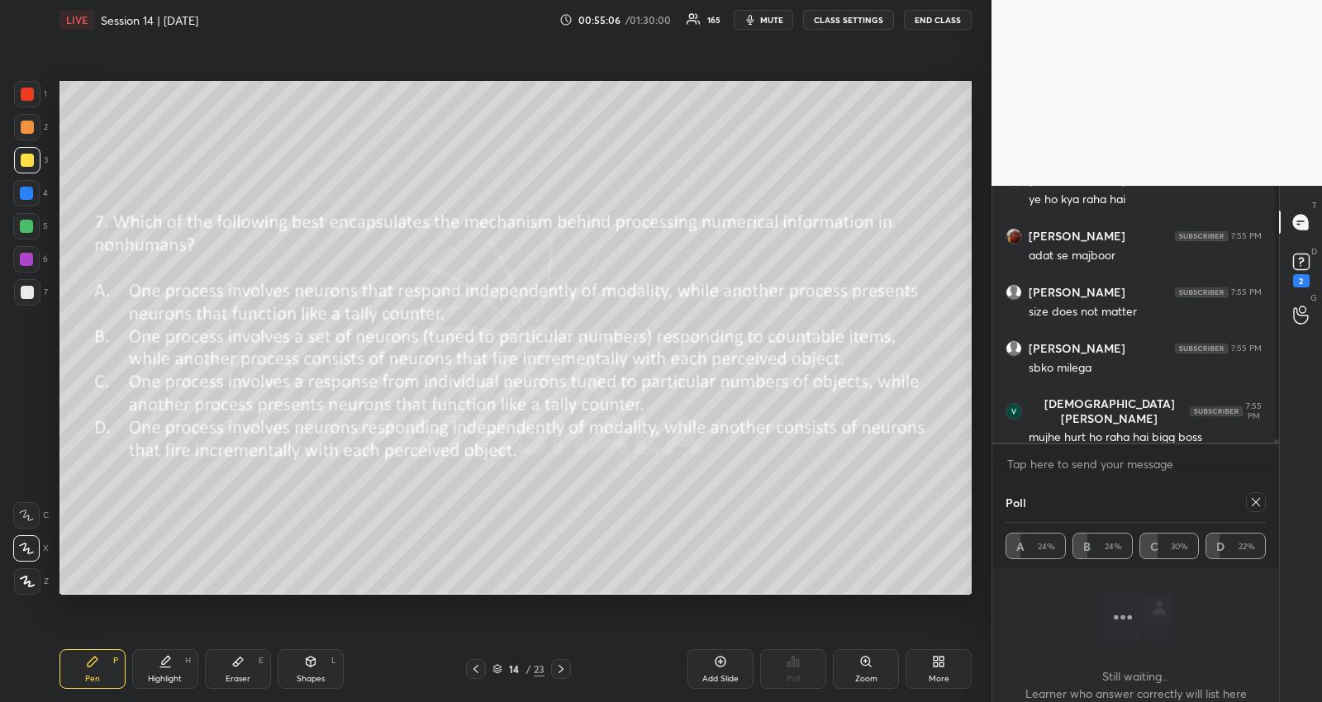
click at [1252, 503] on icon at bounding box center [1255, 502] width 13 height 13
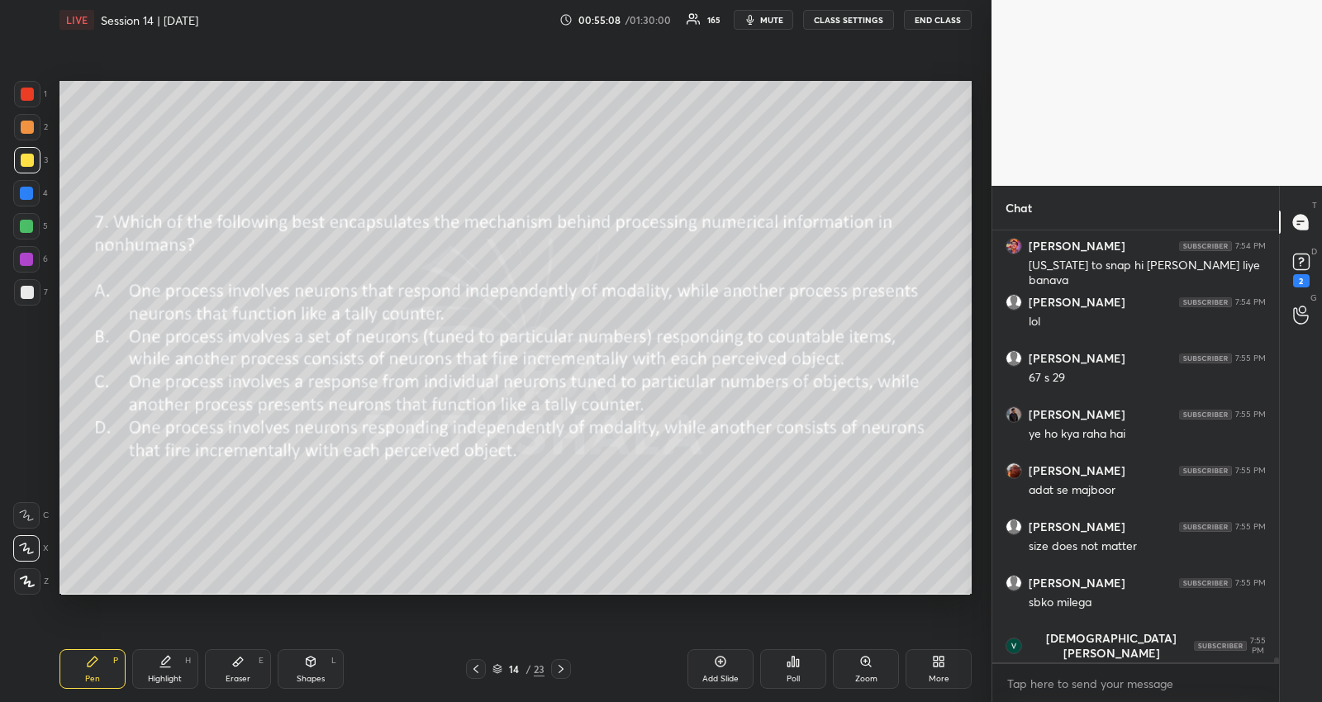
scroll to position [39432, 0]
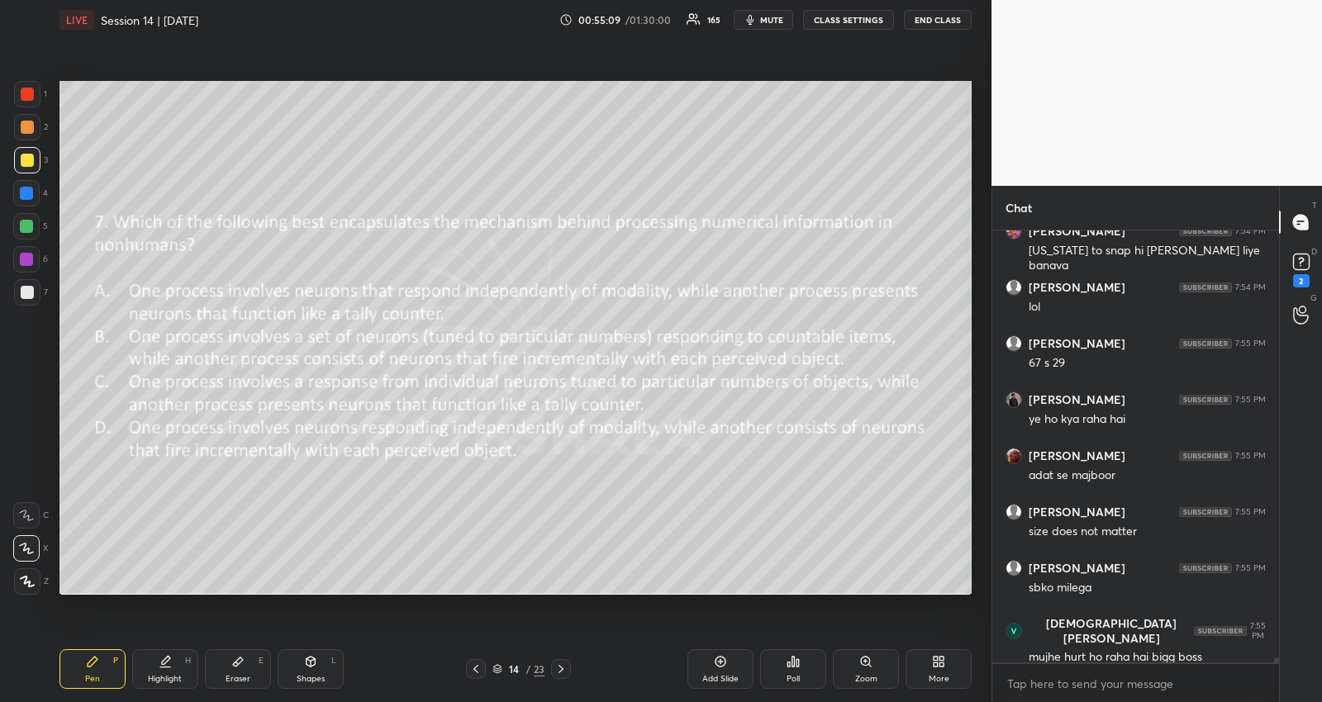
click at [559, 667] on icon at bounding box center [560, 669] width 13 height 13
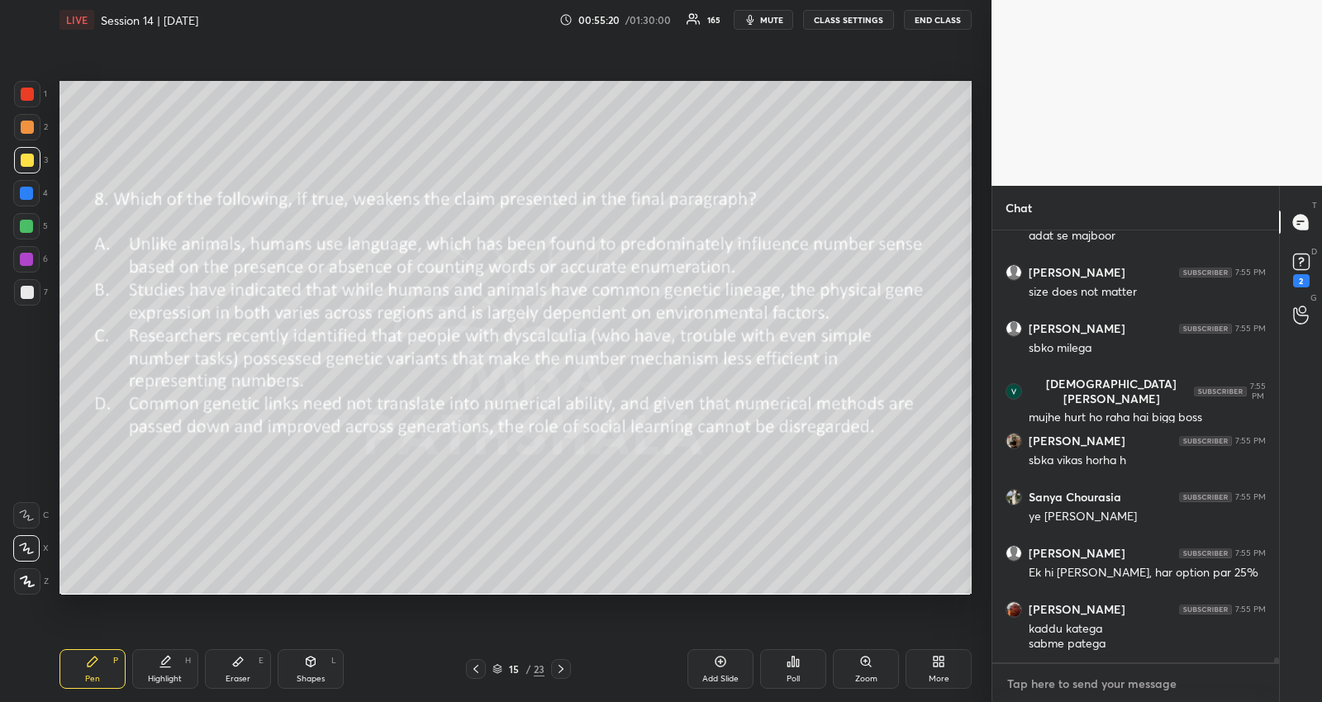
scroll to position [39727, 0]
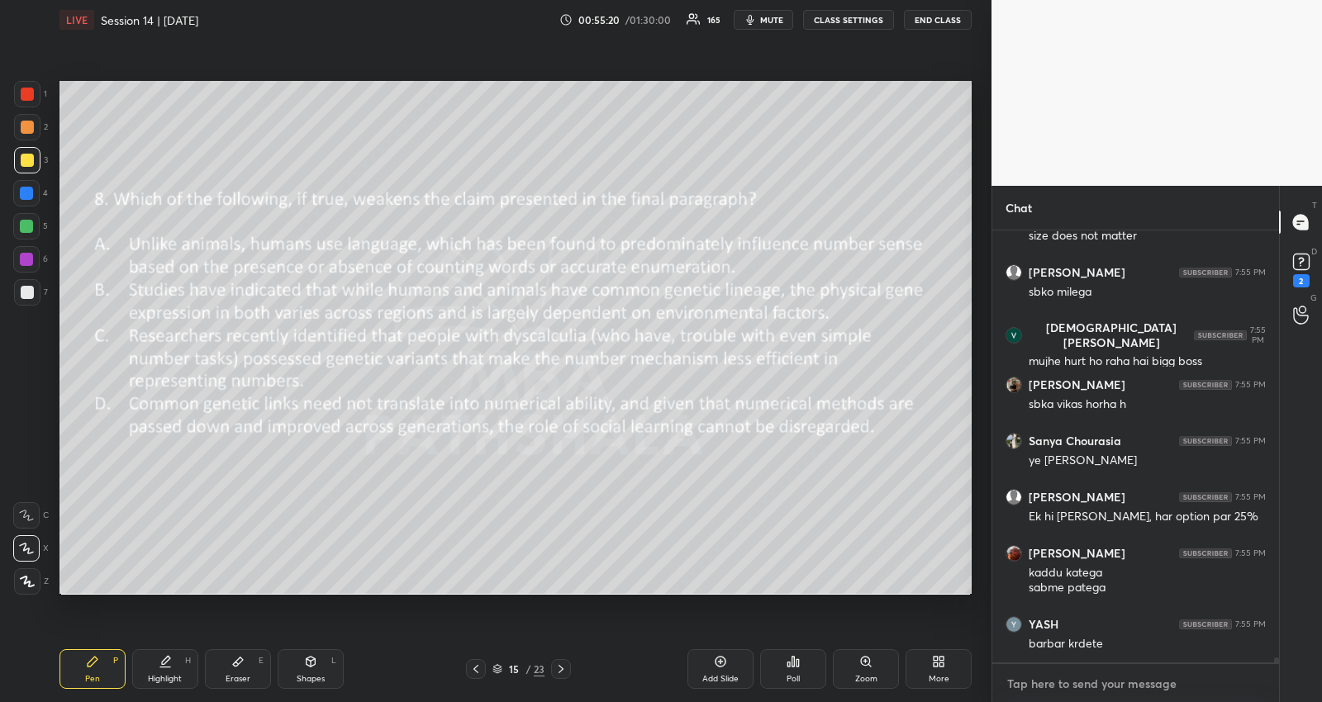
click at [1070, 686] on textarea at bounding box center [1135, 684] width 260 height 26
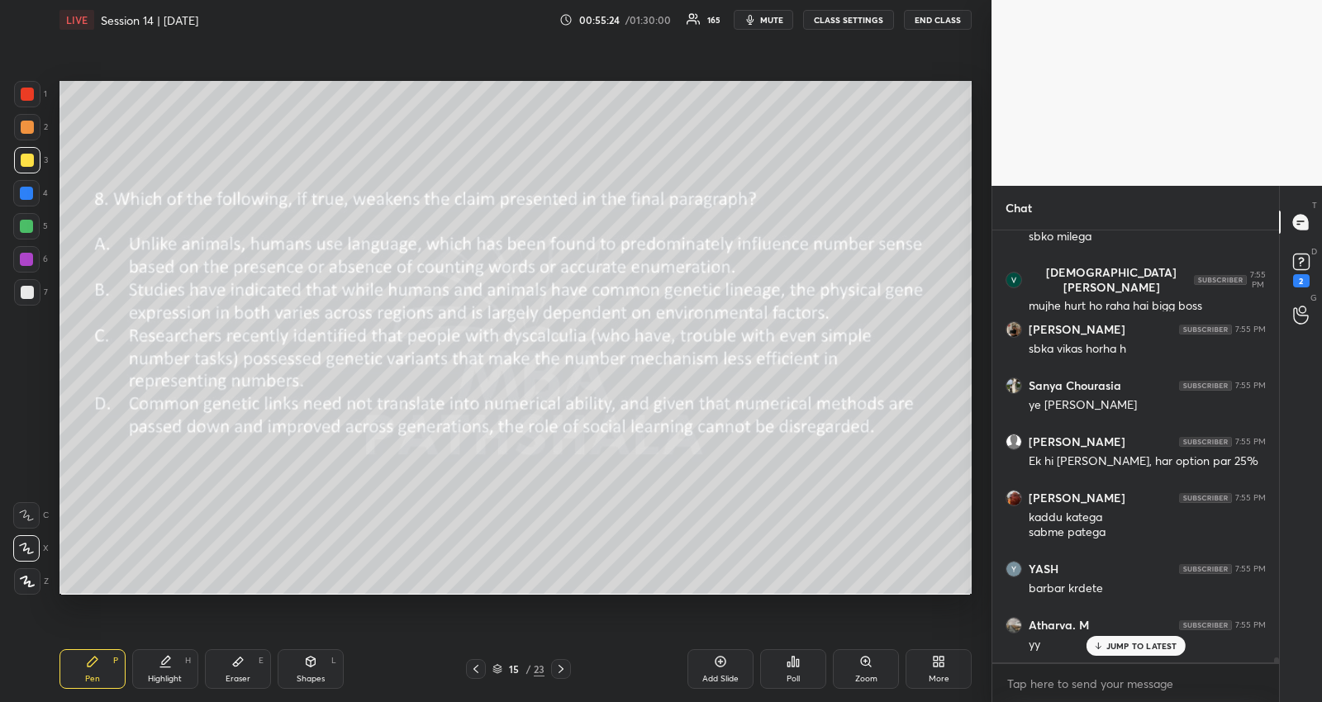
click at [1112, 643] on p "JUMP TO LATEST" at bounding box center [1141, 646] width 71 height 10
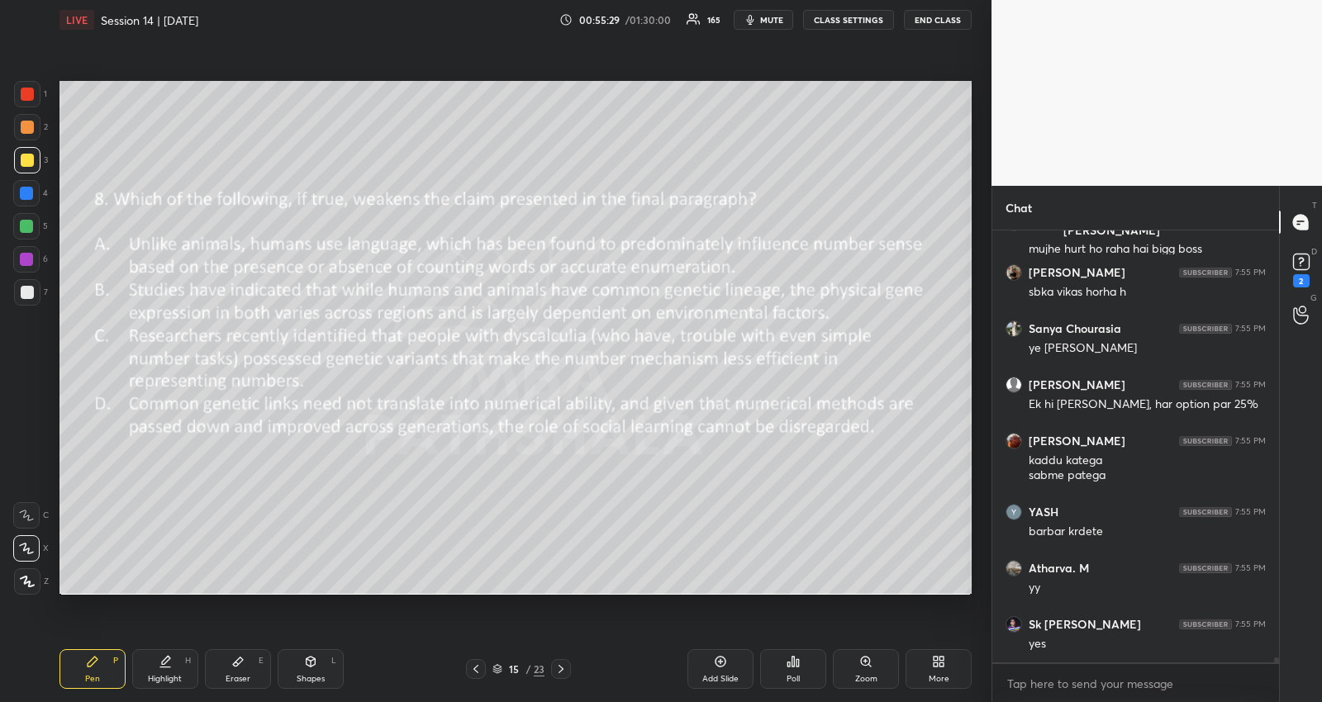
click at [791, 664] on icon at bounding box center [792, 661] width 13 height 13
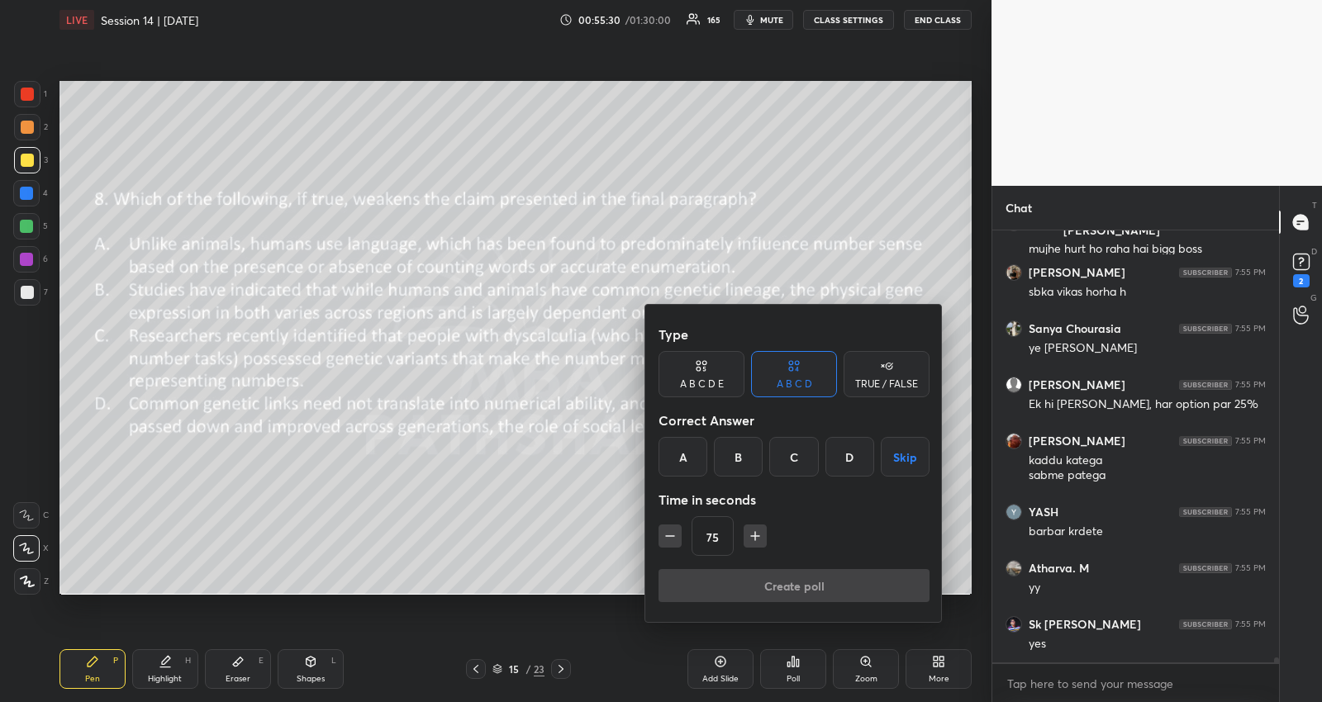
click at [910, 450] on button "Skip" at bounding box center [905, 457] width 49 height 40
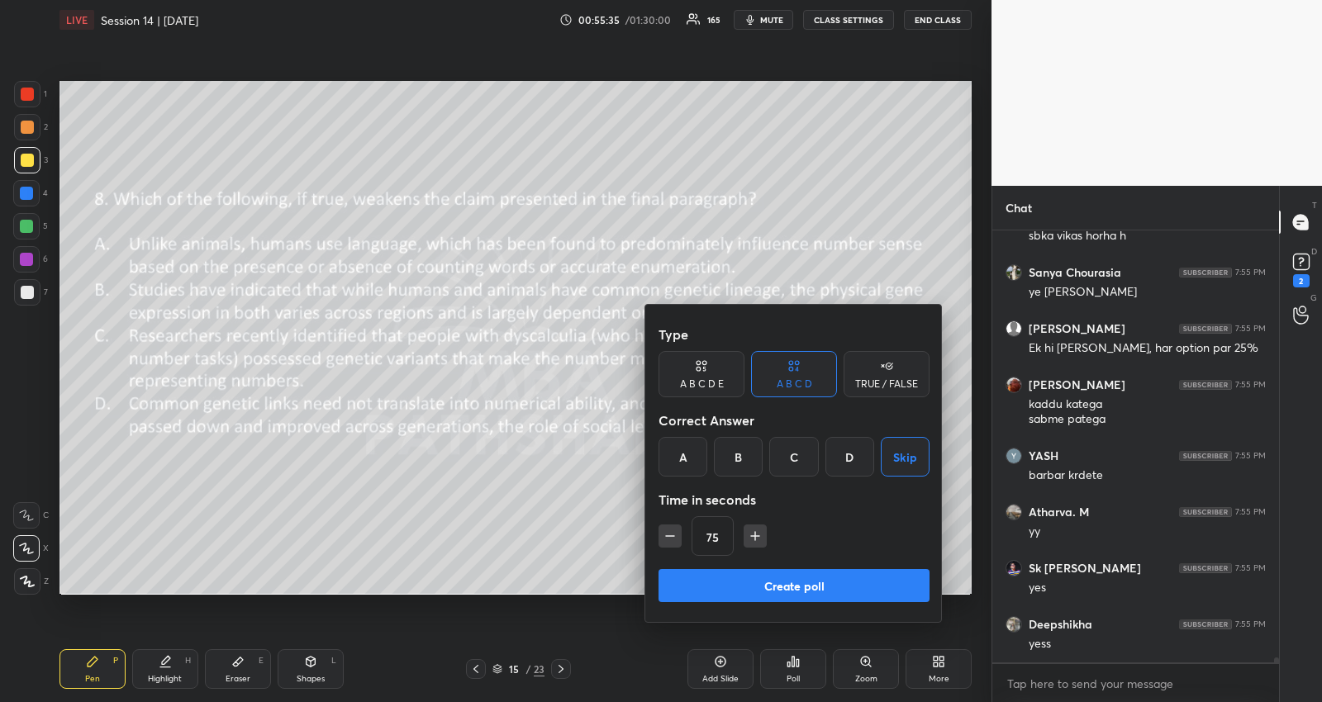
scroll to position [39789, 0]
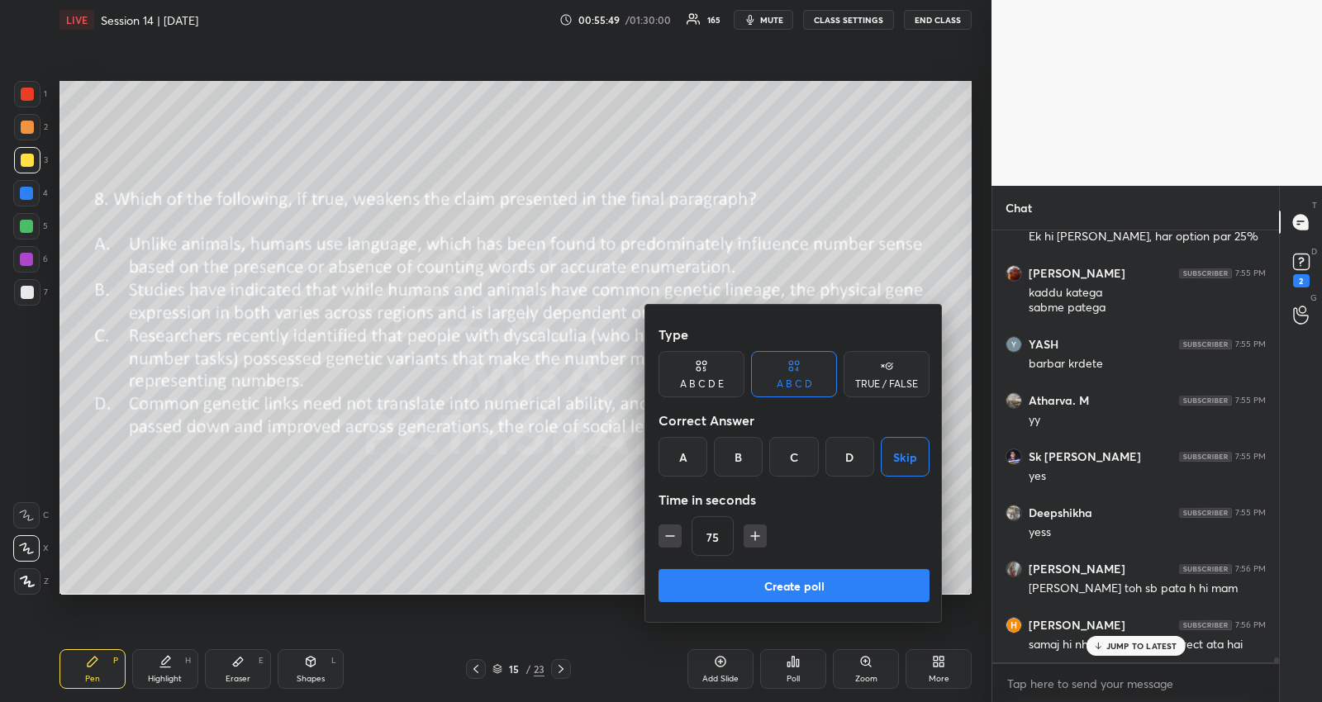
click at [886, 579] on button "Create poll" at bounding box center [793, 585] width 271 height 33
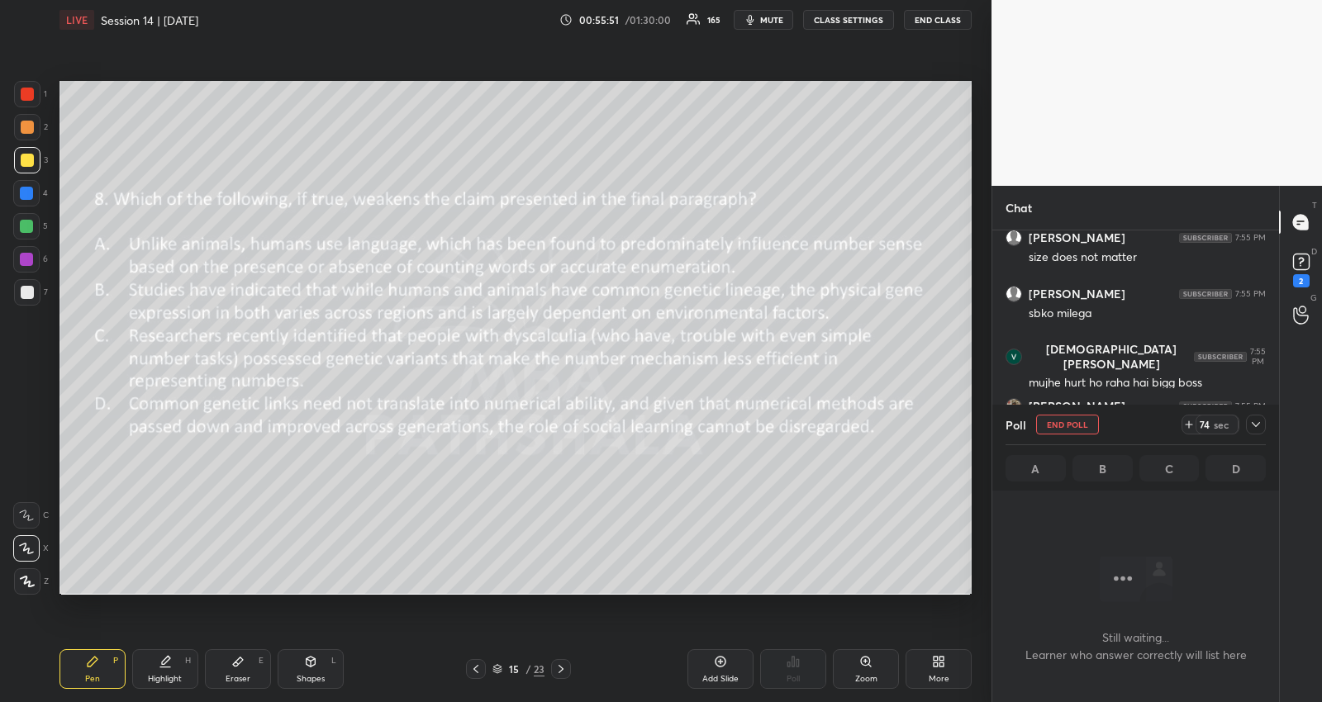
click at [1254, 420] on icon at bounding box center [1255, 424] width 13 height 13
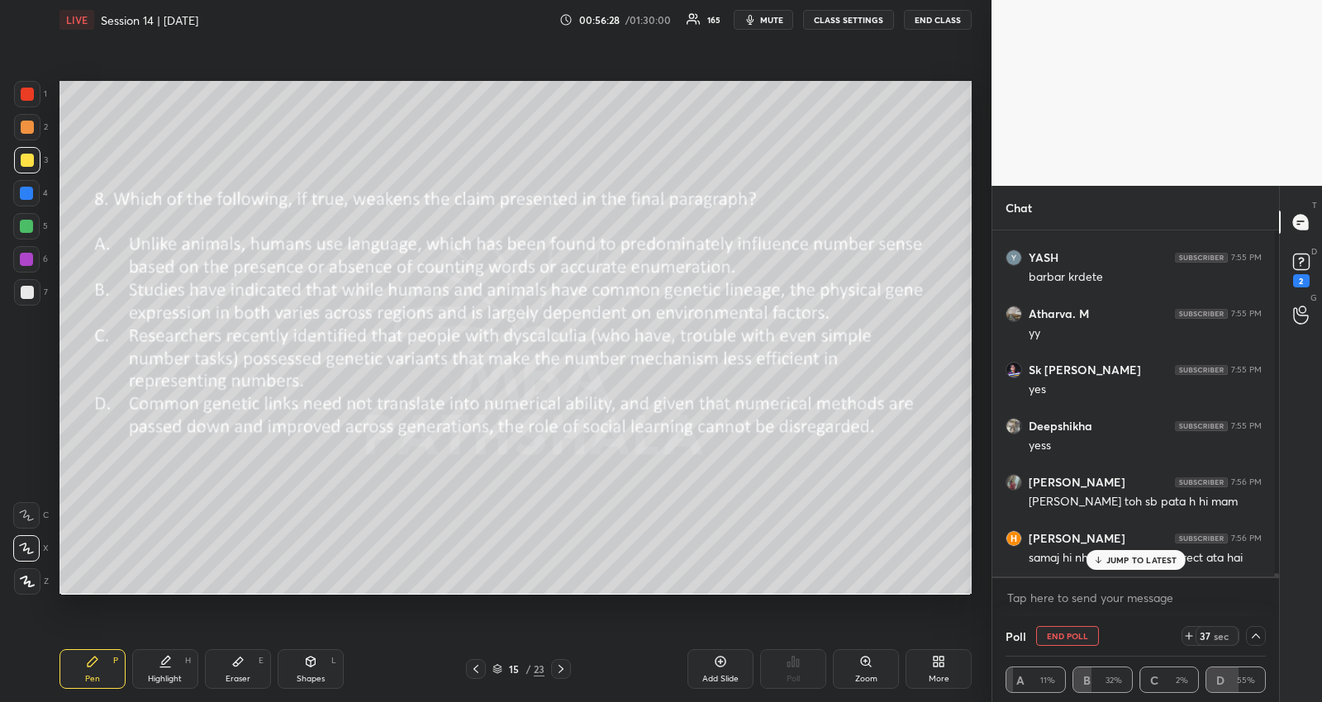
scroll to position [40001, 0]
click at [1096, 554] on div "JUMP TO LATEST" at bounding box center [1134, 560] width 99 height 20
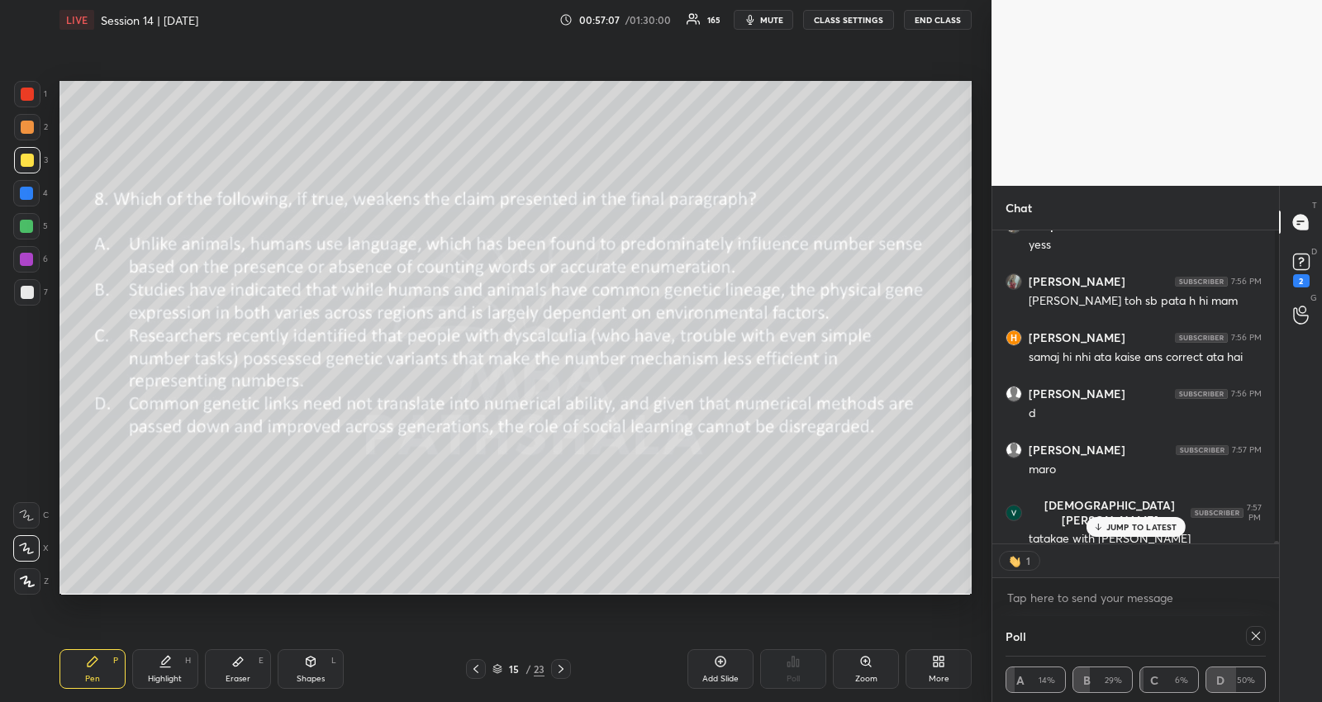
scroll to position [40203, 0]
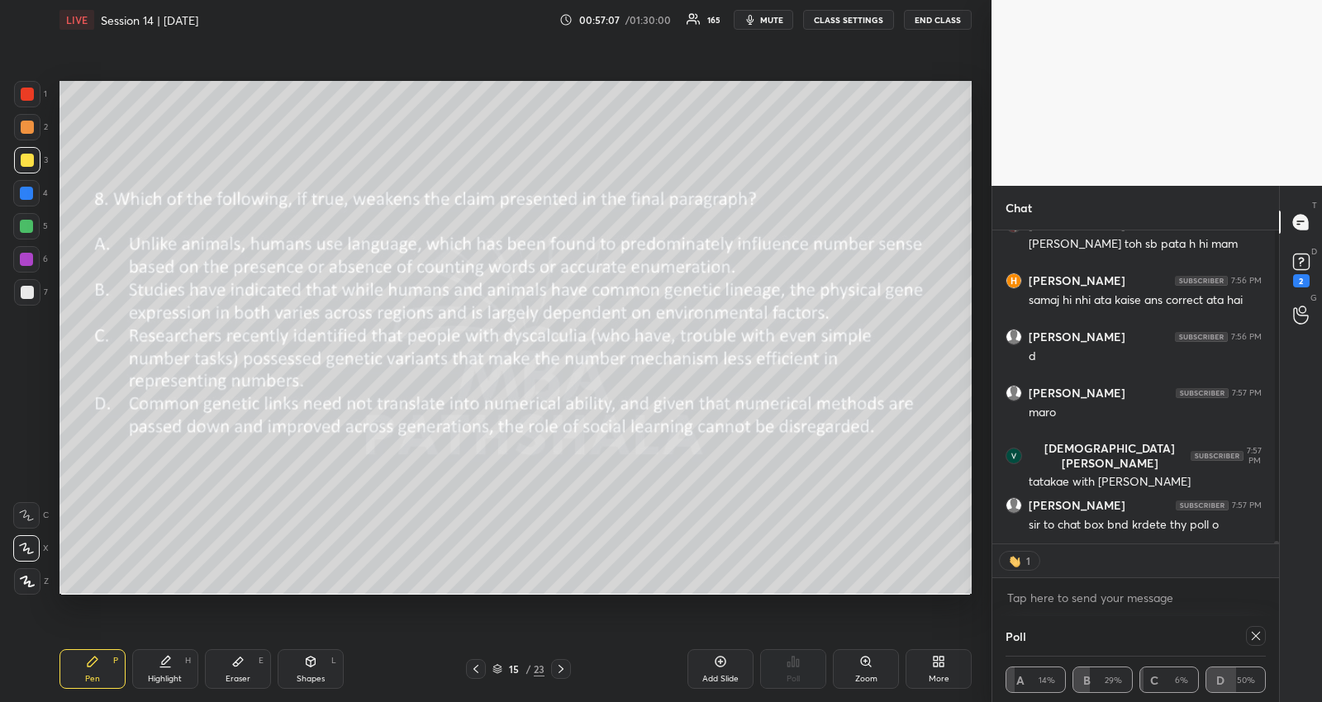
click at [1095, 525] on div "sir to chat box bnd krdete thy poll o" at bounding box center [1144, 525] width 233 height 17
click at [1066, 601] on textarea at bounding box center [1135, 598] width 260 height 26
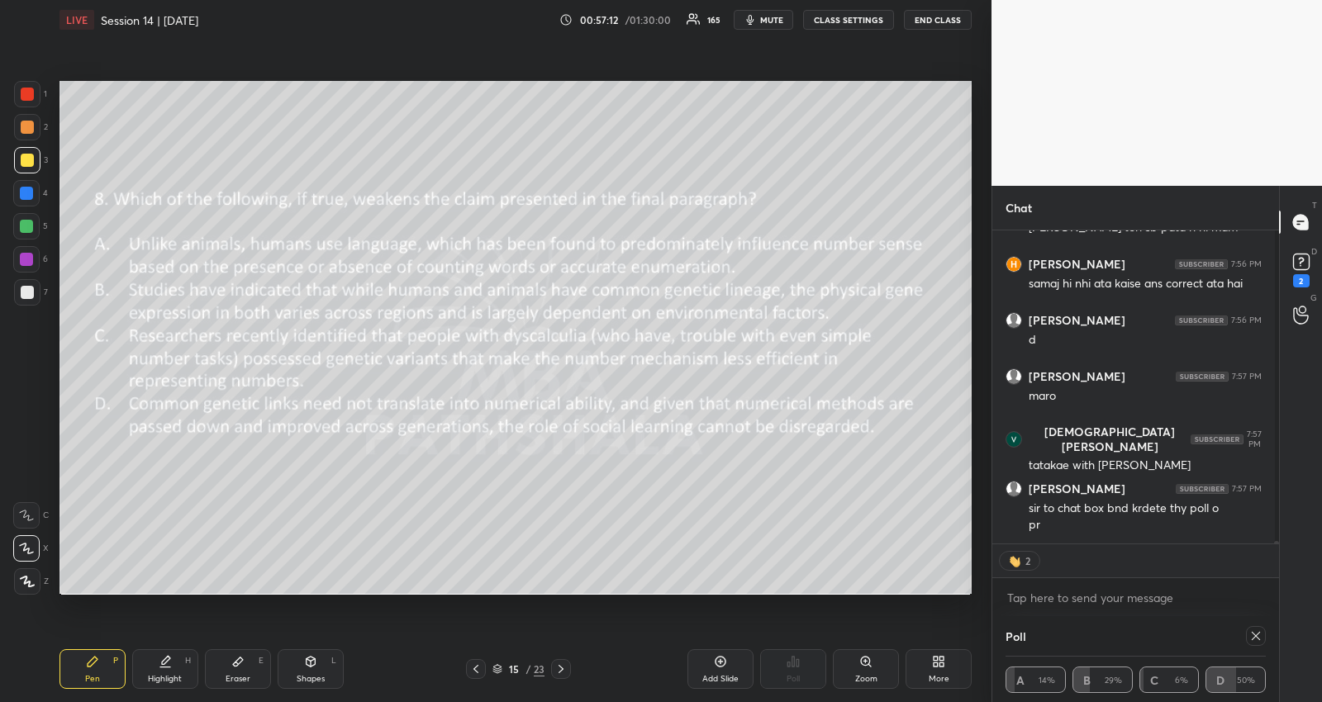
click at [563, 665] on icon at bounding box center [560, 669] width 13 height 13
click at [1249, 639] on icon at bounding box center [1255, 635] width 13 height 13
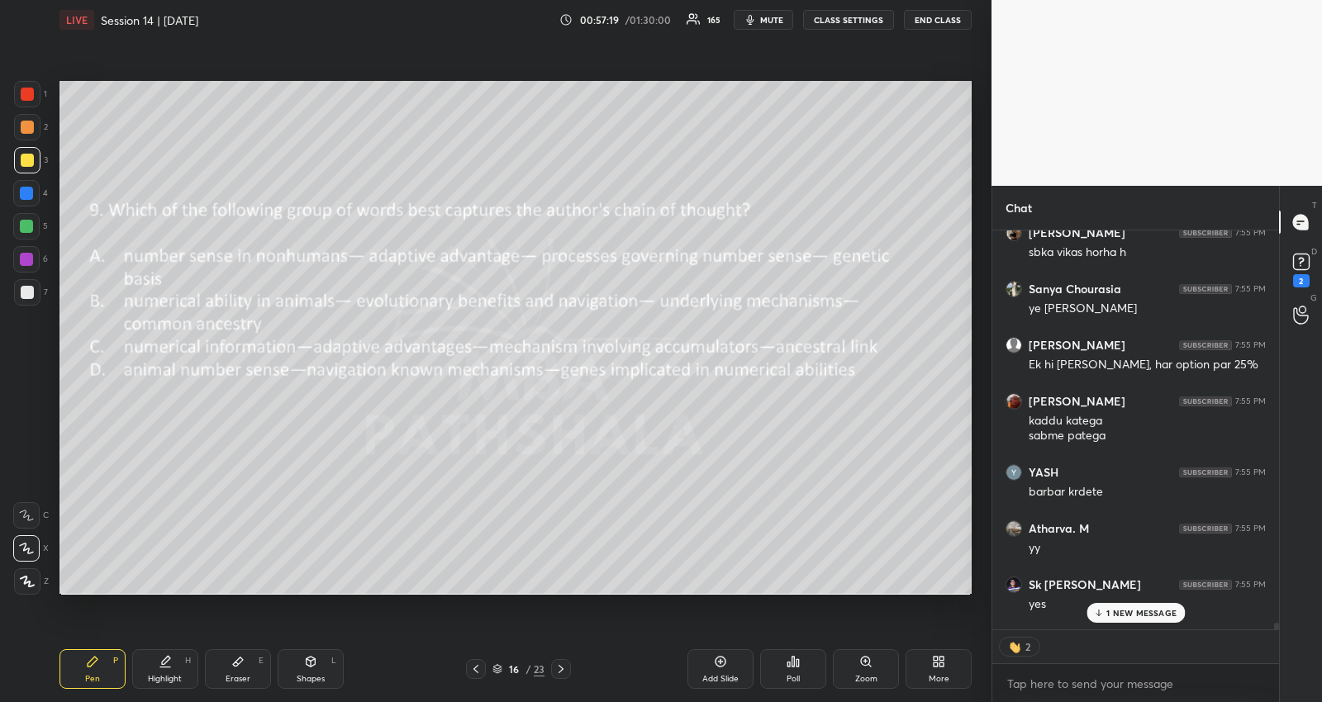
scroll to position [427, 283]
click at [1163, 613] on div "Mrugank Jadhav 7:54 PM mai toh snap chrome pe use karta hu just to send maam re…" at bounding box center [1135, 429] width 287 height 399
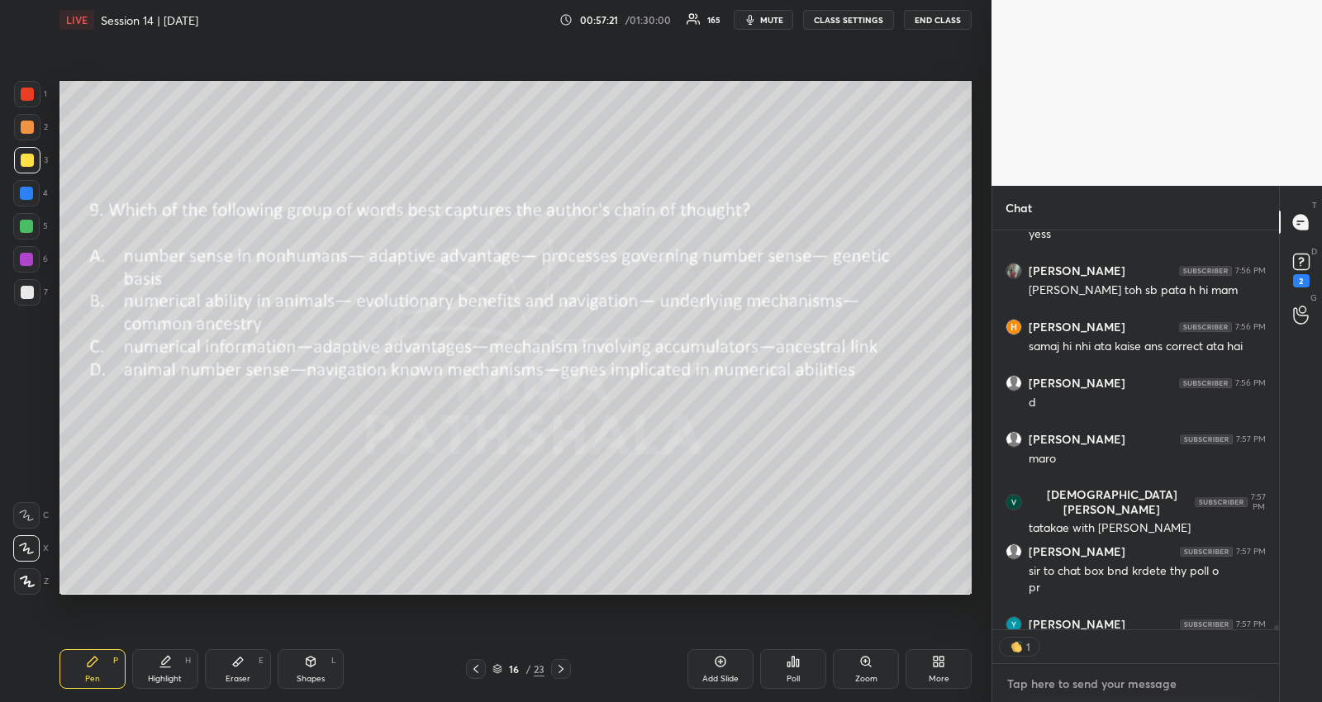
scroll to position [5, 5]
click at [1064, 691] on textarea at bounding box center [1135, 684] width 260 height 26
type textarea "x"
click at [800, 678] on div "Poll" at bounding box center [793, 669] width 66 height 40
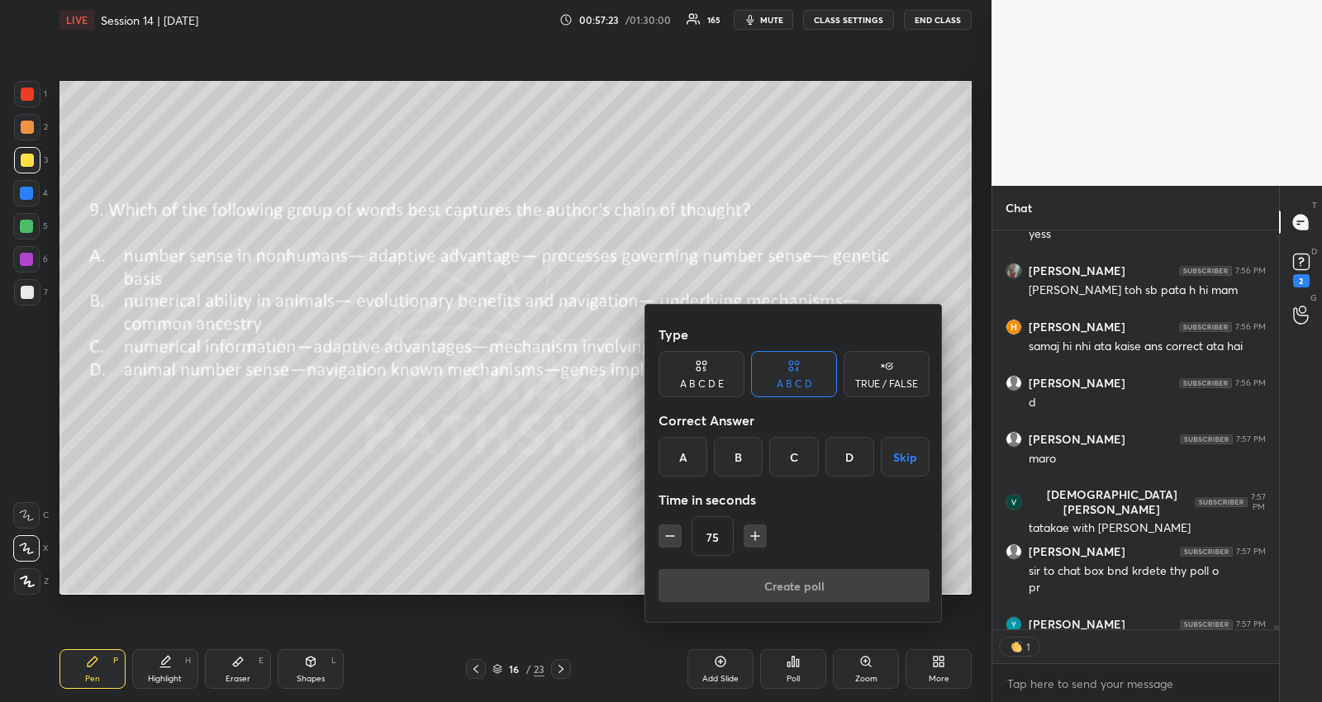
click at [893, 457] on button "Skip" at bounding box center [905, 457] width 49 height 40
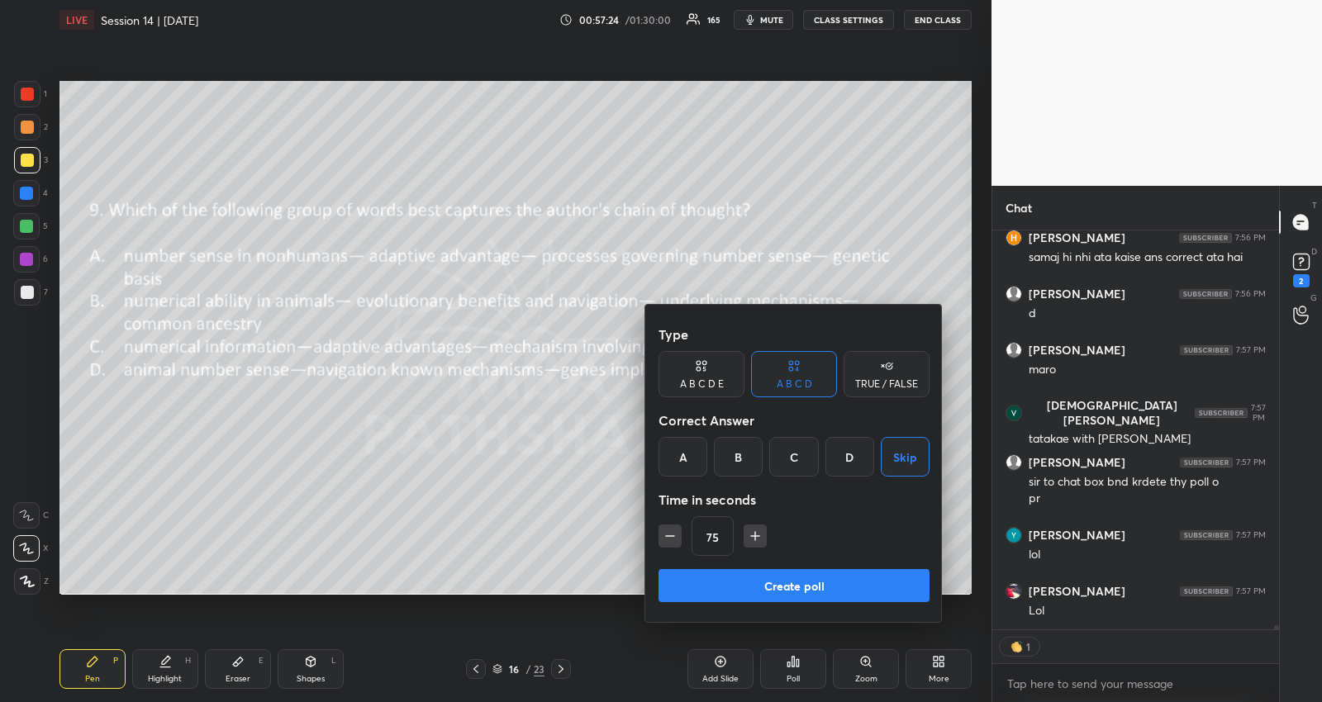
click at [664, 539] on icon "button" at bounding box center [670, 536] width 17 height 17
type input "60"
click at [698, 579] on button "Create poll" at bounding box center [793, 585] width 271 height 33
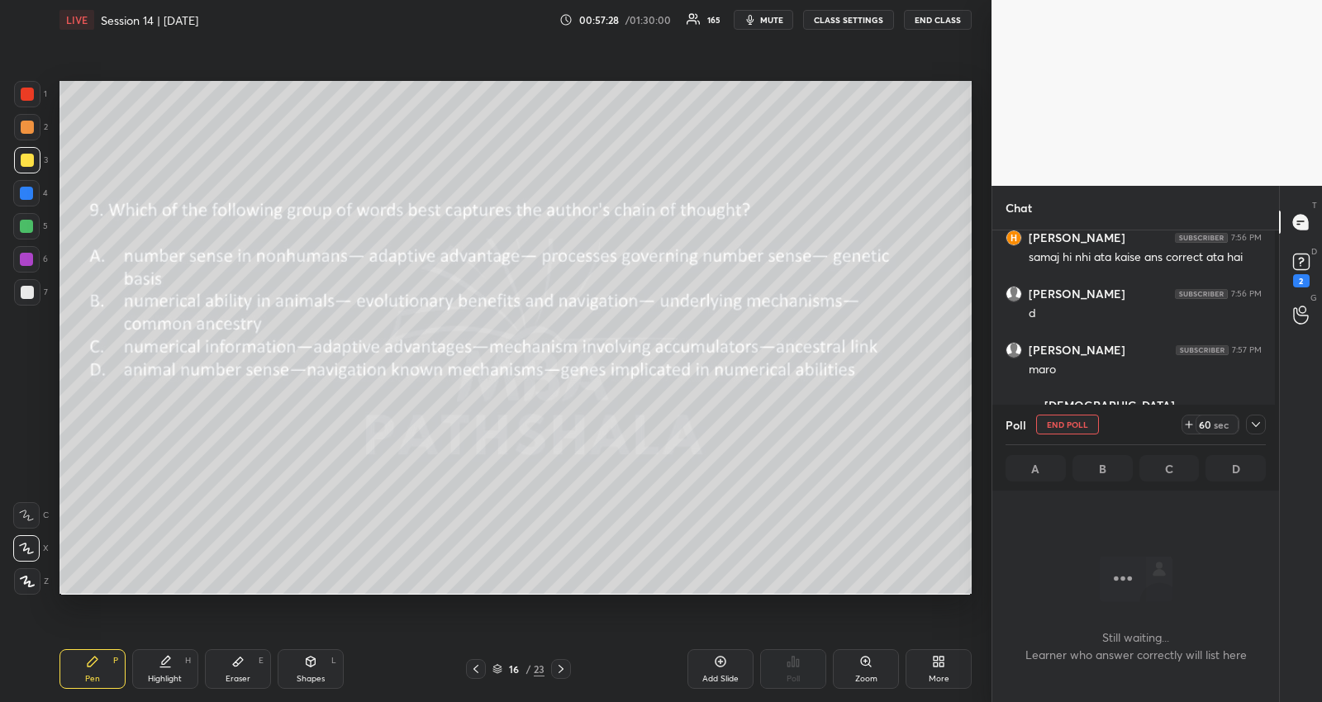
scroll to position [382, 283]
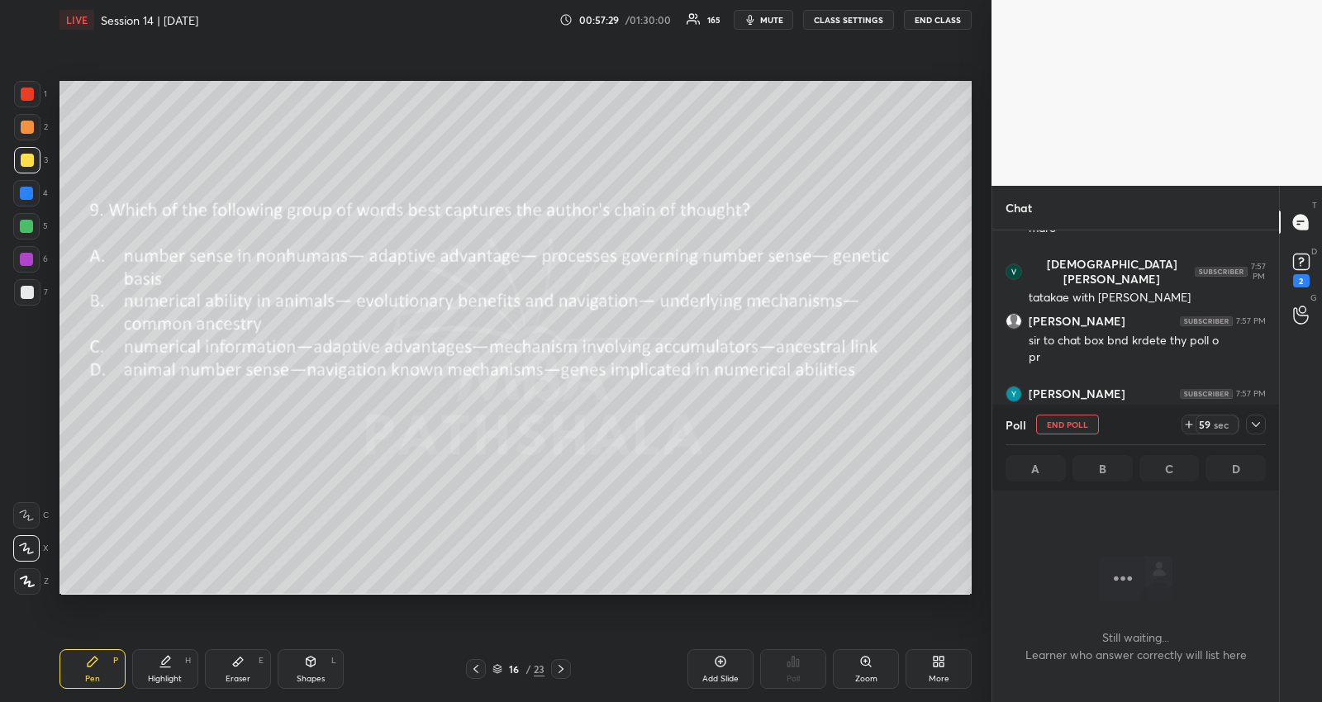
click at [1260, 420] on icon at bounding box center [1255, 424] width 13 height 13
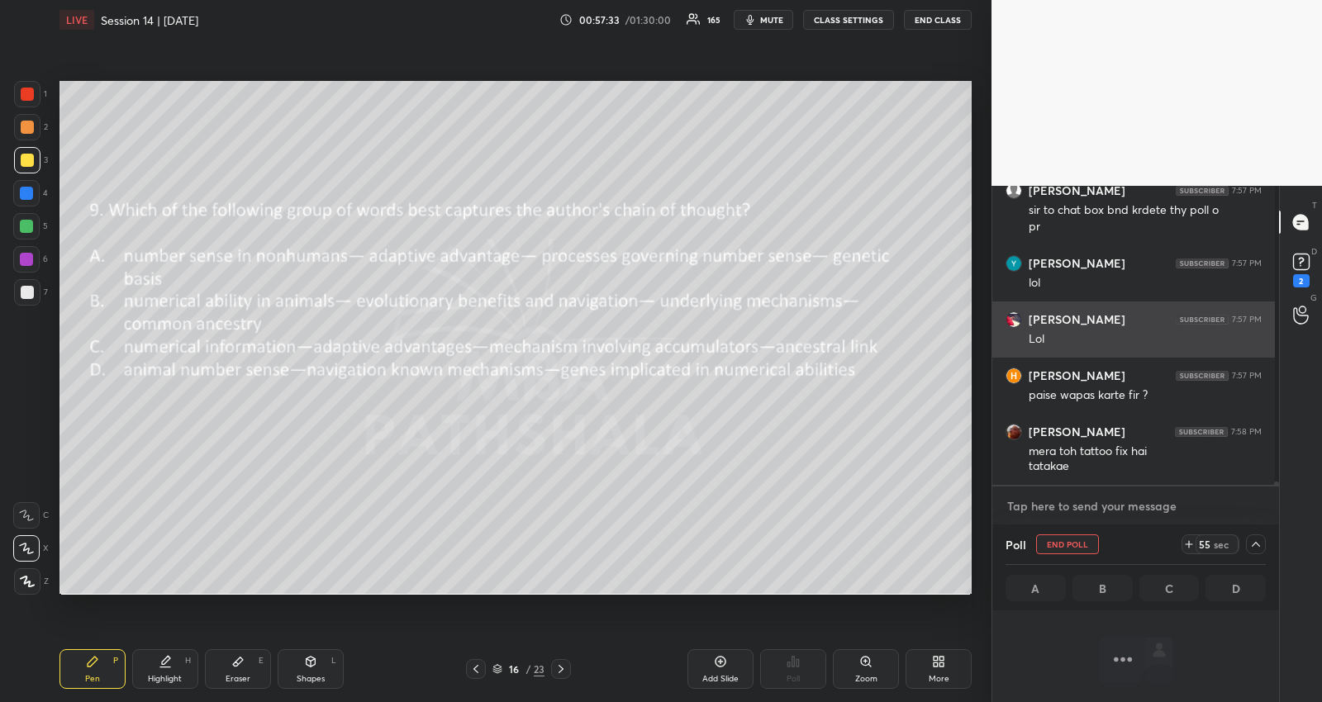
click at [1163, 500] on textarea at bounding box center [1135, 506] width 260 height 26
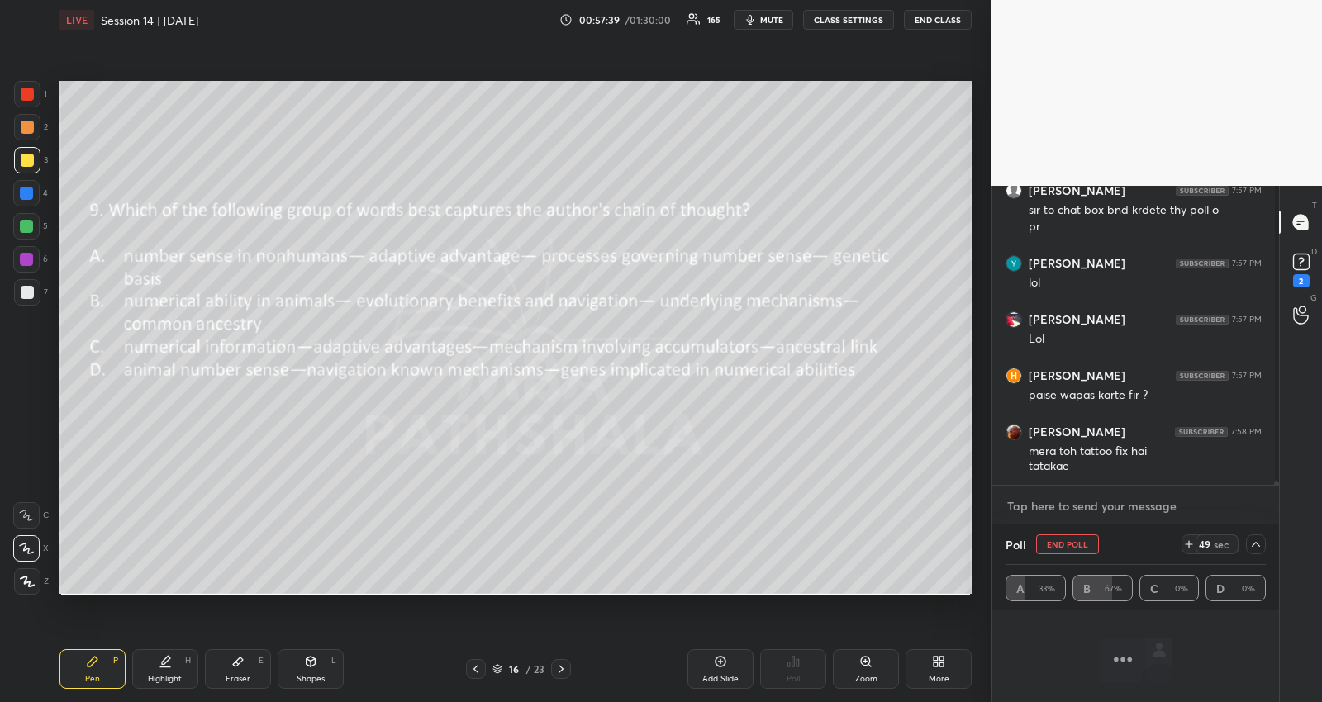
click at [1138, 504] on textarea at bounding box center [1135, 506] width 260 height 26
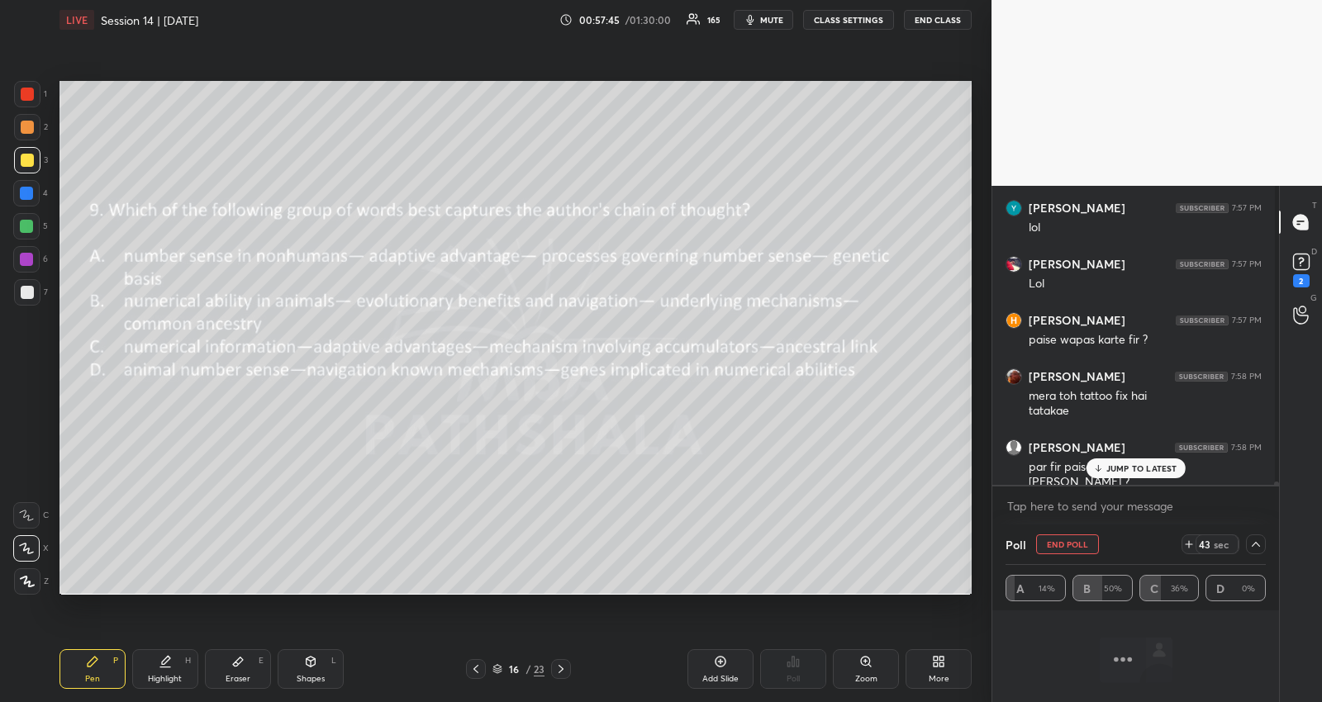
click at [1165, 470] on p "JUMP TO LATEST" at bounding box center [1141, 468] width 71 height 10
click at [1081, 504] on textarea at bounding box center [1135, 506] width 260 height 26
click at [1071, 506] on textarea at bounding box center [1135, 506] width 260 height 26
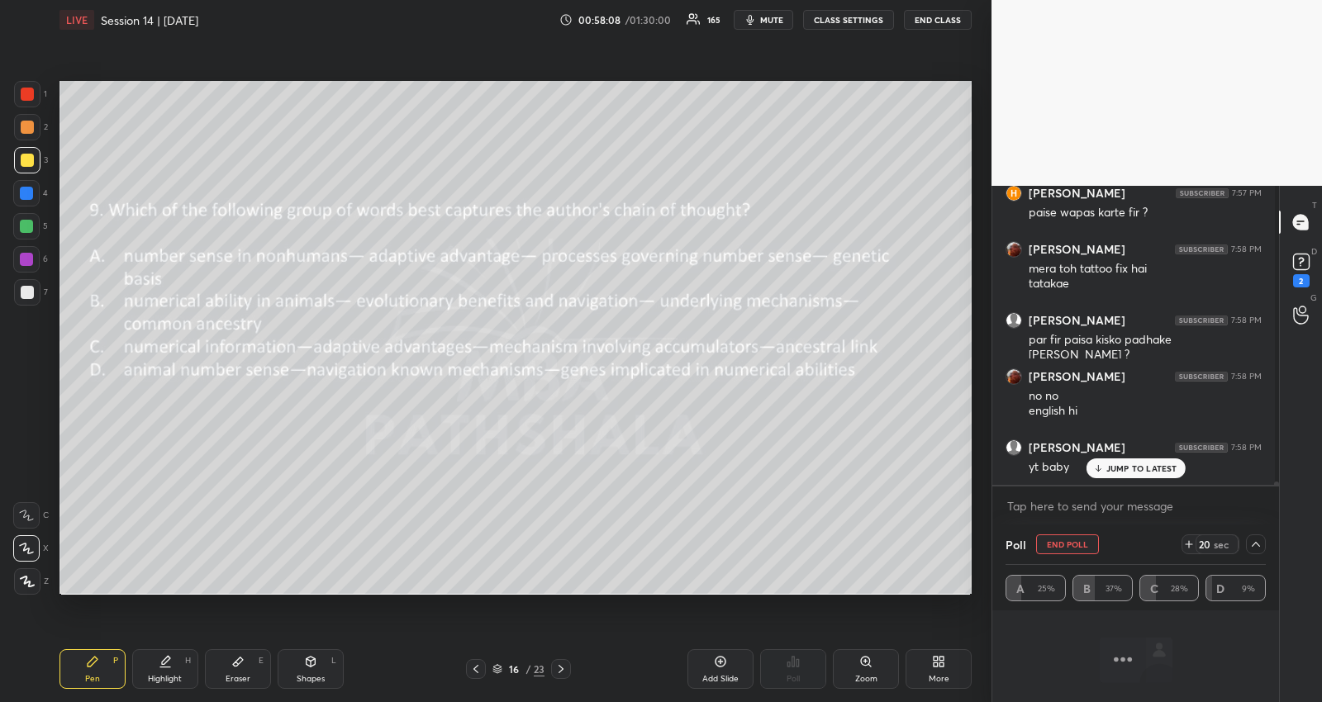
click at [1165, 468] on p "JUMP TO LATEST" at bounding box center [1141, 468] width 71 height 10
click at [1180, 511] on textarea at bounding box center [1135, 506] width 260 height 26
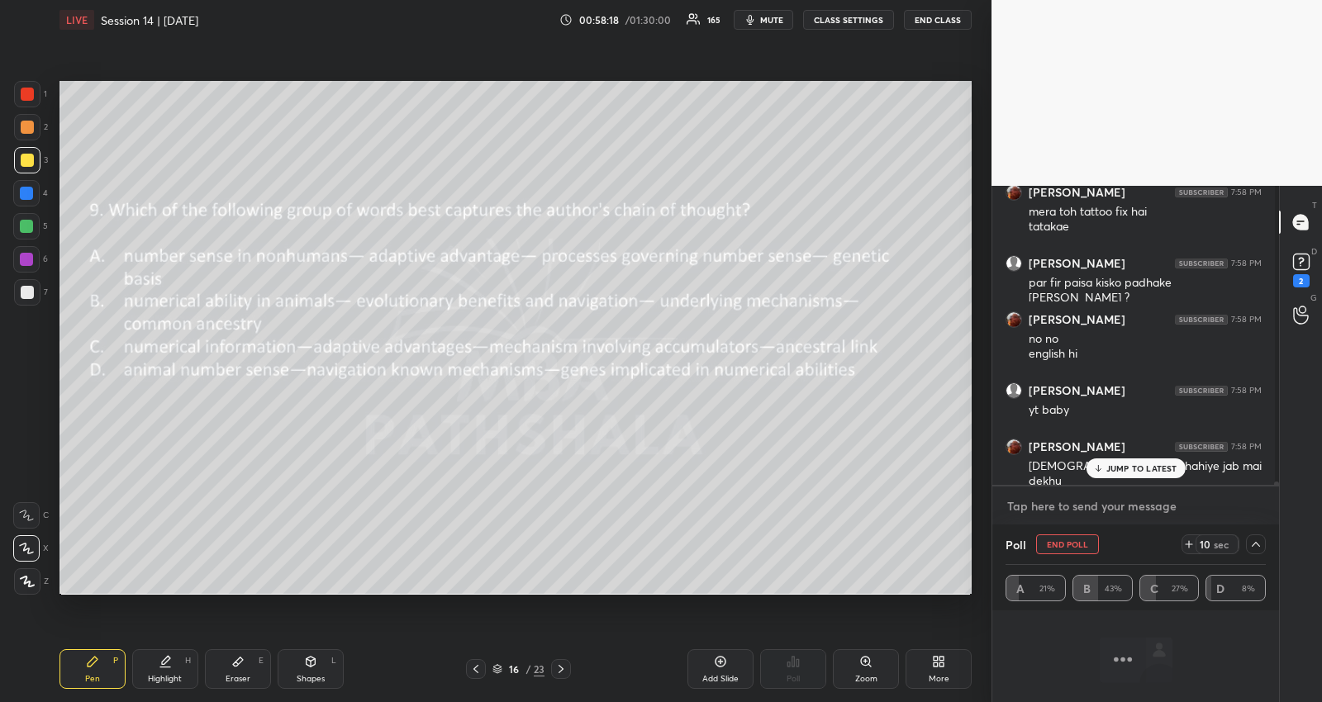
scroll to position [40526, 0]
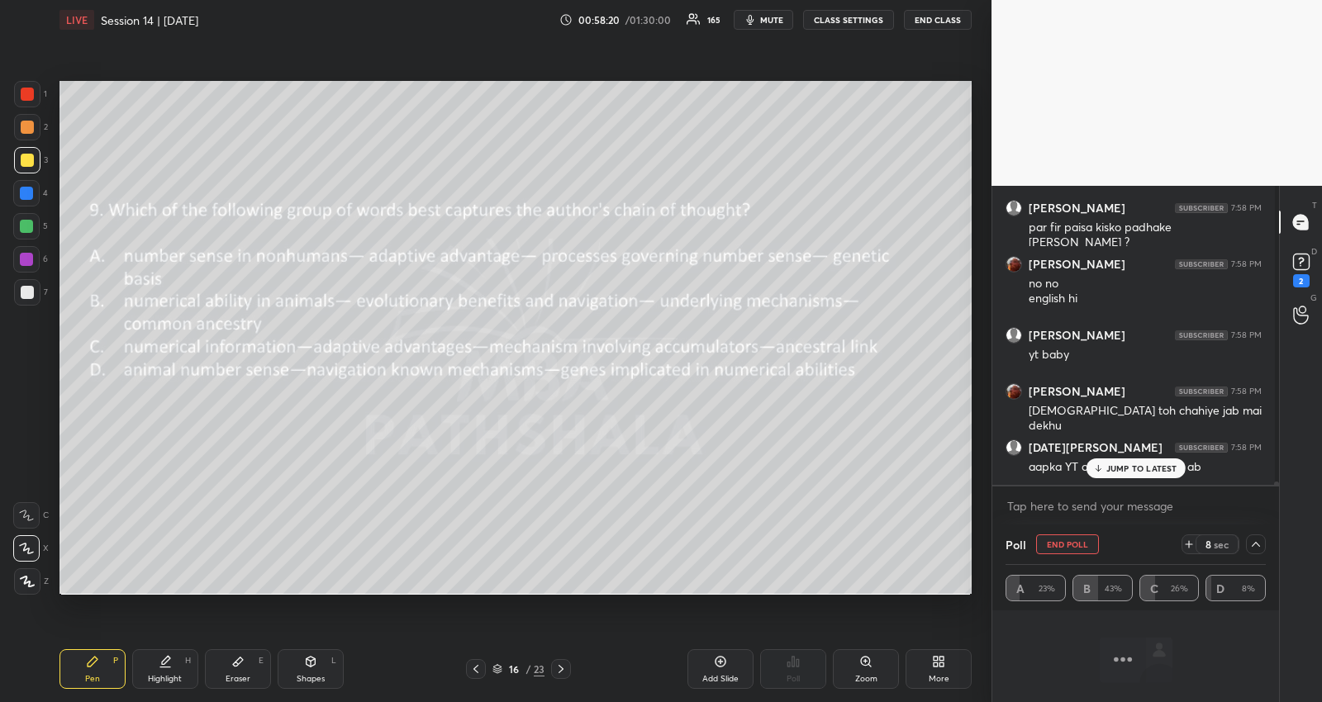
click at [1170, 468] on p "JUMP TO LATEST" at bounding box center [1141, 468] width 71 height 10
click at [1171, 500] on textarea at bounding box center [1135, 506] width 260 height 26
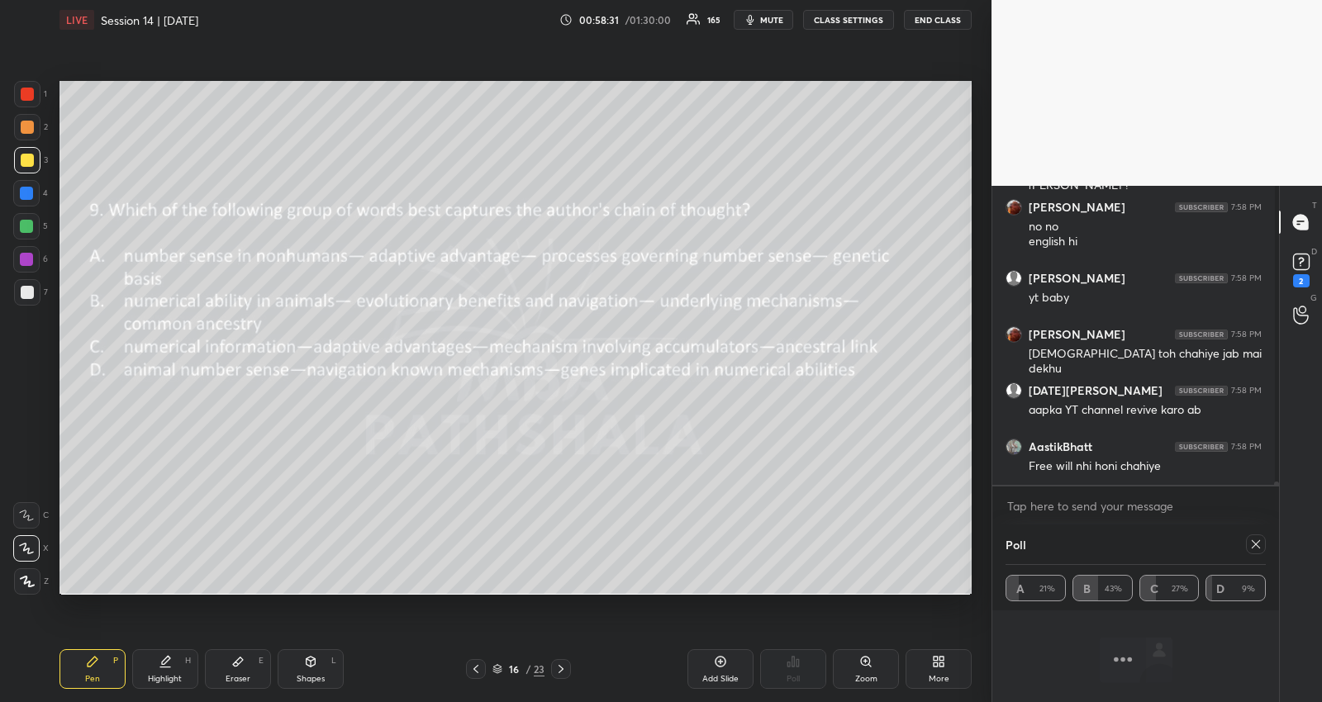
click at [1253, 539] on icon at bounding box center [1255, 544] width 13 height 13
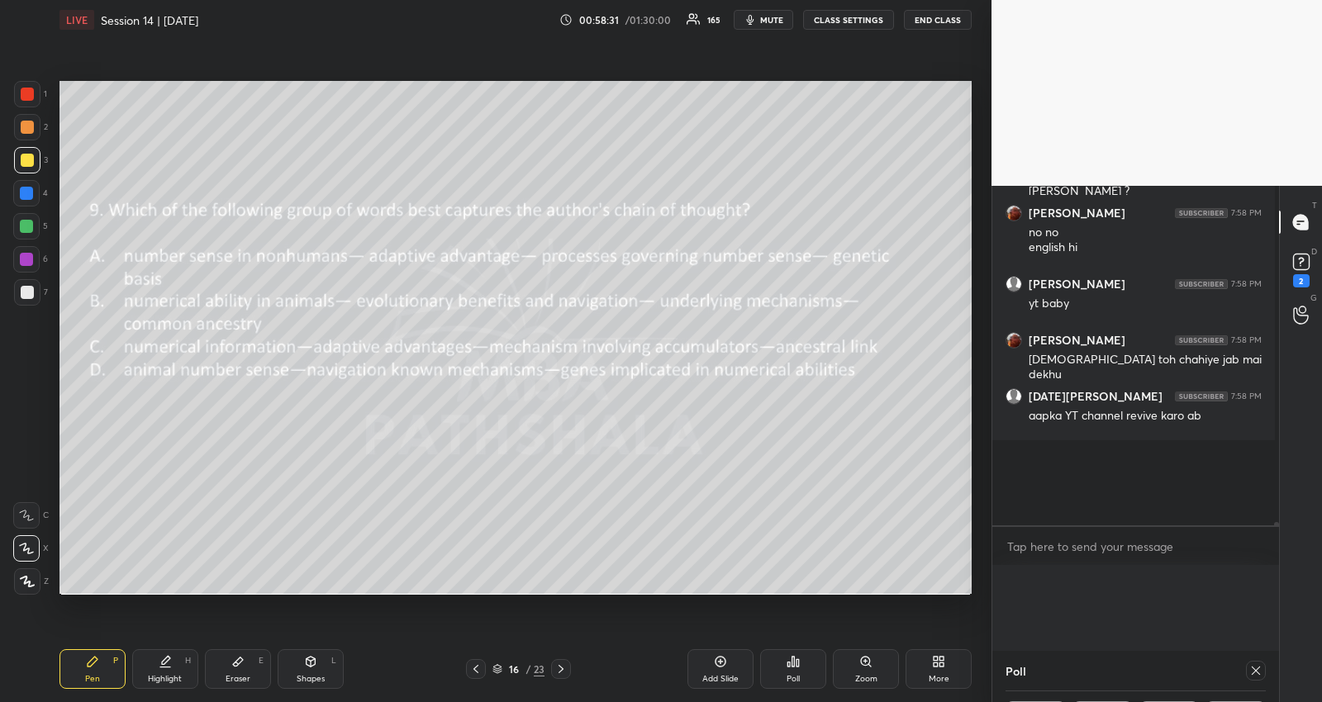
scroll to position [422, 278]
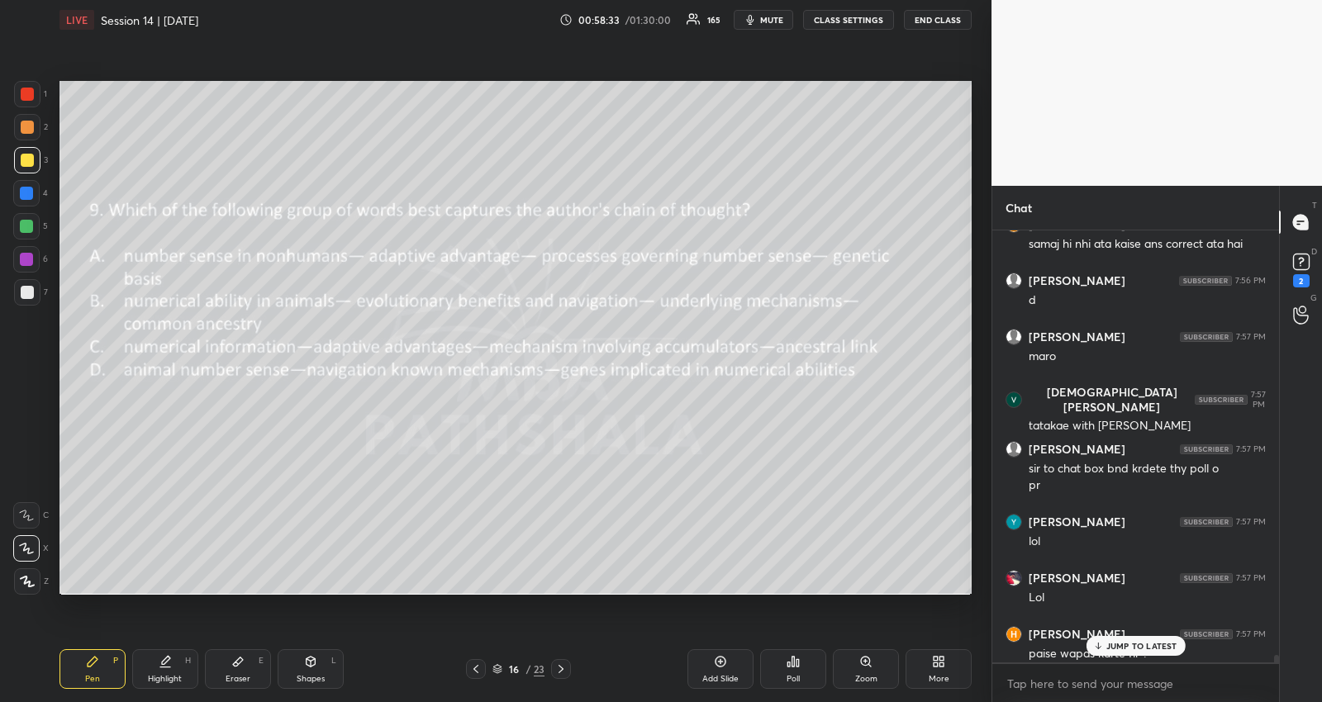
click at [1179, 648] on div "JUMP TO LATEST" at bounding box center [1134, 646] width 99 height 20
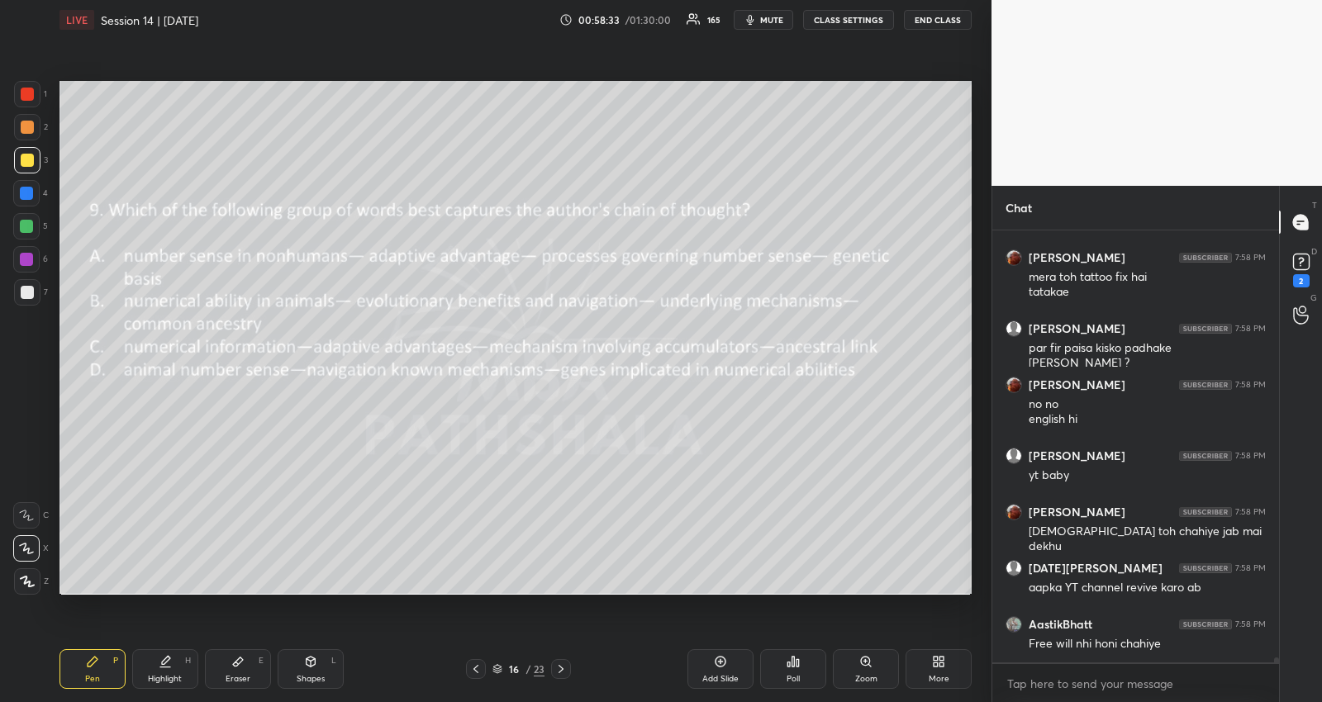
scroll to position [40493, 0]
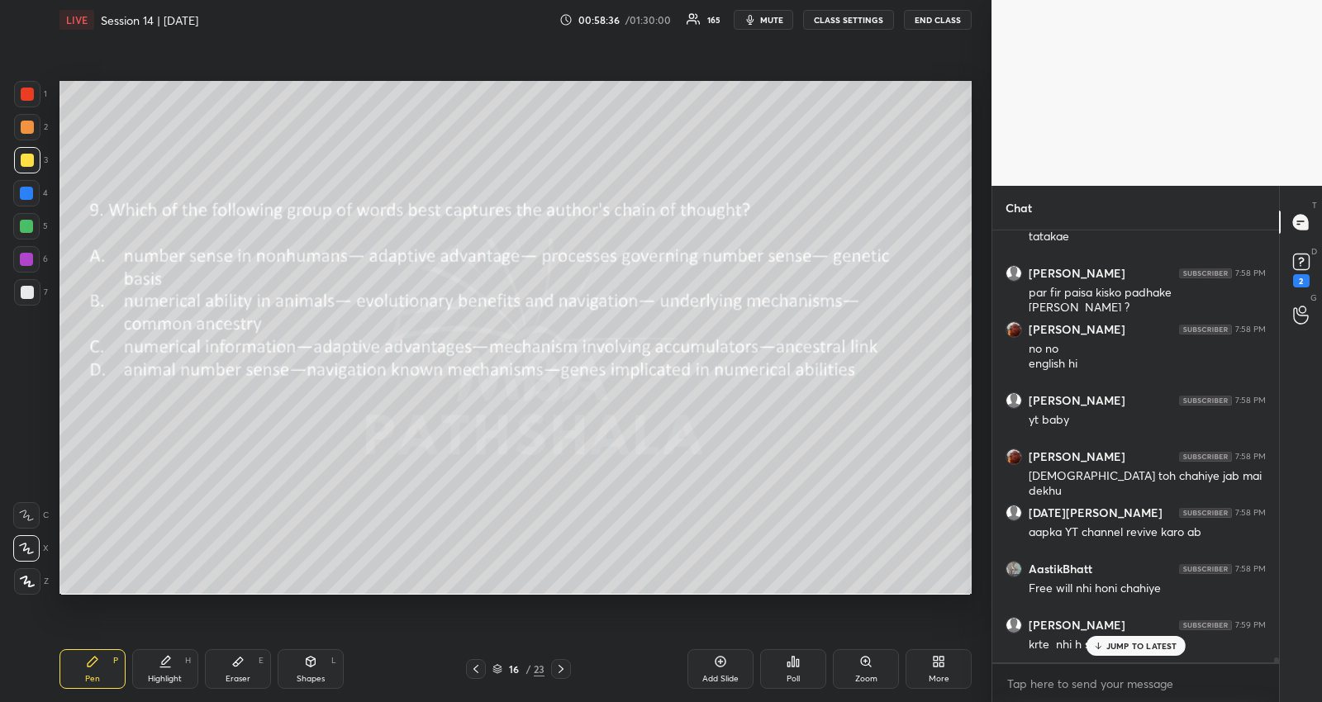
click at [1120, 642] on p "JUMP TO LATEST" at bounding box center [1141, 646] width 71 height 10
click at [474, 665] on icon at bounding box center [475, 669] width 13 height 13
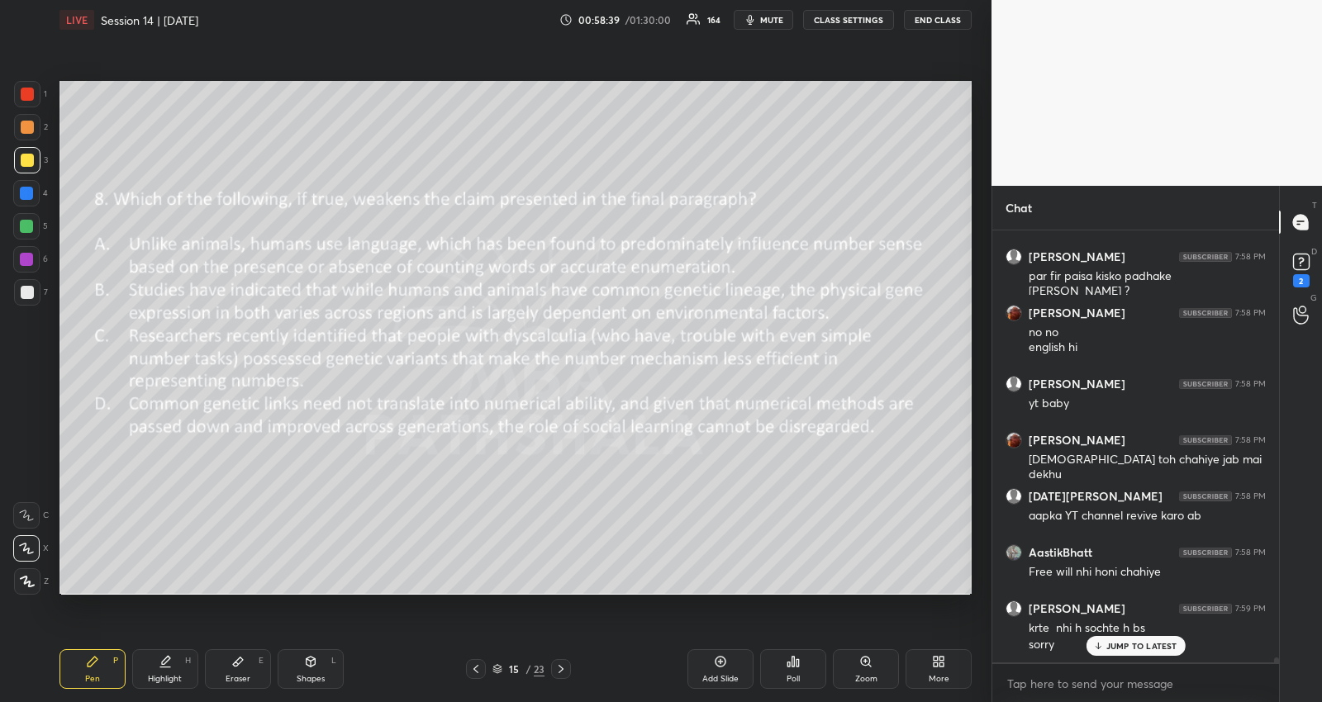
click at [474, 665] on icon at bounding box center [475, 669] width 13 height 13
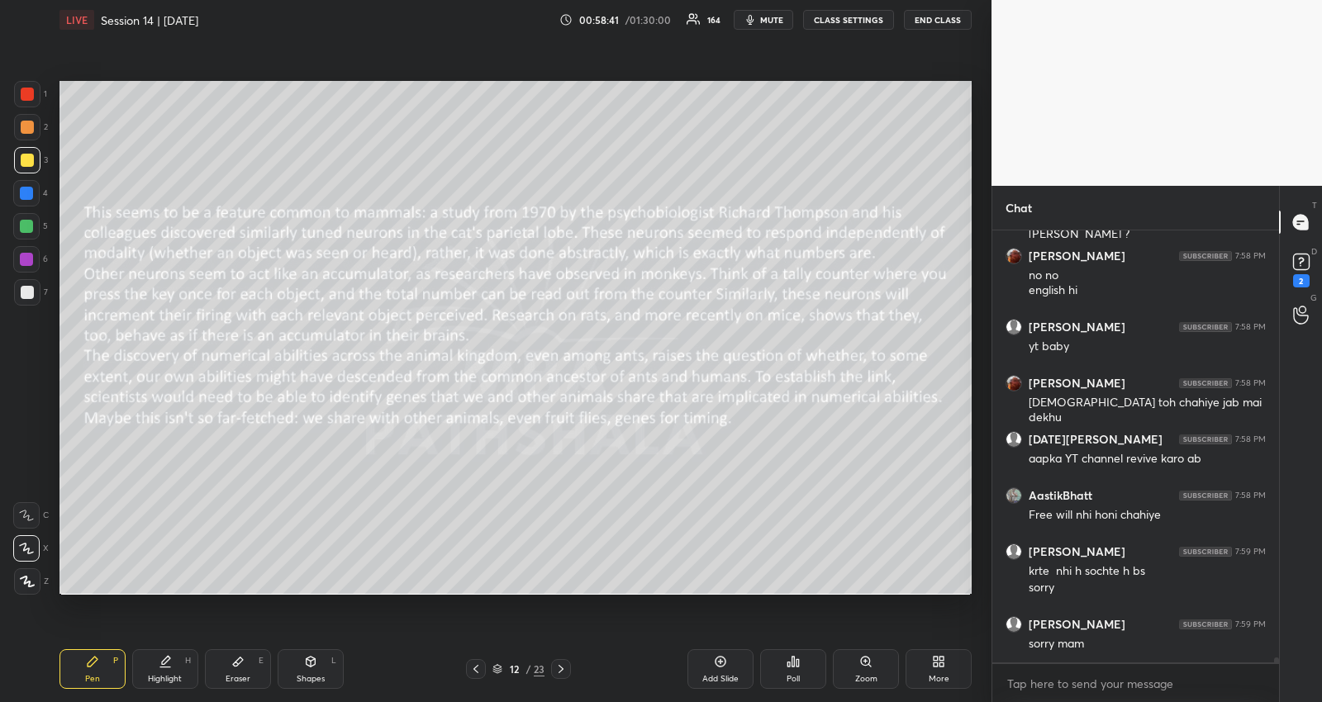
click at [474, 665] on icon at bounding box center [475, 669] width 13 height 13
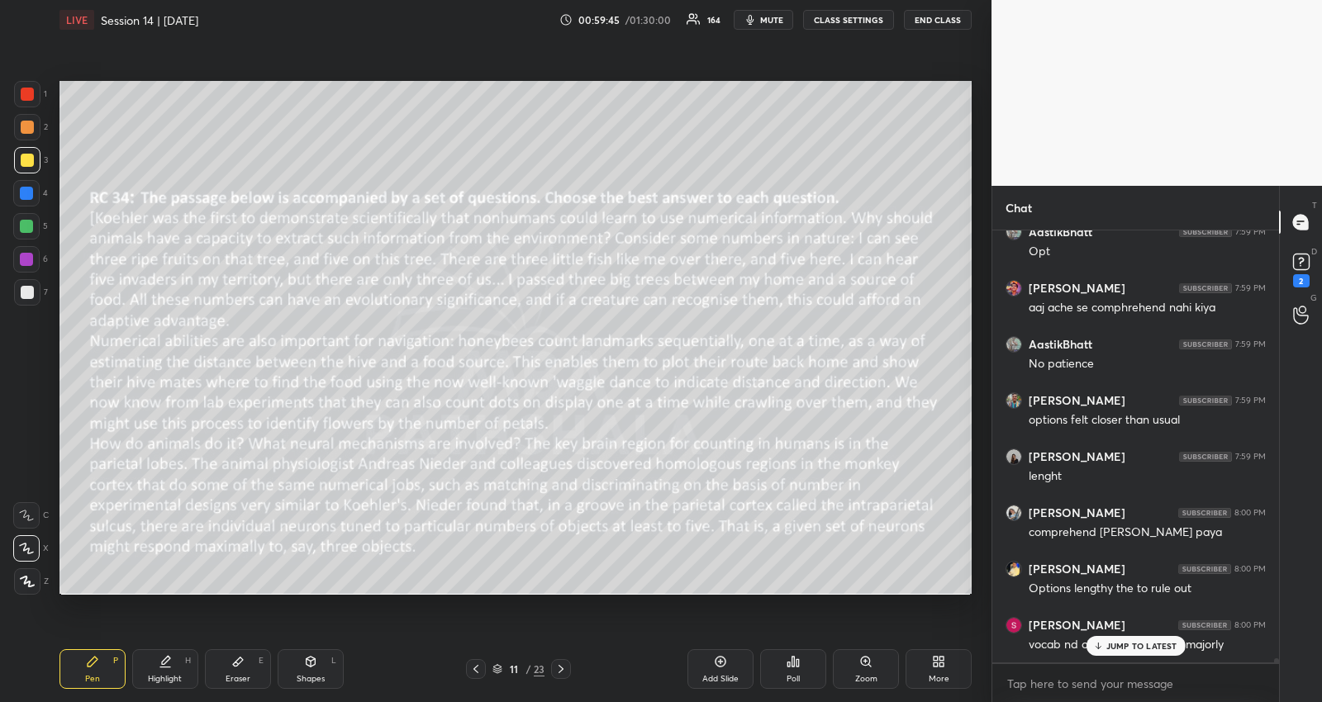
scroll to position [45243, 0]
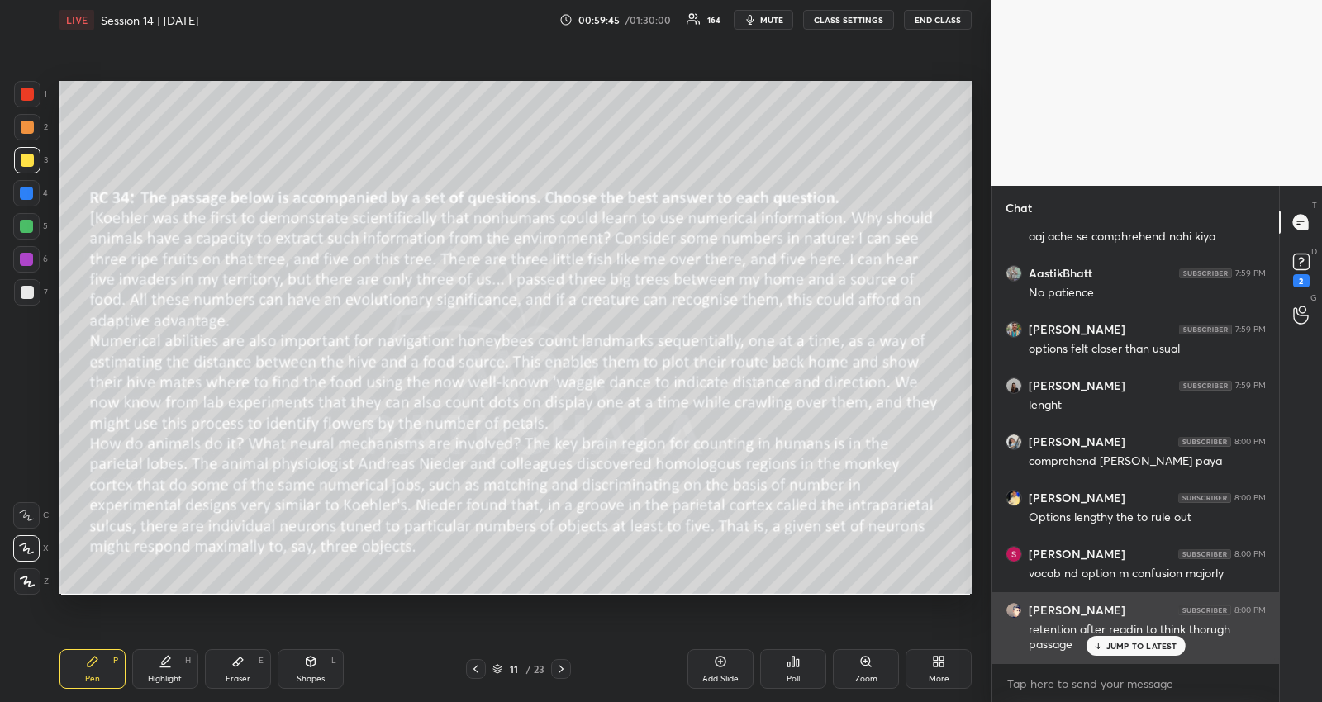
click at [1112, 643] on p "JUMP TO LATEST" at bounding box center [1141, 646] width 71 height 10
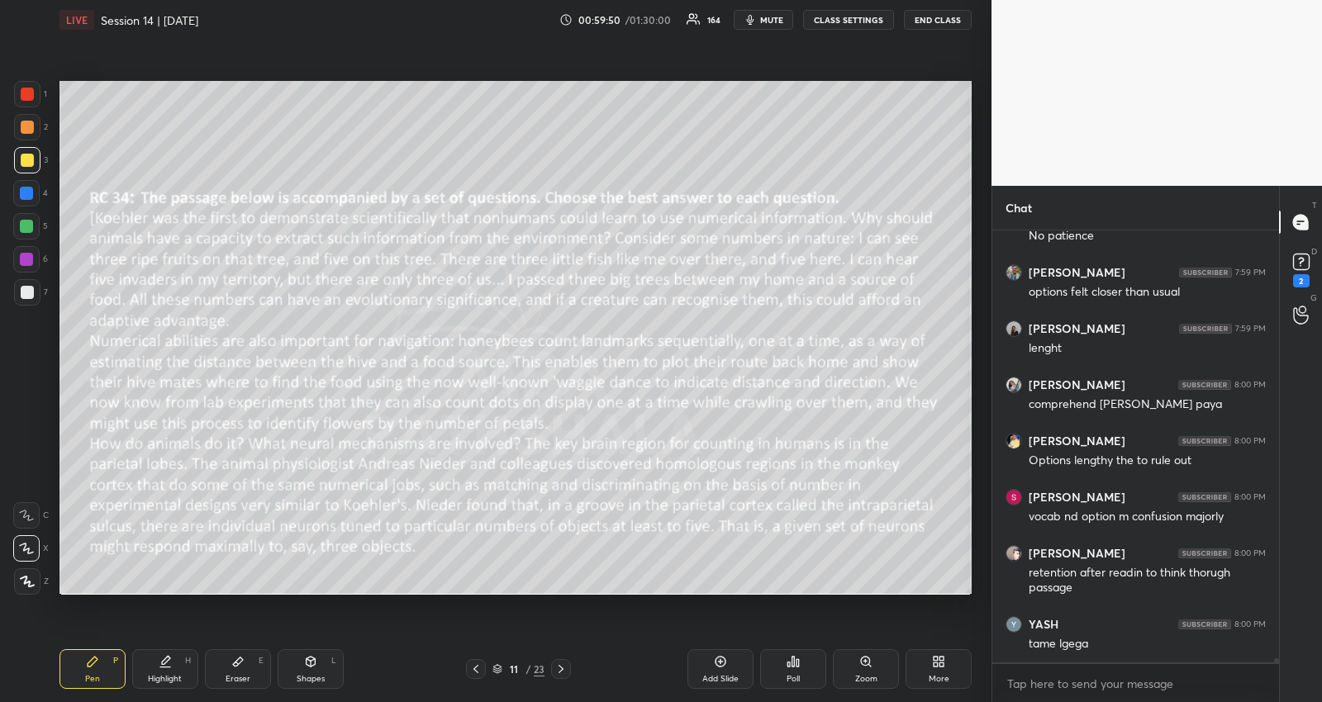
scroll to position [45371, 0]
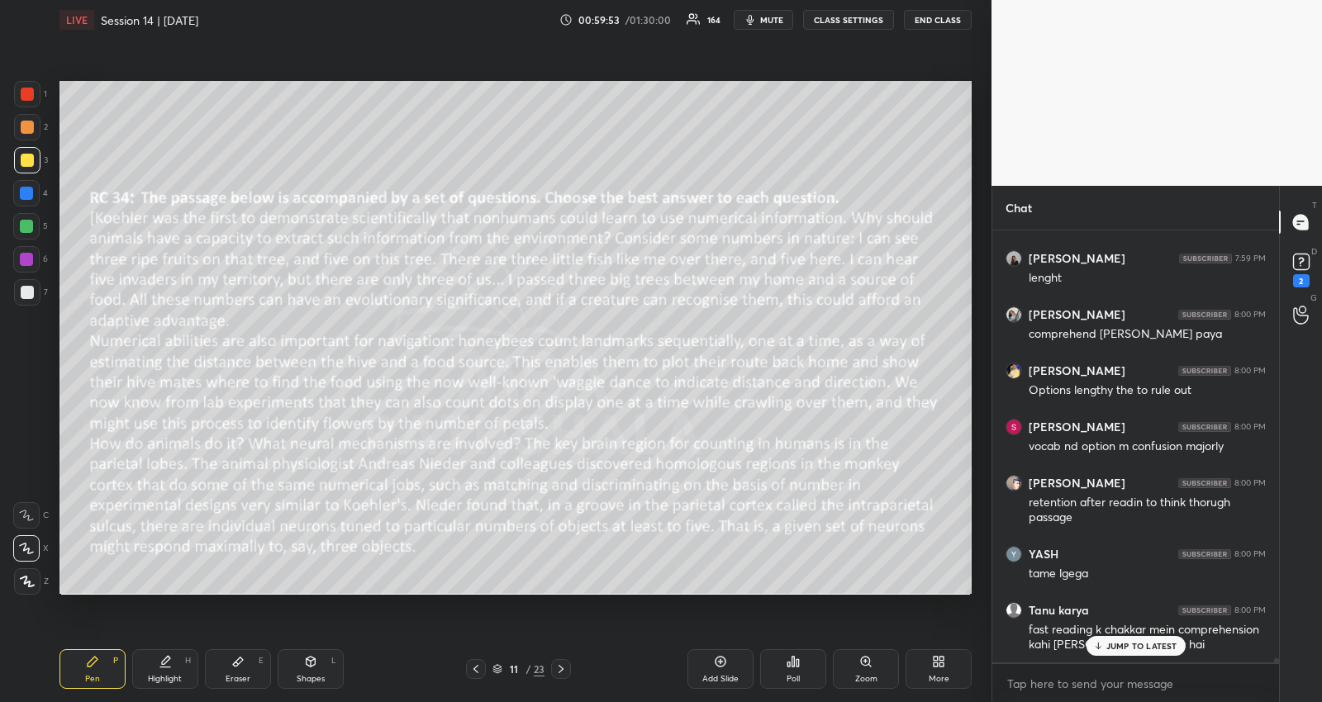
click at [1095, 638] on div "JUMP TO LATEST" at bounding box center [1134, 646] width 99 height 20
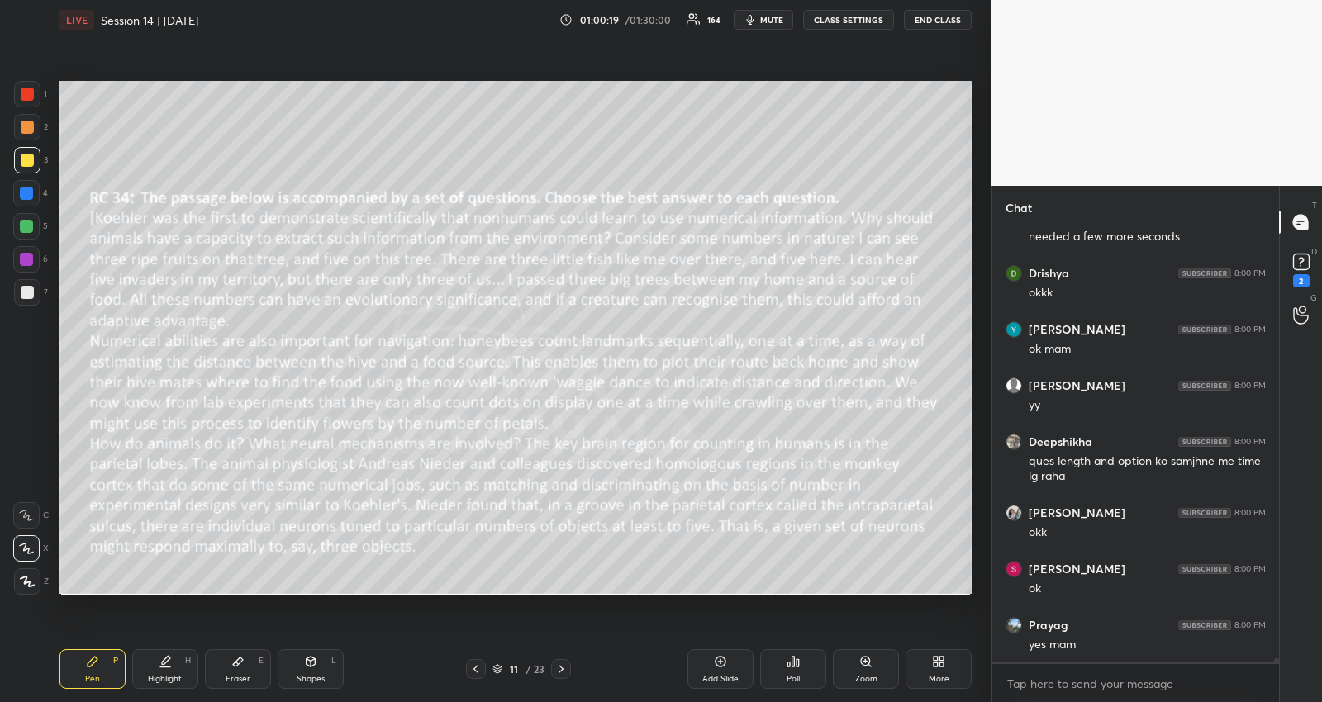
scroll to position [46300, 0]
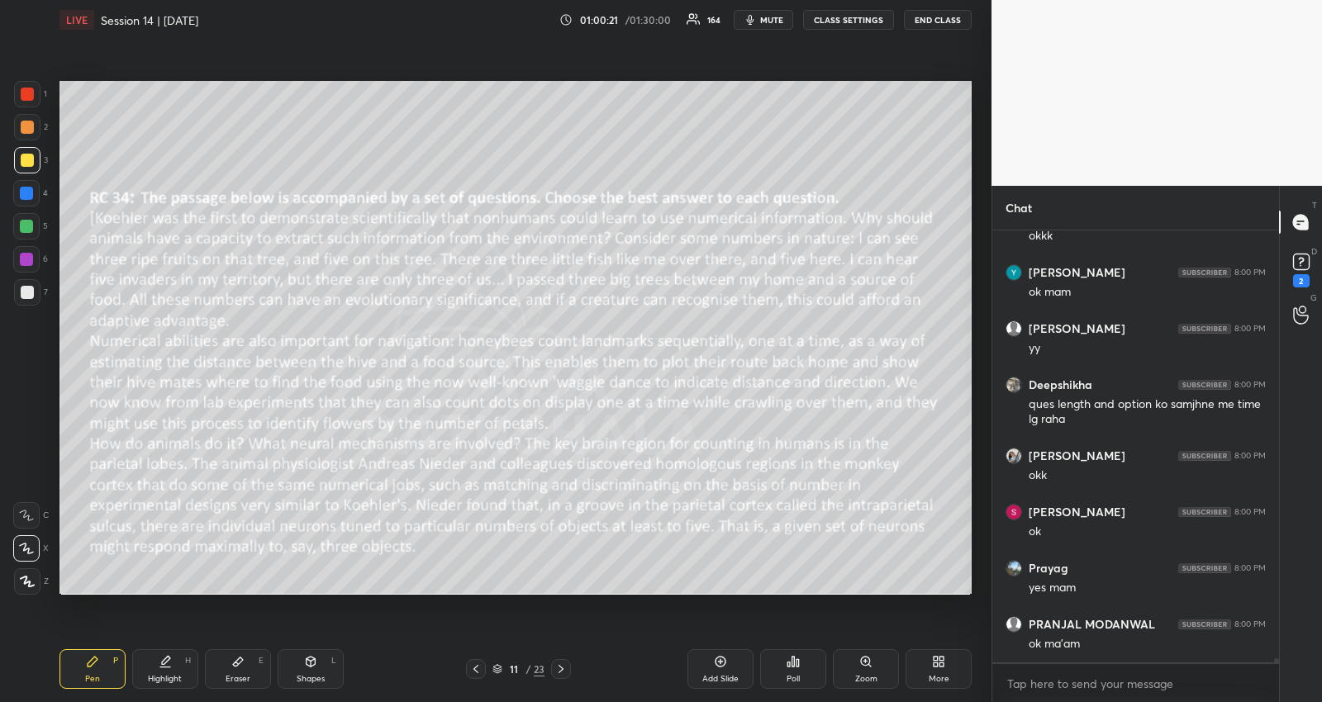
click at [29, 226] on div at bounding box center [26, 226] width 13 height 13
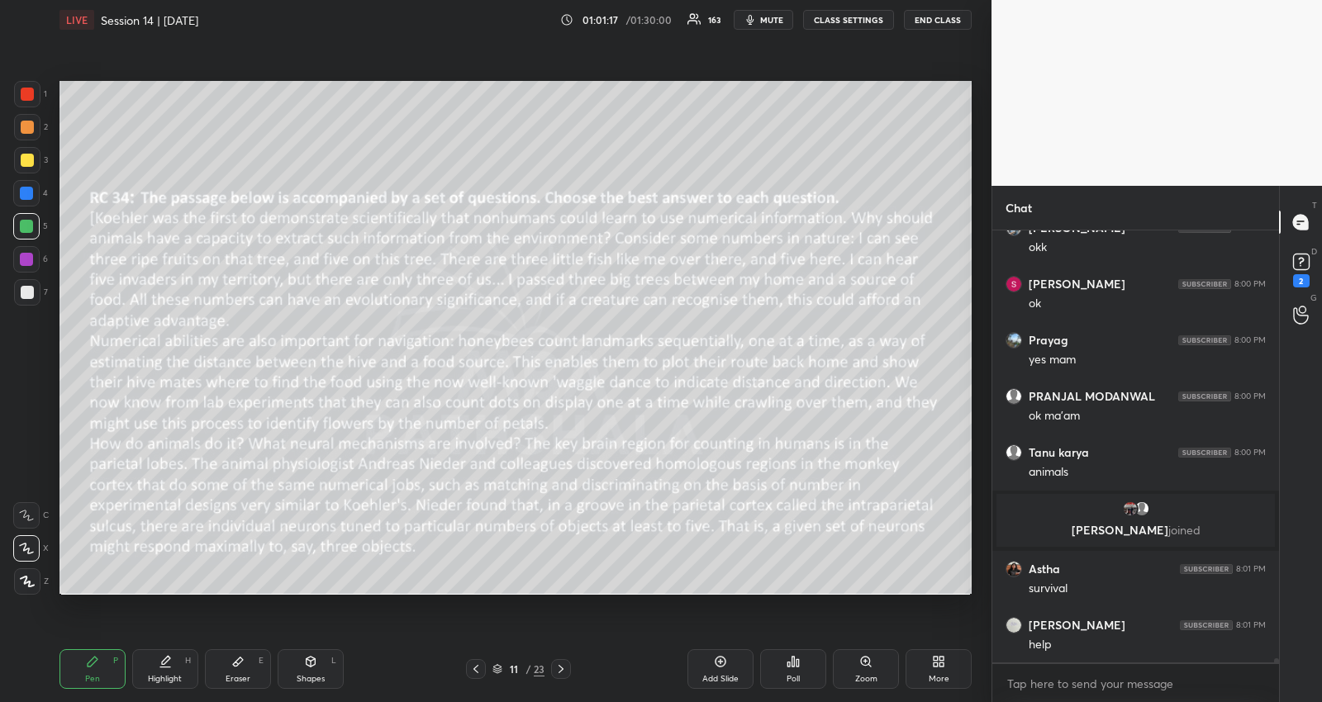
scroll to position [44812, 0]
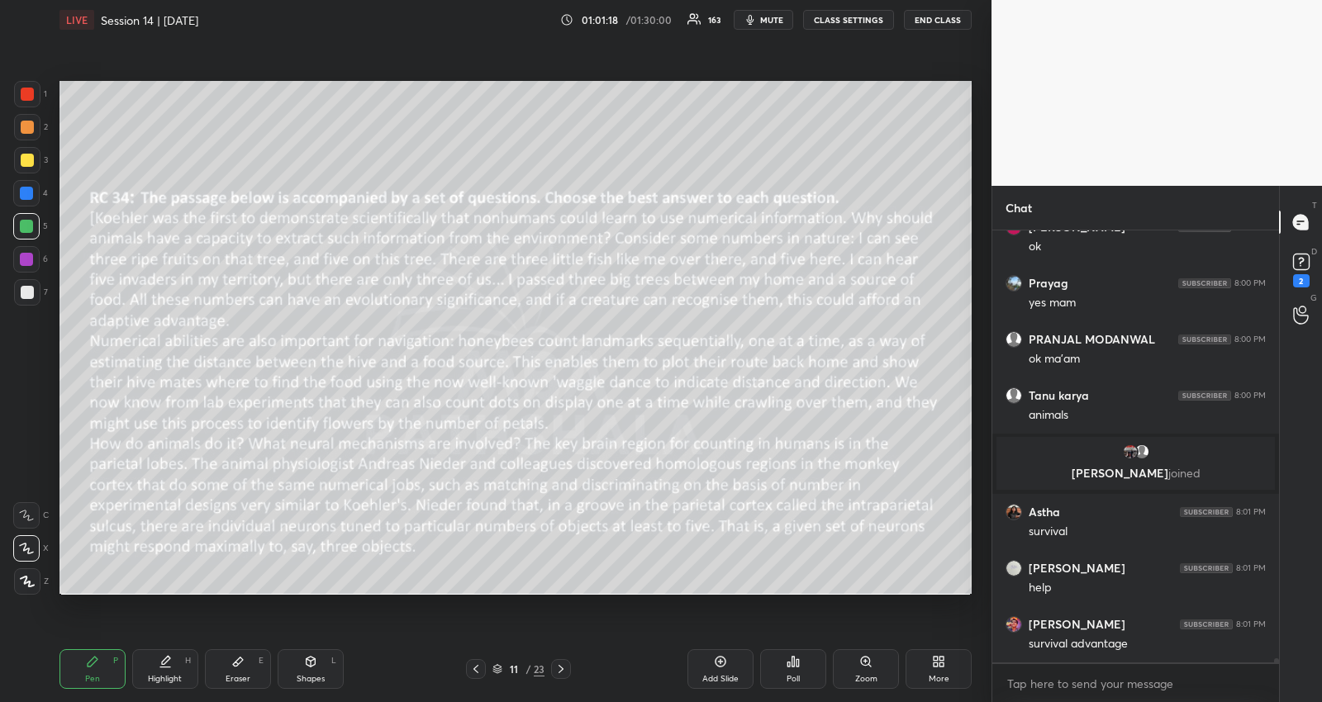
drag, startPoint x: 26, startPoint y: 162, endPoint x: 32, endPoint y: 184, distance: 23.3
click at [26, 162] on div at bounding box center [27, 160] width 13 height 13
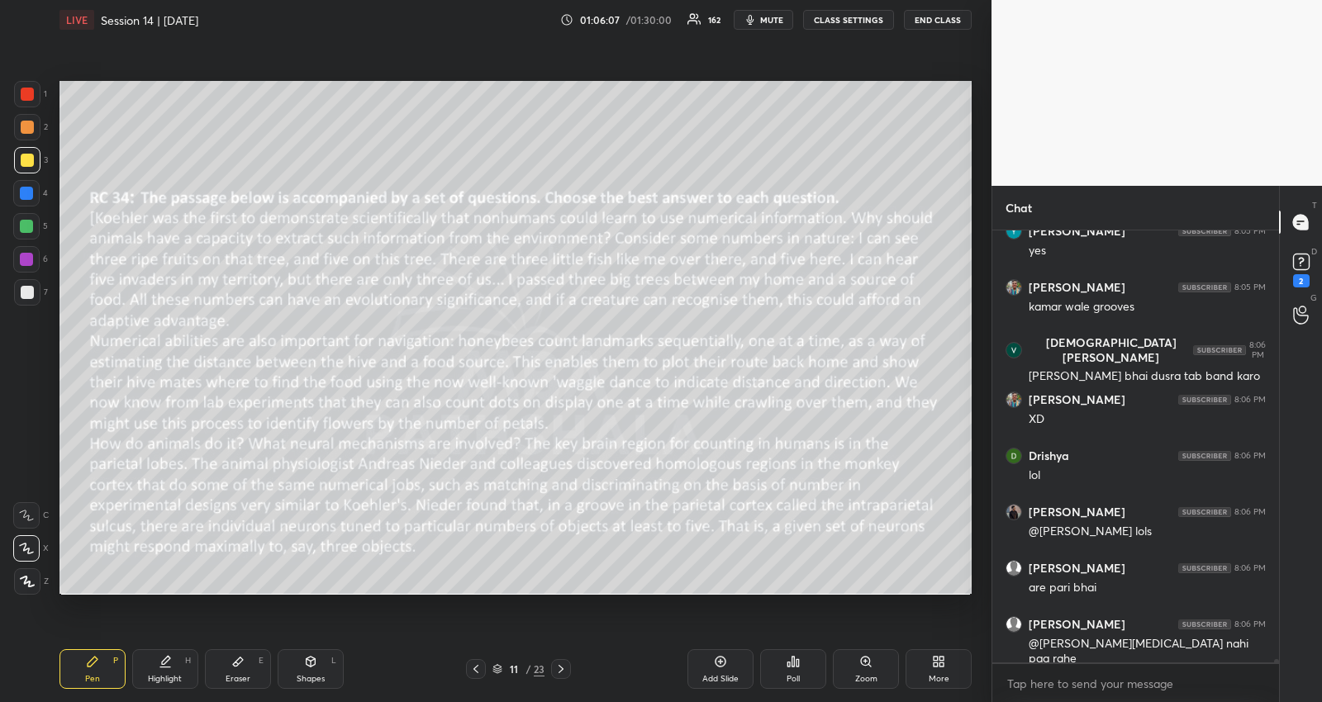
scroll to position [50670, 0]
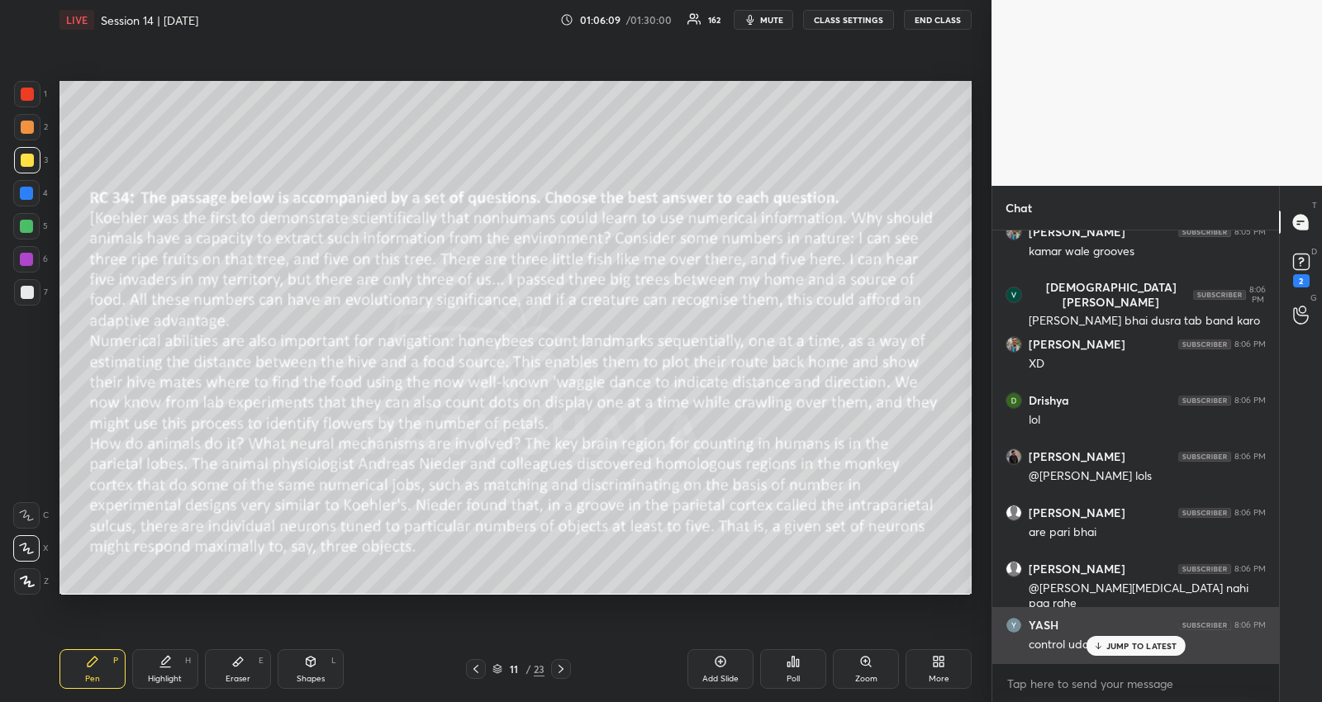
drag, startPoint x: 1111, startPoint y: 644, endPoint x: 1042, endPoint y: 647, distance: 69.4
click at [1109, 644] on p "JUMP TO LATEST" at bounding box center [1141, 646] width 71 height 10
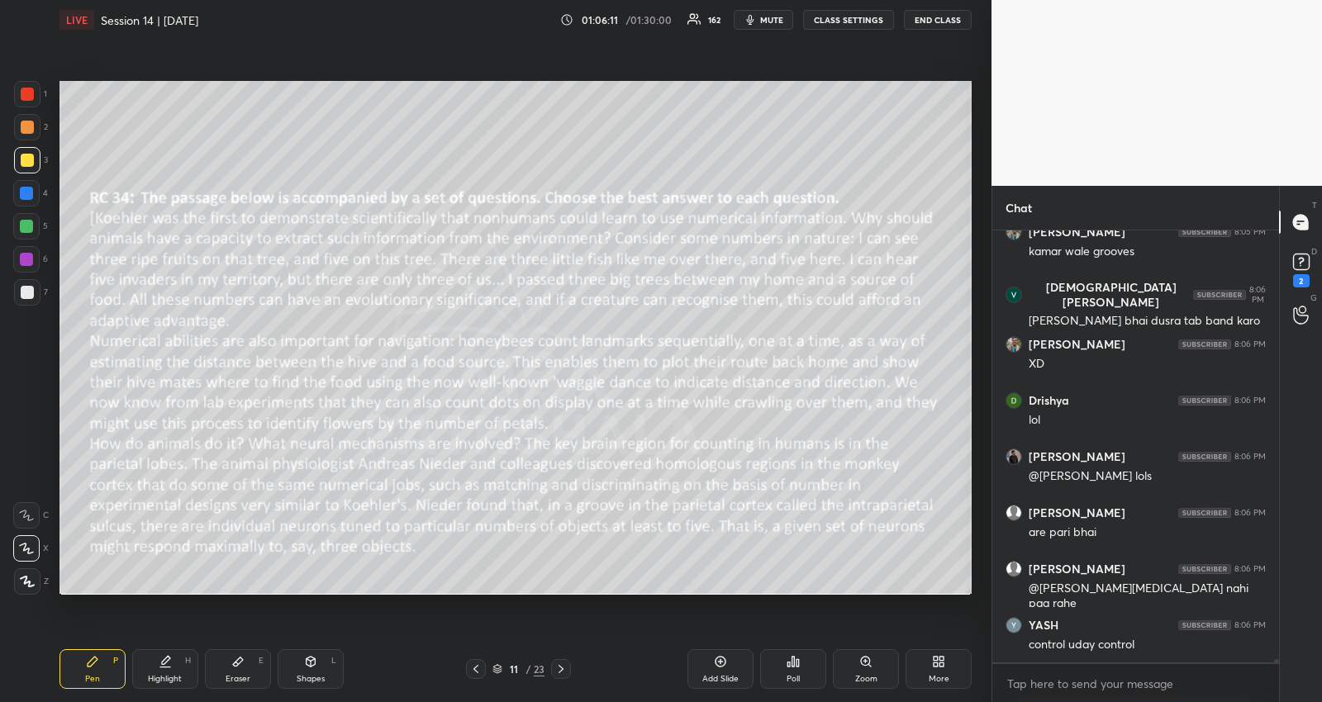
click at [561, 670] on icon at bounding box center [560, 669] width 13 height 13
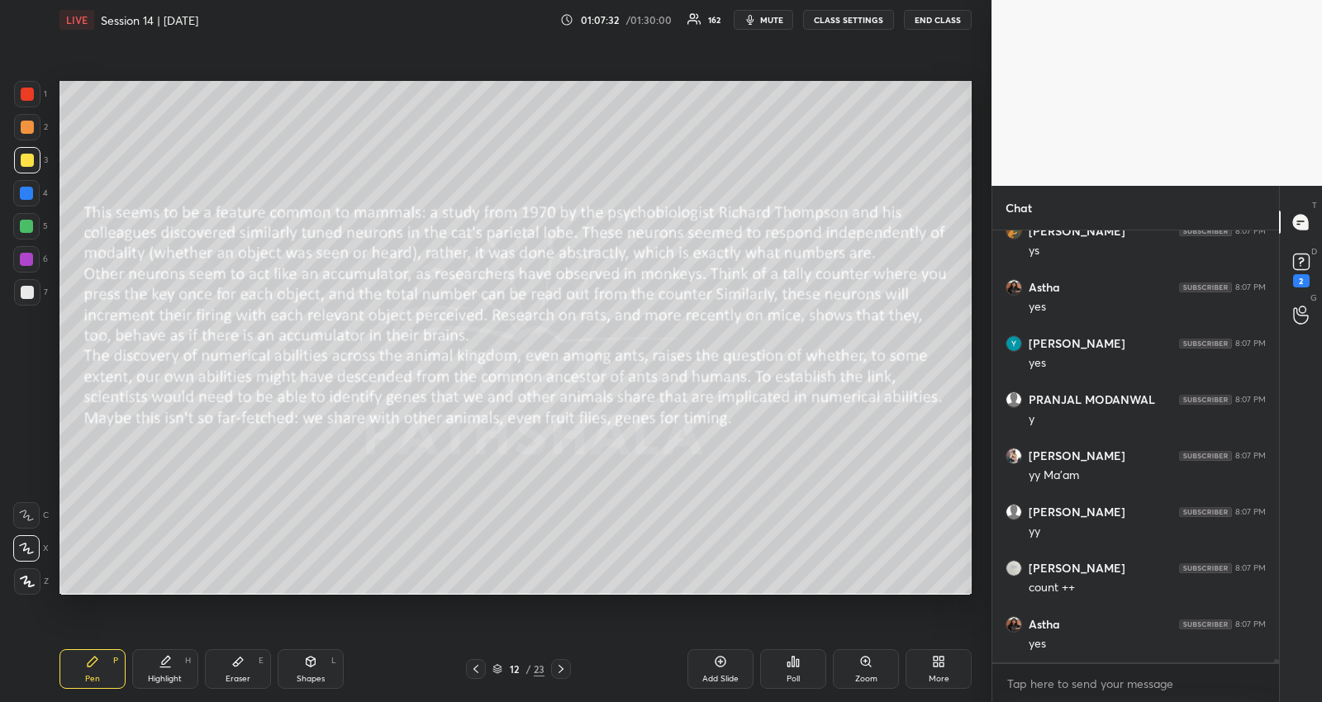
scroll to position [51232, 0]
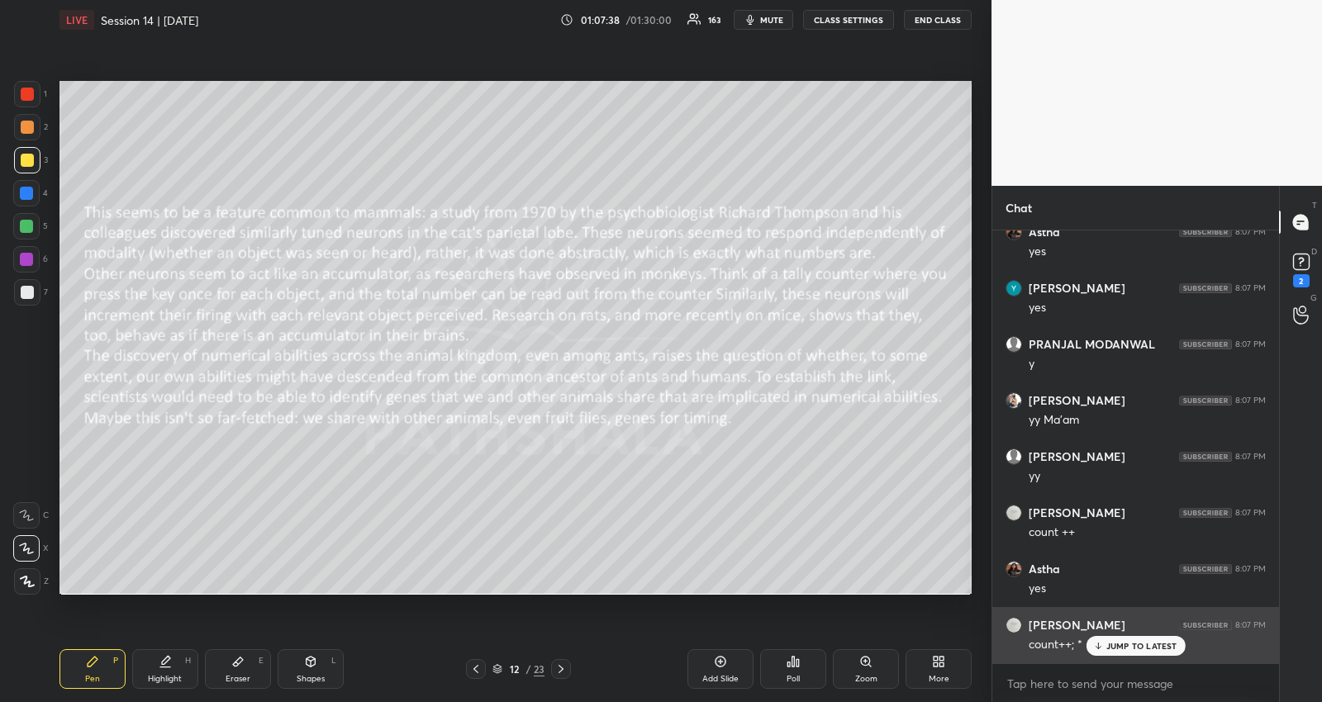
click at [1104, 636] on div "JUMP TO LATEST" at bounding box center [1134, 646] width 99 height 20
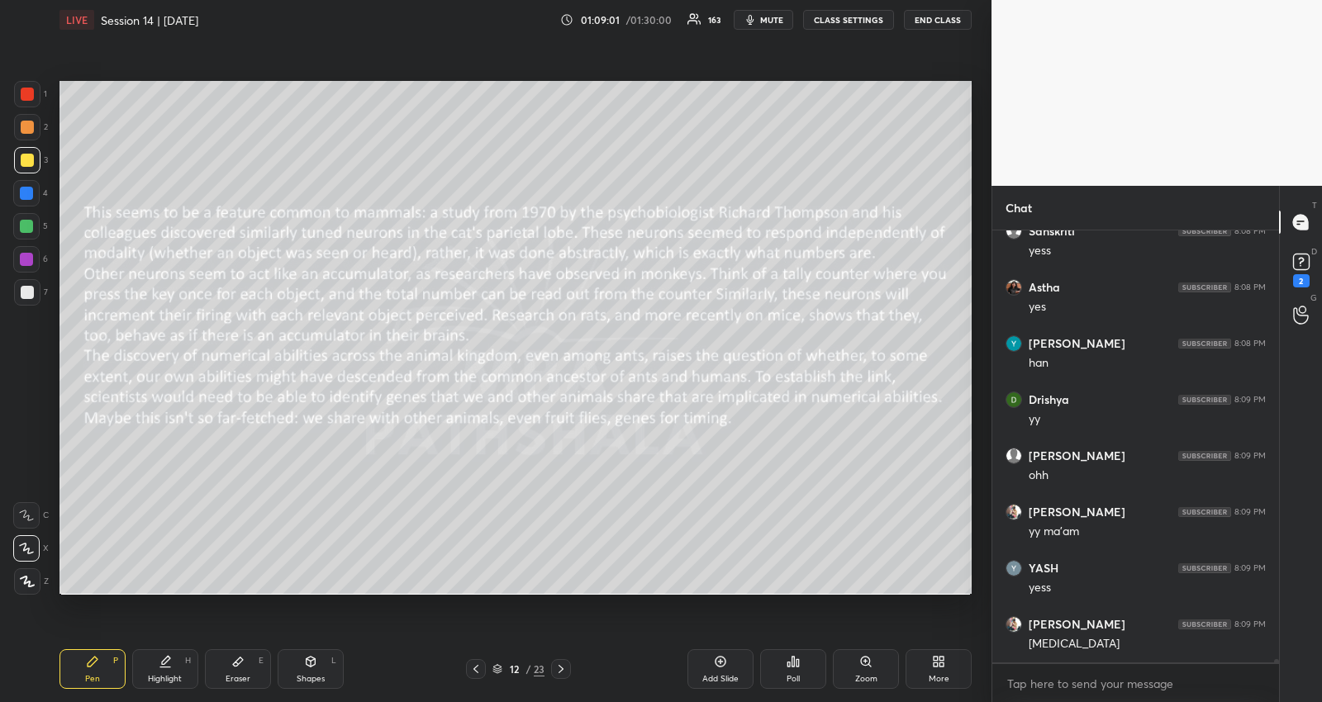
scroll to position [51793, 0]
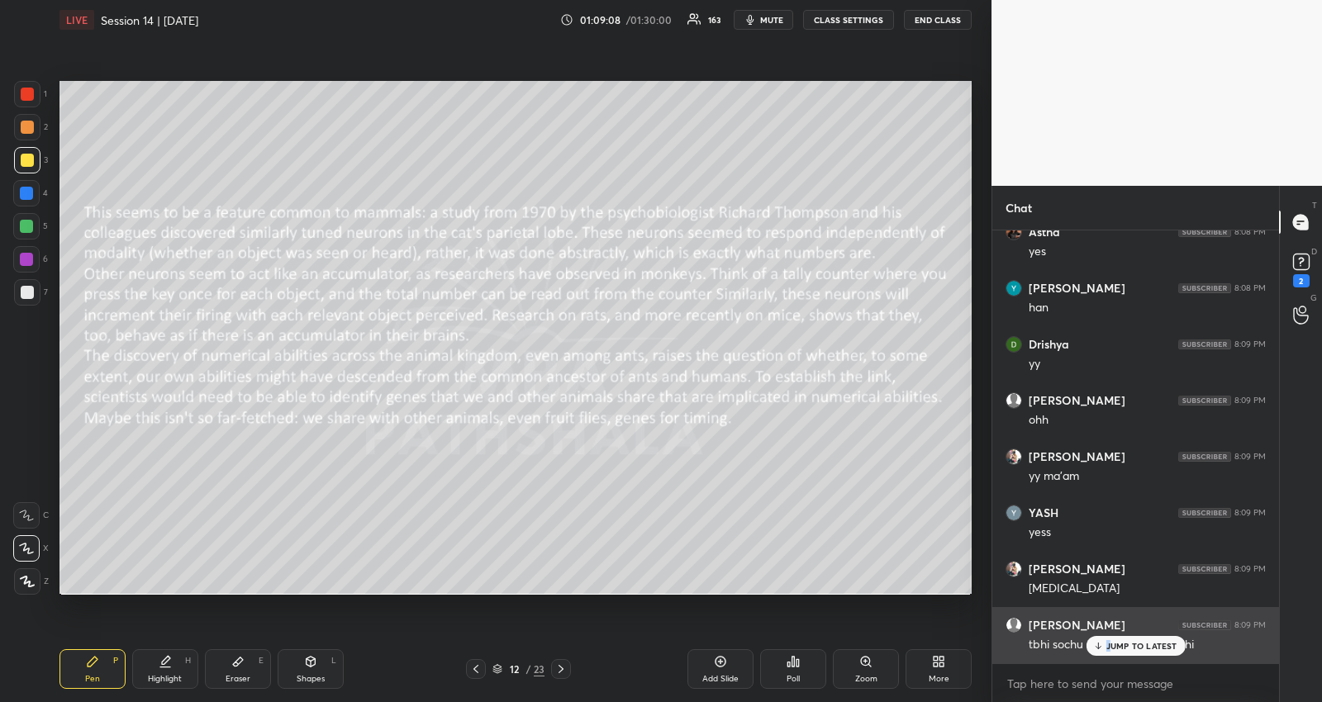
click at [1105, 640] on div "JUMP TO LATEST" at bounding box center [1134, 646] width 99 height 20
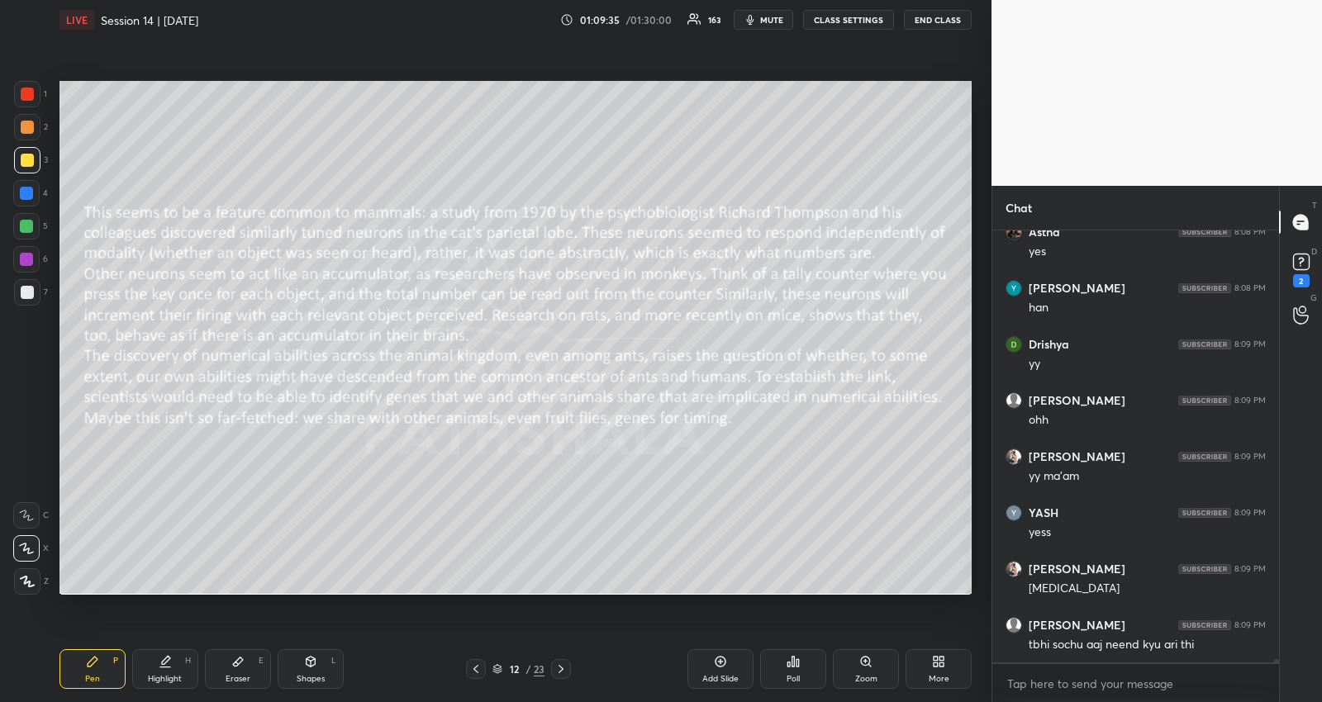
click at [558, 666] on icon at bounding box center [560, 669] width 13 height 13
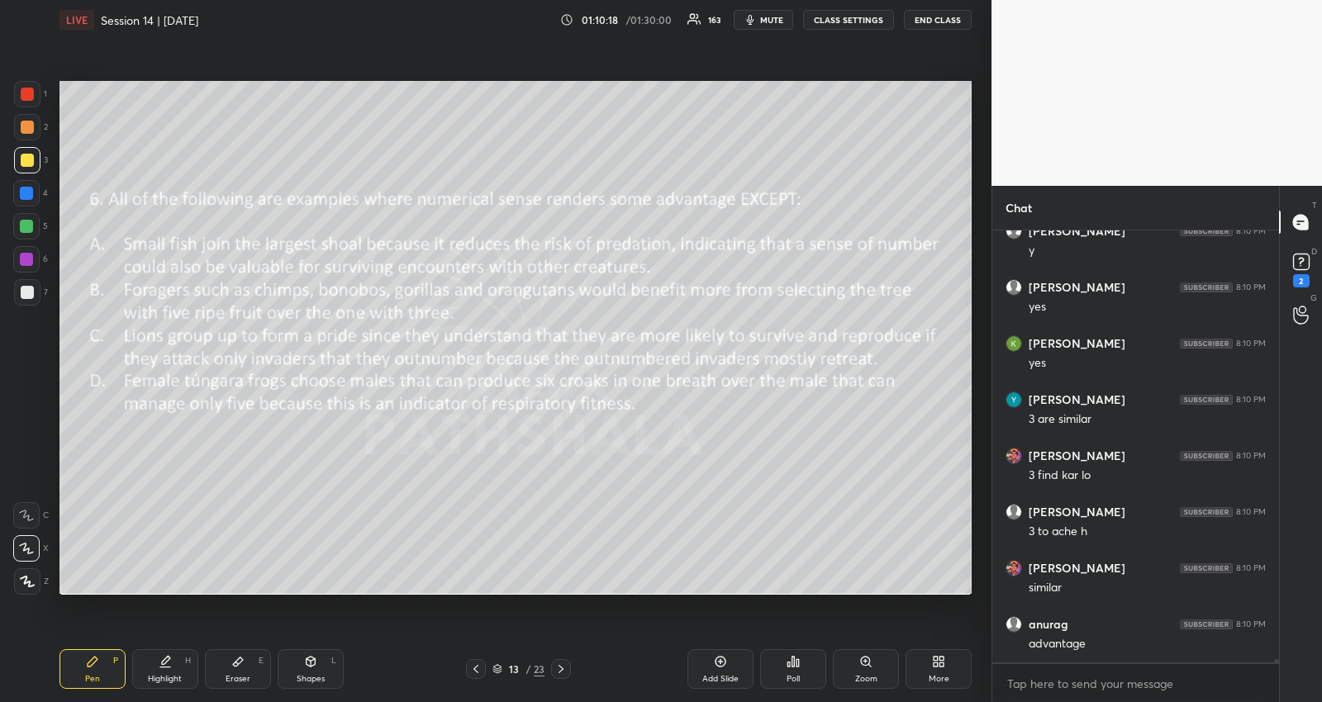
scroll to position [53479, 0]
click at [1145, 649] on p "JUMP TO LATEST" at bounding box center [1141, 646] width 71 height 10
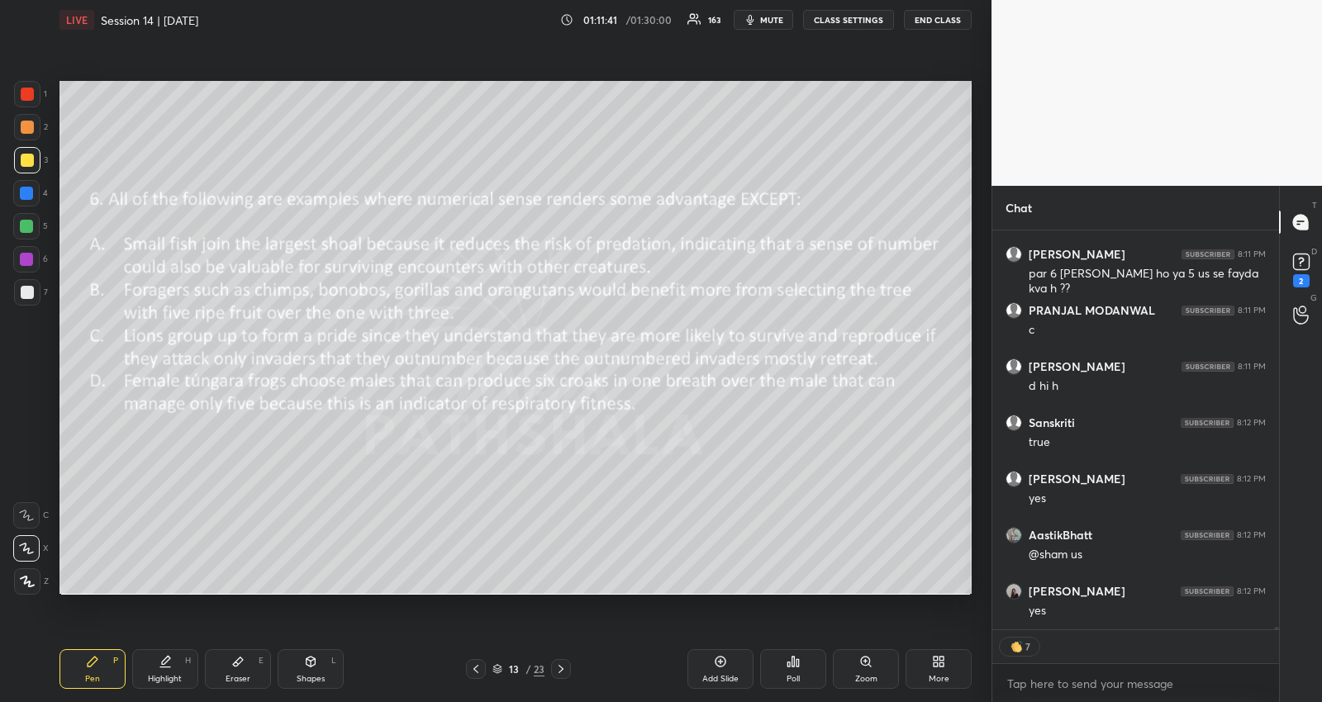
scroll to position [57080, 0]
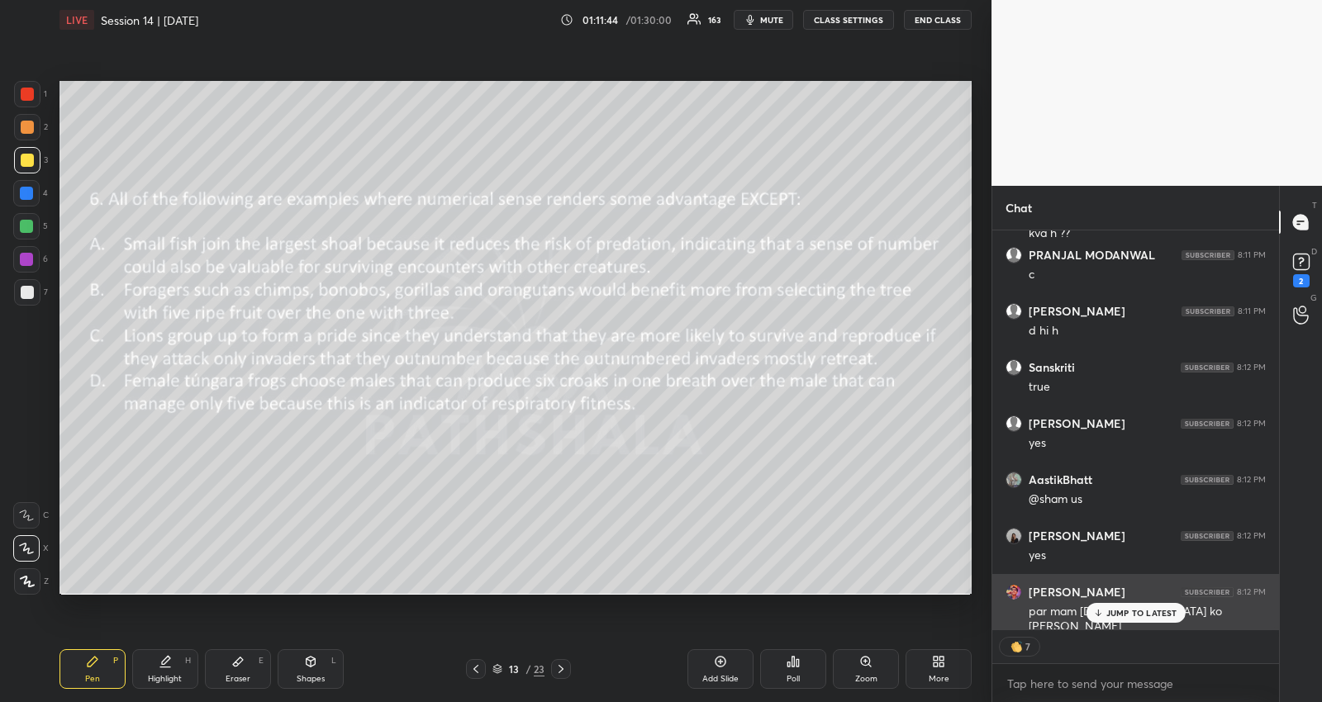
click at [1116, 610] on p "JUMP TO LATEST" at bounding box center [1141, 613] width 71 height 10
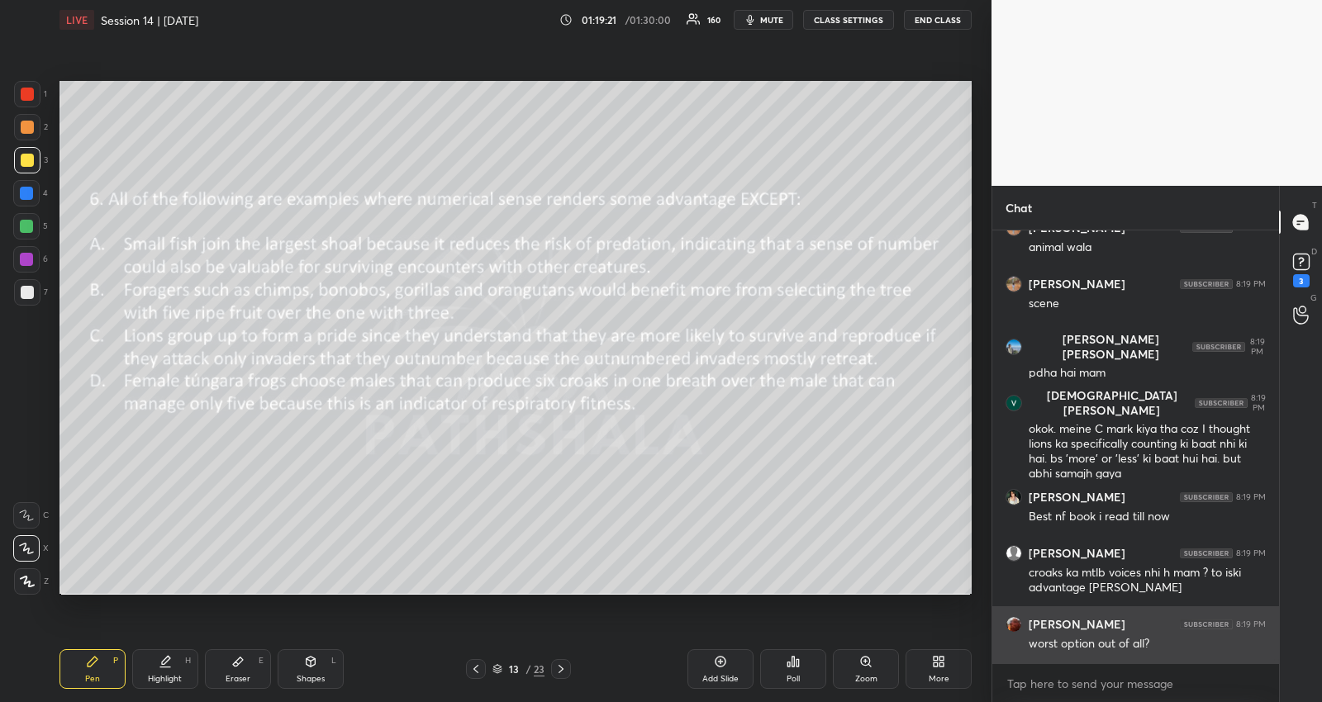
scroll to position [59117, 0]
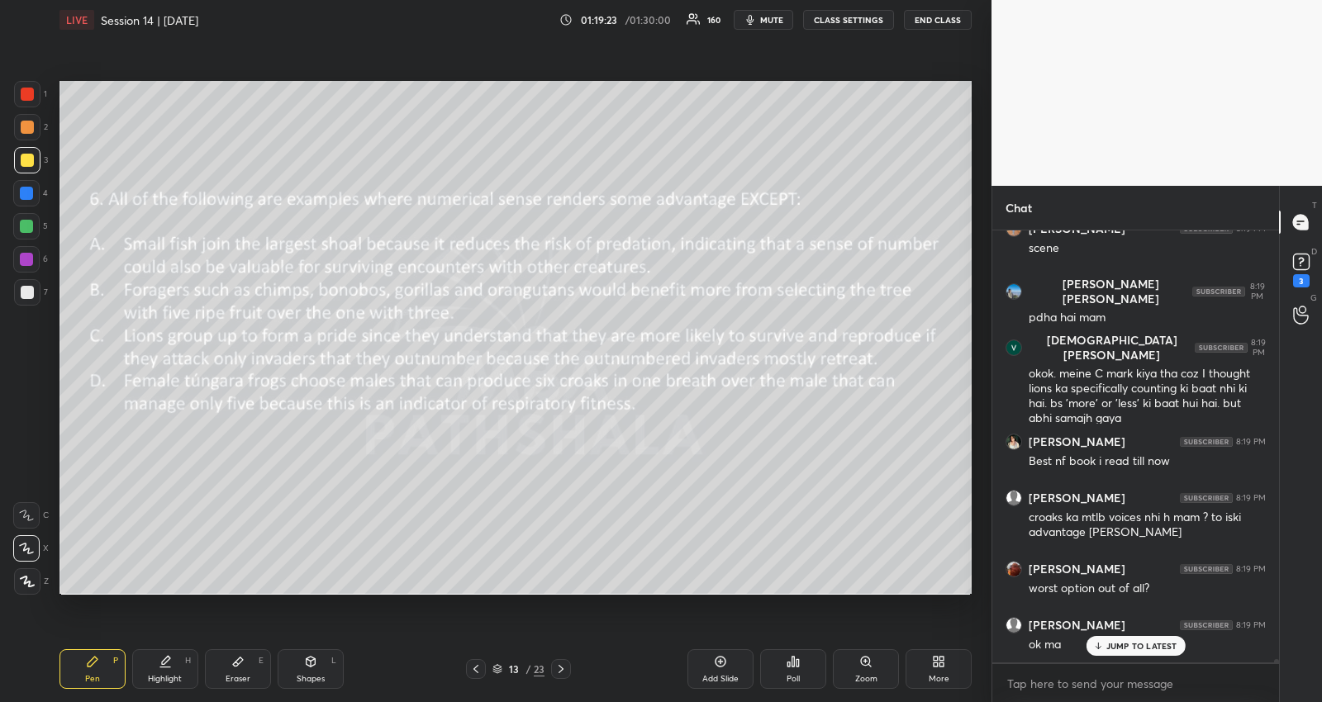
click at [1112, 644] on p "JUMP TO LATEST" at bounding box center [1141, 646] width 71 height 10
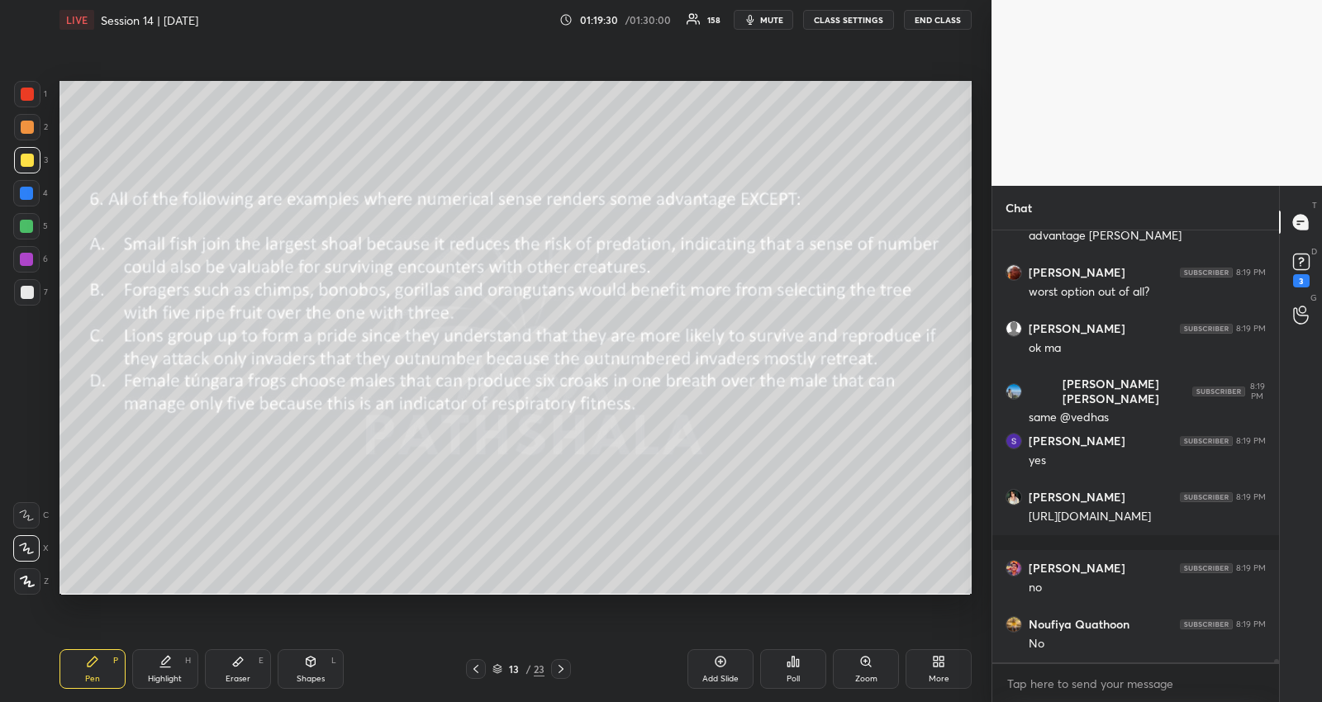
scroll to position [59470, 0]
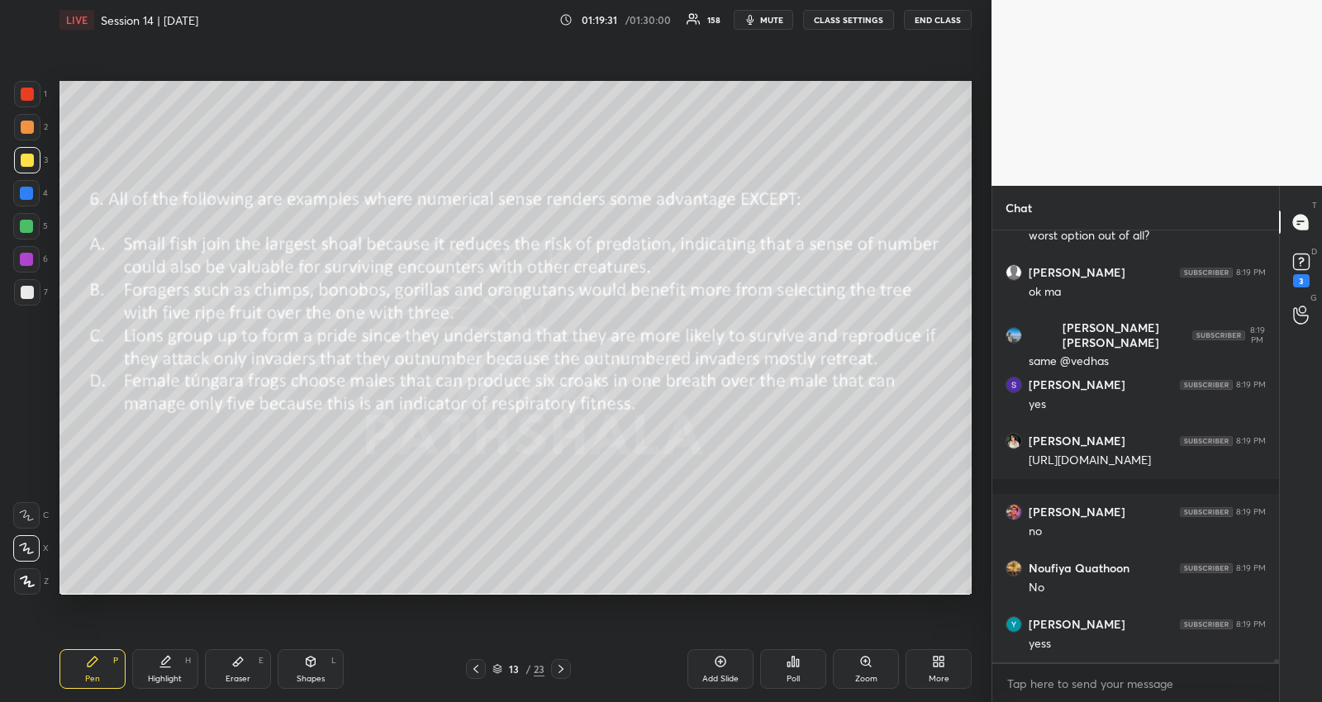
click at [557, 667] on icon at bounding box center [560, 669] width 13 height 13
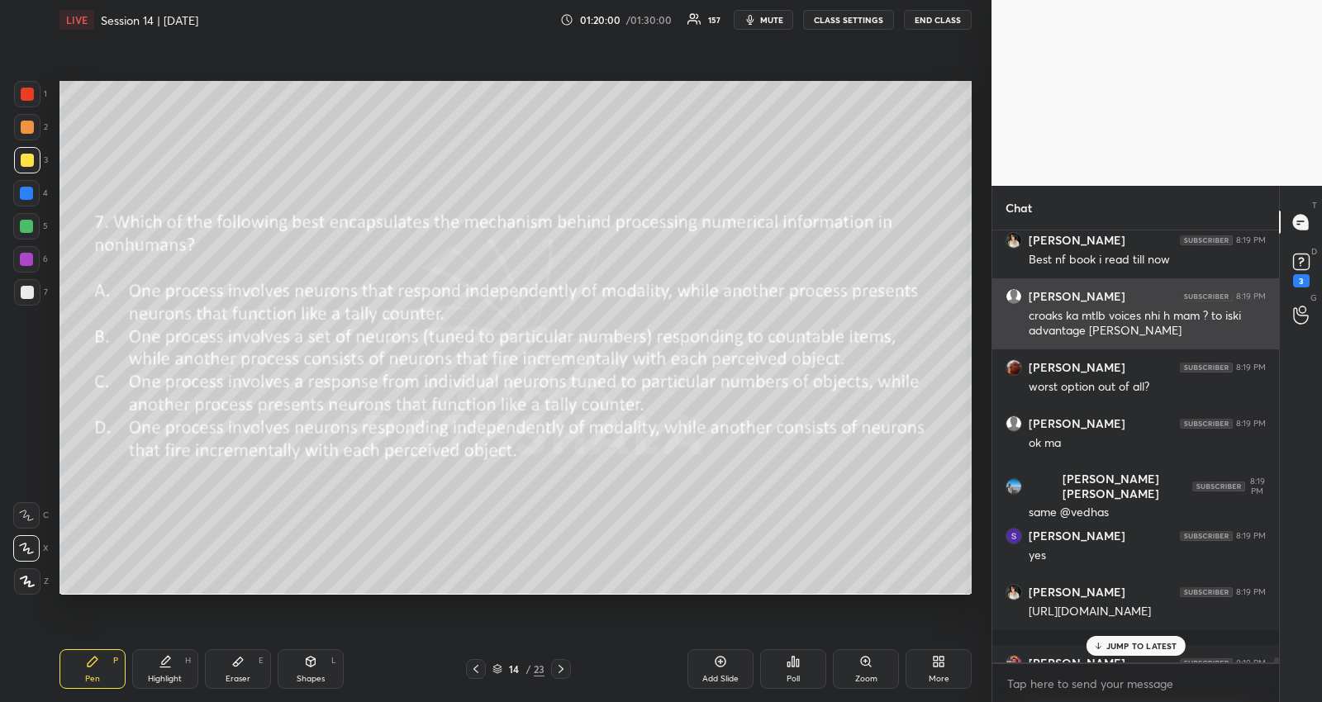
scroll to position [58751, 0]
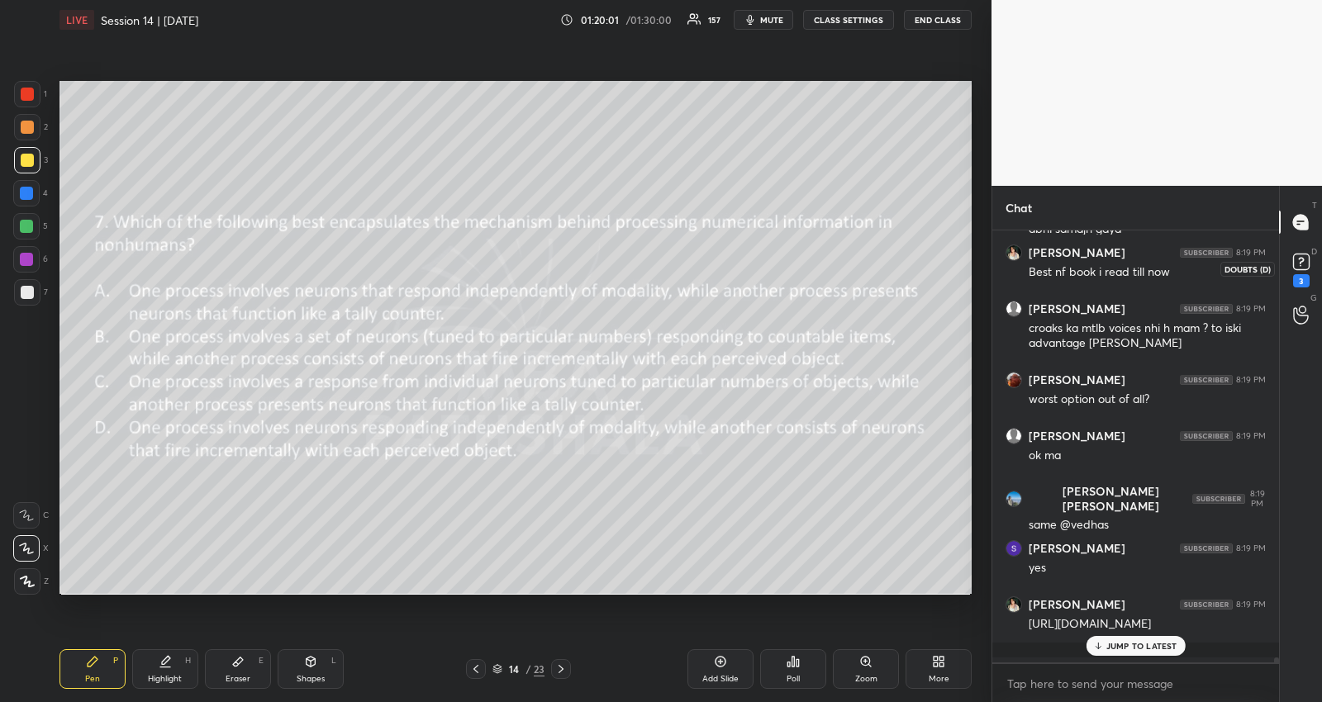
click at [1299, 266] on rect at bounding box center [1301, 262] width 16 height 16
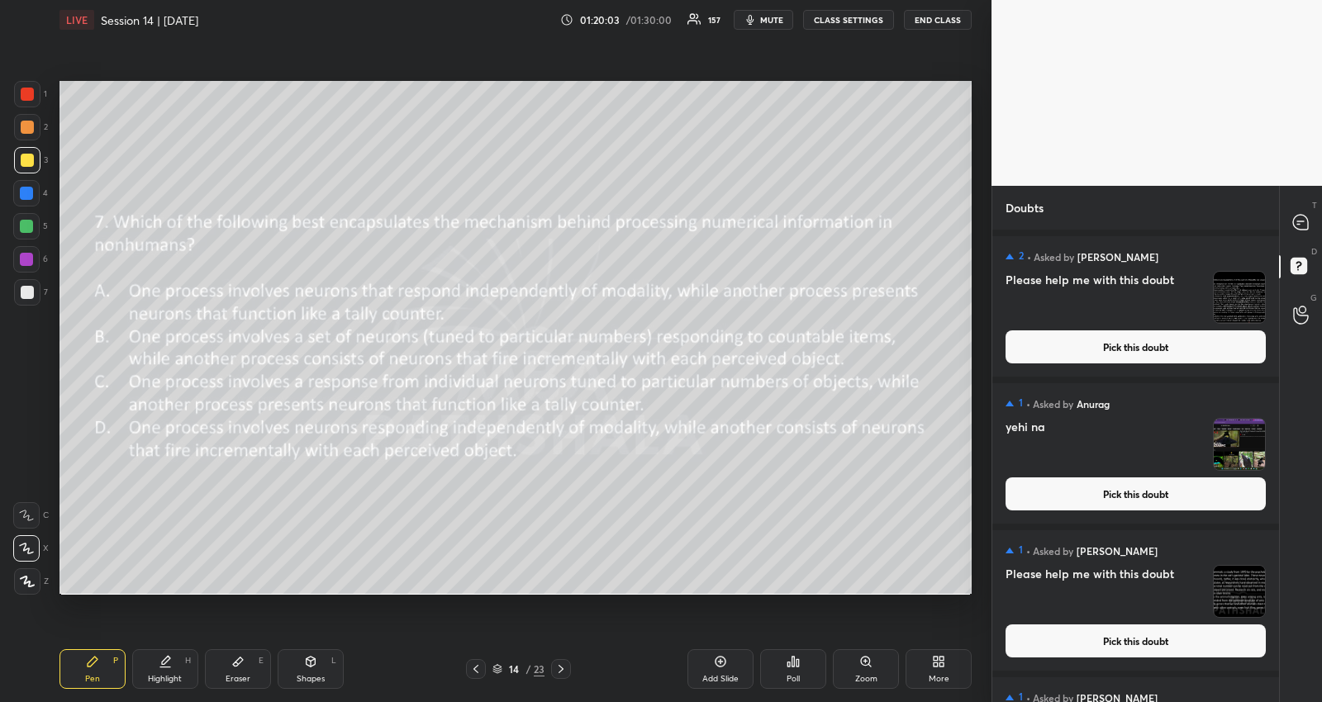
click at [1195, 489] on button "Pick this doubt" at bounding box center [1135, 493] width 260 height 33
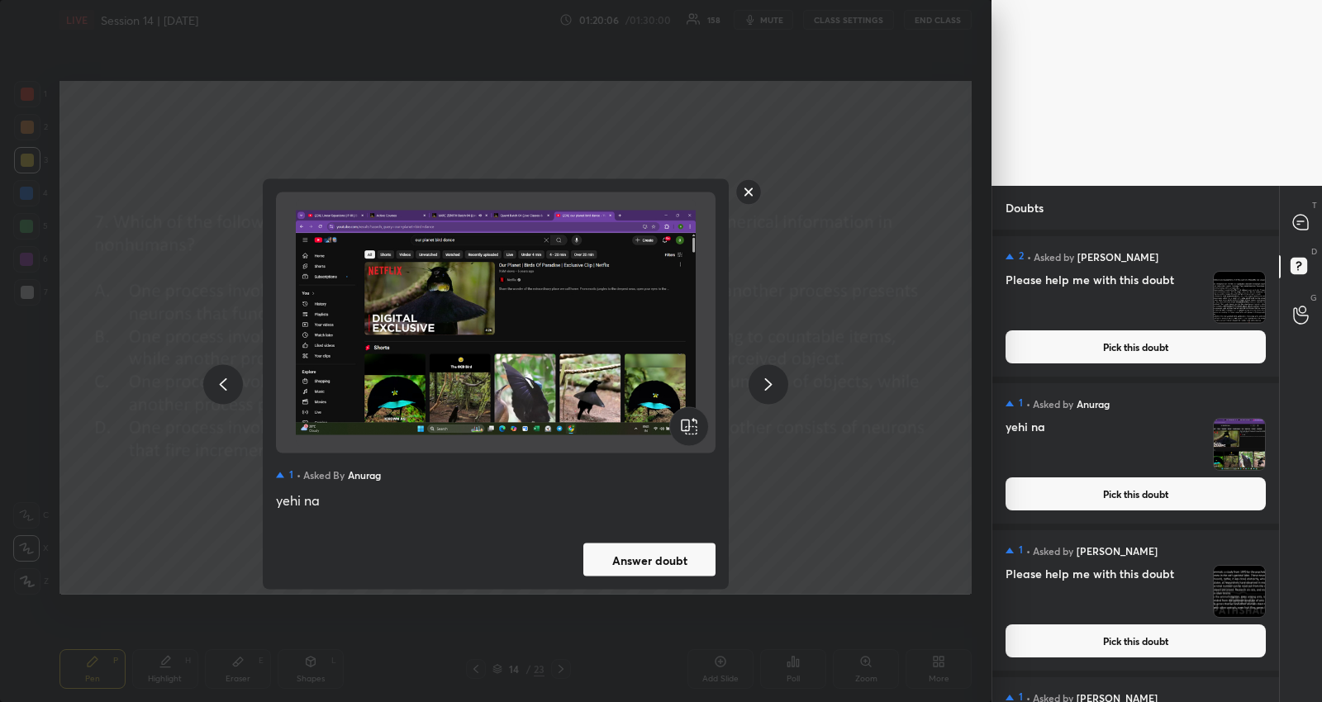
click at [639, 557] on button "Answer doubt" at bounding box center [649, 560] width 132 height 33
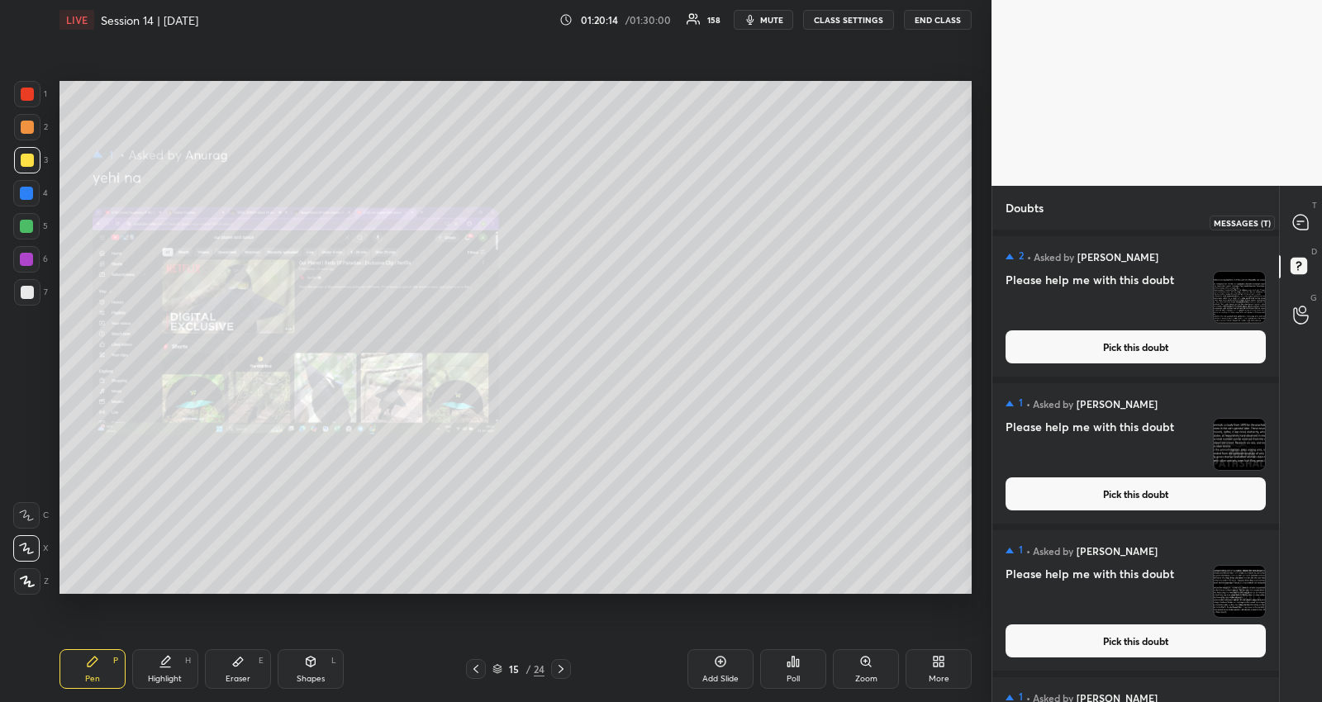
click at [1297, 212] on div at bounding box center [1301, 222] width 33 height 30
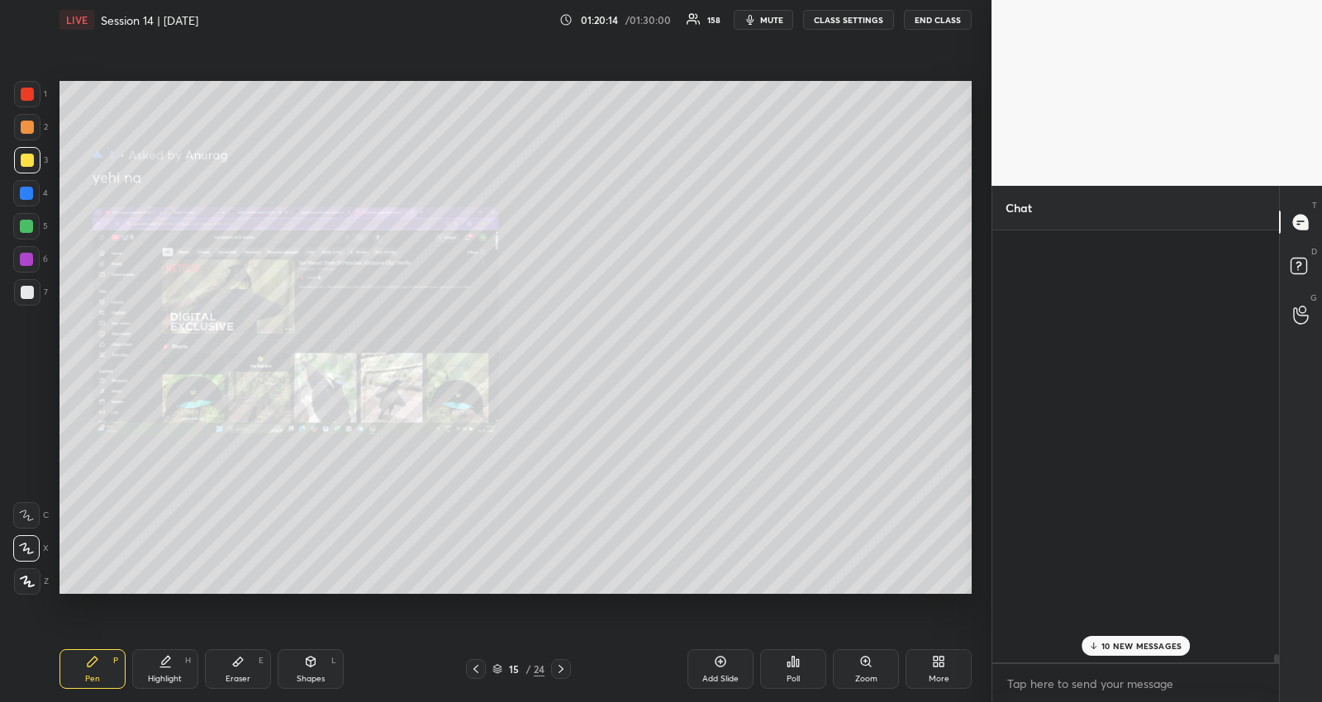
scroll to position [427, 283]
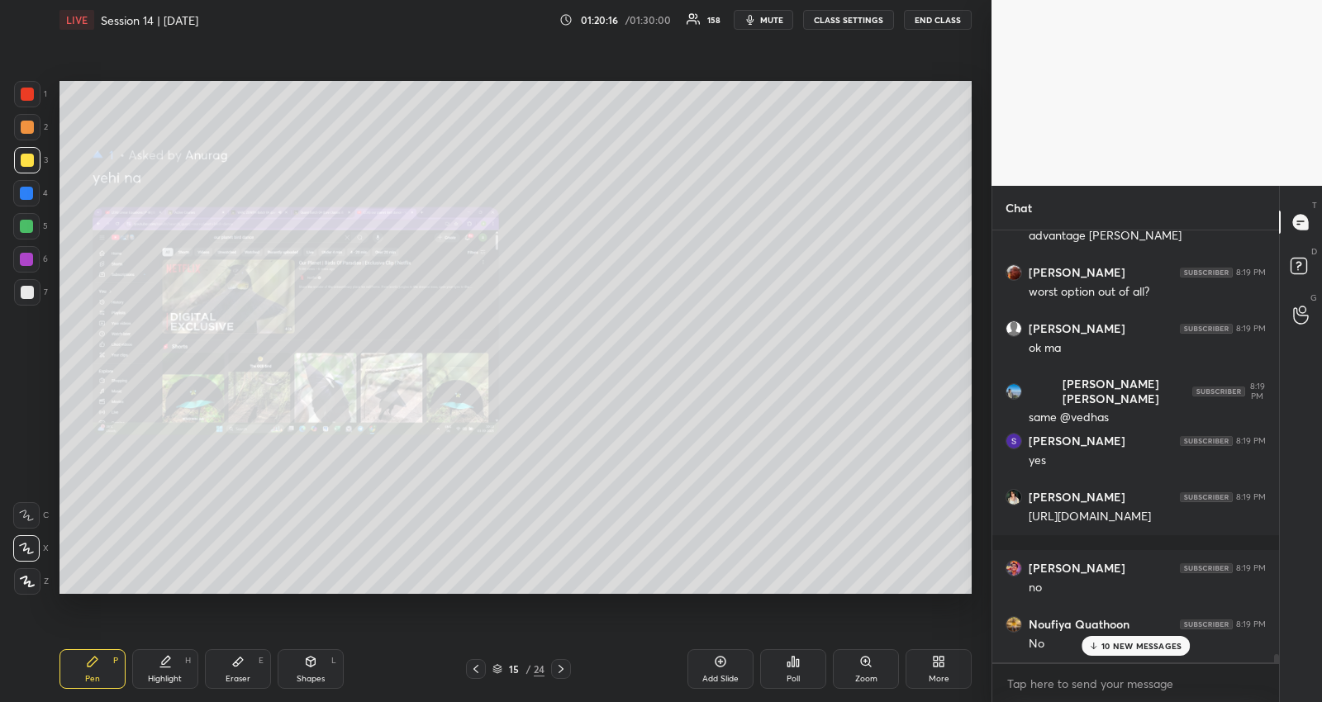
click at [1125, 637] on div "10 NEW MESSAGES" at bounding box center [1135, 646] width 109 height 20
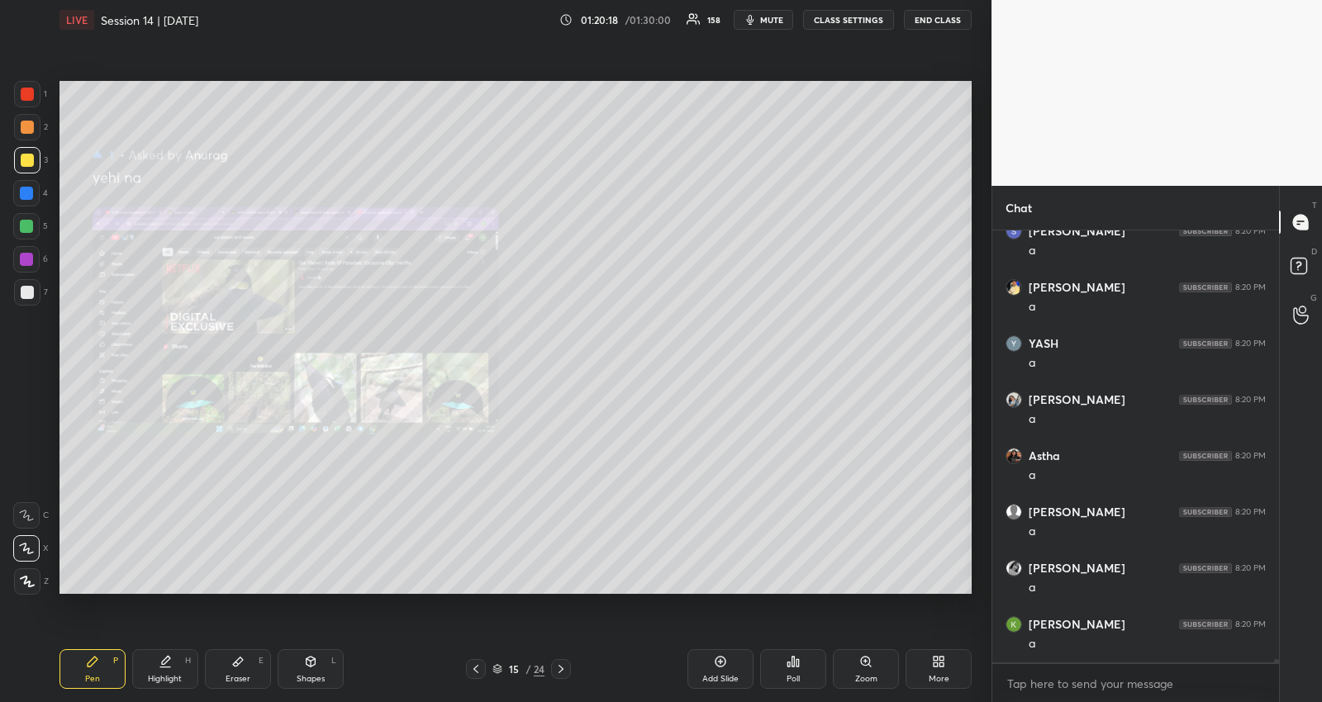
click at [479, 667] on icon at bounding box center [475, 669] width 13 height 13
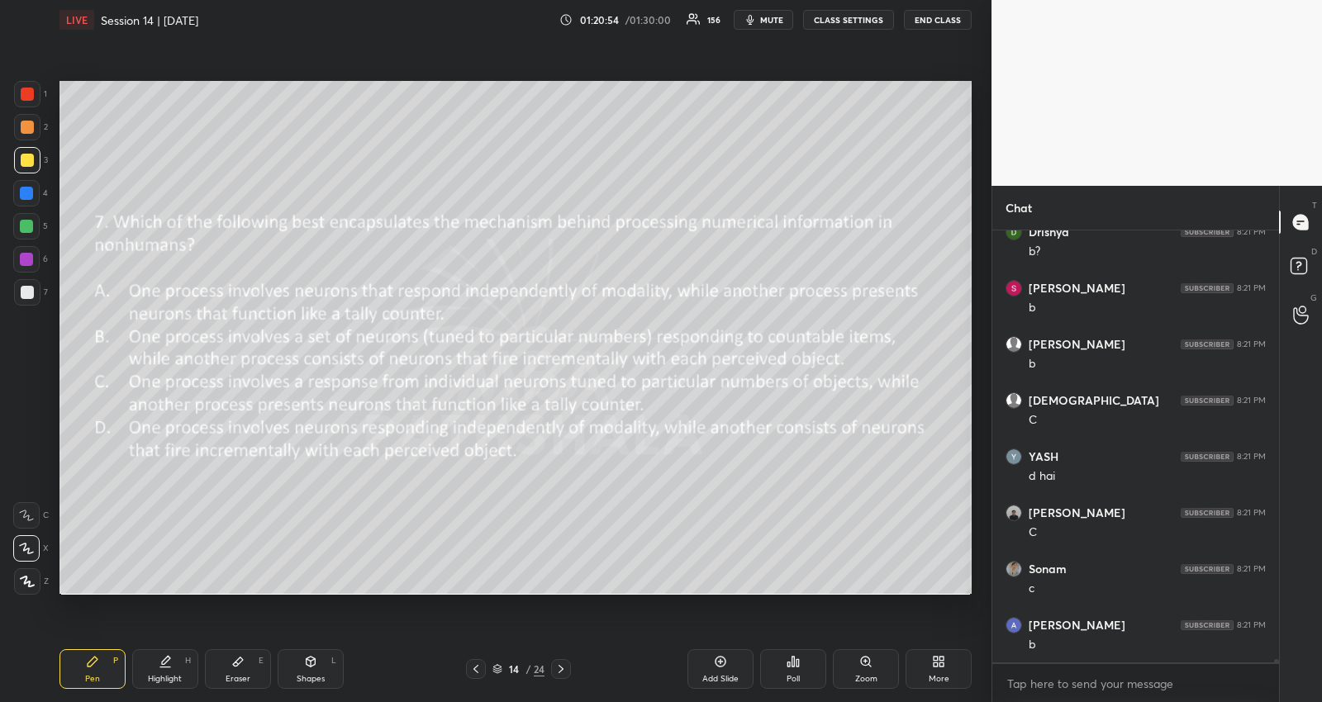
scroll to position [62122, 0]
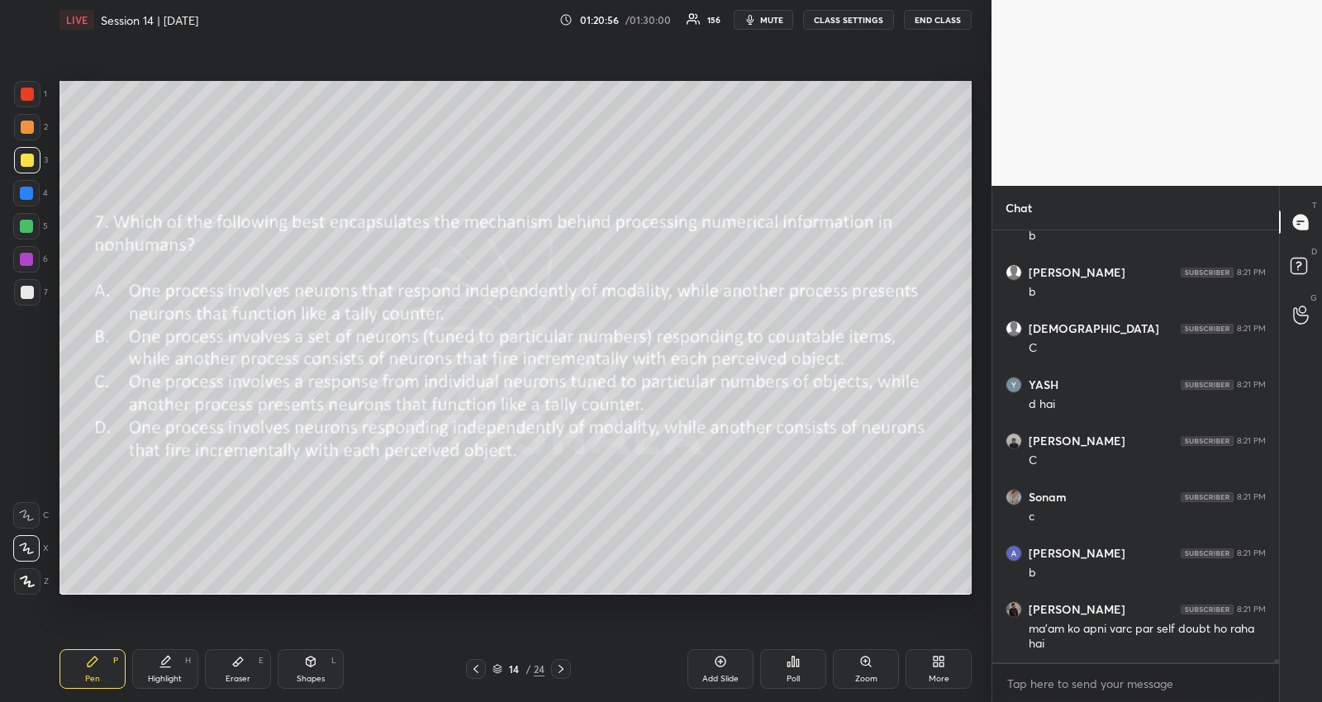
click at [479, 666] on icon at bounding box center [475, 669] width 13 height 13
click at [478, 663] on icon at bounding box center [475, 669] width 13 height 13
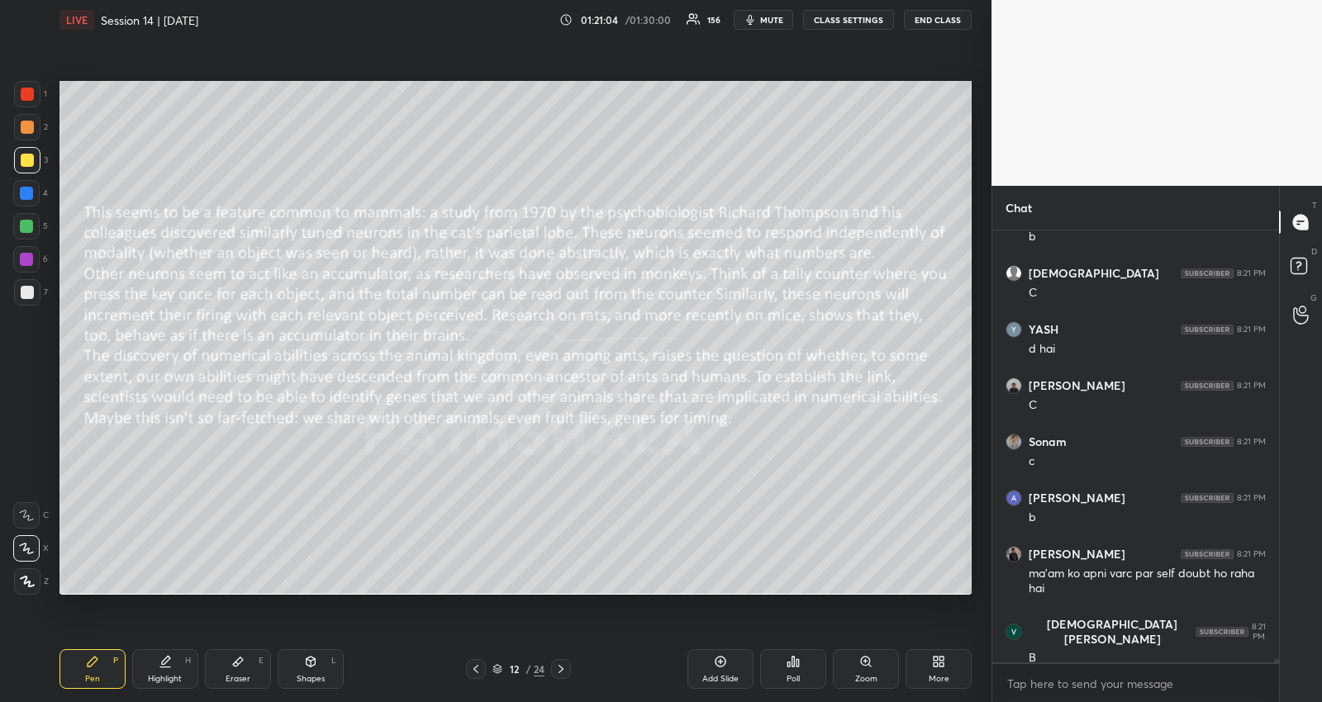
scroll to position [62234, 0]
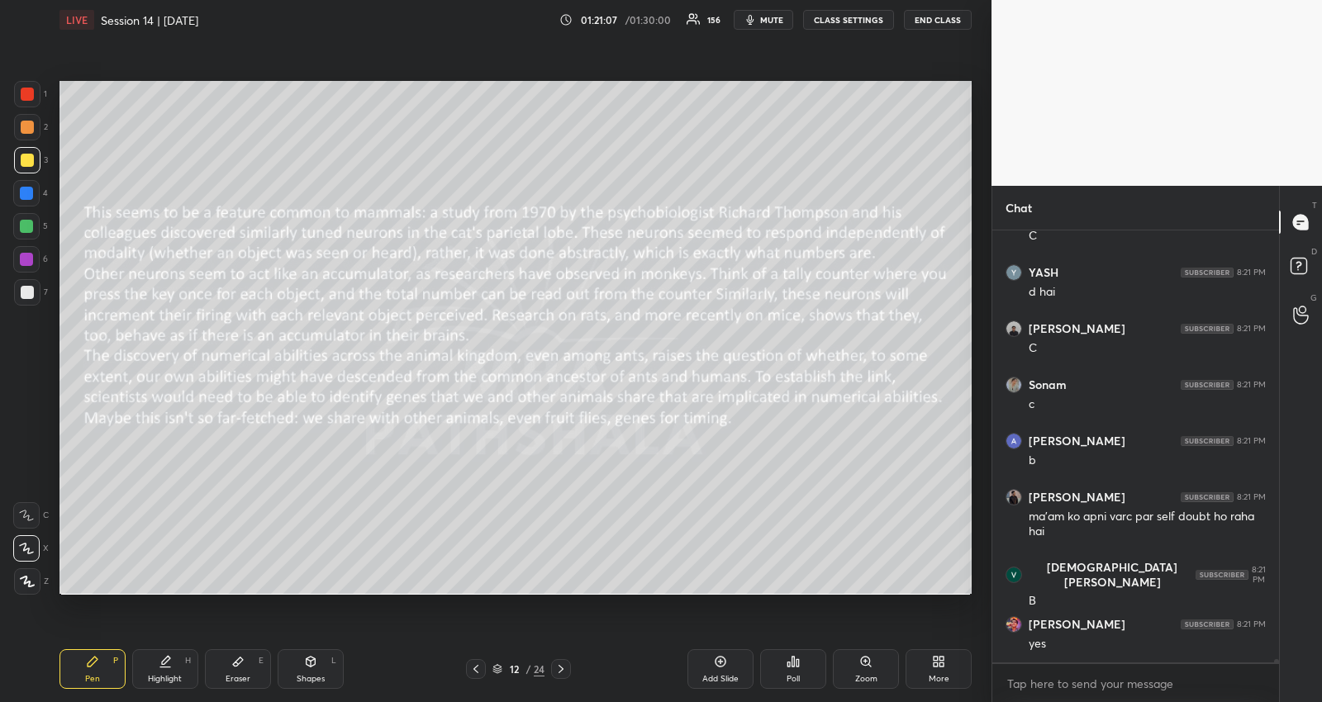
click at [559, 670] on icon at bounding box center [560, 669] width 13 height 13
click at [560, 666] on icon at bounding box center [560, 669] width 13 height 13
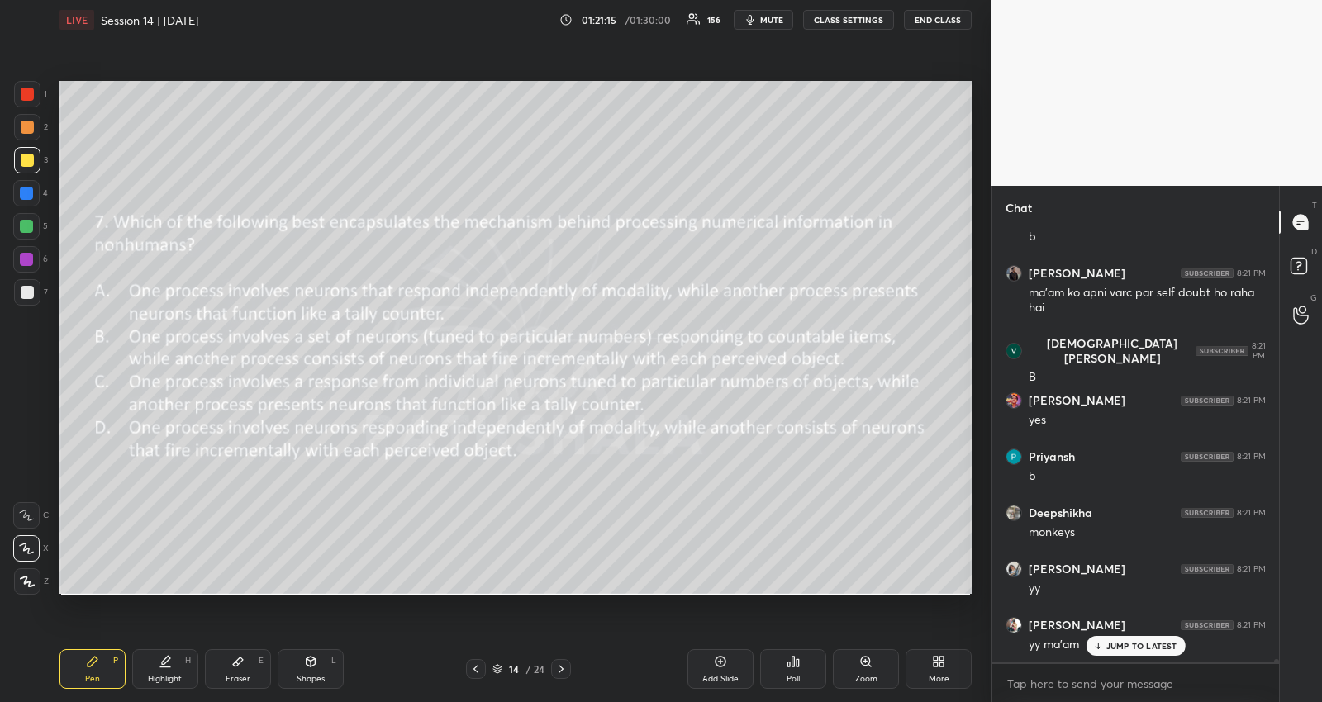
scroll to position [62515, 0]
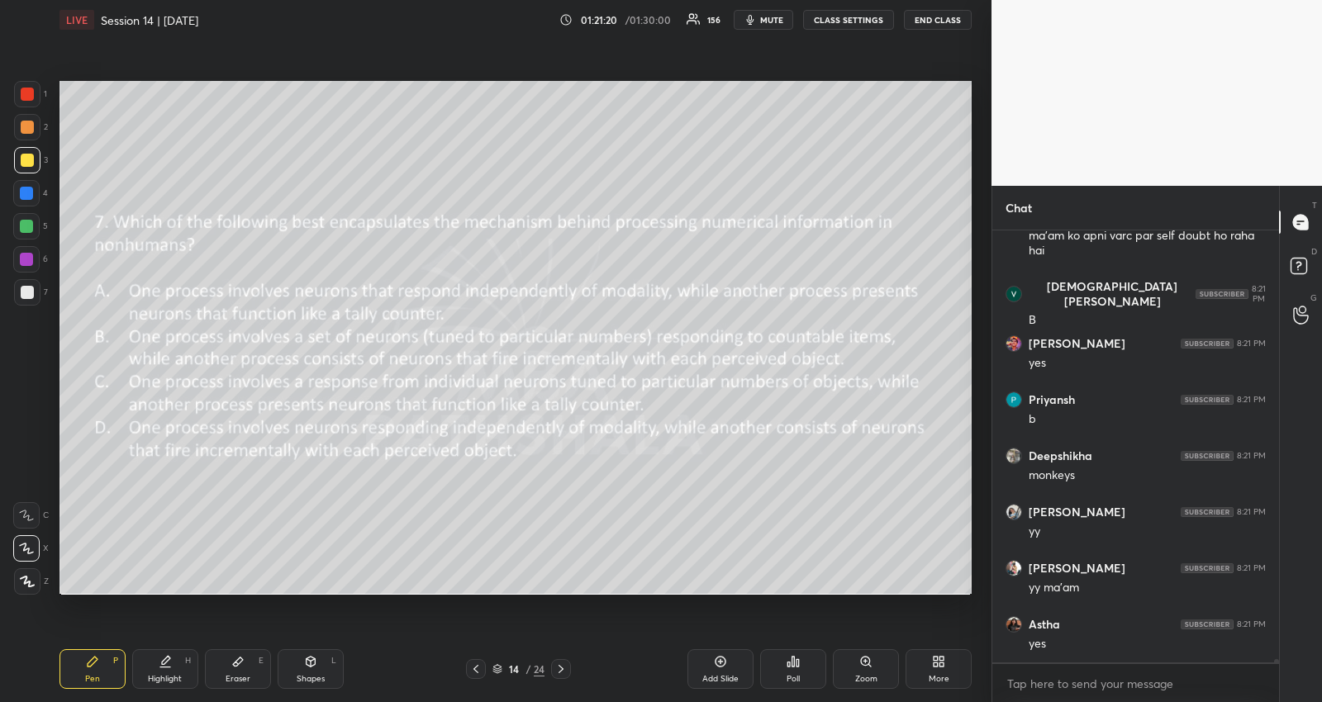
click at [475, 668] on icon at bounding box center [475, 669] width 5 height 8
click at [549, 669] on div "12 / 24" at bounding box center [518, 669] width 105 height 20
click at [566, 667] on icon at bounding box center [560, 669] width 13 height 13
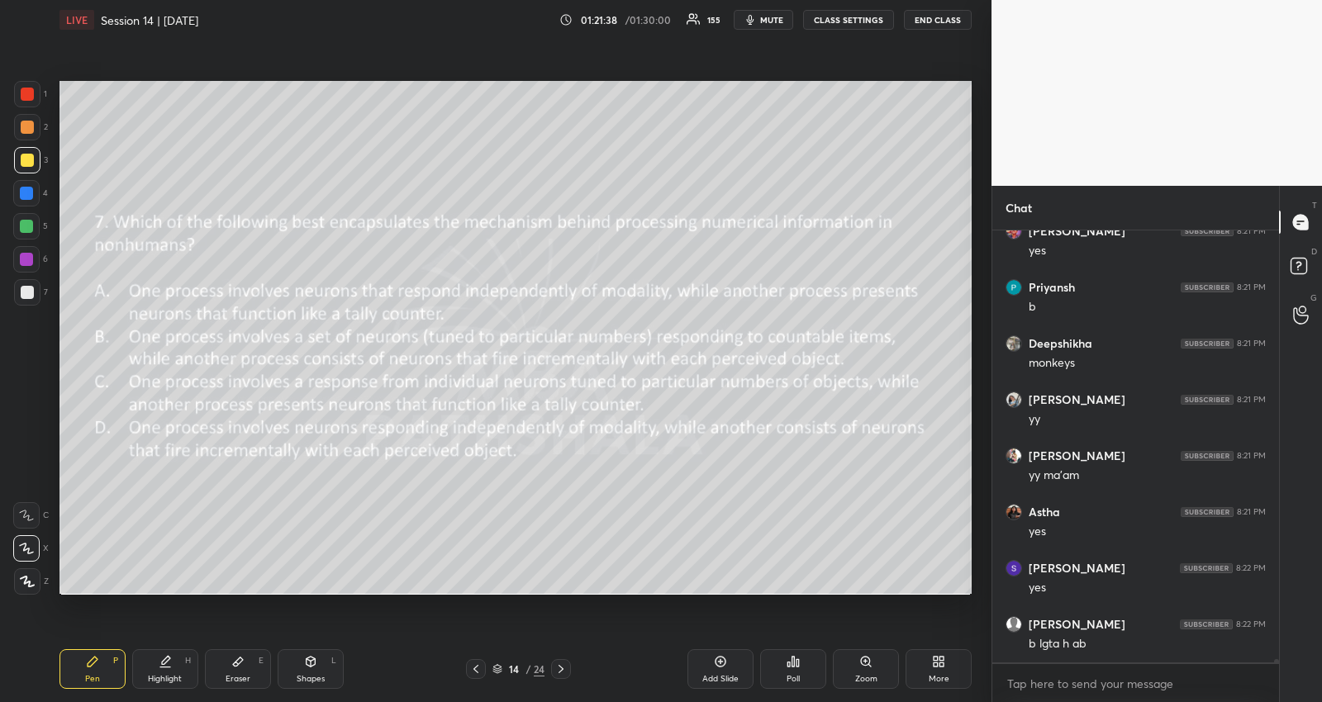
scroll to position [62684, 0]
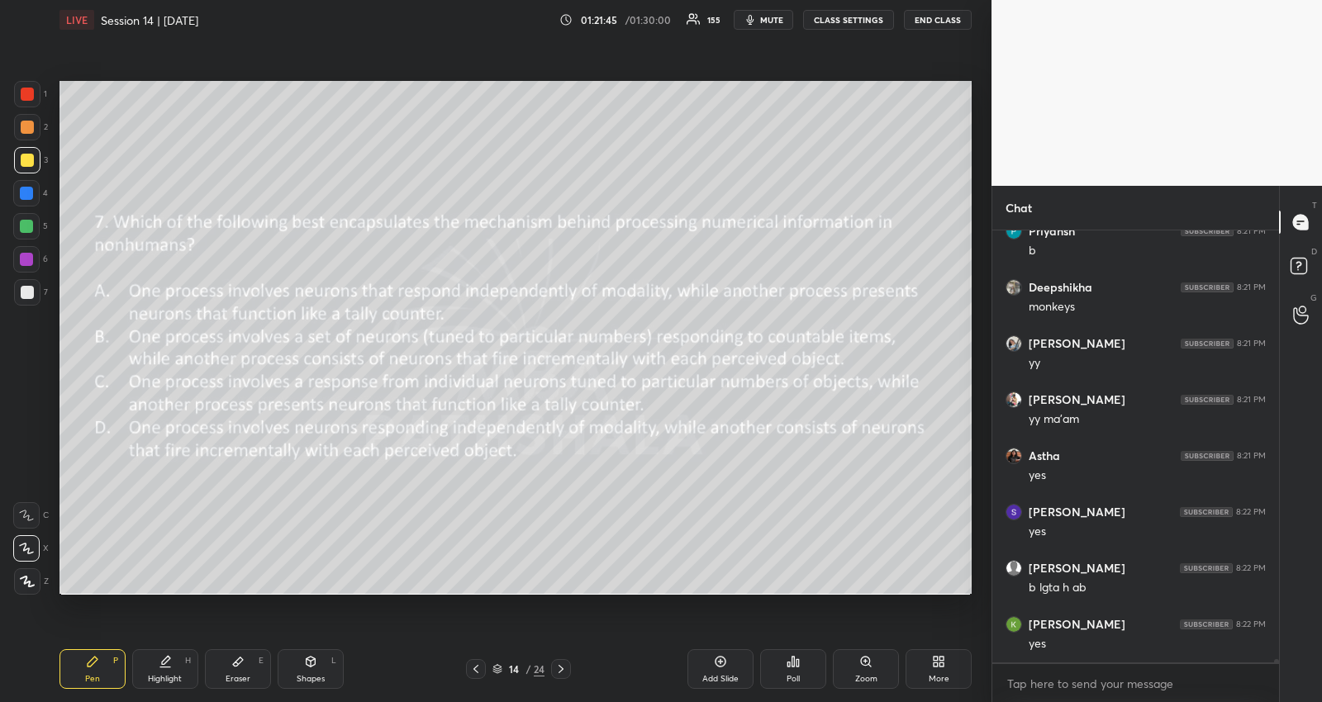
click at [481, 668] on icon at bounding box center [475, 669] width 13 height 13
drag, startPoint x: 26, startPoint y: 221, endPoint x: 55, endPoint y: 235, distance: 32.5
click at [24, 221] on div at bounding box center [26, 226] width 13 height 13
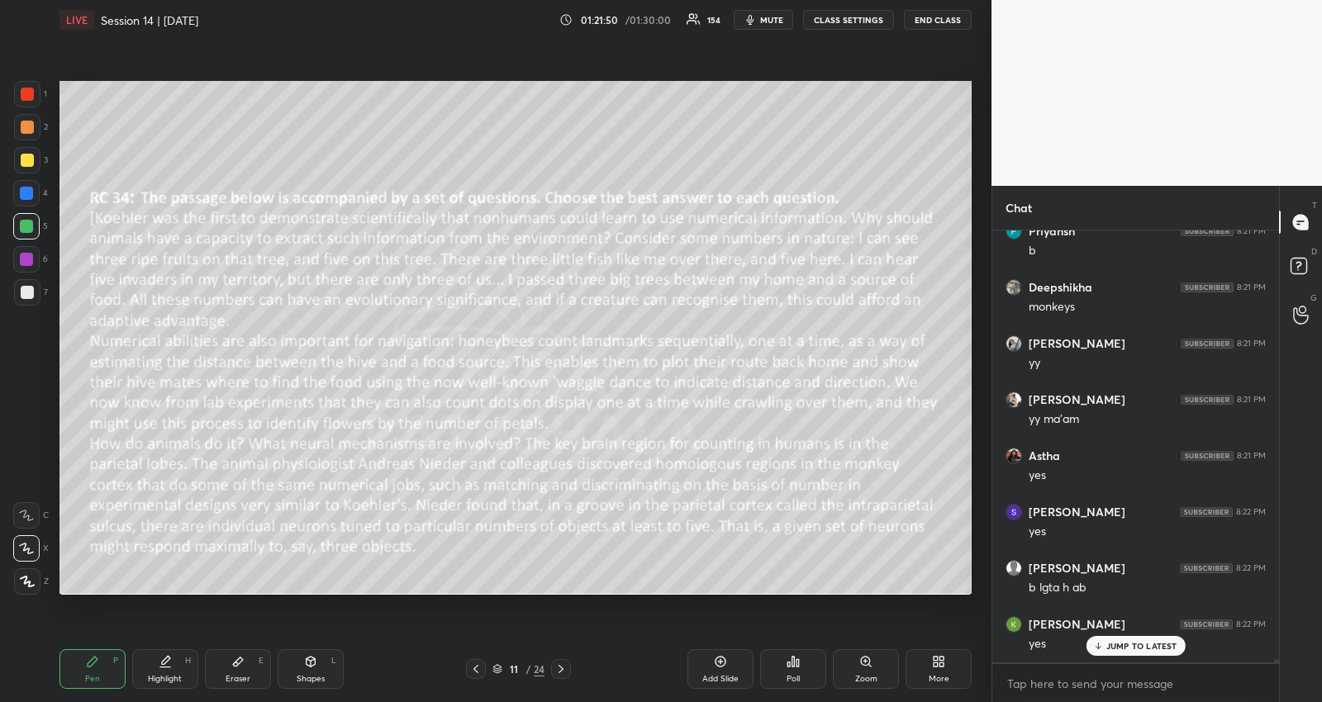
scroll to position [62739, 0]
click at [565, 669] on icon at bounding box center [560, 669] width 13 height 13
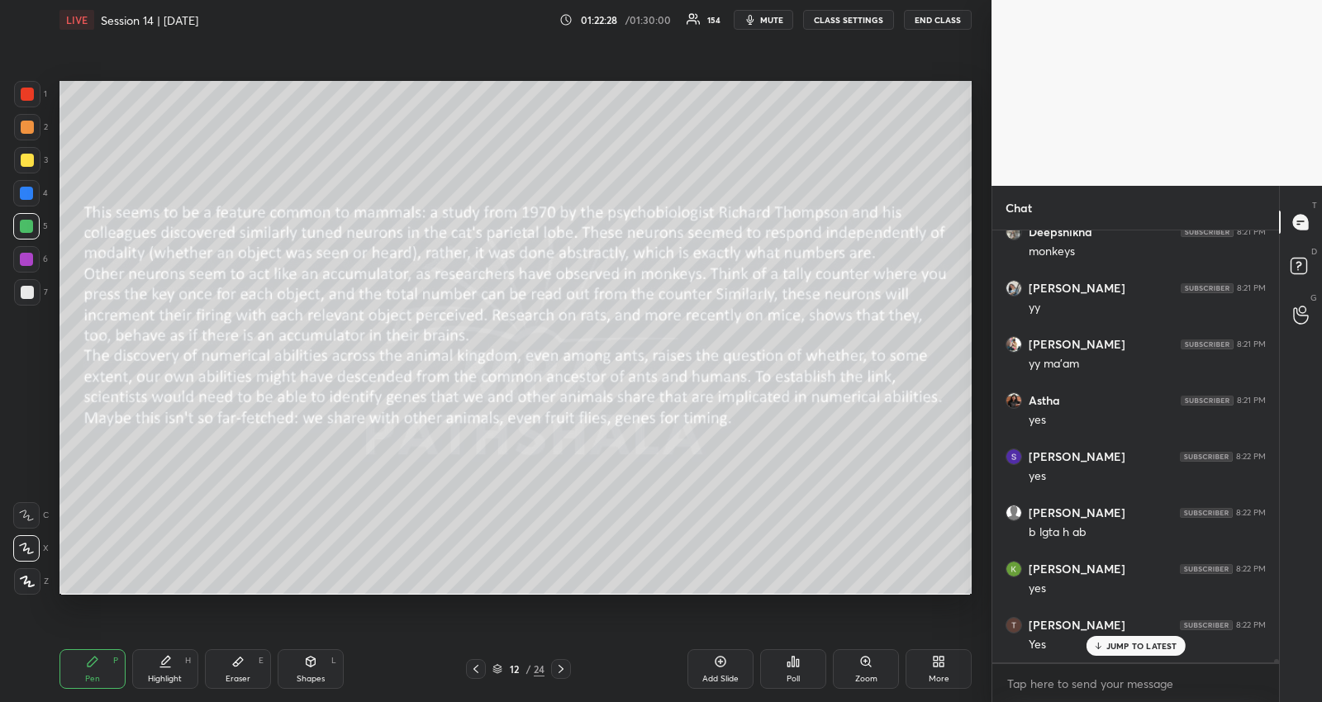
click at [559, 667] on icon at bounding box center [560, 669] width 13 height 13
click at [559, 664] on icon at bounding box center [560, 669] width 13 height 13
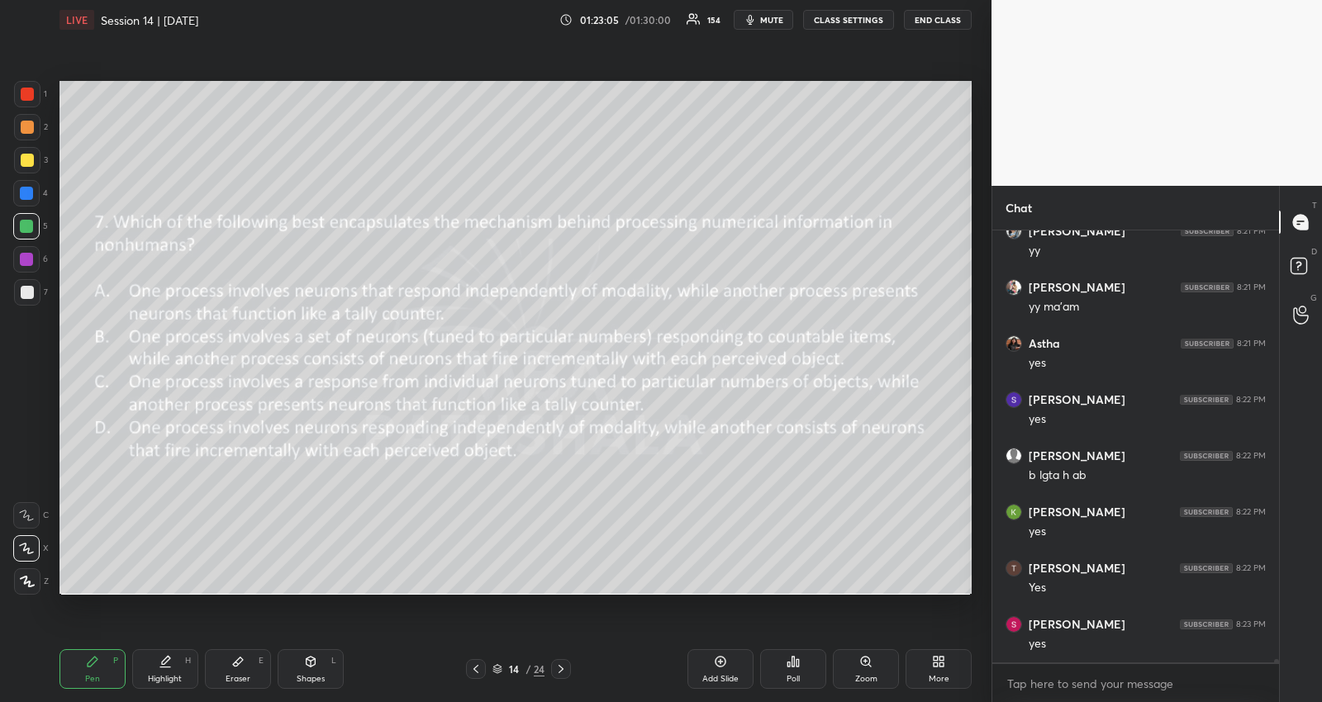
click at [473, 673] on icon at bounding box center [475, 669] width 13 height 13
click at [476, 671] on icon at bounding box center [475, 669] width 13 height 13
click at [476, 671] on icon at bounding box center [475, 669] width 5 height 8
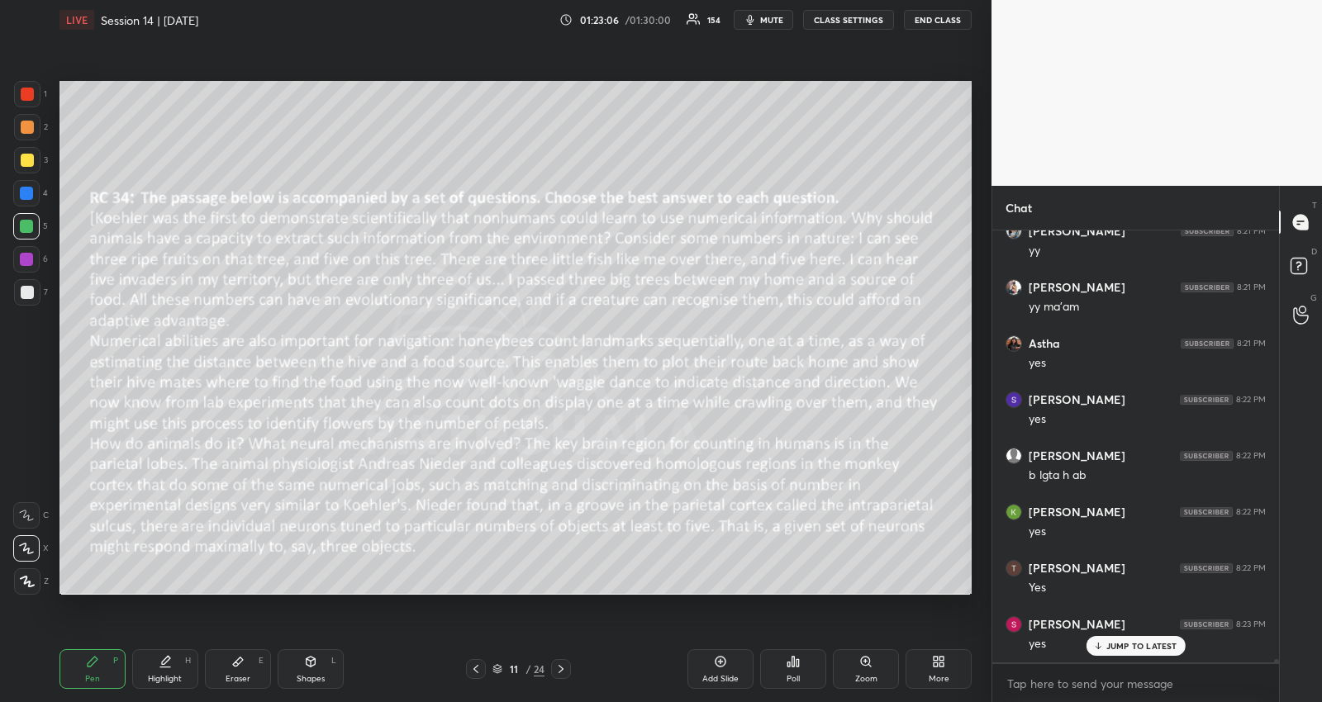
scroll to position [62851, 0]
drag, startPoint x: 176, startPoint y: 666, endPoint x: 182, endPoint y: 651, distance: 16.0
click at [175, 666] on div "Highlight H" at bounding box center [165, 669] width 66 height 40
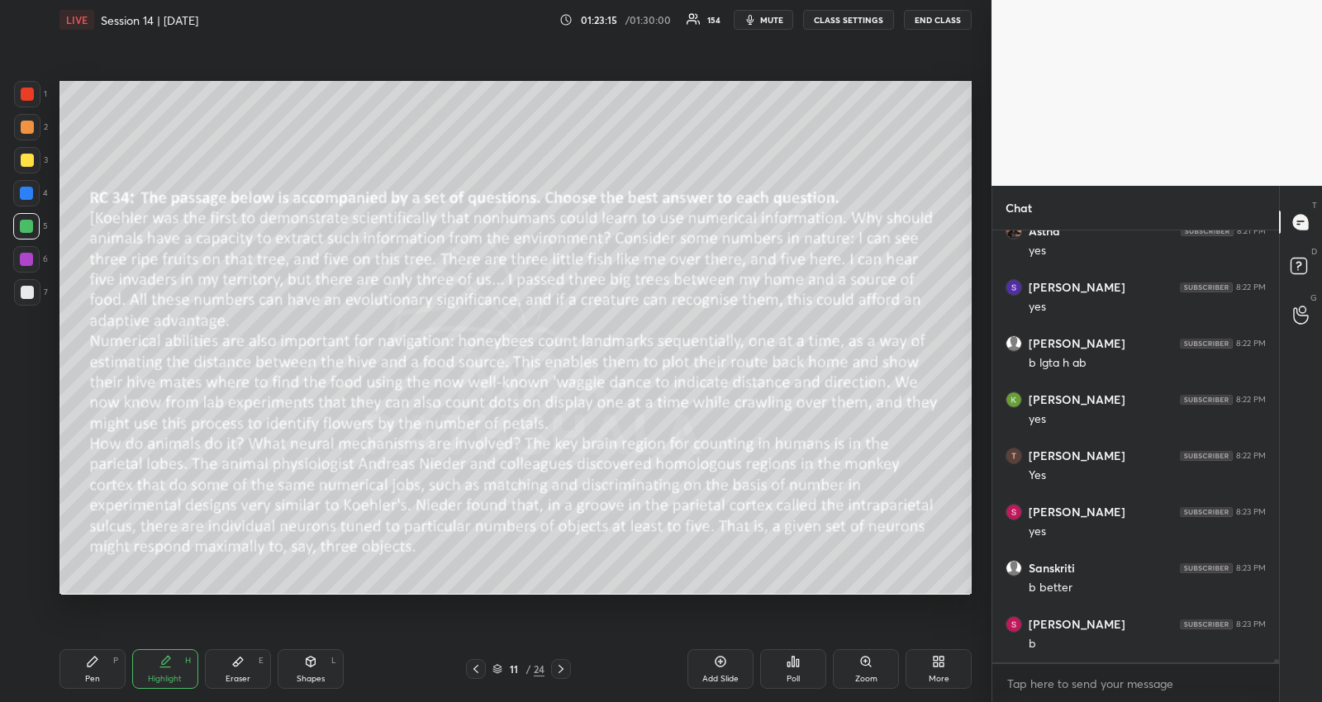
click at [563, 663] on icon at bounding box center [560, 669] width 13 height 13
click at [477, 662] on div at bounding box center [476, 669] width 20 height 20
click at [477, 663] on icon at bounding box center [475, 669] width 13 height 13
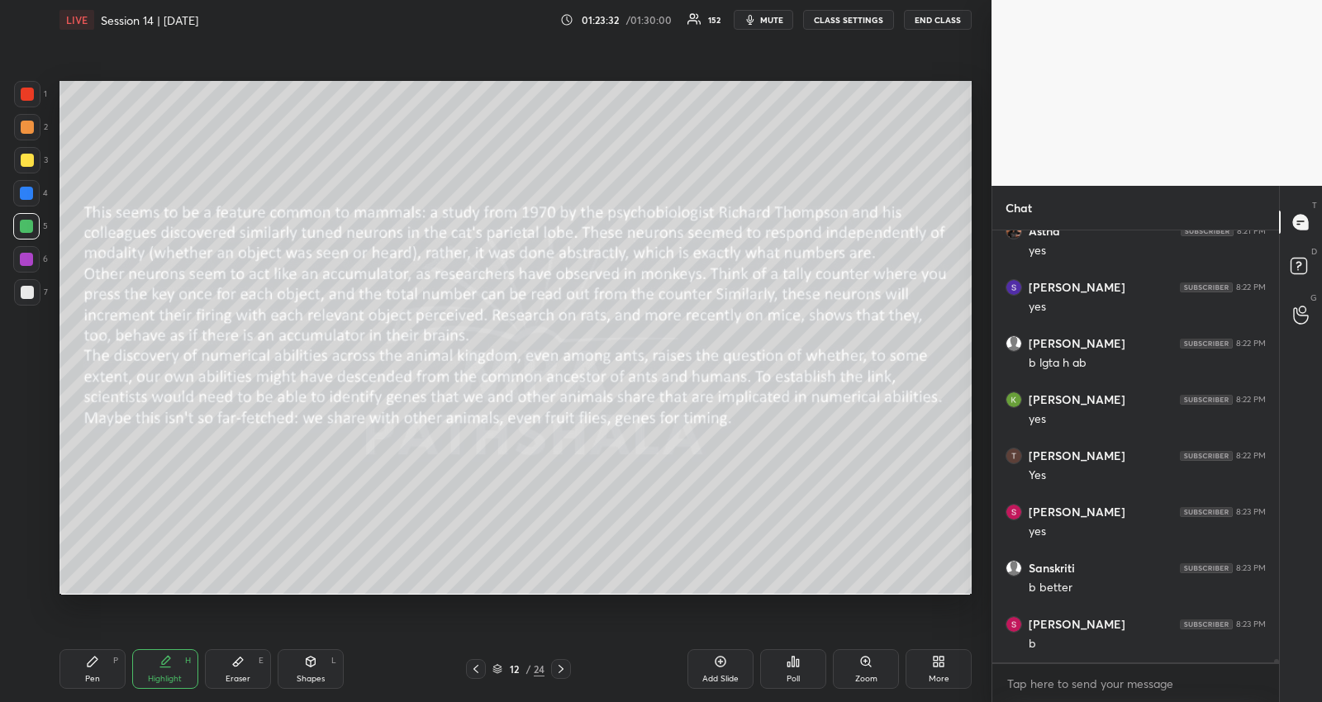
click at [562, 669] on icon at bounding box center [560, 669] width 13 height 13
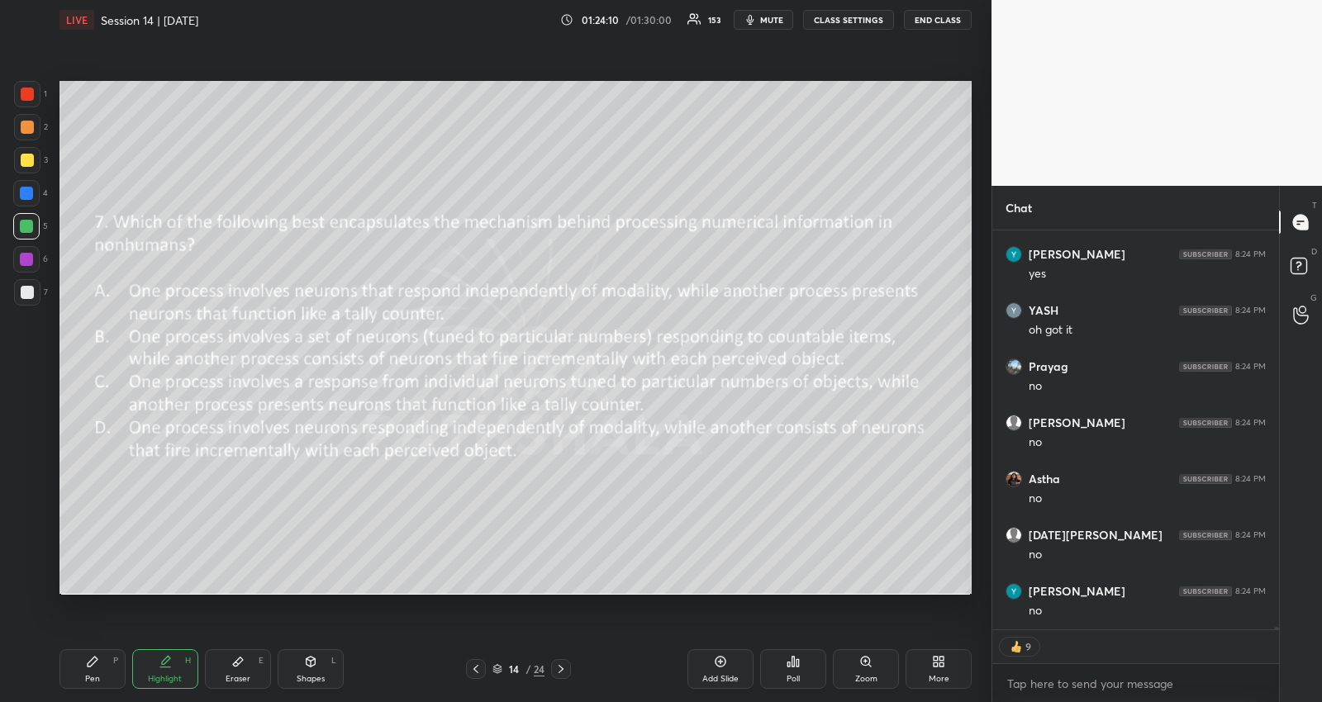
scroll to position [63639, 0]
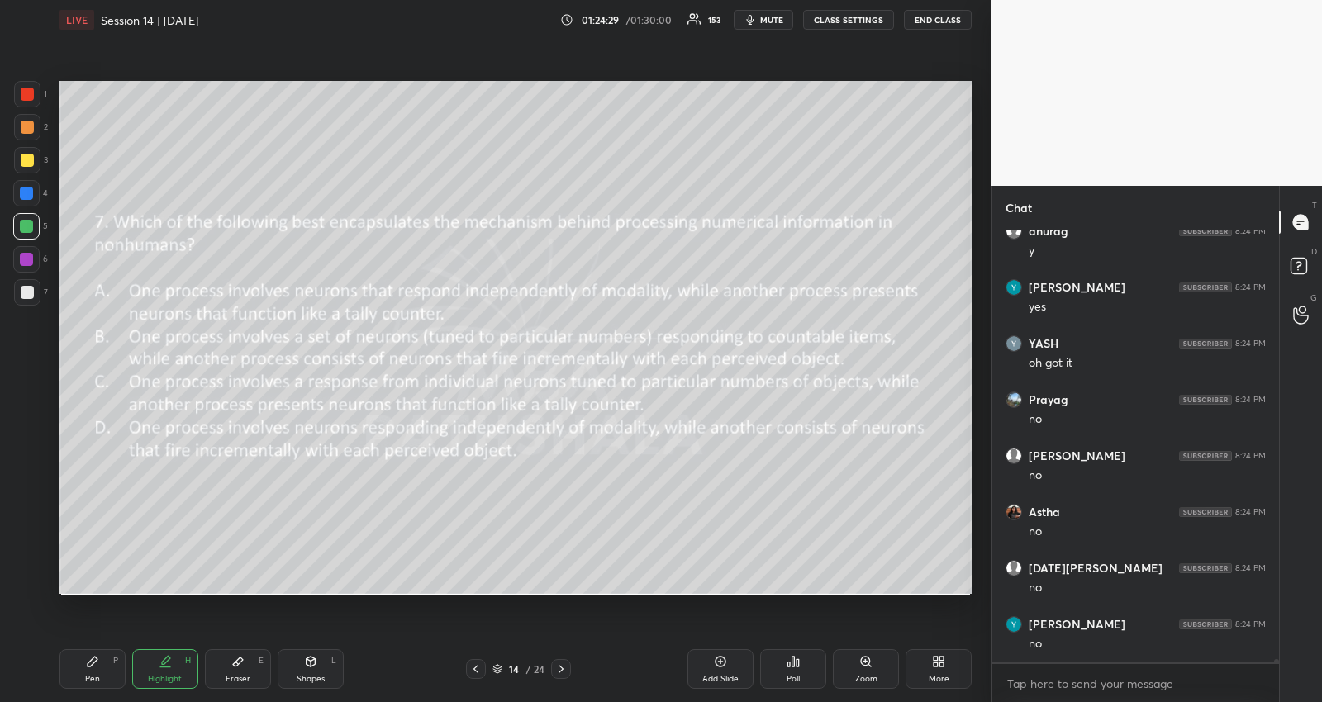
drag, startPoint x: 483, startPoint y: 678, endPoint x: 473, endPoint y: 677, distance: 10.0
click at [475, 677] on div "14 / 24" at bounding box center [518, 669] width 105 height 20
click at [473, 675] on icon at bounding box center [475, 669] width 13 height 13
click at [473, 674] on icon at bounding box center [475, 669] width 13 height 13
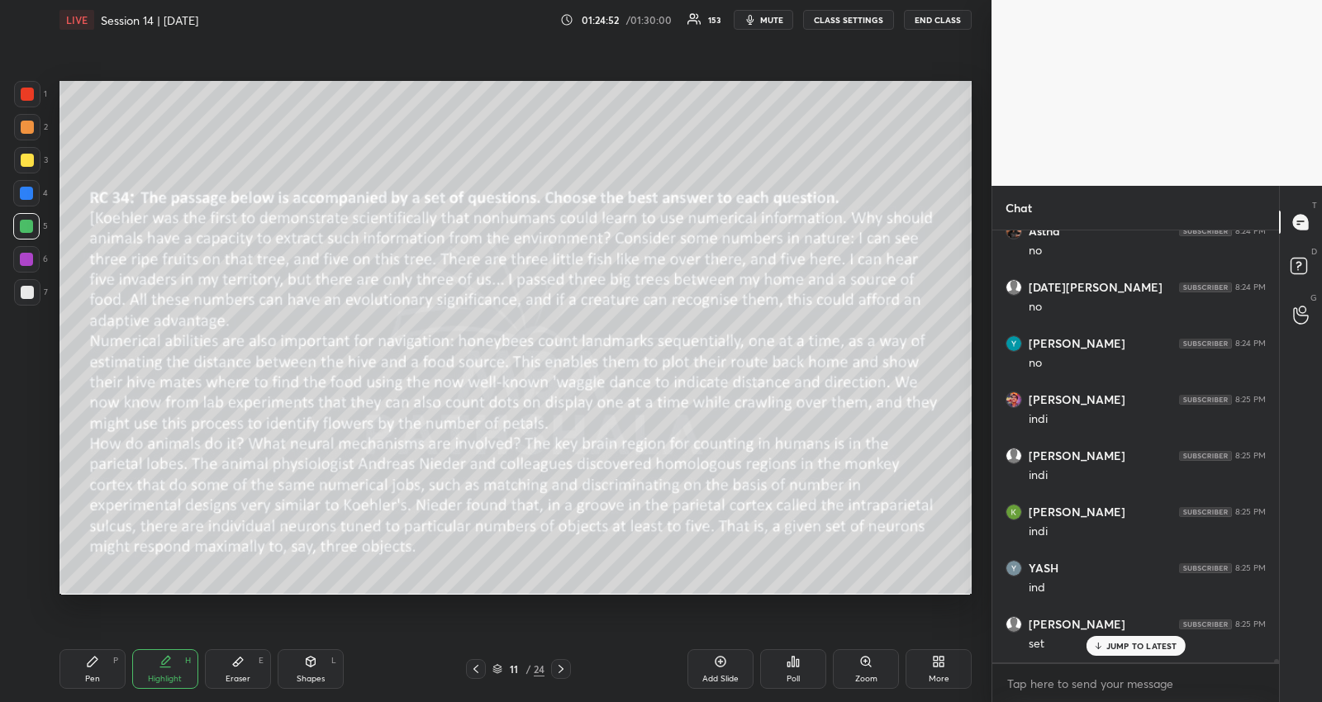
scroll to position [63975, 0]
click at [559, 662] on div at bounding box center [561, 669] width 20 height 20
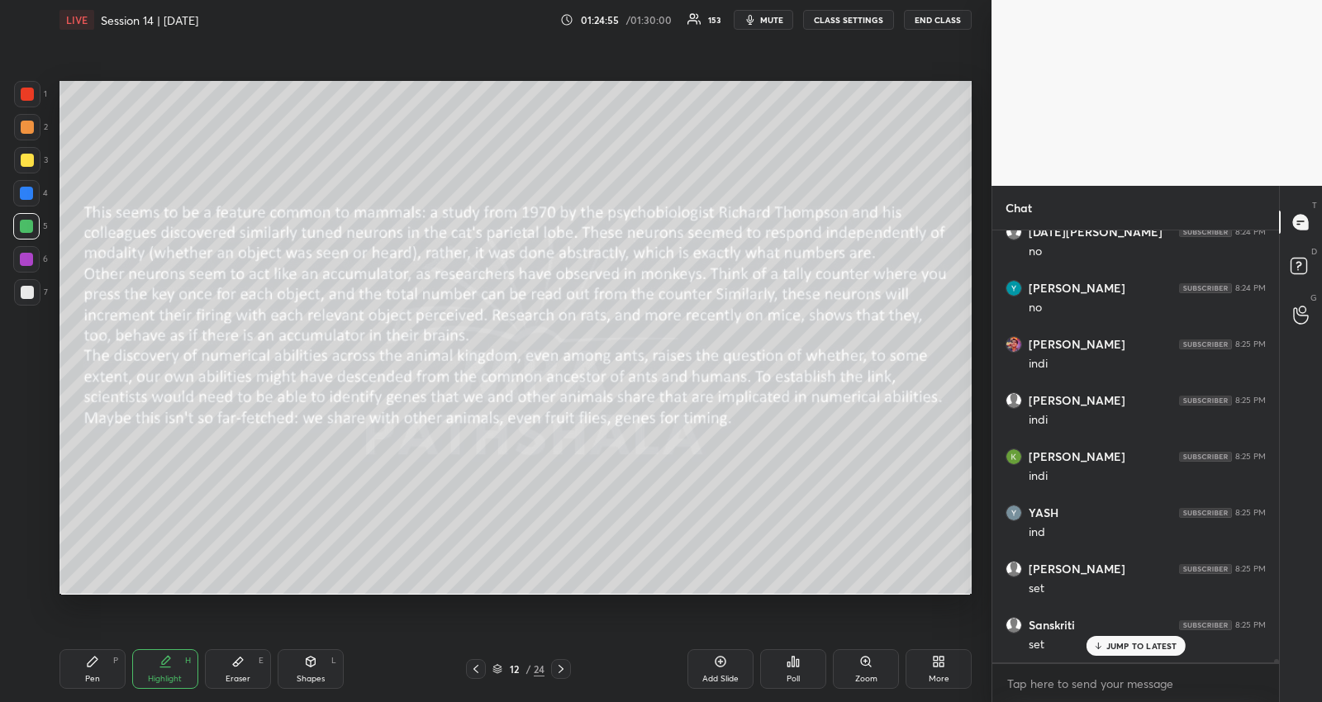
click at [559, 662] on div at bounding box center [561, 669] width 20 height 20
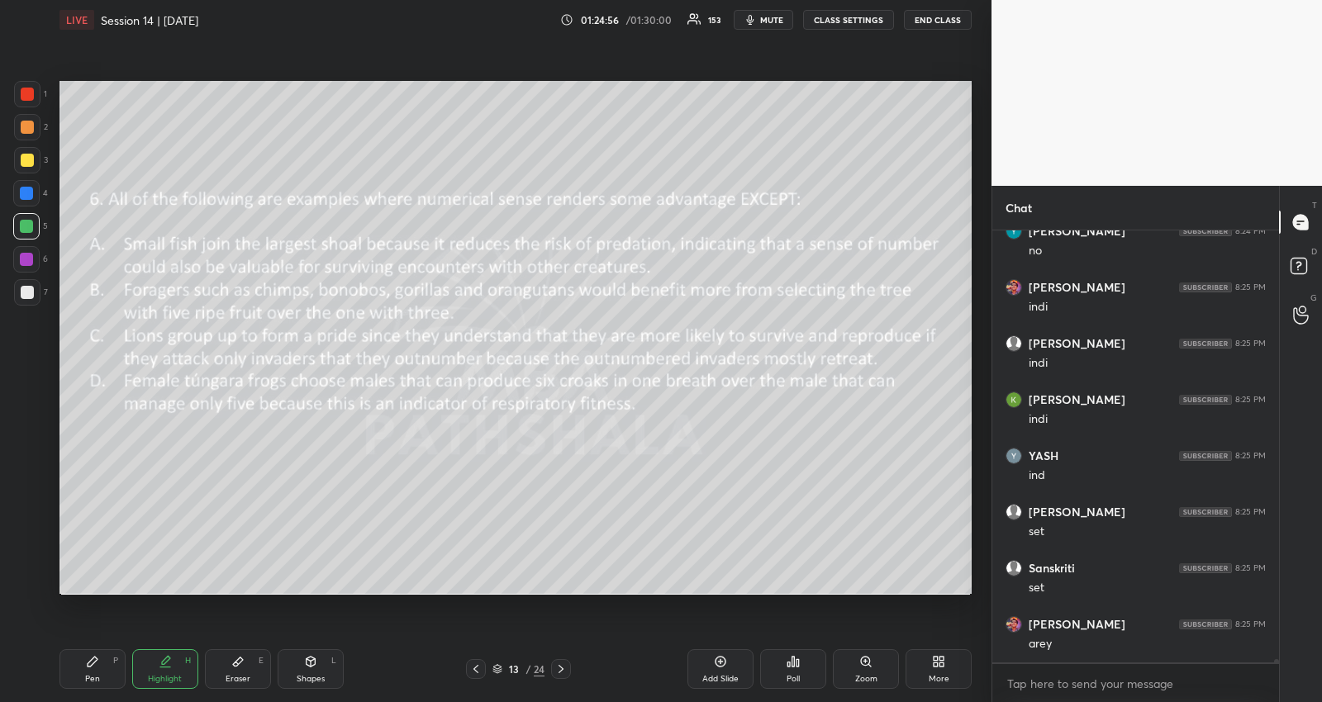
click at [559, 665] on icon at bounding box center [560, 669] width 13 height 13
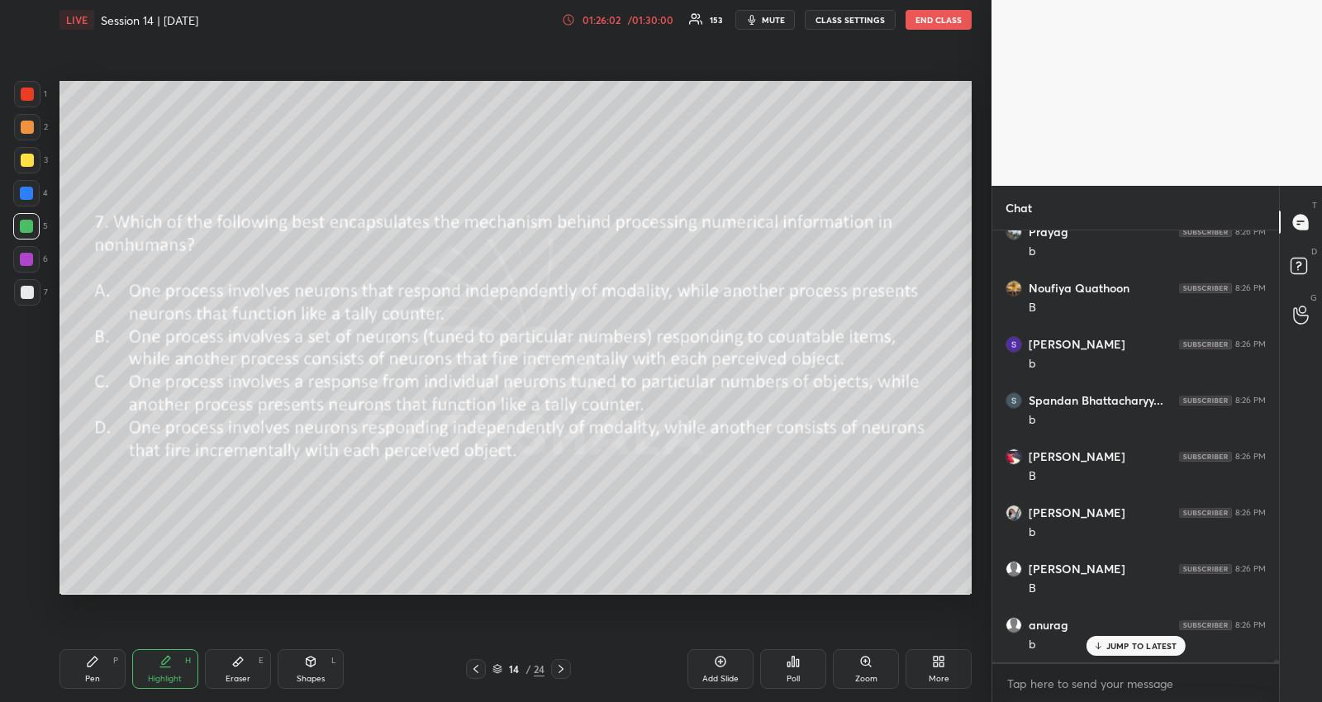
scroll to position [66279, 0]
drag, startPoint x: 93, startPoint y: 666, endPoint x: 123, endPoint y: 627, distance: 49.4
click at [93, 666] on div "Pen P" at bounding box center [92, 669] width 66 height 40
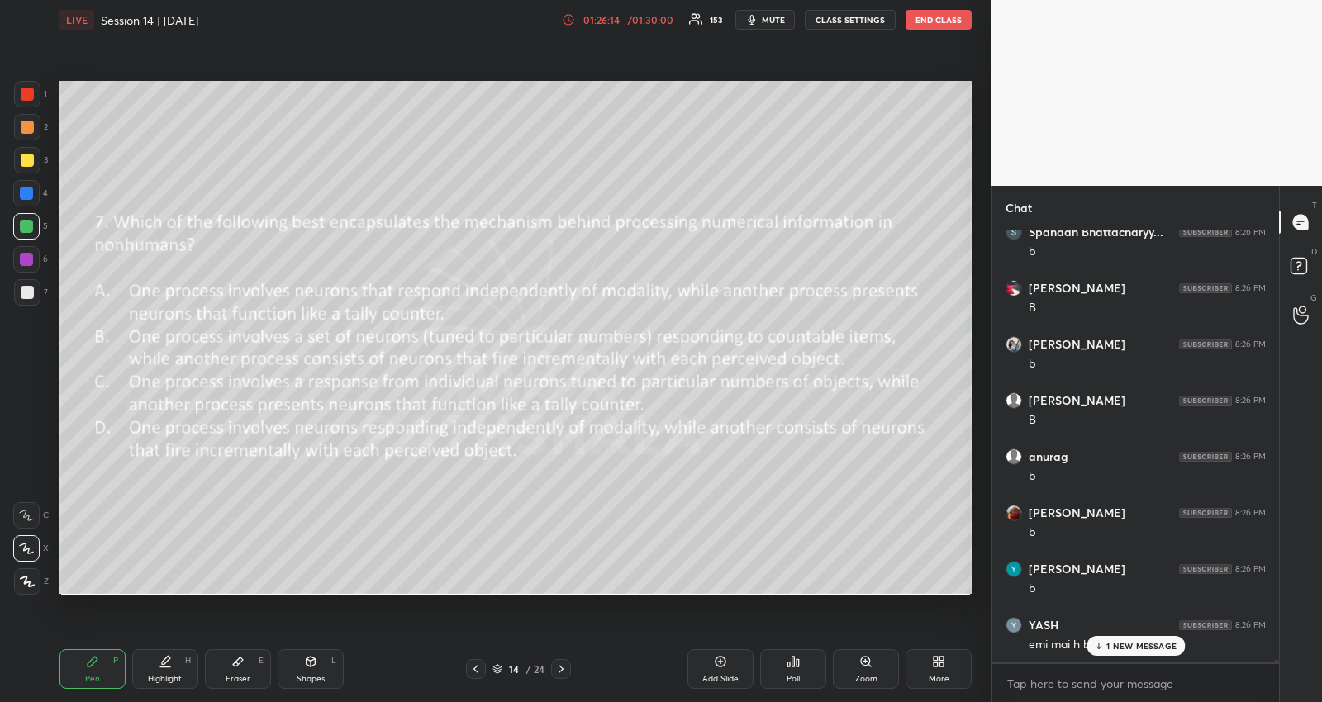
scroll to position [66447, 0]
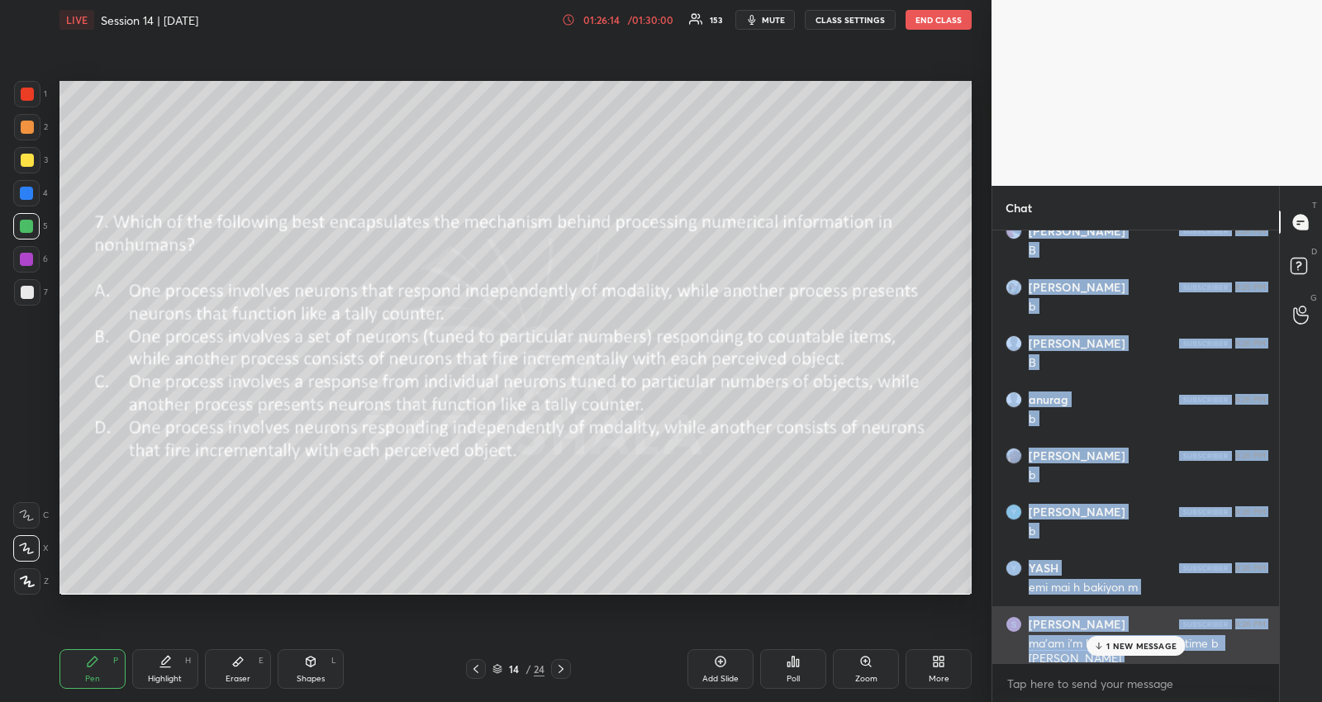
click at [1146, 640] on div "[PERSON_NAME] 8:25 PM b>d too Ma'am naa, understood it noww [PERSON_NAME] 8:25 …" at bounding box center [1135, 446] width 287 height 432
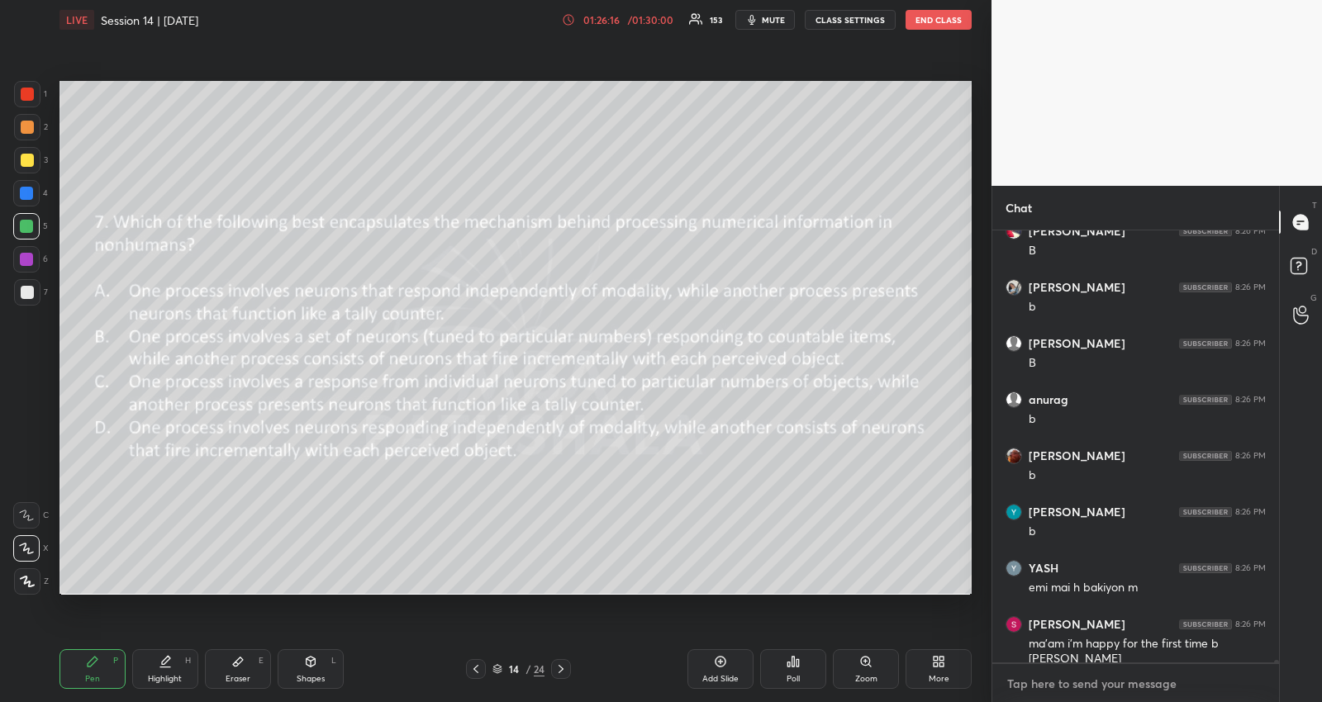
drag, startPoint x: 1047, startPoint y: 686, endPoint x: 1041, endPoint y: 675, distance: 12.2
click at [1047, 686] on textarea at bounding box center [1135, 684] width 260 height 26
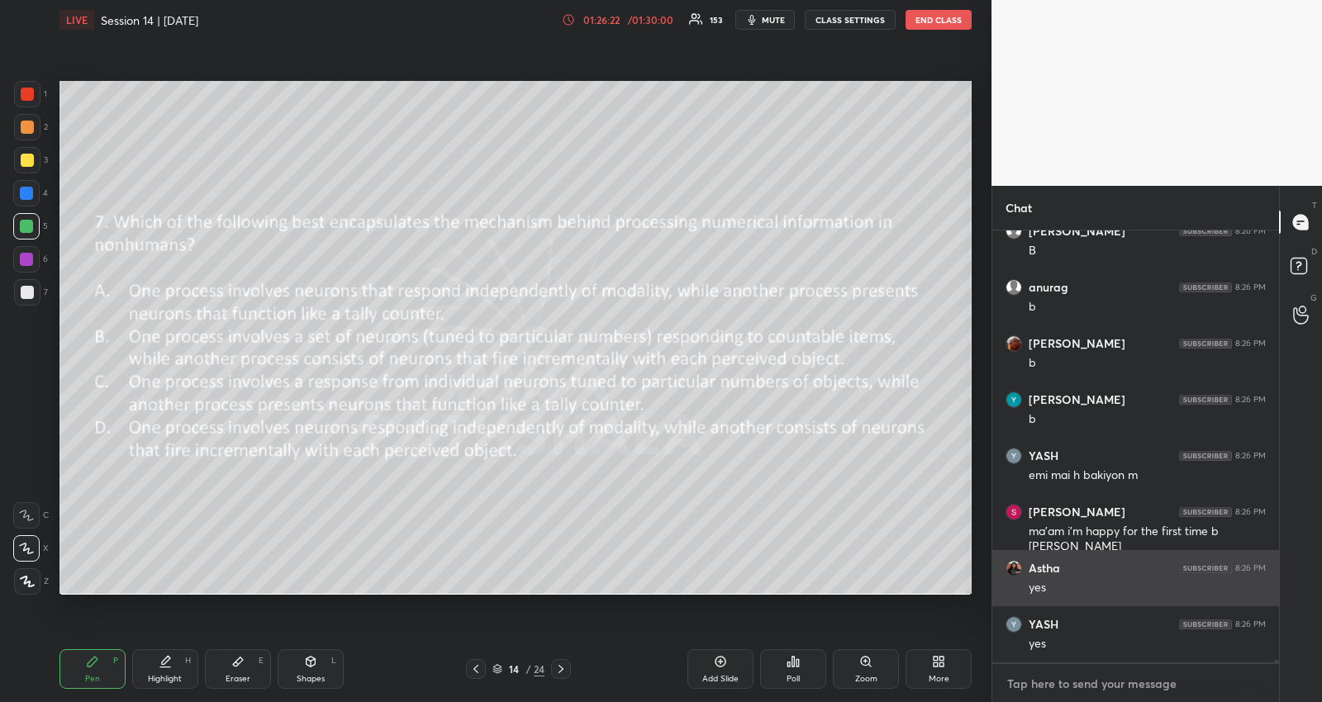
scroll to position [66616, 0]
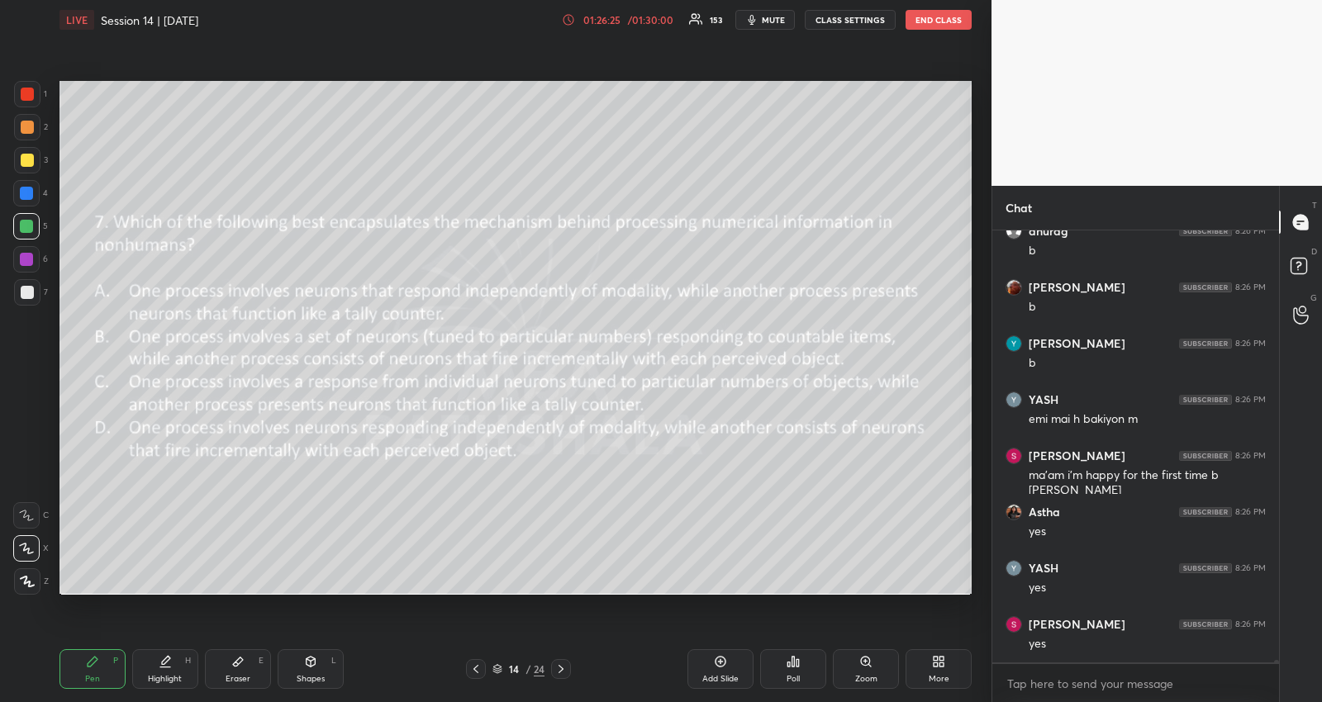
click at [558, 665] on icon at bounding box center [560, 669] width 5 height 8
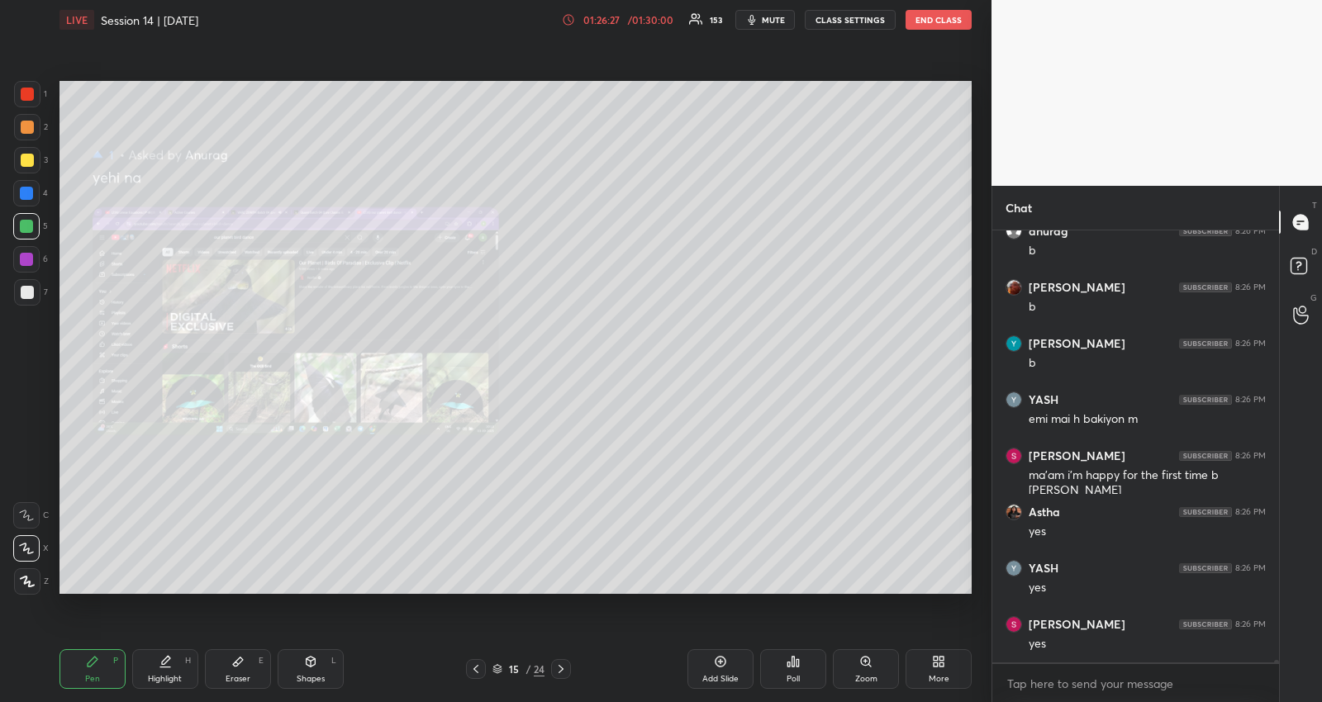
click at [564, 672] on icon at bounding box center [560, 669] width 13 height 13
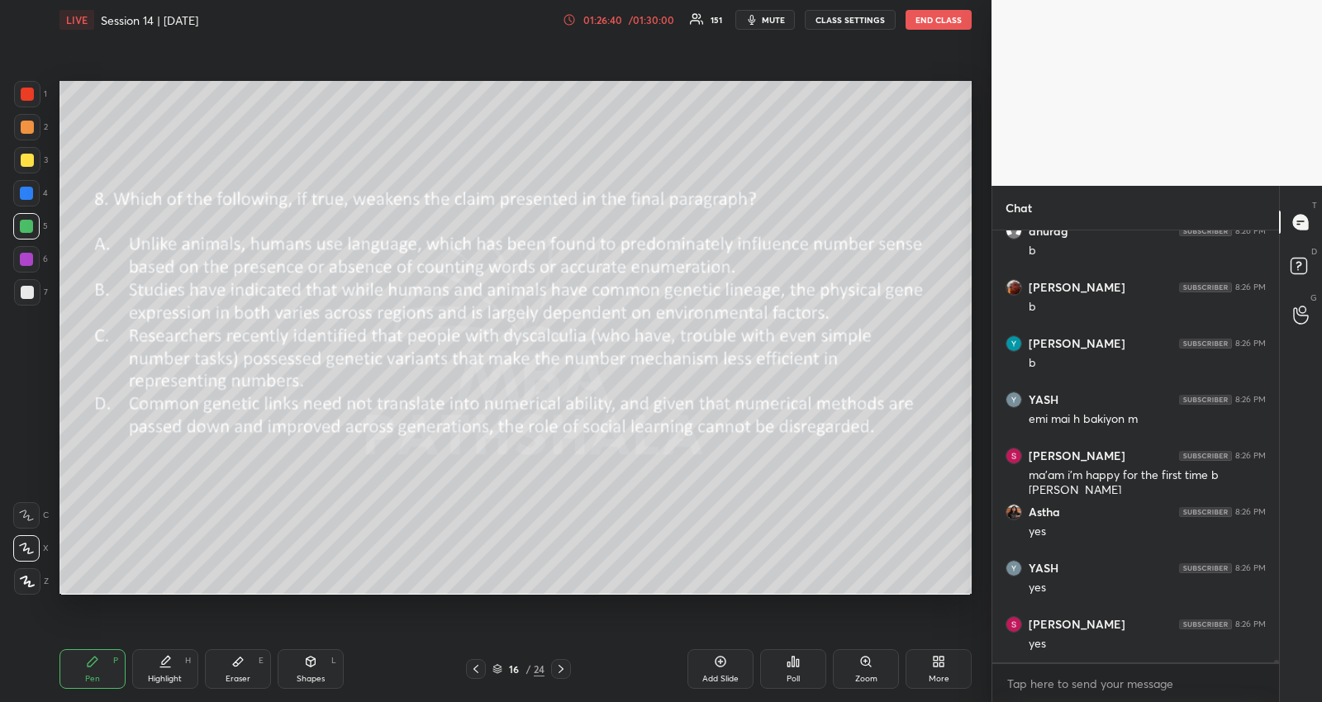
scroll to position [66671, 0]
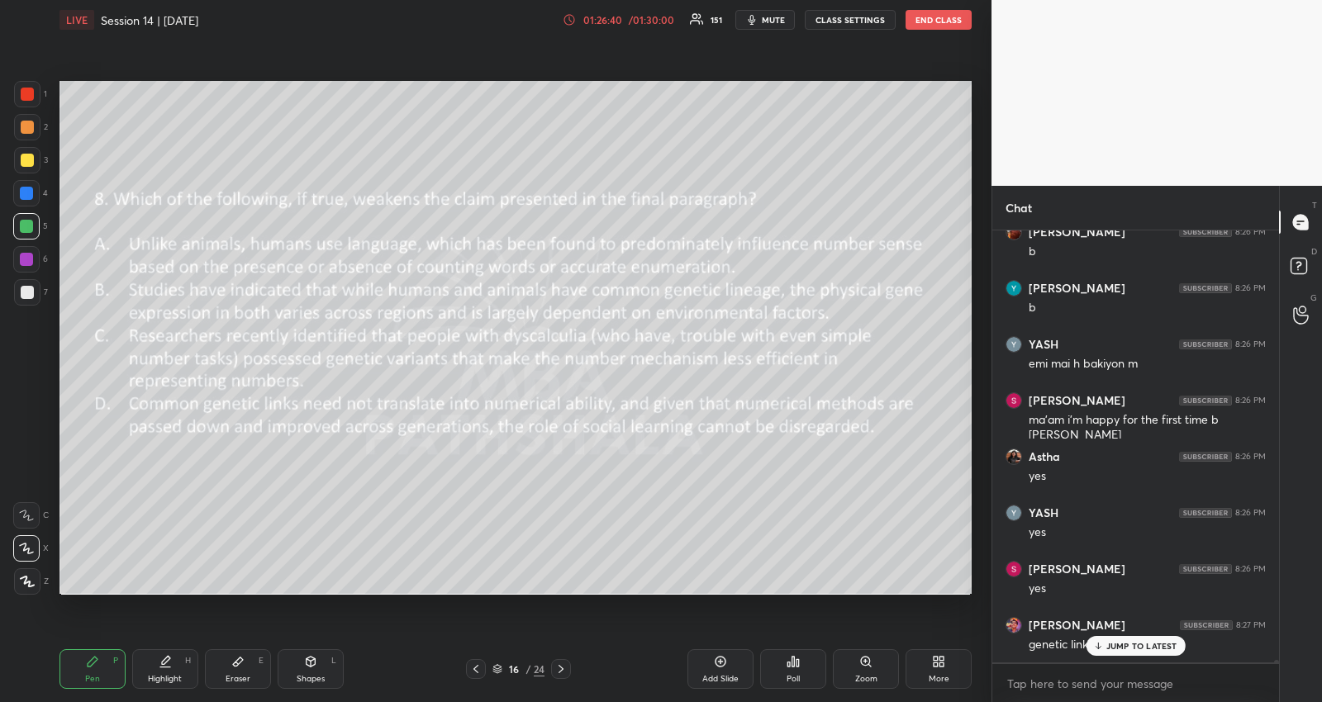
click at [477, 663] on icon at bounding box center [475, 669] width 13 height 13
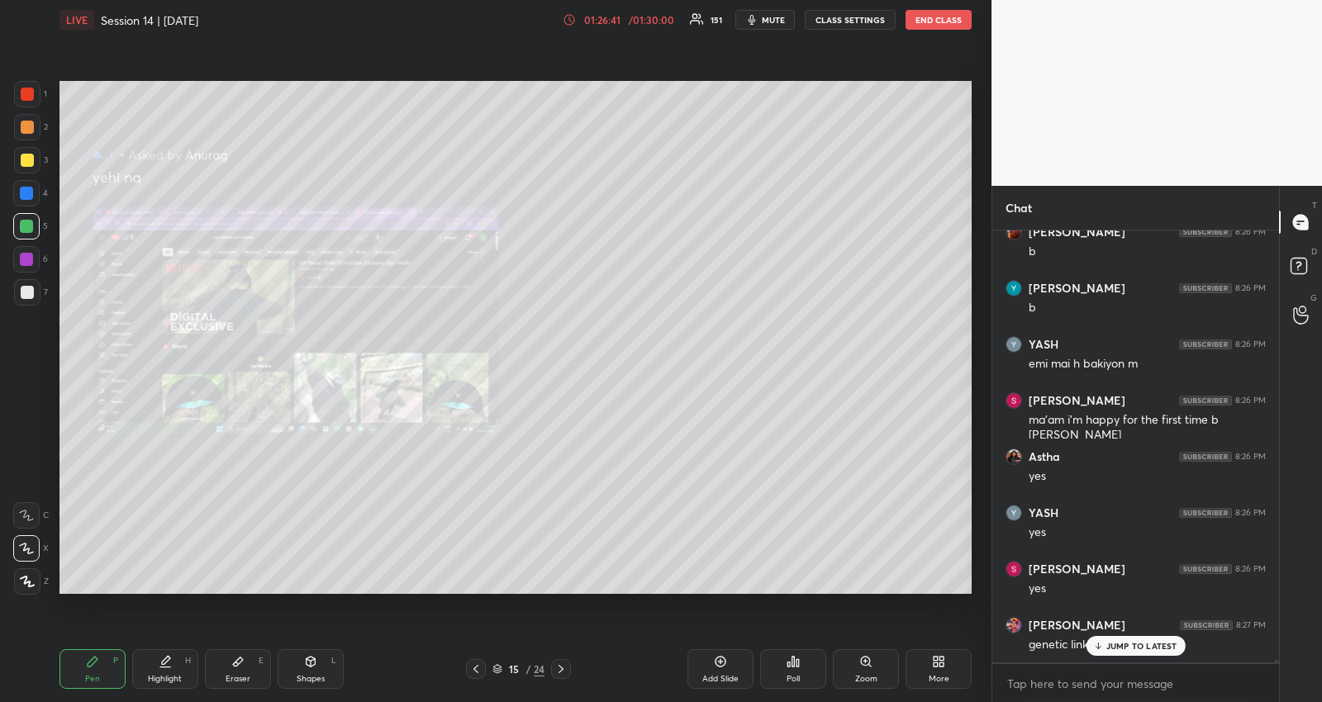
click at [477, 663] on icon at bounding box center [475, 669] width 13 height 13
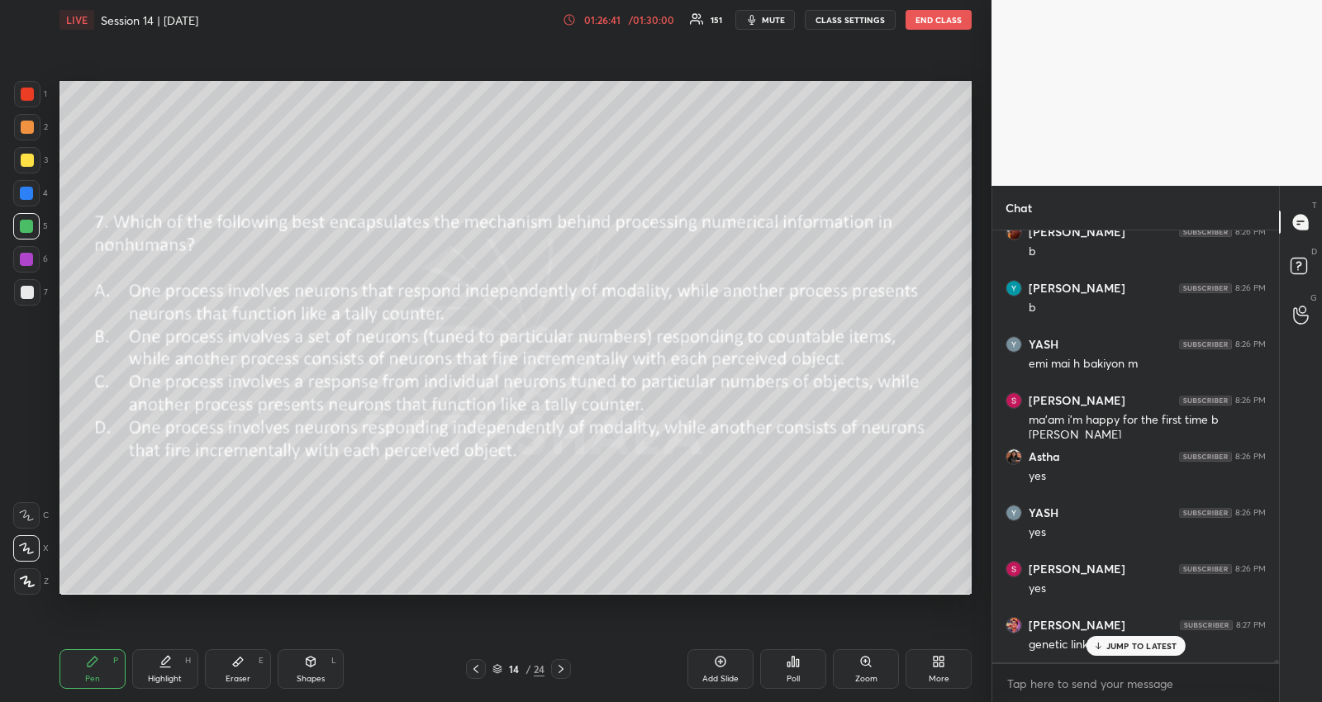
click at [477, 663] on icon at bounding box center [475, 669] width 13 height 13
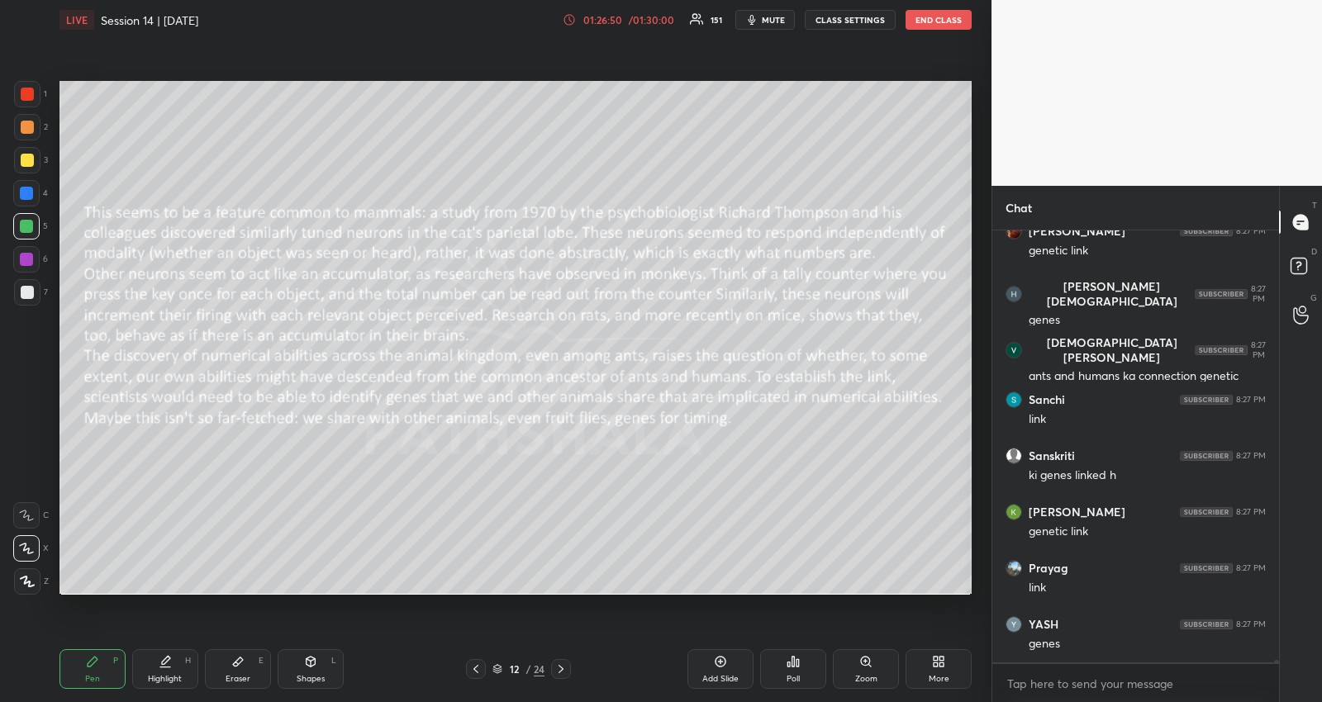
scroll to position [67514, 0]
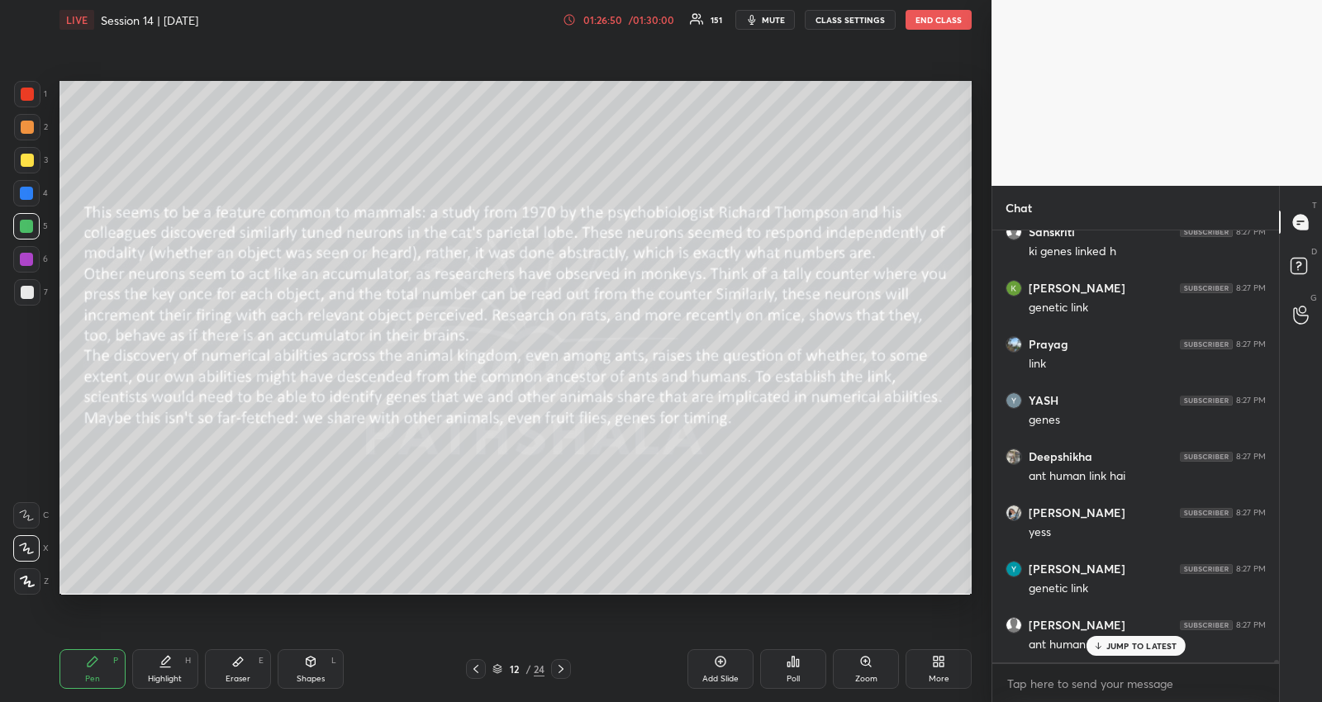
click at [565, 669] on icon at bounding box center [560, 669] width 13 height 13
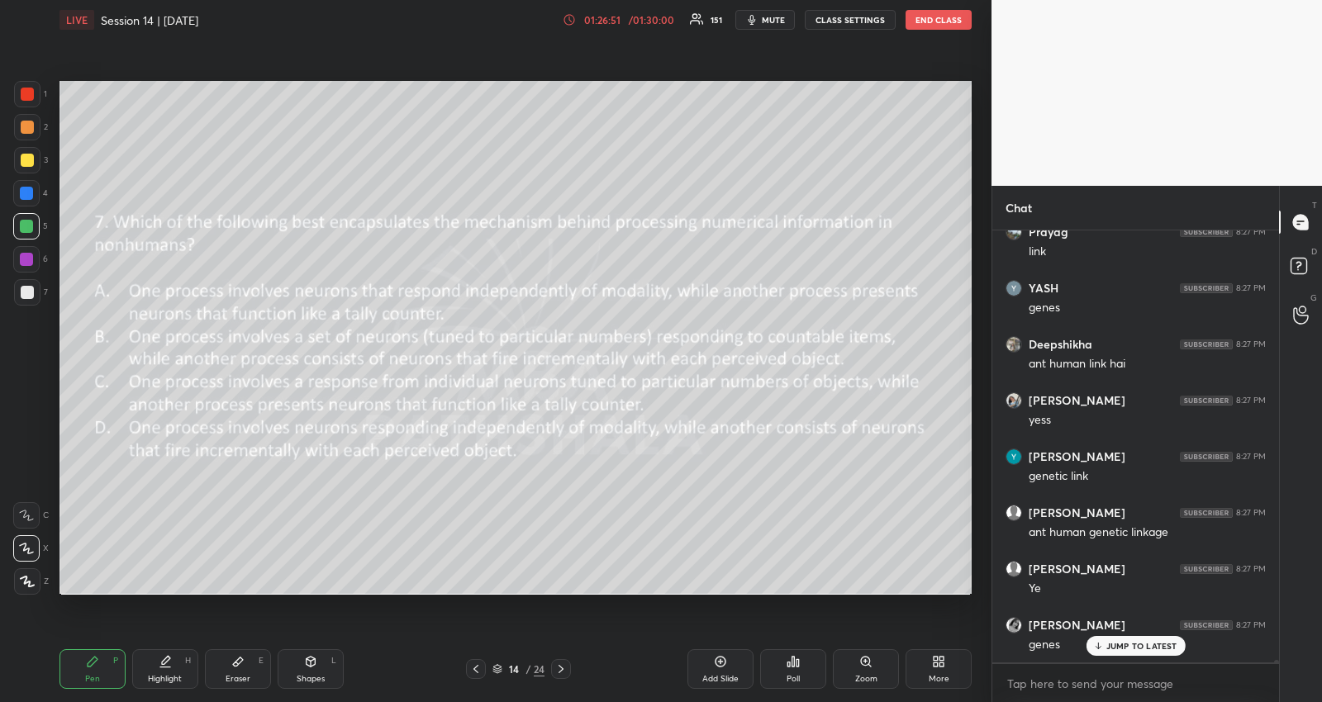
click at [565, 669] on icon at bounding box center [560, 669] width 13 height 13
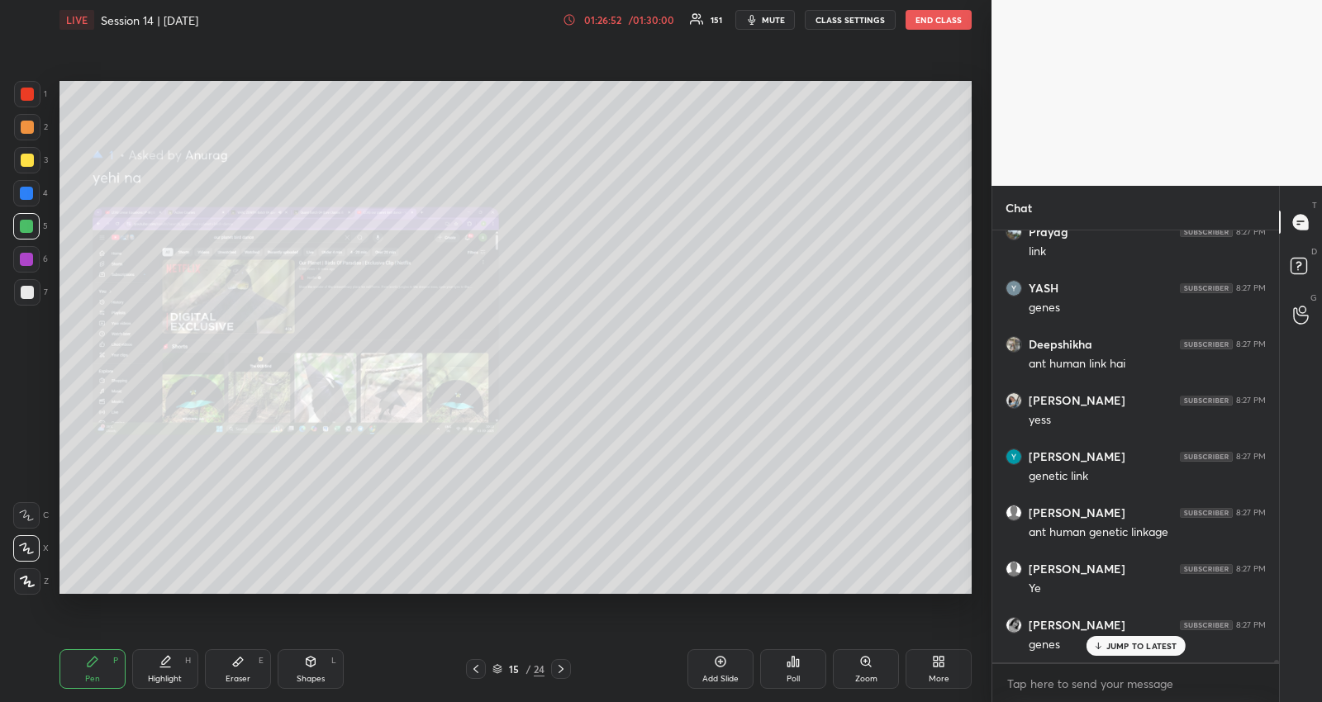
scroll to position [67795, 0]
click at [565, 669] on icon at bounding box center [560, 669] width 13 height 13
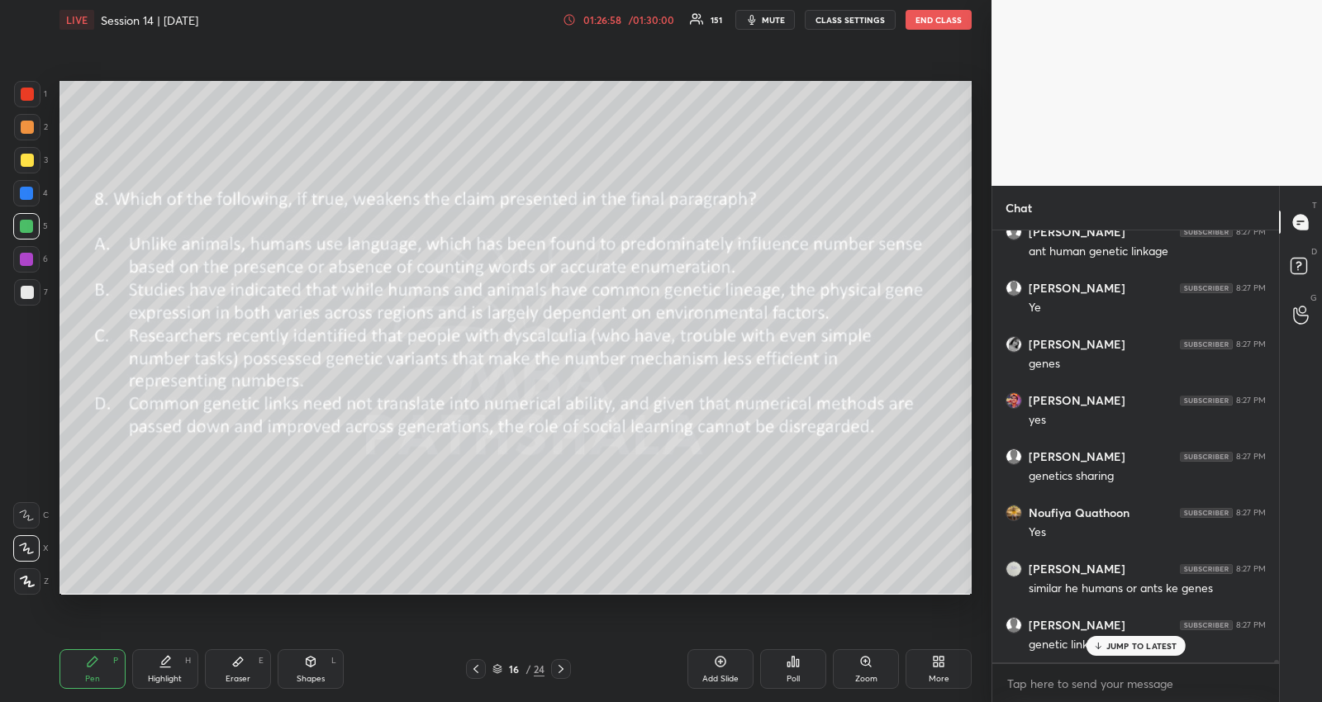
scroll to position [67964, 0]
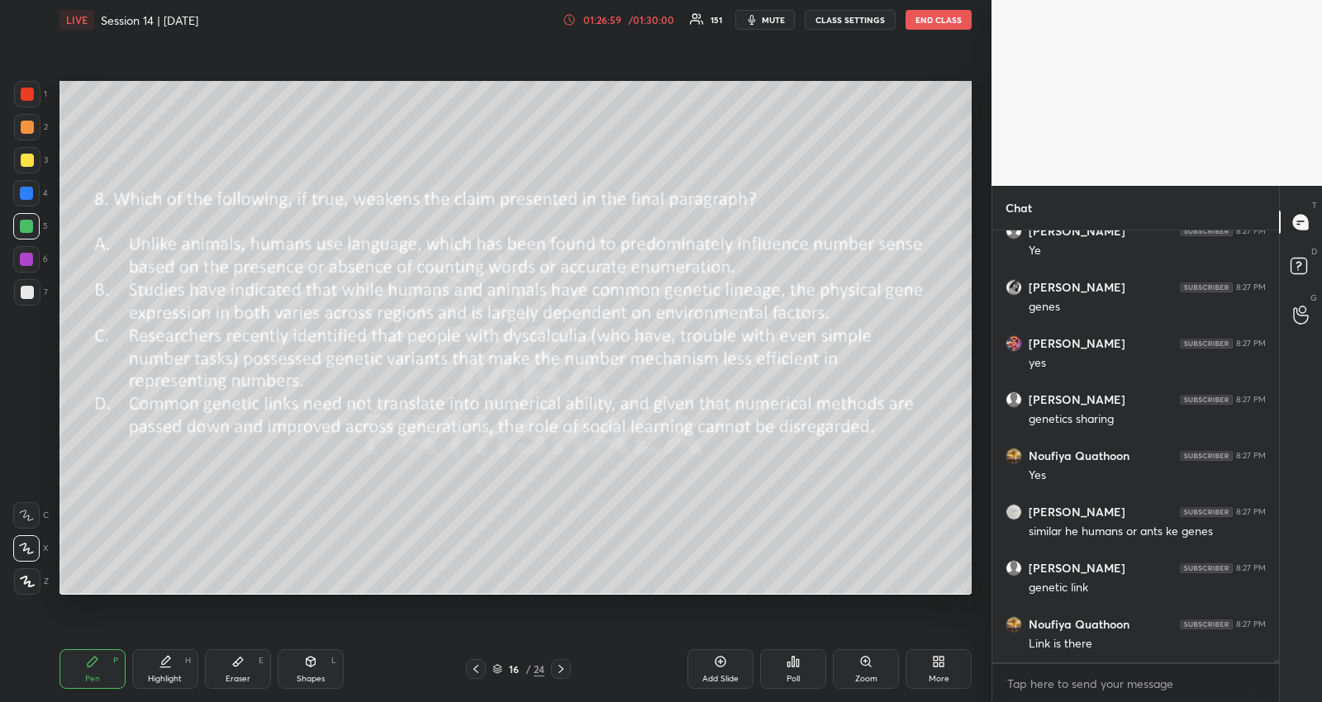
click at [236, 672] on div "Eraser E" at bounding box center [238, 669] width 66 height 40
click at [22, 482] on span "Erase all" at bounding box center [26, 482] width 25 height 12
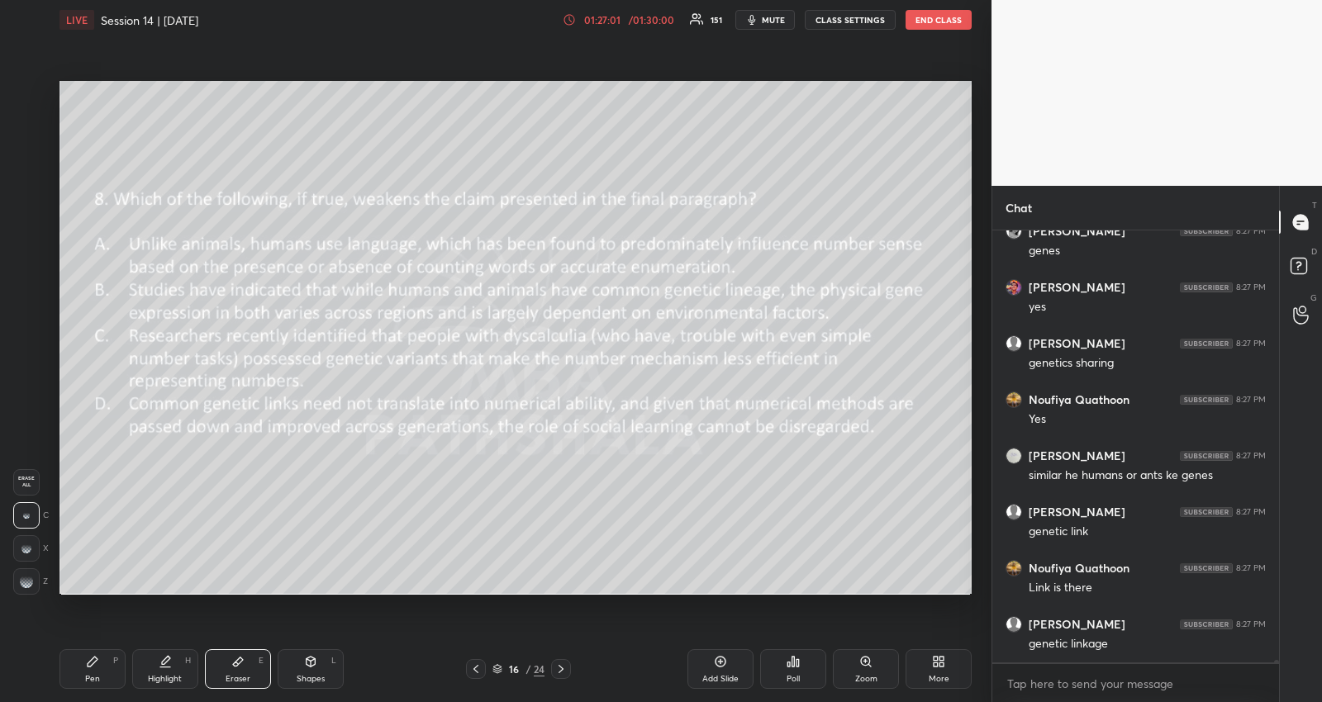
click at [89, 670] on div "Pen P" at bounding box center [92, 669] width 66 height 40
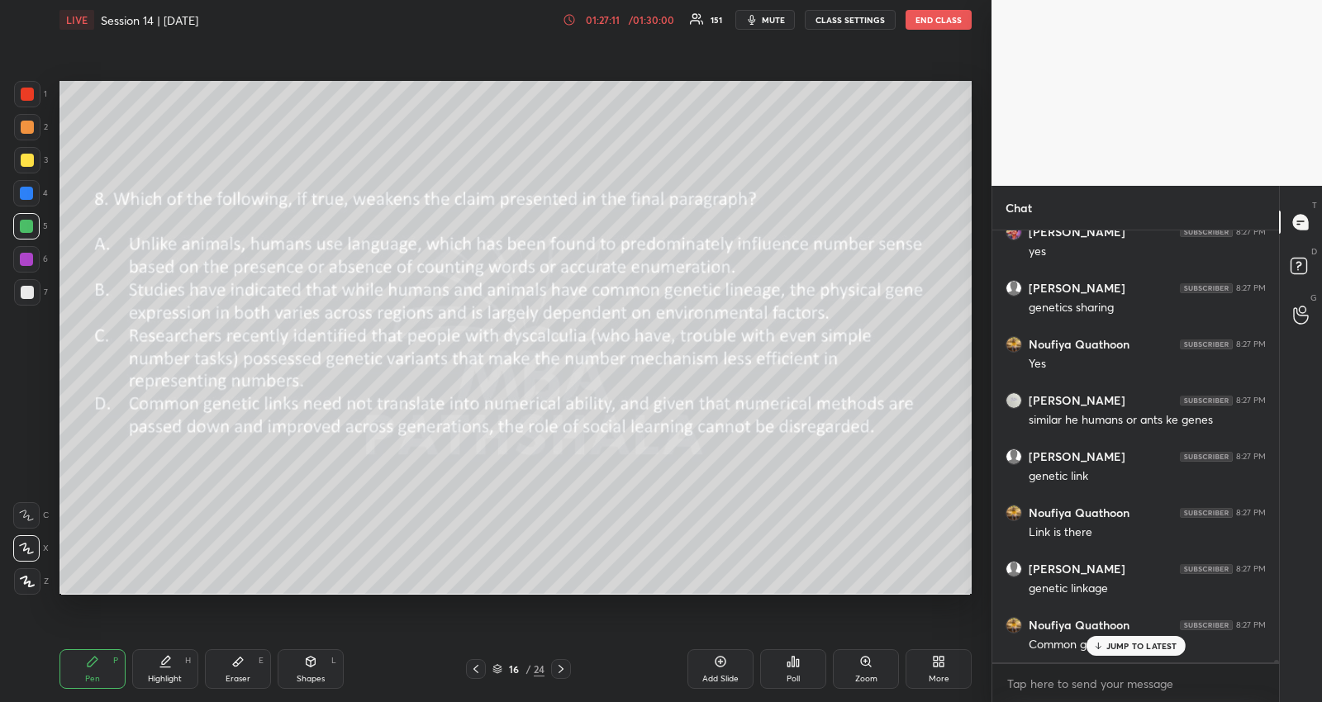
click at [1096, 642] on icon at bounding box center [1097, 646] width 11 height 10
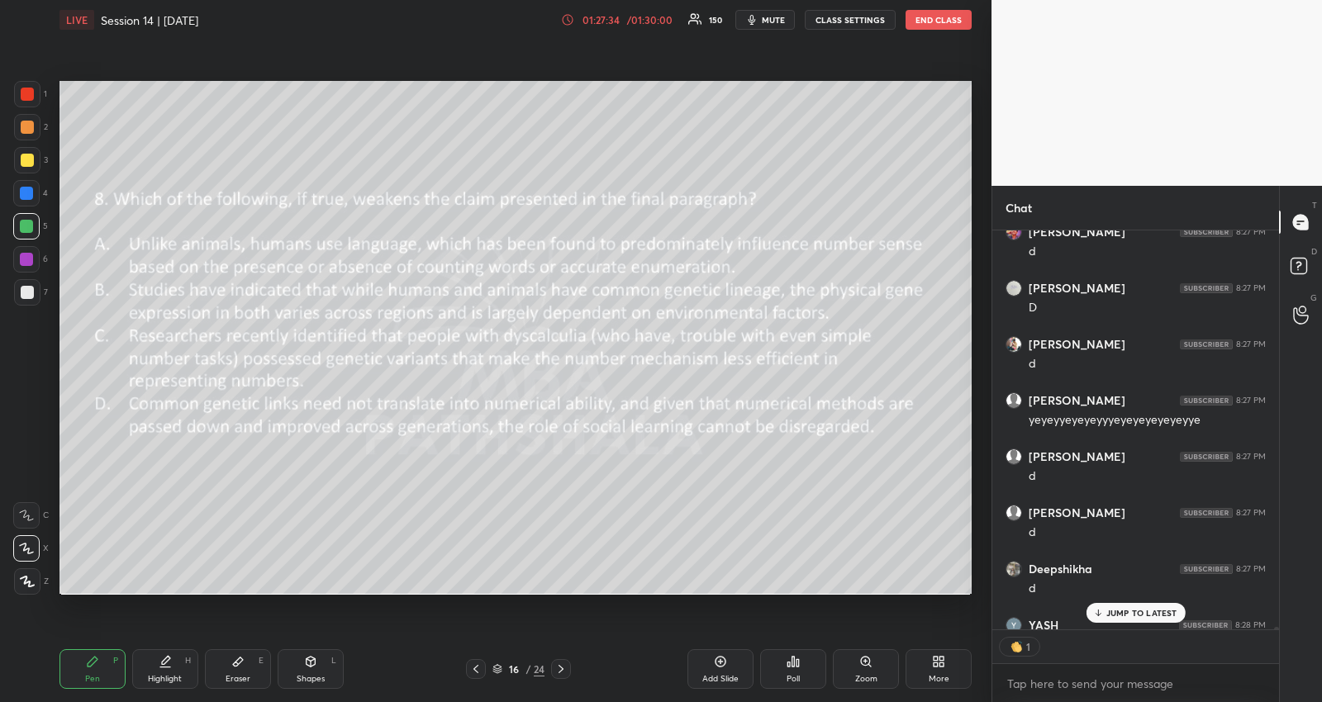
scroll to position [69996, 0]
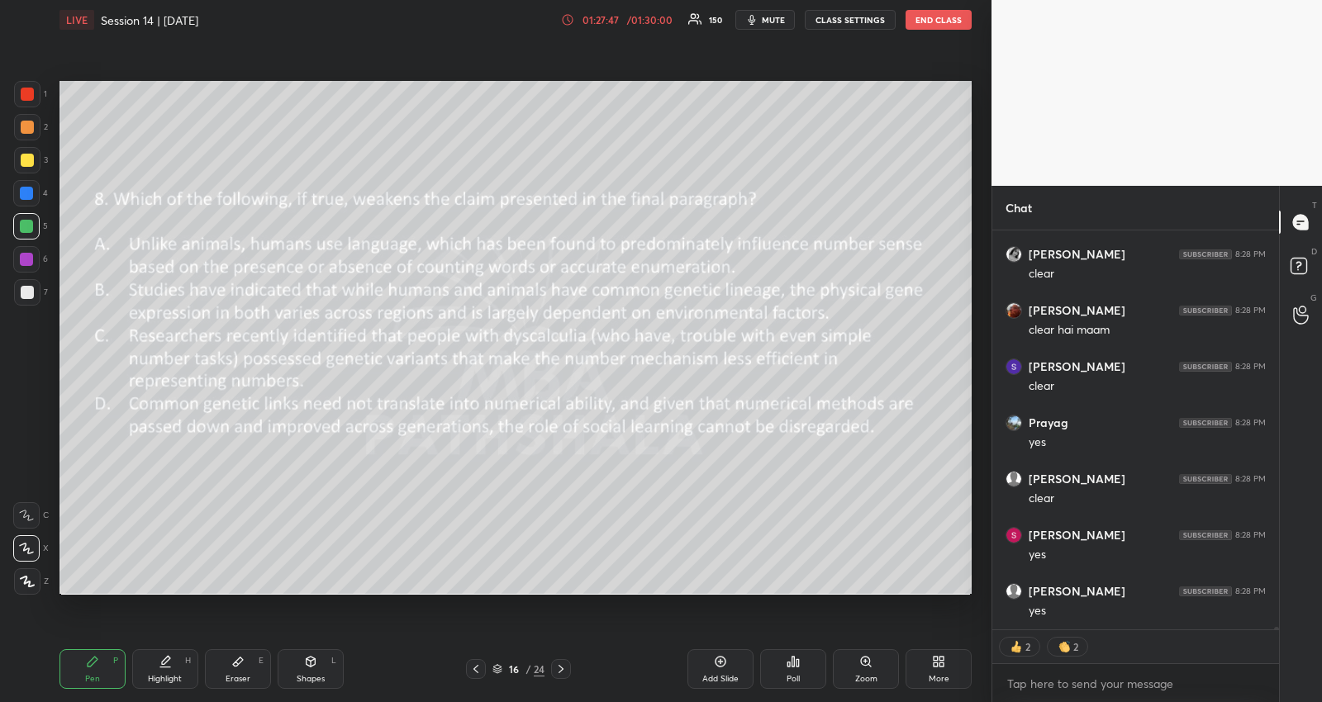
click at [563, 673] on icon at bounding box center [560, 669] width 13 height 13
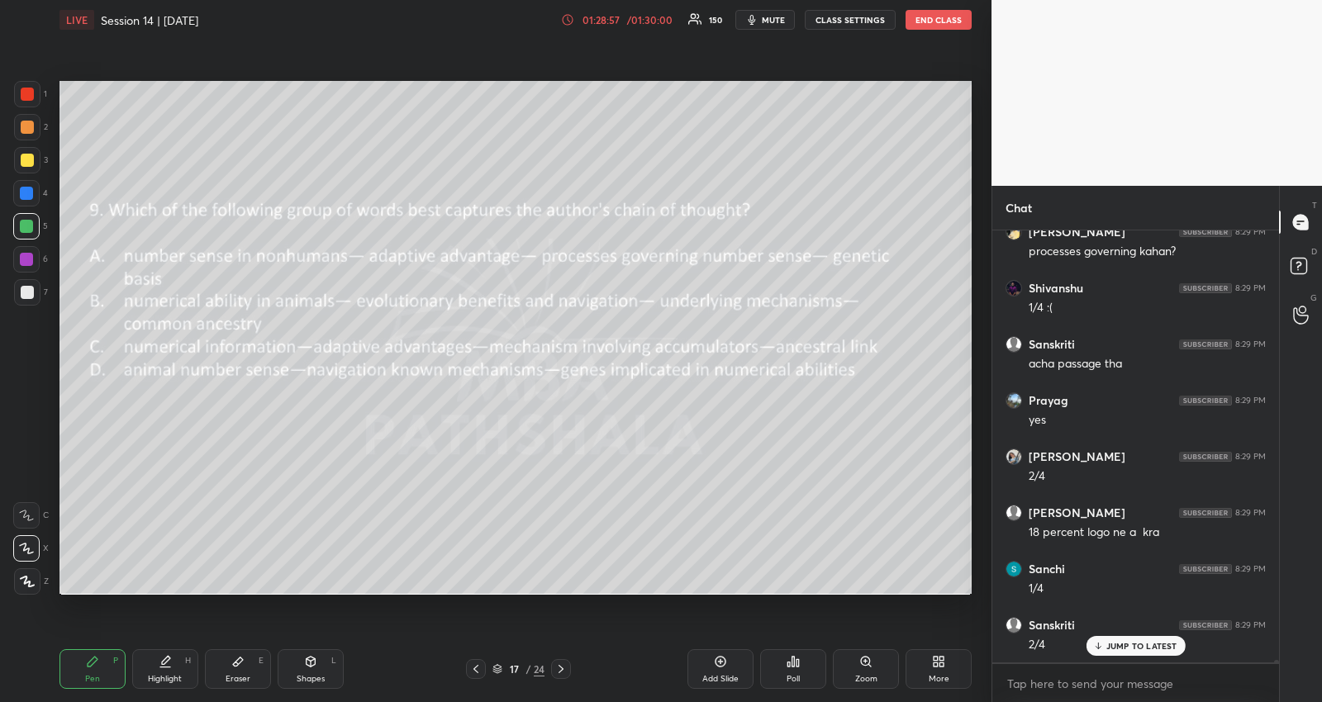
scroll to position [72731, 0]
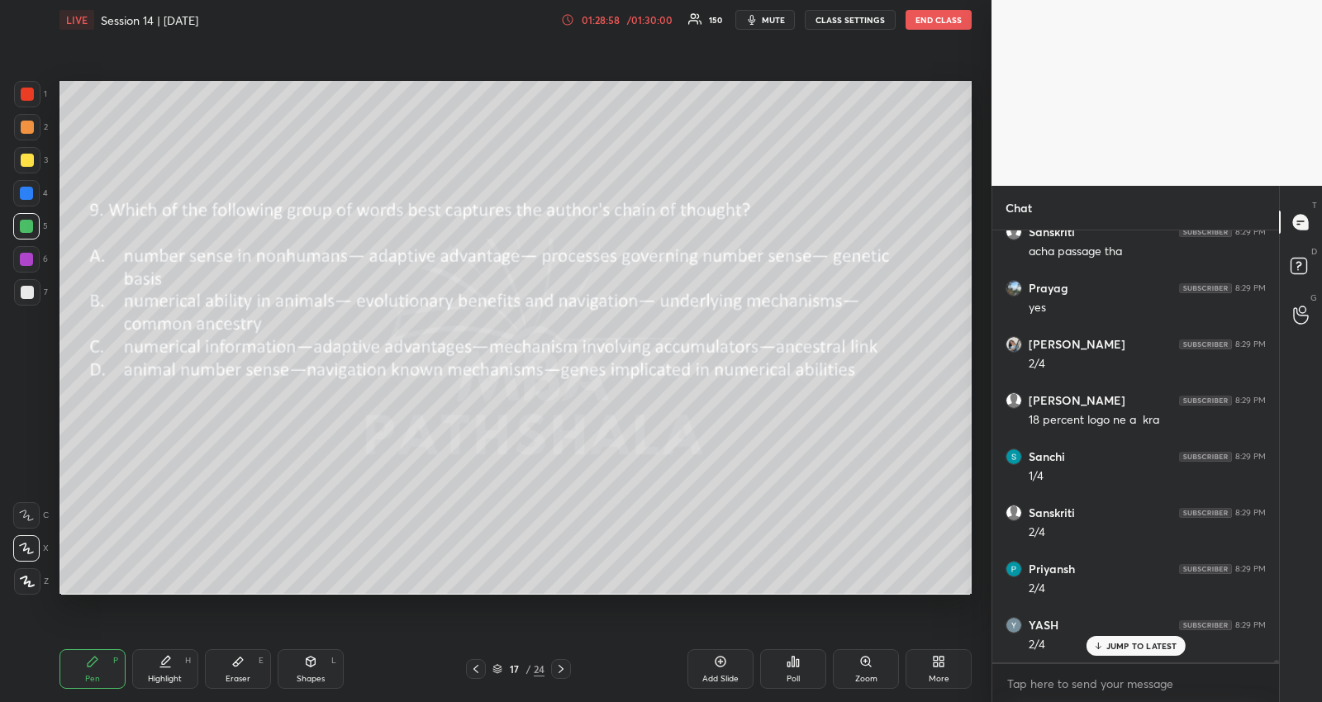
click at [472, 663] on icon at bounding box center [475, 669] width 13 height 13
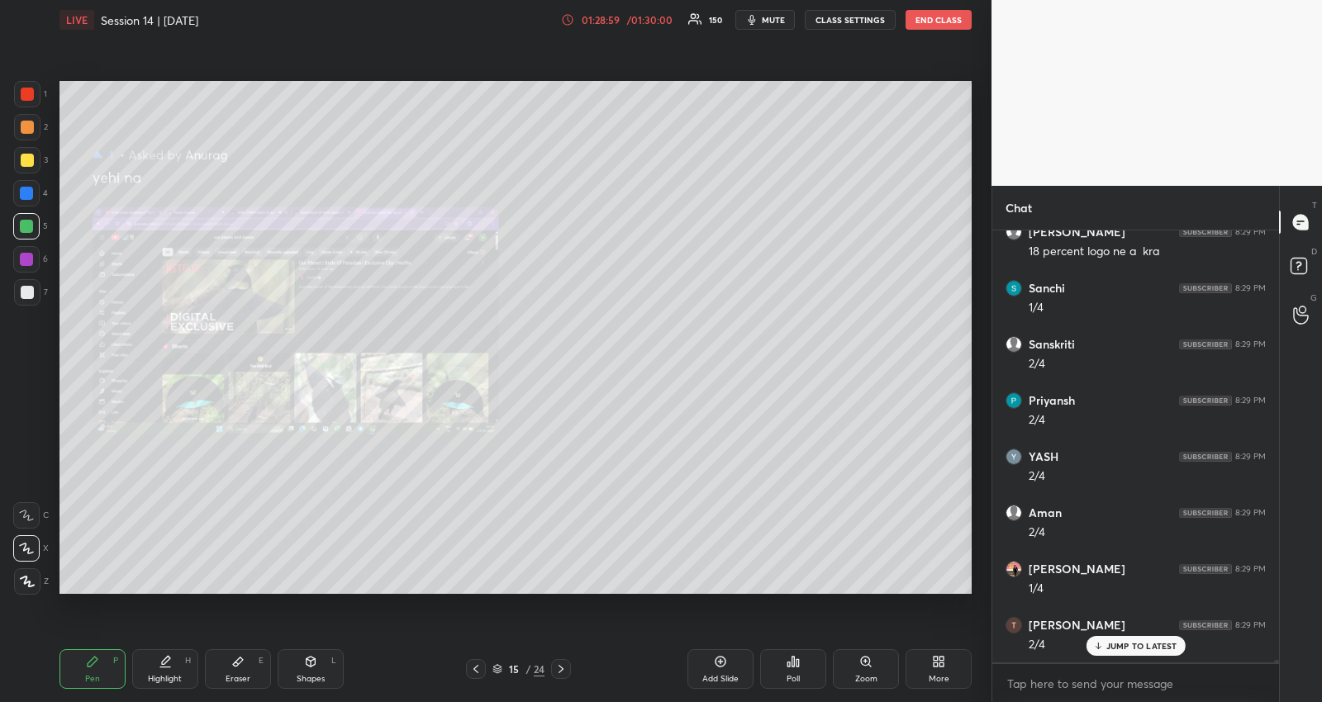
click at [472, 663] on icon at bounding box center [475, 669] width 13 height 13
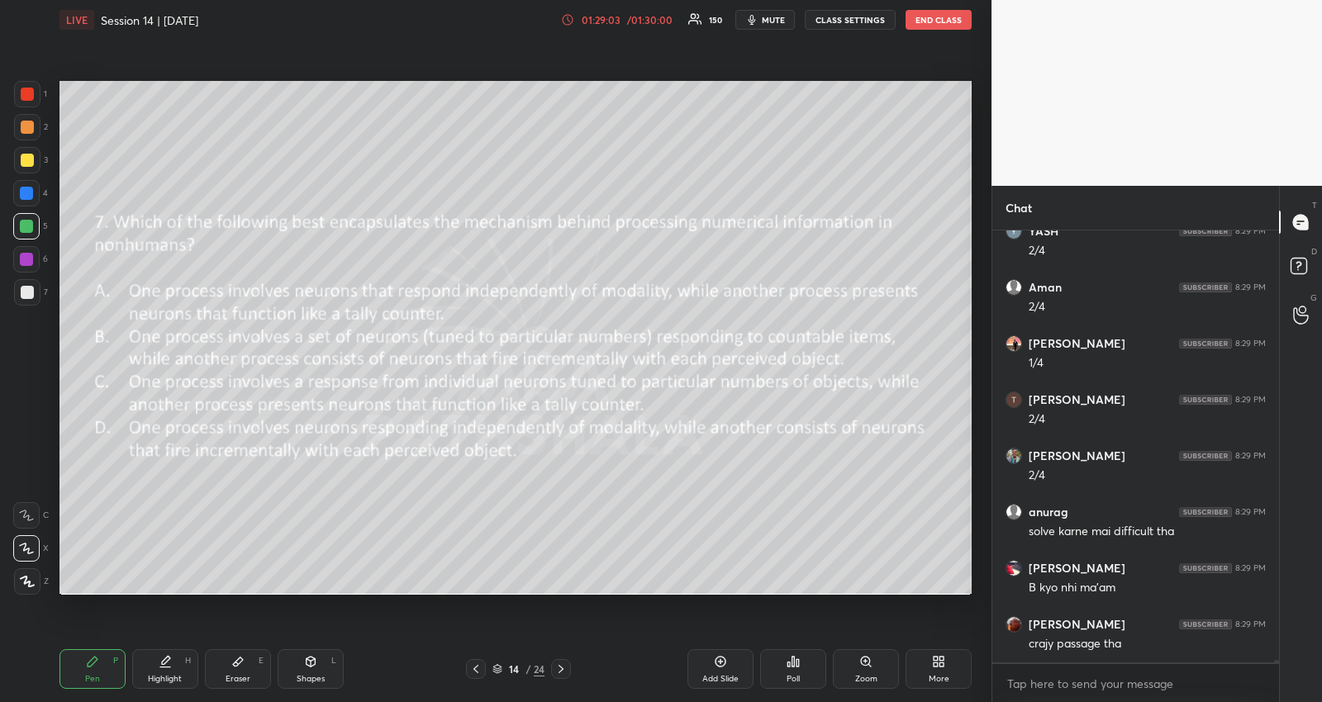
scroll to position [73181, 0]
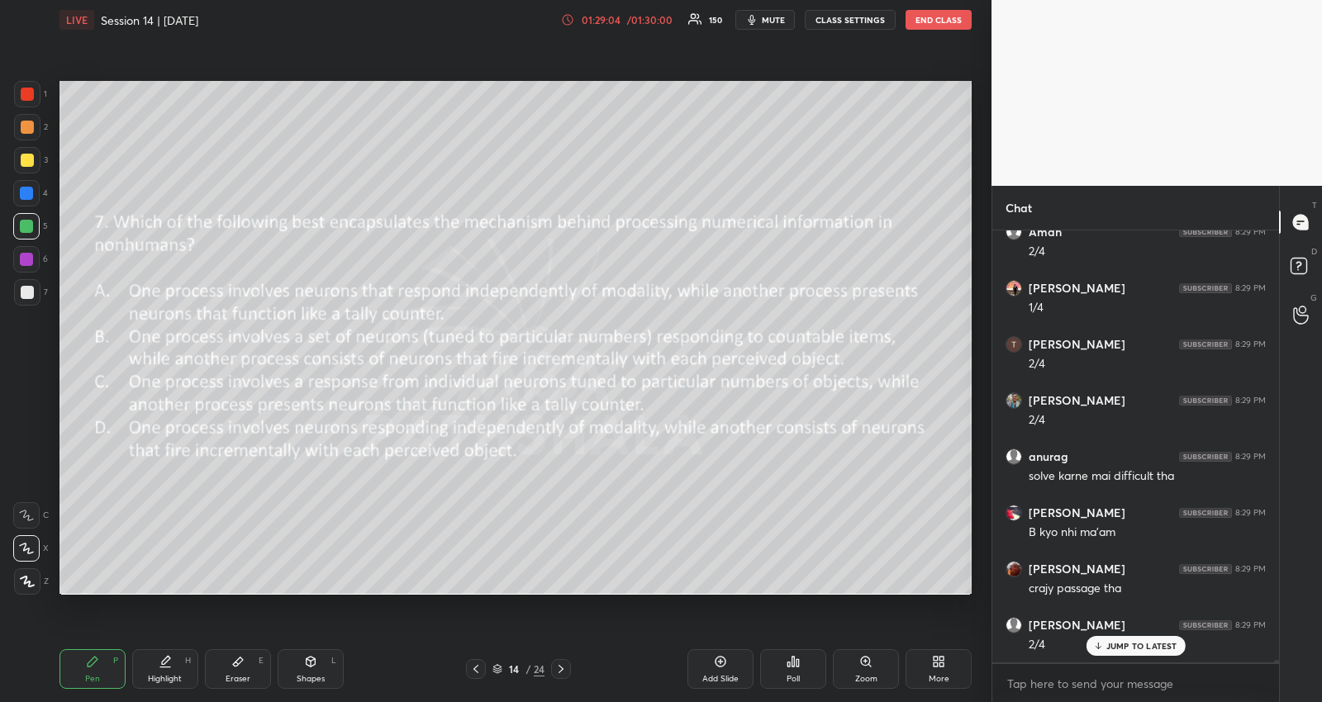
click at [563, 666] on icon at bounding box center [560, 669] width 13 height 13
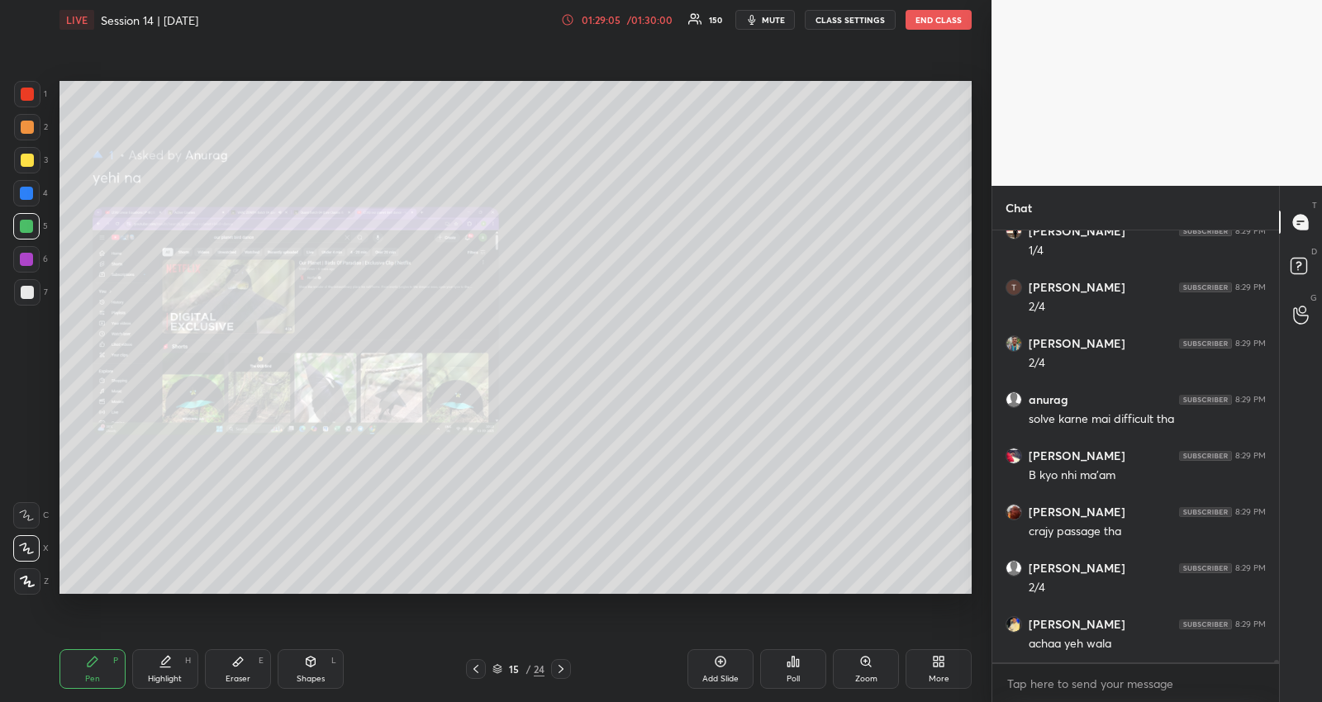
click at [563, 666] on icon at bounding box center [560, 669] width 13 height 13
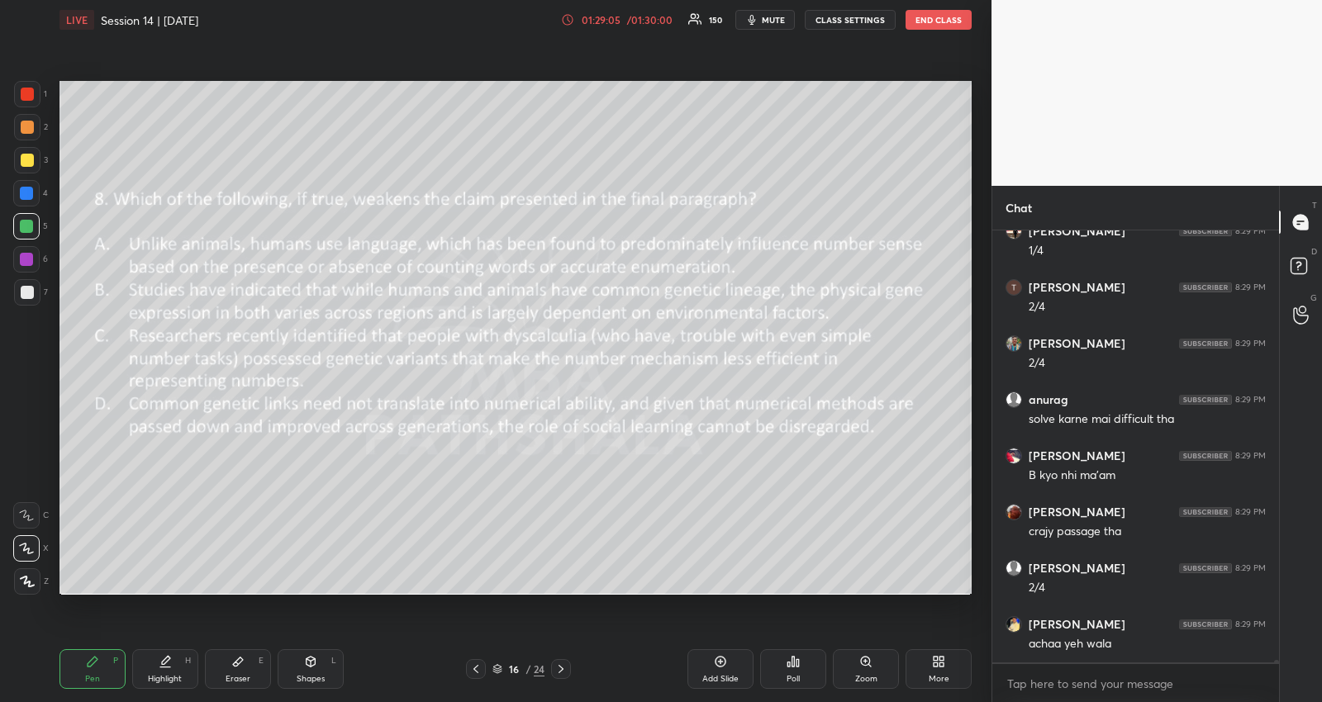
scroll to position [73365, 0]
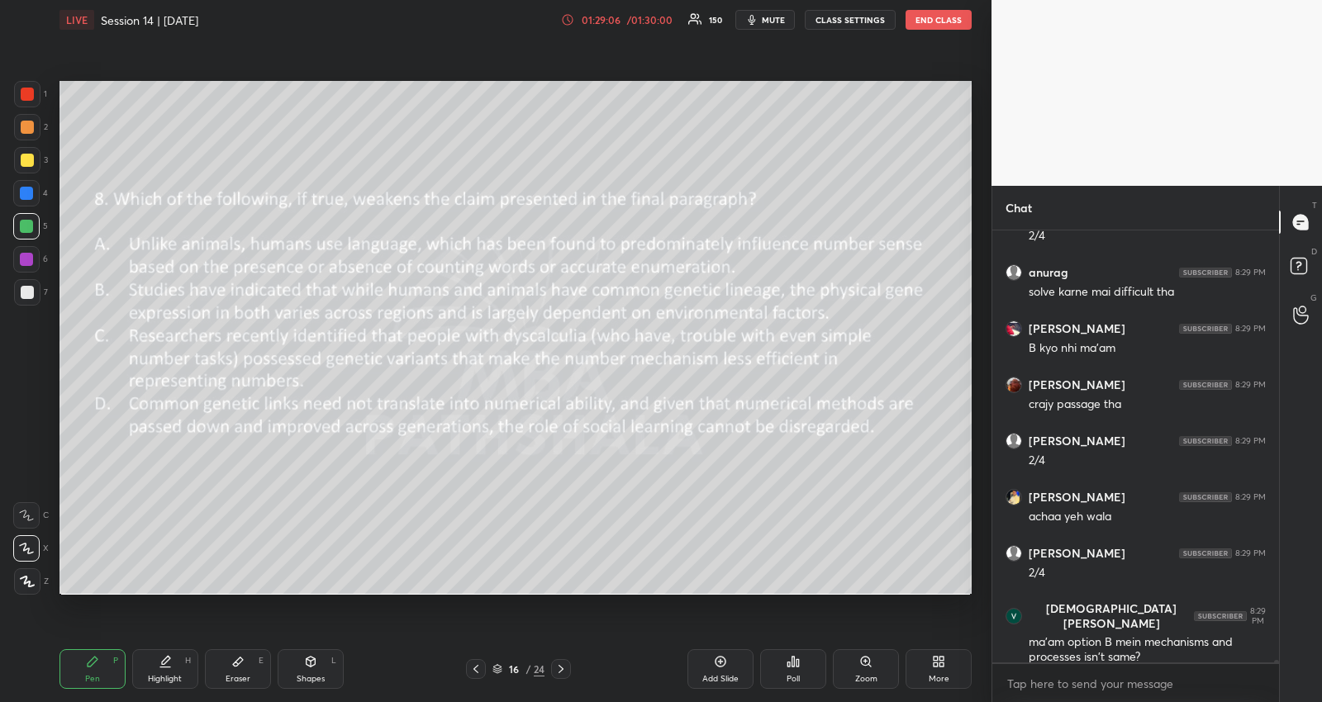
click at [563, 666] on icon at bounding box center [560, 669] width 13 height 13
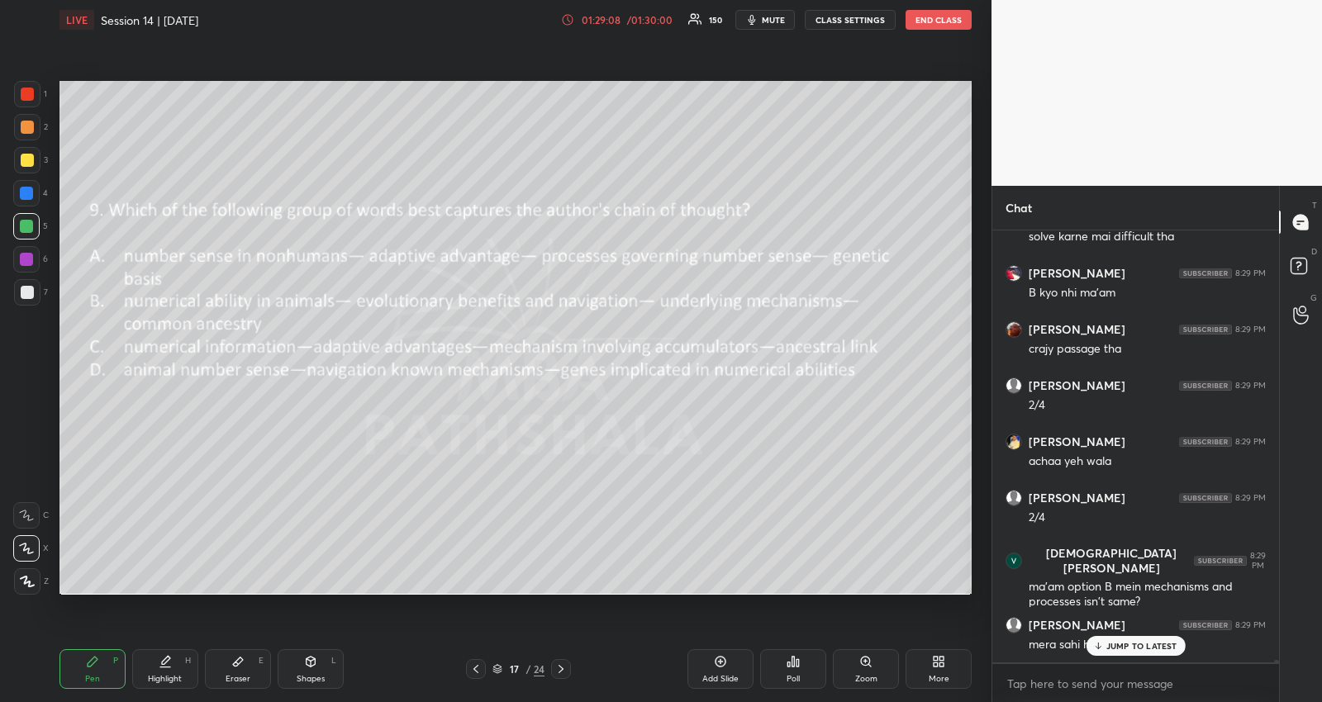
click at [563, 666] on icon at bounding box center [560, 669] width 13 height 13
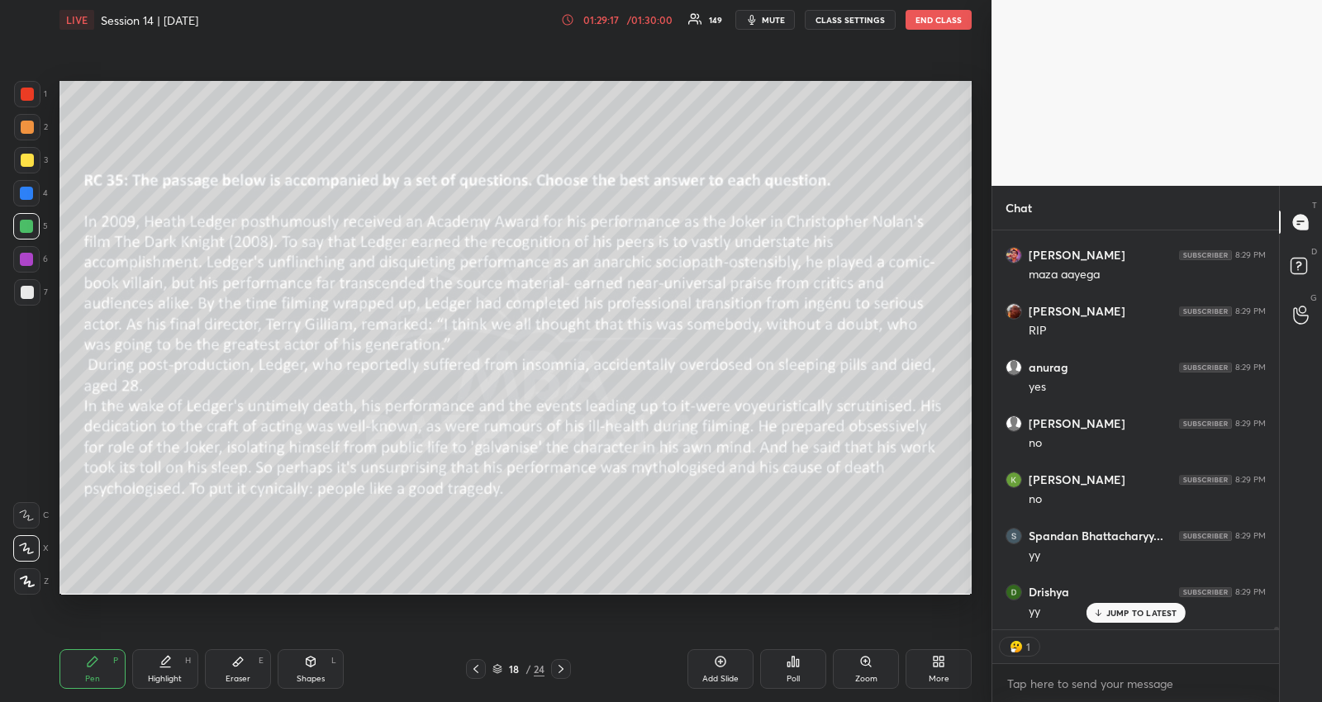
scroll to position [75042, 0]
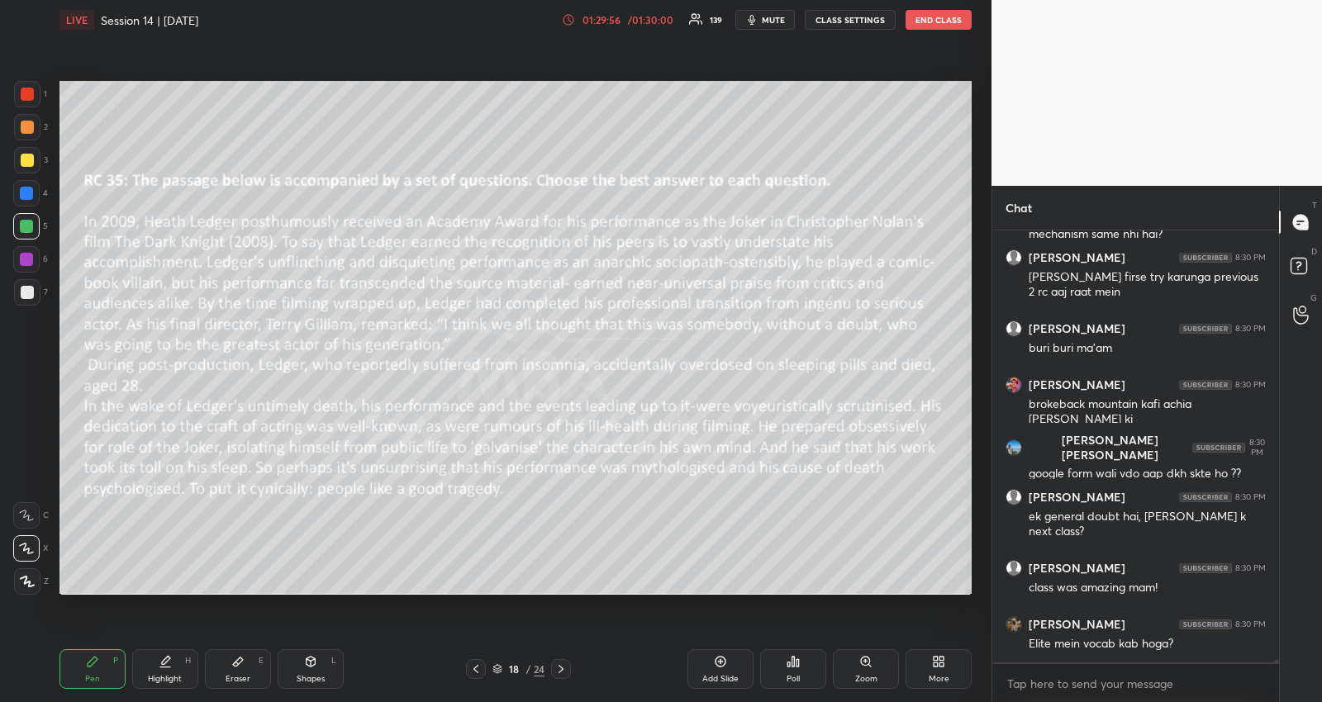
click at [23, 164] on div at bounding box center [27, 160] width 13 height 13
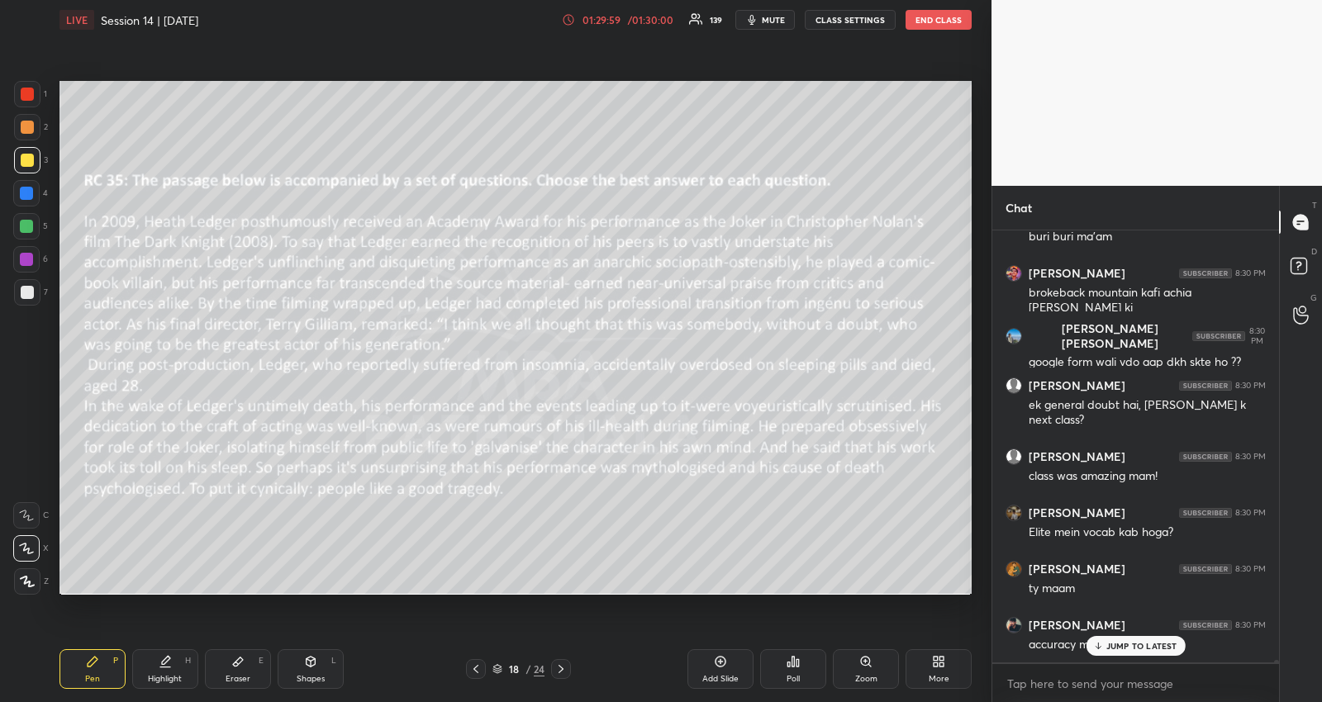
click at [1115, 642] on p "JUMP TO LATEST" at bounding box center [1141, 646] width 71 height 10
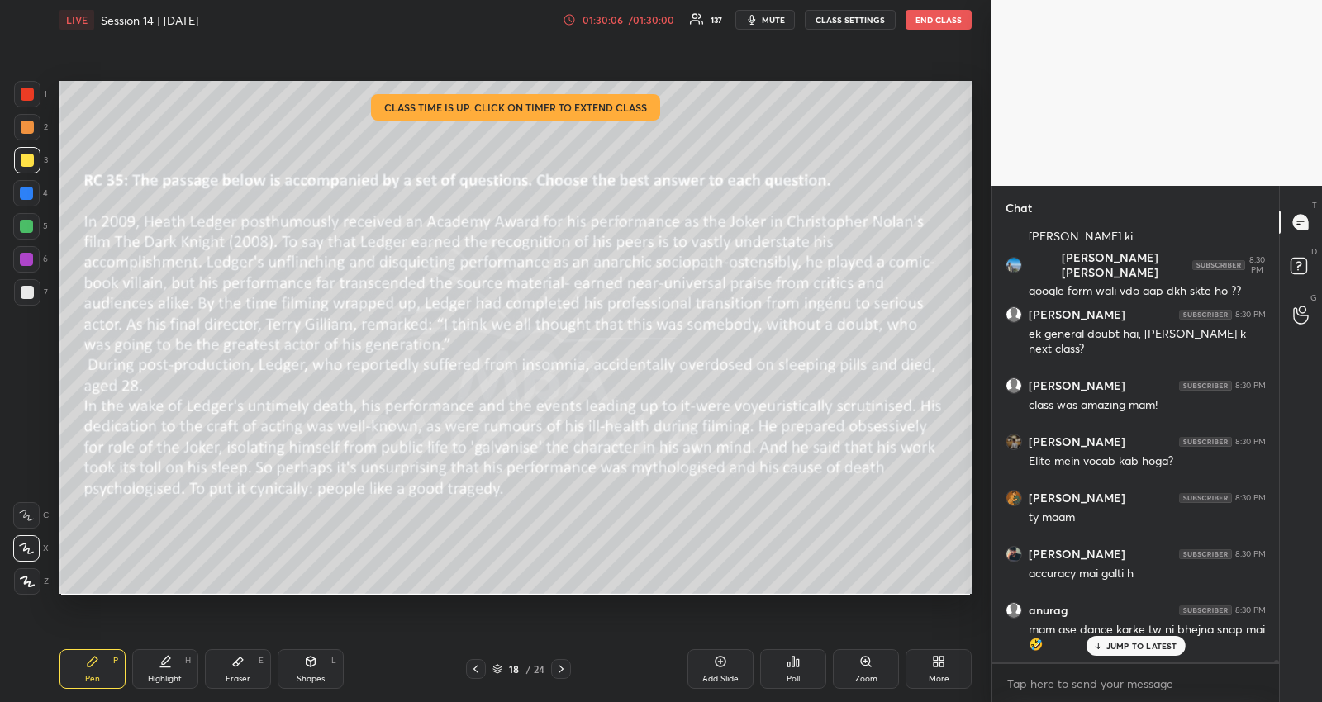
click at [1164, 641] on p "JUMP TO LATEST" at bounding box center [1141, 646] width 71 height 10
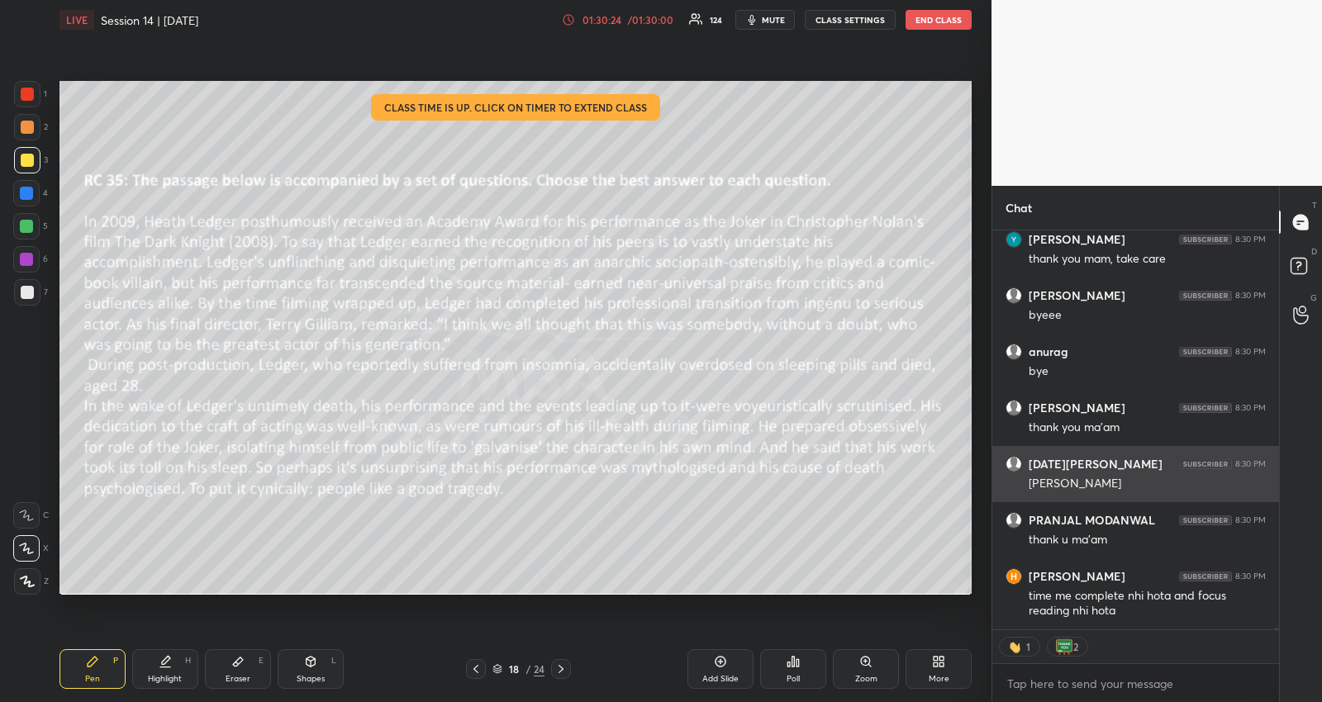
scroll to position [77336, 0]
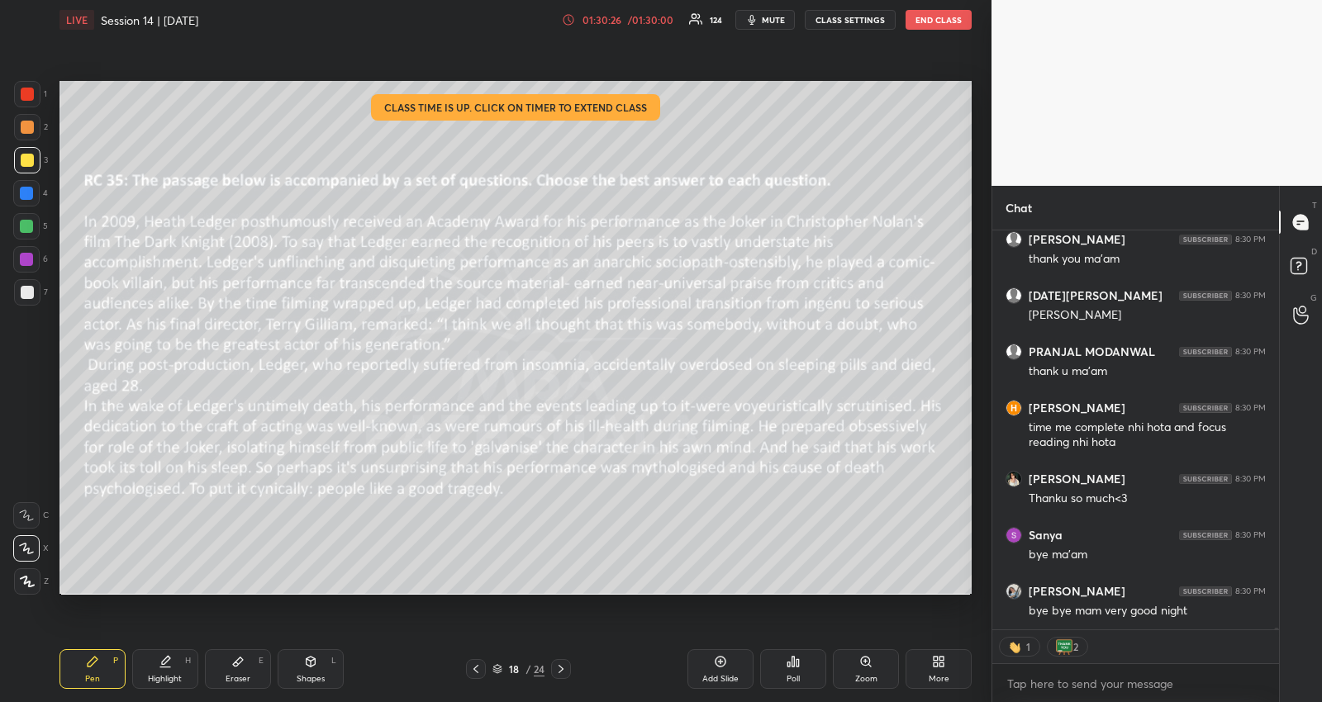
click at [921, 19] on button "END CLASS" at bounding box center [938, 20] width 66 height 20
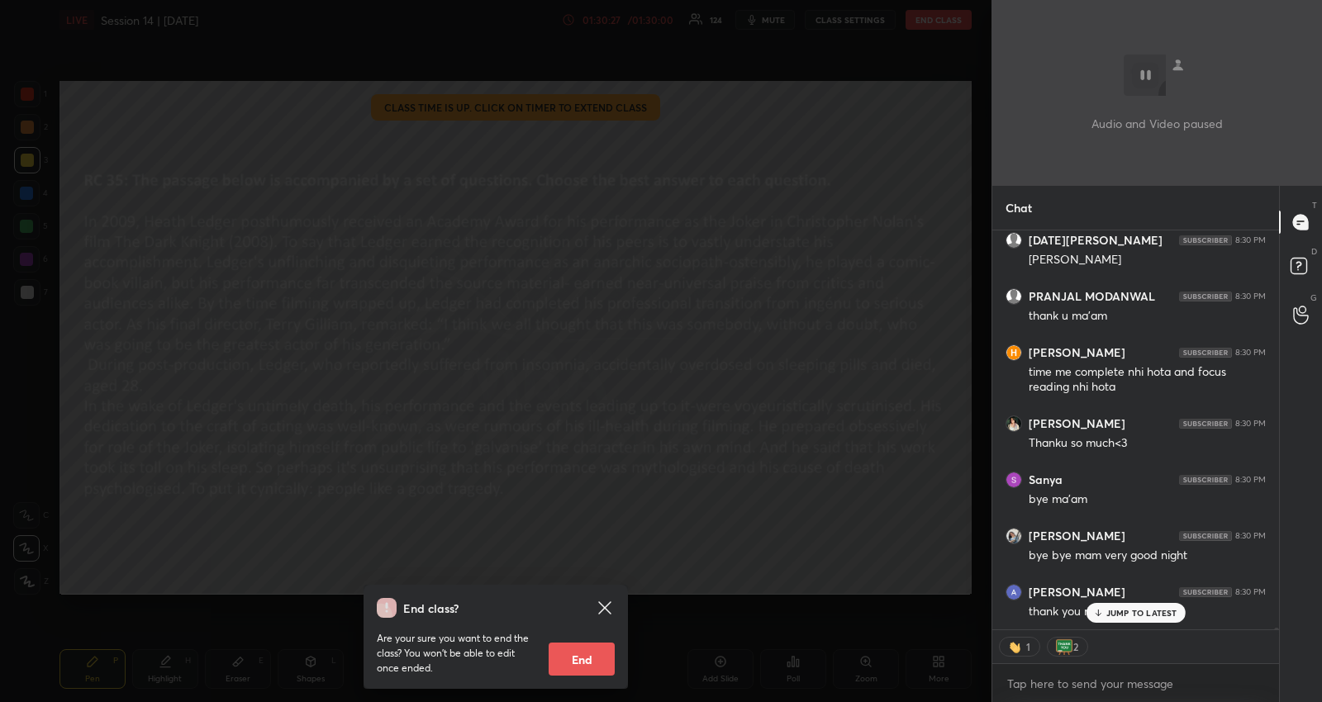
scroll to position [77505, 0]
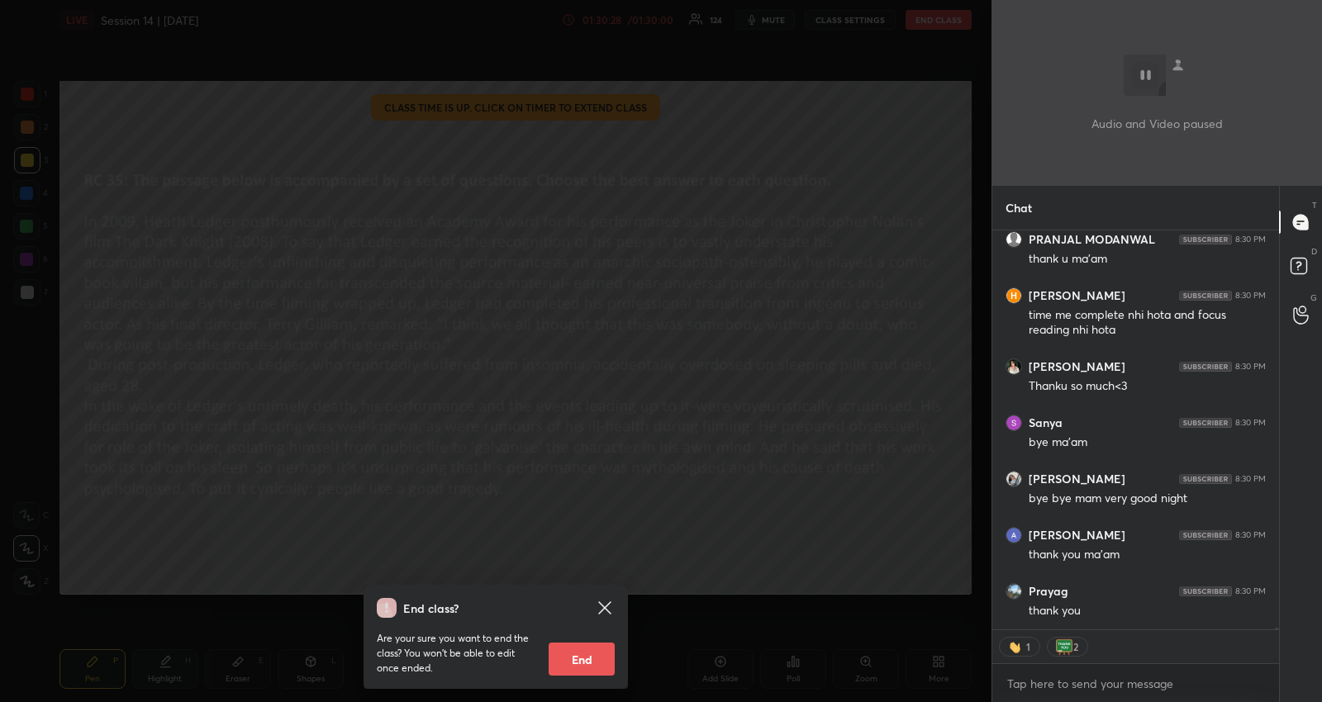
click at [572, 657] on button "End" at bounding box center [582, 659] width 66 height 33
type textarea "x"
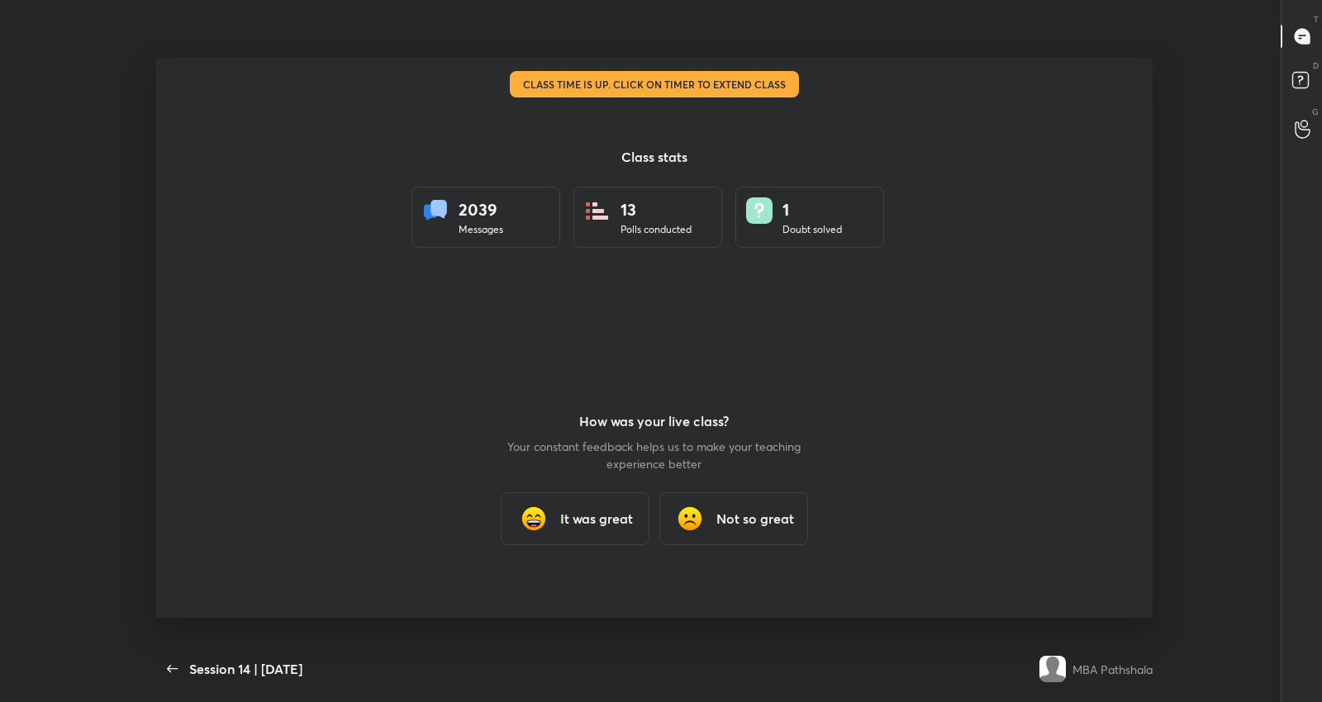
scroll to position [0, 0]
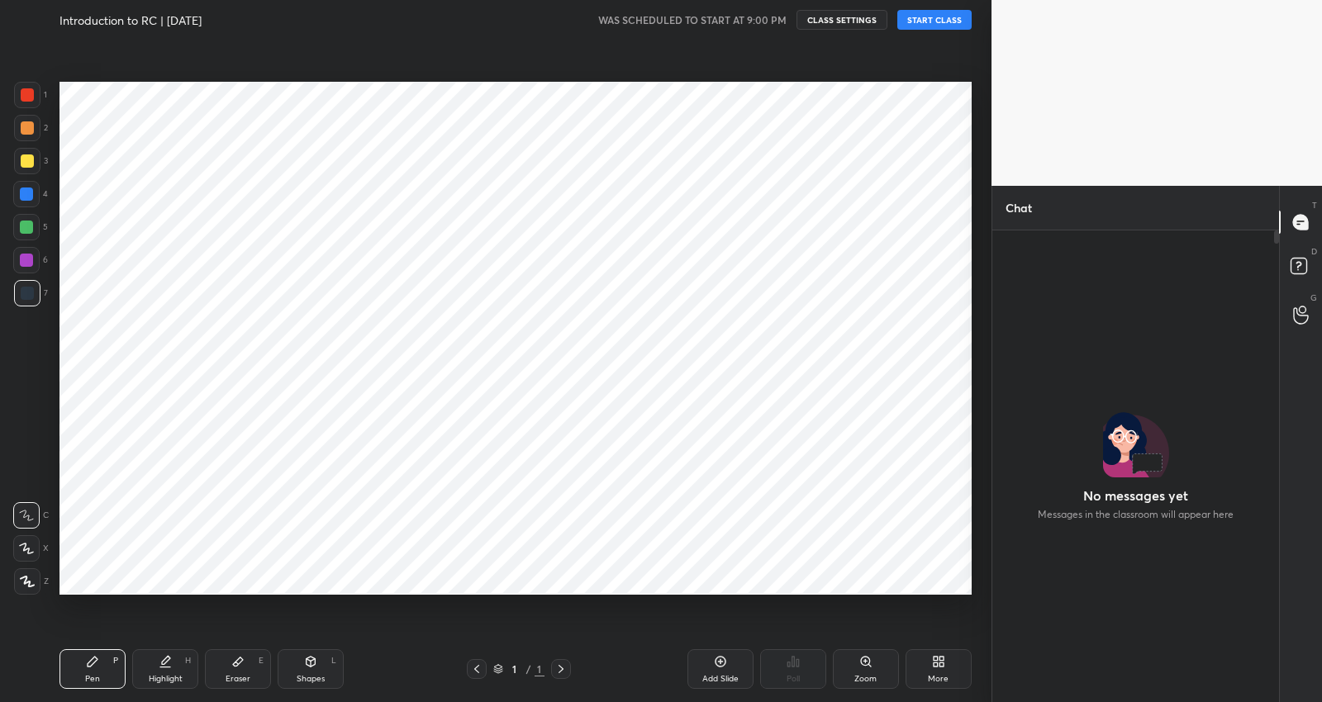
scroll to position [468, 283]
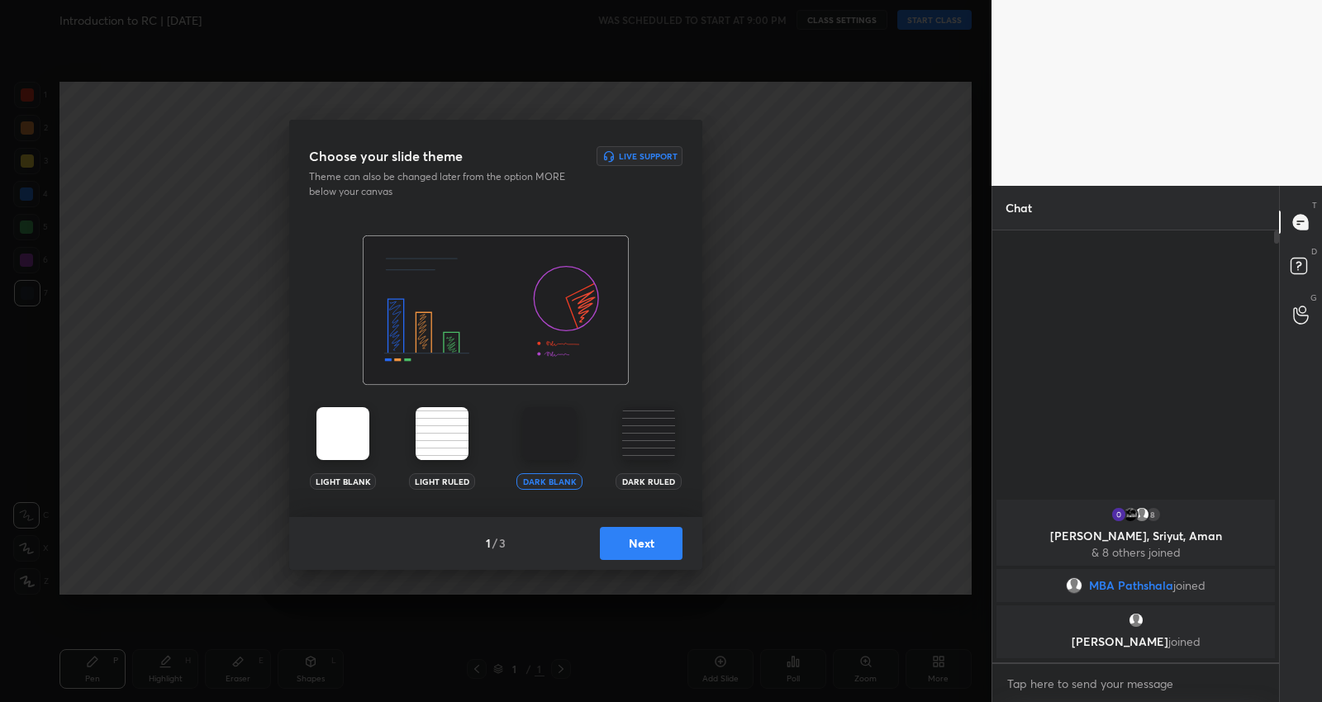
click at [626, 529] on button "Next" at bounding box center [641, 543] width 83 height 33
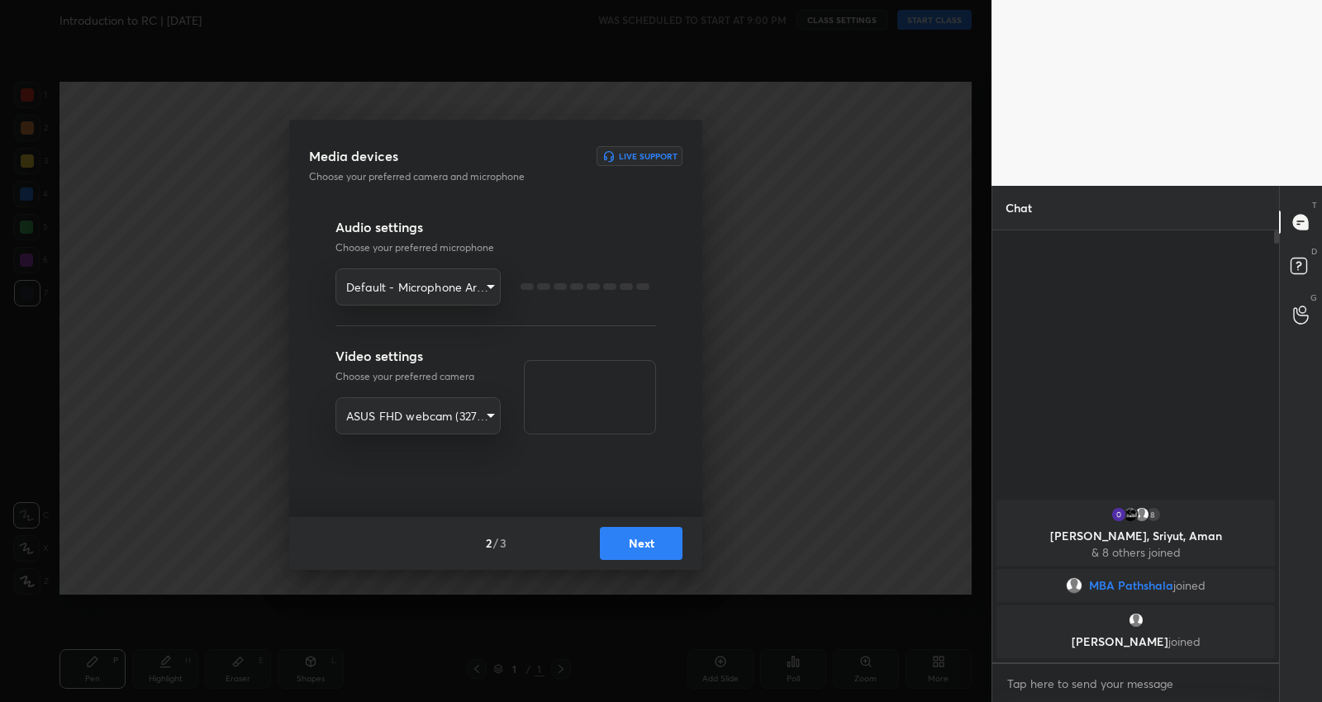
click at [629, 536] on button "Next" at bounding box center [641, 543] width 83 height 33
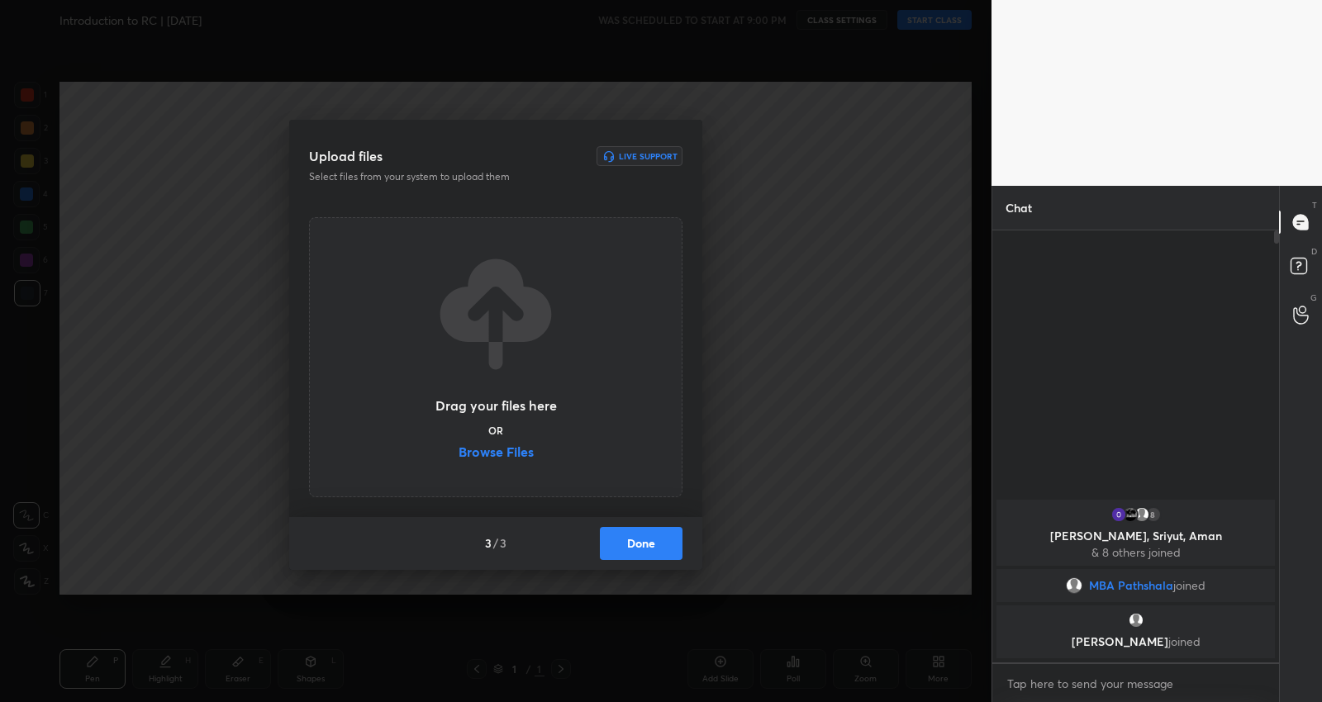
click at [629, 536] on button "Done" at bounding box center [641, 543] width 83 height 33
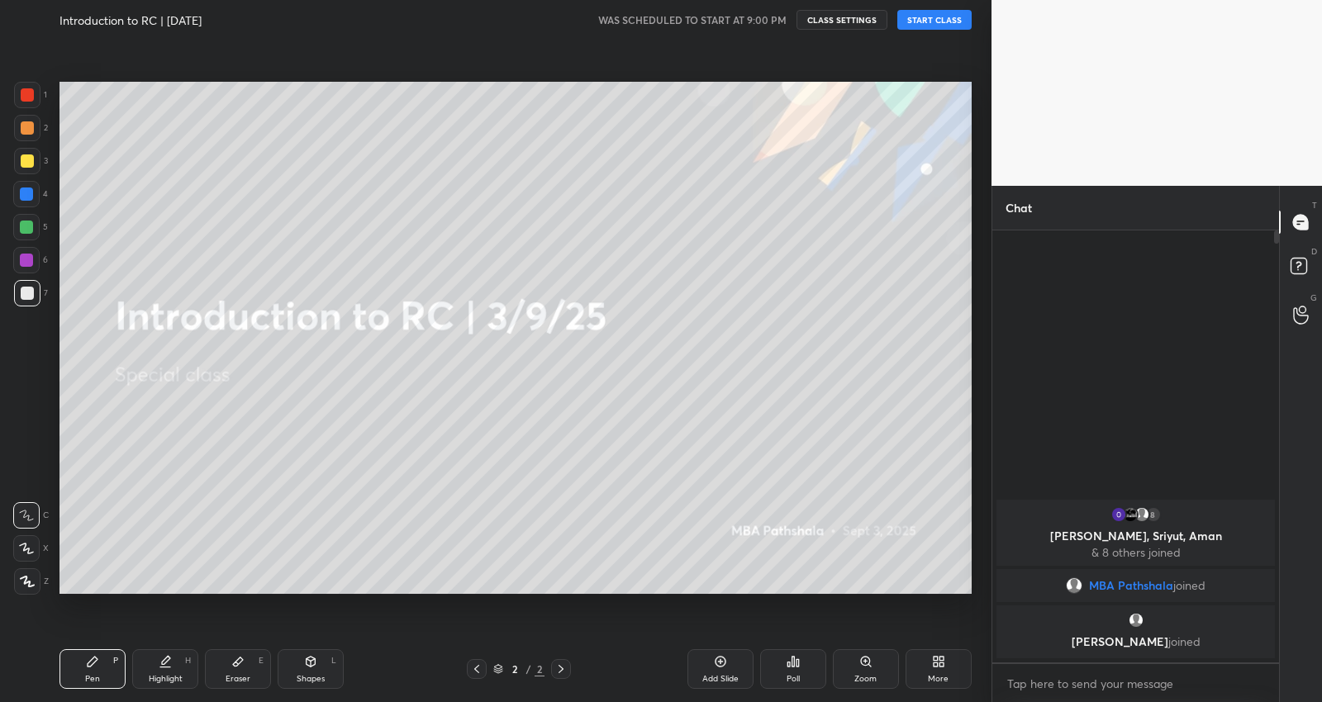
click at [933, 19] on button "START CLASS" at bounding box center [934, 20] width 74 height 20
click at [31, 230] on div at bounding box center [26, 227] width 13 height 13
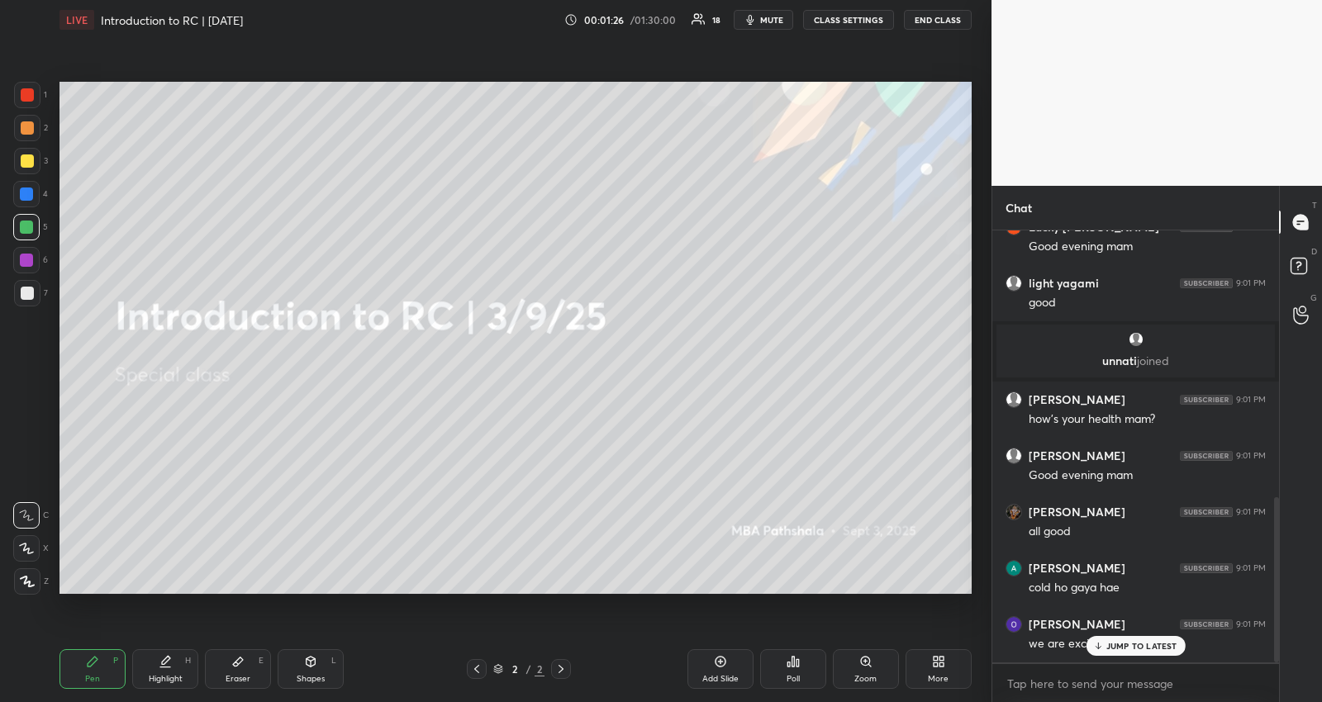
scroll to position [696, 0]
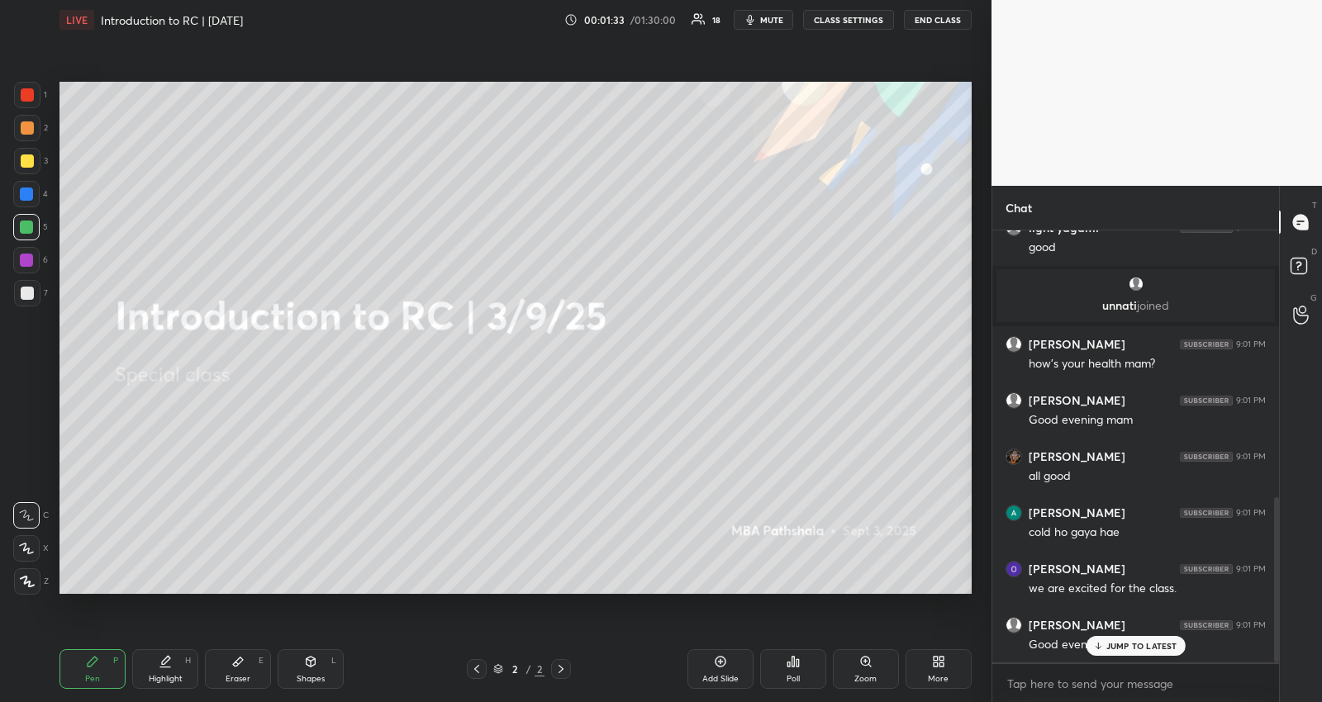
click at [31, 157] on div at bounding box center [27, 160] width 13 height 13
click at [1141, 644] on p "JUMP TO LATEST" at bounding box center [1141, 646] width 71 height 10
click at [34, 544] on div at bounding box center [26, 548] width 26 height 26
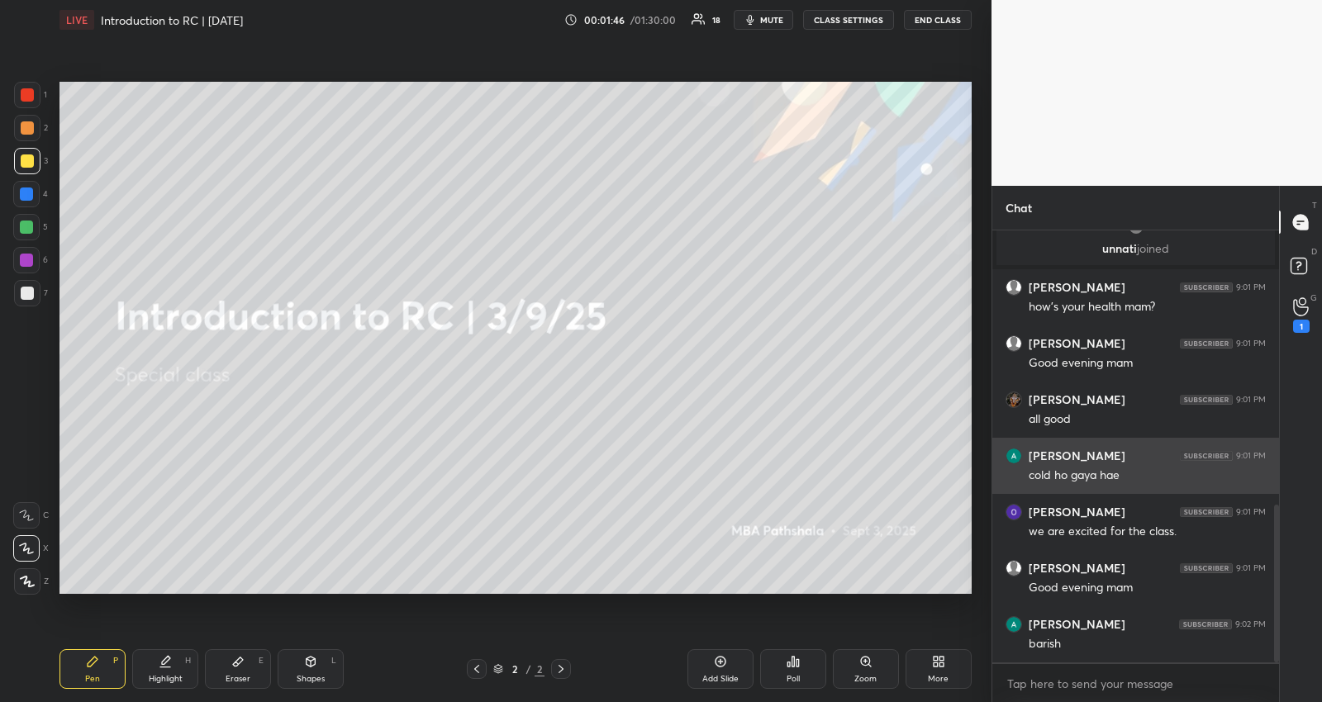
scroll to position [810, 0]
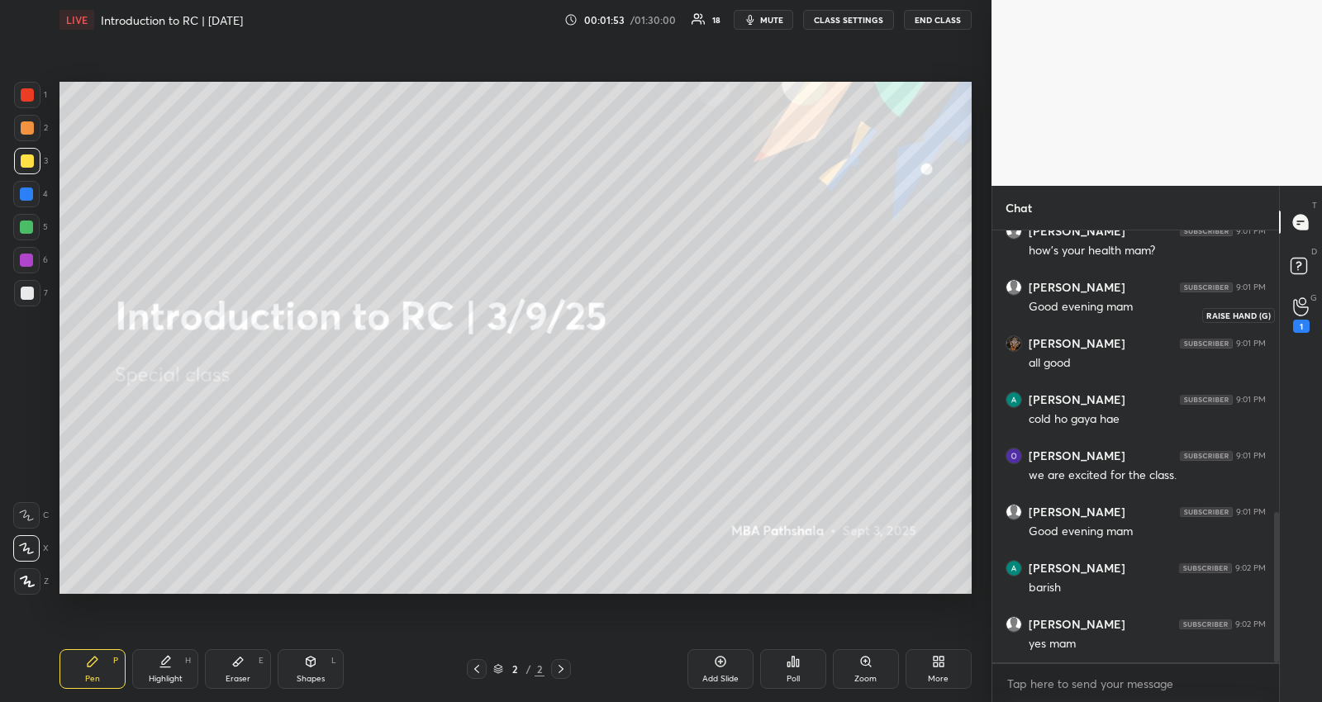
click at [1304, 302] on circle at bounding box center [1302, 301] width 7 height 7
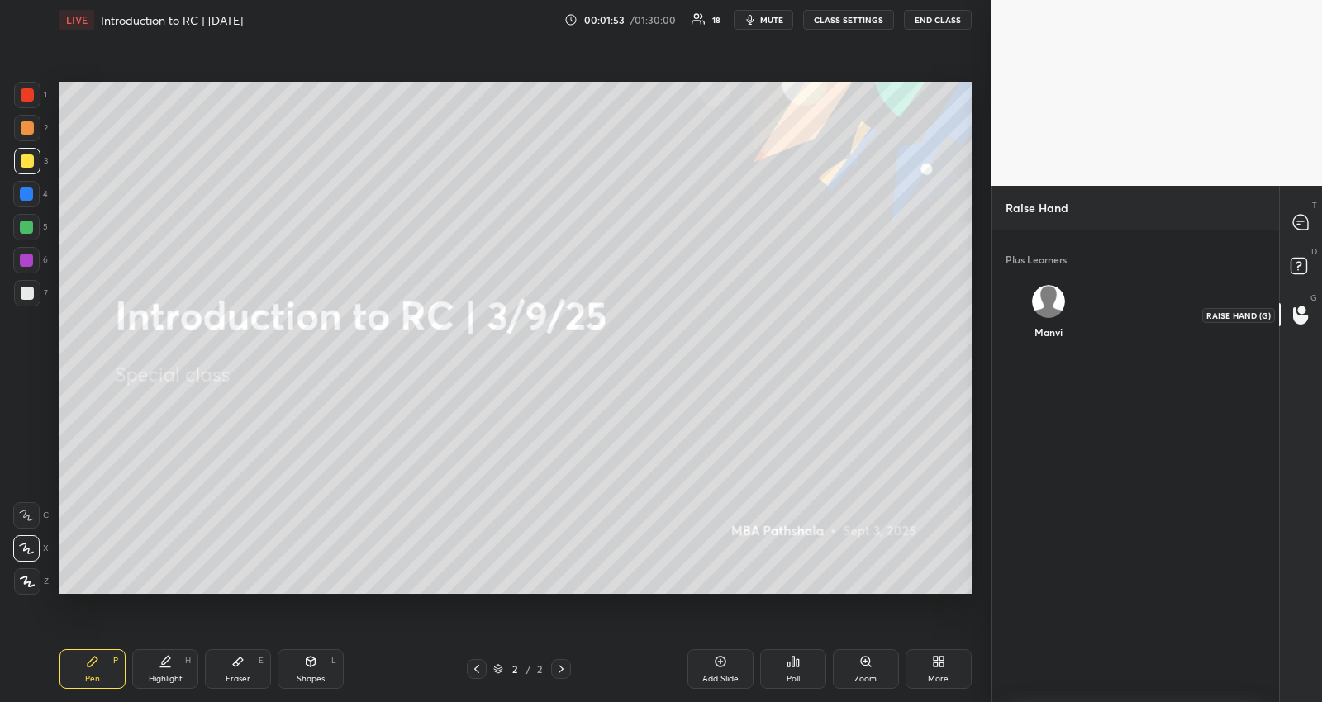
scroll to position [5, 5]
click at [1304, 211] on div at bounding box center [1301, 222] width 33 height 30
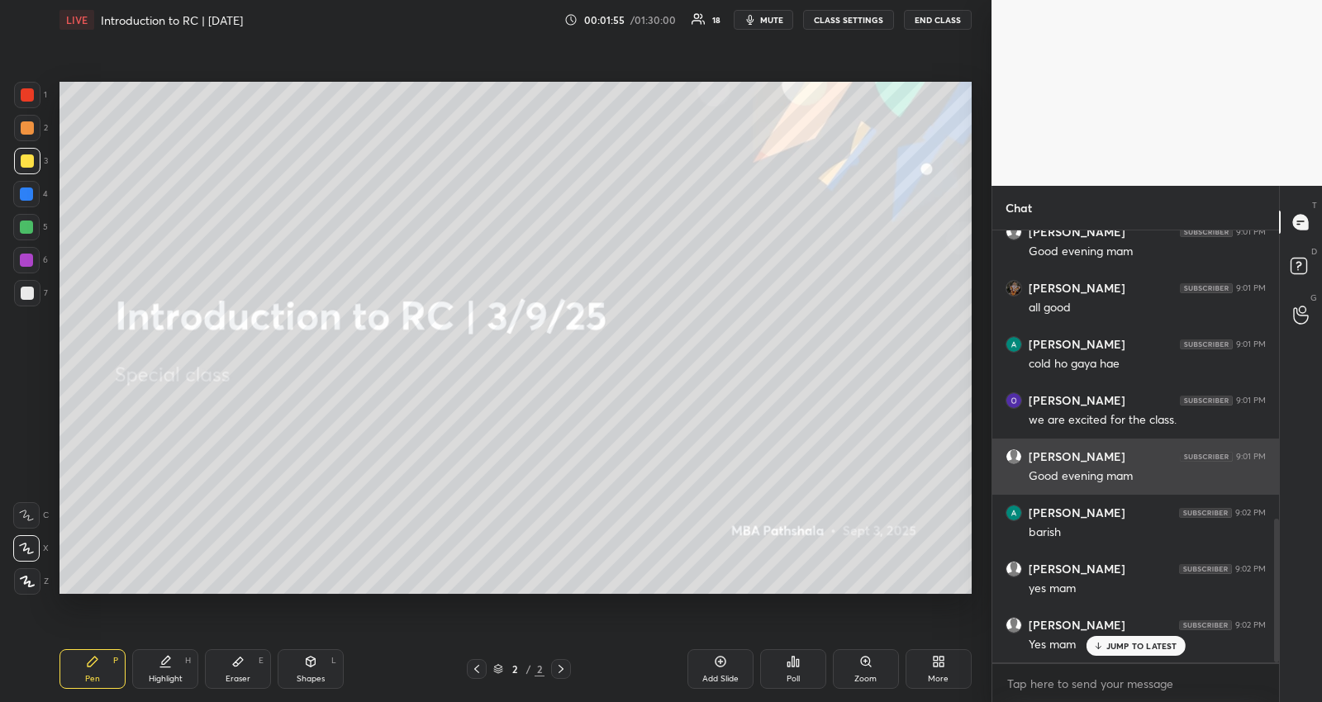
scroll to position [427, 283]
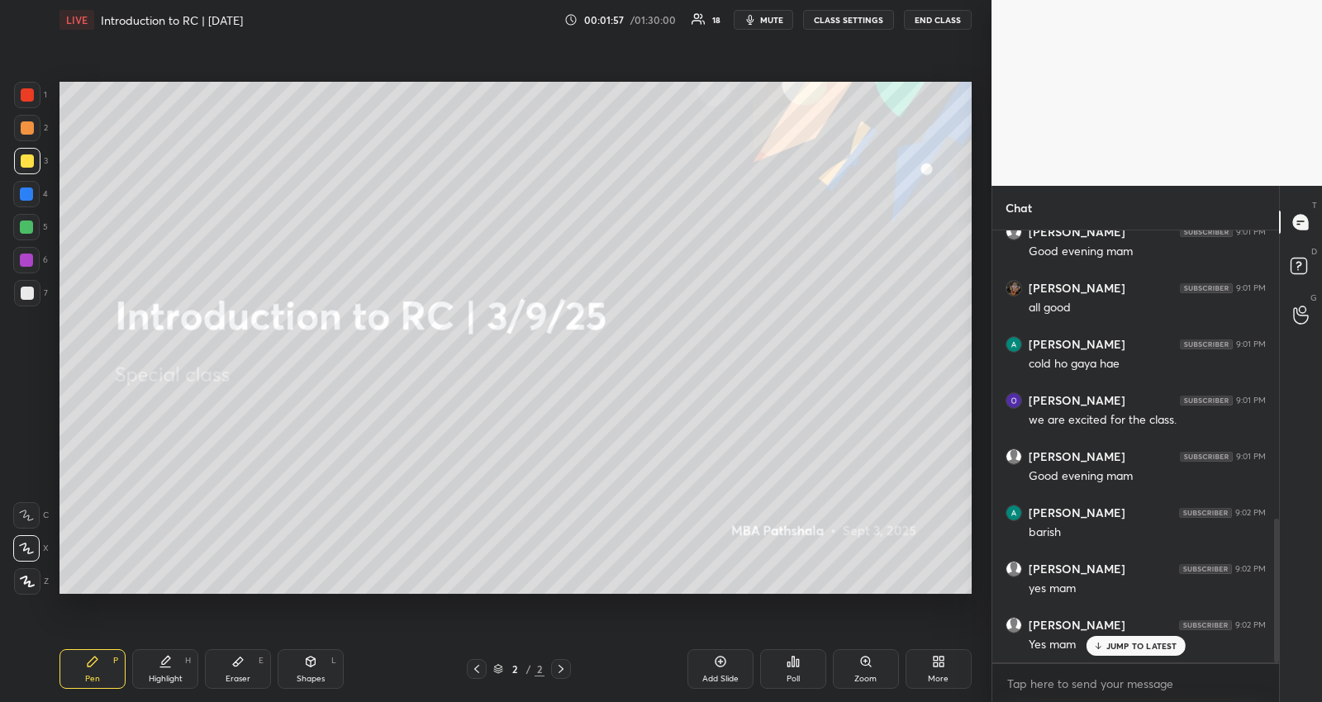
click at [1143, 653] on div "JUMP TO LATEST" at bounding box center [1134, 646] width 99 height 20
click at [33, 228] on div at bounding box center [26, 227] width 26 height 26
click at [932, 675] on div "More" at bounding box center [938, 679] width 21 height 8
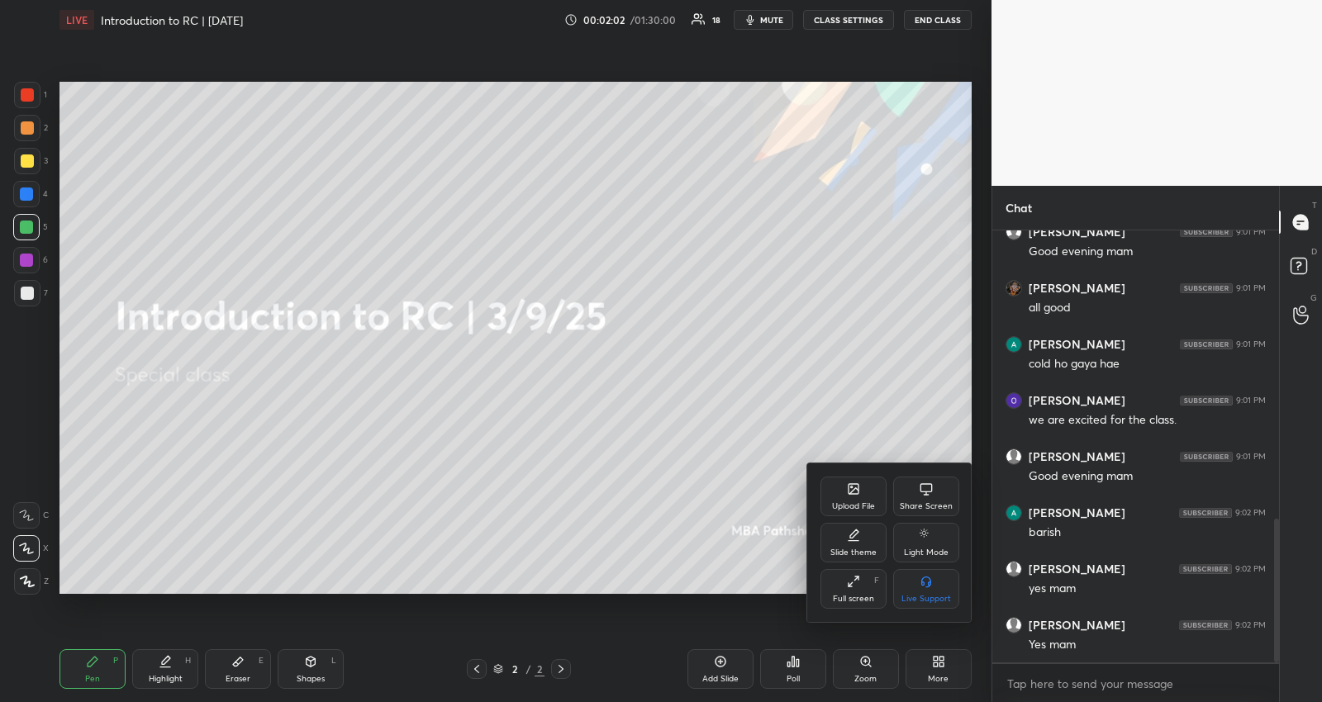
click at [837, 506] on div "Upload File" at bounding box center [853, 506] width 43 height 8
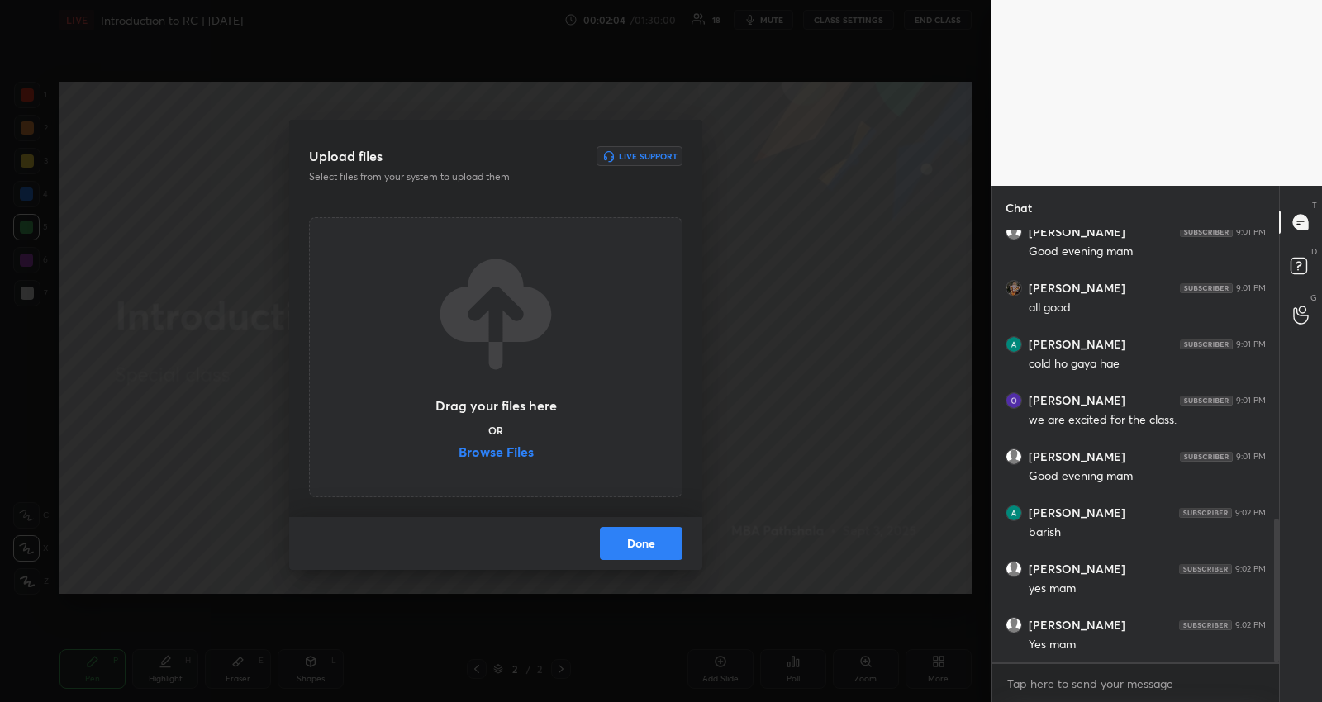
click at [506, 450] on label "Browse Files" at bounding box center [495, 453] width 75 height 17
click at [458, 450] on input "Browse Files" at bounding box center [458, 453] width 0 height 17
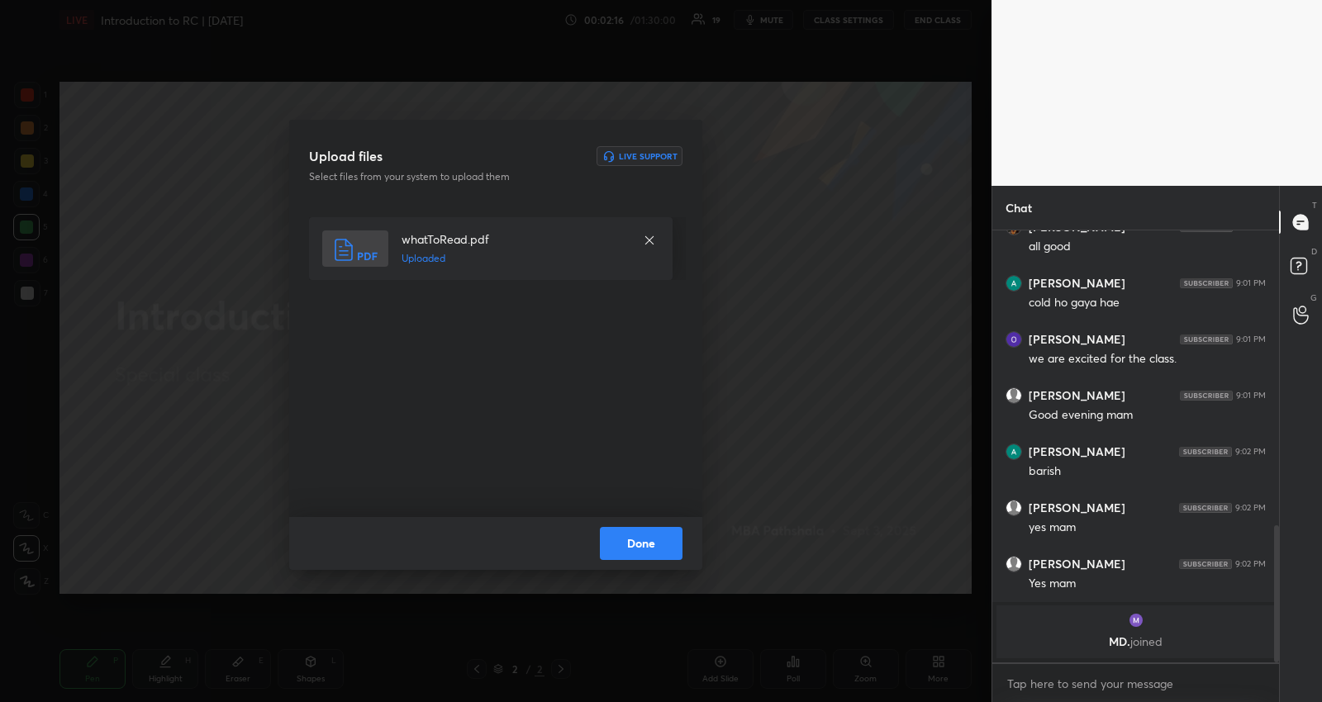
click at [654, 552] on button "Done" at bounding box center [641, 543] width 83 height 33
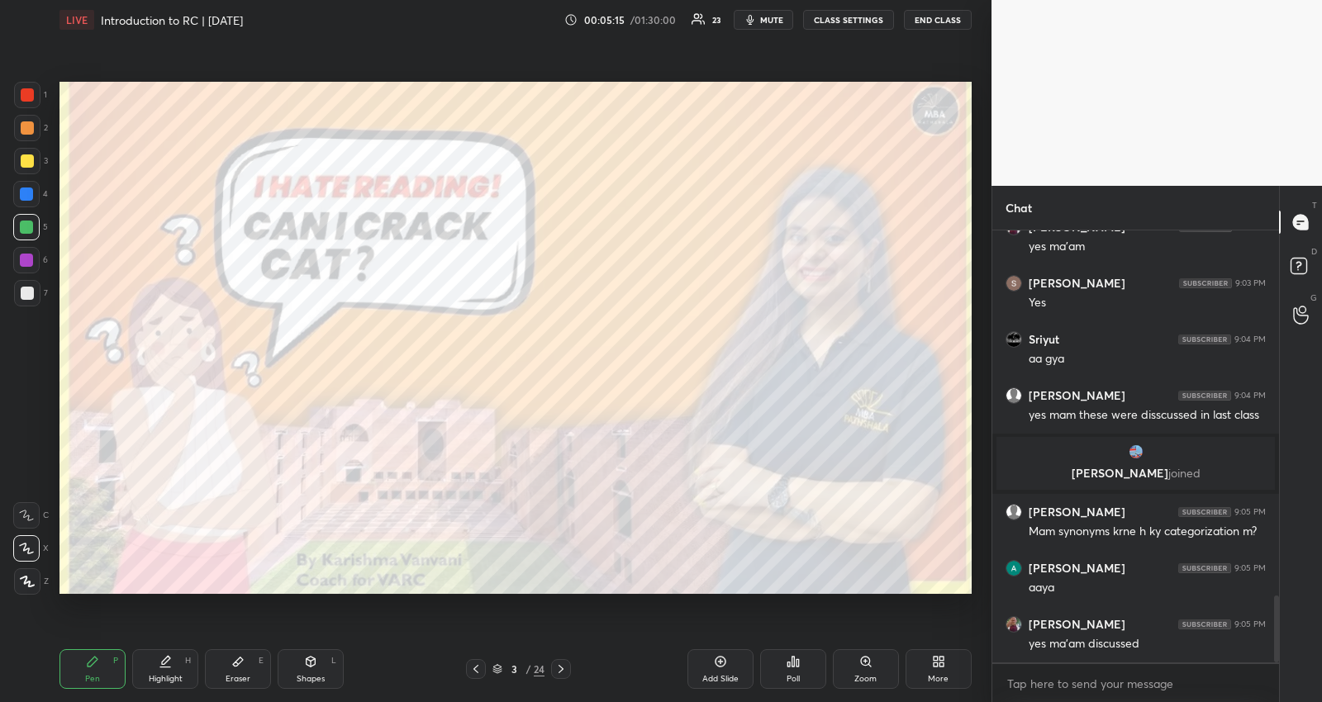
scroll to position [2426, 0]
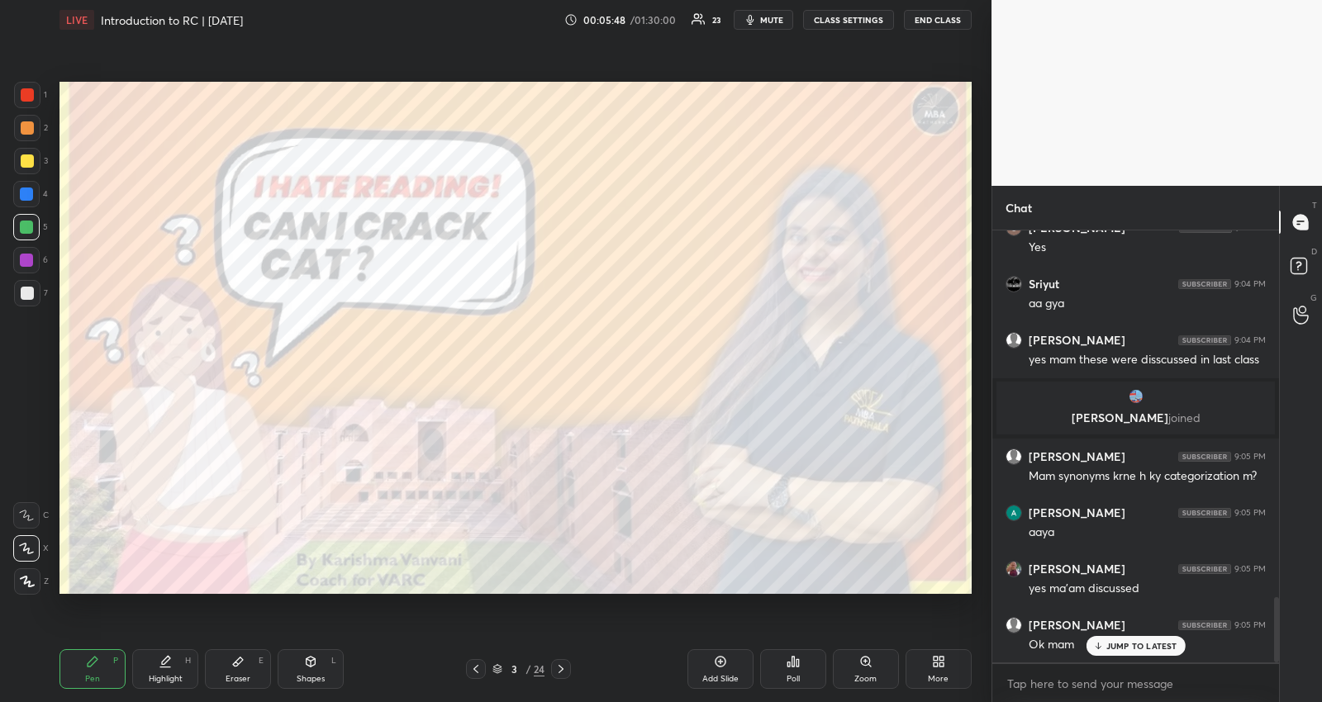
click at [1120, 644] on p "JUMP TO LATEST" at bounding box center [1141, 646] width 71 height 10
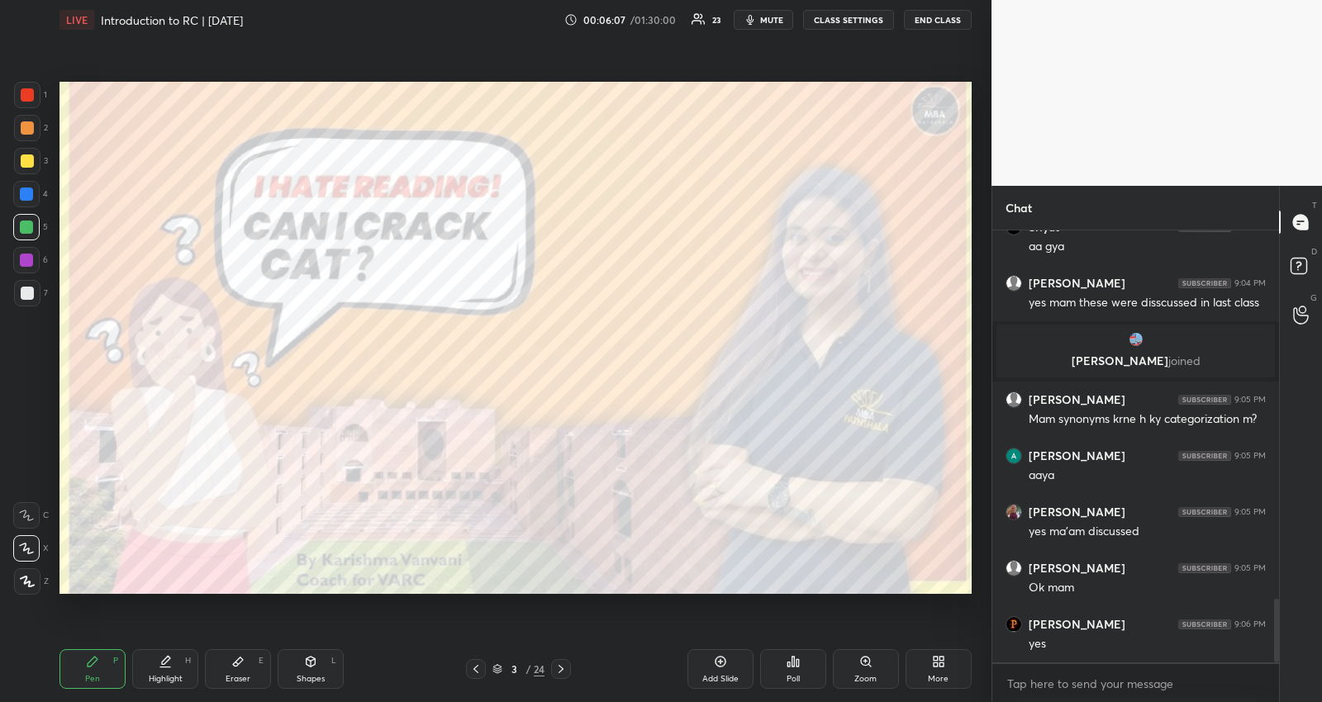
scroll to position [2539, 0]
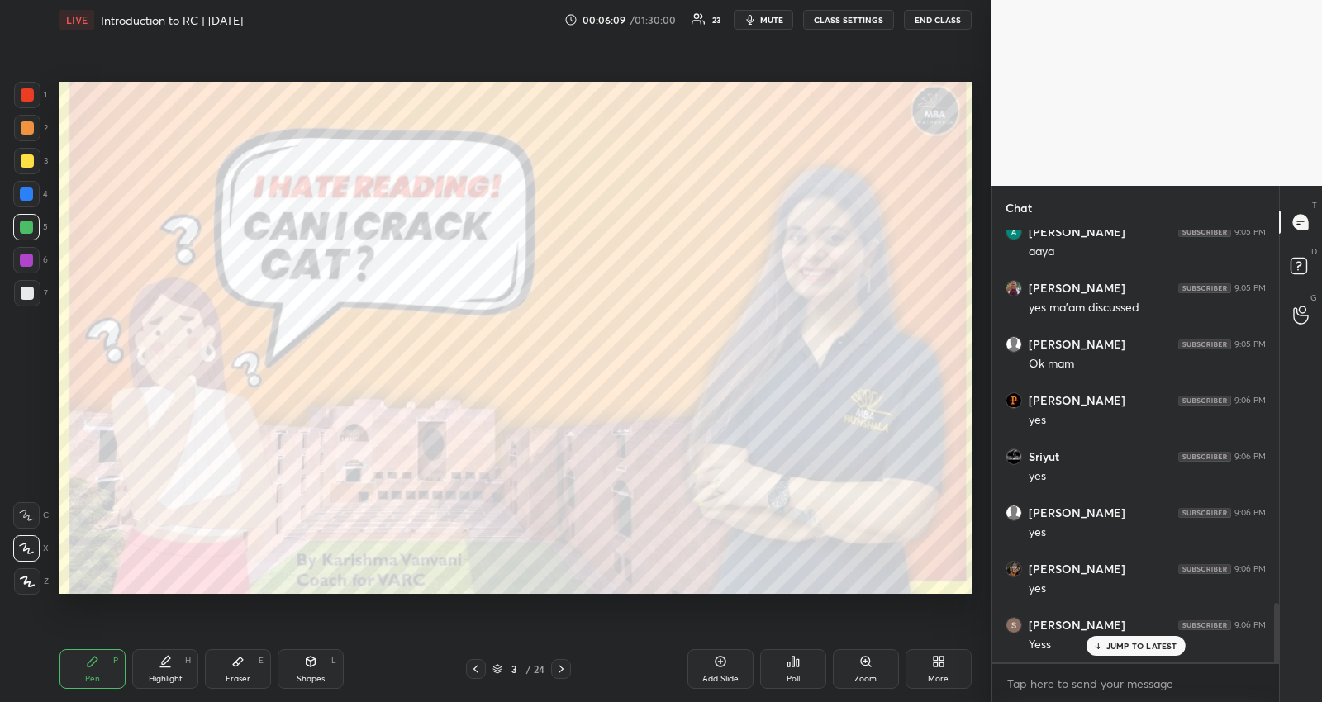
click at [474, 663] on icon at bounding box center [475, 669] width 13 height 13
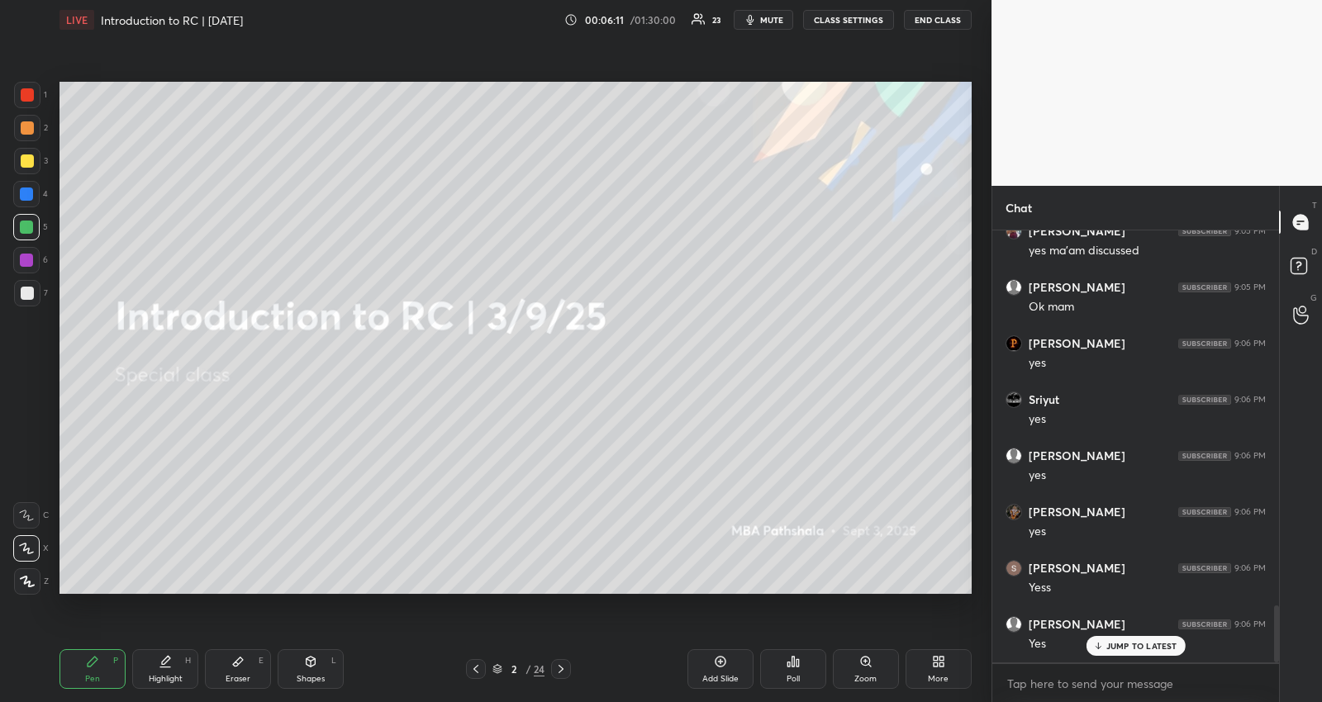
scroll to position [2819, 0]
click at [471, 671] on icon at bounding box center [475, 669] width 13 height 13
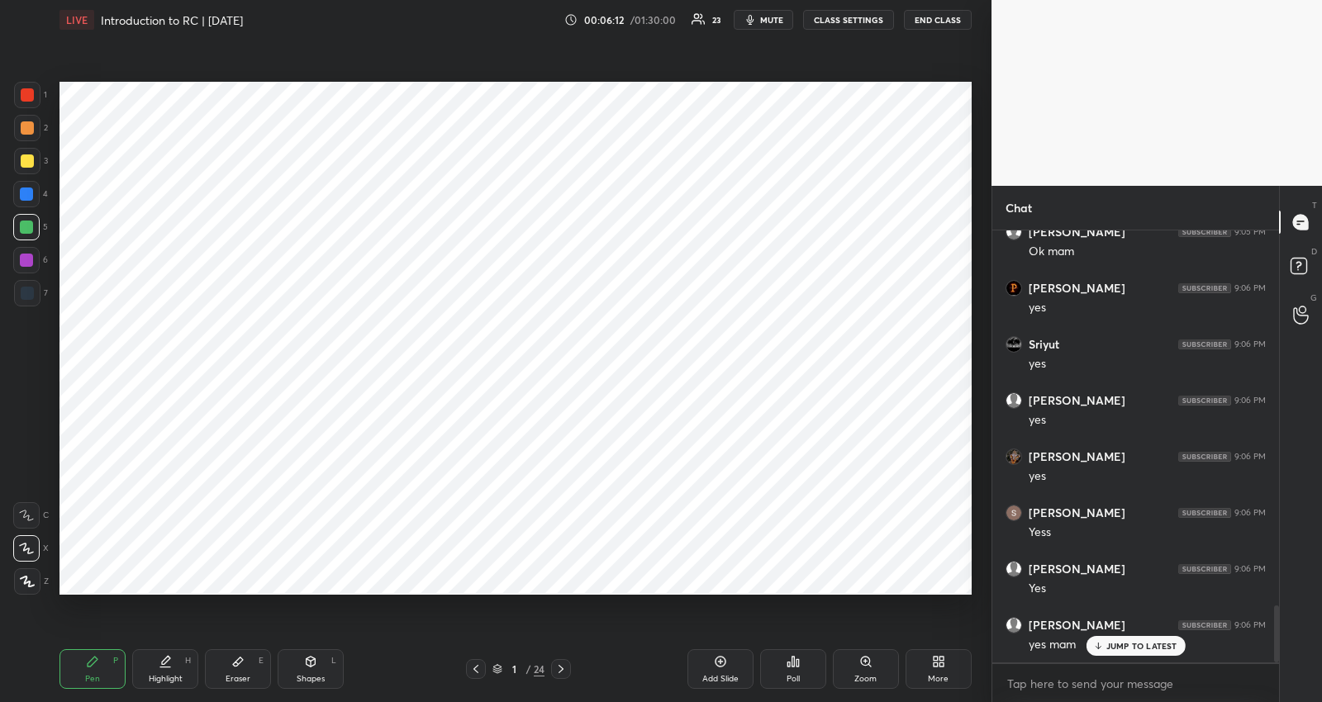
scroll to position [2876, 0]
drag, startPoint x: 34, startPoint y: 293, endPoint x: 50, endPoint y: 292, distance: 15.8
click at [36, 292] on div at bounding box center [27, 293] width 26 height 26
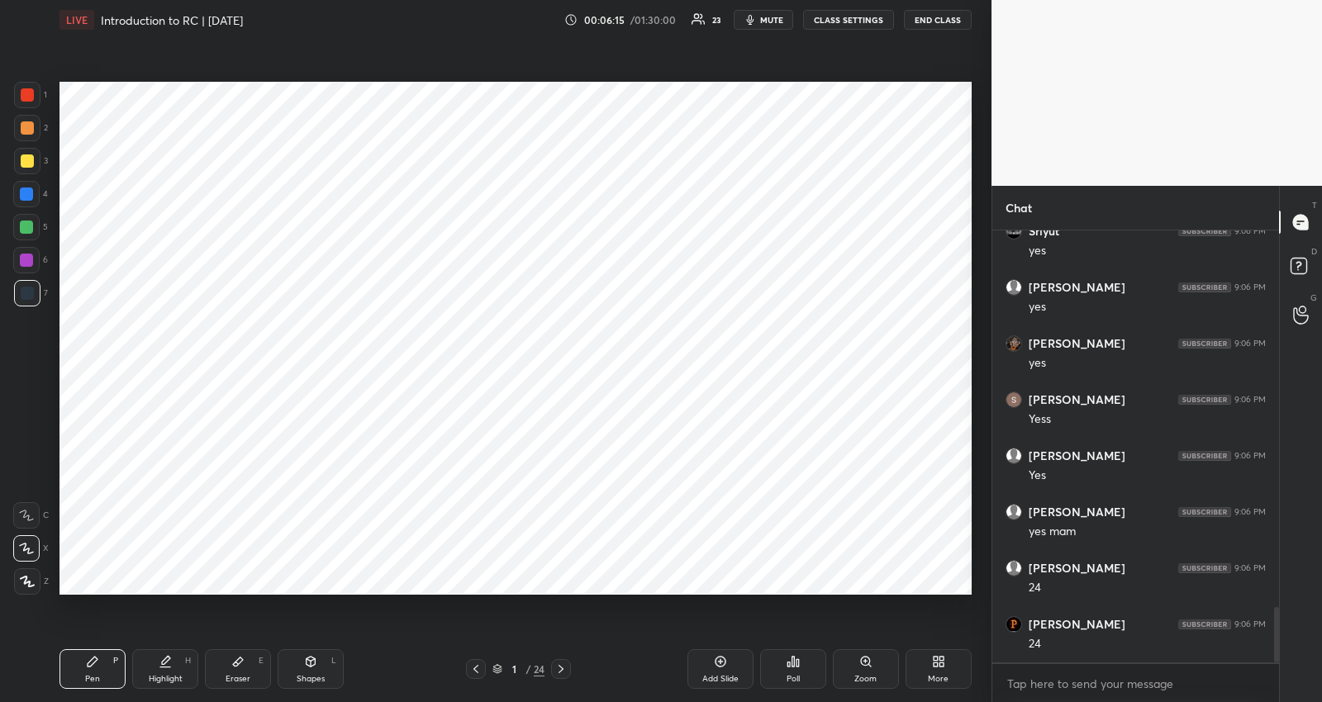
scroll to position [2988, 0]
click at [30, 264] on div at bounding box center [26, 260] width 13 height 13
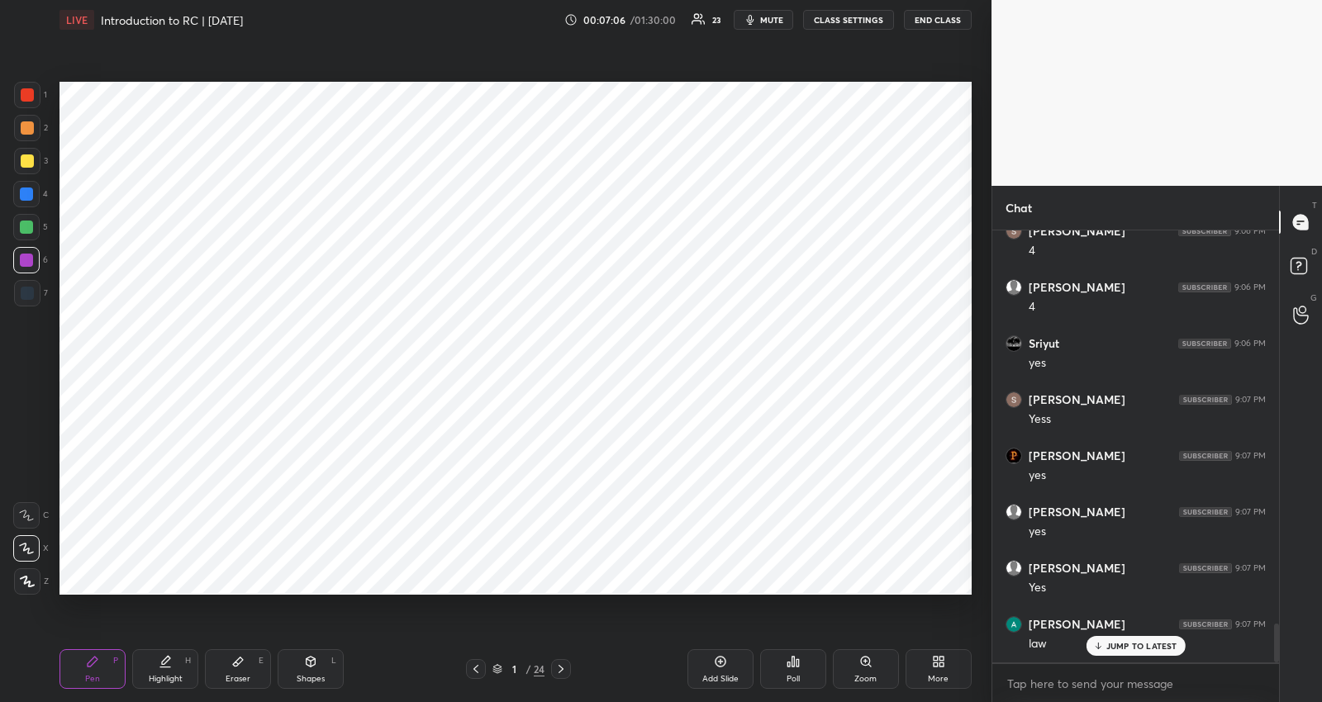
scroll to position [4409, 0]
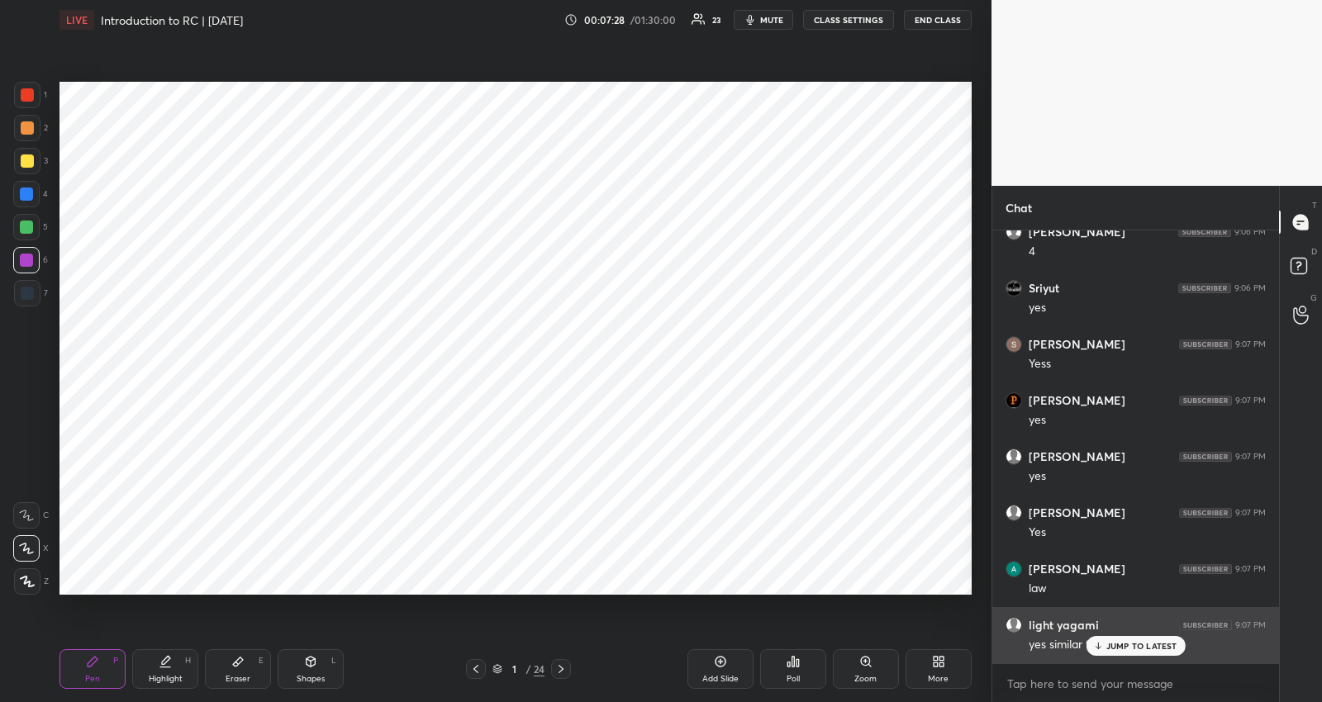
drag, startPoint x: 1093, startPoint y: 642, endPoint x: 1085, endPoint y: 643, distance: 8.3
click at [1093, 643] on icon at bounding box center [1097, 646] width 11 height 10
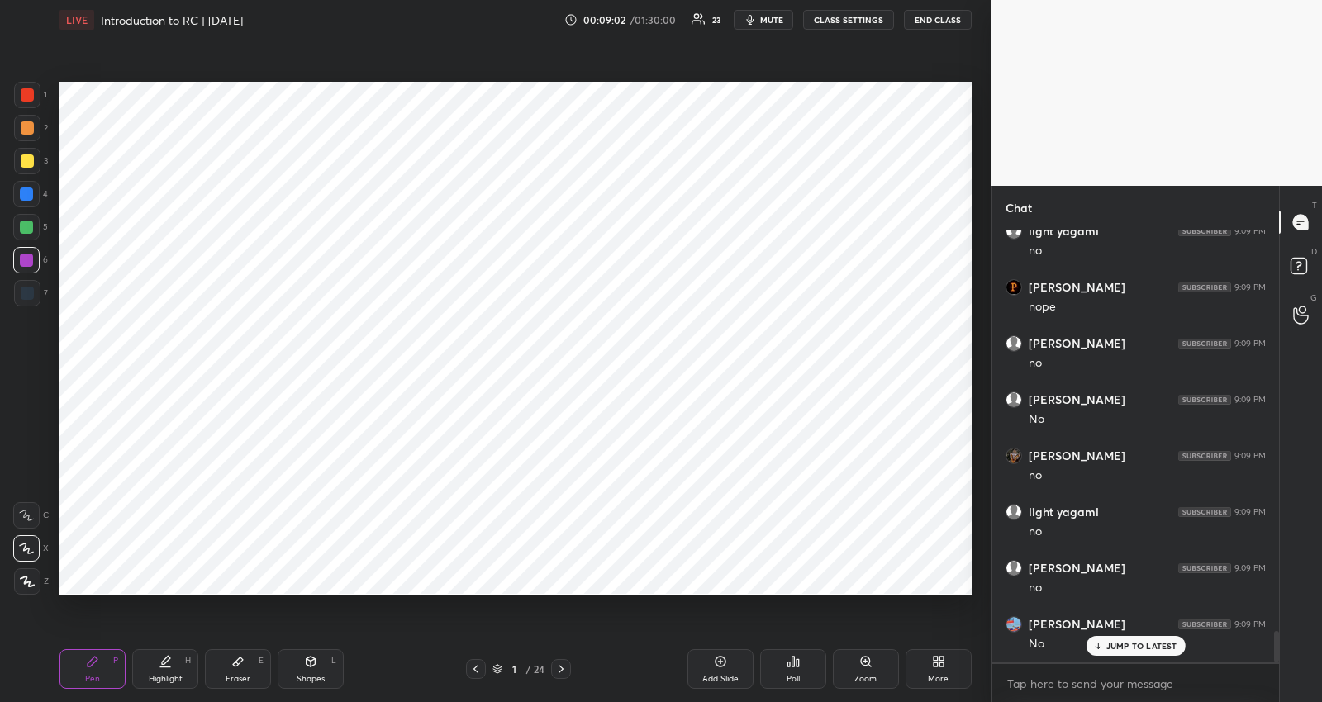
scroll to position [5549, 0]
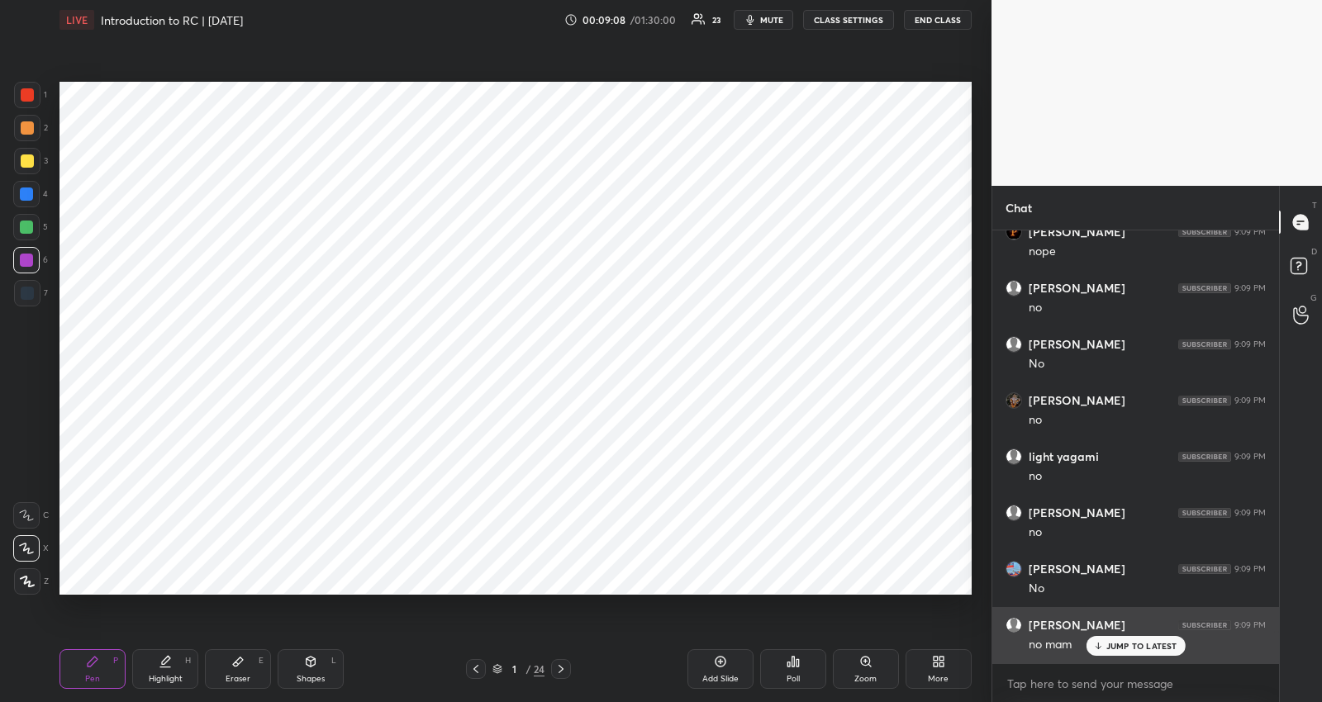
drag, startPoint x: 1111, startPoint y: 644, endPoint x: 1100, endPoint y: 646, distance: 10.9
click at [1111, 644] on p "JUMP TO LATEST" at bounding box center [1141, 646] width 71 height 10
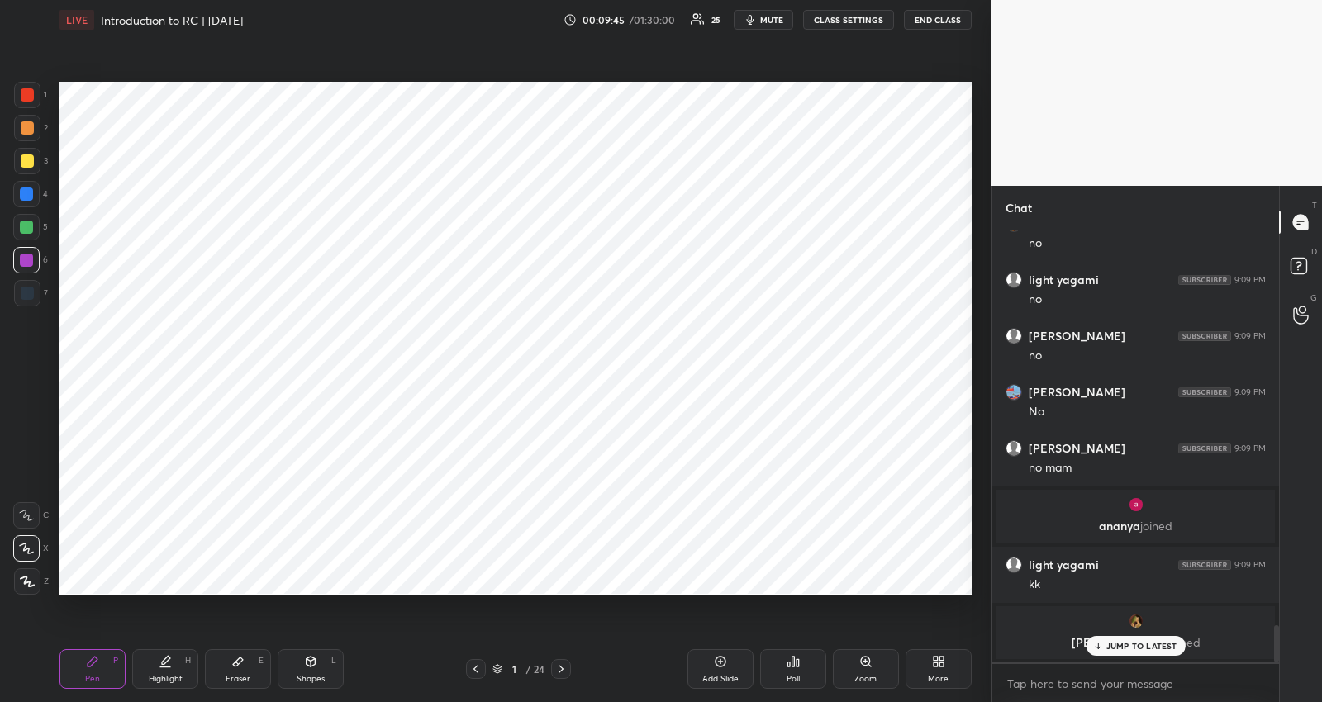
scroll to position [4567, 0]
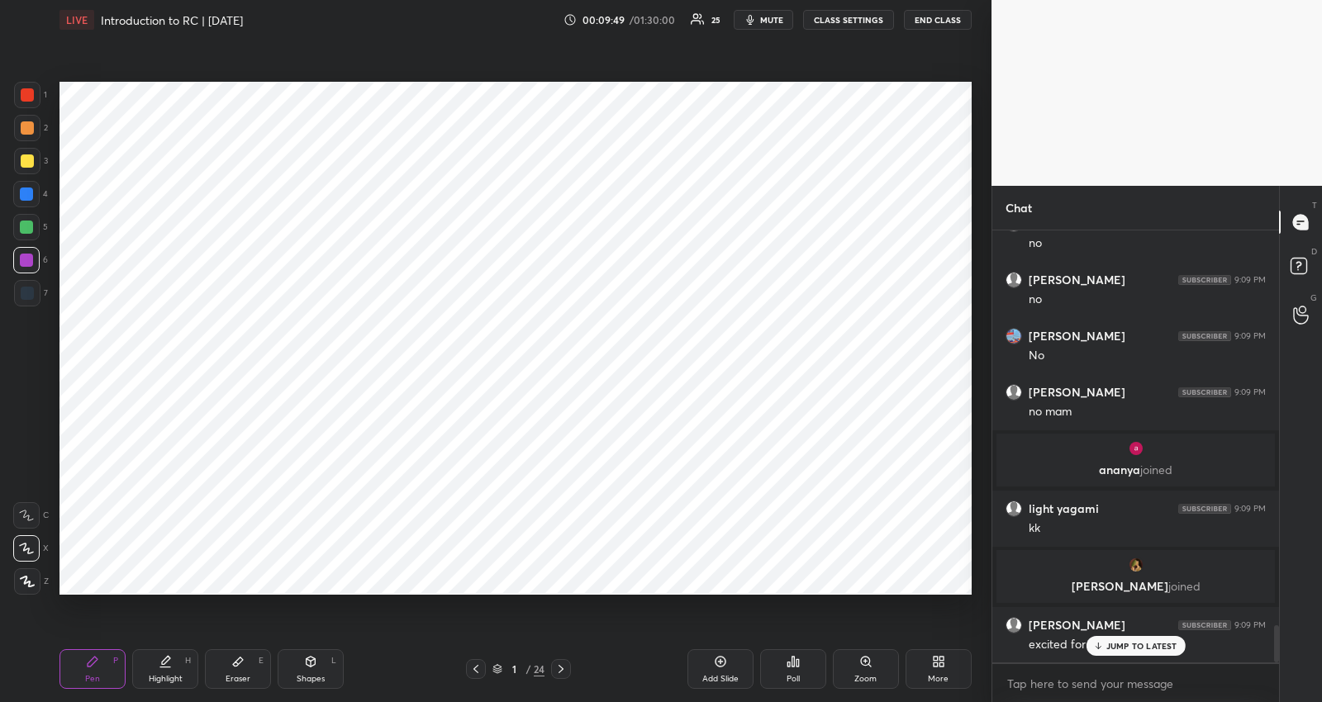
drag, startPoint x: 28, startPoint y: 219, endPoint x: 48, endPoint y: 227, distance: 21.5
click at [29, 218] on div at bounding box center [26, 227] width 26 height 26
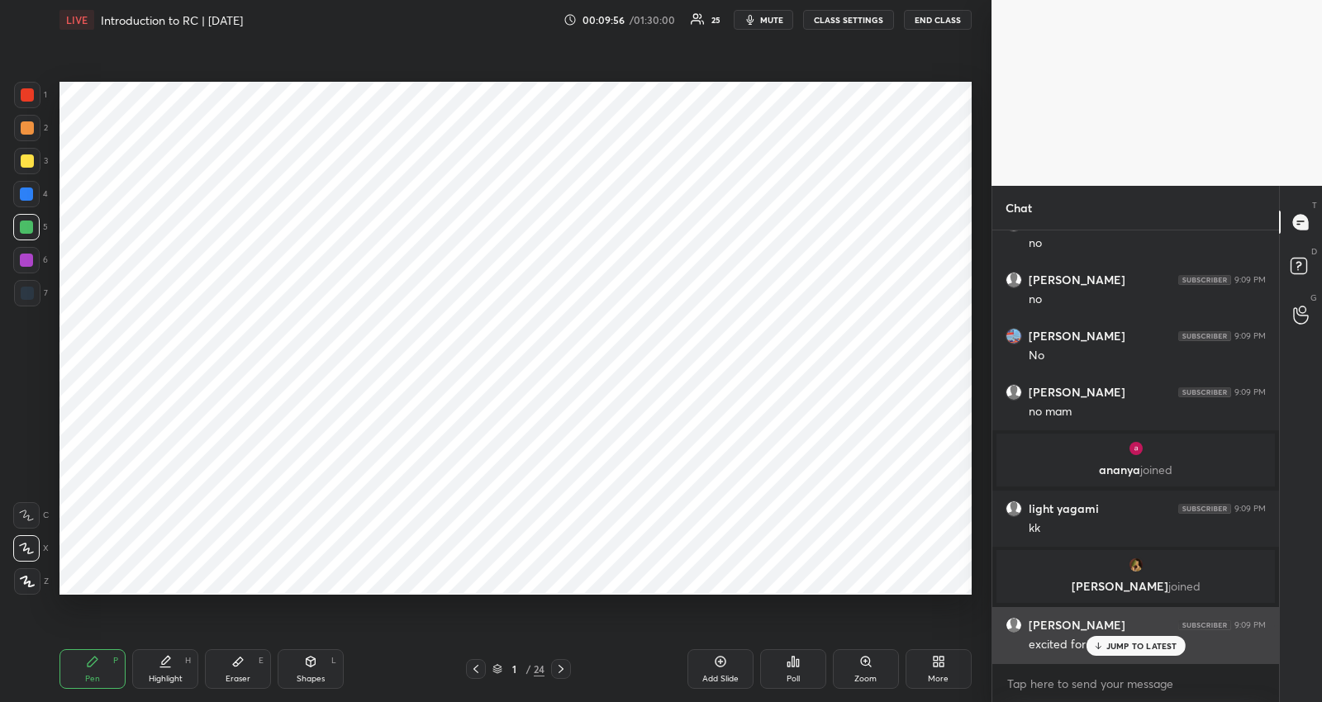
click at [1106, 645] on p "JUMP TO LATEST" at bounding box center [1141, 646] width 71 height 10
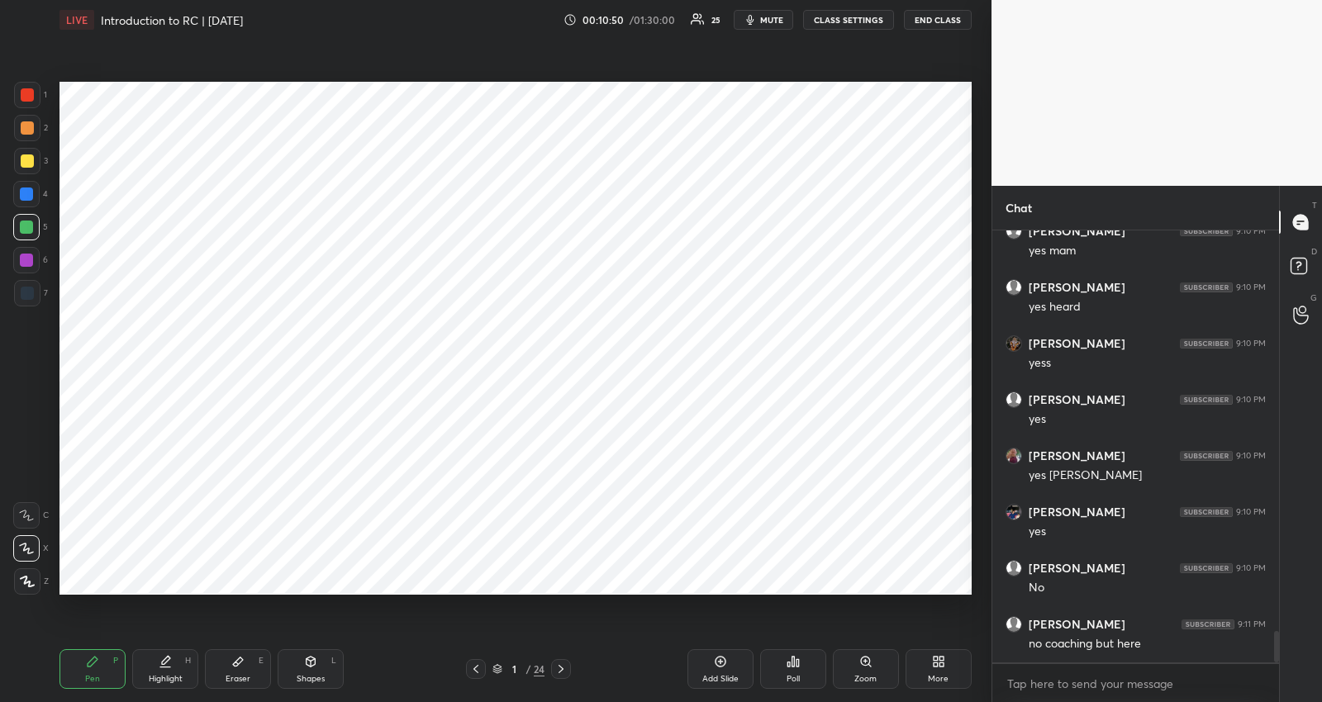
scroll to position [5578, 0]
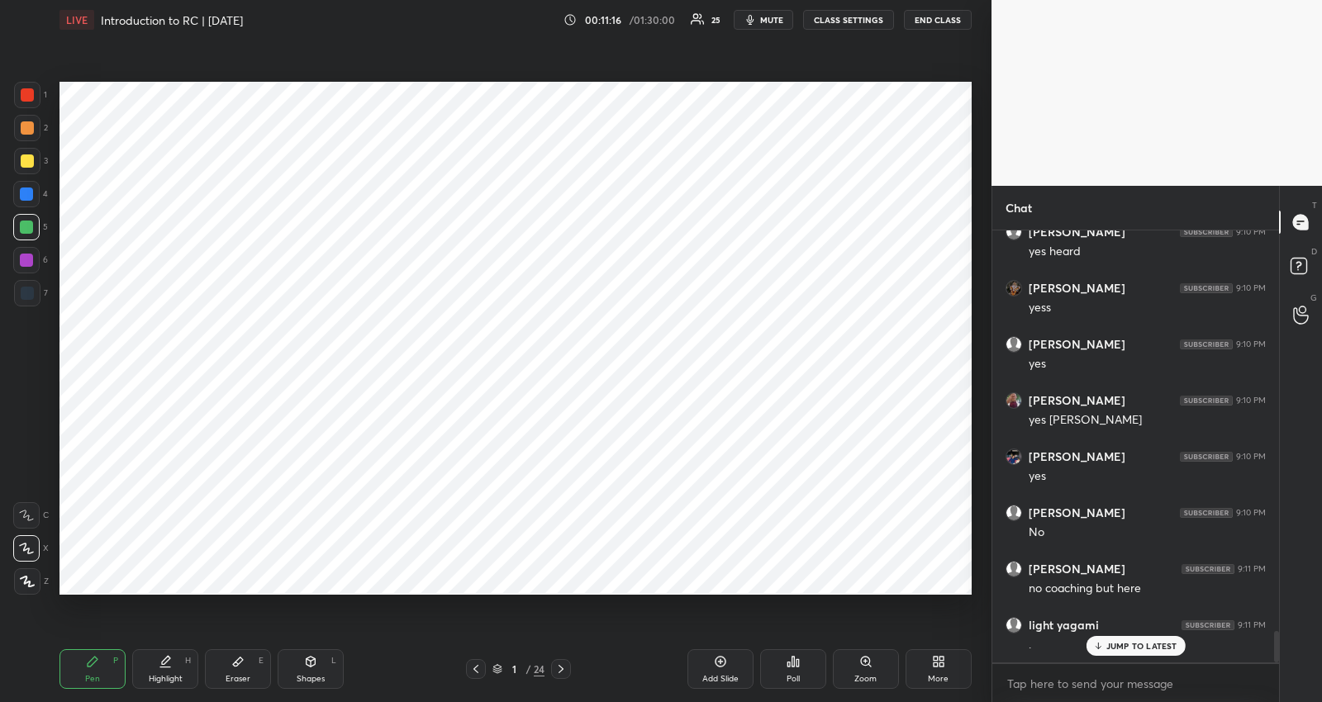
click at [28, 295] on div at bounding box center [27, 293] width 13 height 13
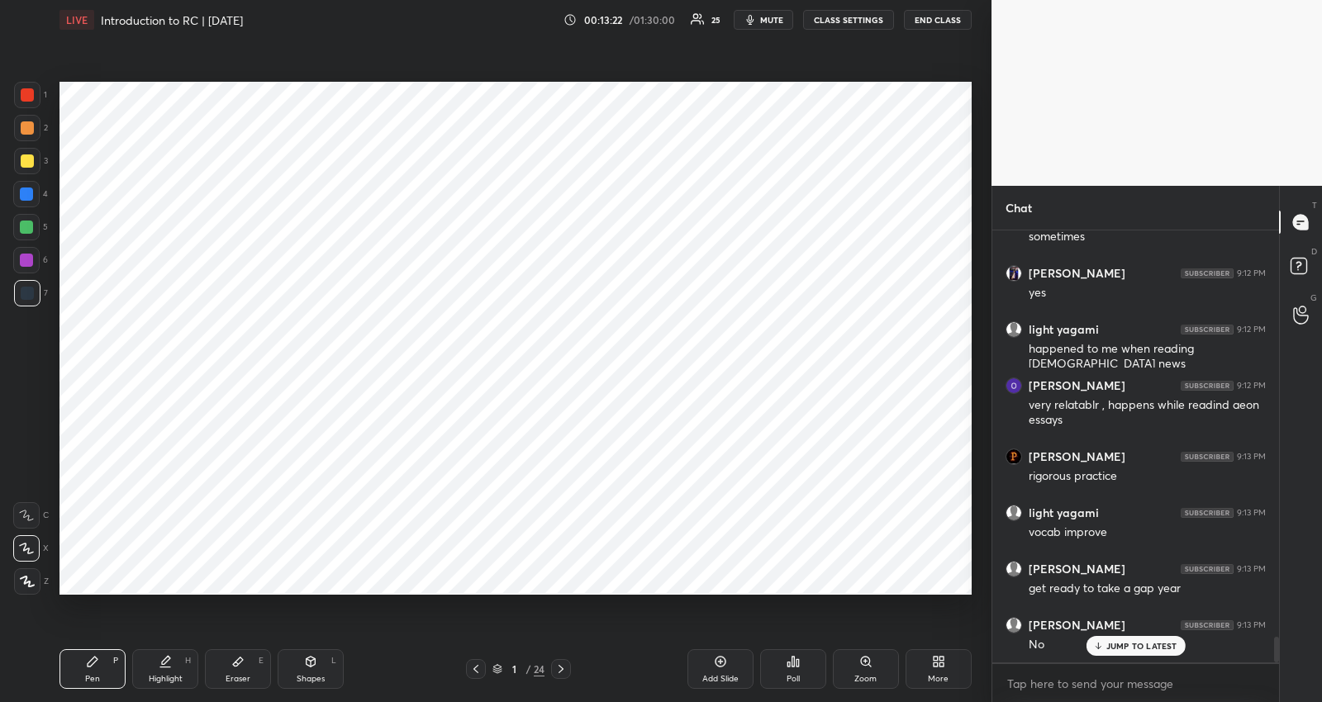
scroll to position [6829, 0]
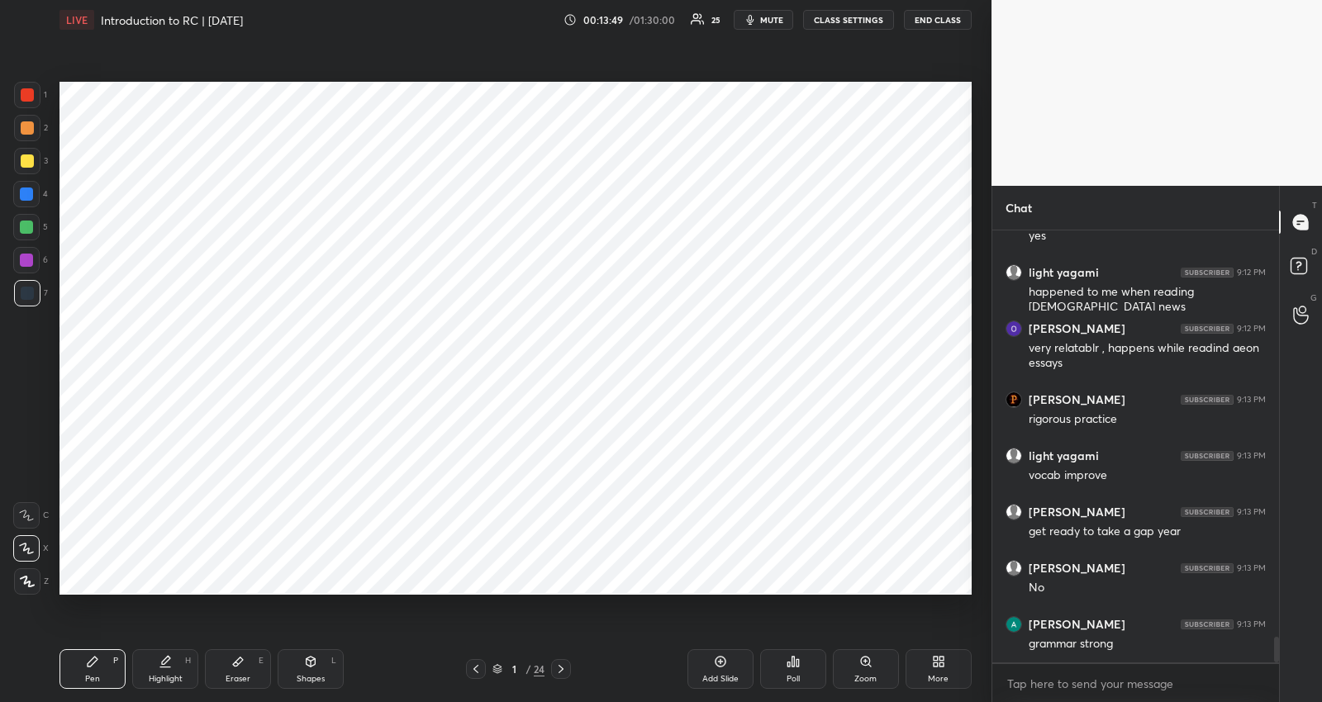
click at [724, 675] on div "Add Slide" at bounding box center [720, 679] width 36 height 8
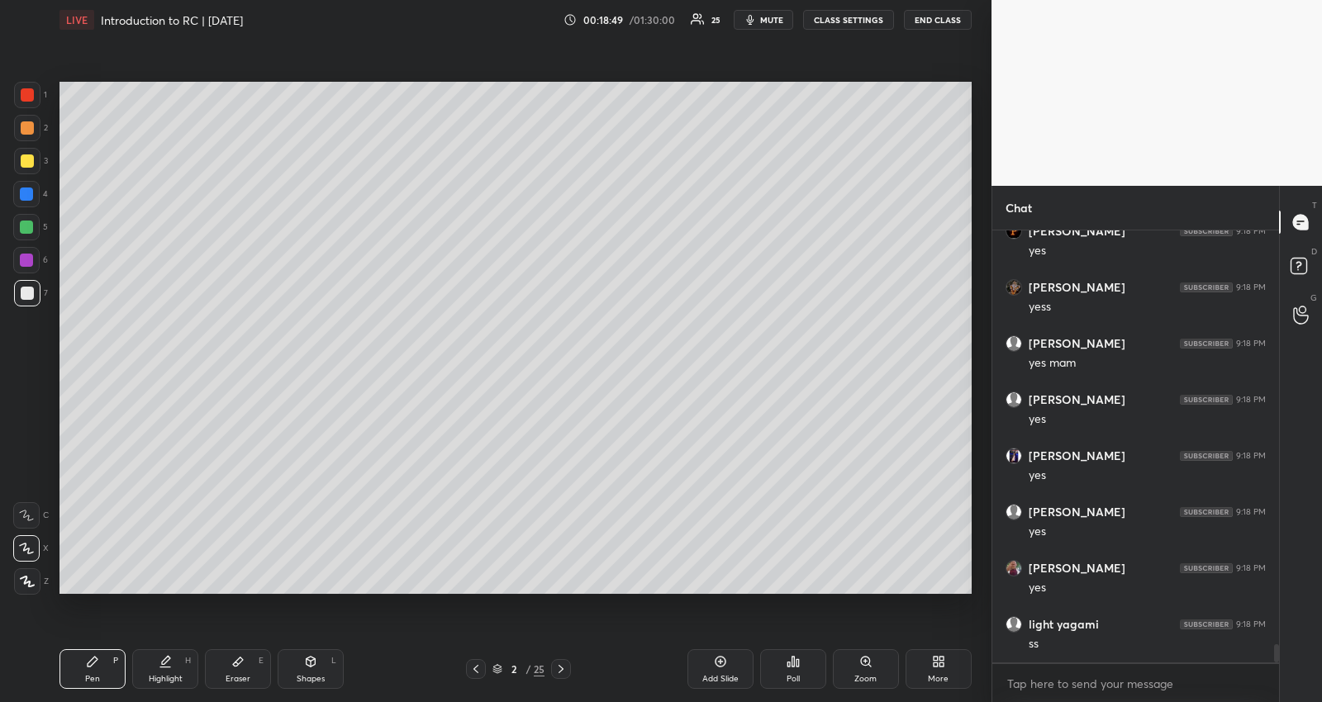
scroll to position [9727, 0]
click at [478, 668] on icon at bounding box center [475, 669] width 13 height 13
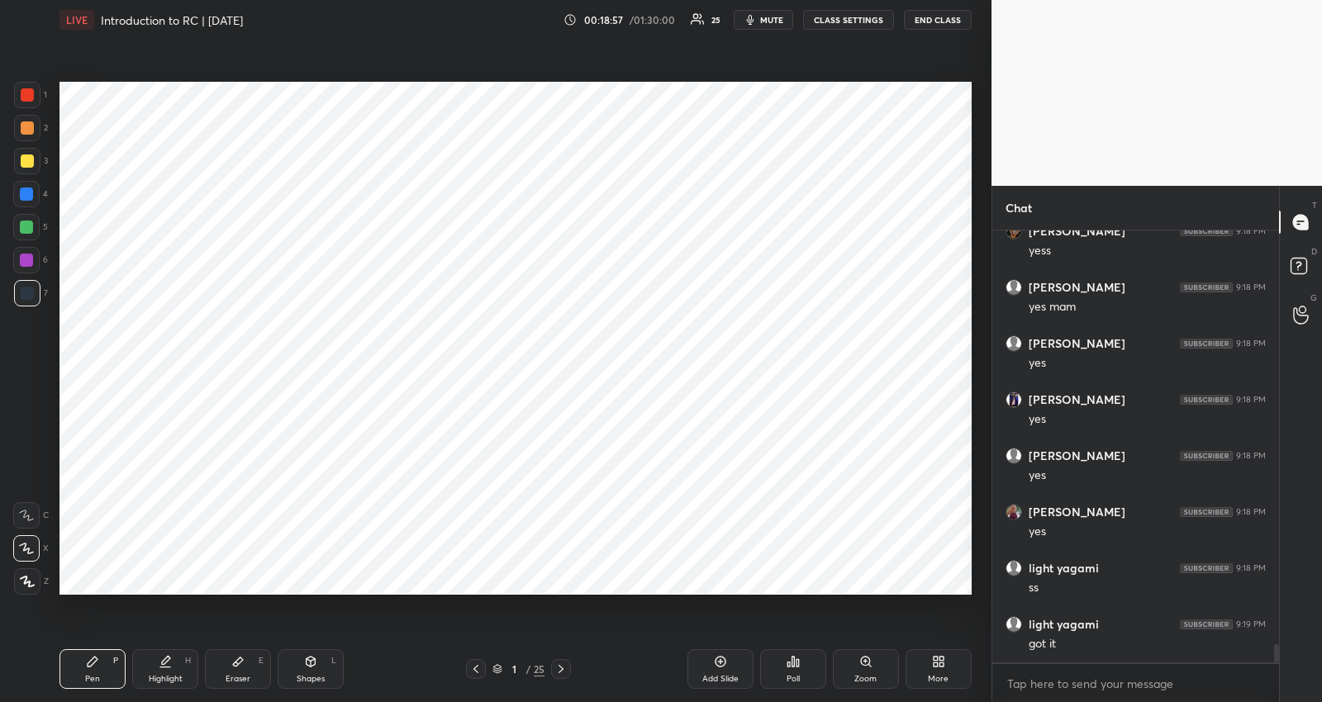
click at [30, 230] on div at bounding box center [26, 227] width 13 height 13
click at [176, 668] on div "Highlight H" at bounding box center [165, 669] width 66 height 40
click at [98, 662] on div "Pen P" at bounding box center [92, 669] width 66 height 40
click at [168, 663] on icon at bounding box center [165, 661] width 13 height 13
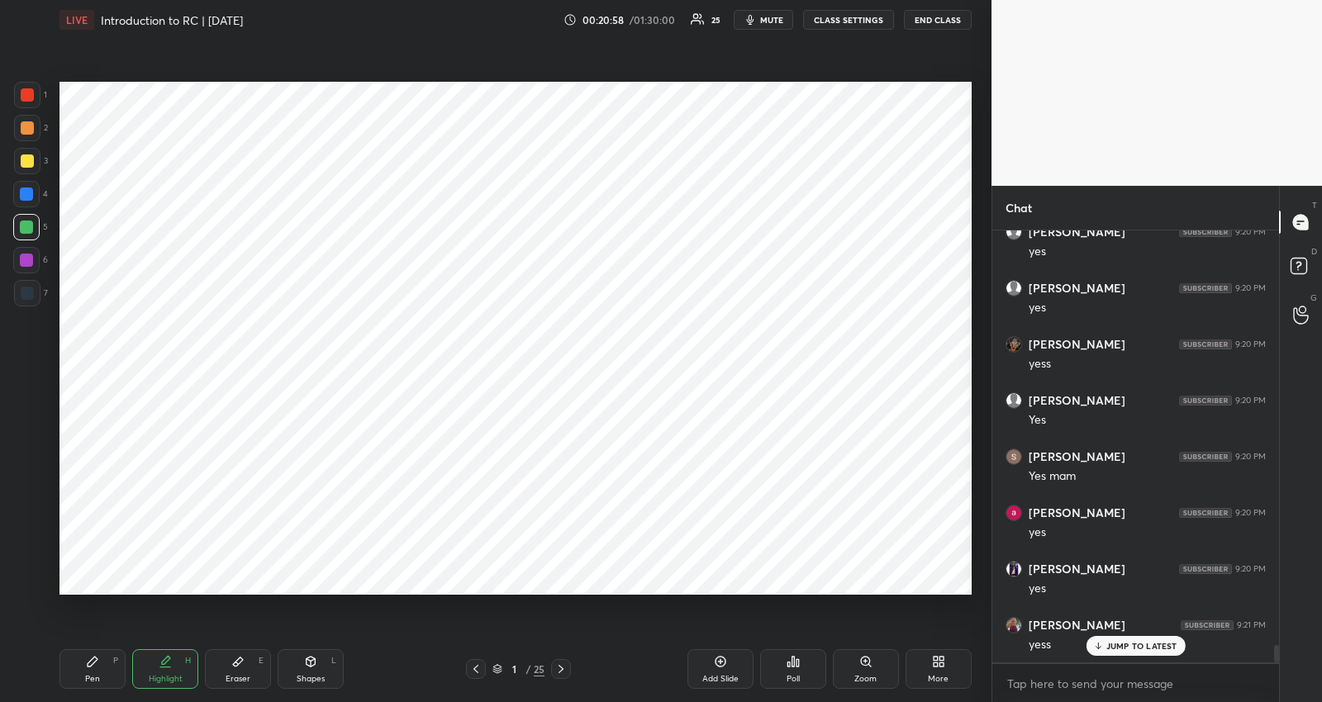
scroll to position [10514, 0]
click at [563, 666] on icon at bounding box center [560, 669] width 13 height 13
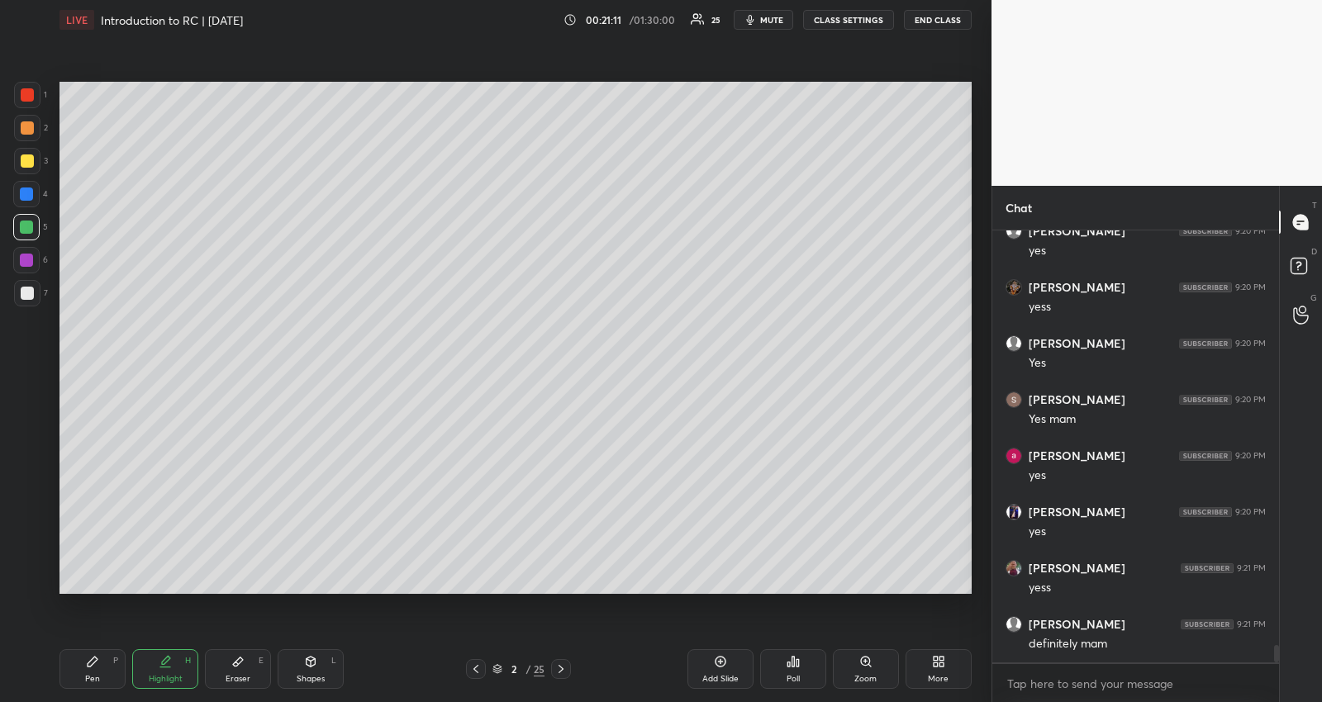
click at [563, 669] on icon at bounding box center [560, 669] width 13 height 13
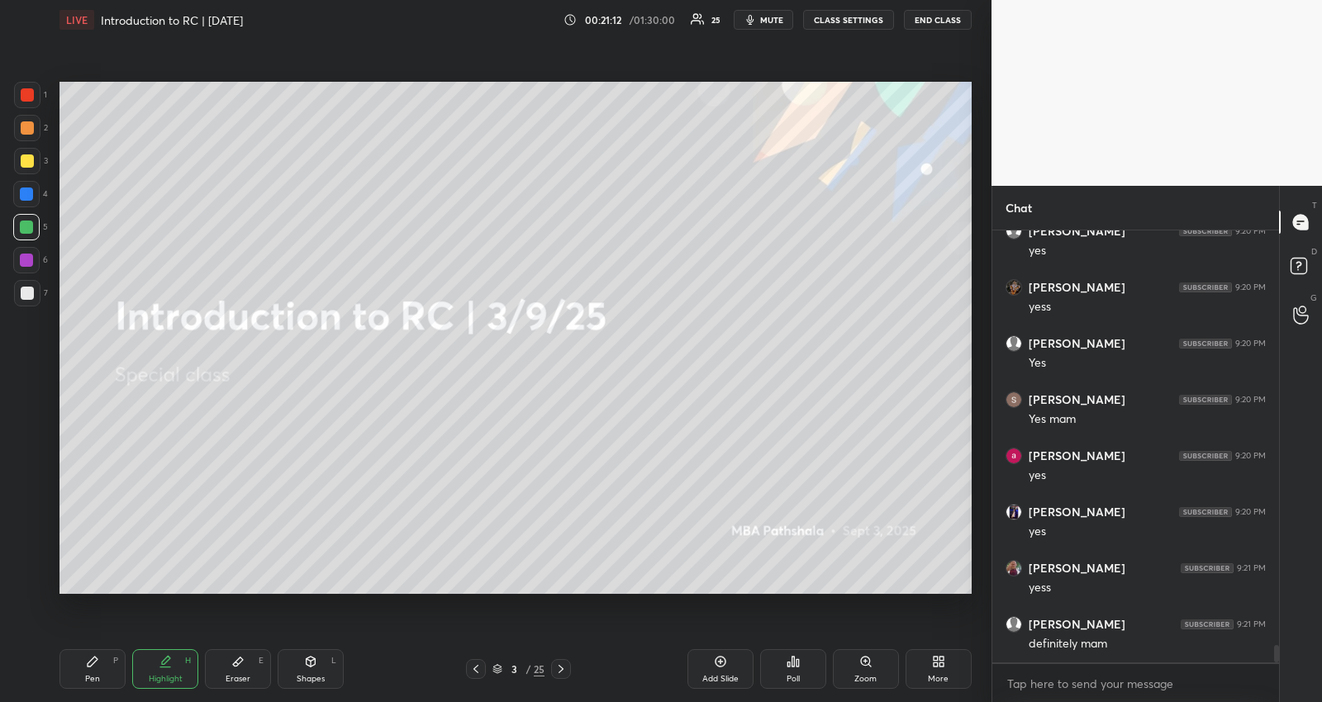
click at [563, 669] on icon at bounding box center [560, 669] width 13 height 13
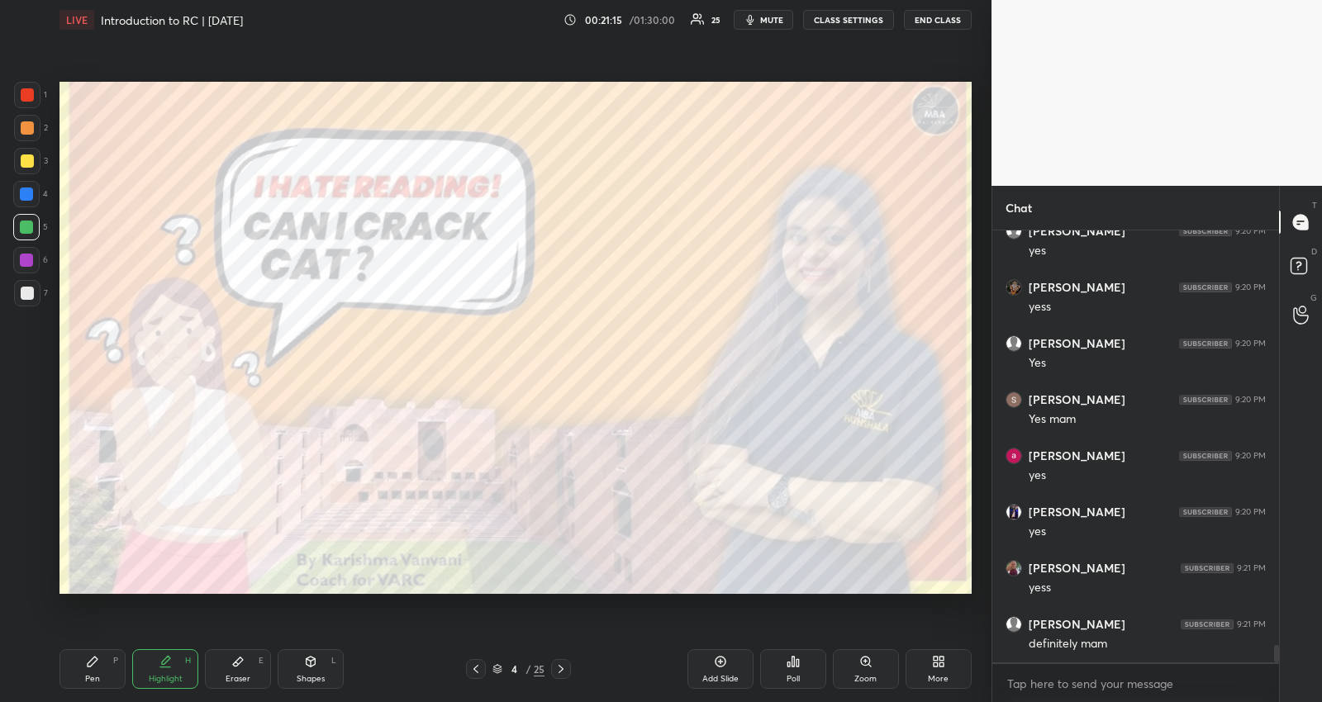
click at [24, 152] on div at bounding box center [27, 161] width 26 height 26
click at [31, 224] on div at bounding box center [26, 227] width 13 height 13
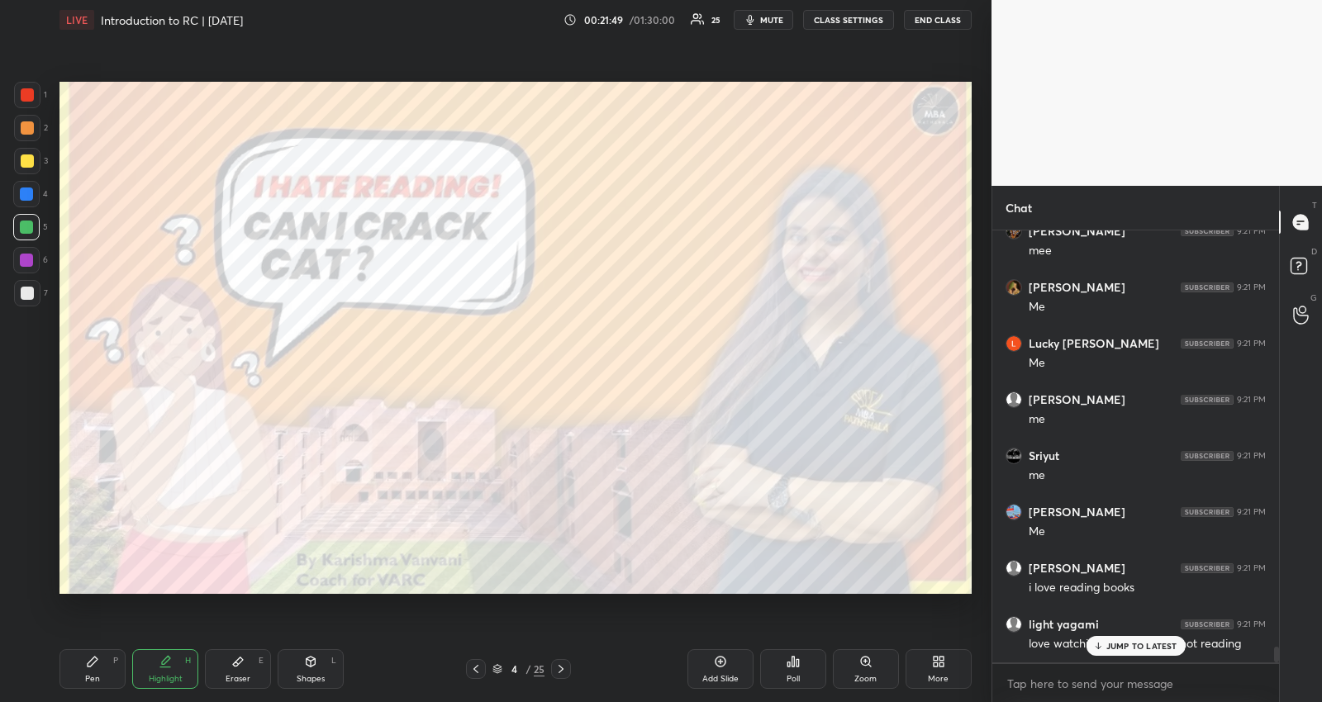
scroll to position [11187, 0]
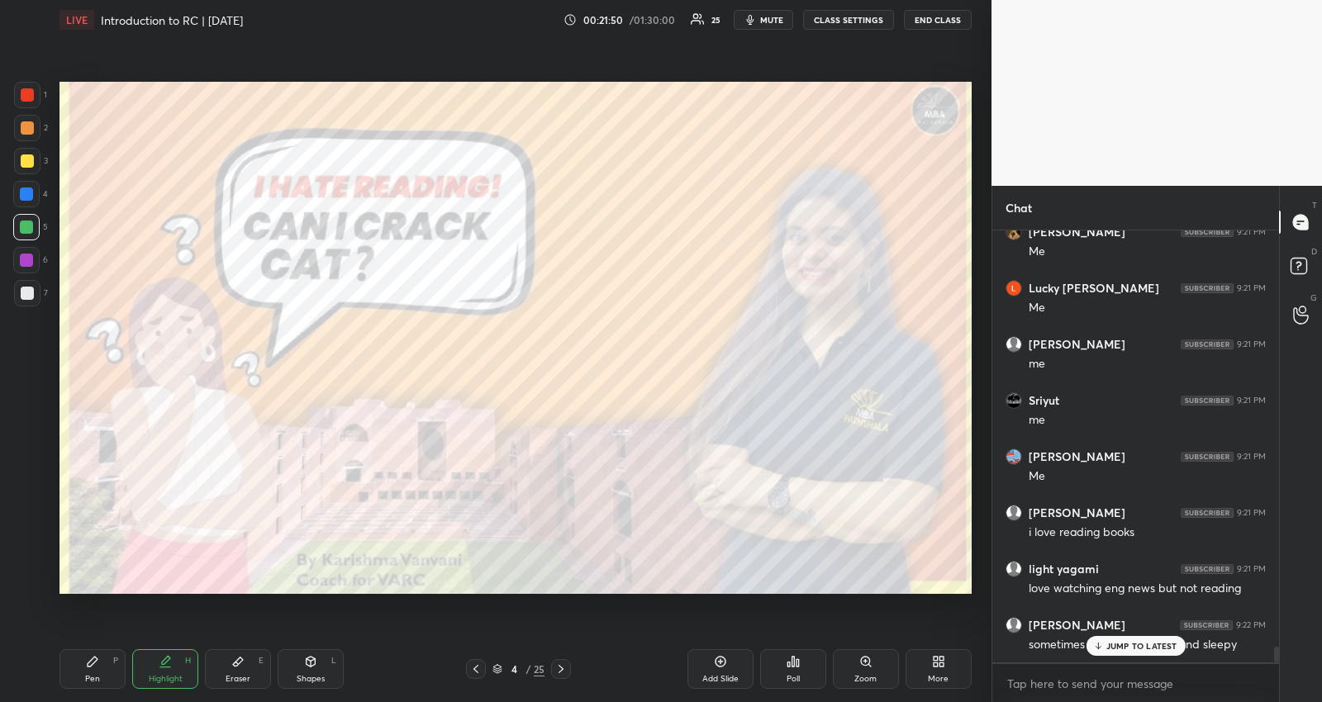
click at [494, 669] on icon at bounding box center [497, 670] width 8 height 2
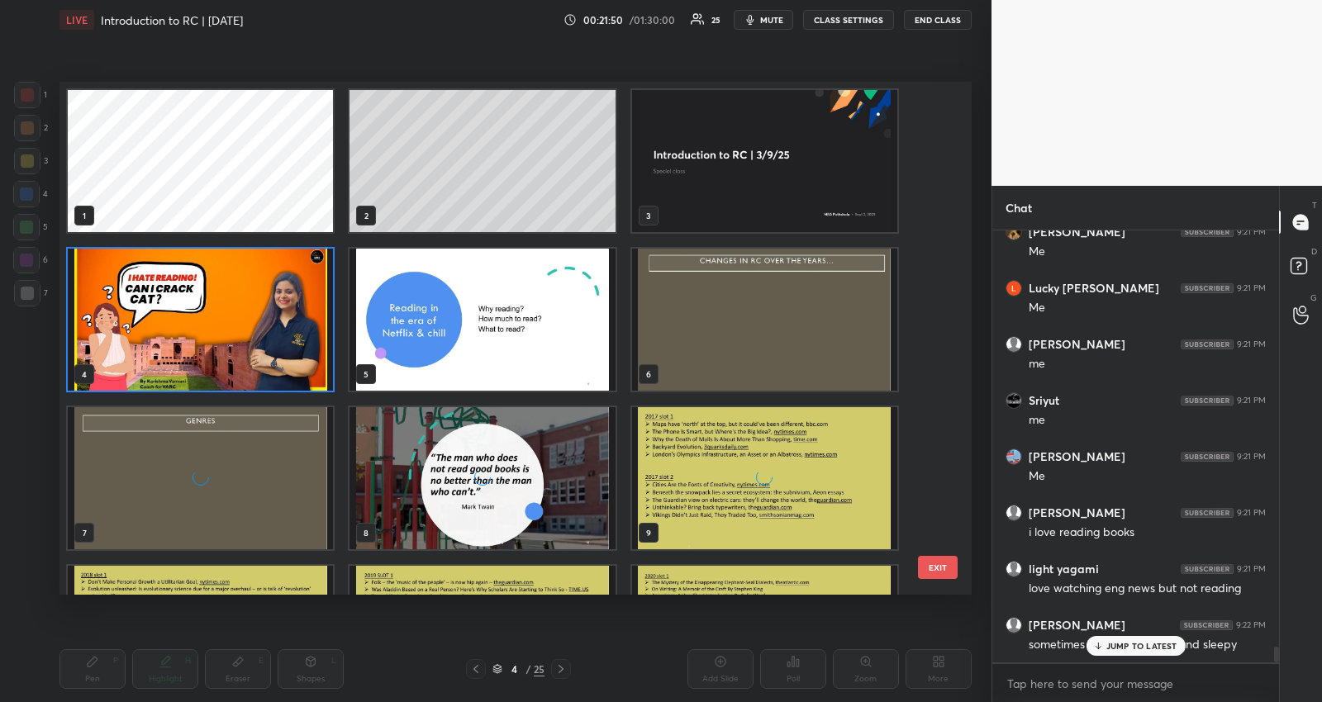
scroll to position [508, 903]
click at [242, 343] on img "grid" at bounding box center [200, 320] width 265 height 142
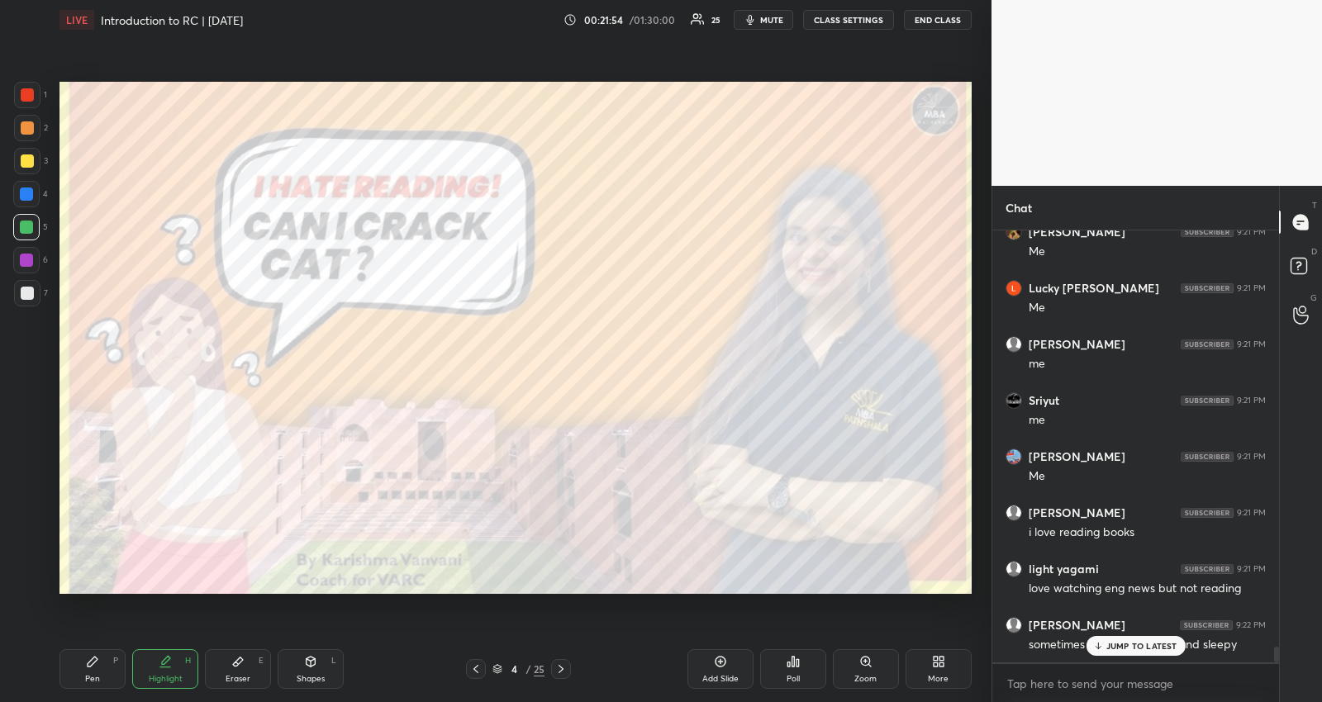
click at [242, 343] on img "grid" at bounding box center [200, 320] width 265 height 142
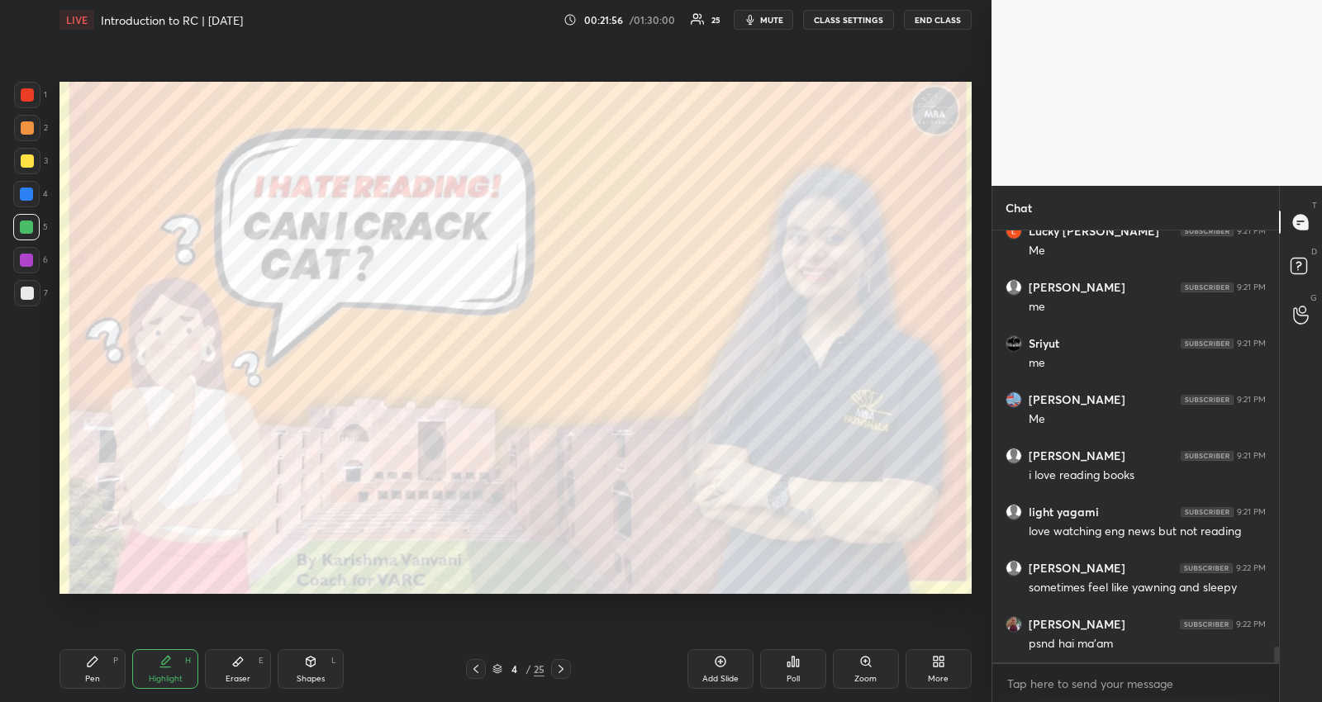
click at [720, 671] on div "Add Slide" at bounding box center [720, 669] width 66 height 40
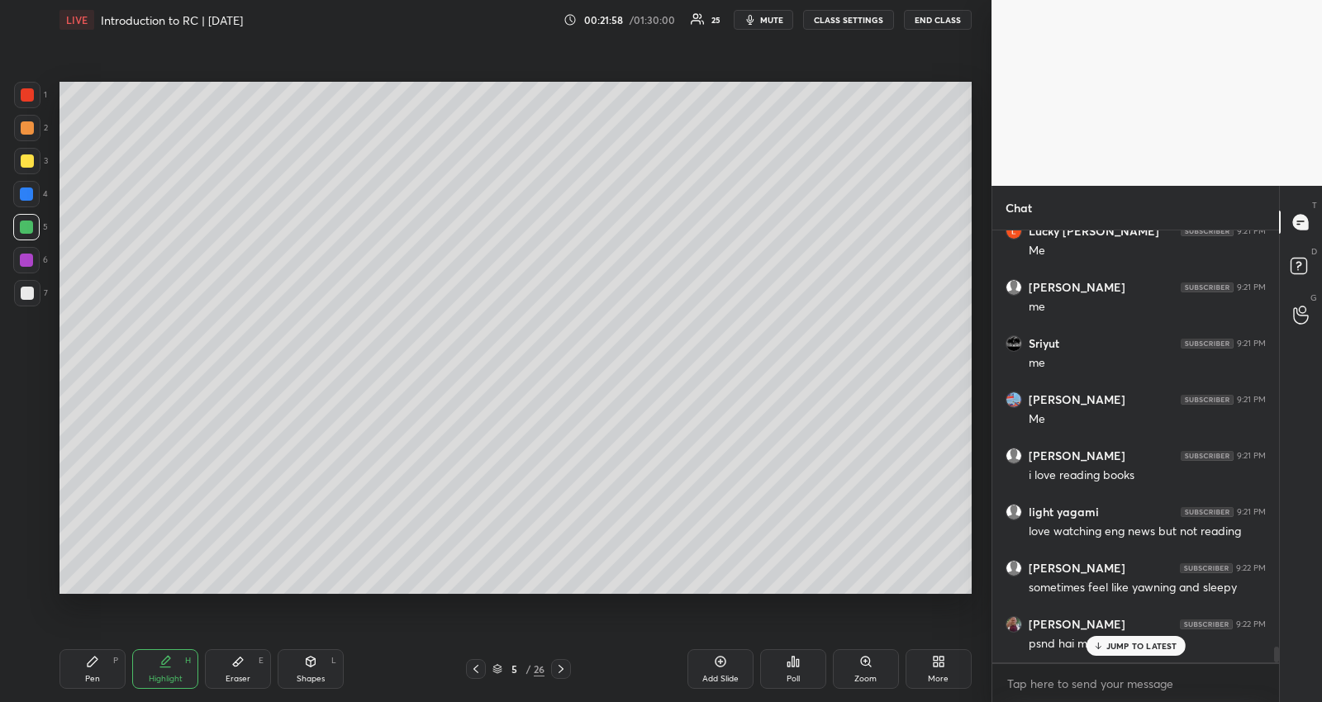
scroll to position [11299, 0]
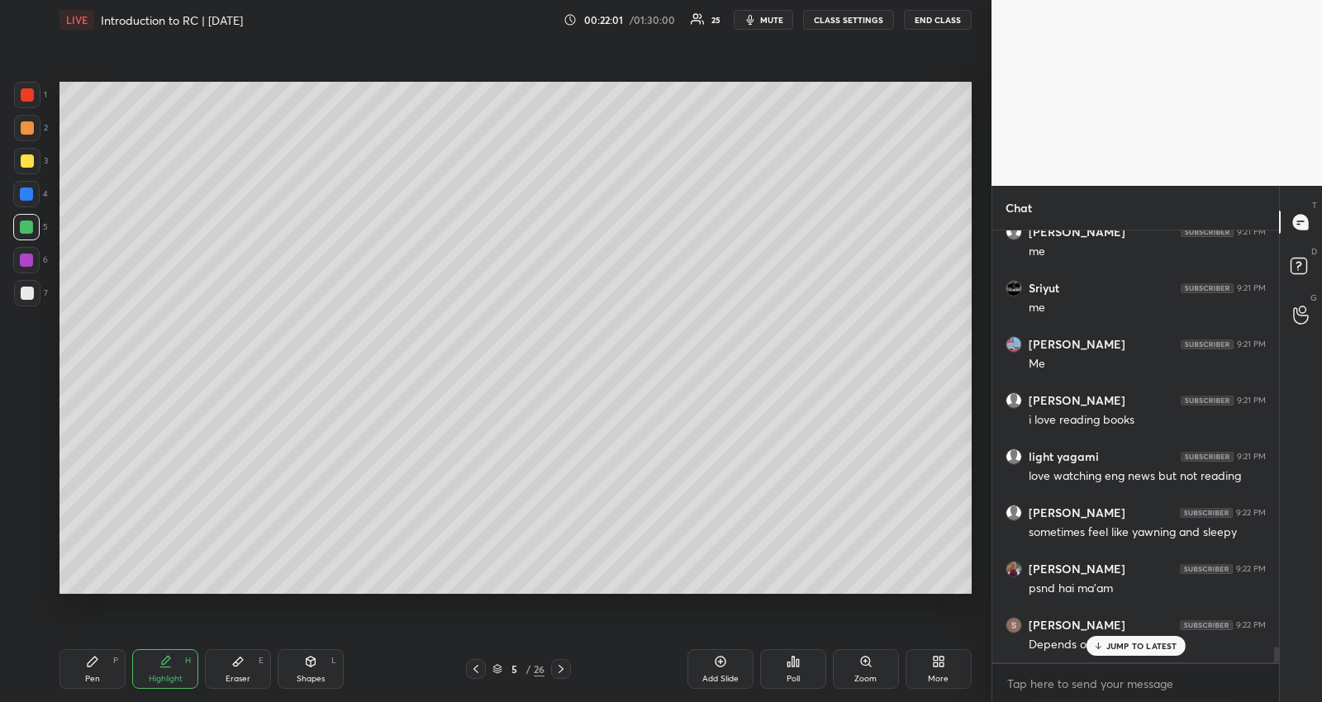
click at [31, 162] on div at bounding box center [27, 160] width 13 height 13
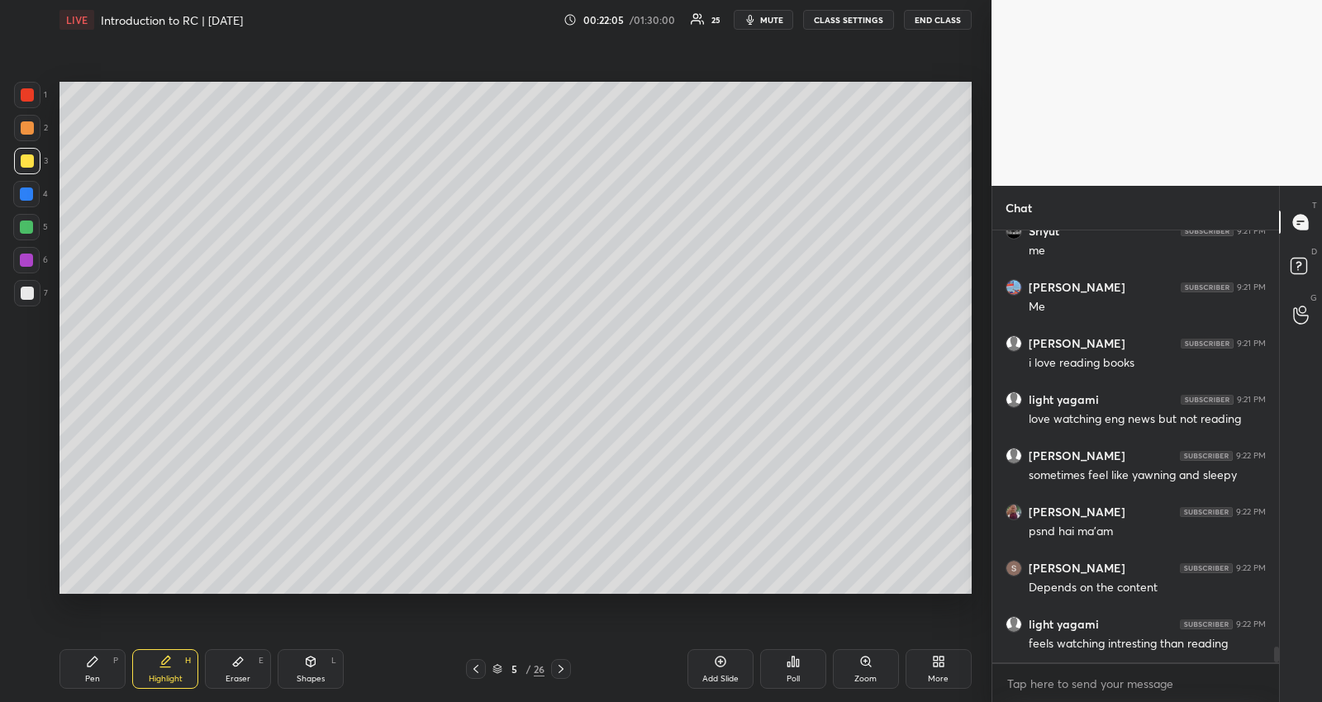
drag, startPoint x: 93, startPoint y: 668, endPoint x: 91, endPoint y: 613, distance: 55.4
click at [93, 667] on icon at bounding box center [92, 661] width 13 height 13
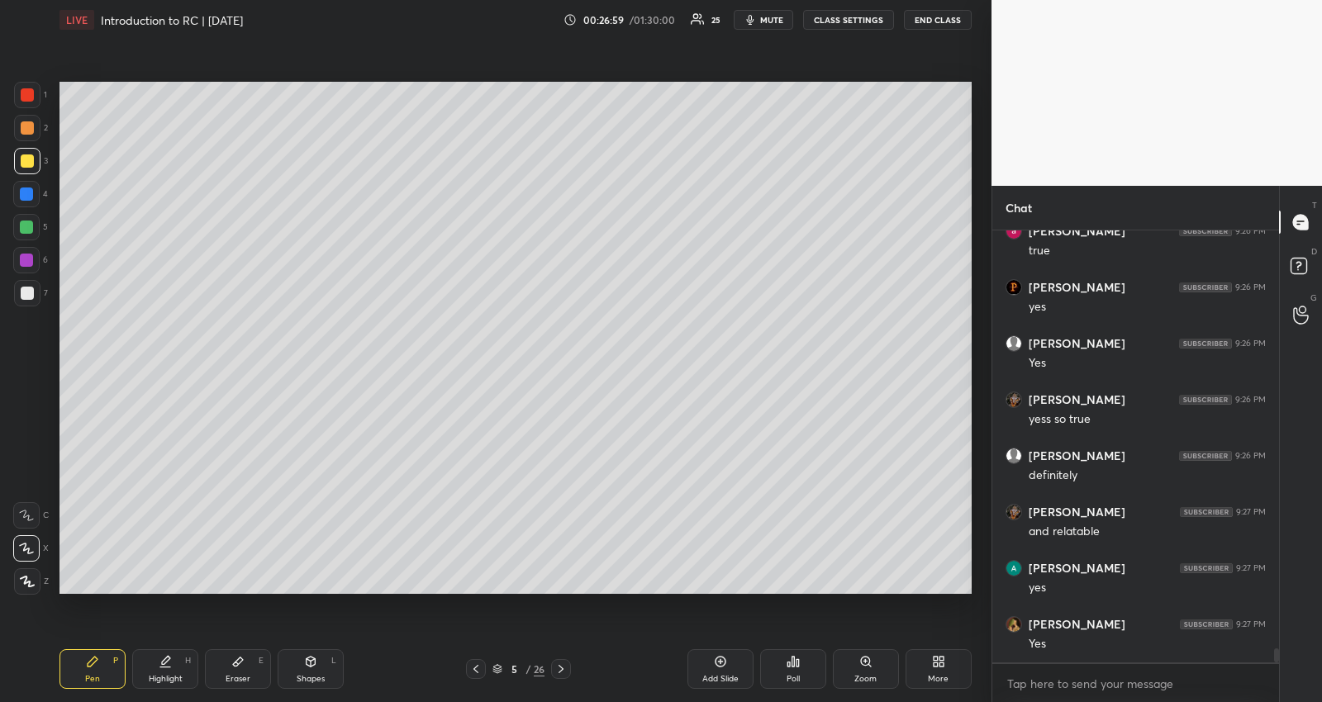
scroll to position [13224, 0]
click at [1159, 637] on div "JUMP TO LATEST" at bounding box center [1134, 646] width 99 height 20
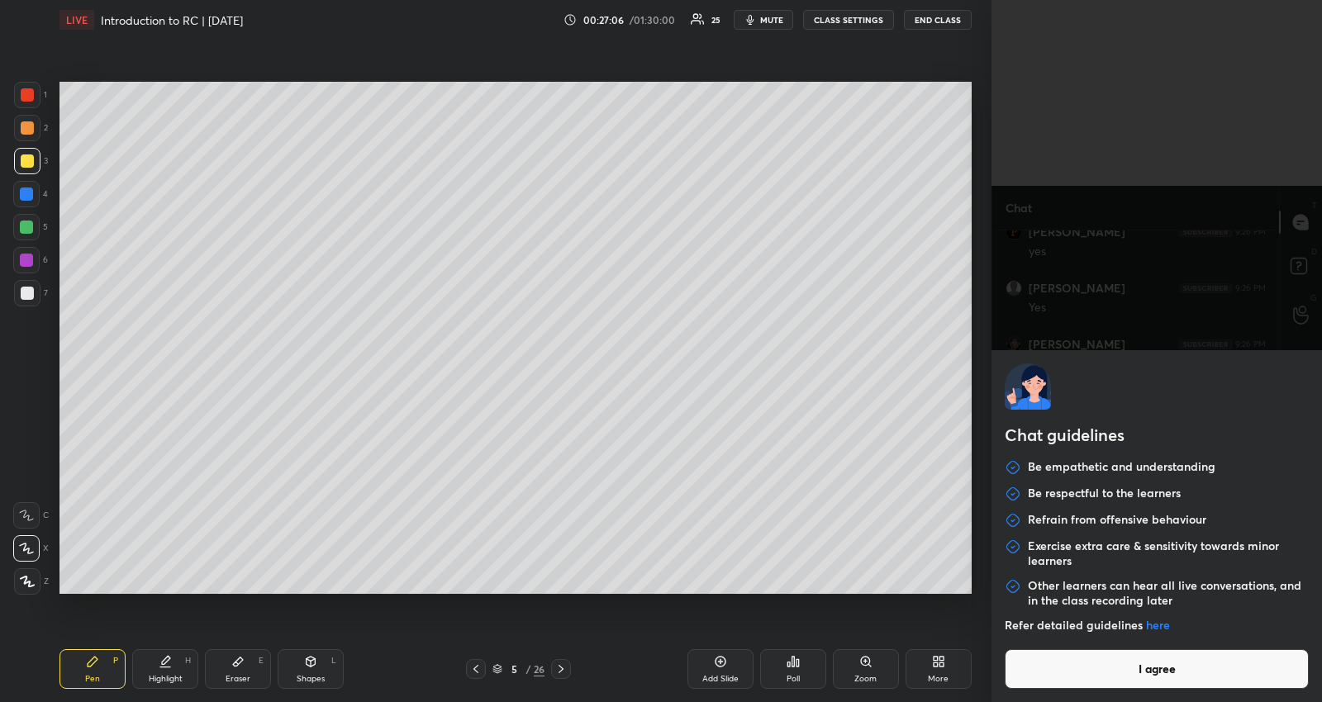
click at [1118, 684] on body "1 2 3 4 5 6 7 R O A L C X Z Erase all C X Z LIVE Introduction to RC | 3/9/25 00…" at bounding box center [661, 351] width 1322 height 702
drag, startPoint x: 1109, startPoint y: 668, endPoint x: 944, endPoint y: 625, distance: 169.9
click at [1108, 667] on button "I agree" at bounding box center [1157, 669] width 304 height 40
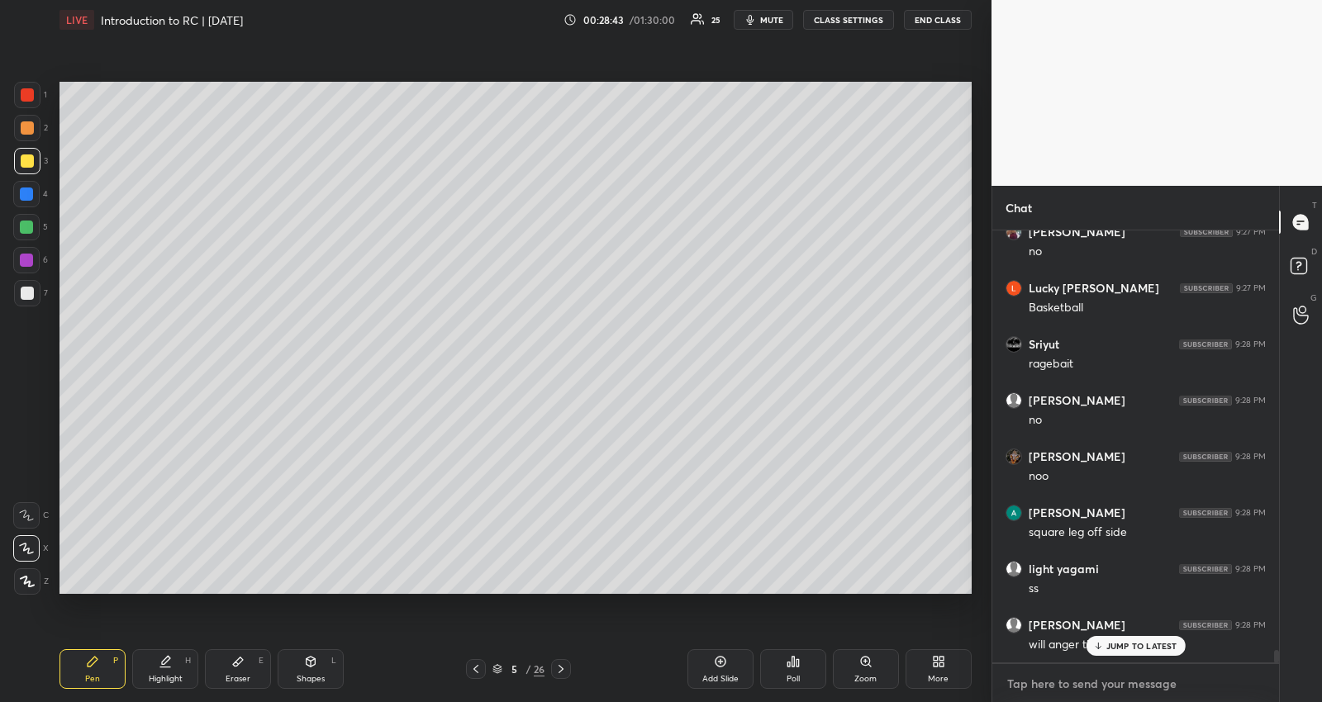
scroll to position [14292, 0]
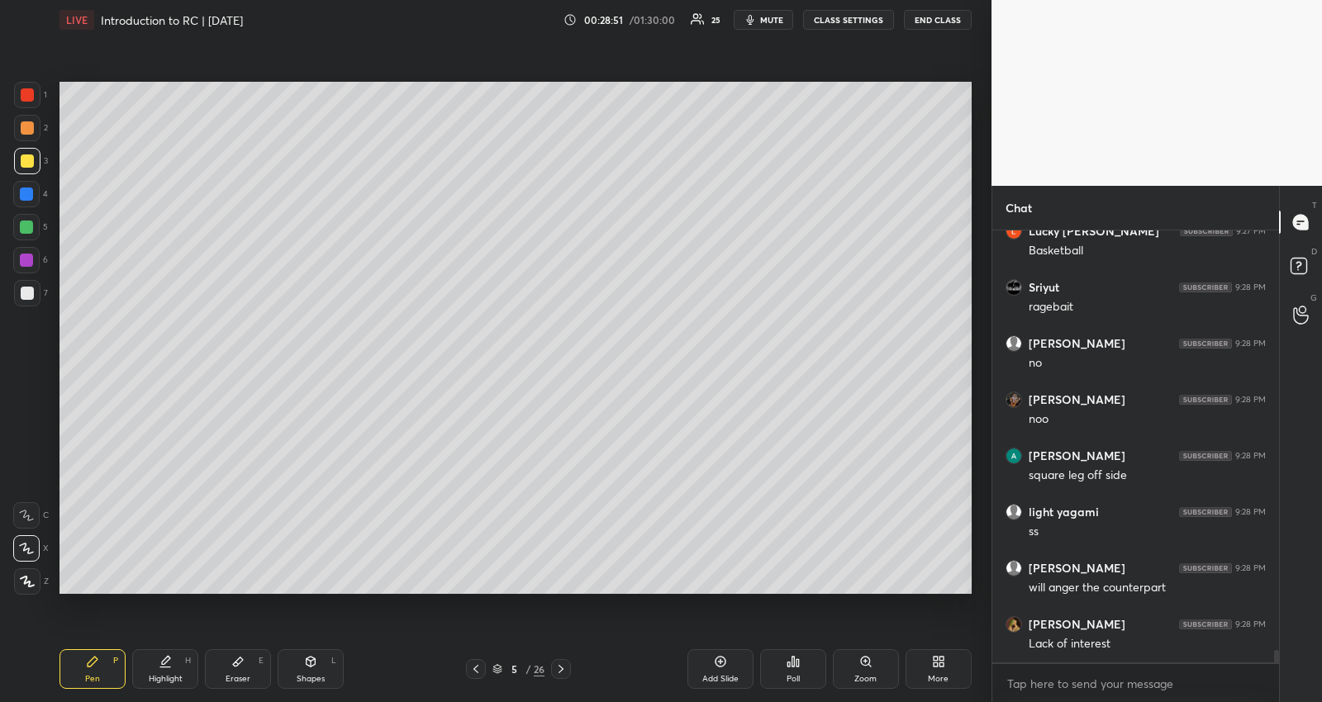
click at [29, 262] on div at bounding box center [26, 260] width 13 height 13
click at [171, 659] on div "Highlight H" at bounding box center [165, 669] width 66 height 40
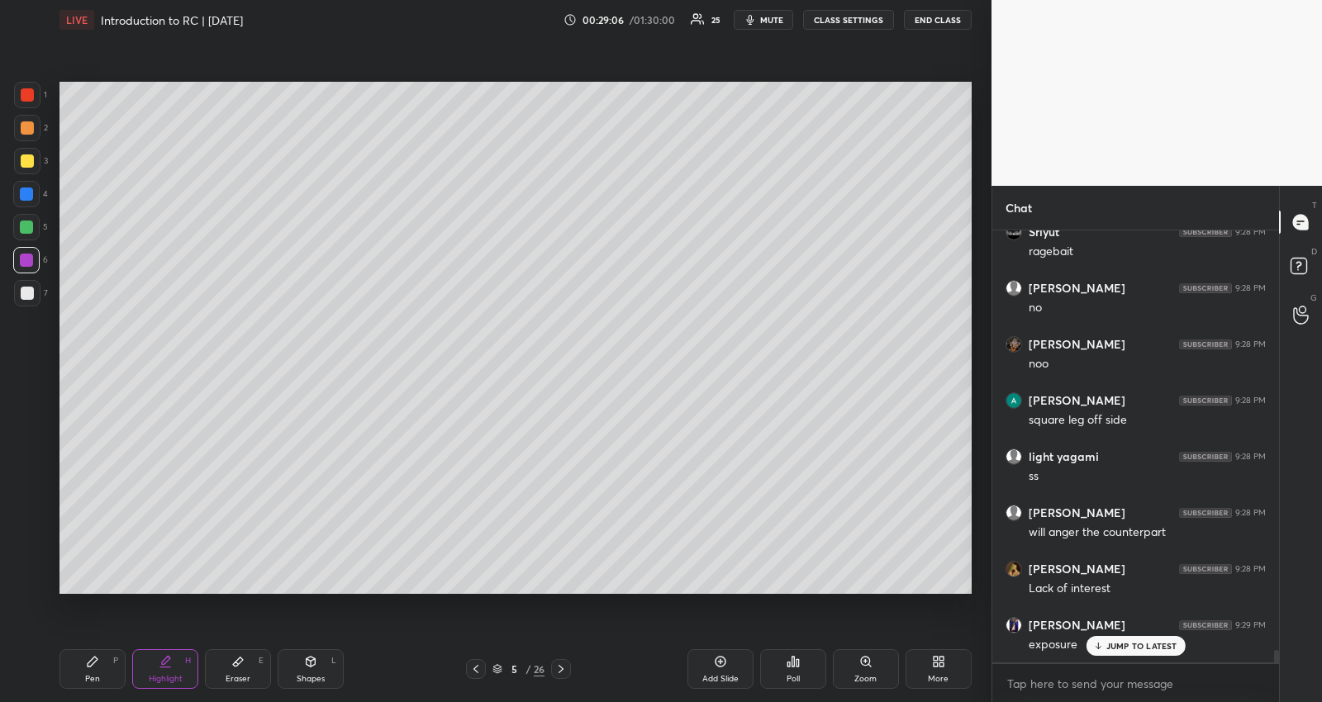
click at [107, 675] on div "Pen P" at bounding box center [92, 669] width 66 height 40
click at [31, 223] on div at bounding box center [26, 227] width 13 height 13
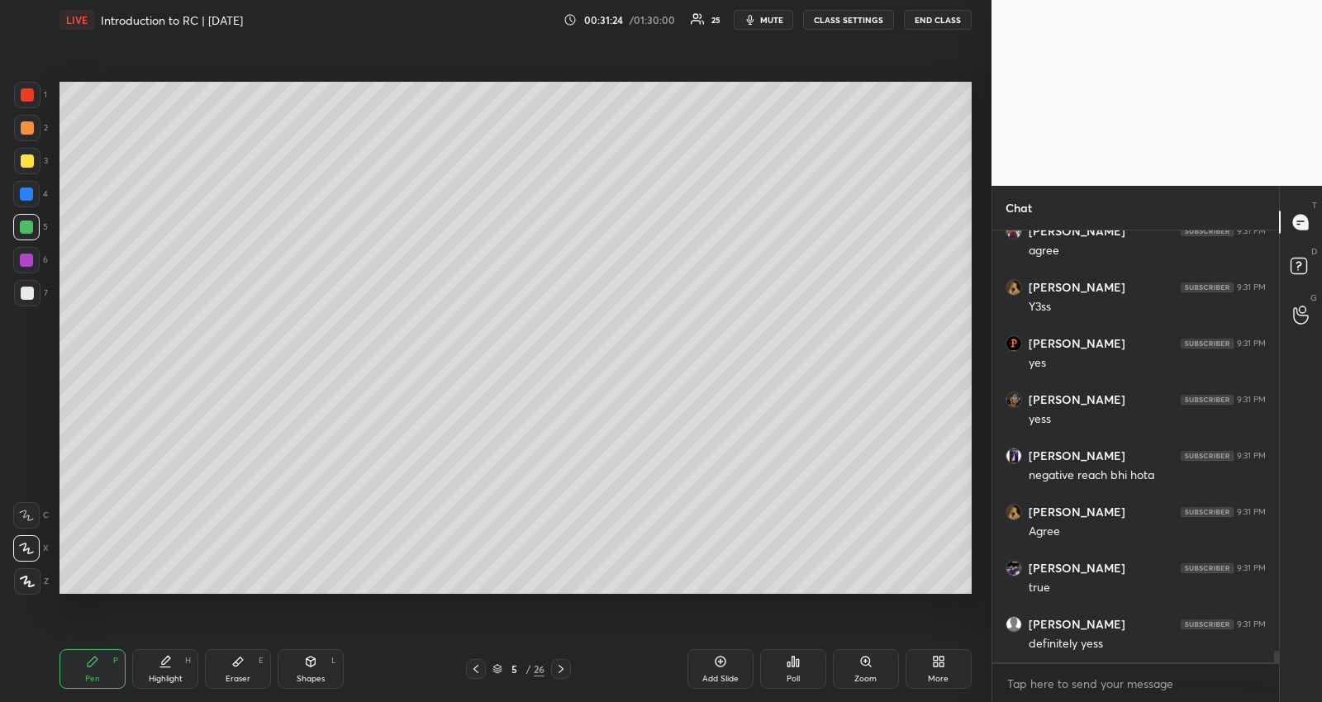
scroll to position [16201, 0]
drag, startPoint x: 30, startPoint y: 290, endPoint x: 48, endPoint y: 298, distance: 20.0
click at [32, 287] on div at bounding box center [27, 293] width 26 height 26
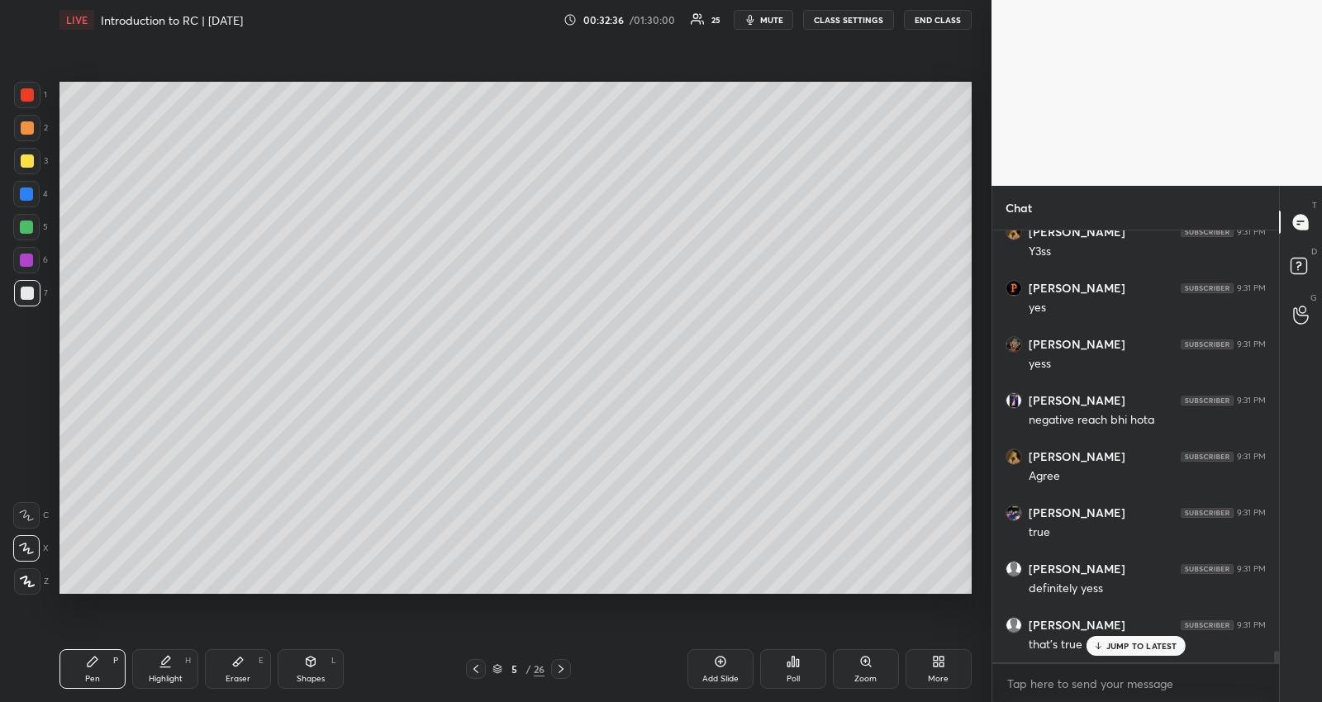
click at [1117, 646] on p "JUMP TO LATEST" at bounding box center [1141, 646] width 71 height 10
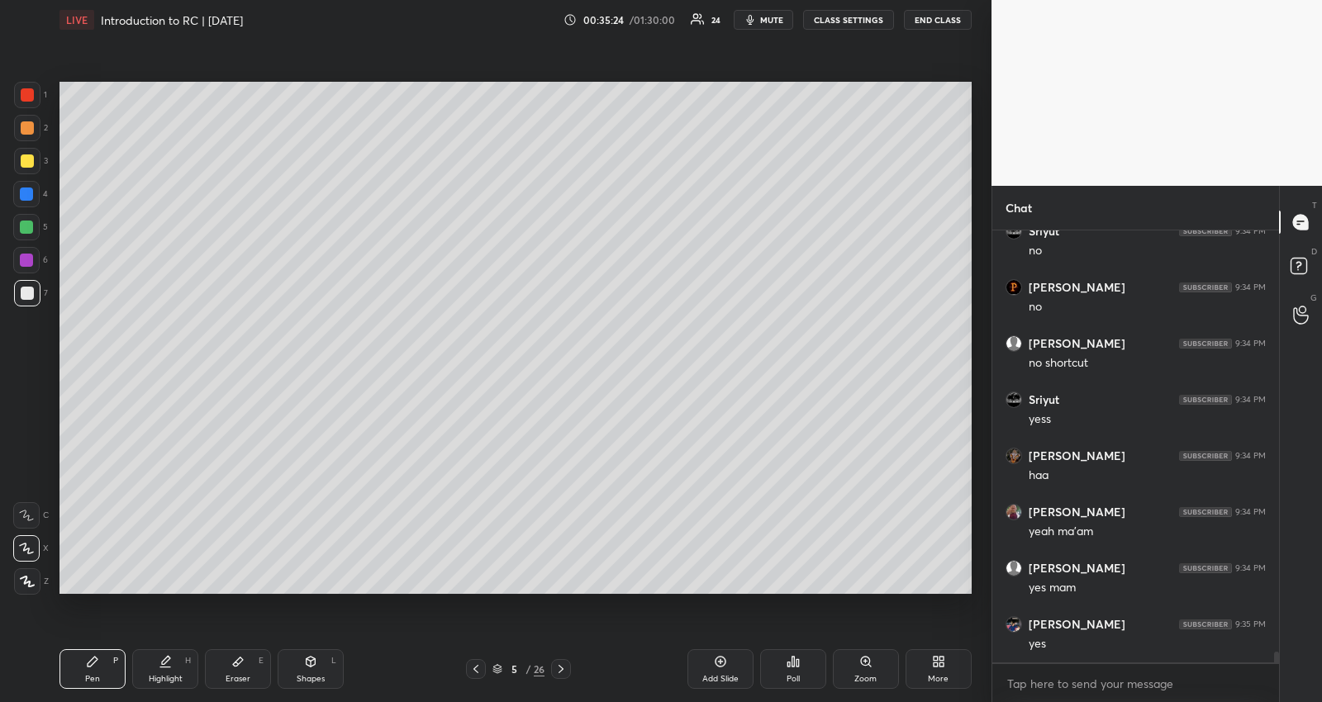
click at [559, 662] on div at bounding box center [561, 669] width 20 height 20
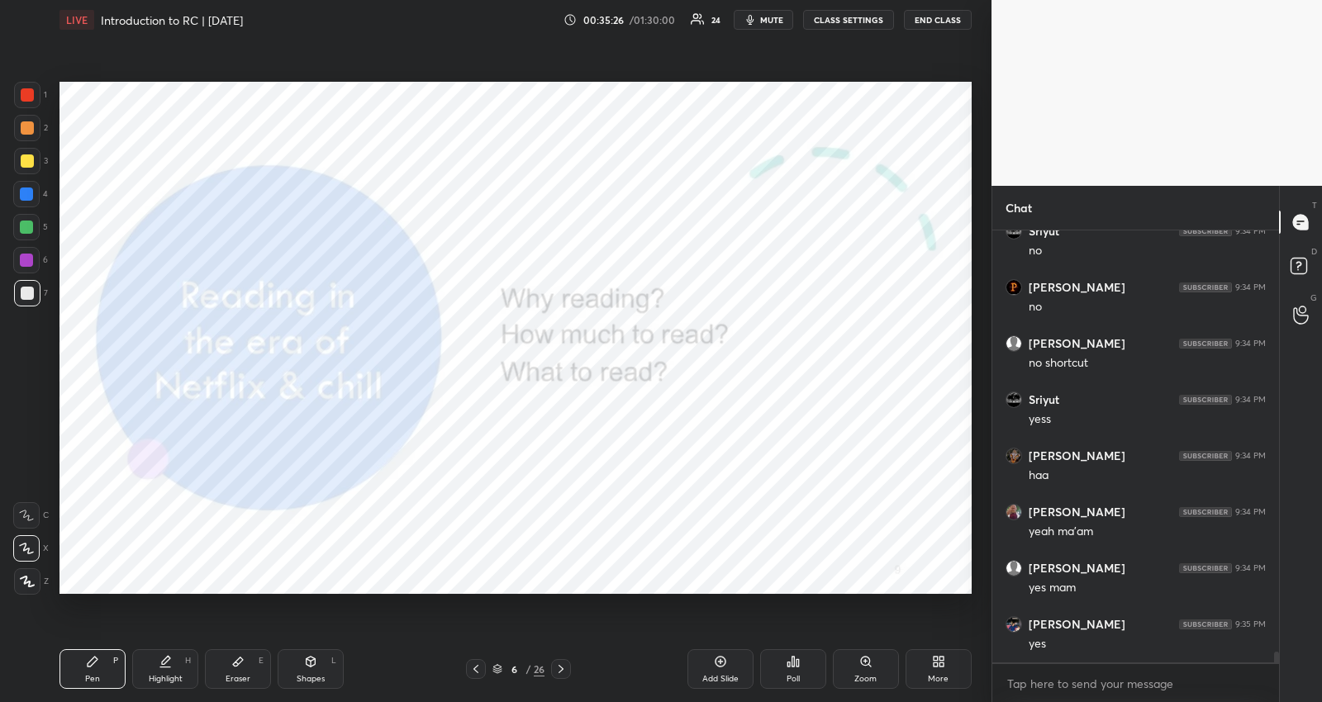
click at [30, 224] on div at bounding box center [26, 227] width 13 height 13
click at [25, 192] on div at bounding box center [26, 194] width 13 height 13
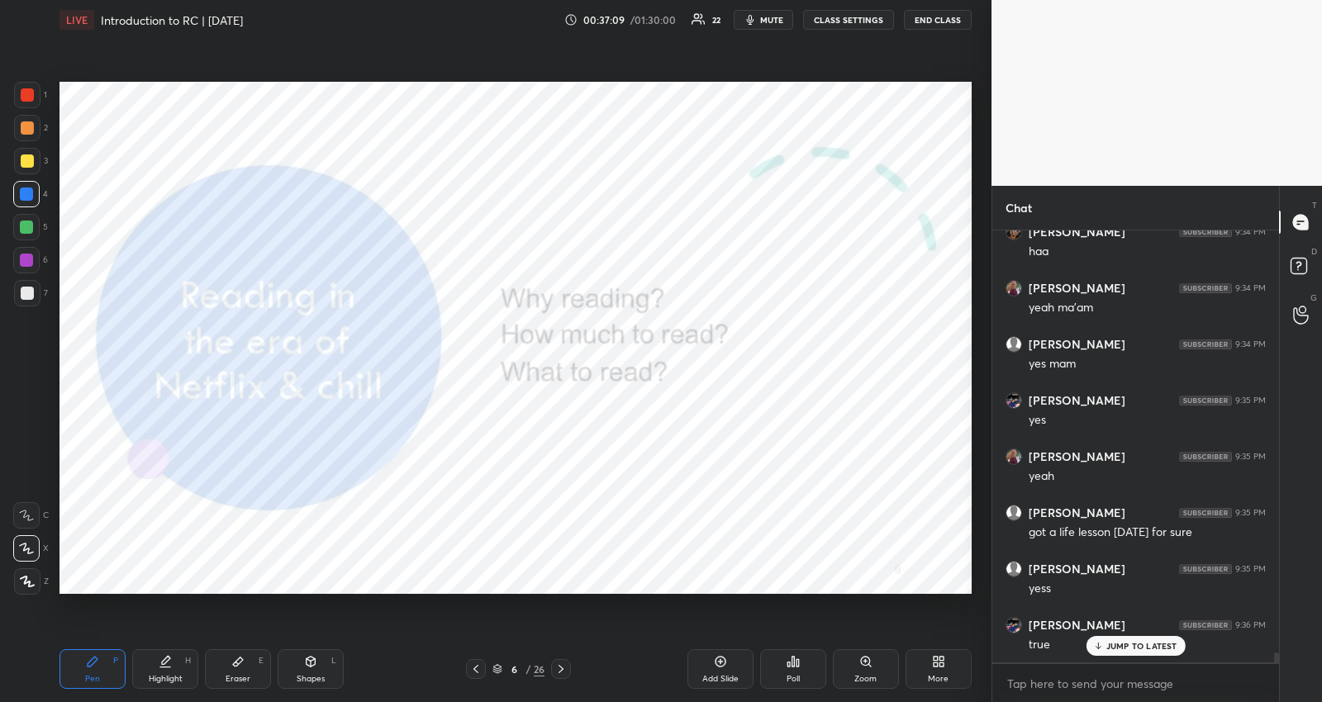
scroll to position [17775, 0]
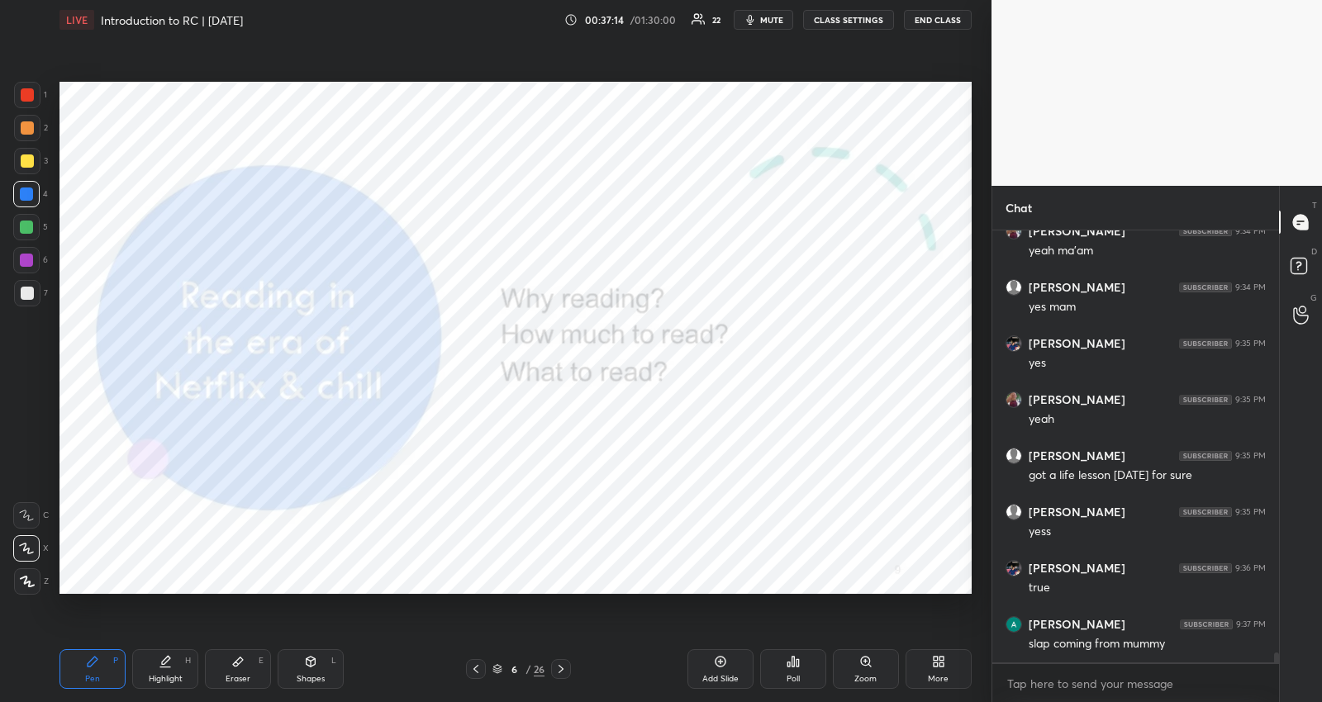
click at [237, 668] on div "Eraser E" at bounding box center [238, 669] width 66 height 40
drag, startPoint x: 25, startPoint y: 580, endPoint x: 53, endPoint y: 511, distance: 74.9
click at [26, 580] on g at bounding box center [26, 581] width 13 height 13
click at [99, 660] on div "Pen P" at bounding box center [92, 669] width 66 height 40
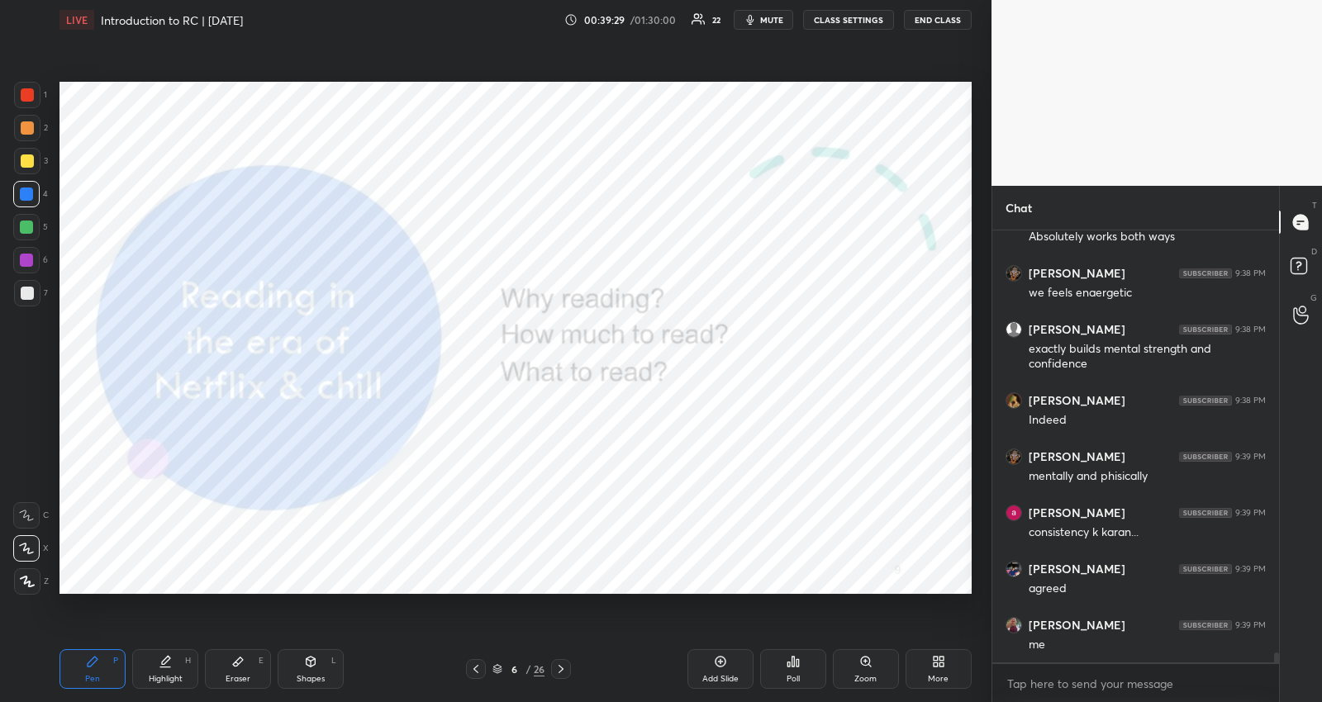
scroll to position [19026, 0]
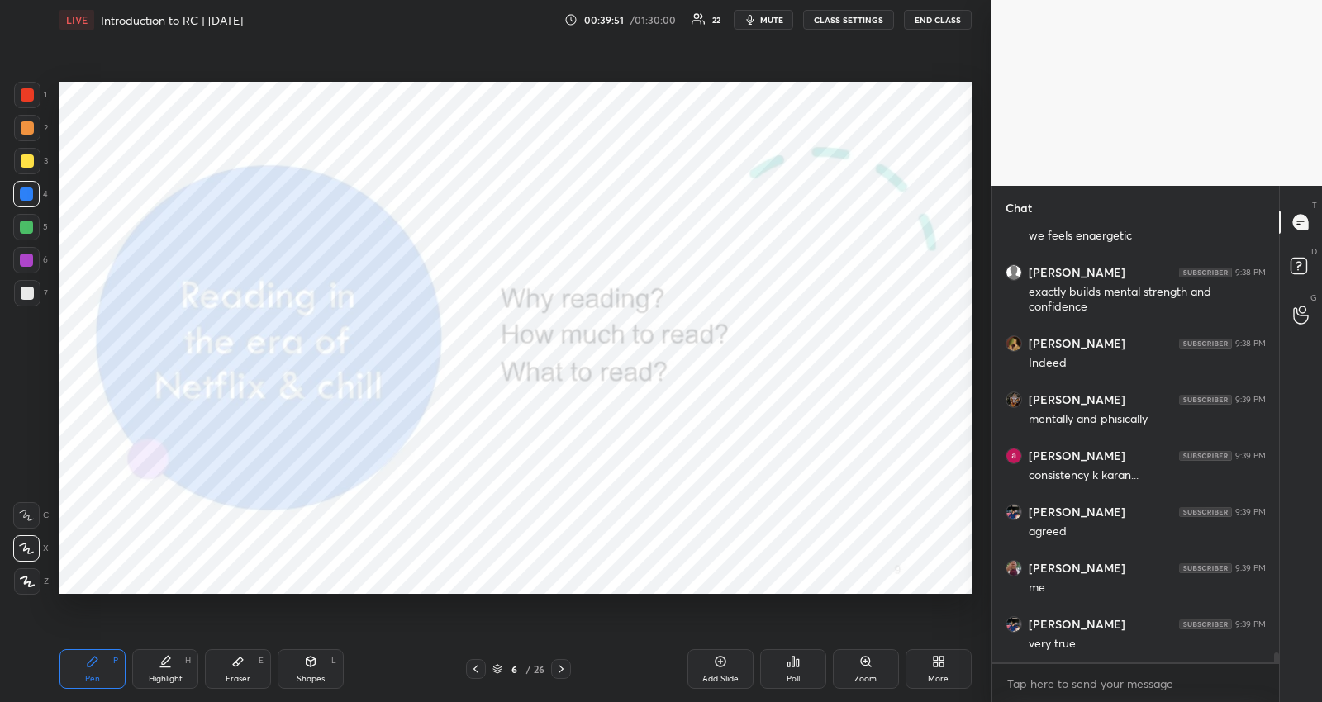
click at [492, 670] on div "6 / 26" at bounding box center [518, 669] width 105 height 20
click at [492, 667] on icon at bounding box center [497, 669] width 10 height 10
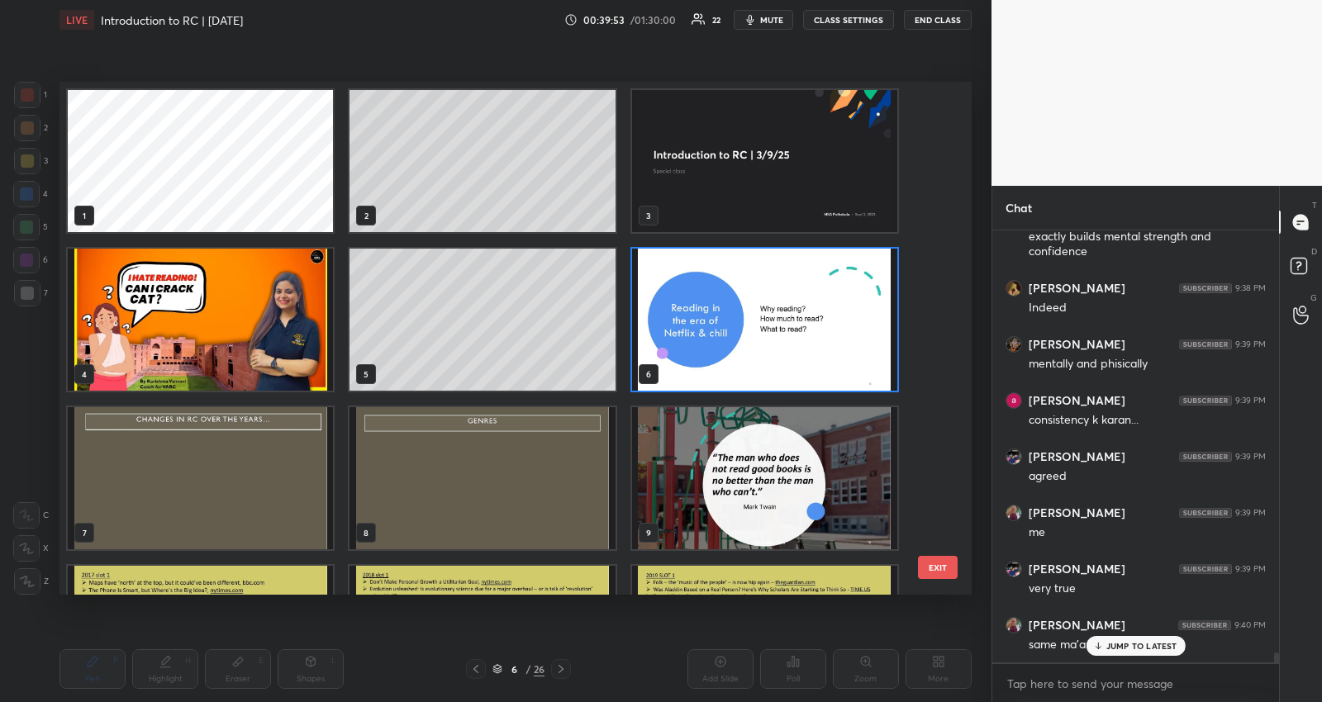
scroll to position [508, 903]
click at [1169, 649] on p "JUMP TO LATEST" at bounding box center [1141, 646] width 71 height 10
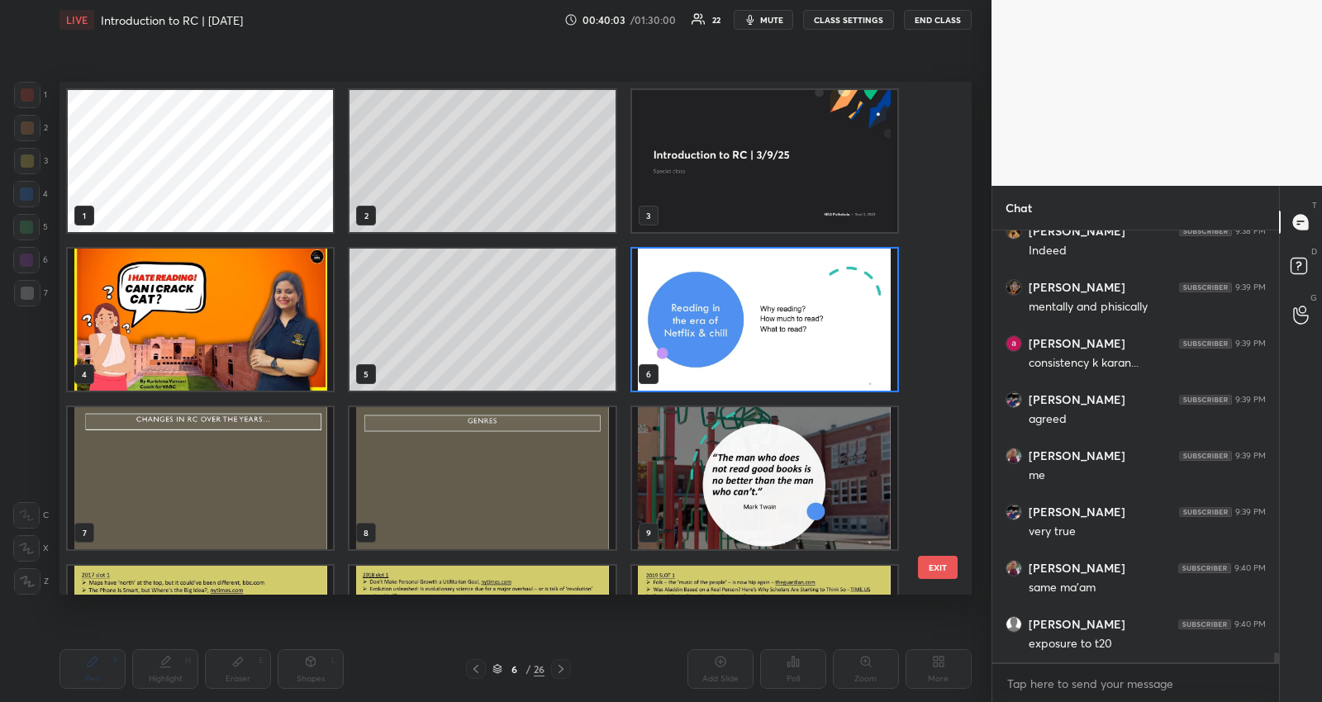
scroll to position [19194, 0]
click at [839, 359] on img "grid" at bounding box center [764, 320] width 265 height 142
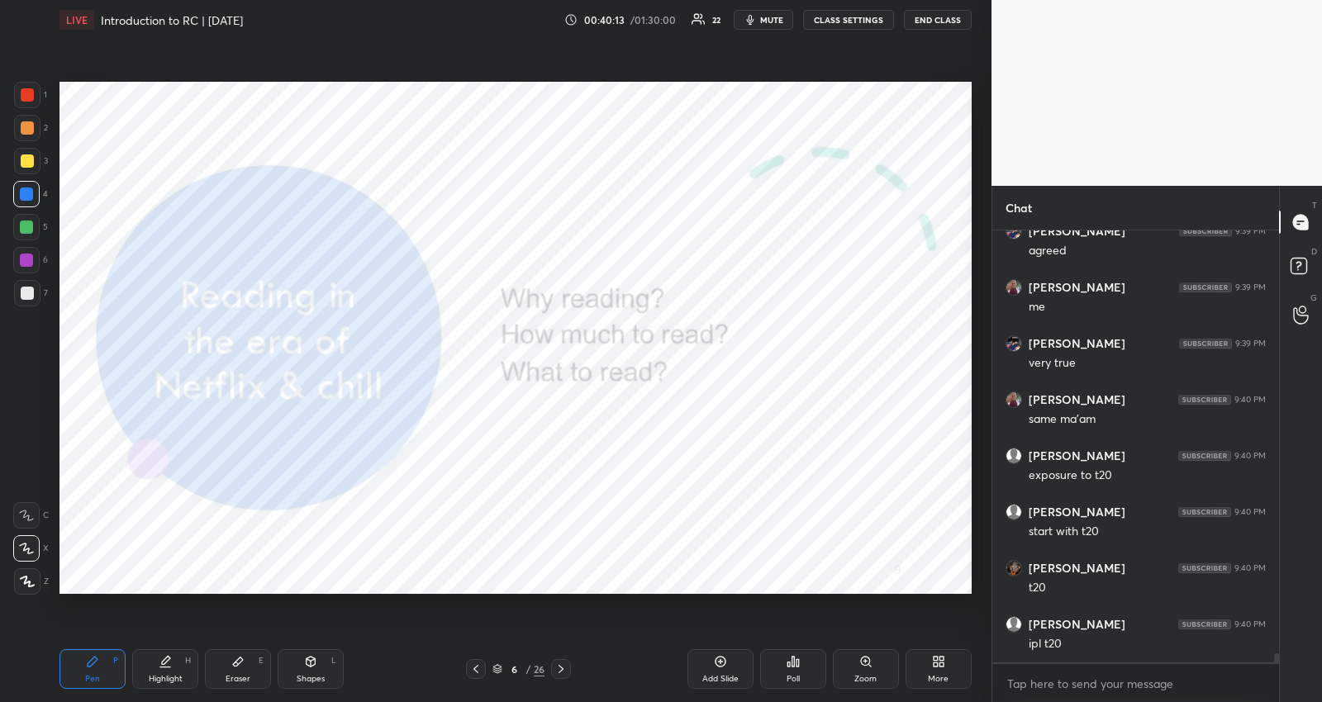
scroll to position [19362, 0]
click at [1140, 653] on div "JUMP TO LATEST" at bounding box center [1134, 646] width 99 height 20
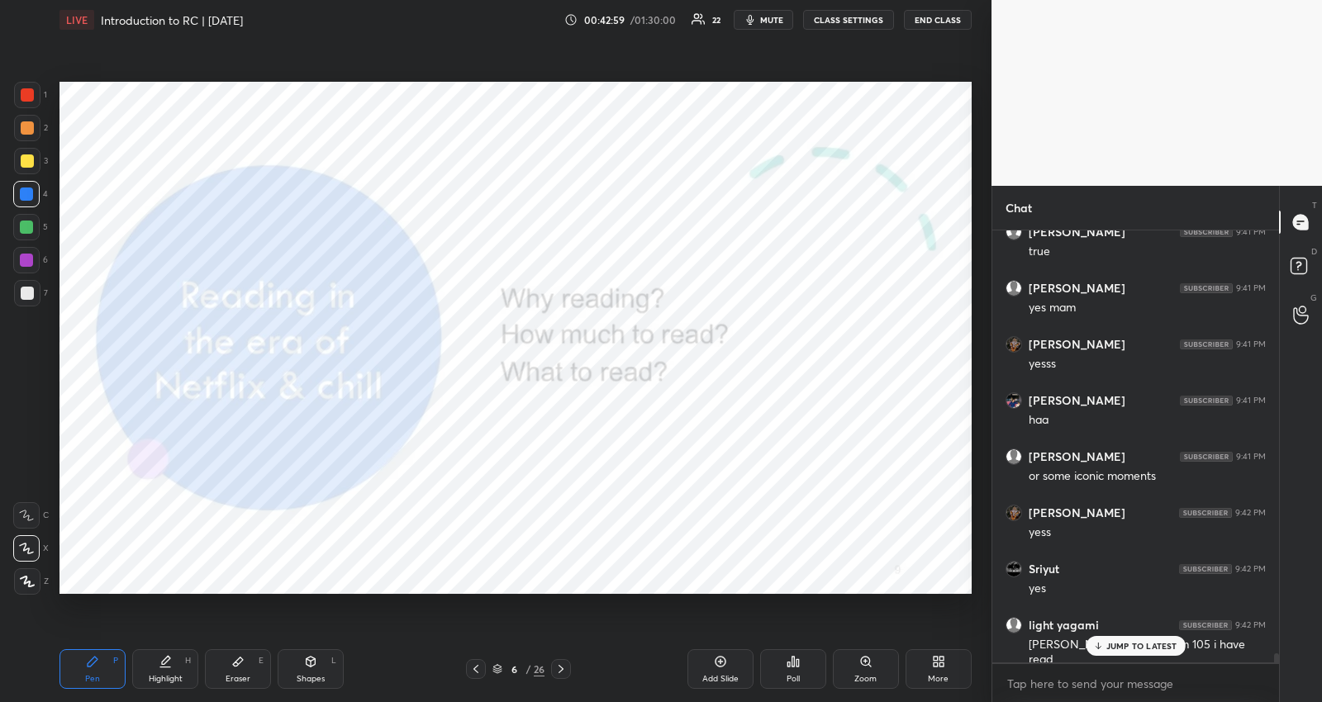
click at [1116, 642] on p "JUMP TO LATEST" at bounding box center [1141, 646] width 71 height 10
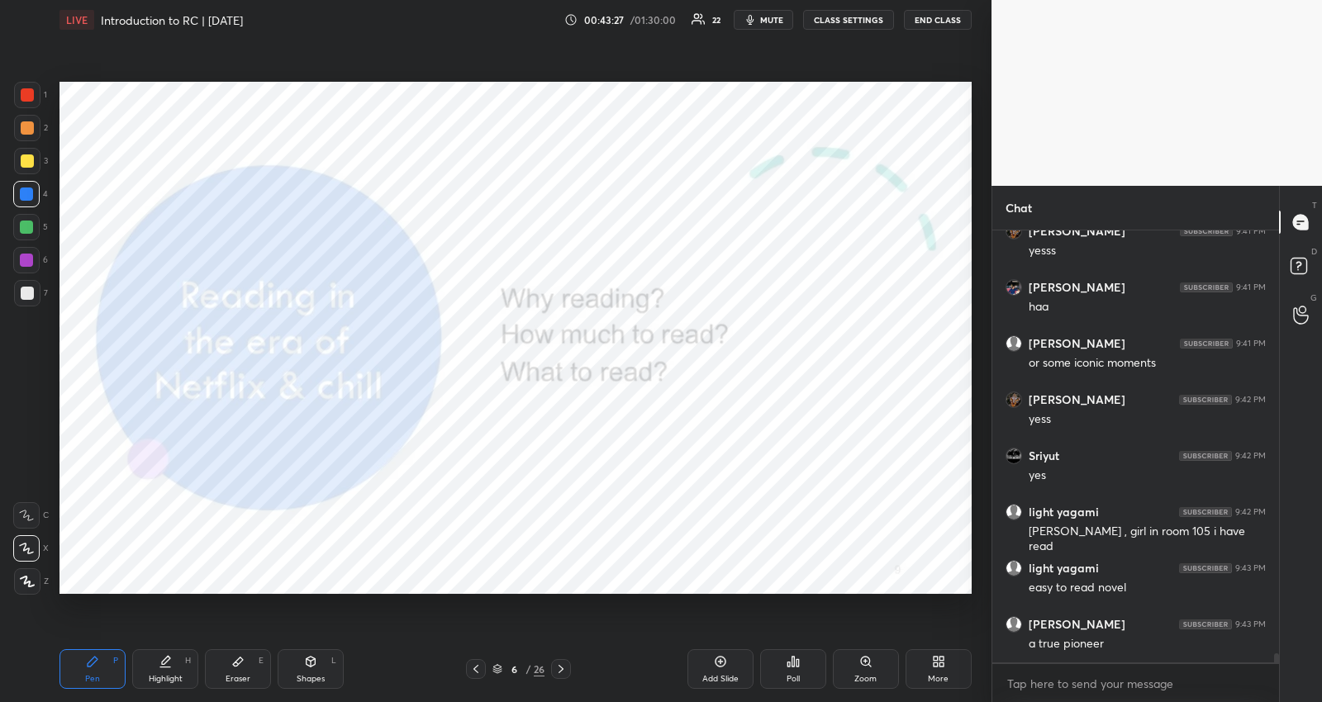
scroll to position [20390, 0]
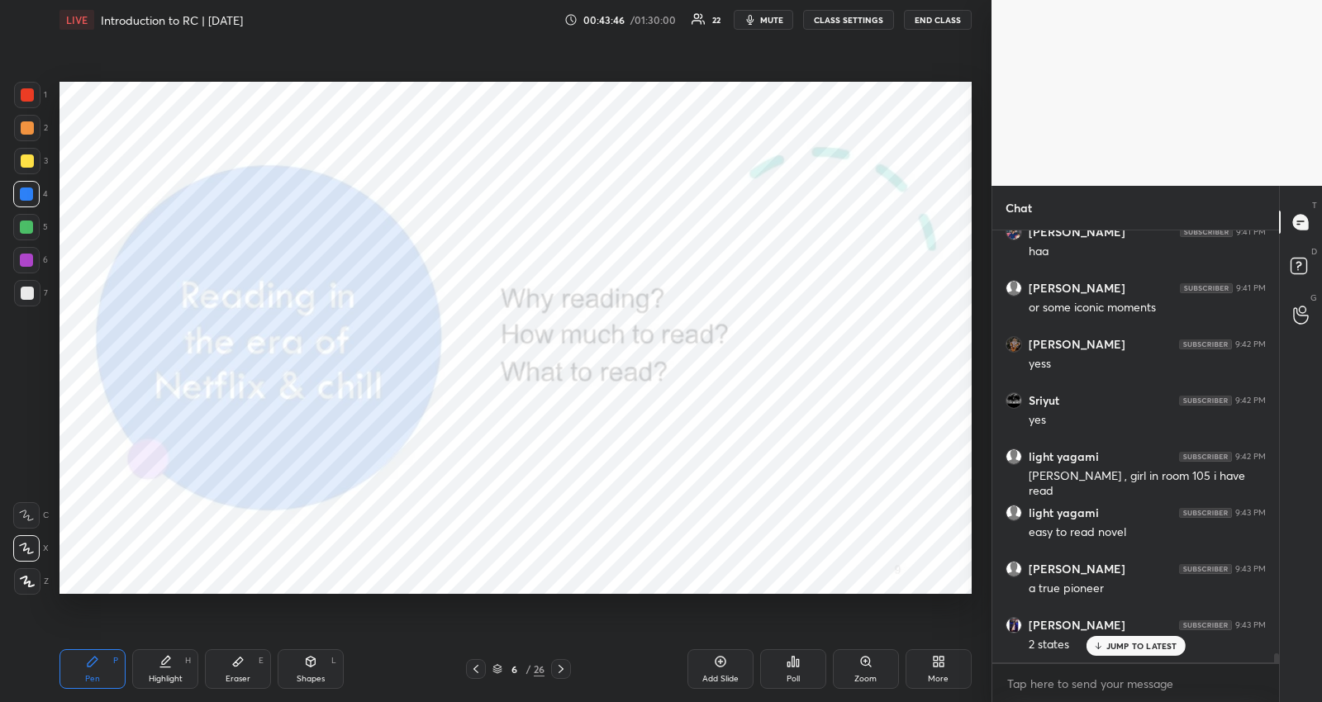
click at [1108, 643] on p "JUMP TO LATEST" at bounding box center [1141, 646] width 71 height 10
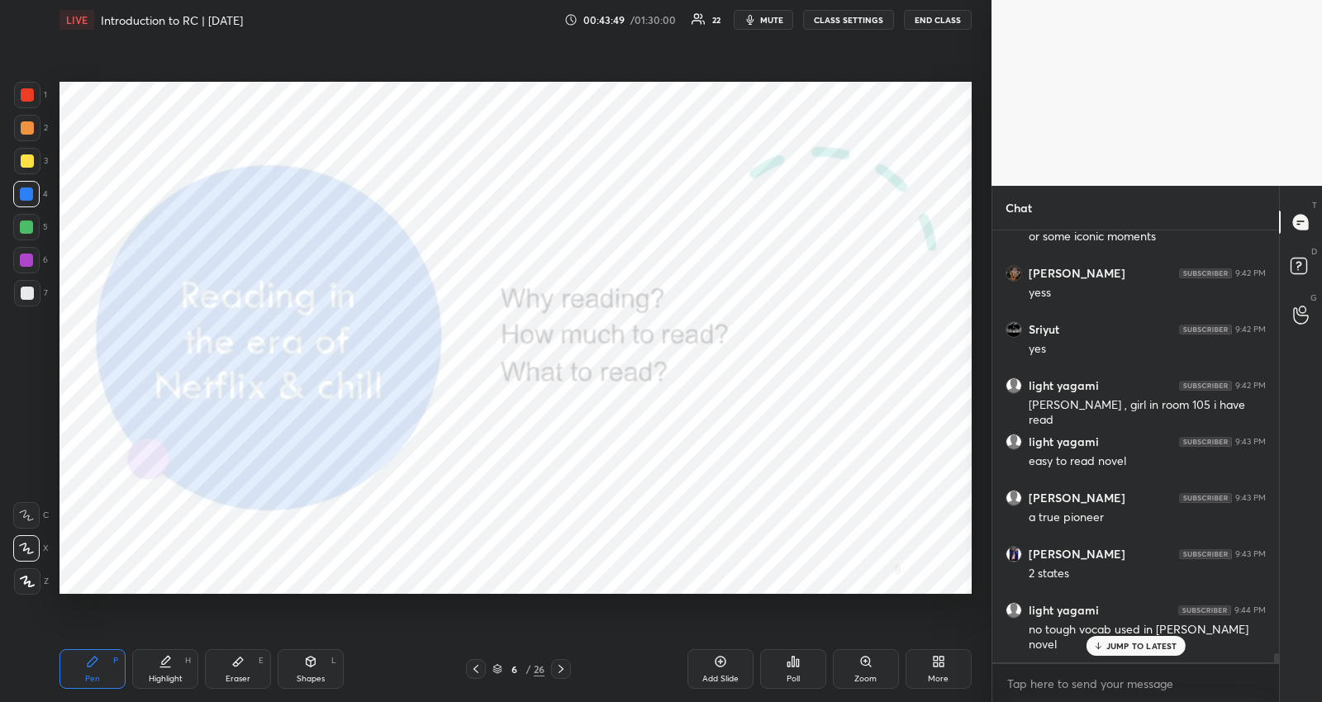
click at [1121, 648] on p "JUMP TO LATEST" at bounding box center [1141, 646] width 71 height 10
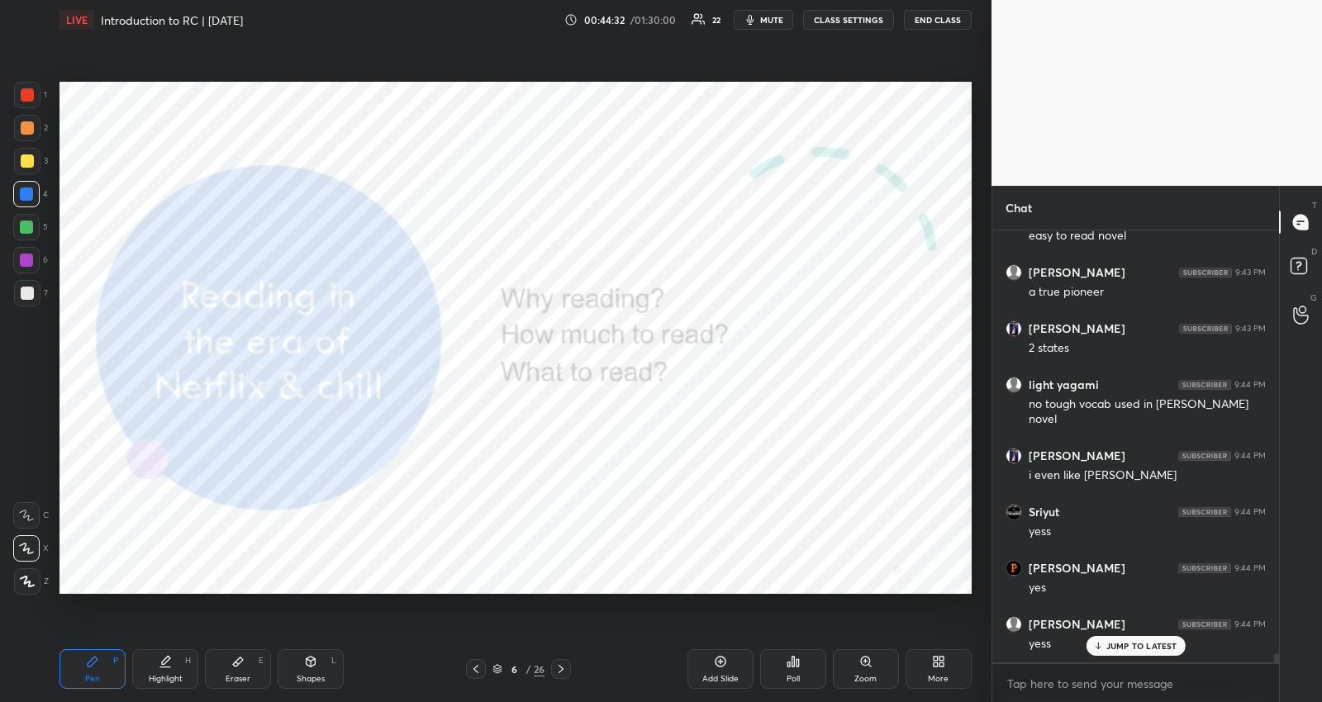
scroll to position [20741, 0]
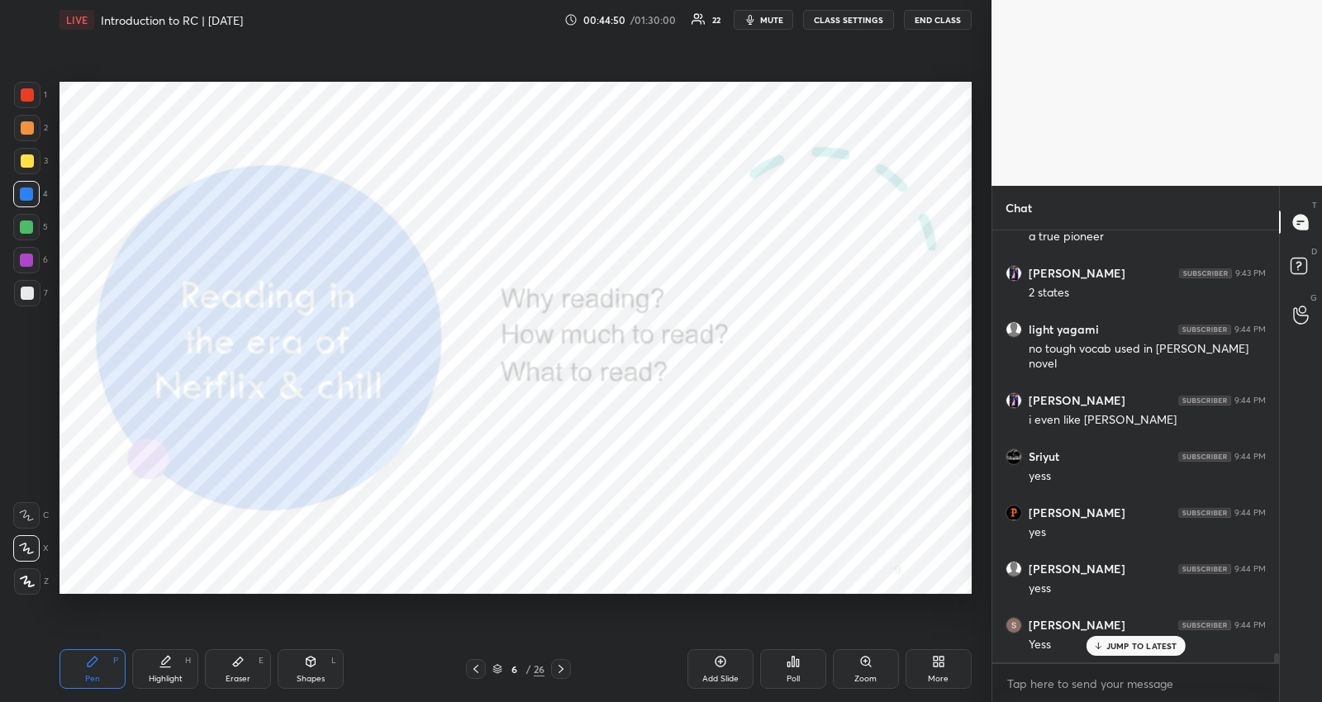
click at [1173, 637] on div "JUMP TO LATEST" at bounding box center [1134, 646] width 99 height 20
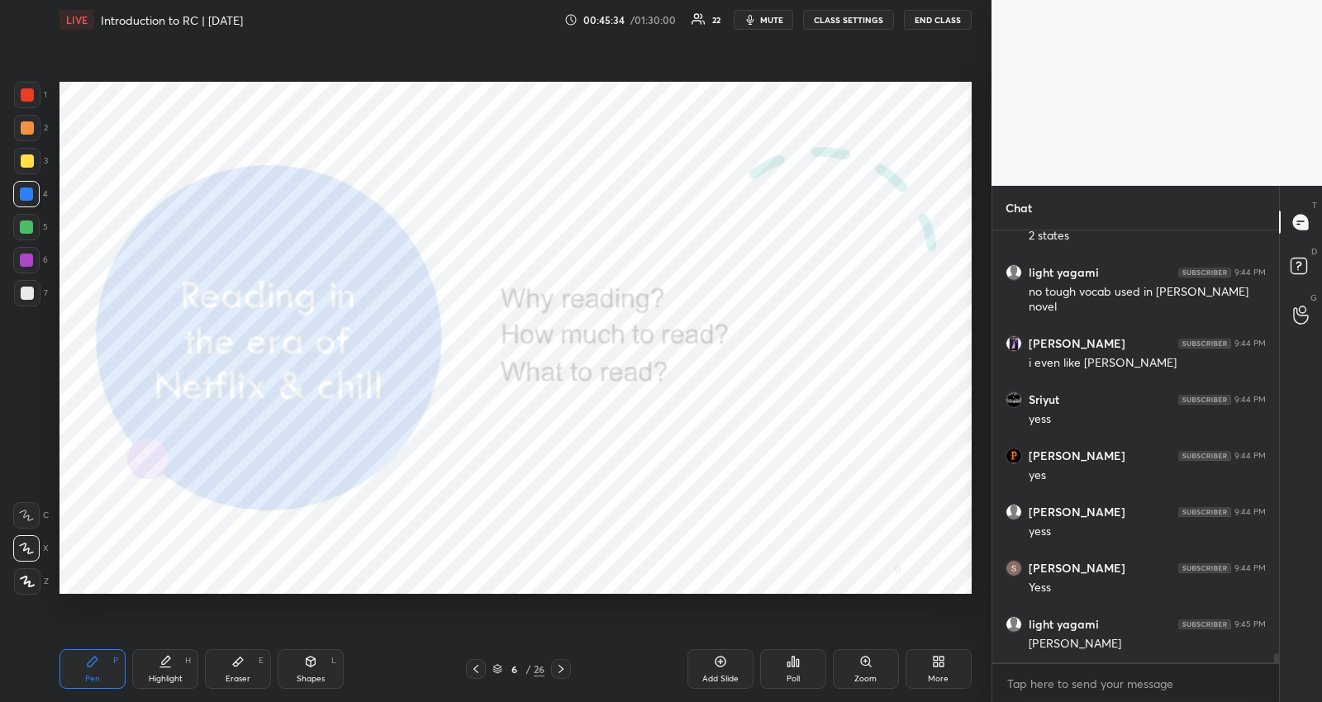
scroll to position [20855, 0]
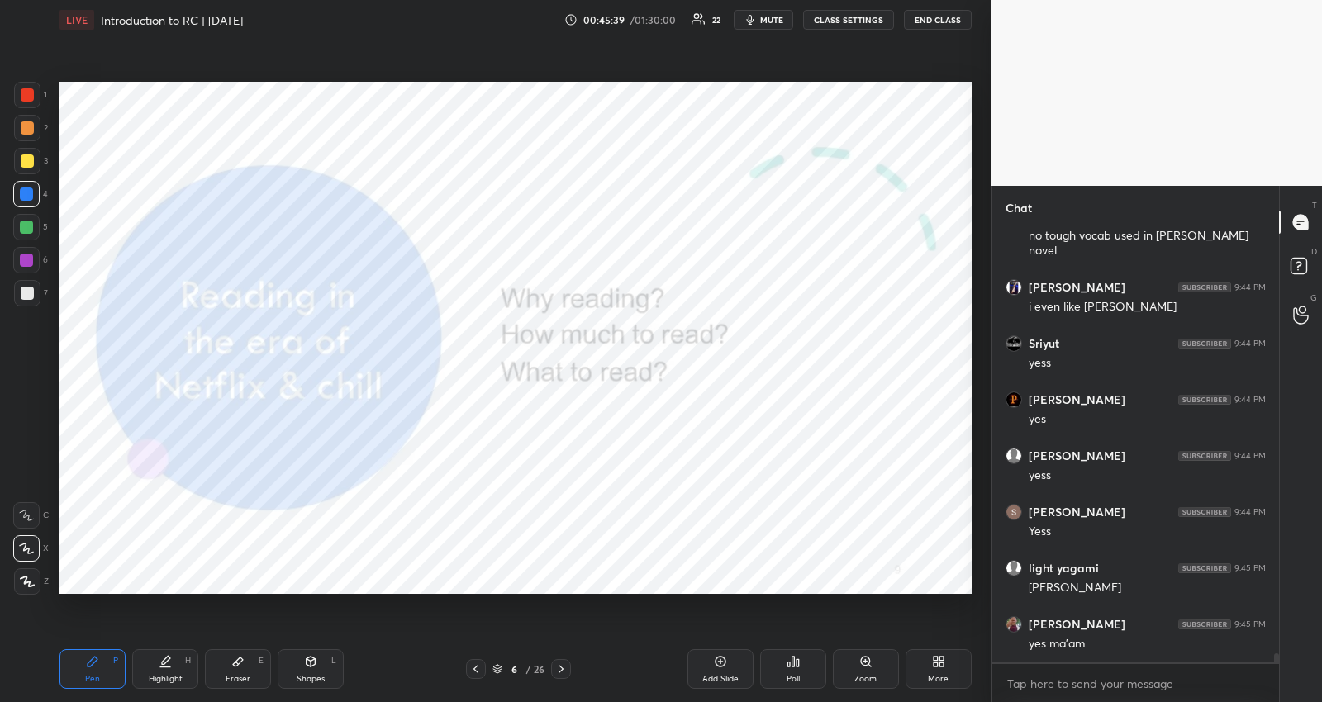
click at [30, 229] on div at bounding box center [26, 227] width 13 height 13
drag, startPoint x: 185, startPoint y: 674, endPoint x: 207, endPoint y: 620, distance: 58.6
click at [186, 673] on div "Highlight H" at bounding box center [165, 669] width 66 height 40
click at [98, 675] on div "Pen" at bounding box center [92, 679] width 15 height 8
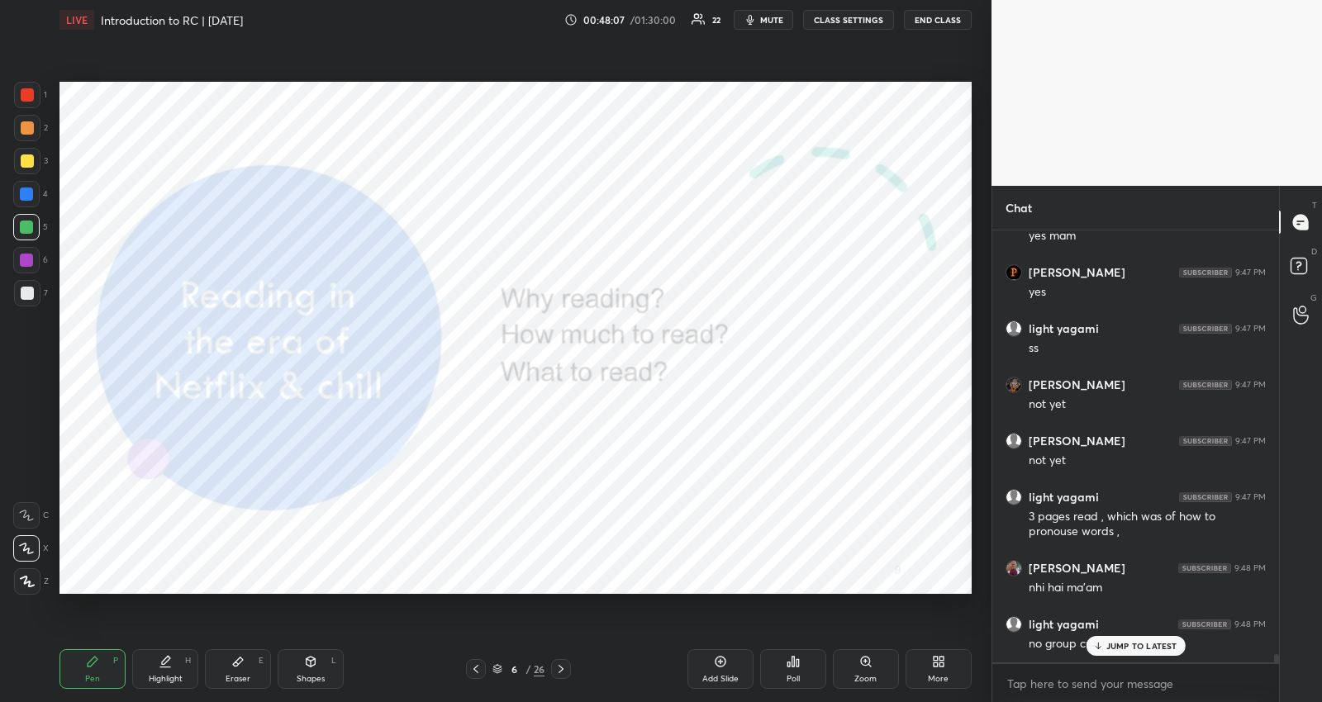
scroll to position [21703, 0]
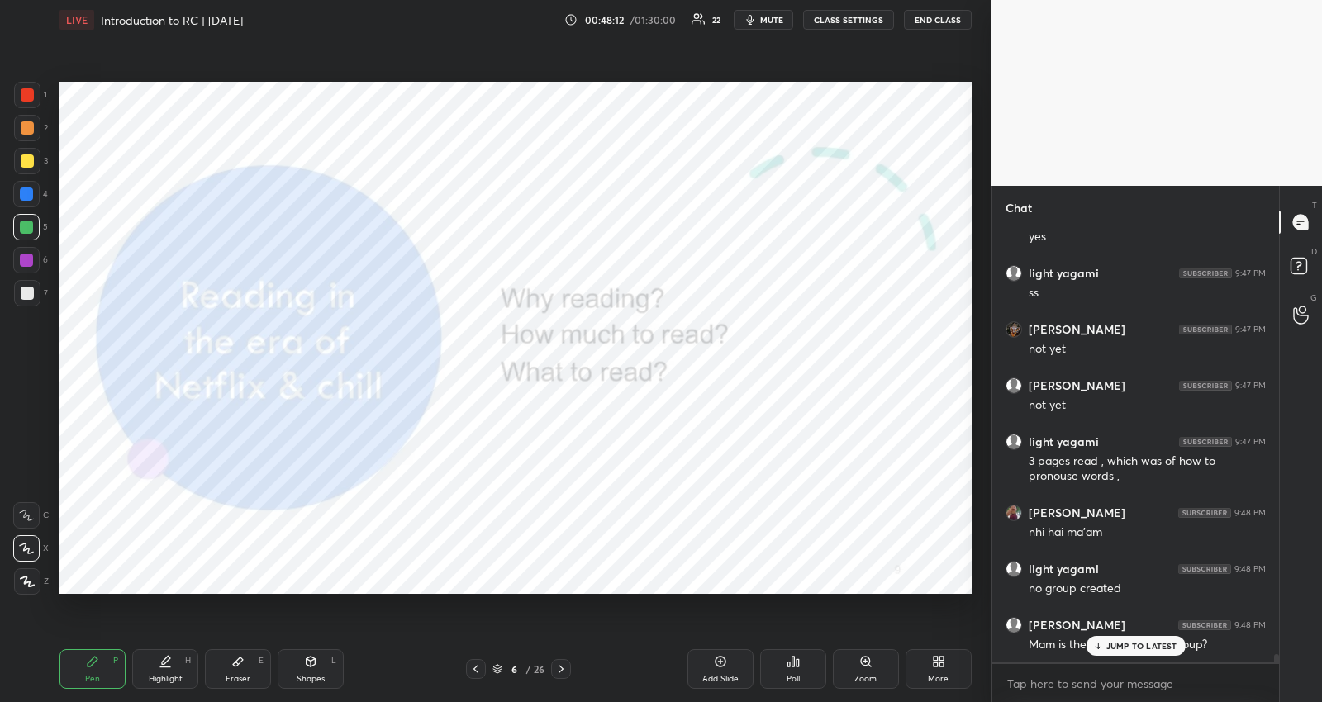
click at [1166, 643] on p "JUMP TO LATEST" at bounding box center [1141, 646] width 71 height 10
click at [1129, 679] on textarea at bounding box center [1135, 684] width 260 height 26
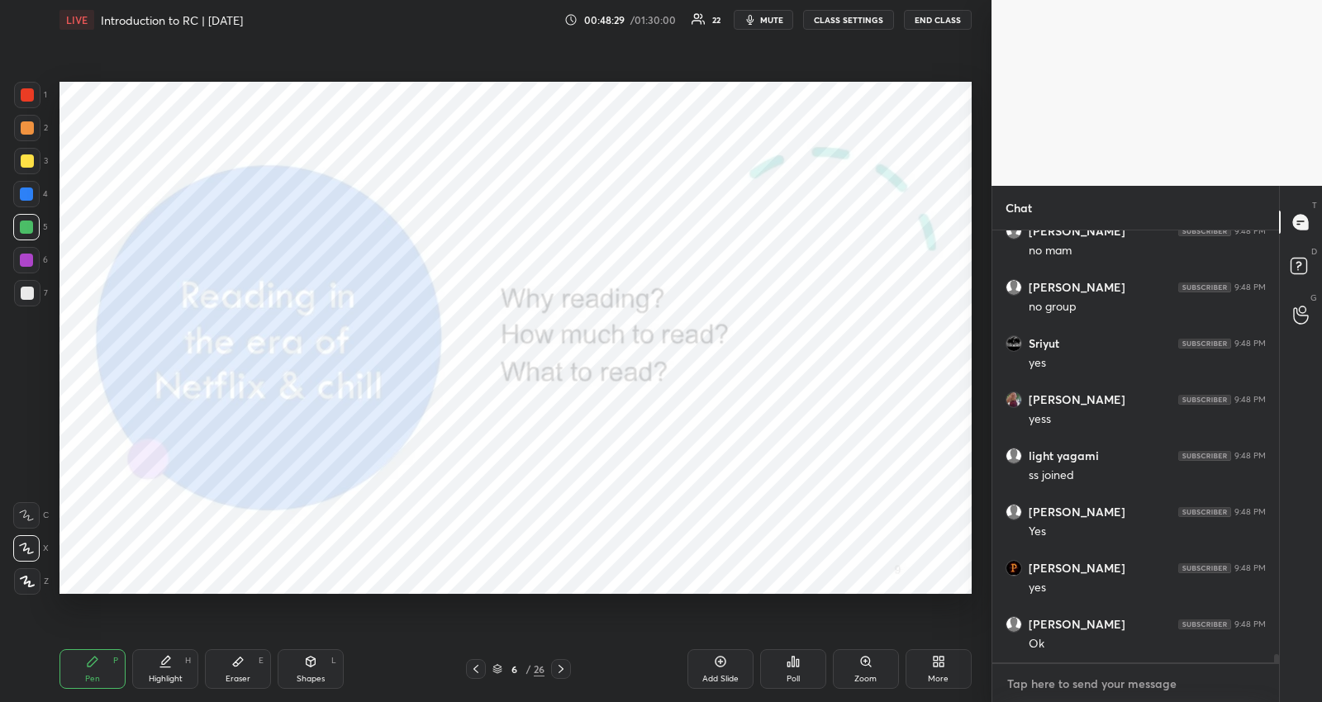
scroll to position [22490, 0]
type textarea "x"
click at [1020, 690] on textarea at bounding box center [1135, 684] width 260 height 26
paste textarea "t.me/varcwithkarishmaV"
type textarea "t.me/varcwithkarishmaV"
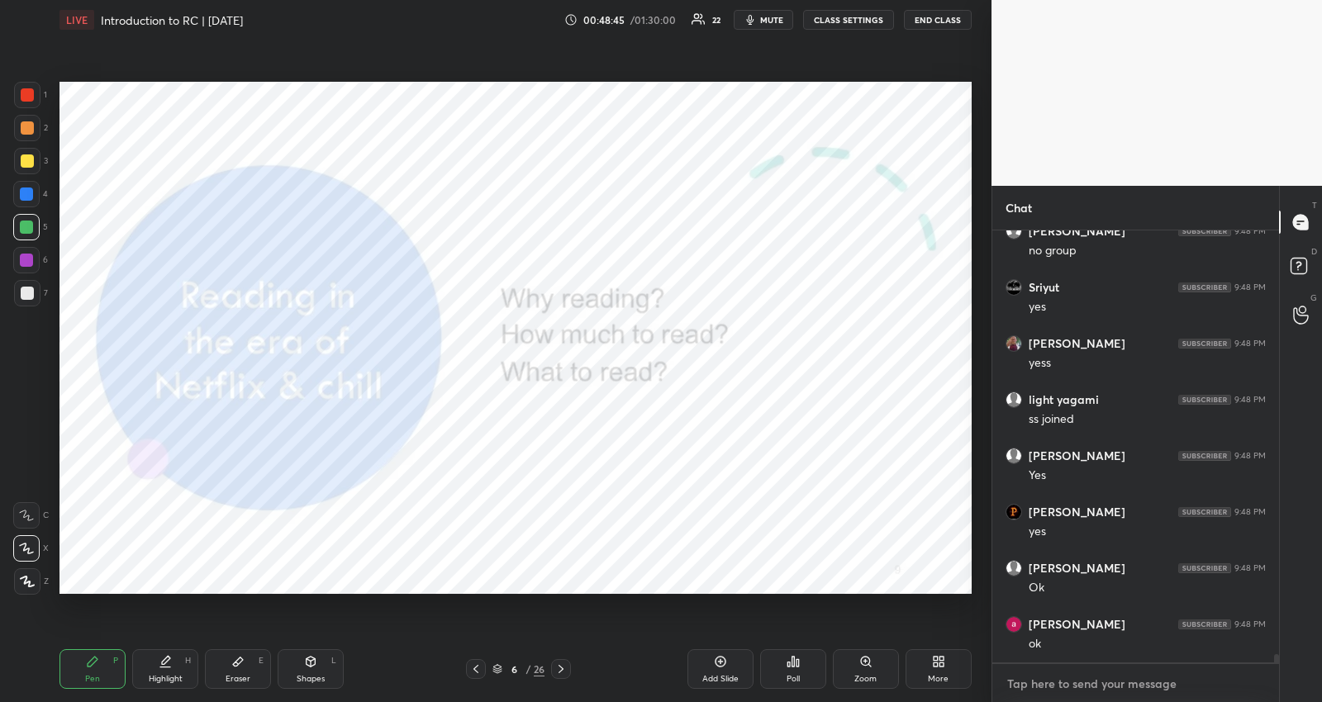
type textarea "x"
type textarea "t.me/varcwithkarishmaV"
type textarea "x"
click at [1254, 682] on icon at bounding box center [1252, 683] width 13 height 13
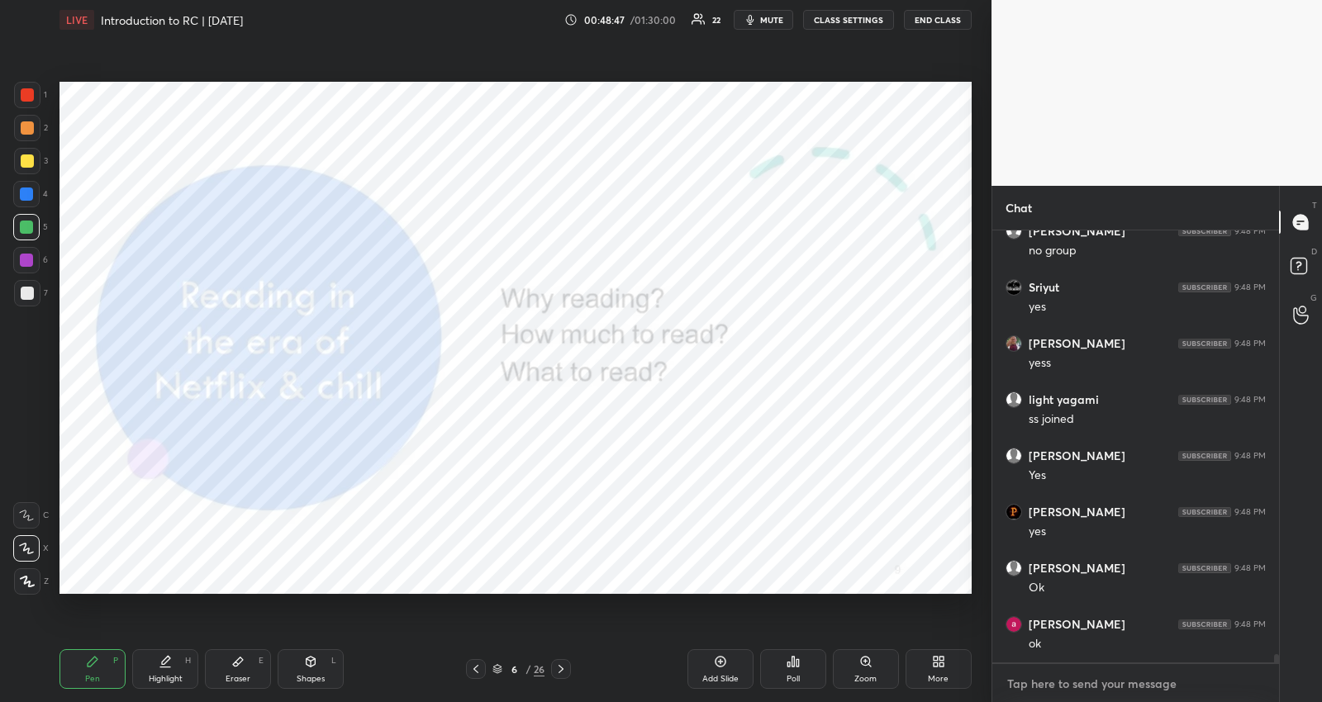
scroll to position [22583, 0]
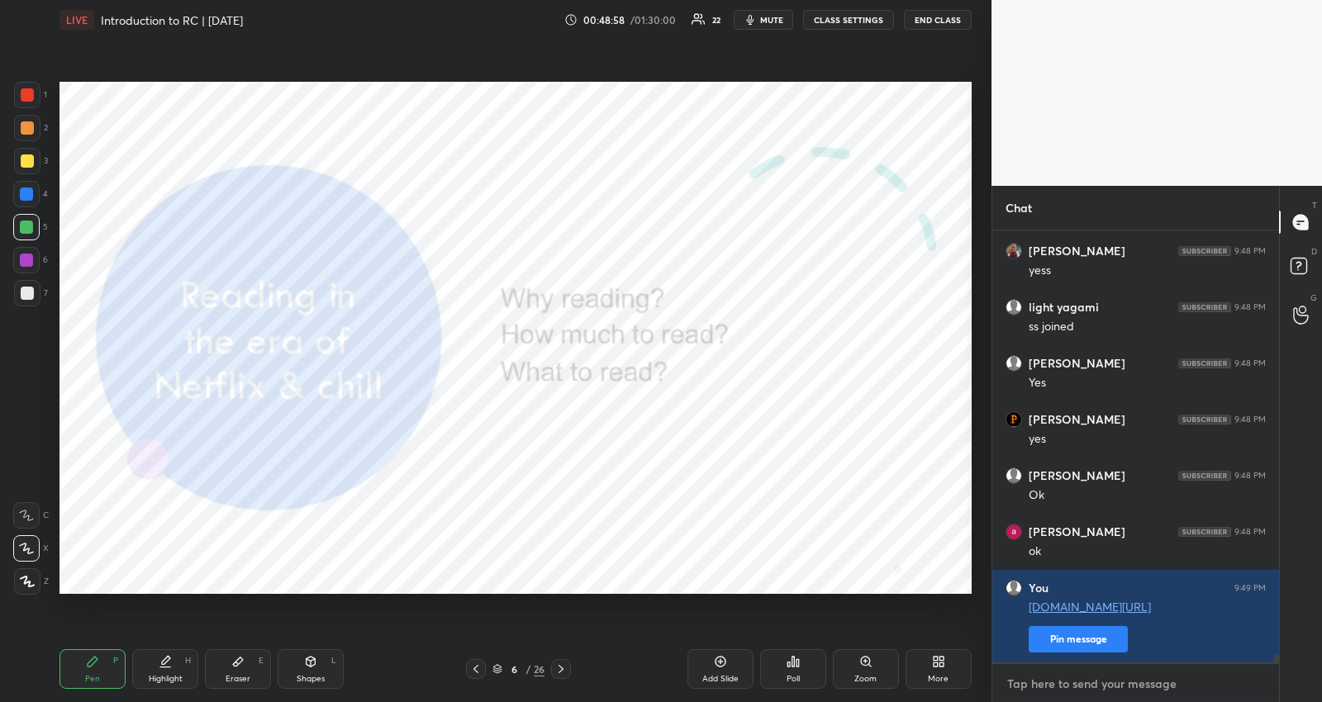
type textarea "x"
click at [1014, 685] on textarea at bounding box center [1135, 684] width 260 height 26
paste textarea "t.me/VARCwithKarishma"
type textarea "t.me/VARCwithKarishma"
type textarea "x"
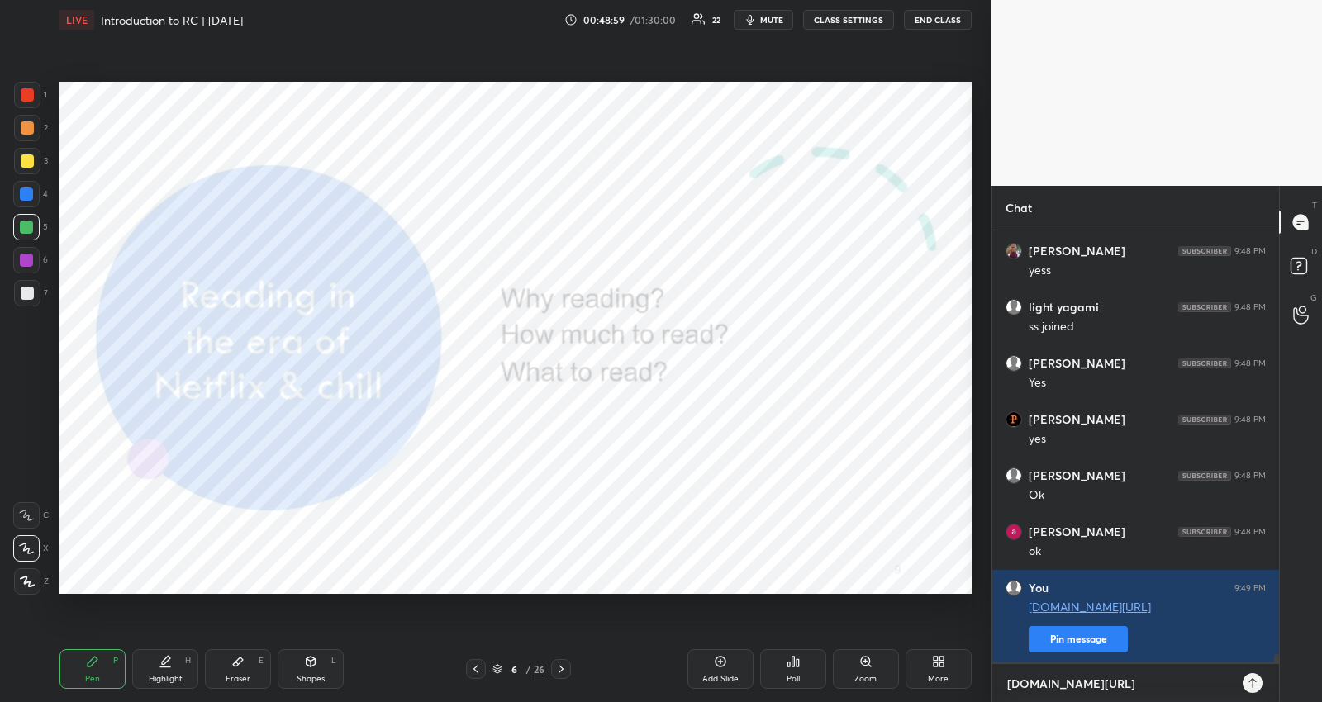
scroll to position [468, 283]
type textarea "t.me/VARCwithKarishma"
type textarea "x"
click at [1246, 687] on icon at bounding box center [1252, 683] width 13 height 13
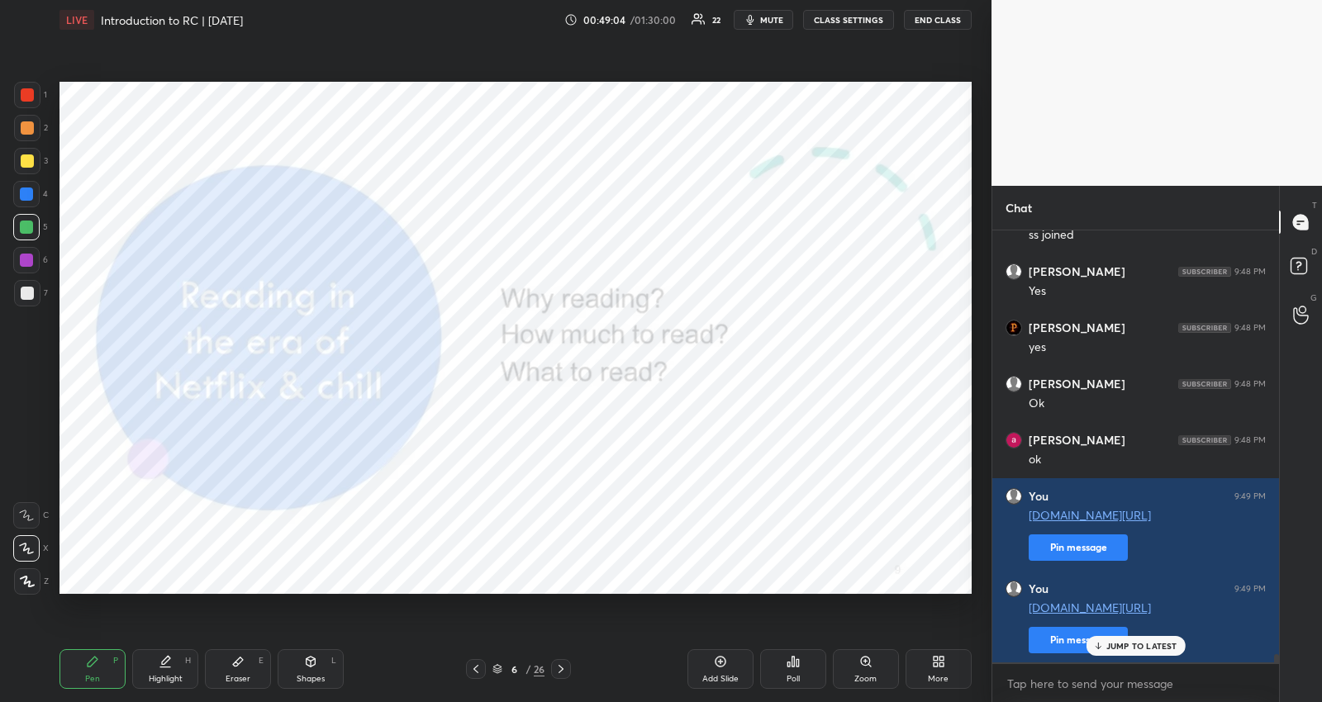
scroll to position [22732, 0]
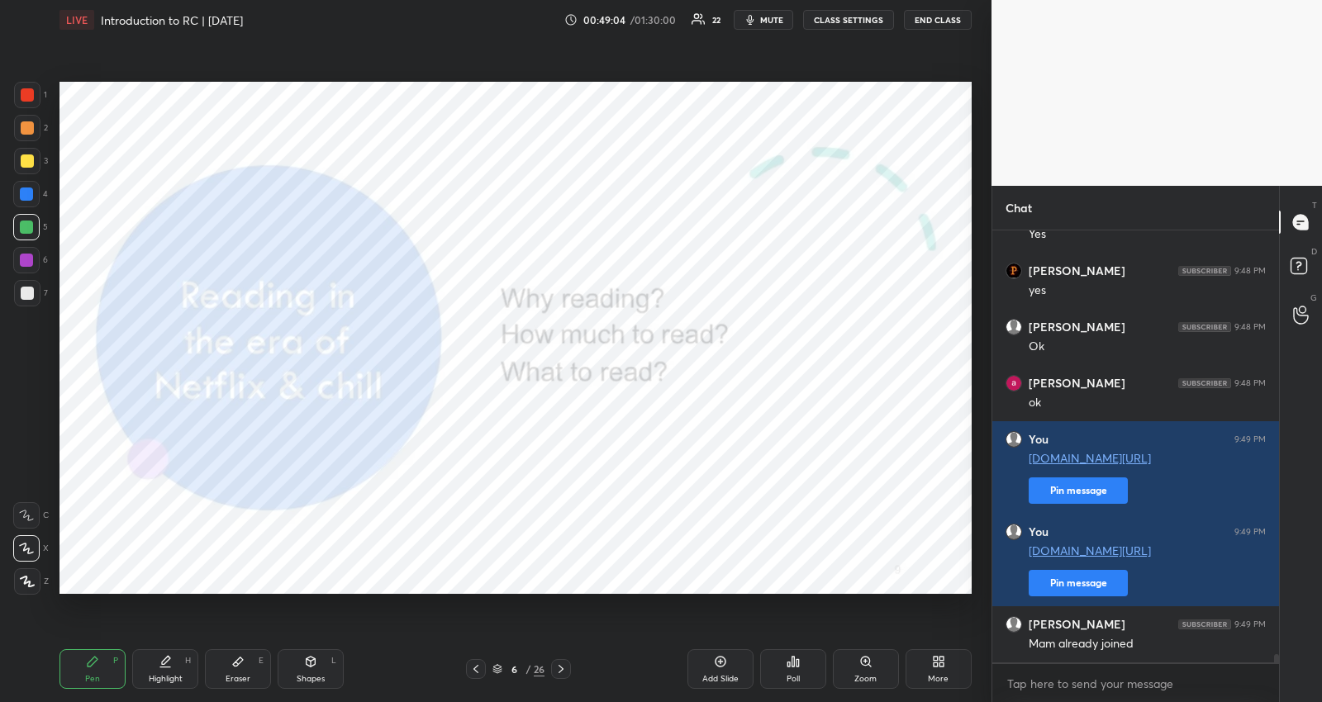
click at [1104, 641] on div "Mam already joined" at bounding box center [1146, 644] width 237 height 17
click at [1087, 688] on textarea at bounding box center [1135, 684] width 260 height 26
click at [720, 659] on icon at bounding box center [720, 661] width 13 height 13
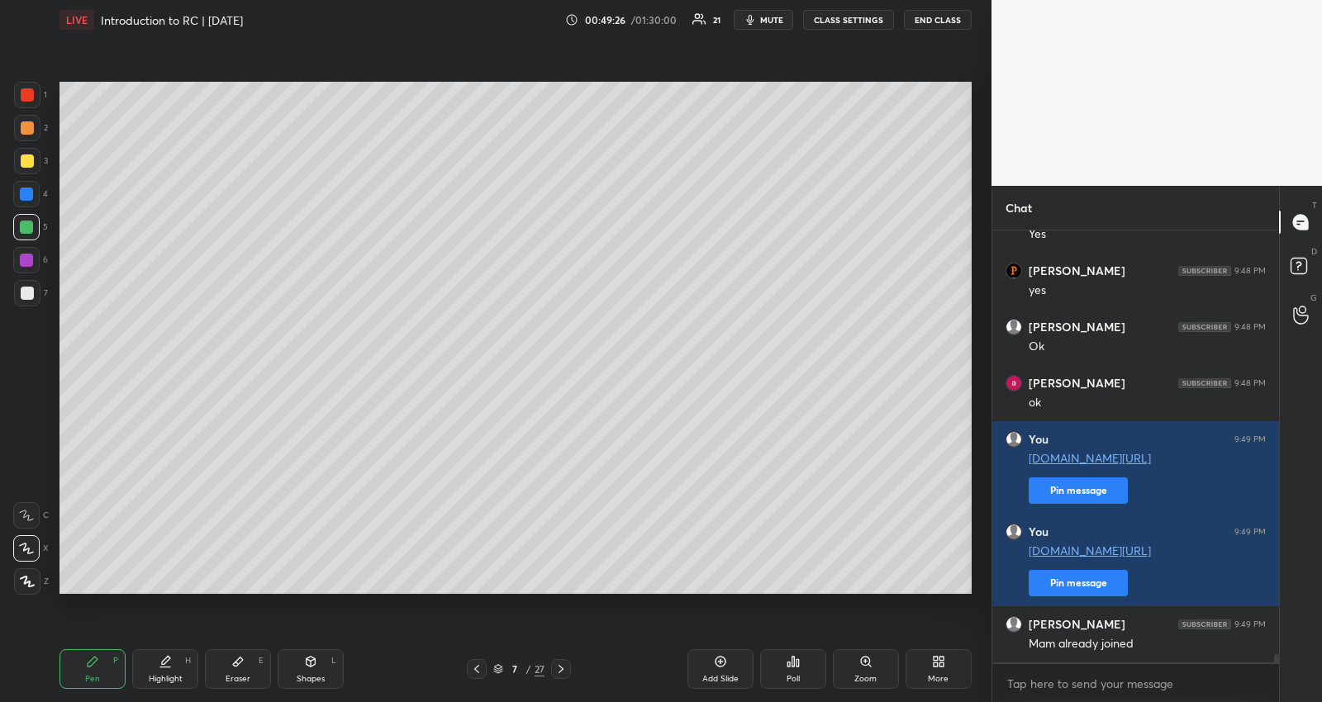
drag, startPoint x: 26, startPoint y: 160, endPoint x: 51, endPoint y: 163, distance: 25.7
click at [26, 161] on div at bounding box center [27, 160] width 13 height 13
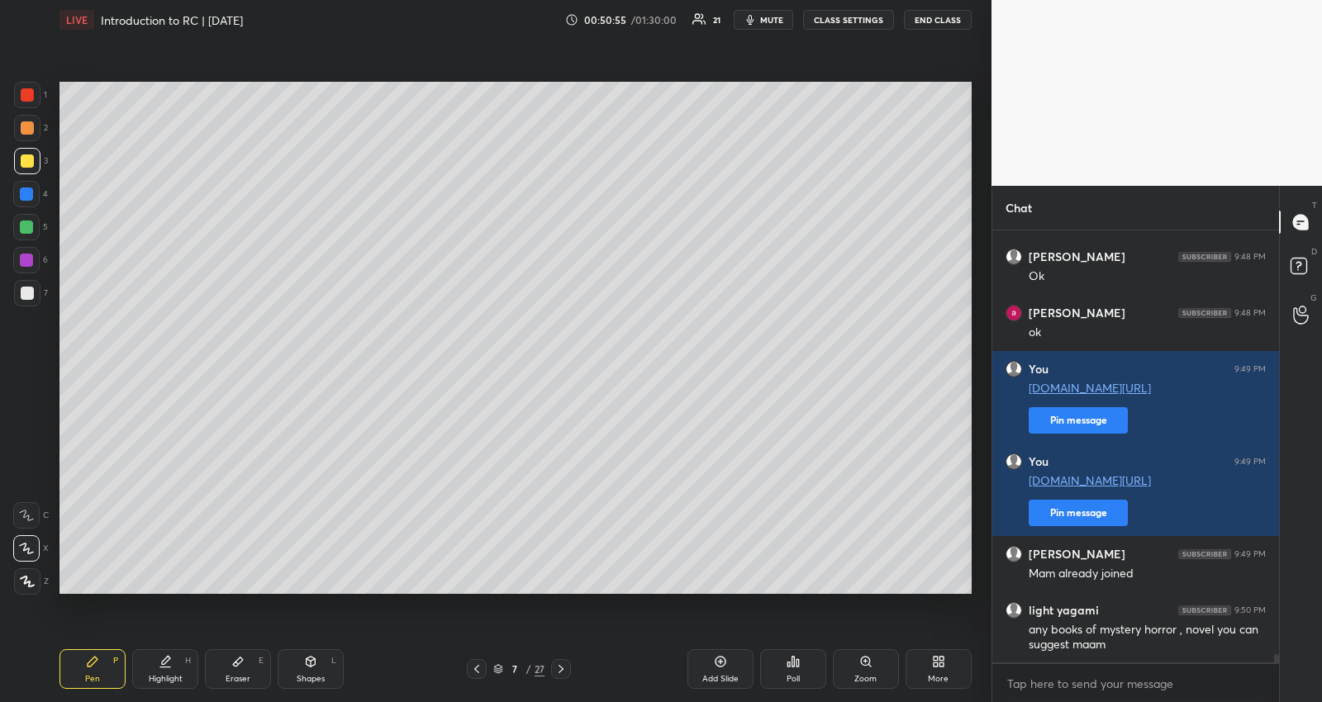
drag, startPoint x: 1116, startPoint y: 641, endPoint x: 1100, endPoint y: 639, distance: 16.7
click at [1117, 642] on div "pushkar bhatt 9:48 PM yes Manvi bansal 9:48 PM Ok ananya pandey 9:48 PM ok You …" at bounding box center [1135, 446] width 287 height 432
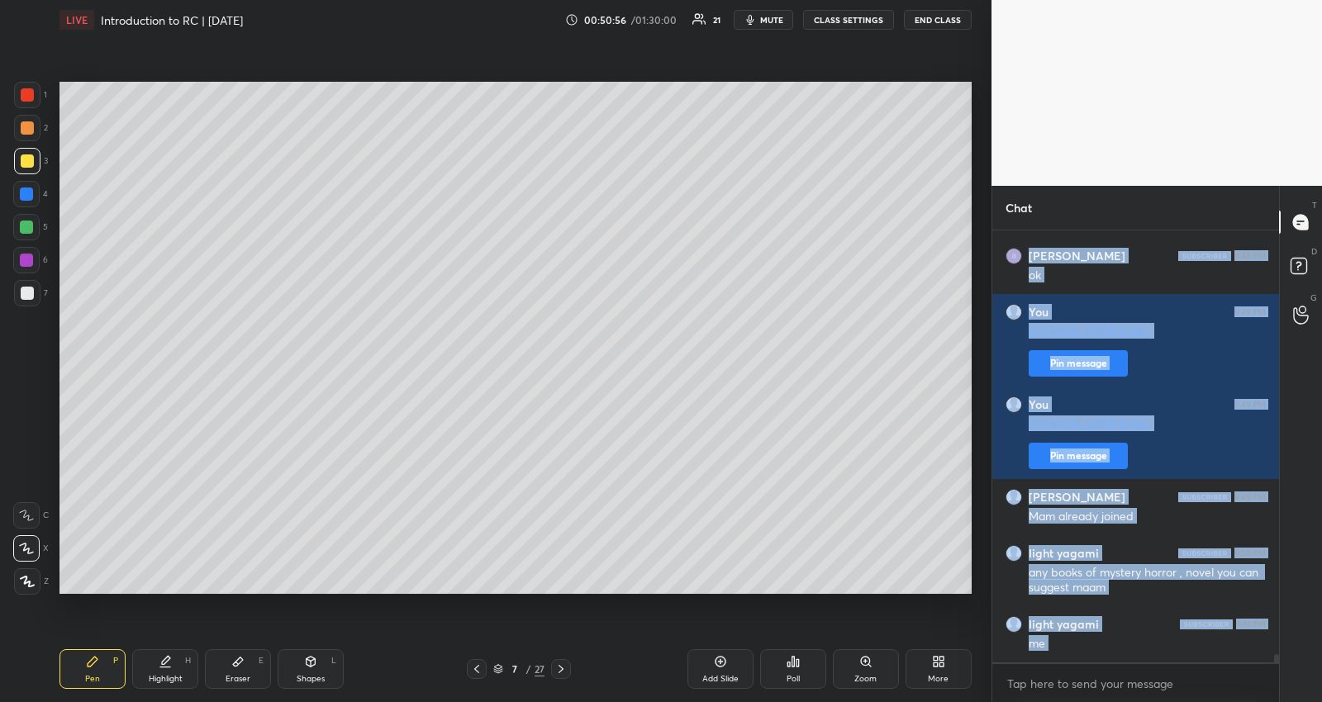
scroll to position [22914, 0]
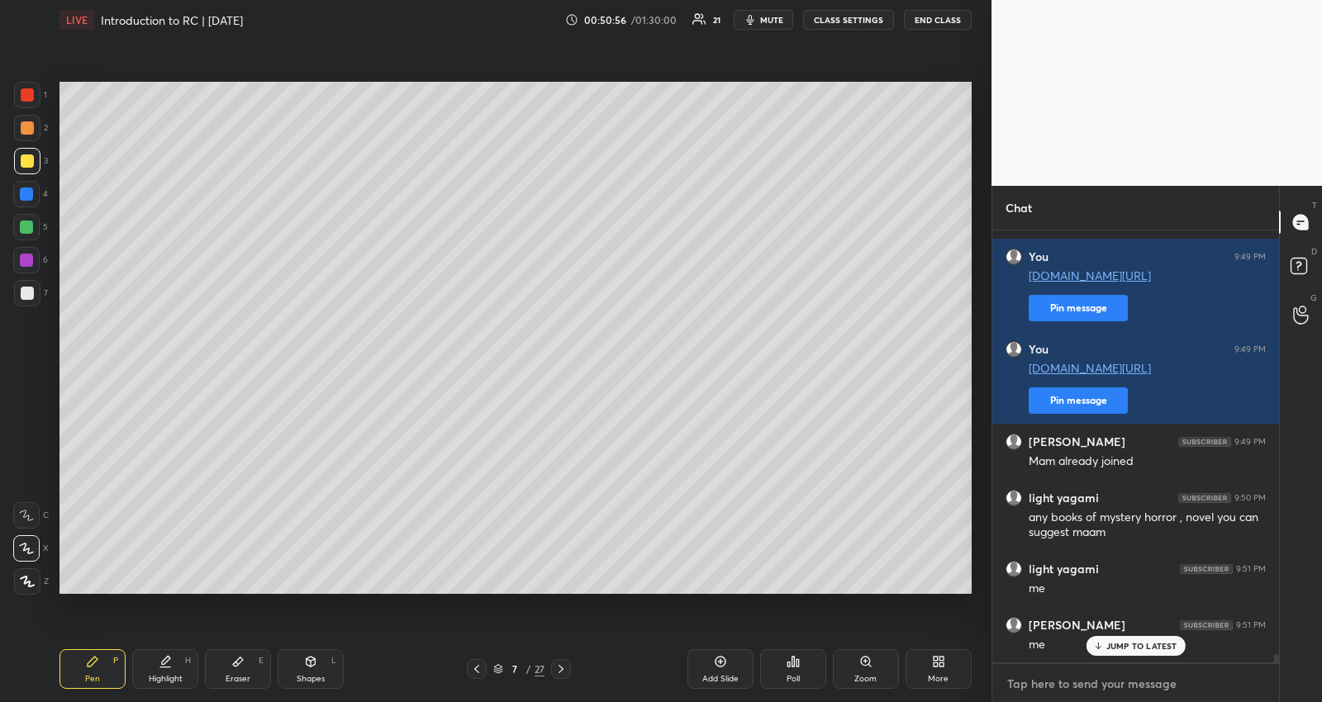
click at [1047, 685] on textarea at bounding box center [1135, 684] width 260 height 26
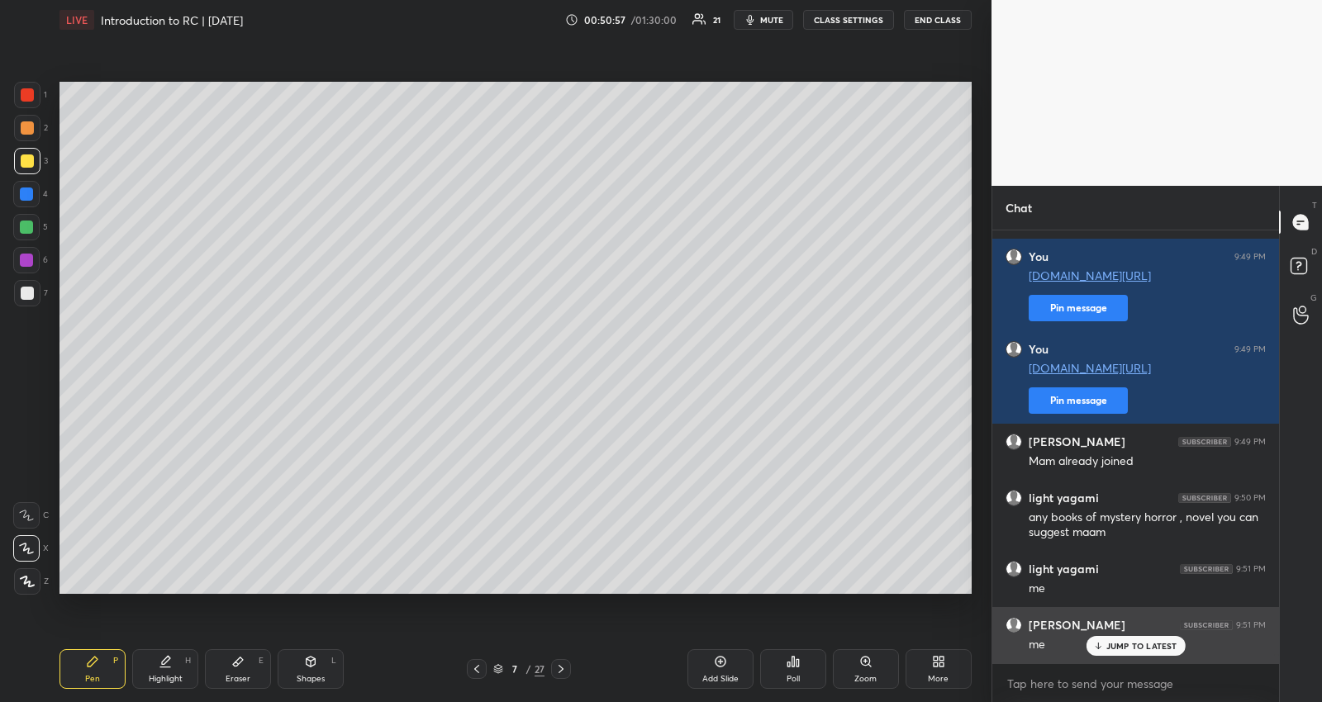
click at [1114, 637] on div "JUMP TO LATEST" at bounding box center [1134, 646] width 99 height 20
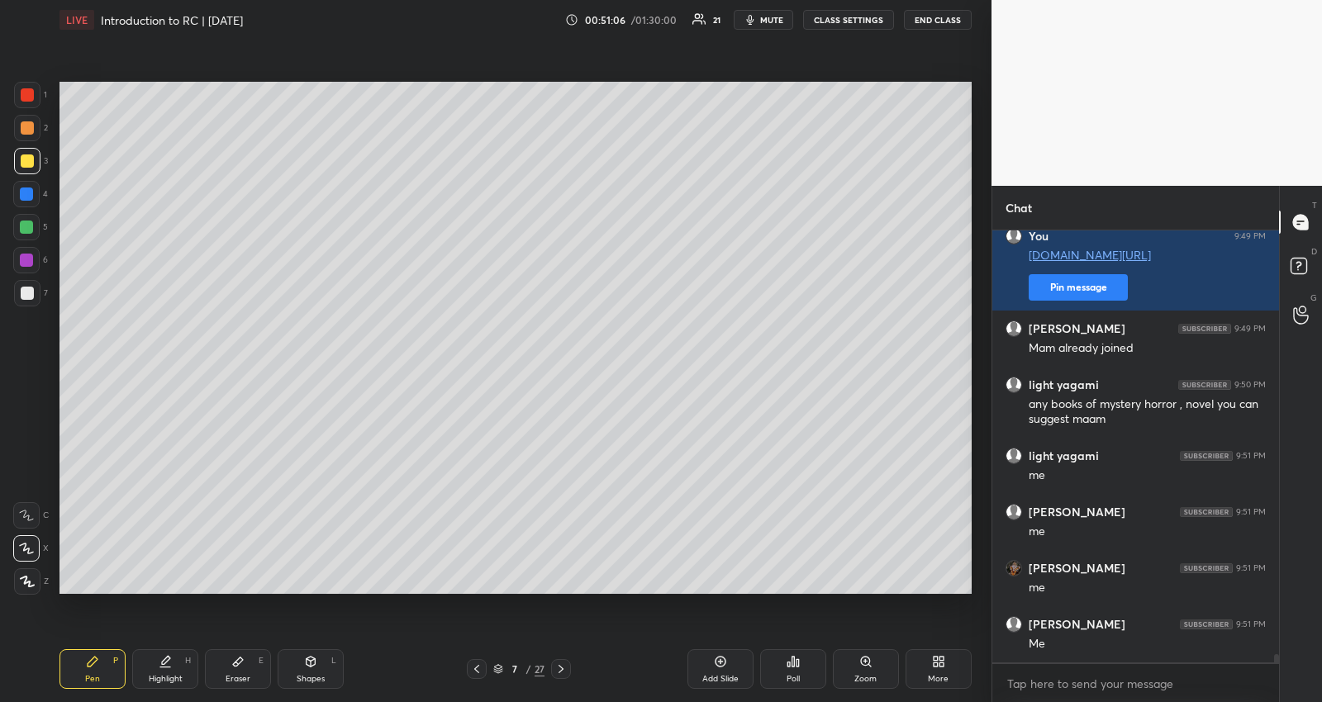
scroll to position [23083, 0]
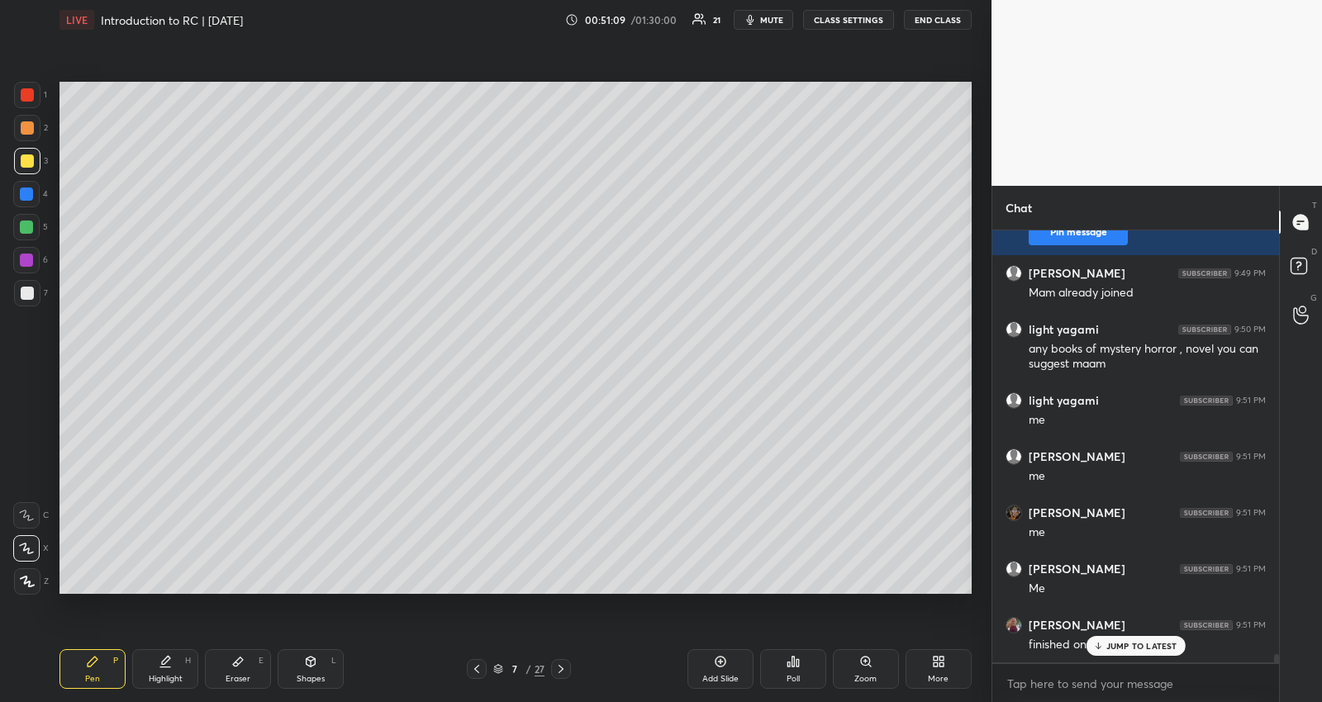
click at [1125, 638] on div "JUMP TO LATEST" at bounding box center [1134, 646] width 99 height 20
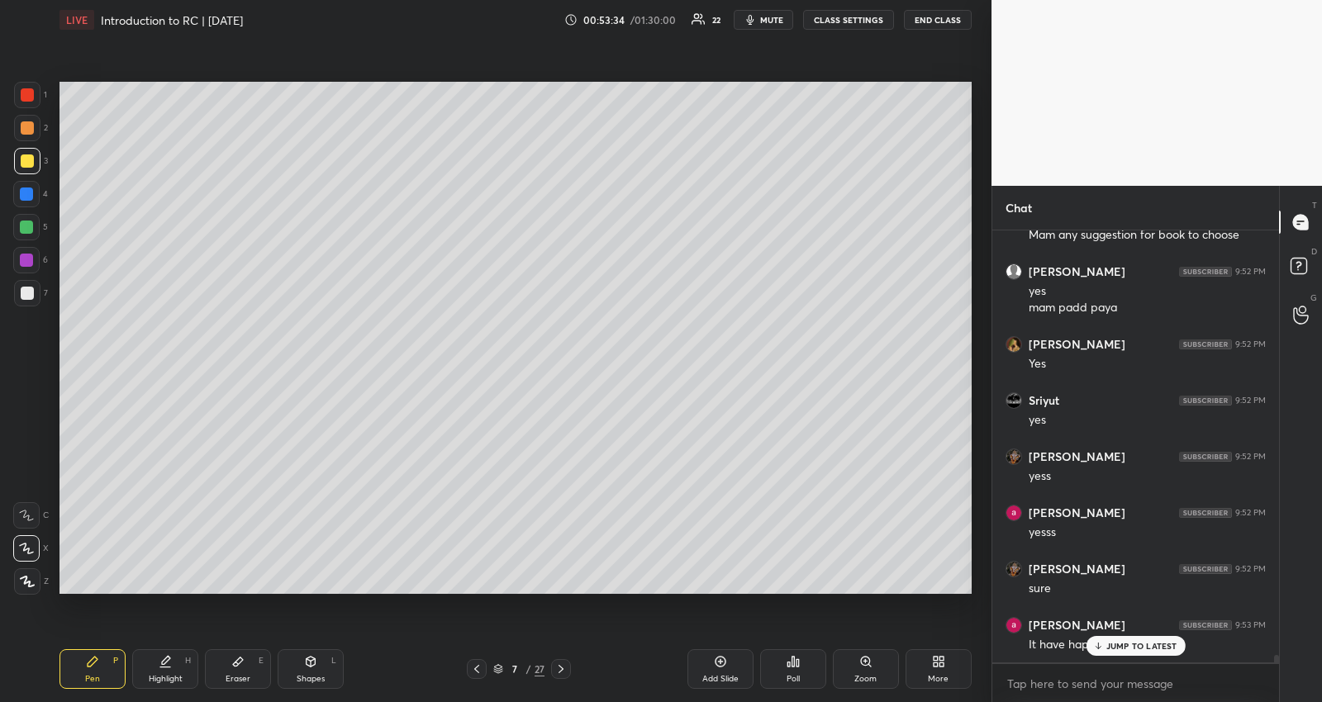
scroll to position [23765, 0]
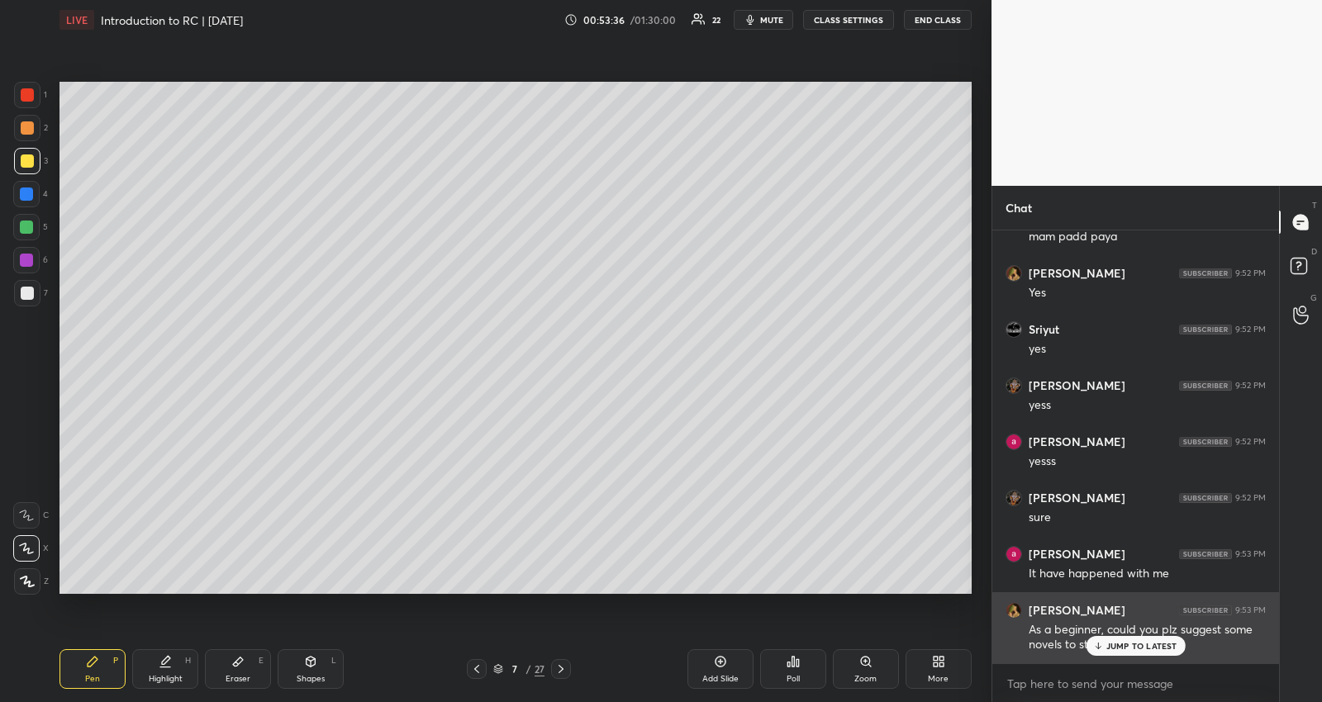
click at [1109, 641] on p "JUMP TO LATEST" at bounding box center [1141, 646] width 71 height 10
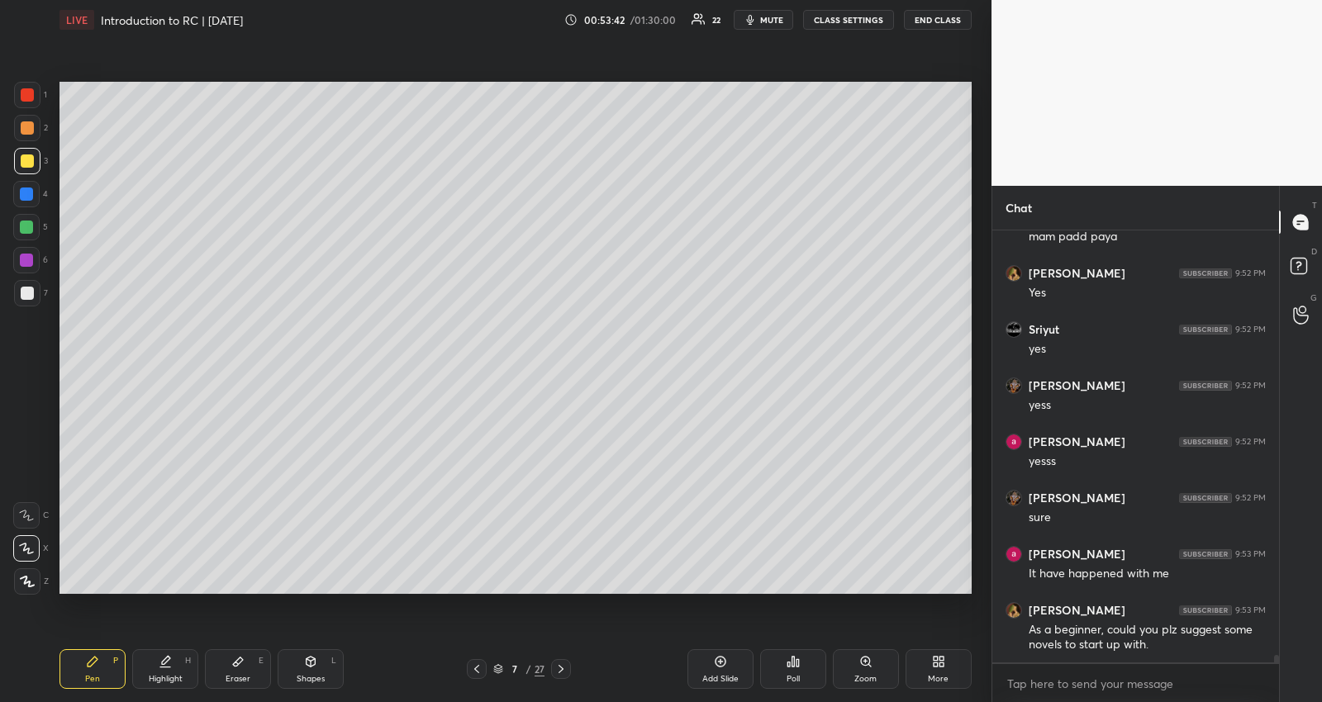
click at [494, 671] on icon at bounding box center [498, 669] width 10 height 10
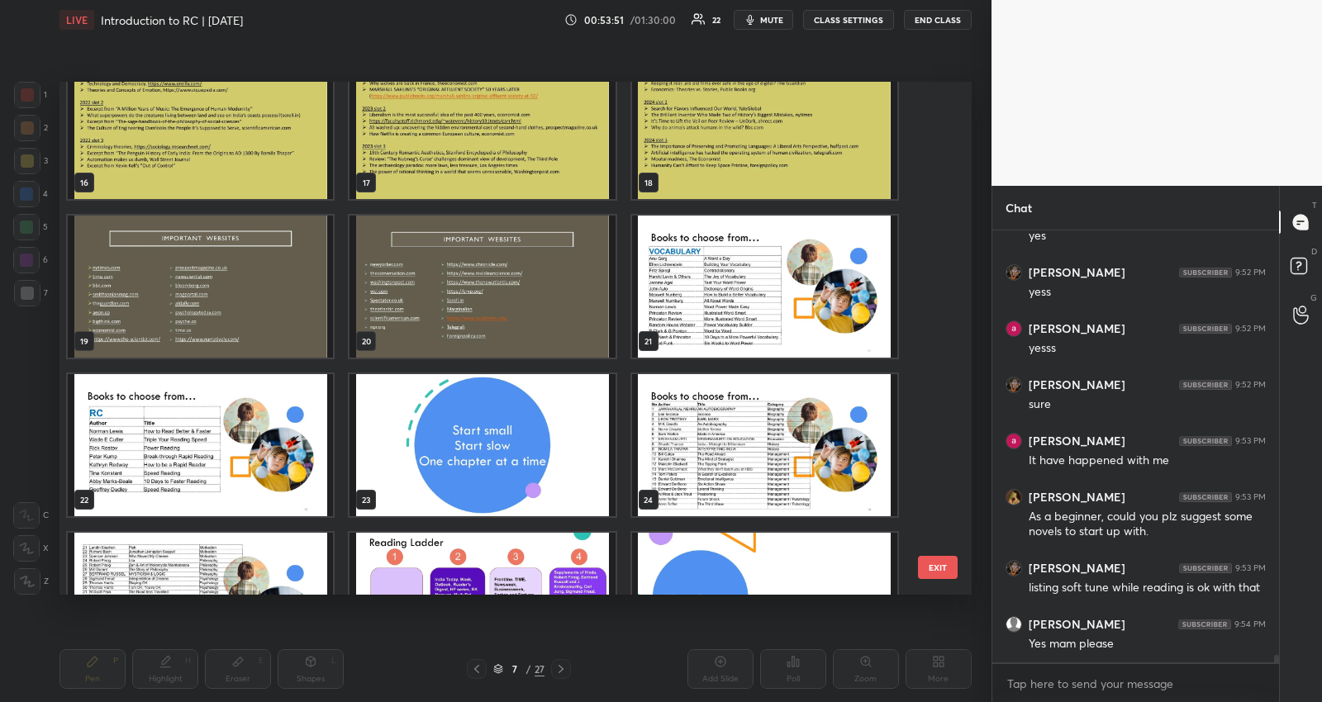
scroll to position [914, 0]
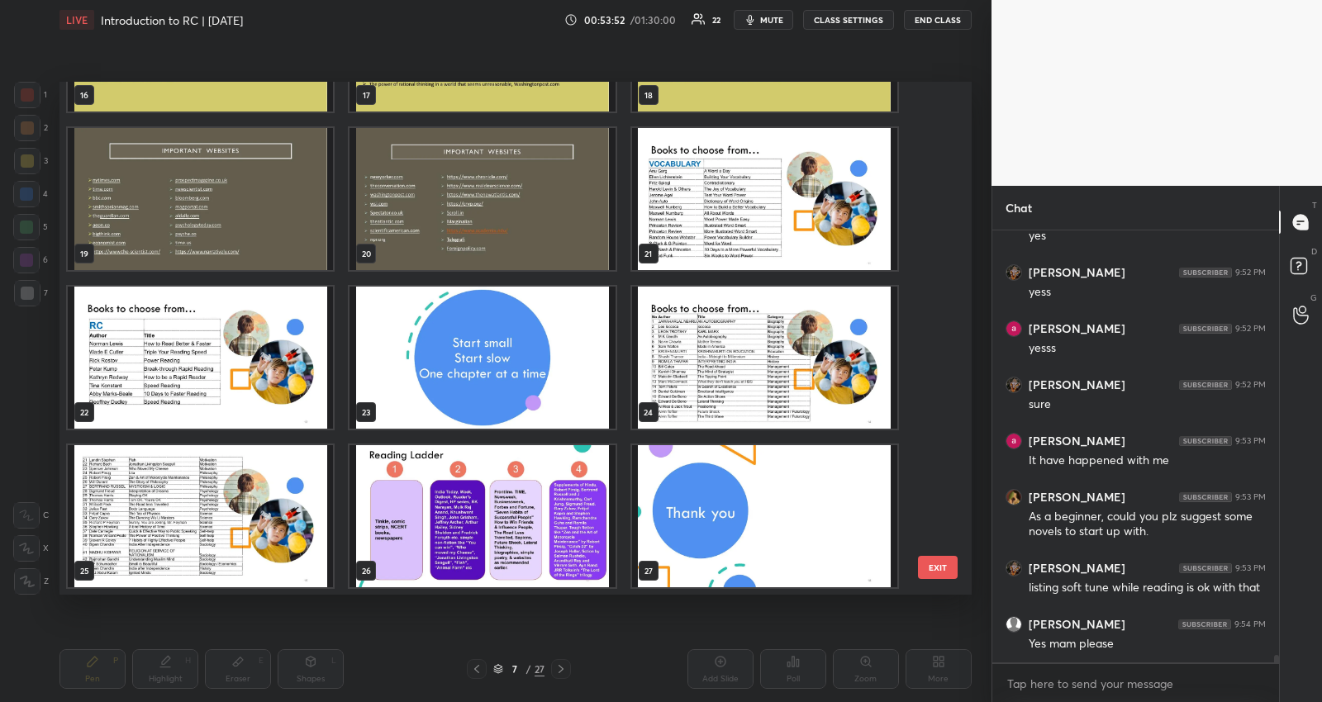
click at [758, 333] on img "grid" at bounding box center [764, 358] width 265 height 142
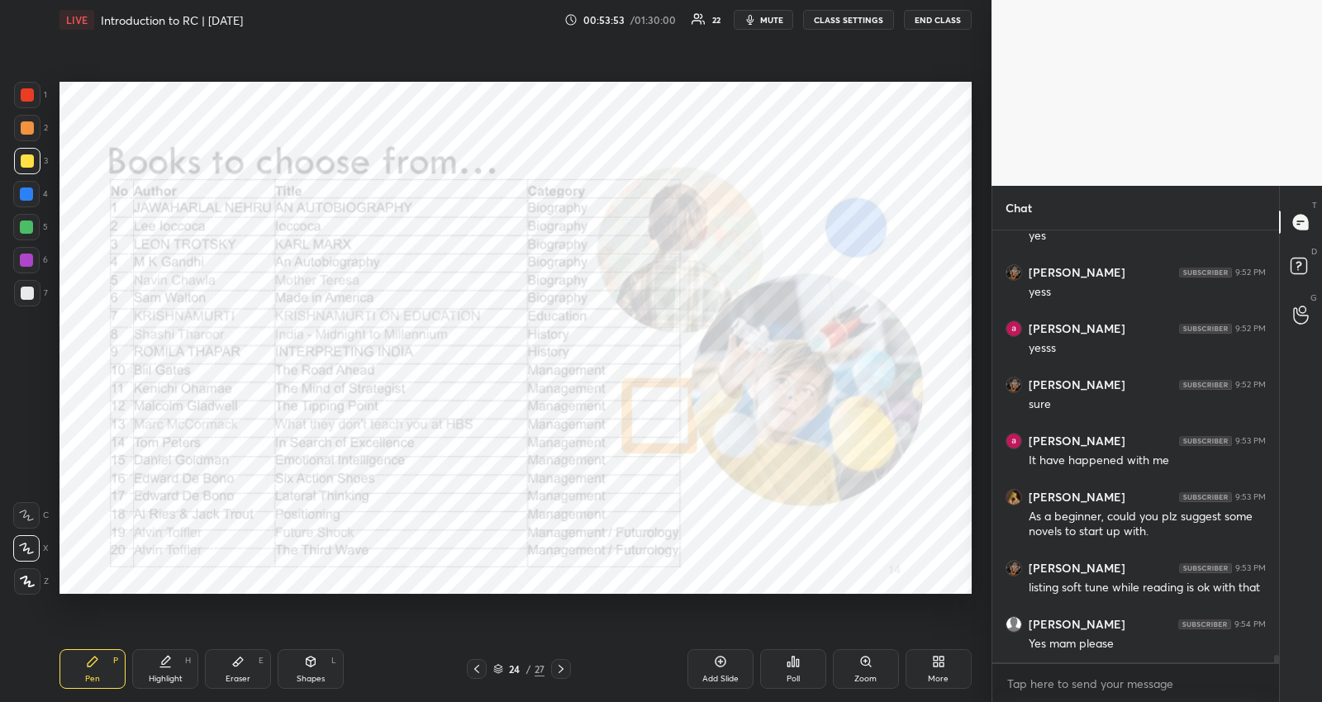
scroll to position [0, 0]
click at [30, 196] on div at bounding box center [26, 194] width 13 height 13
click at [560, 667] on icon at bounding box center [560, 669] width 13 height 13
click at [499, 667] on icon at bounding box center [498, 669] width 10 height 10
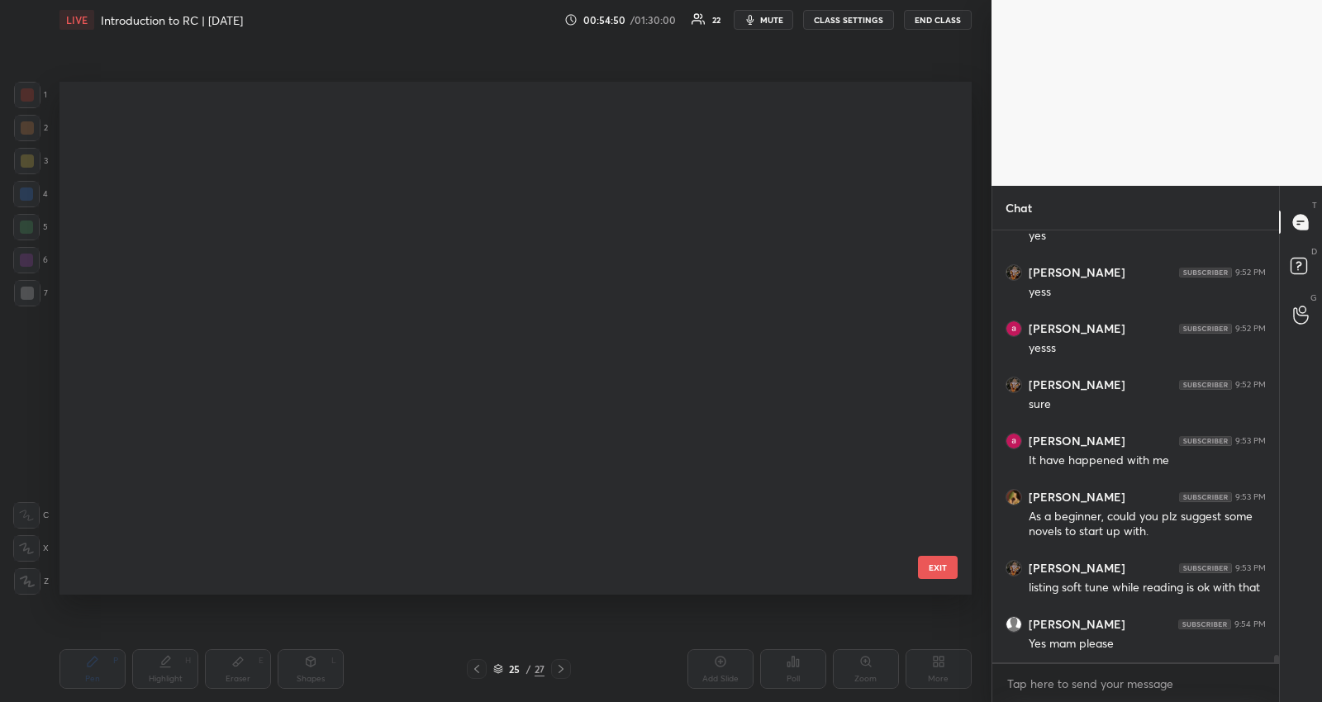
scroll to position [508, 903]
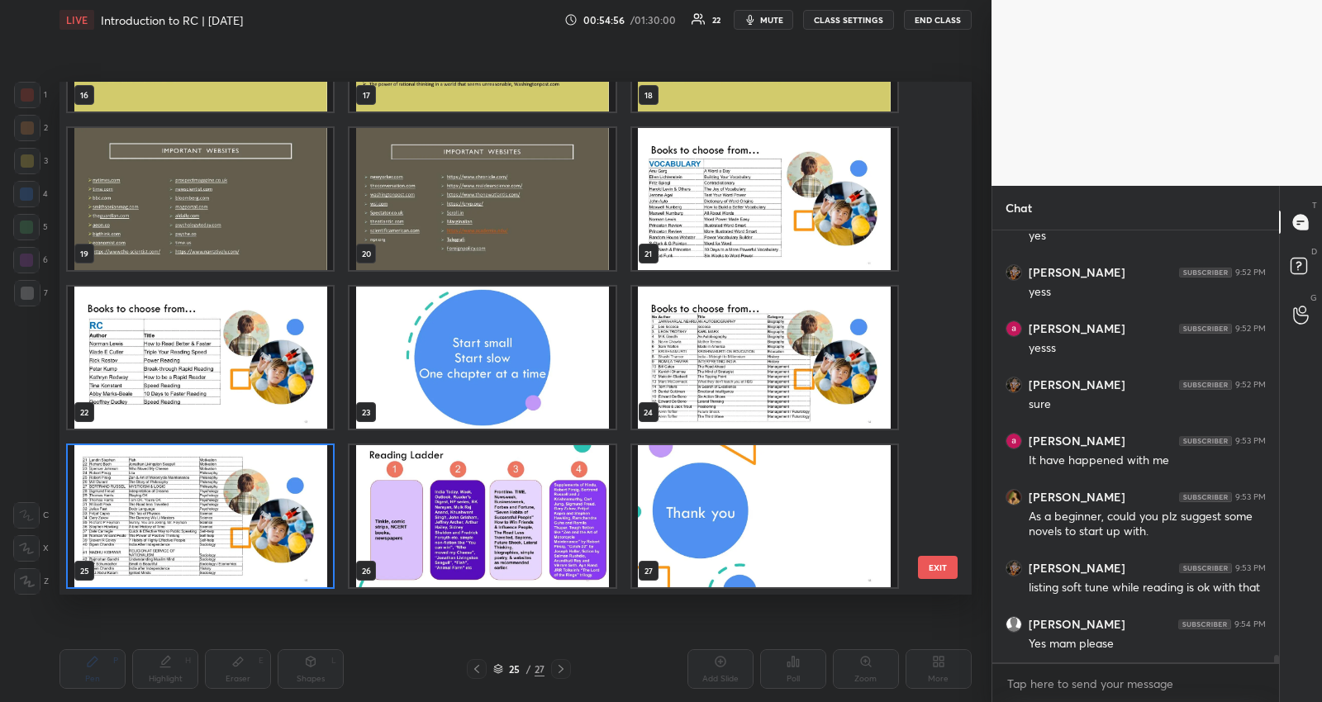
click at [285, 515] on img "grid" at bounding box center [200, 516] width 265 height 142
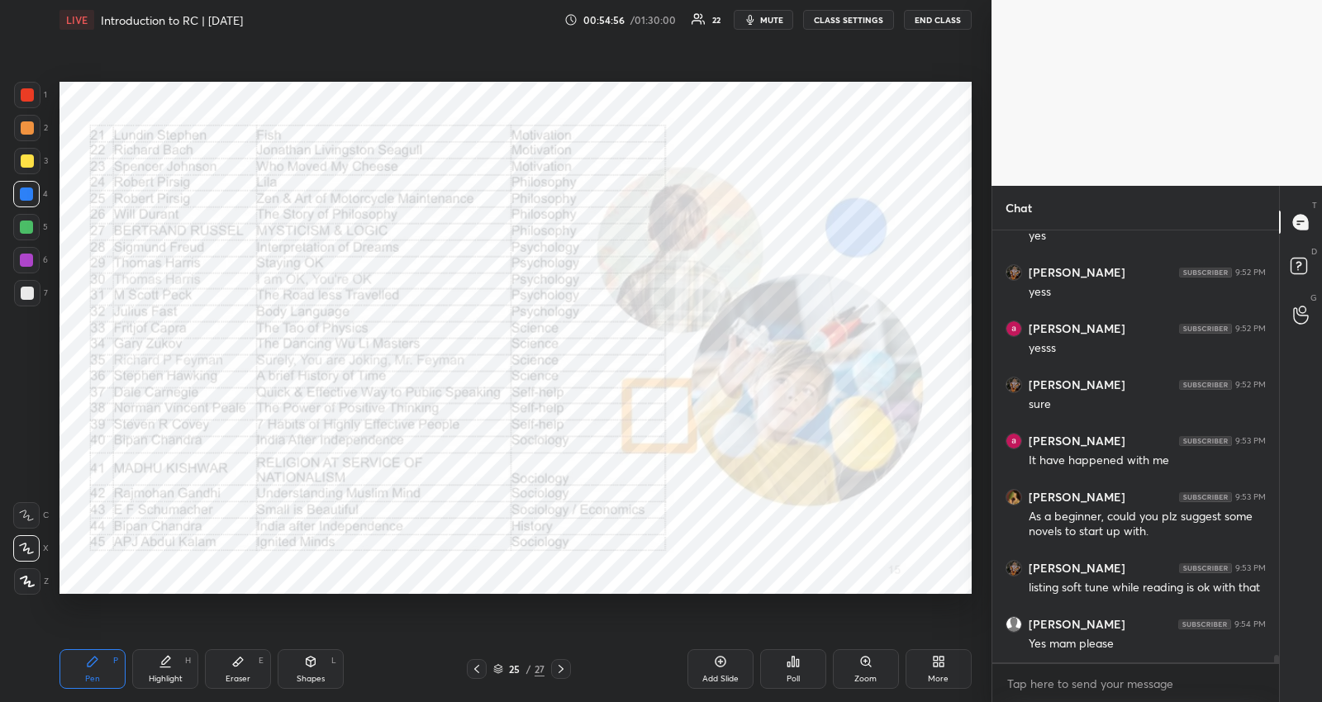
click at [285, 515] on img "grid" at bounding box center [200, 516] width 265 height 142
click at [723, 661] on icon at bounding box center [720, 661] width 13 height 13
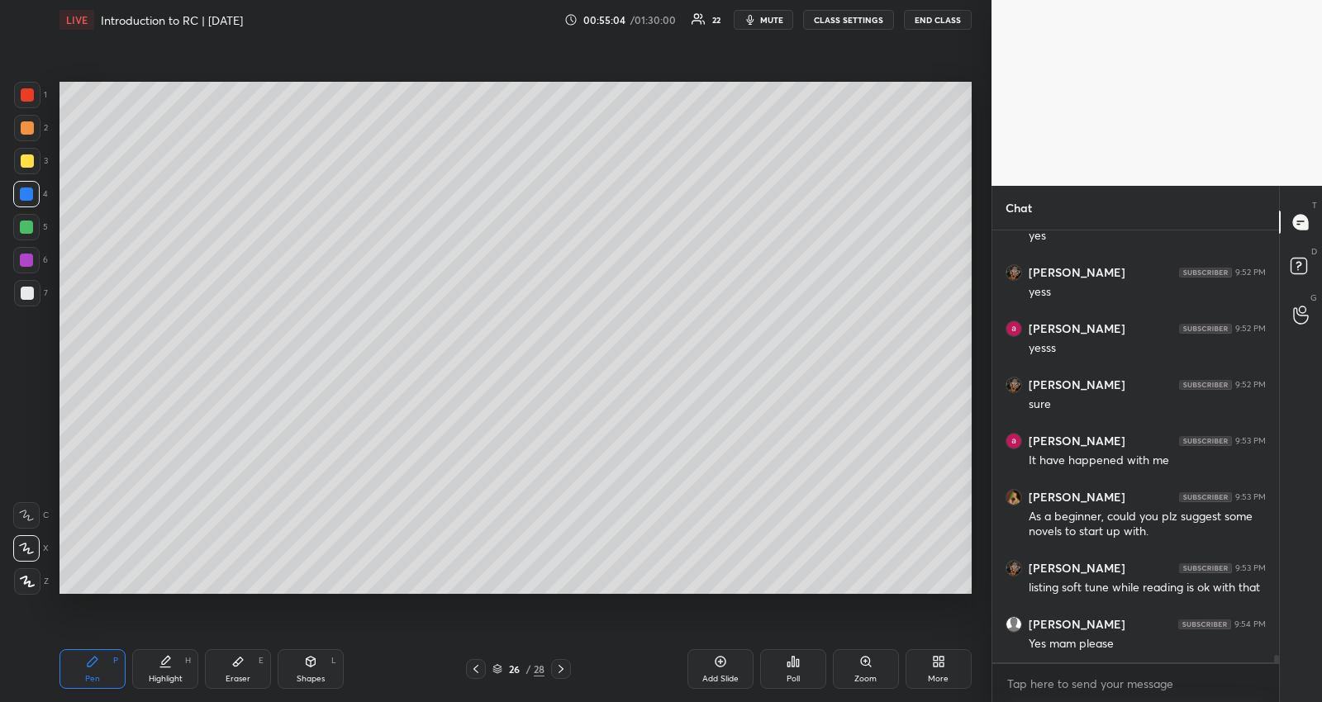
drag, startPoint x: 26, startPoint y: 158, endPoint x: 48, endPoint y: 145, distance: 24.8
click at [27, 158] on div at bounding box center [27, 160] width 13 height 13
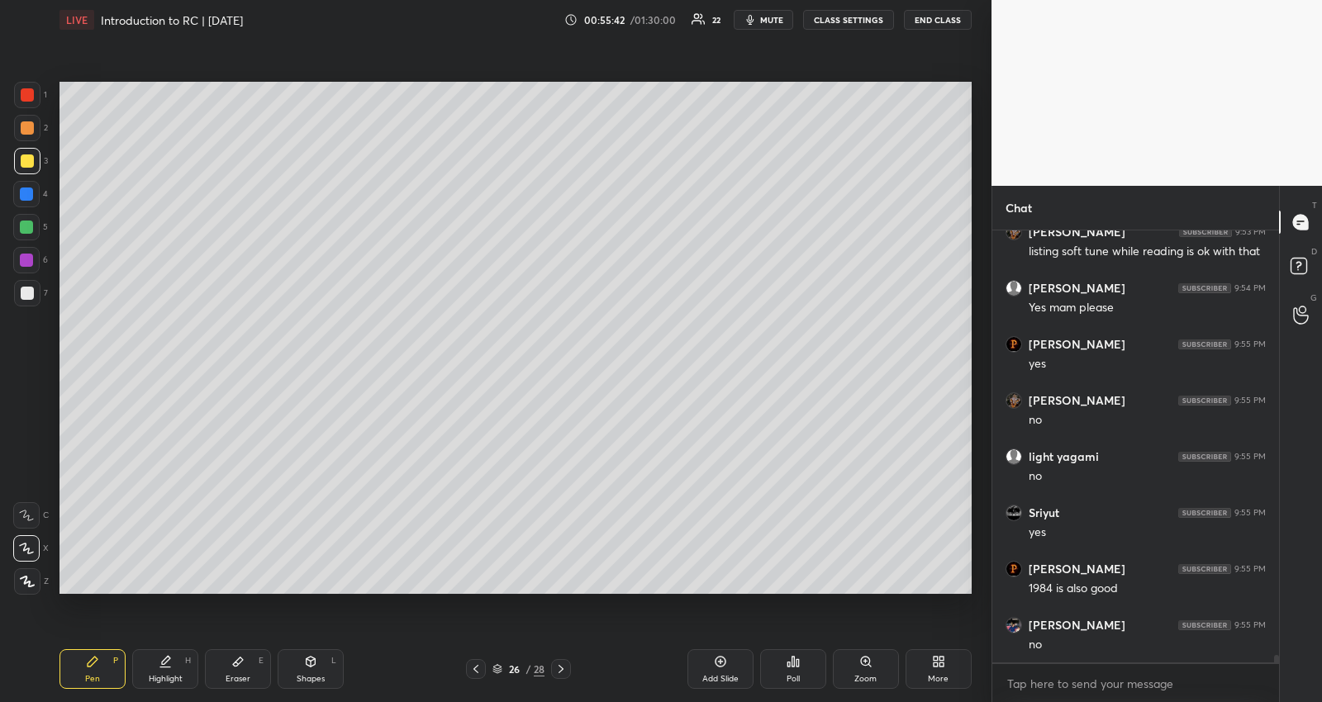
scroll to position [24271, 0]
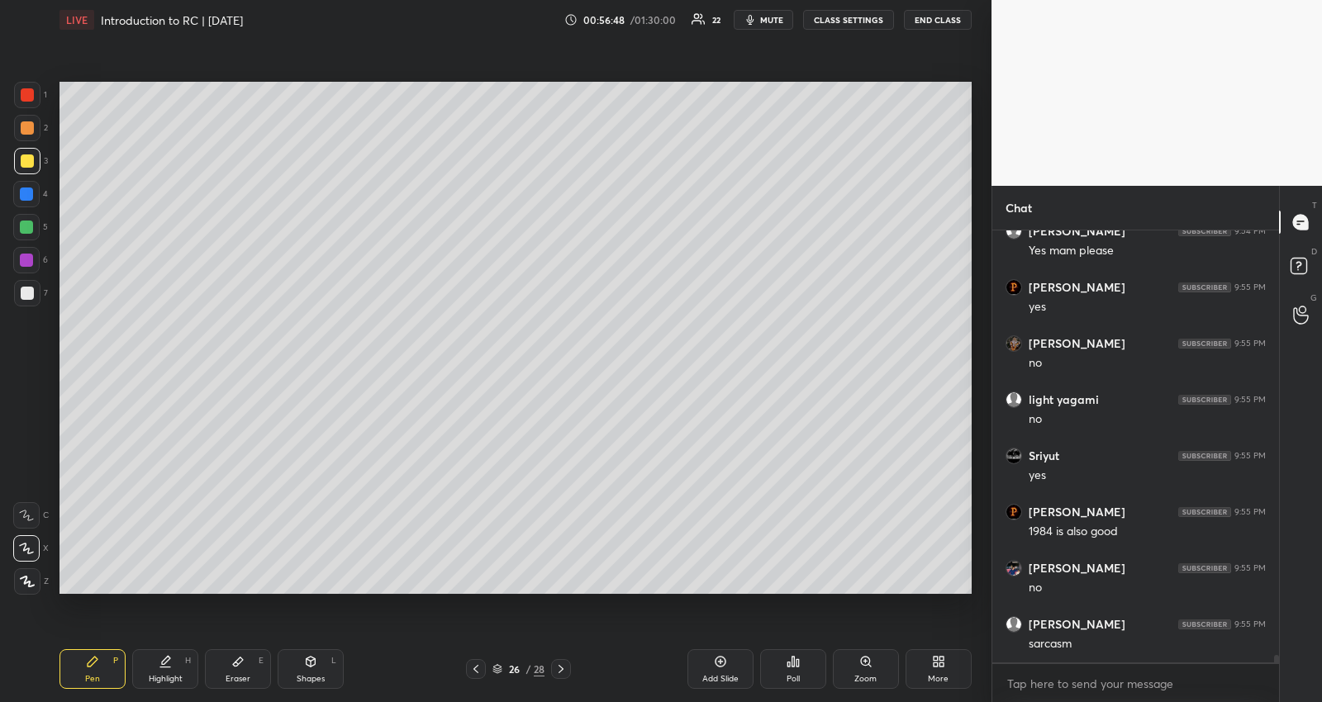
click at [24, 222] on div at bounding box center [26, 227] width 13 height 13
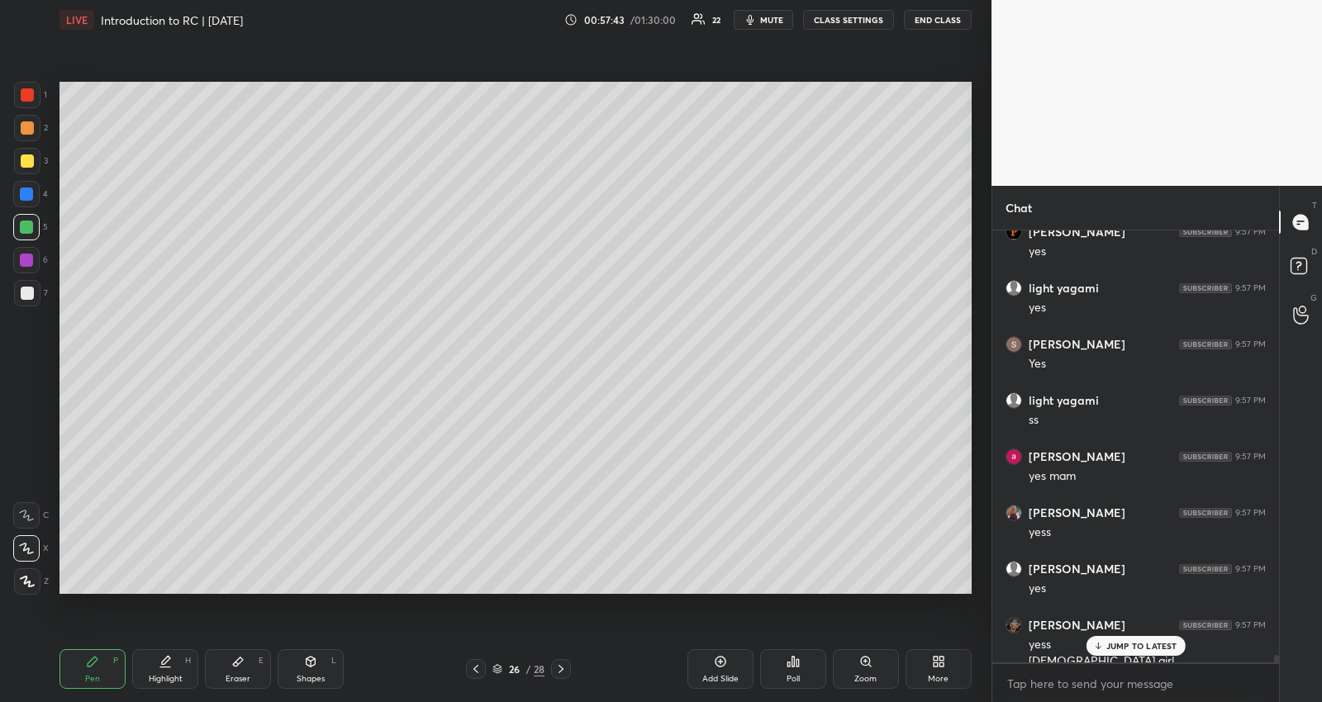
scroll to position [24905, 0]
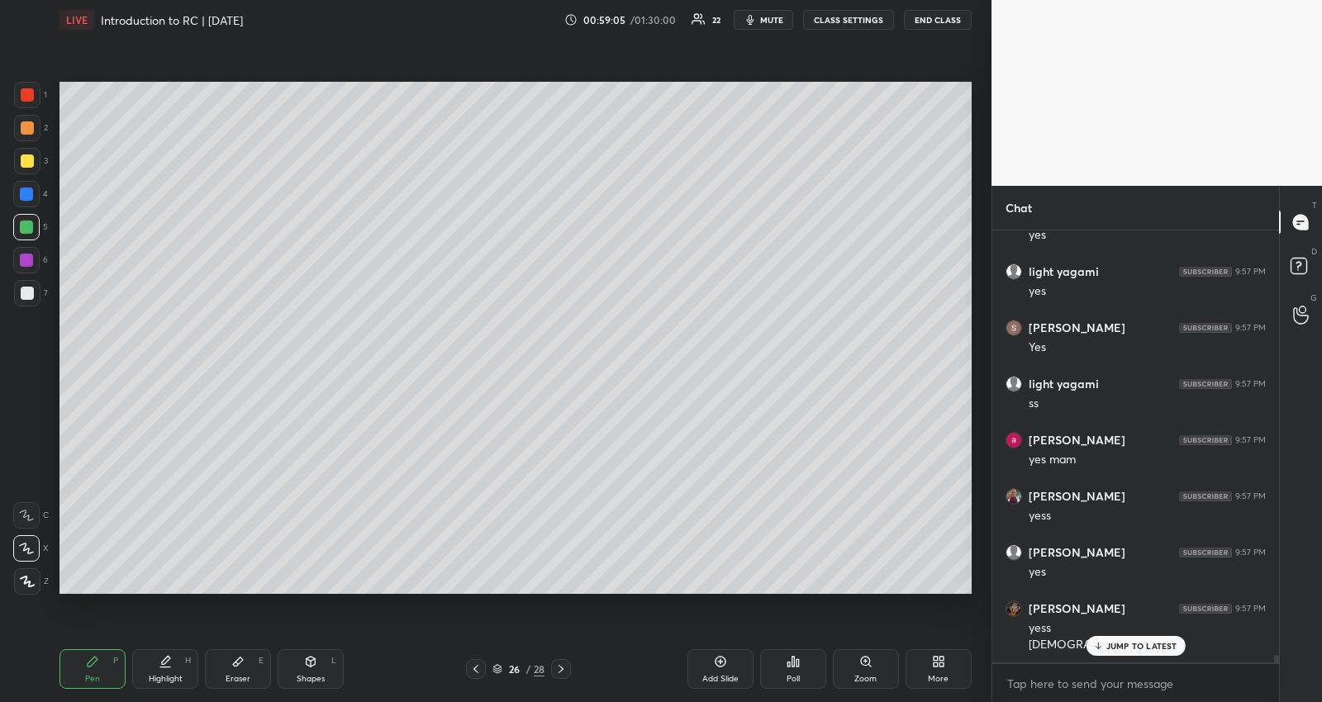
click at [31, 158] on div at bounding box center [27, 160] width 13 height 13
click at [31, 91] on div at bounding box center [27, 94] width 13 height 13
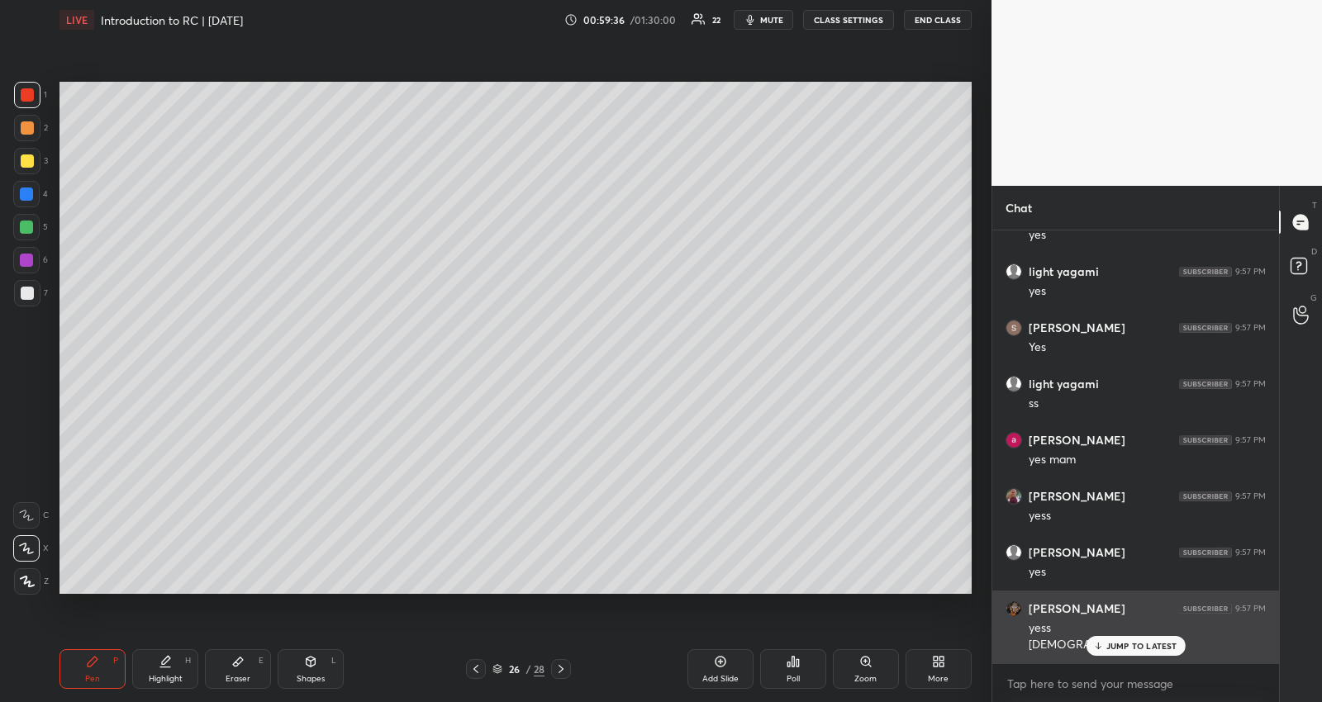
click at [1128, 642] on p "JUMP TO LATEST" at bounding box center [1141, 646] width 71 height 10
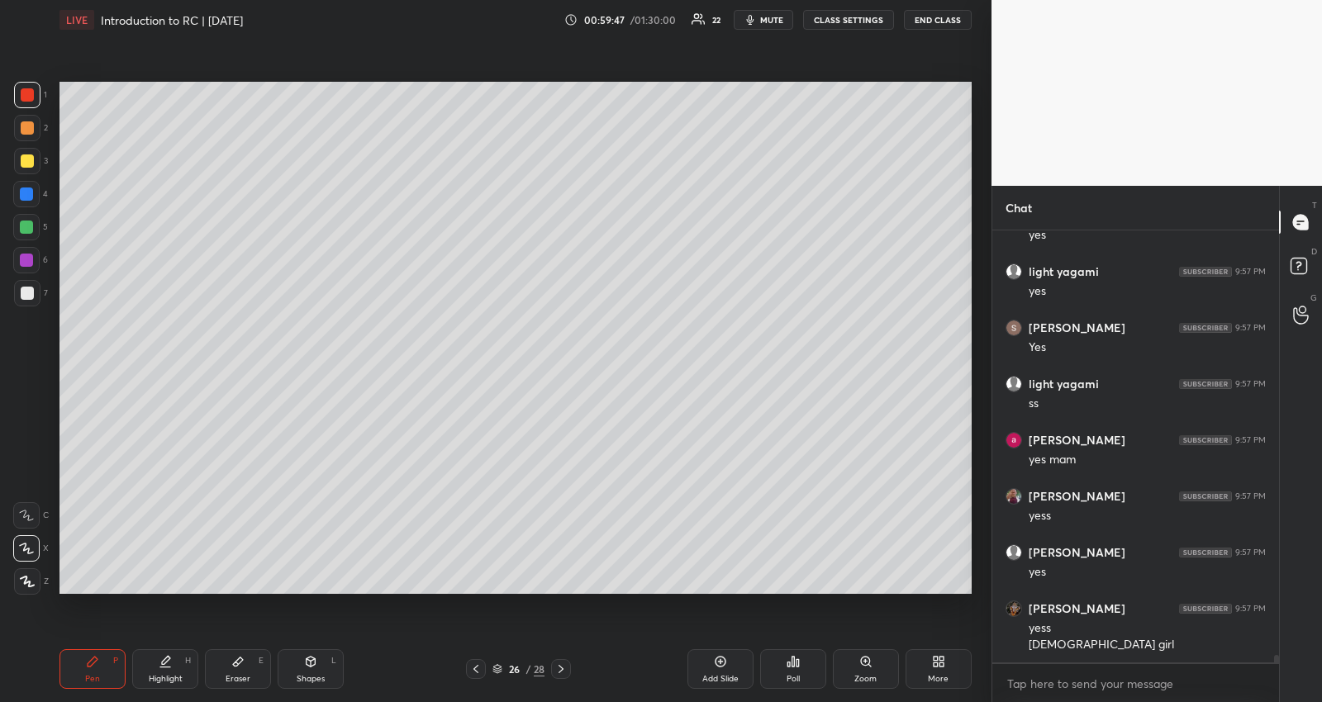
drag, startPoint x: 232, startPoint y: 666, endPoint x: 227, endPoint y: 647, distance: 19.6
click at [231, 665] on icon at bounding box center [237, 661] width 13 height 13
click at [93, 663] on icon at bounding box center [93, 662] width 10 height 10
click at [26, 157] on div at bounding box center [27, 160] width 13 height 13
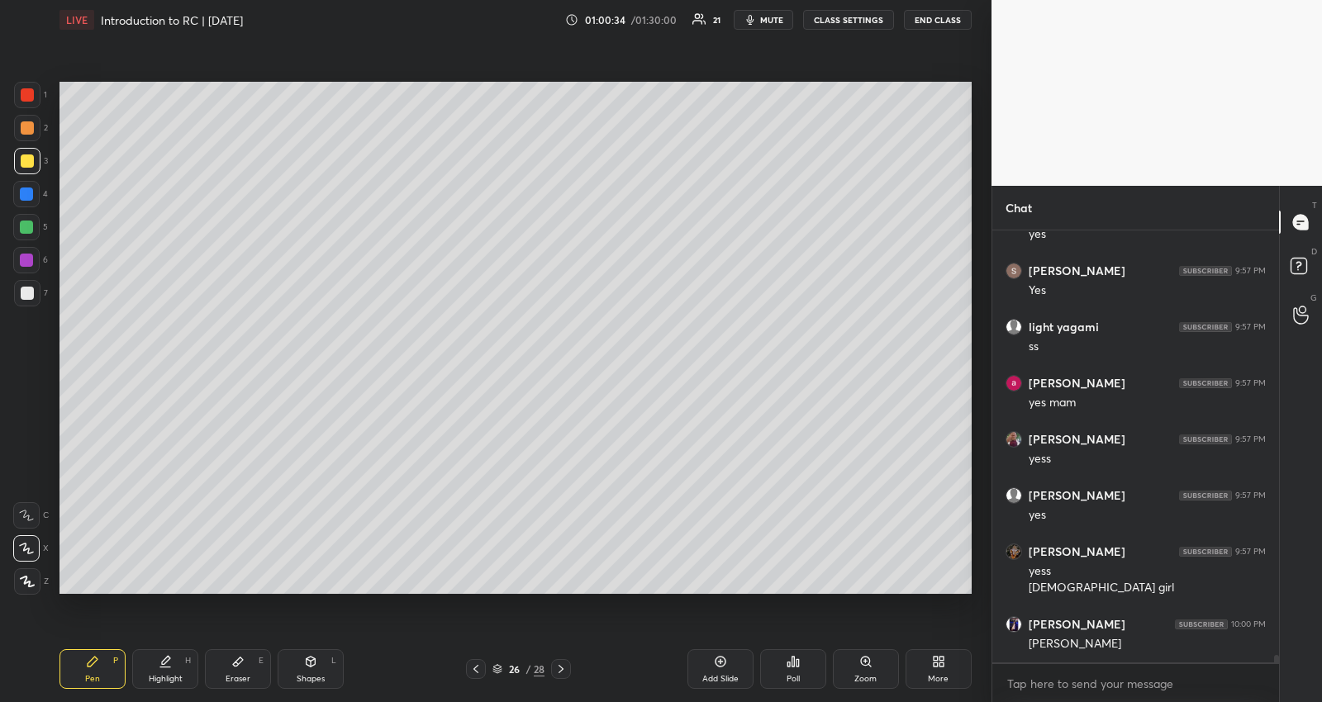
scroll to position [25022, 0]
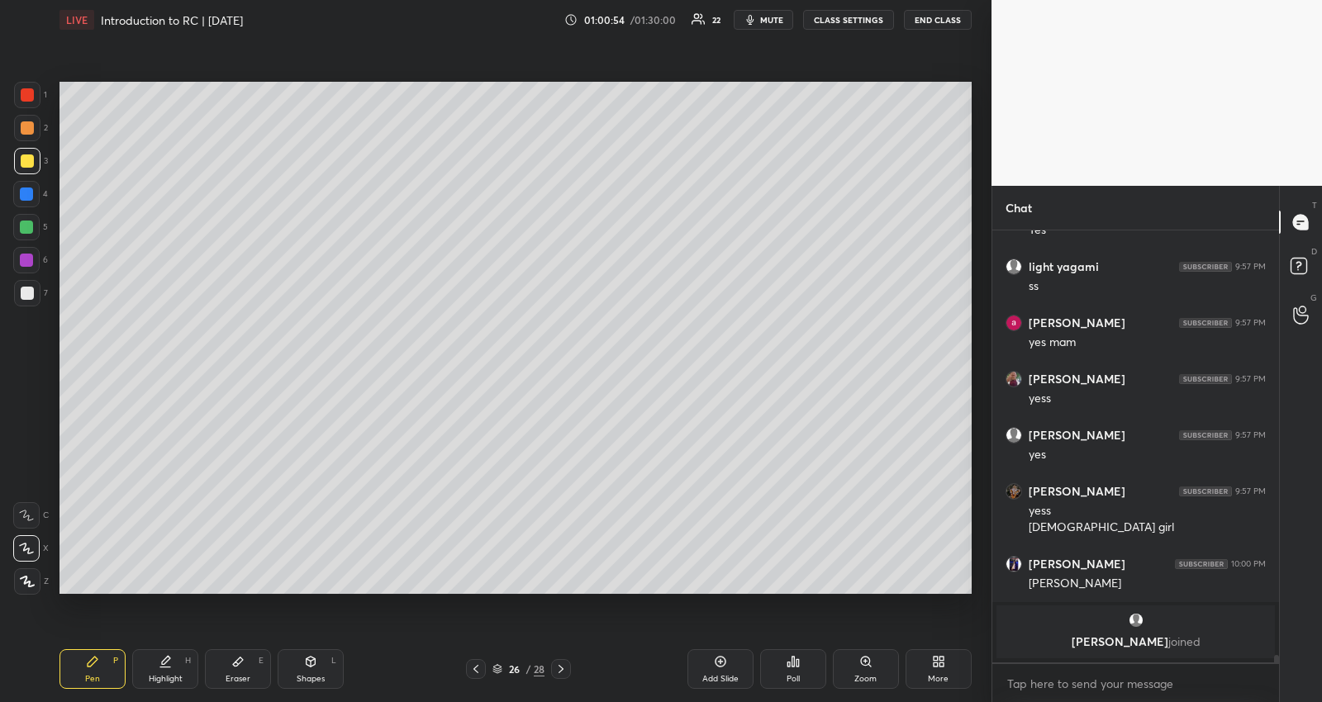
click at [31, 224] on div at bounding box center [26, 227] width 13 height 13
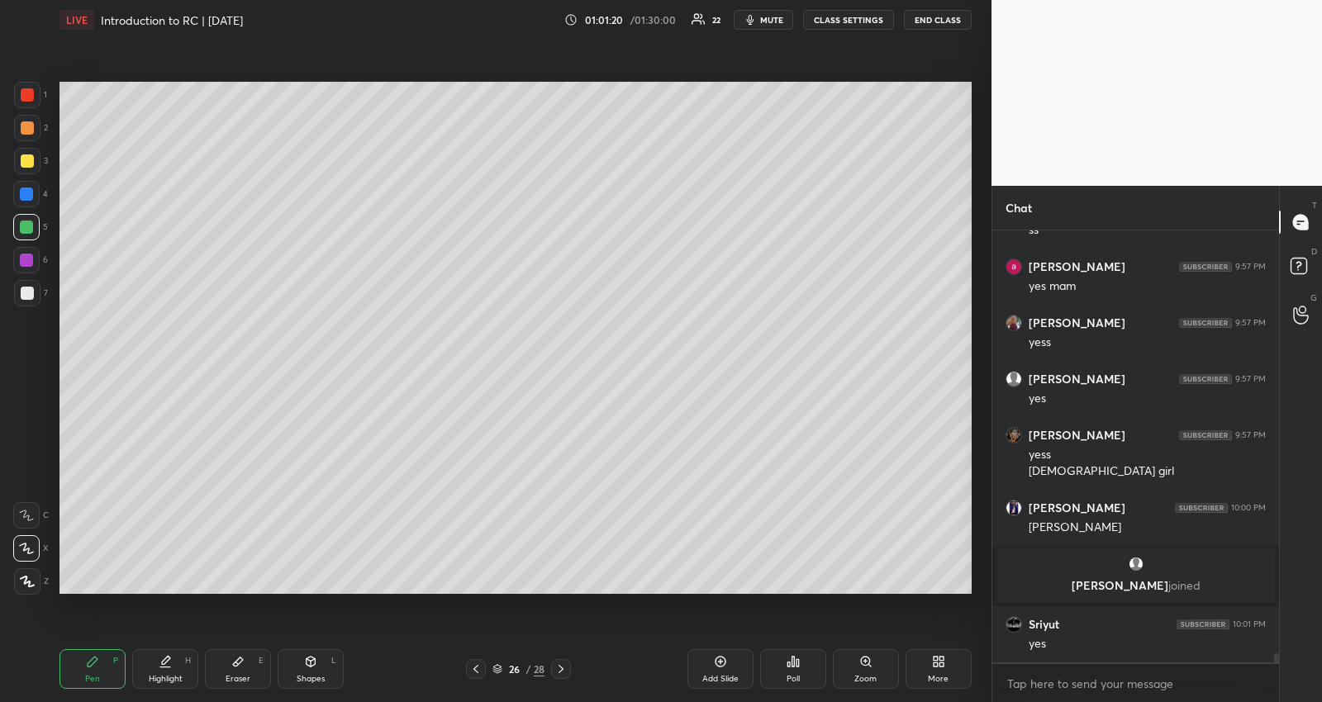
click at [720, 662] on icon at bounding box center [720, 661] width 5 height 5
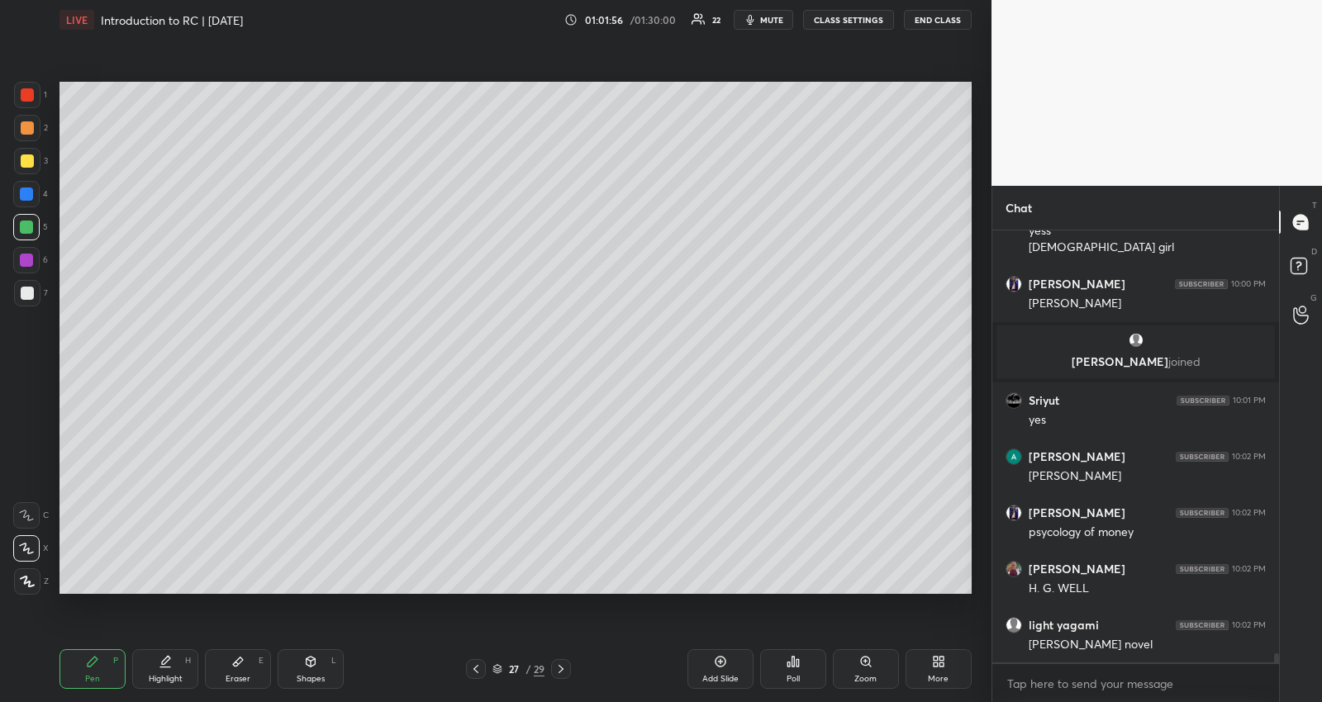
scroll to position [19704, 0]
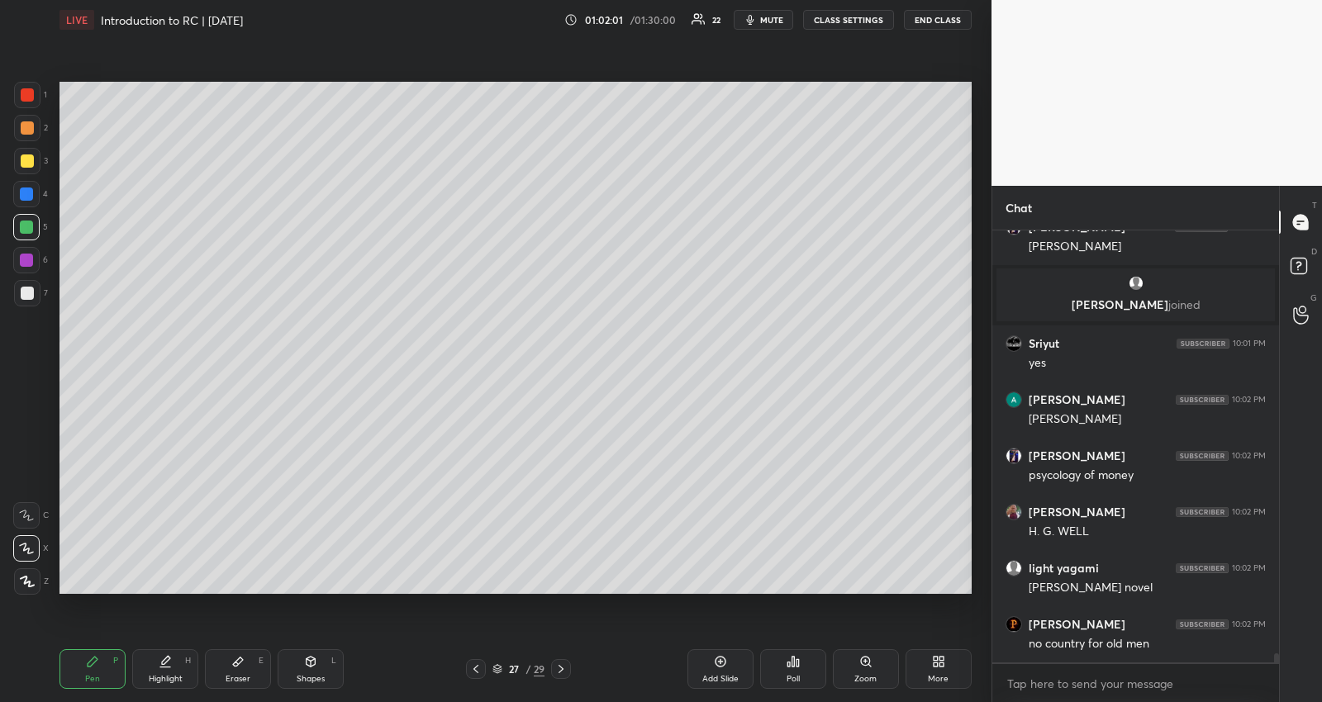
click at [30, 163] on div at bounding box center [27, 160] width 13 height 13
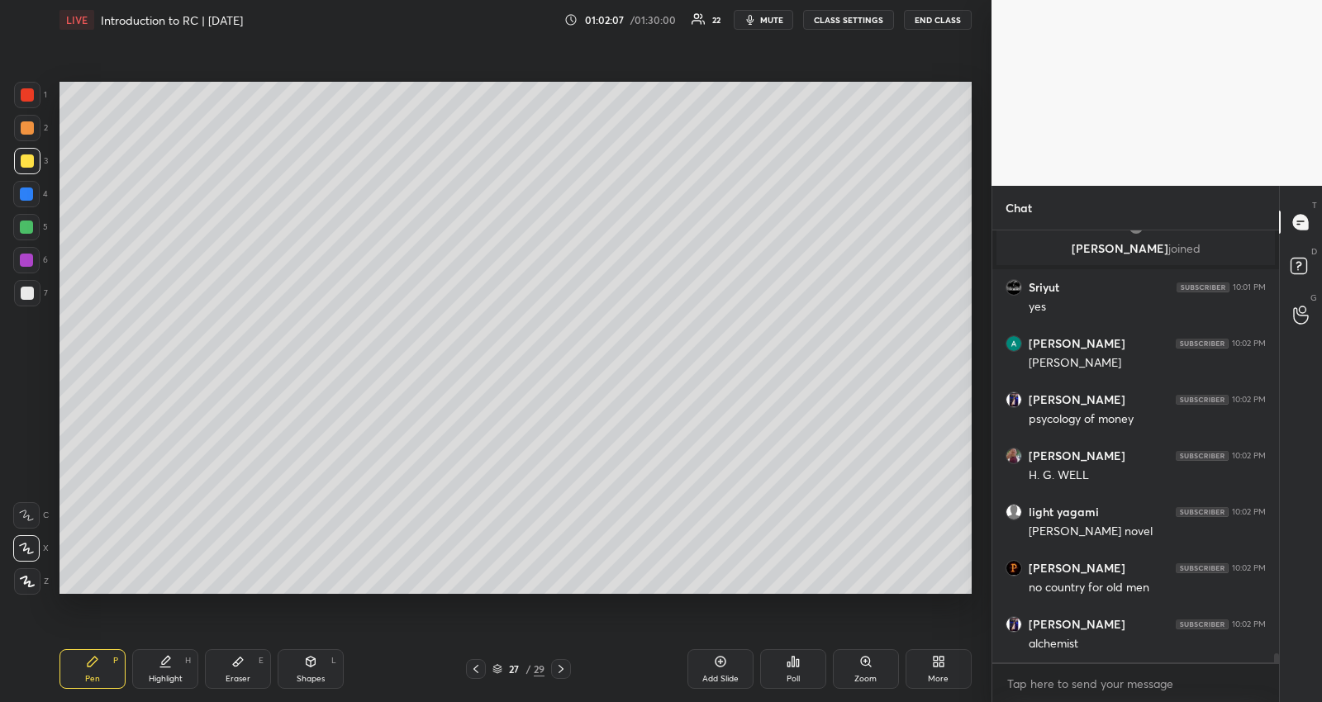
scroll to position [19815, 0]
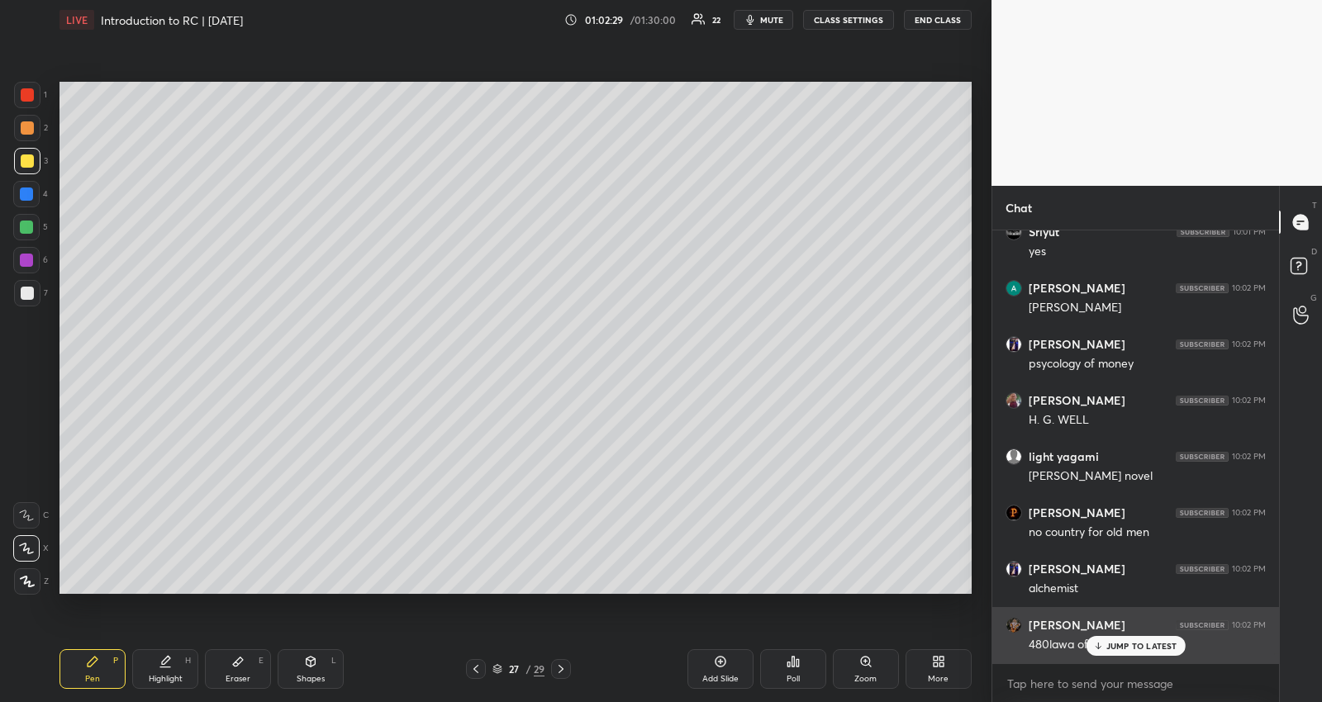
click at [1095, 645] on icon at bounding box center [1097, 646] width 11 height 10
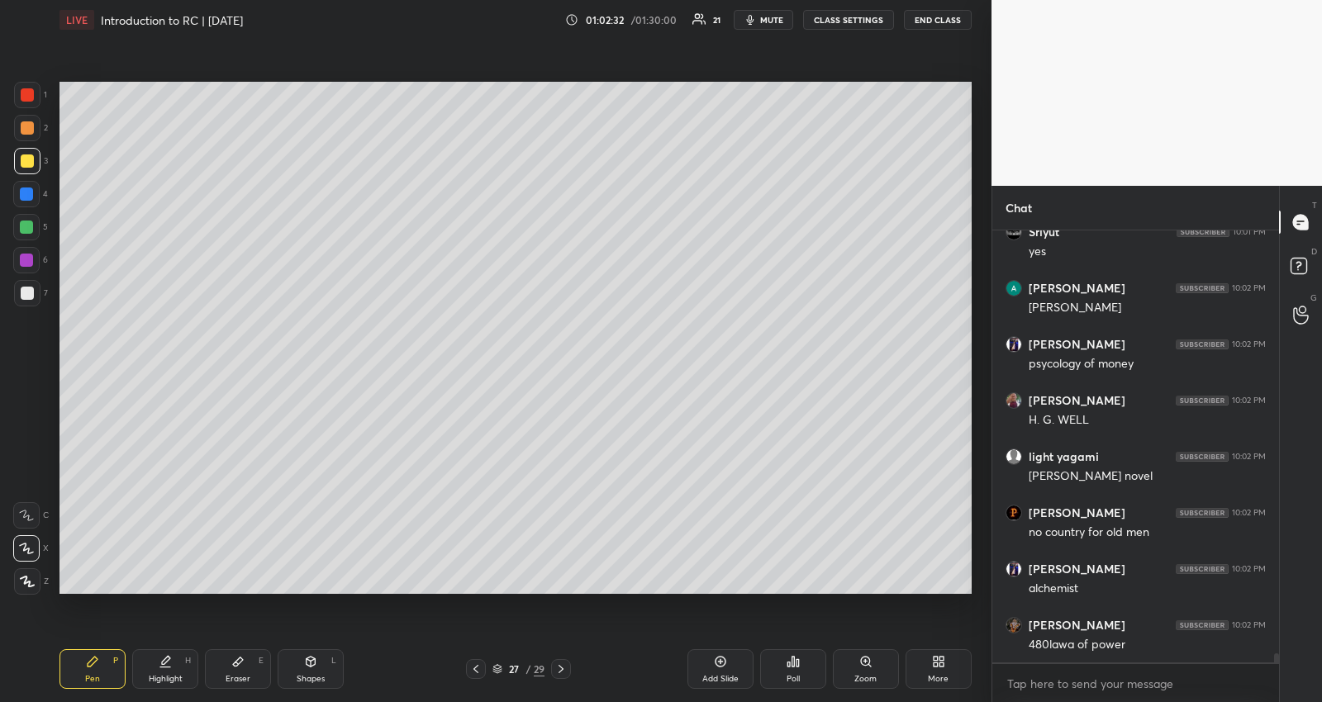
click at [31, 305] on div at bounding box center [27, 293] width 26 height 26
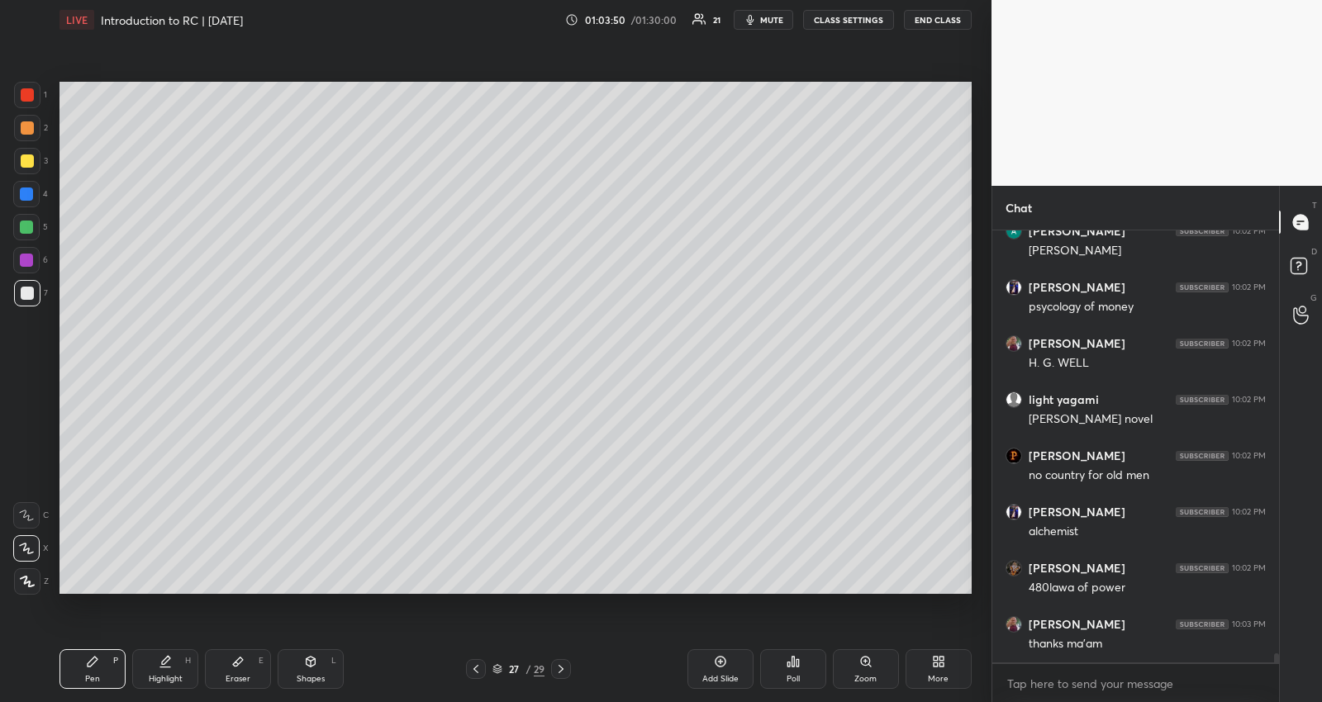
scroll to position [19928, 0]
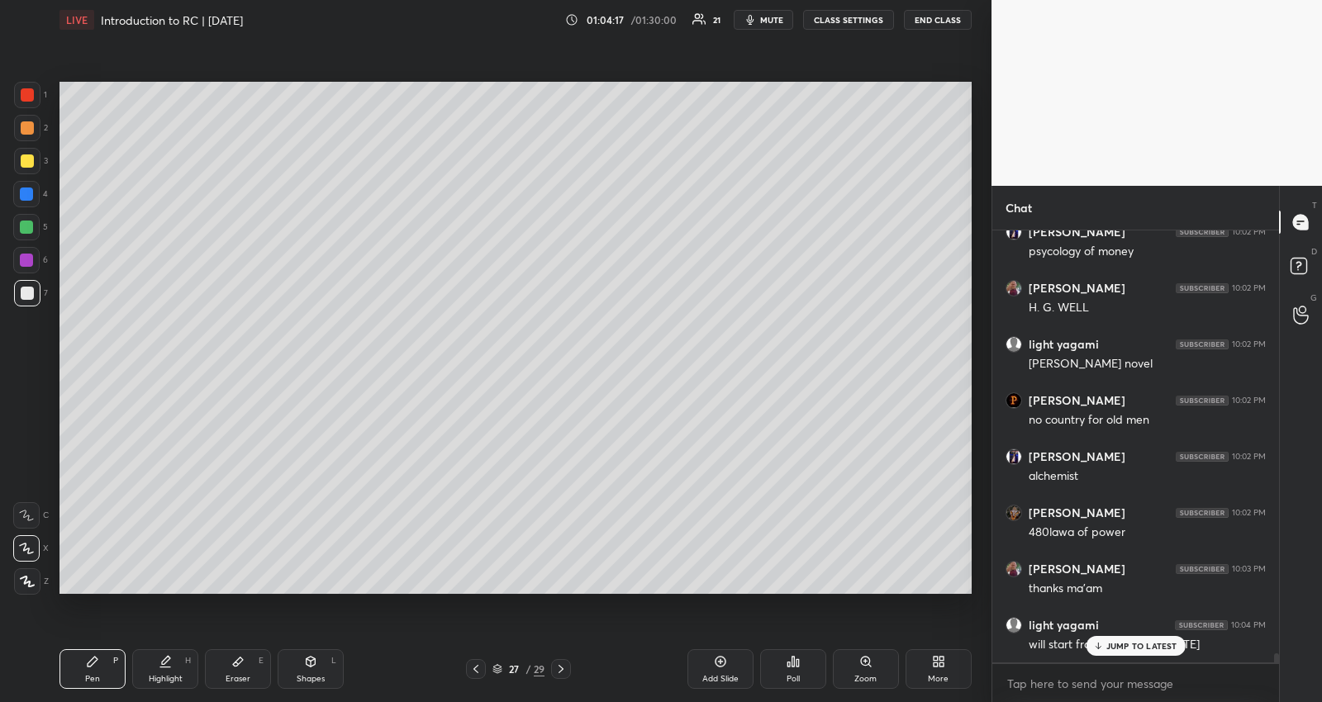
click at [1178, 646] on div "JUMP TO LATEST" at bounding box center [1134, 646] width 99 height 20
click at [31, 218] on div at bounding box center [26, 227] width 26 height 26
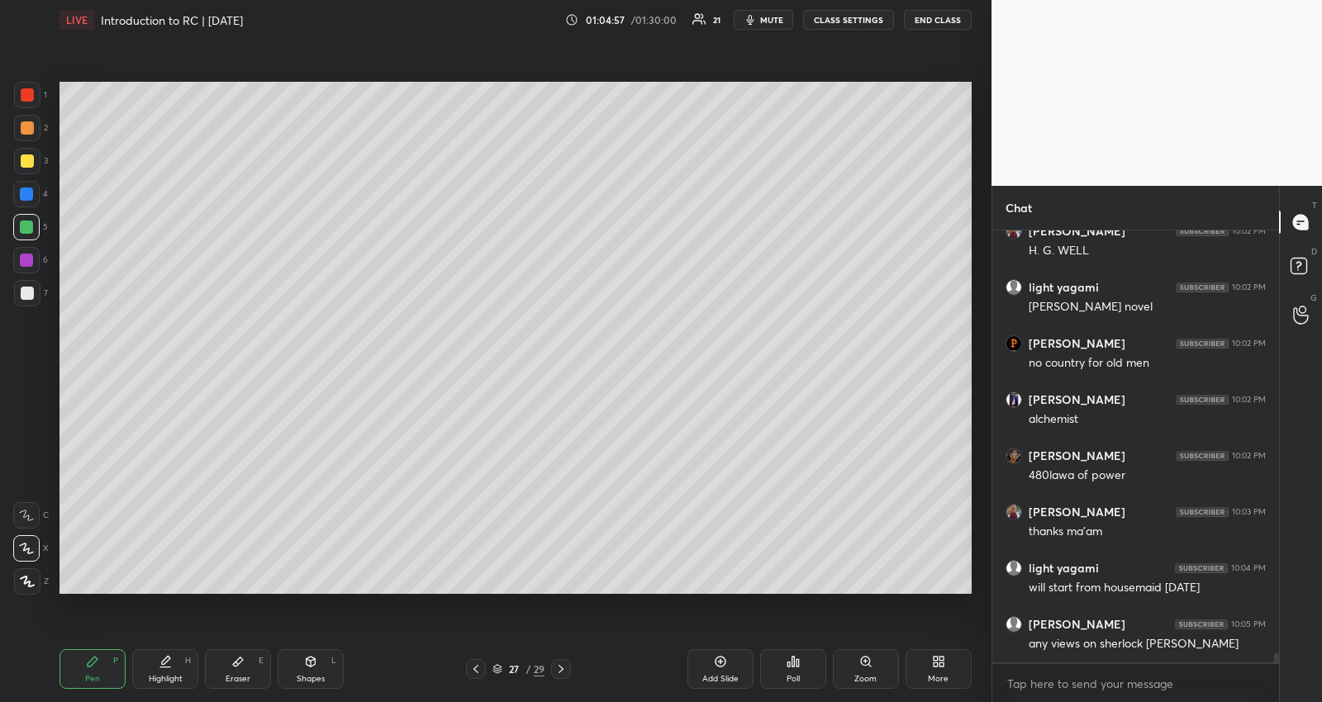
scroll to position [20041, 0]
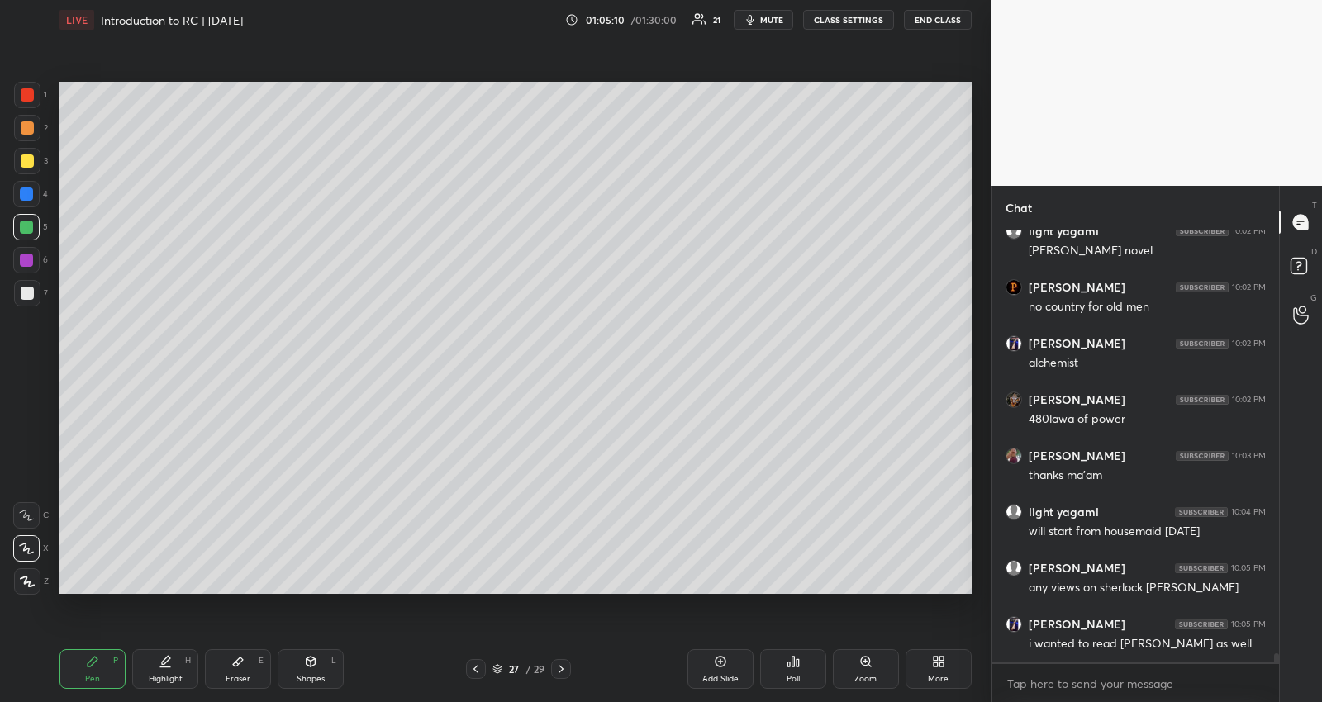
click at [724, 663] on icon at bounding box center [720, 661] width 13 height 13
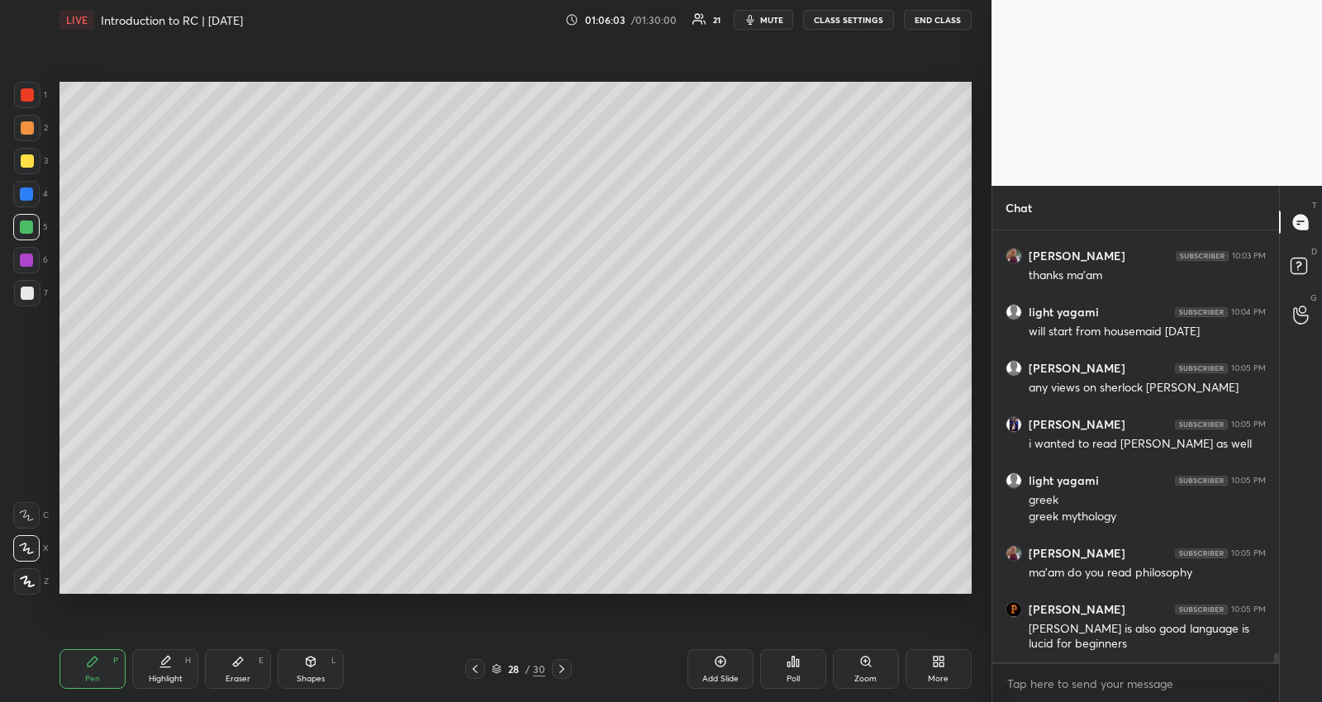
scroll to position [20297, 0]
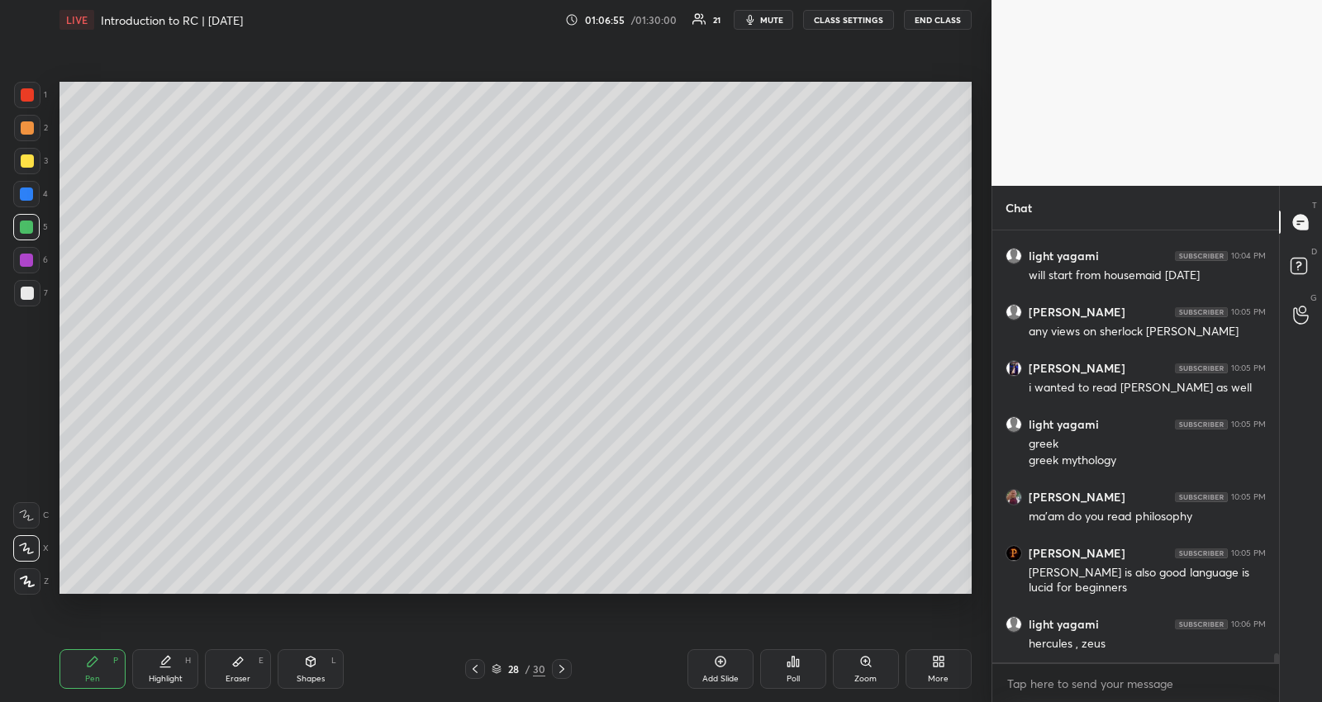
click at [468, 668] on div at bounding box center [475, 669] width 20 height 20
click at [26, 156] on div at bounding box center [27, 160] width 13 height 13
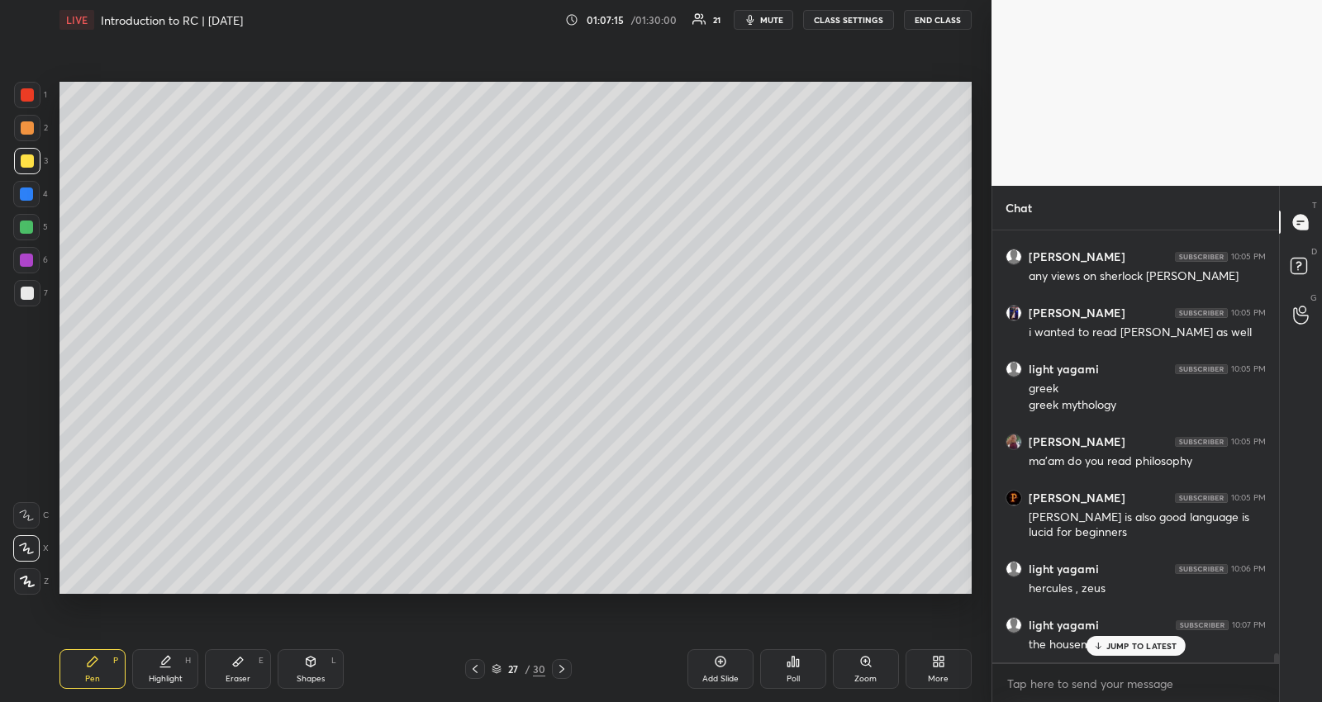
click at [1096, 646] on icon at bounding box center [1097, 646] width 11 height 10
click at [33, 225] on div at bounding box center [26, 227] width 26 height 26
click at [169, 669] on div "Highlight H" at bounding box center [165, 669] width 66 height 40
click at [29, 263] on div at bounding box center [26, 260] width 13 height 13
click at [475, 662] on div at bounding box center [475, 669] width 20 height 20
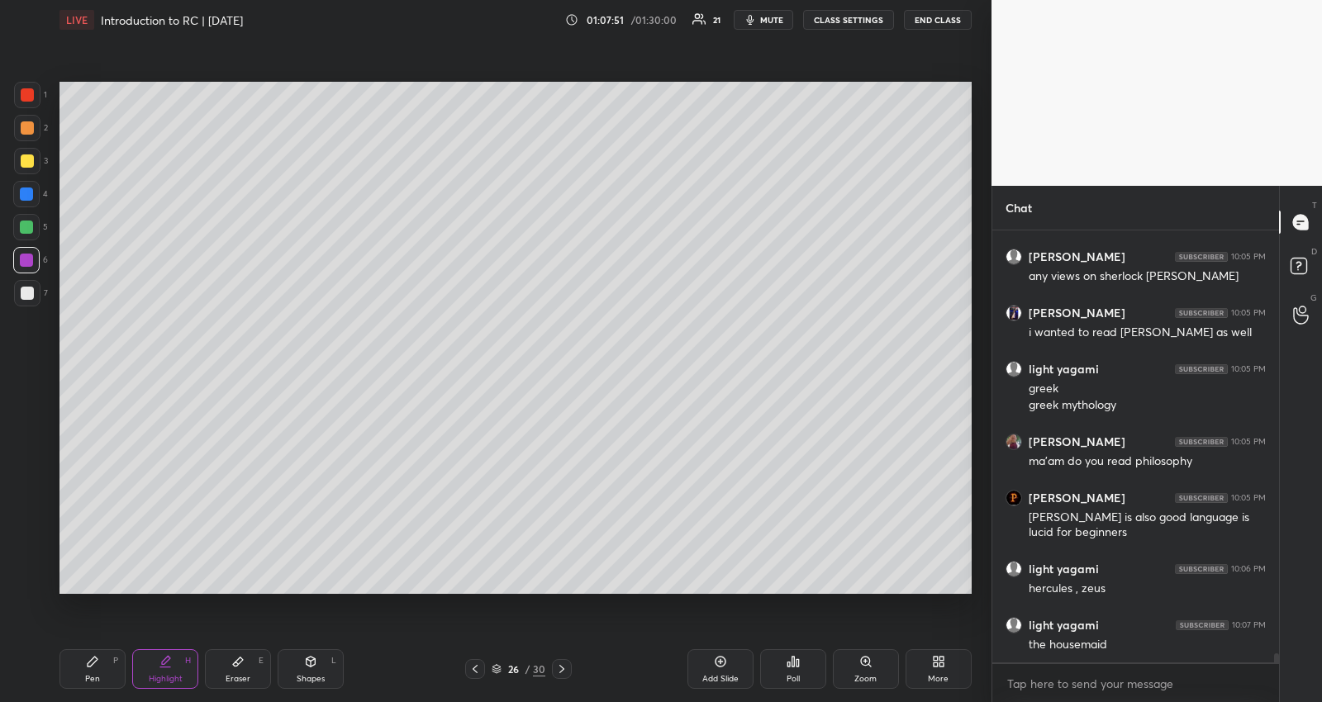
click at [478, 666] on icon at bounding box center [474, 669] width 13 height 13
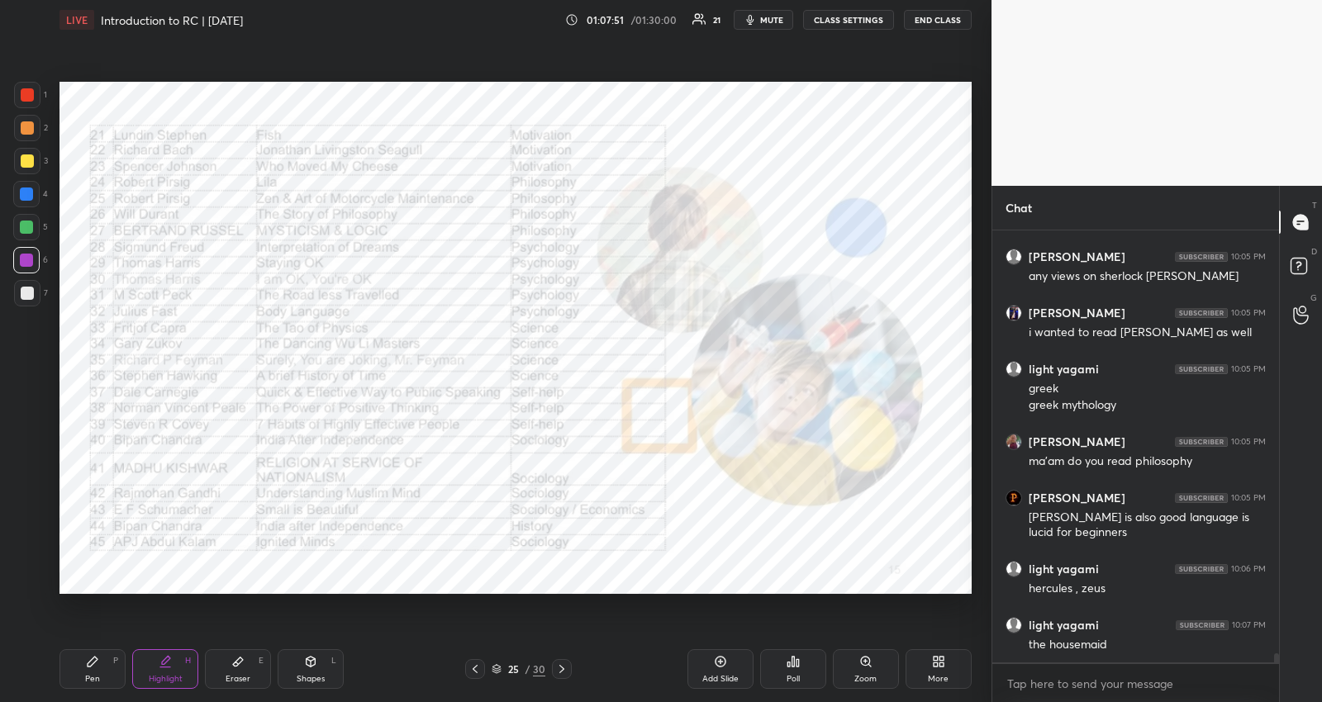
click at [473, 667] on icon at bounding box center [474, 669] width 13 height 13
click at [497, 665] on icon at bounding box center [497, 669] width 10 height 10
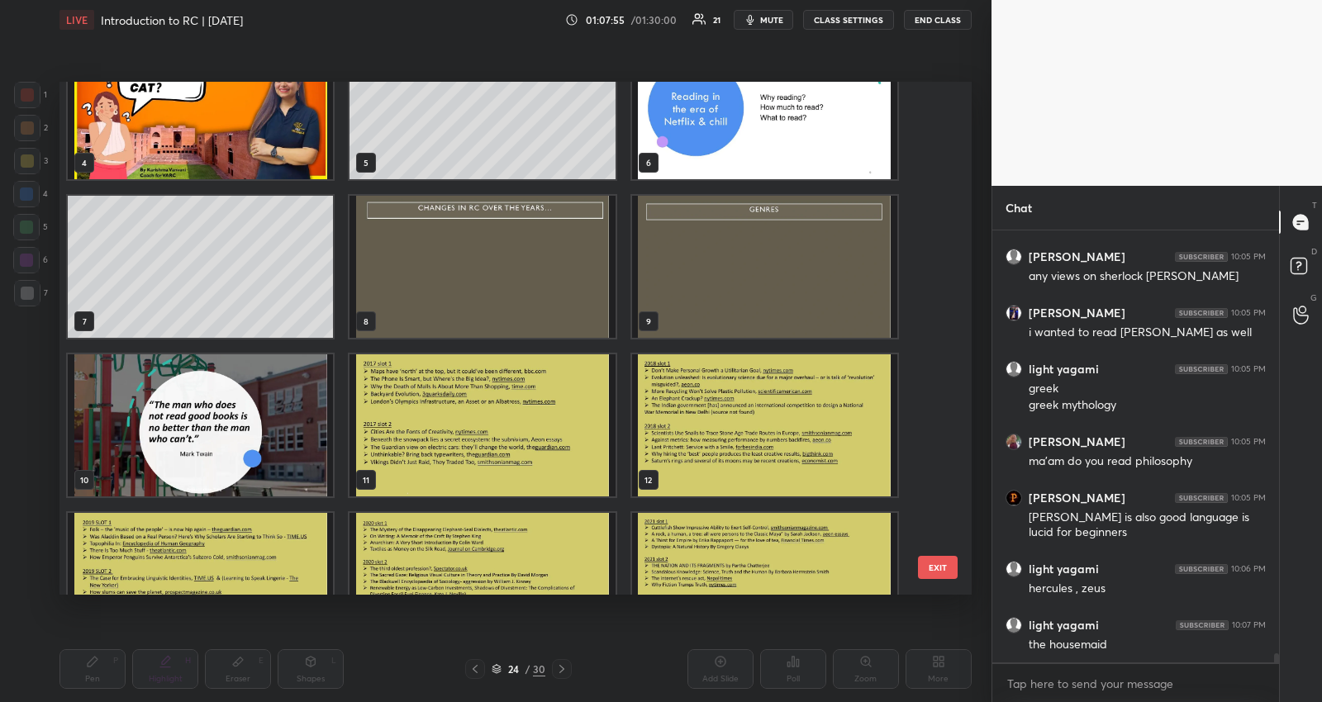
scroll to position [113, 0]
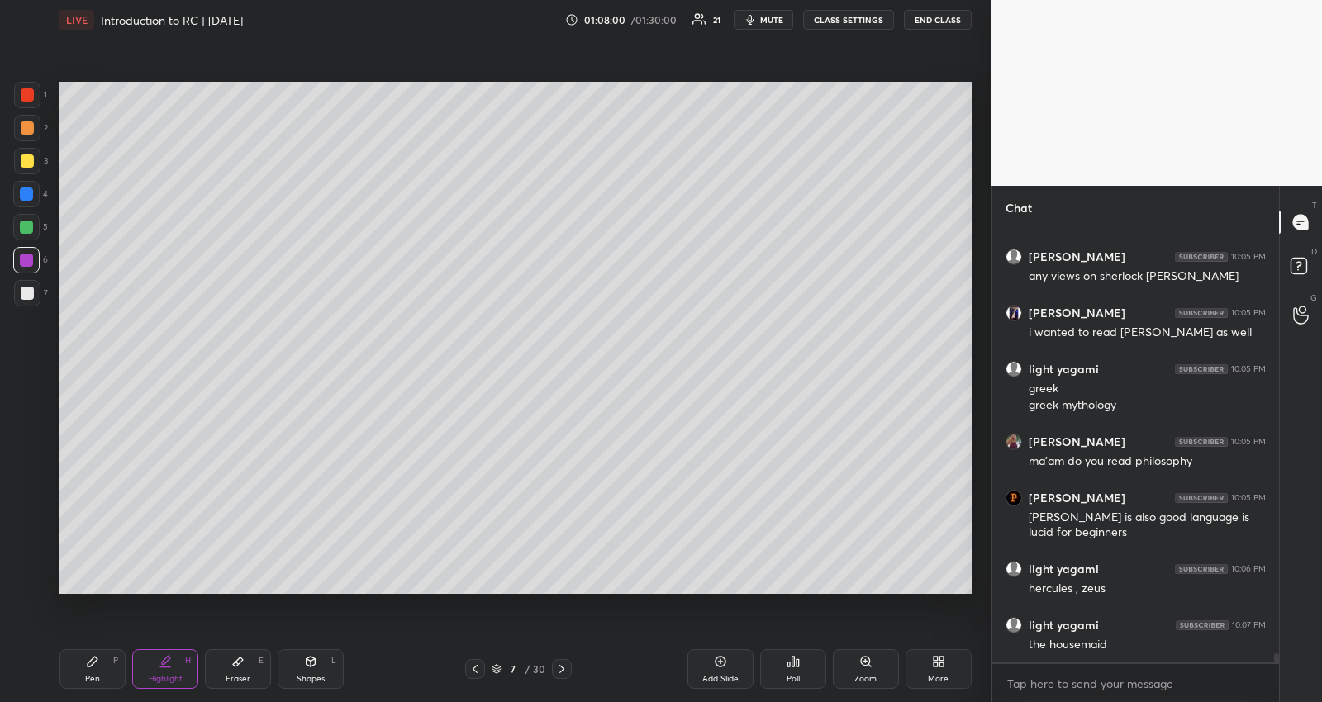
click at [501, 668] on div "7 / 30" at bounding box center [519, 669] width 54 height 15
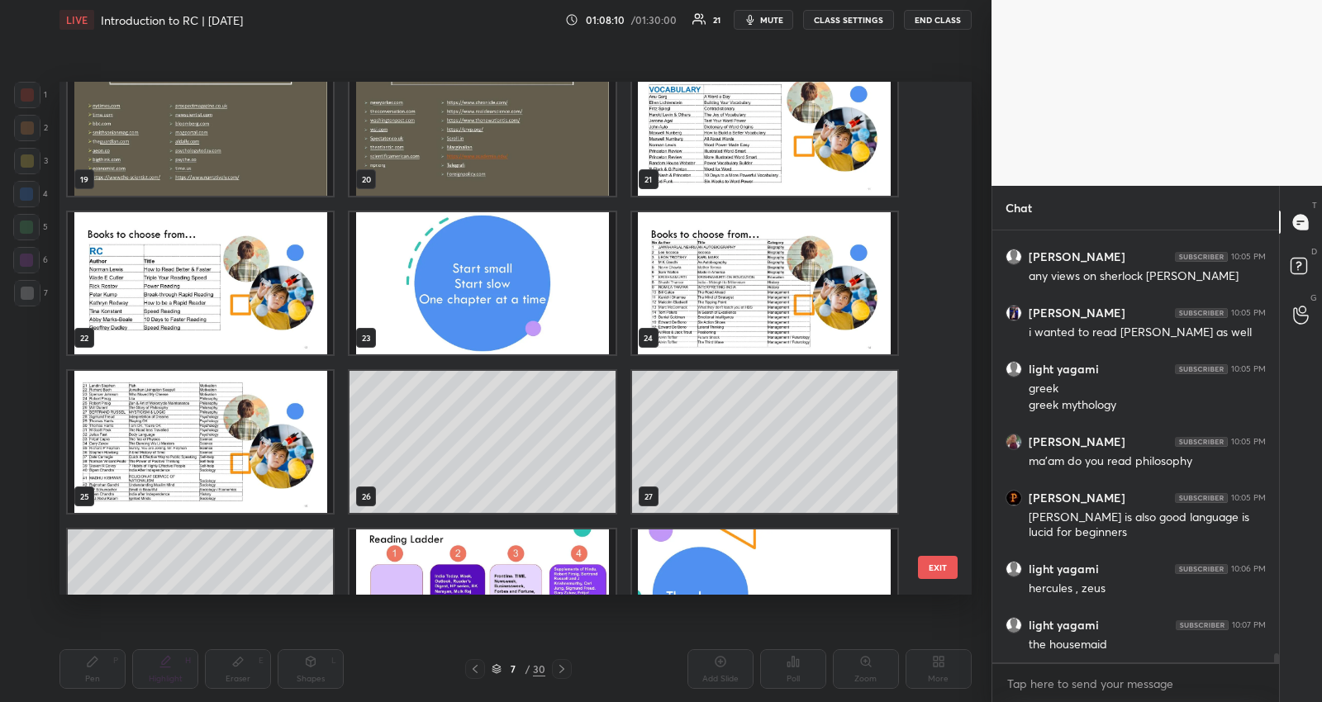
scroll to position [1009, 0]
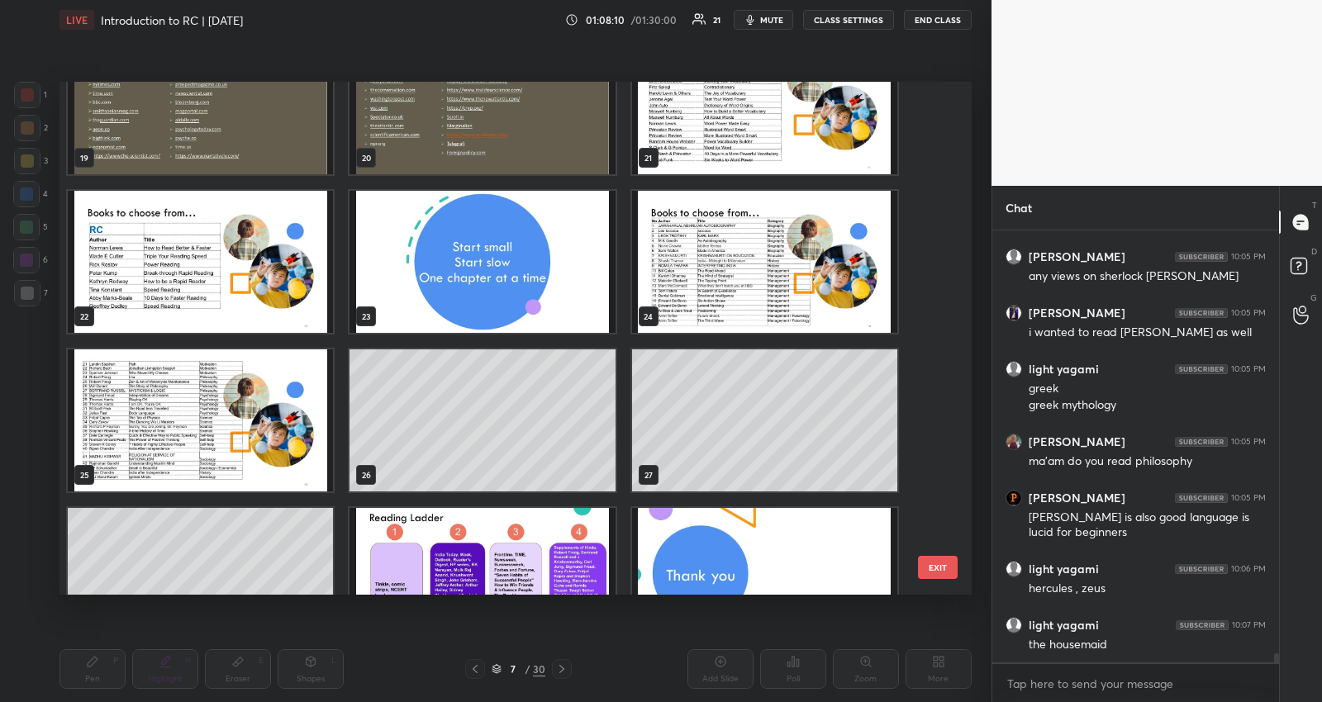
click at [509, 290] on img "grid" at bounding box center [481, 262] width 265 height 142
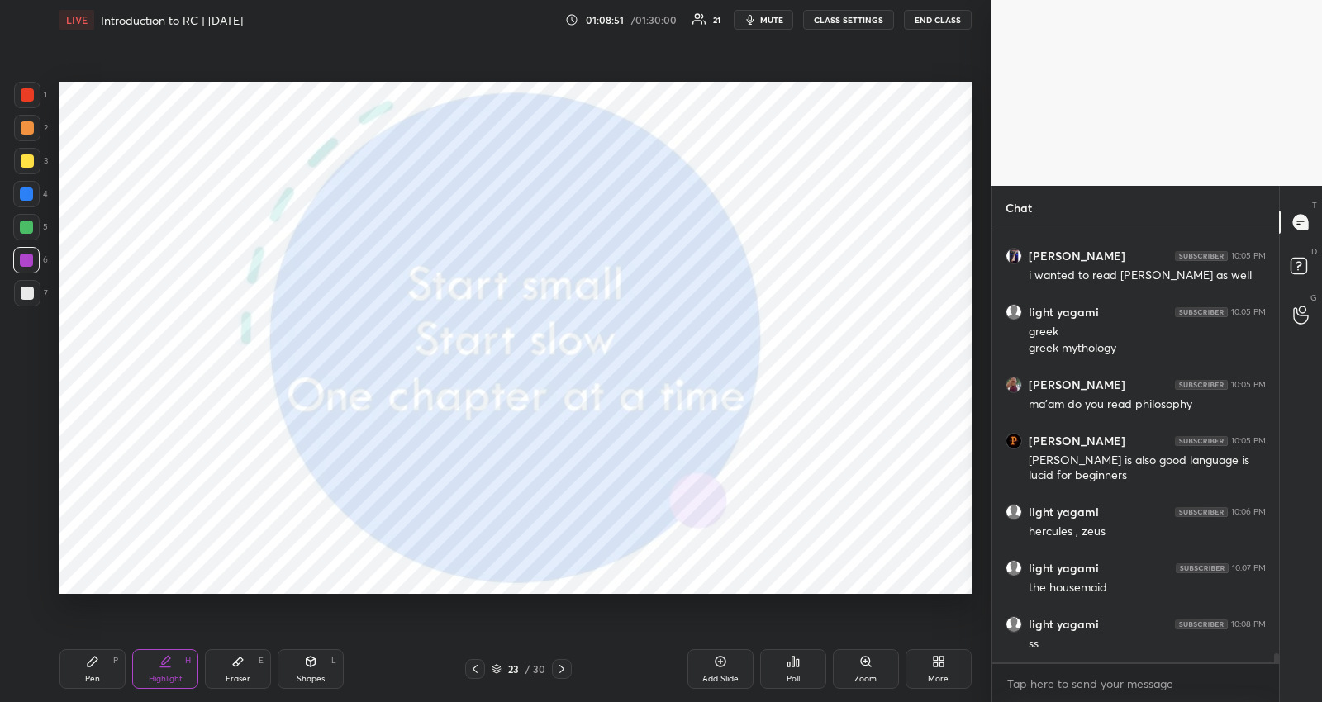
scroll to position [20465, 0]
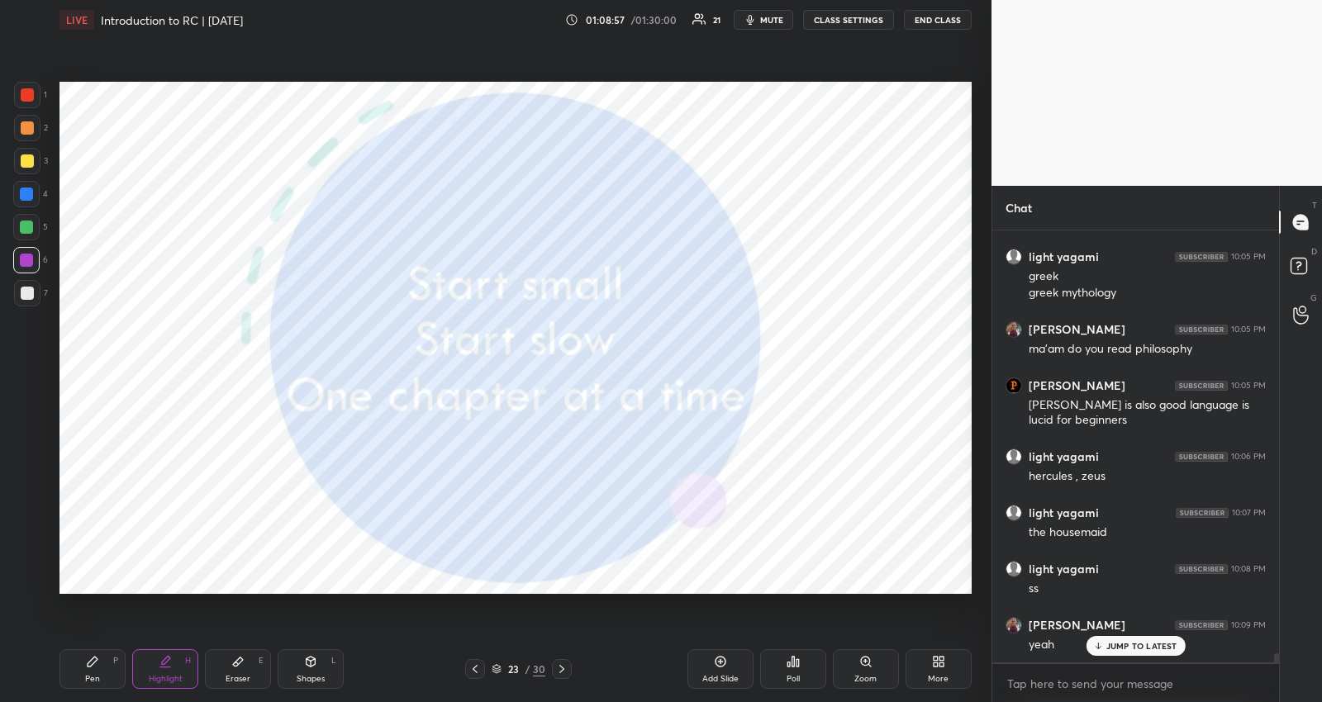
click at [21, 159] on div at bounding box center [27, 160] width 13 height 13
click at [1140, 645] on p "JUMP TO LATEST" at bounding box center [1141, 646] width 71 height 10
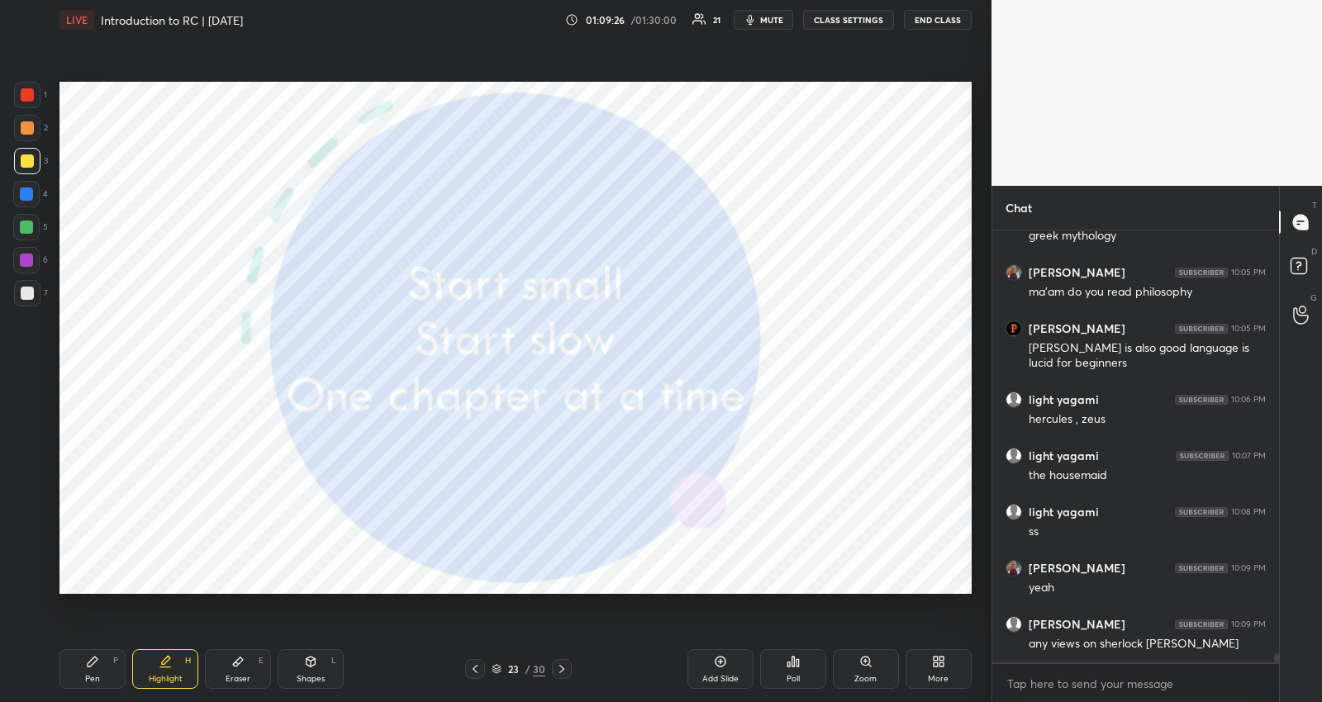
click at [496, 666] on icon at bounding box center [497, 669] width 10 height 10
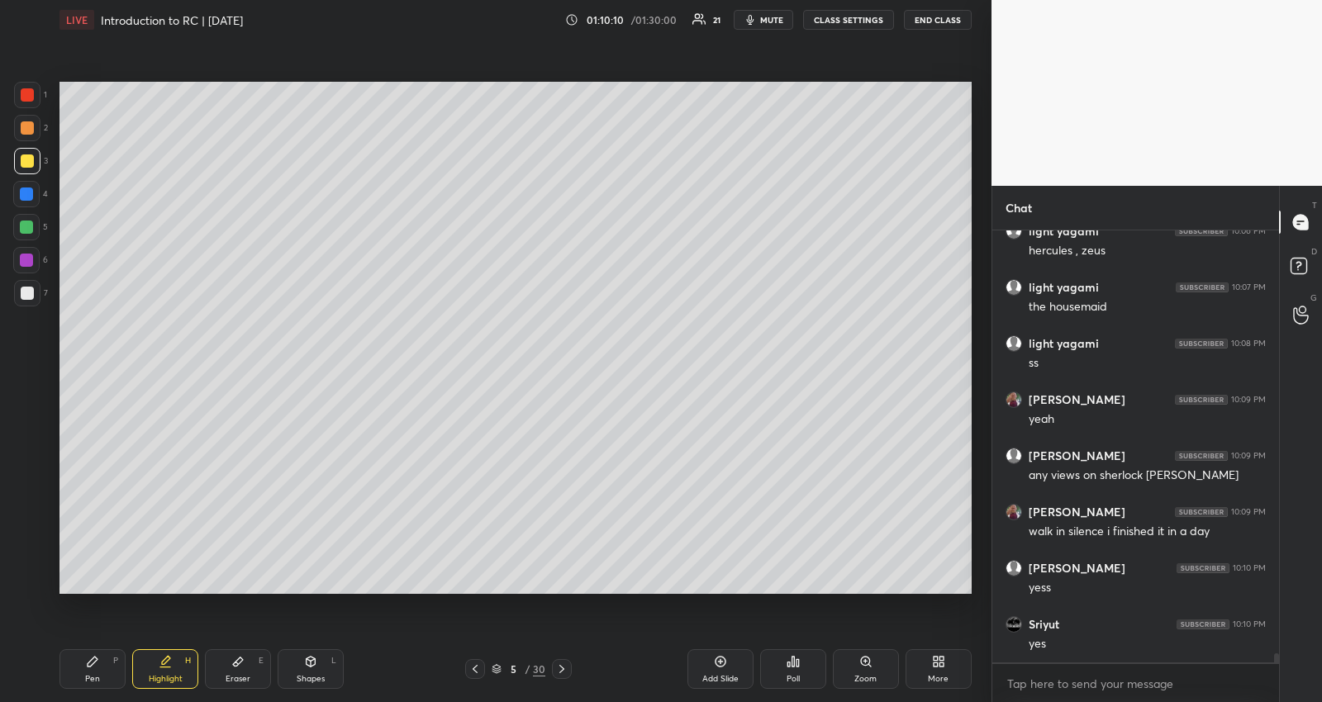
scroll to position [20746, 0]
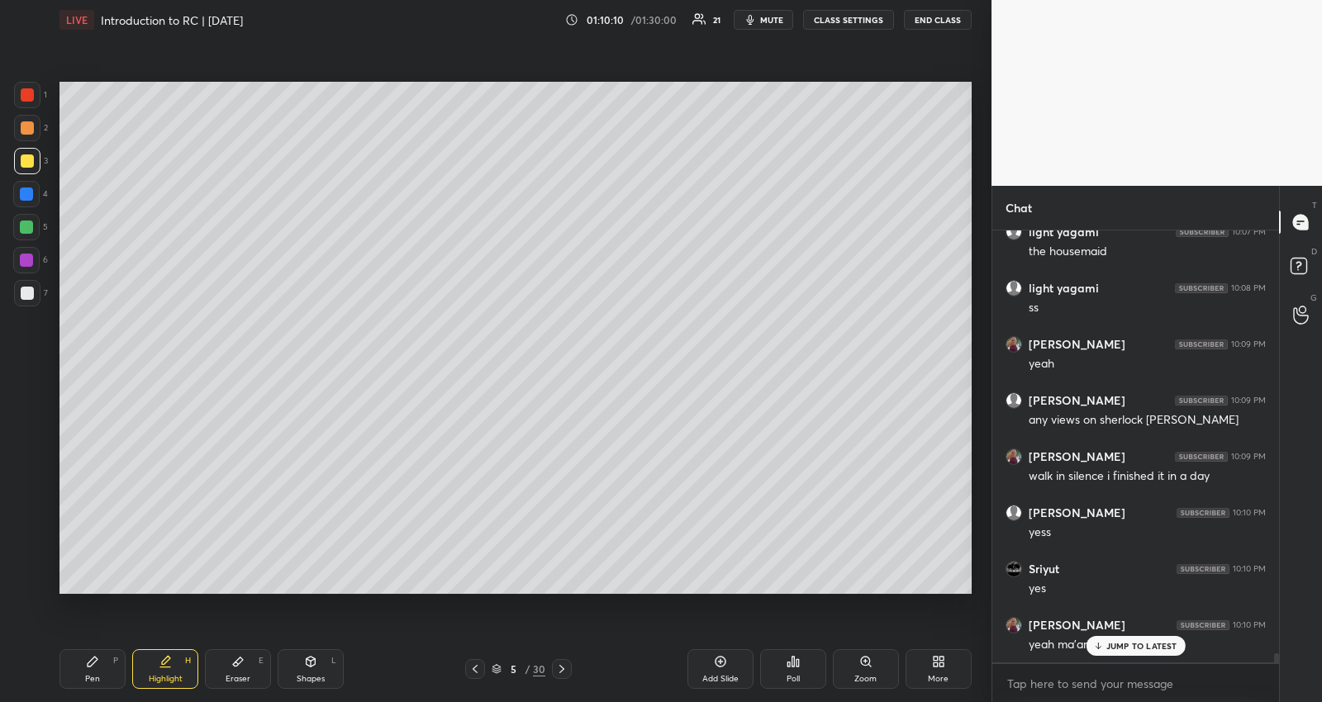
click at [717, 661] on icon at bounding box center [720, 661] width 13 height 13
drag, startPoint x: 97, startPoint y: 654, endPoint x: 87, endPoint y: 606, distance: 48.9
click at [97, 655] on icon at bounding box center [92, 661] width 13 height 13
click at [1097, 641] on icon at bounding box center [1097, 646] width 11 height 10
click at [493, 667] on icon at bounding box center [498, 669] width 10 height 10
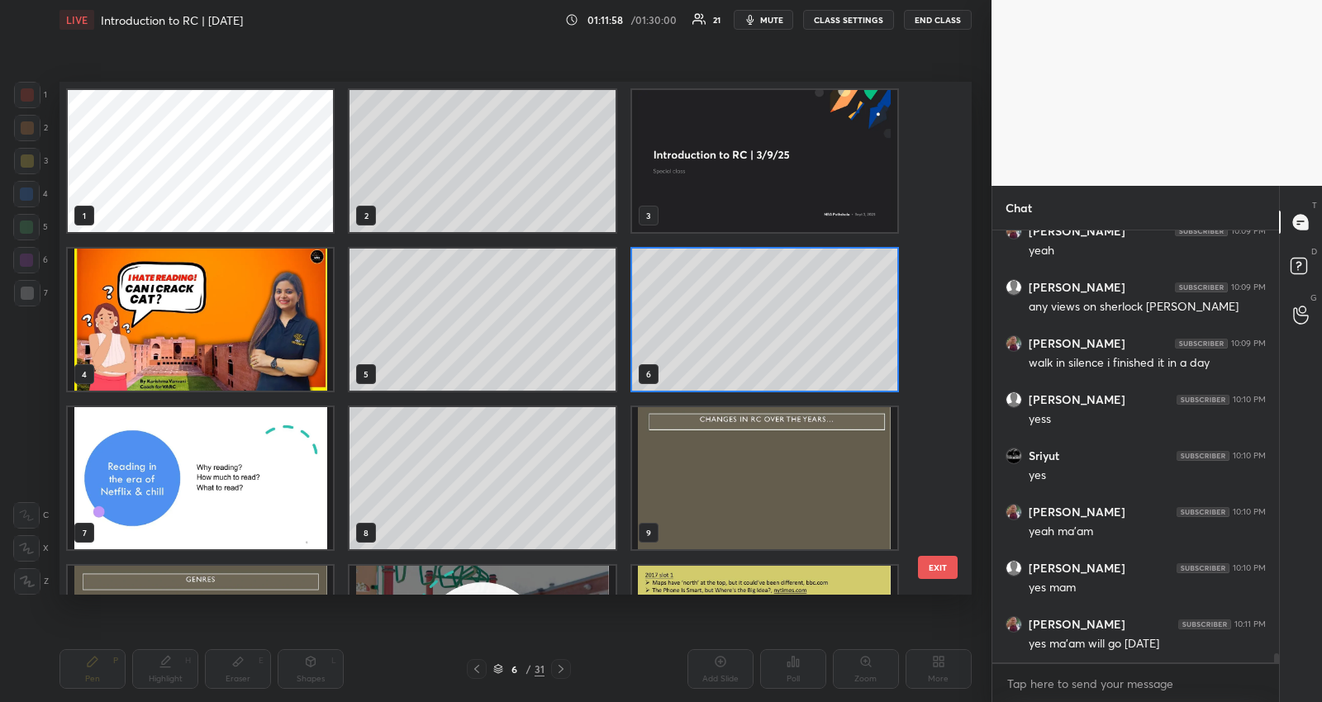
scroll to position [20914, 0]
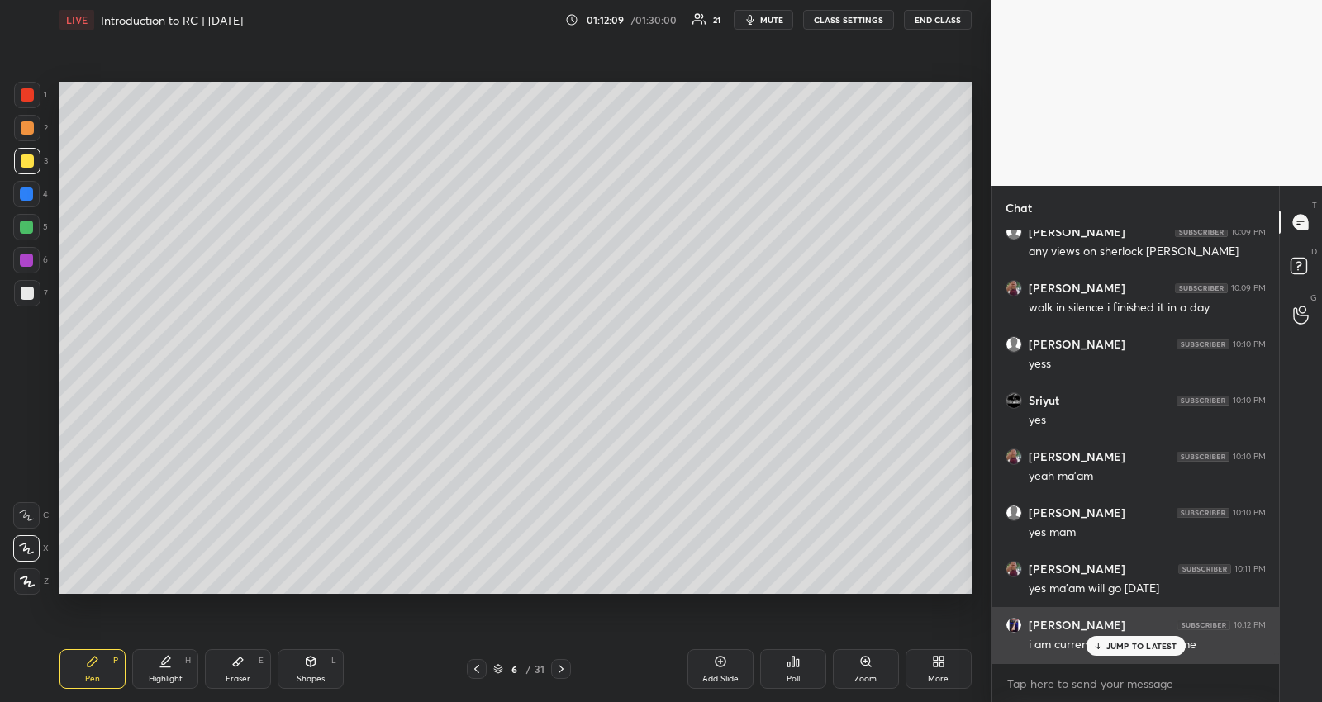
click at [1128, 656] on div "Deepshikha Mazumdar 10:12 PM i am currently reading the same" at bounding box center [1135, 635] width 287 height 56
click at [1101, 638] on div "JUMP TO LATEST" at bounding box center [1134, 646] width 99 height 20
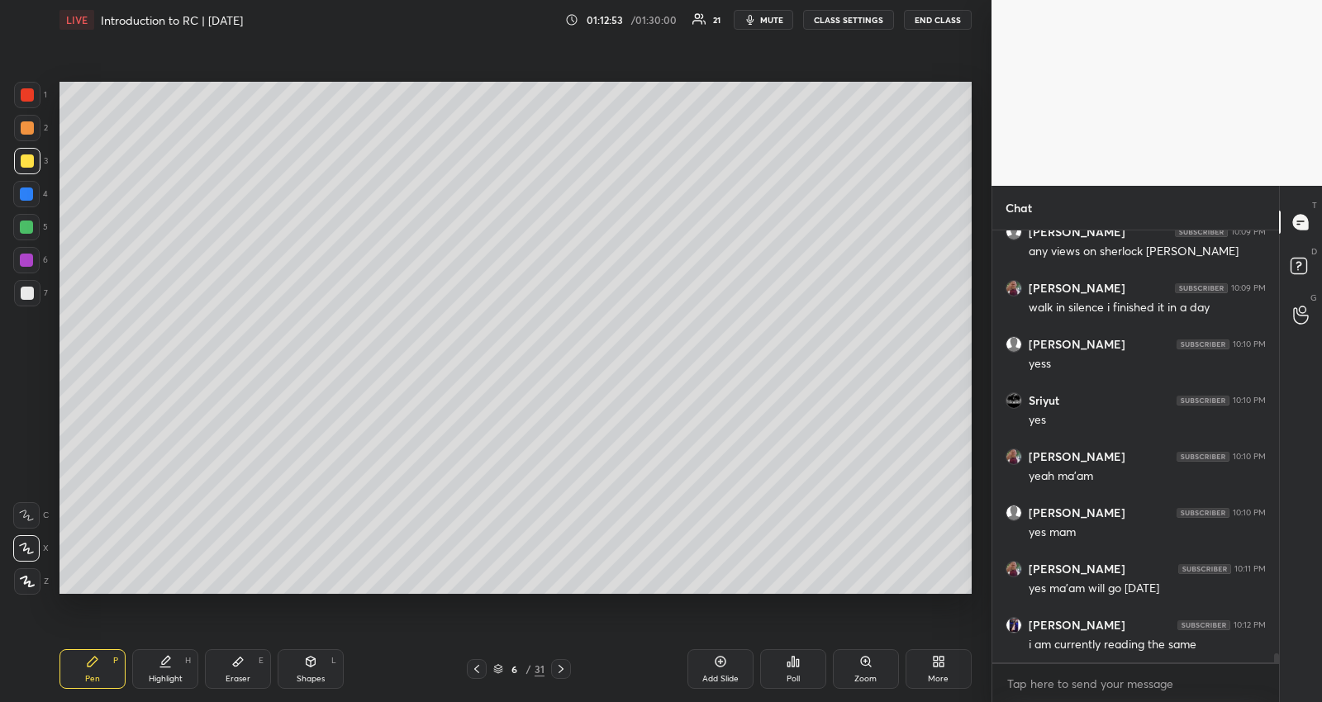
click at [497, 667] on icon at bounding box center [498, 669] width 10 height 10
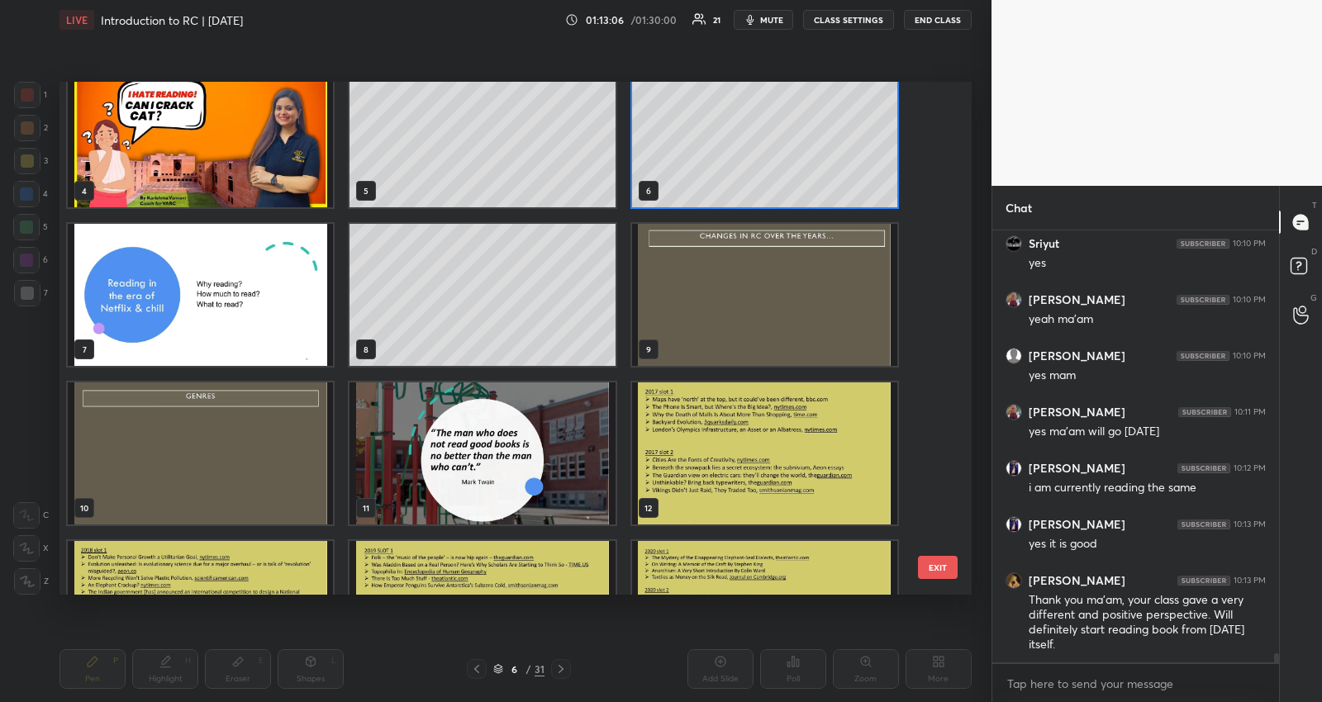
scroll to position [21128, 0]
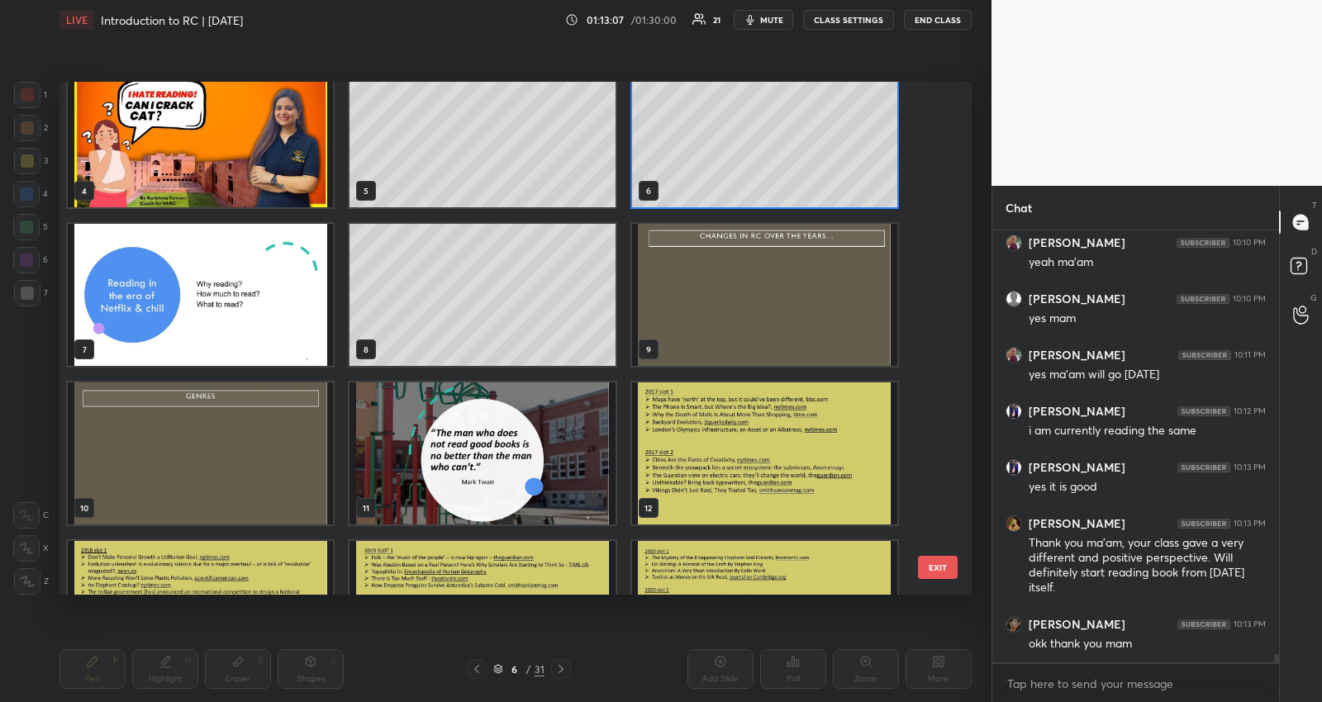
click at [553, 471] on img "grid" at bounding box center [481, 453] width 265 height 142
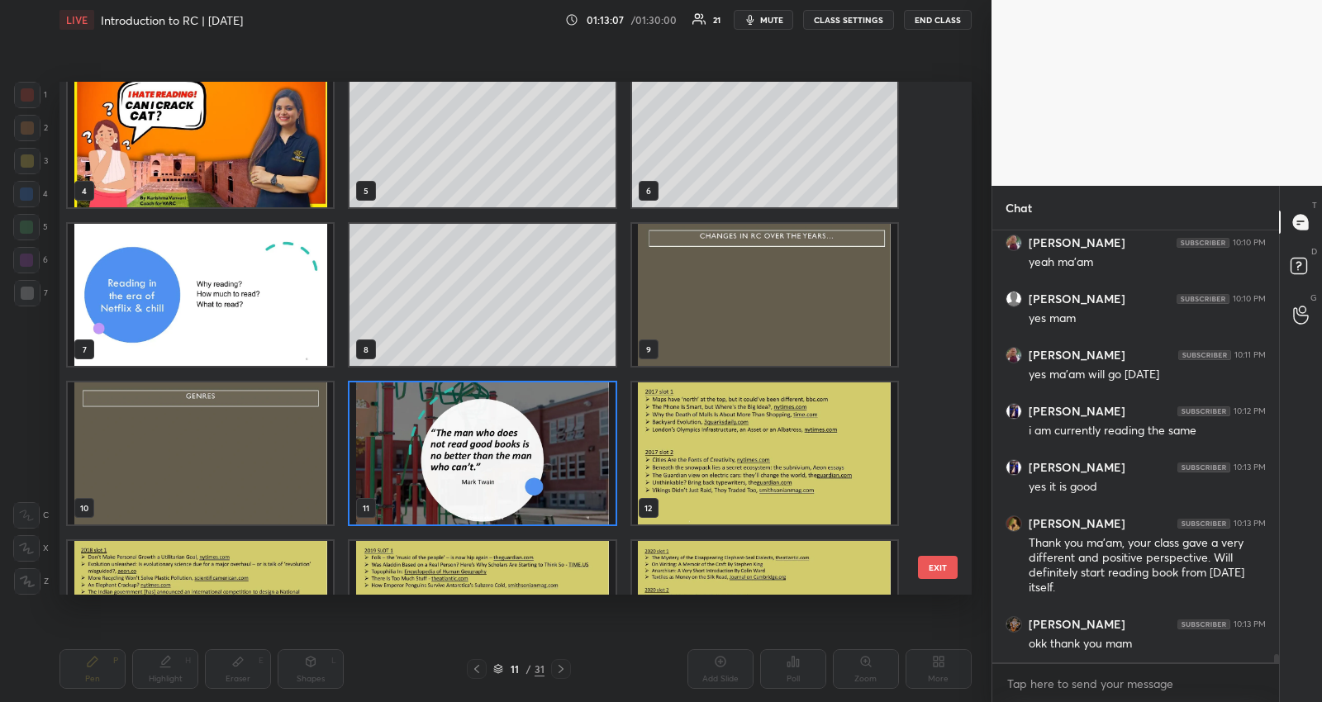
click at [553, 471] on img "grid" at bounding box center [481, 453] width 265 height 142
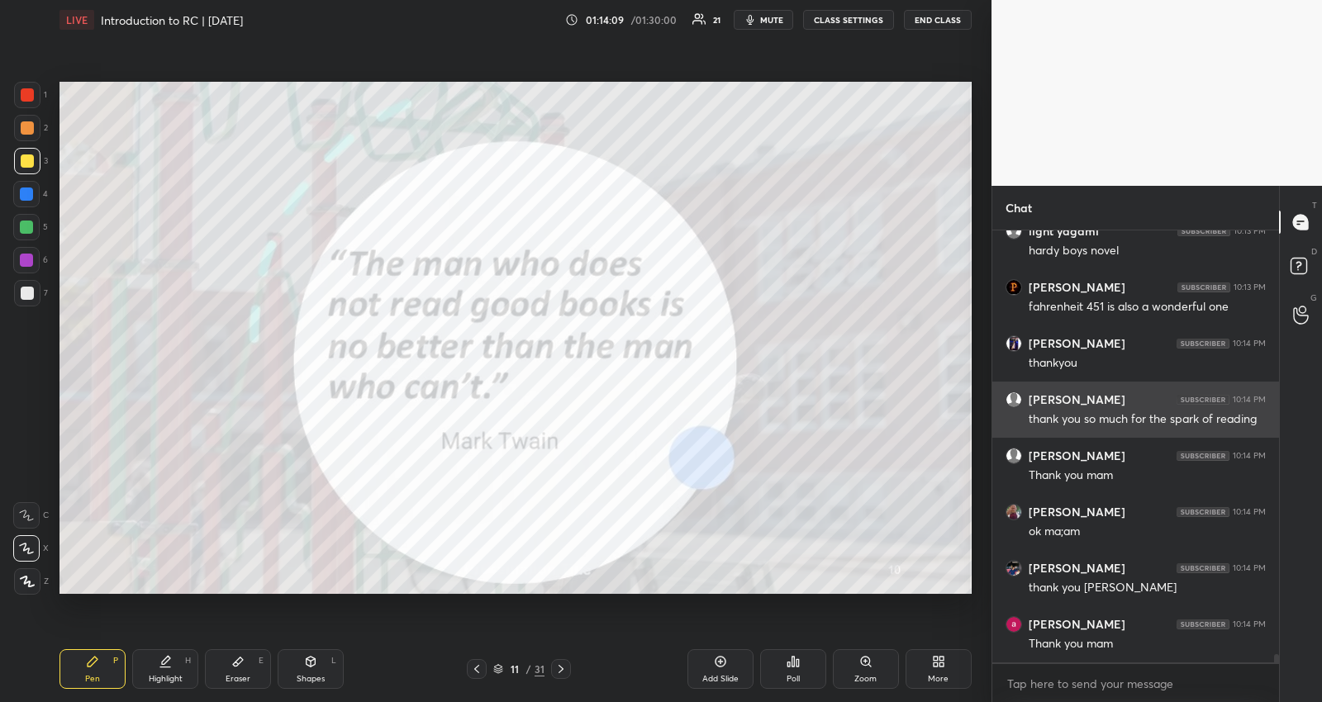
scroll to position [21872, 0]
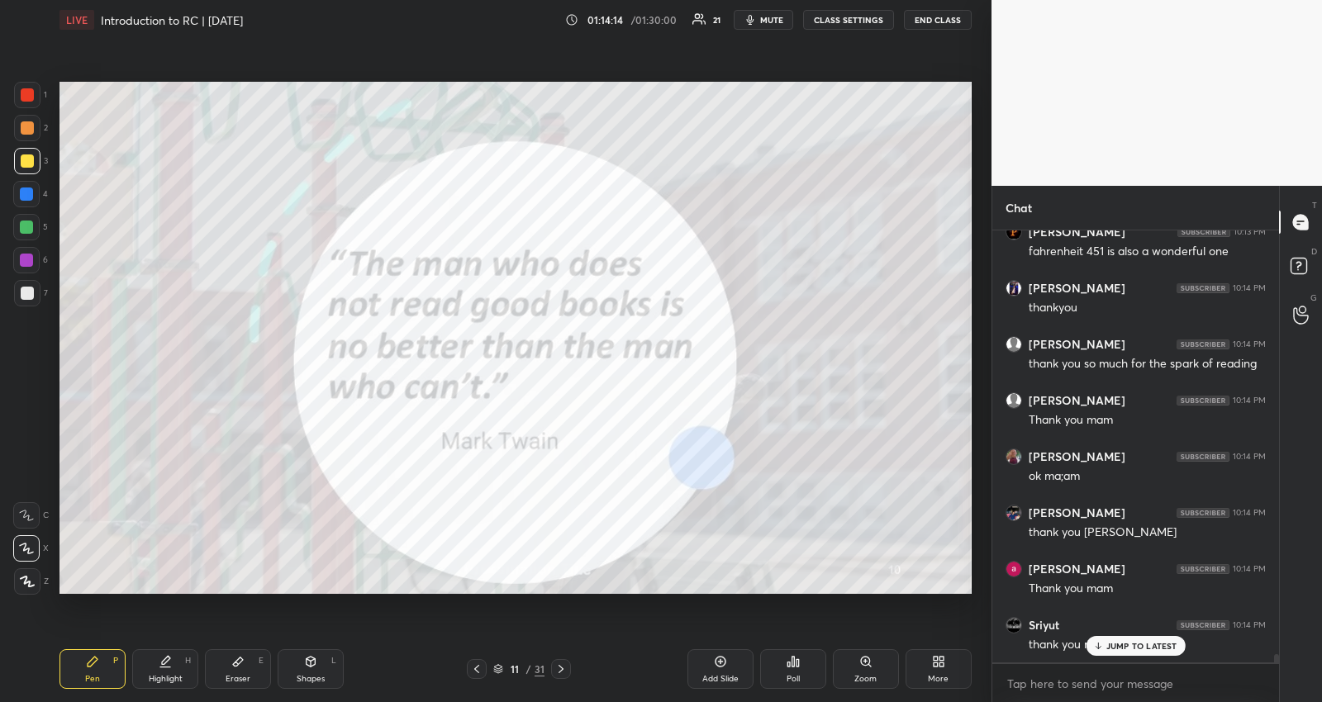
click at [925, 17] on button "END CLASS" at bounding box center [938, 20] width 68 height 20
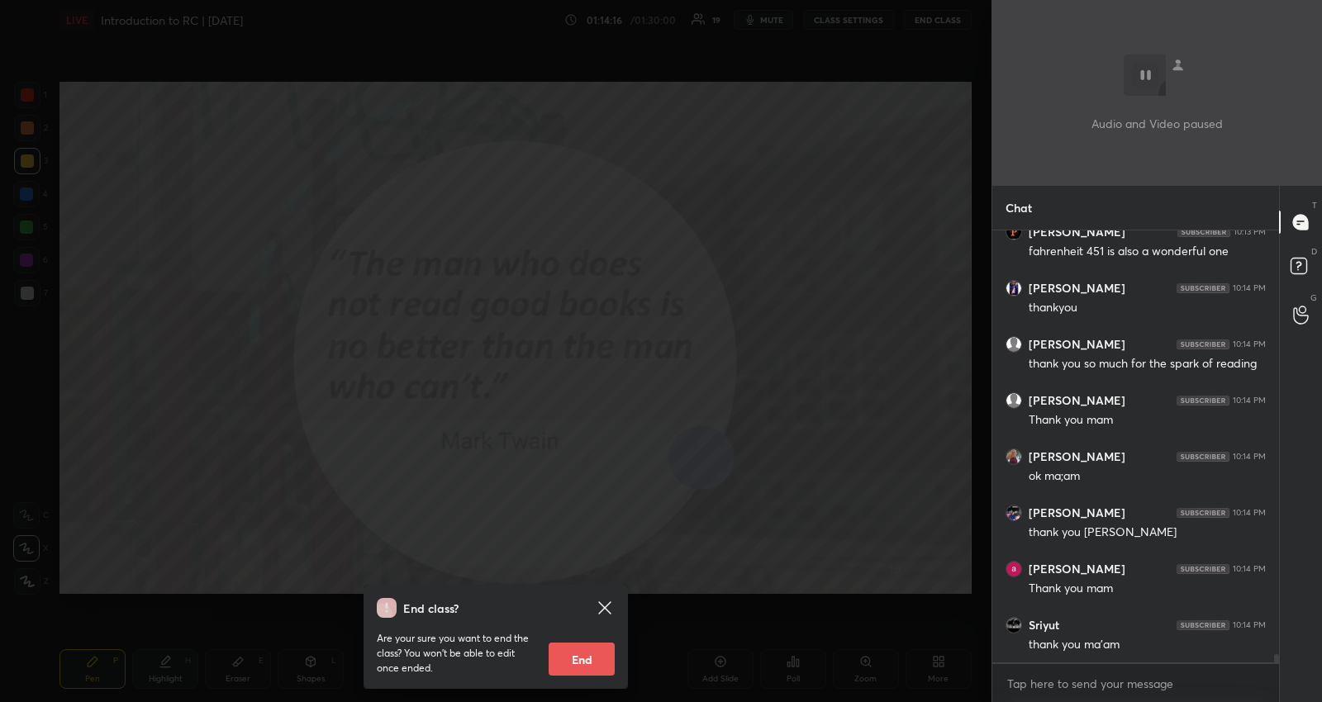
scroll to position [21929, 0]
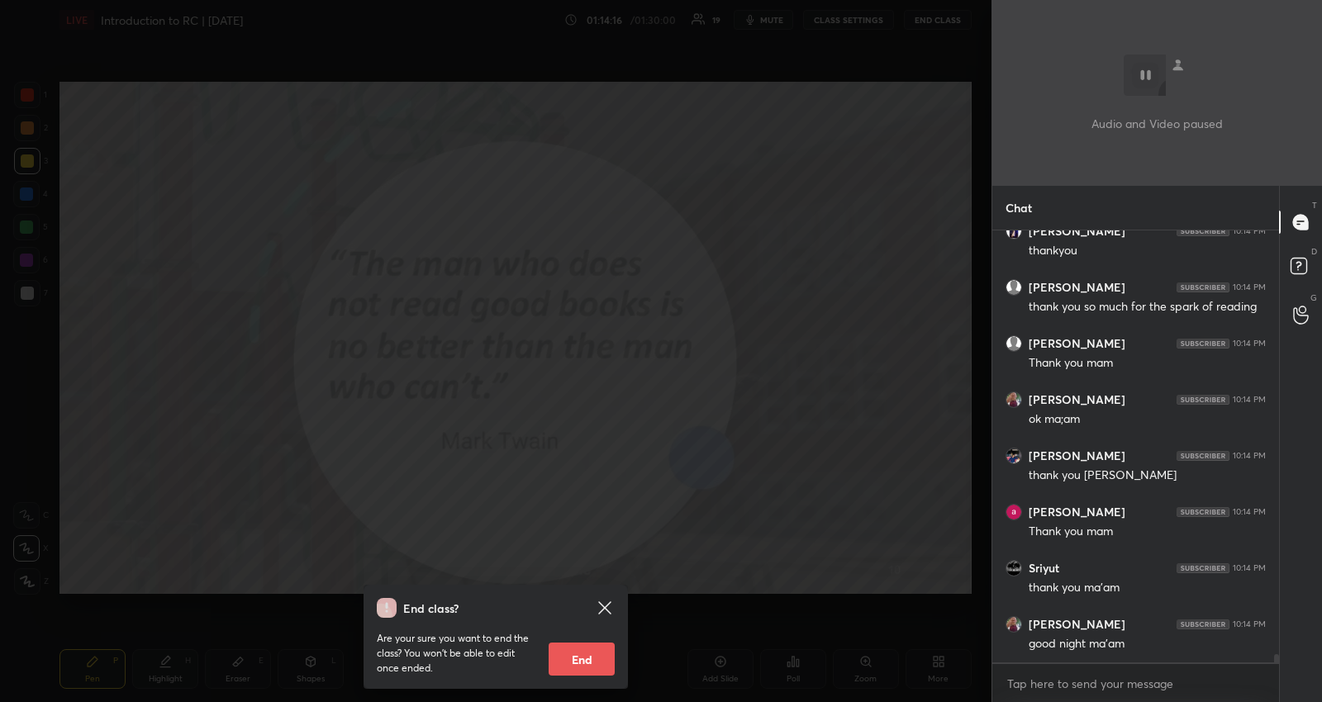
click at [574, 656] on button "End" at bounding box center [582, 659] width 66 height 33
type textarea "x"
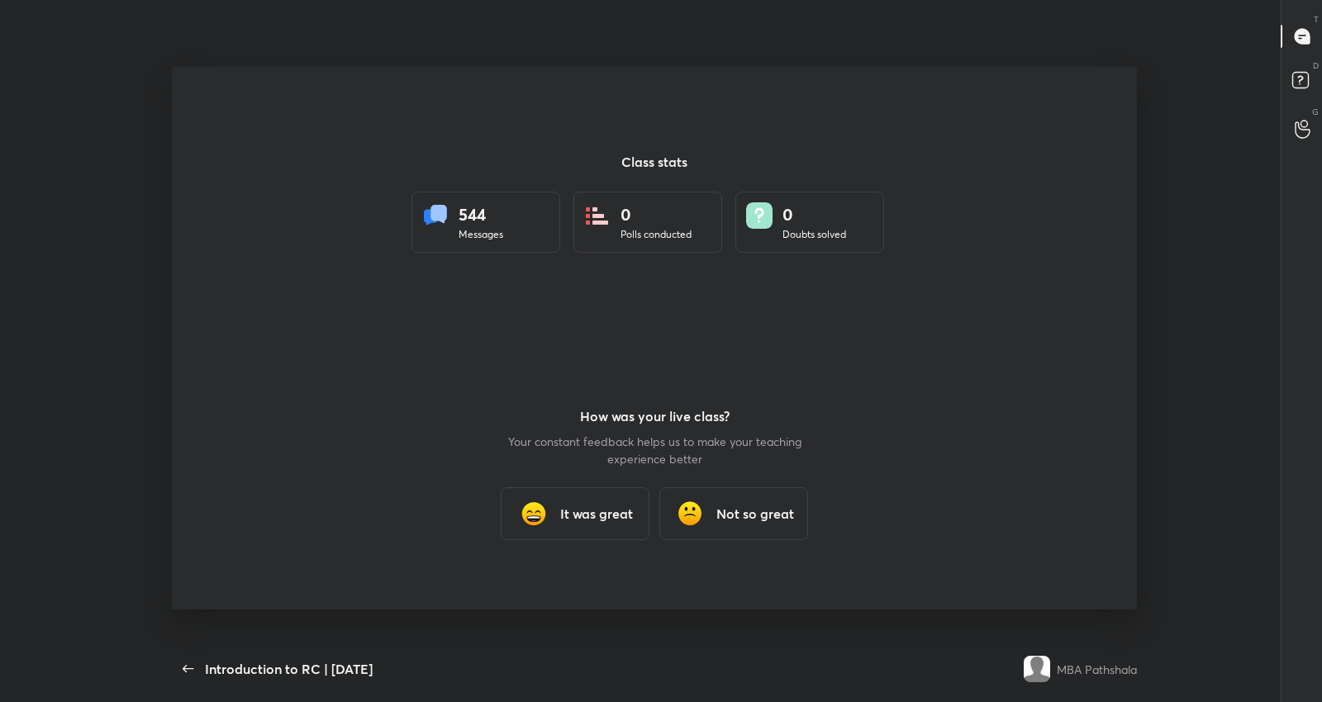
scroll to position [0, 0]
